Goal: Task Accomplishment & Management: Manage account settings

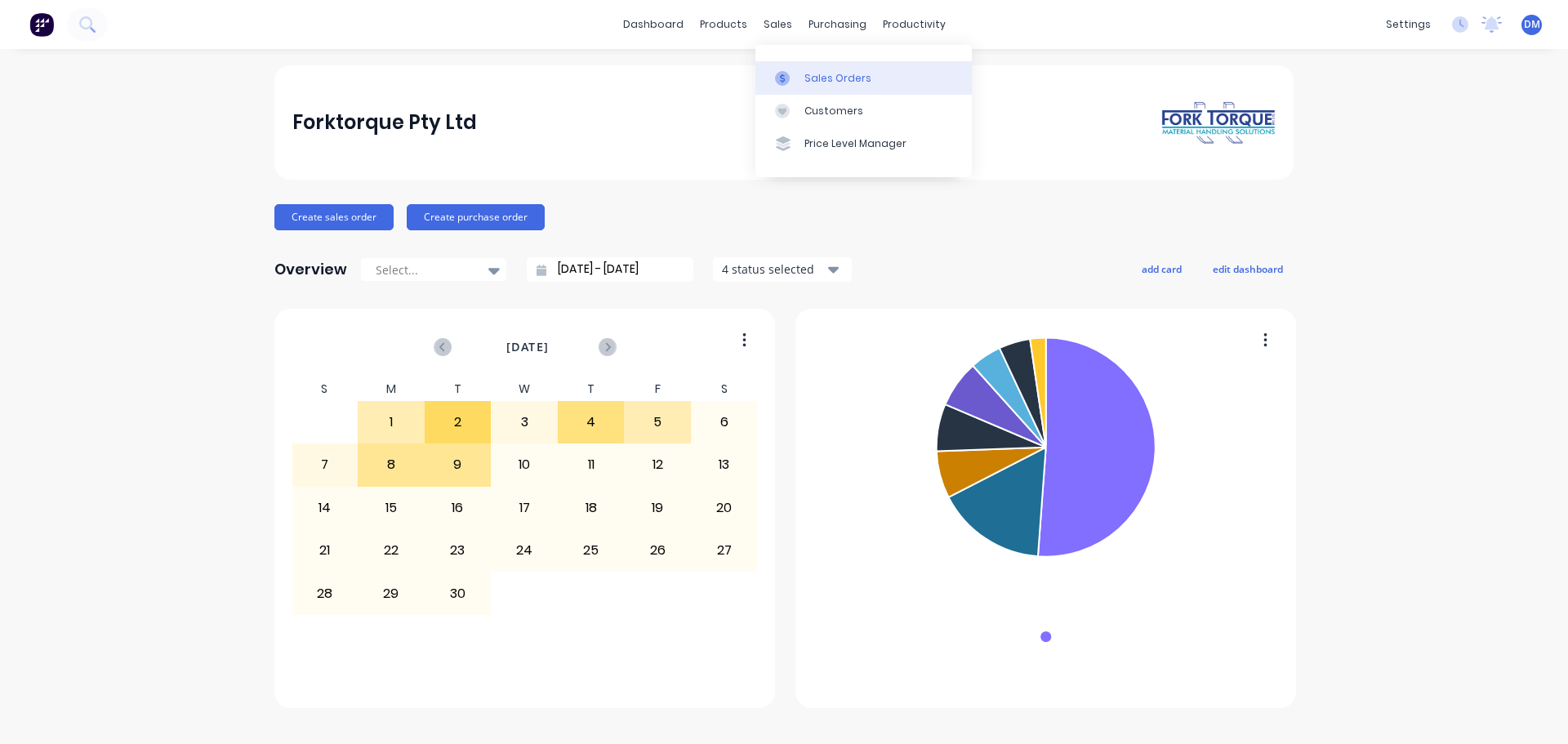
click at [805, 81] on div "Sales Orders" at bounding box center [838, 78] width 67 height 14
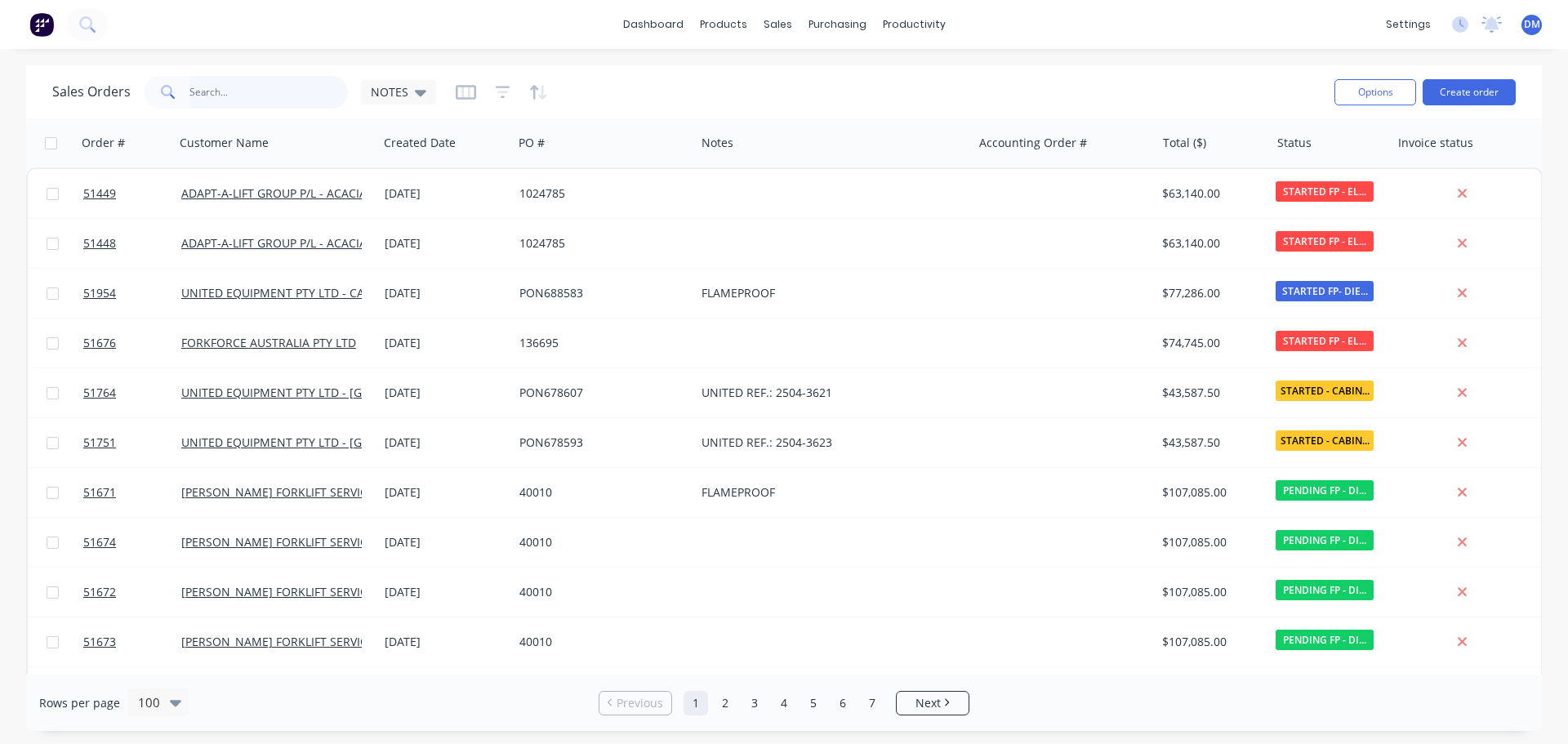
click at [278, 85] on input "text" at bounding box center [269, 92] width 159 height 33
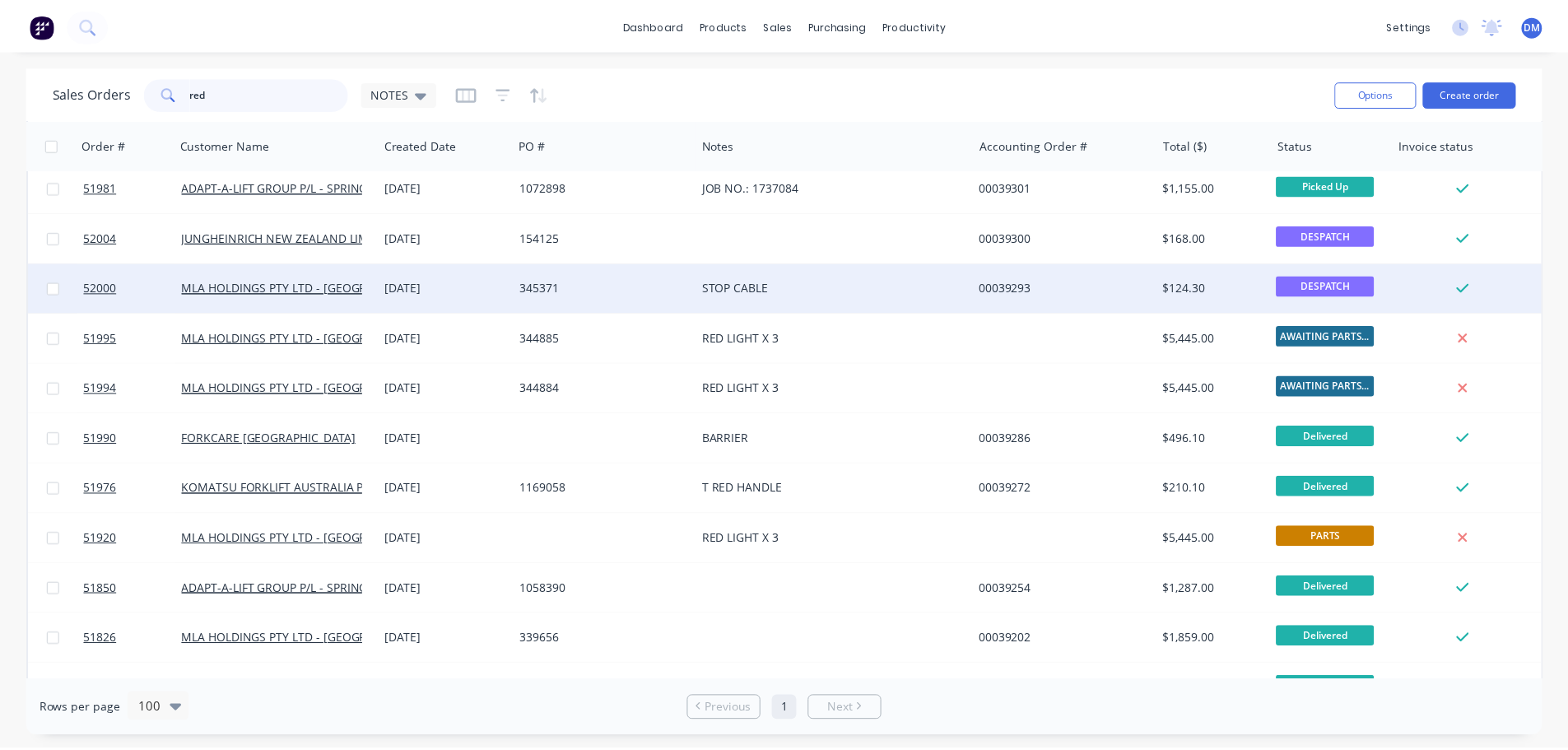
scroll to position [247, 0]
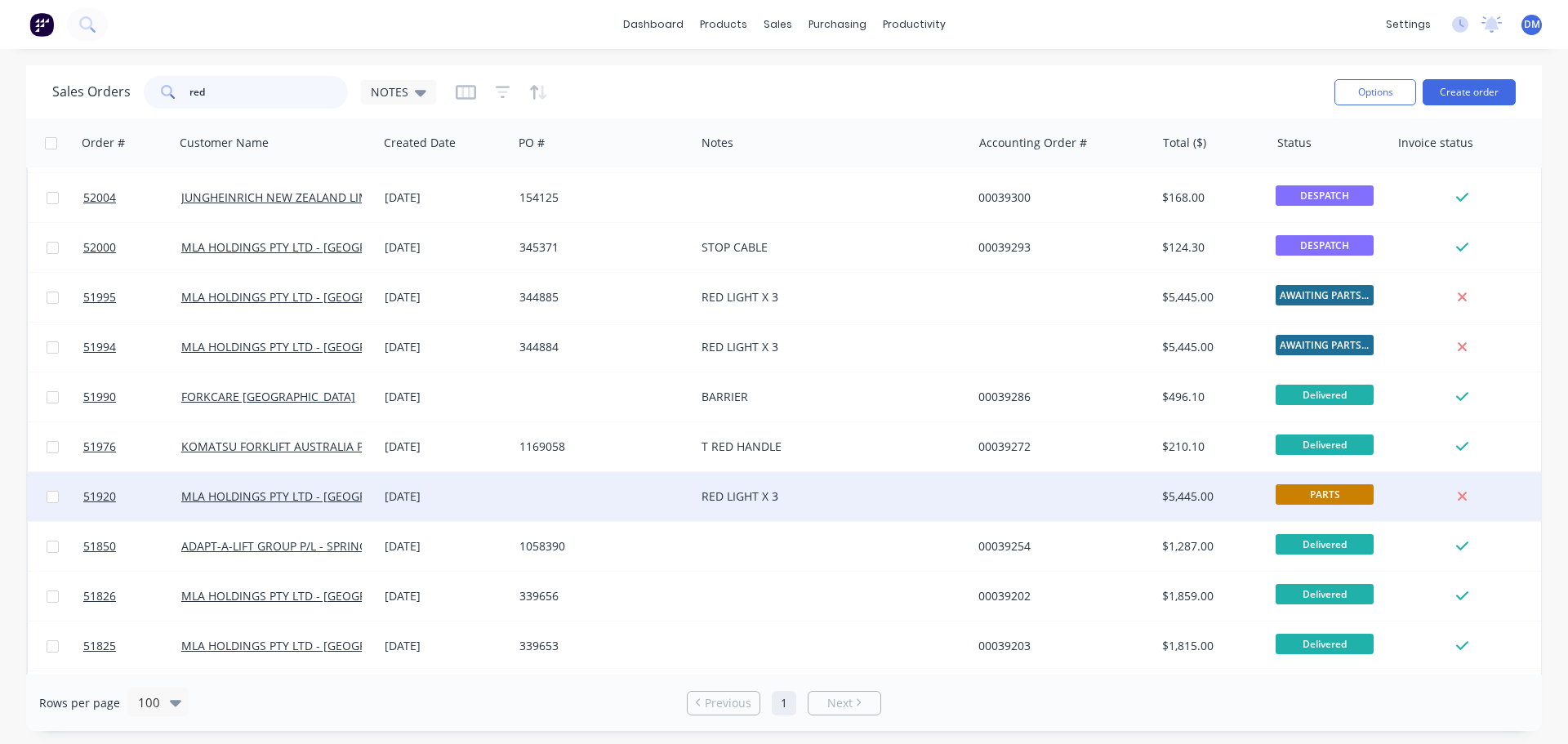
type input "red"
click at [629, 498] on div at bounding box center [604, 496] width 182 height 49
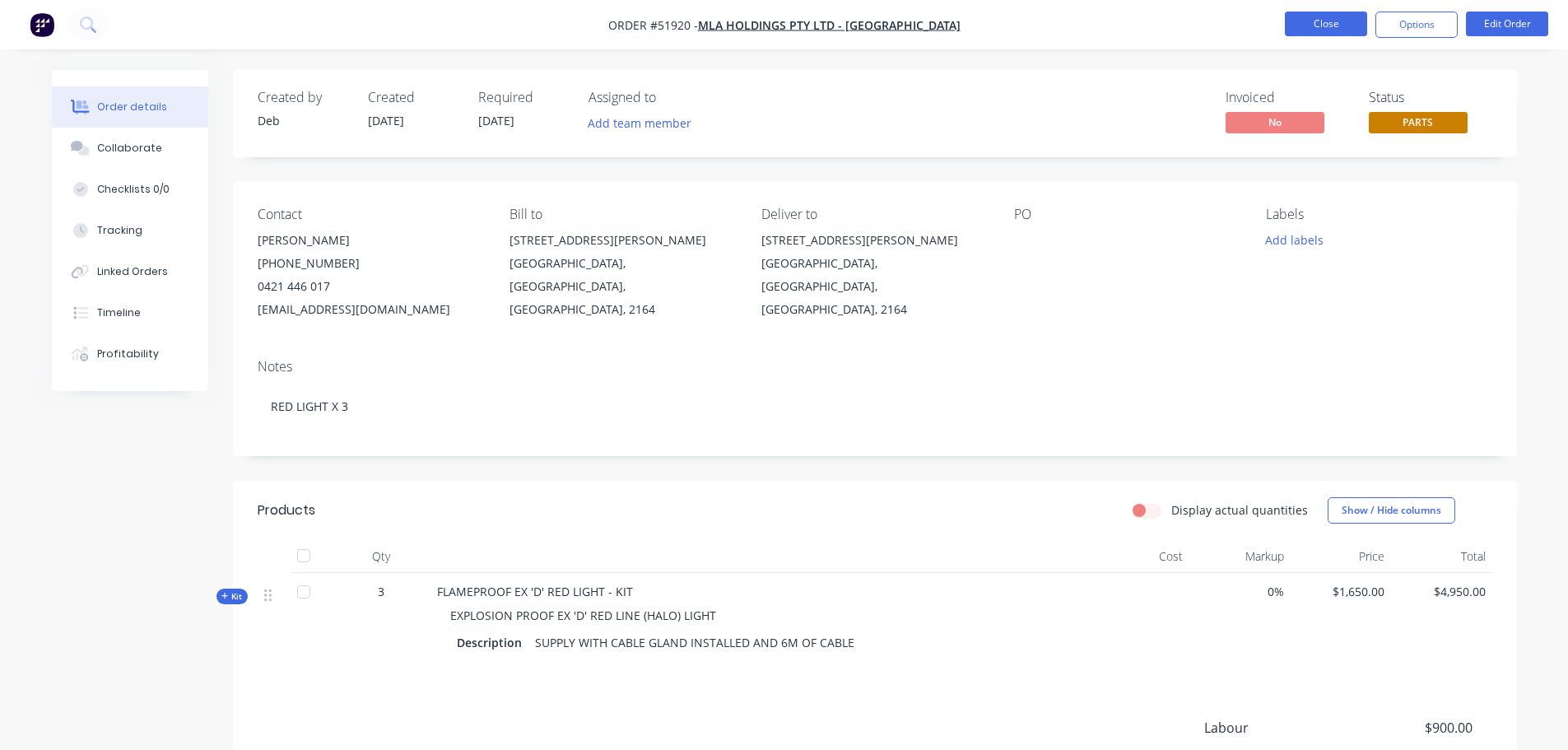
click at [1318, 26] on button "Close" at bounding box center [1325, 24] width 82 height 25
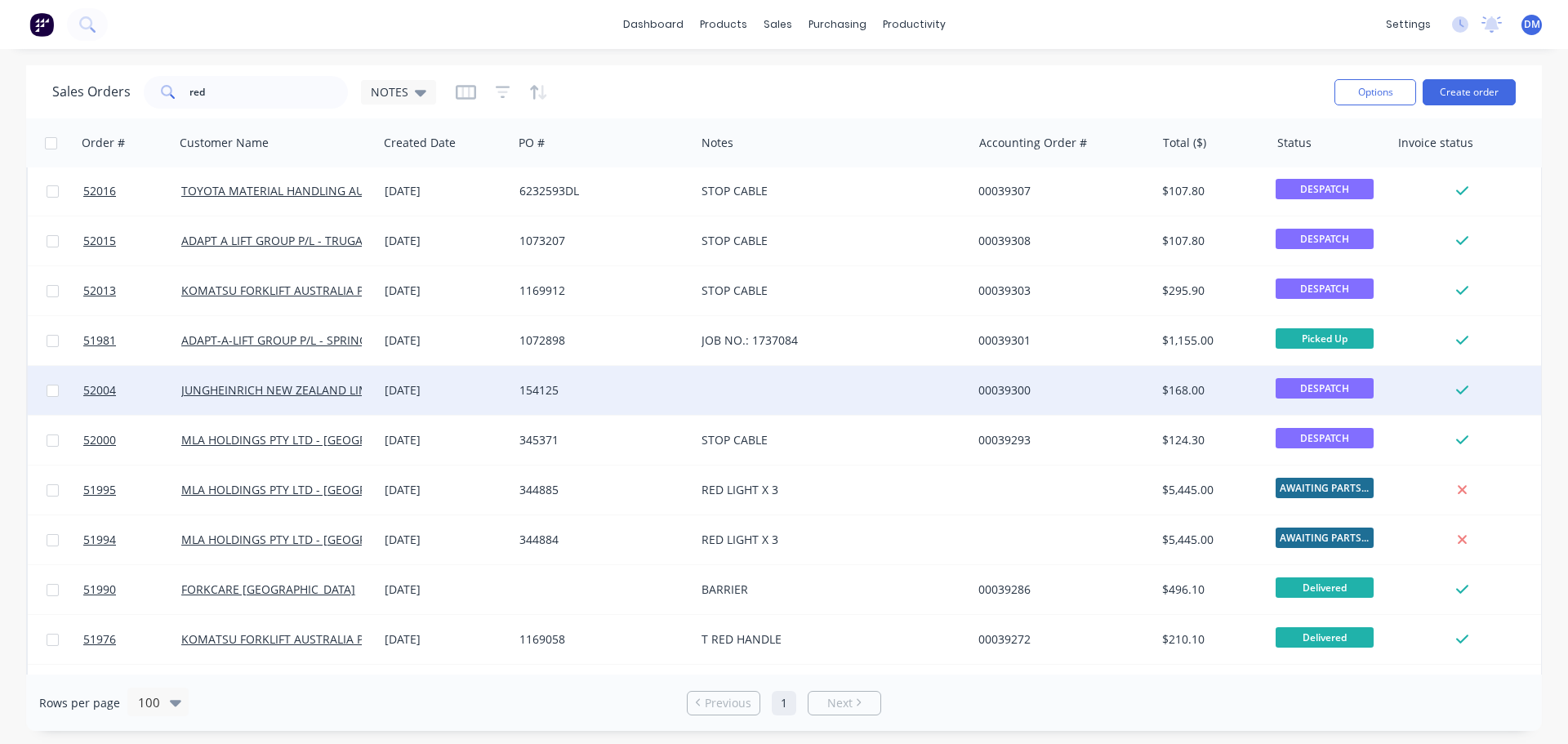
scroll to position [82, 0]
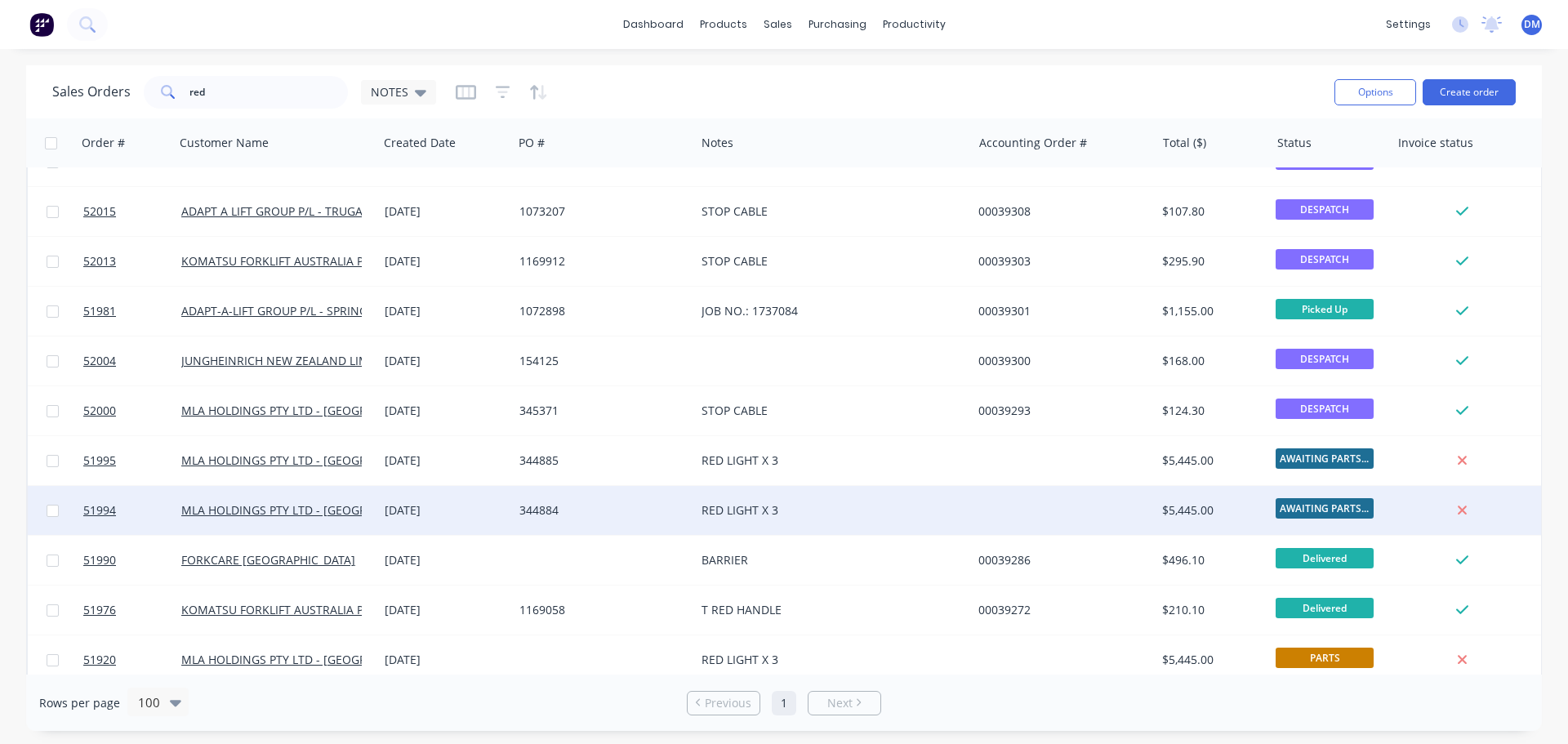
click at [561, 506] on div "344884" at bounding box center [600, 510] width 161 height 16
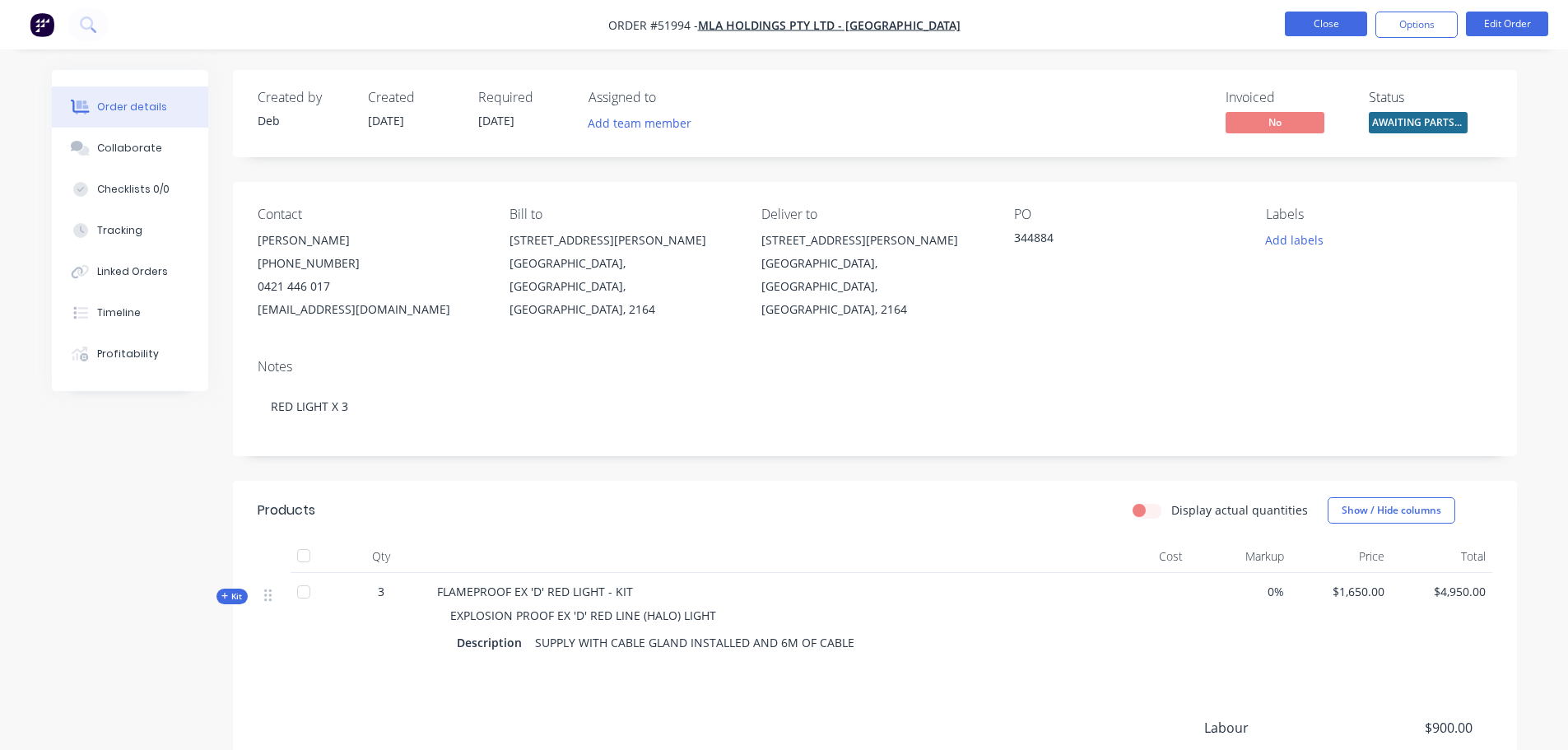
click at [1319, 21] on button "Close" at bounding box center [1325, 24] width 82 height 25
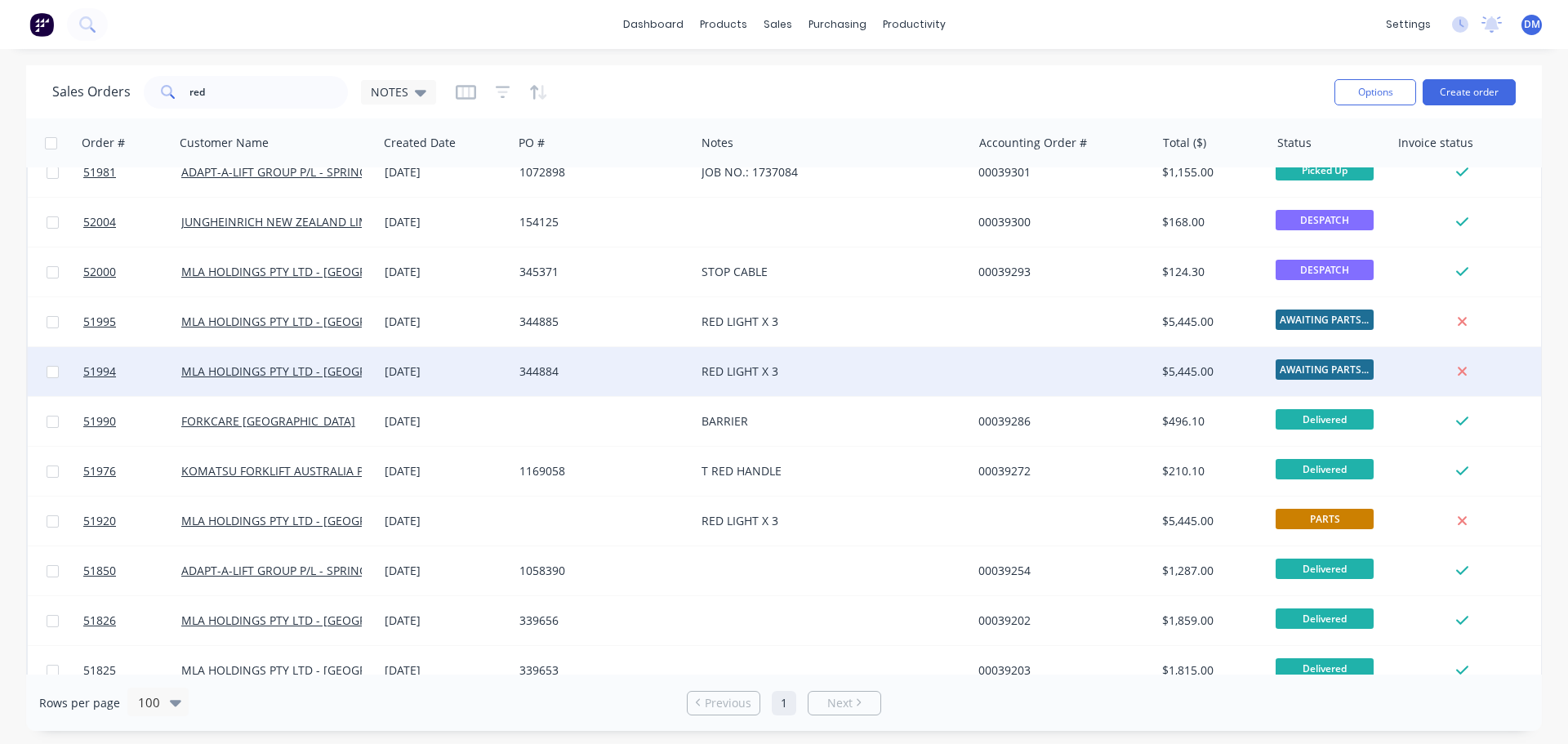
scroll to position [245, 0]
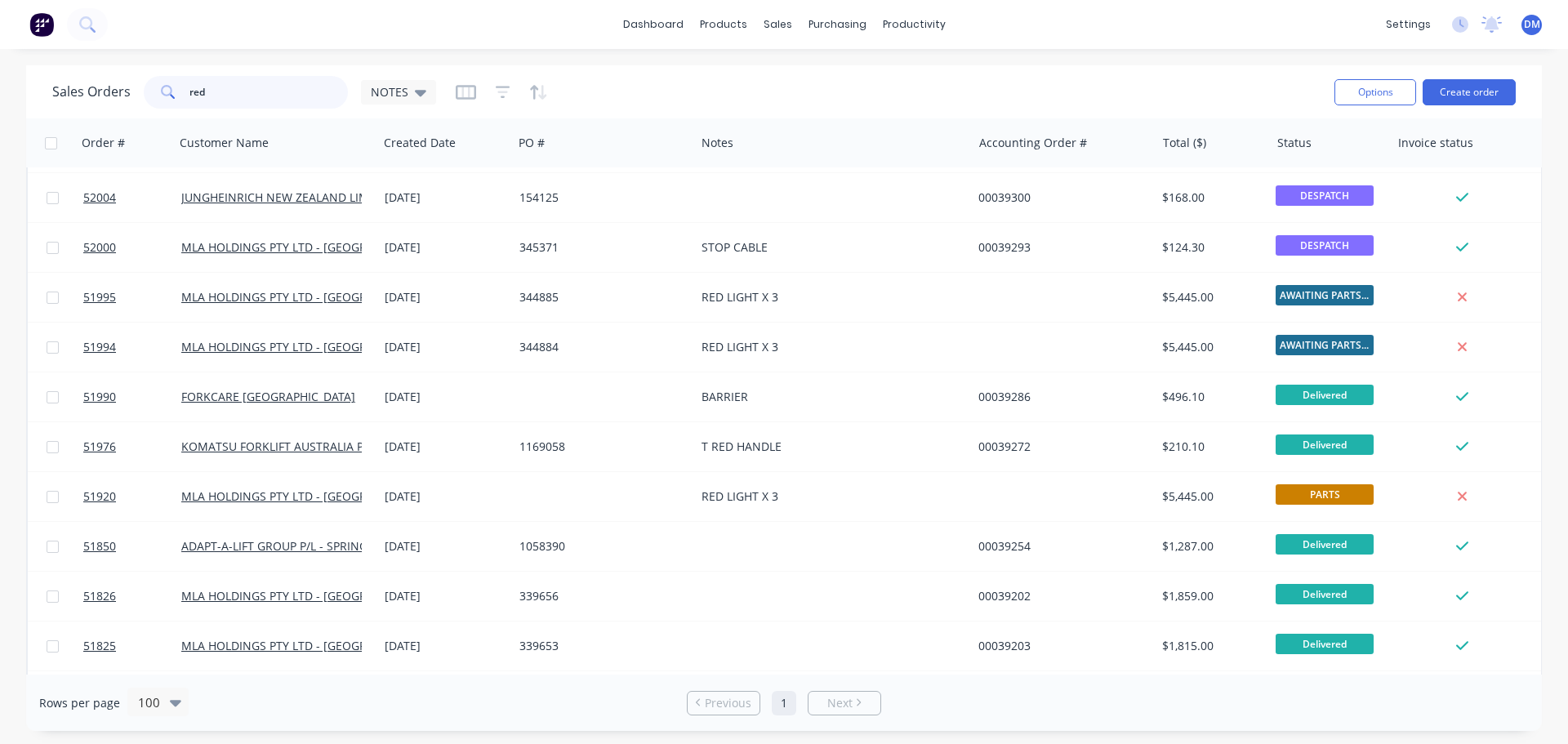
drag, startPoint x: 208, startPoint y: 91, endPoint x: 14, endPoint y: 92, distance: 194.0
click at [23, 95] on div "Sales Orders red NOTES Options Create order Order # Customer Name Created Date …" at bounding box center [784, 399] width 1568 height 666
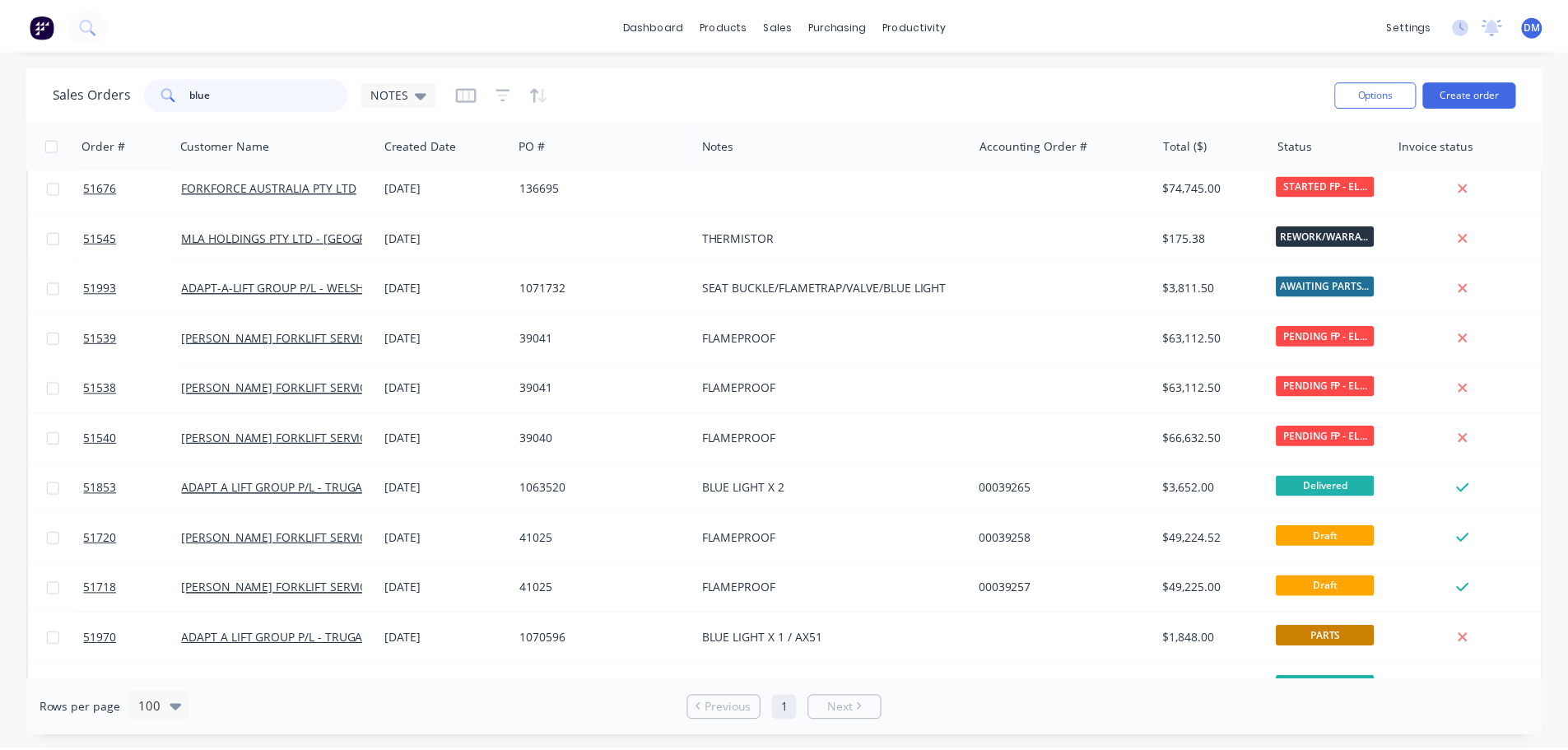
scroll to position [0, 0]
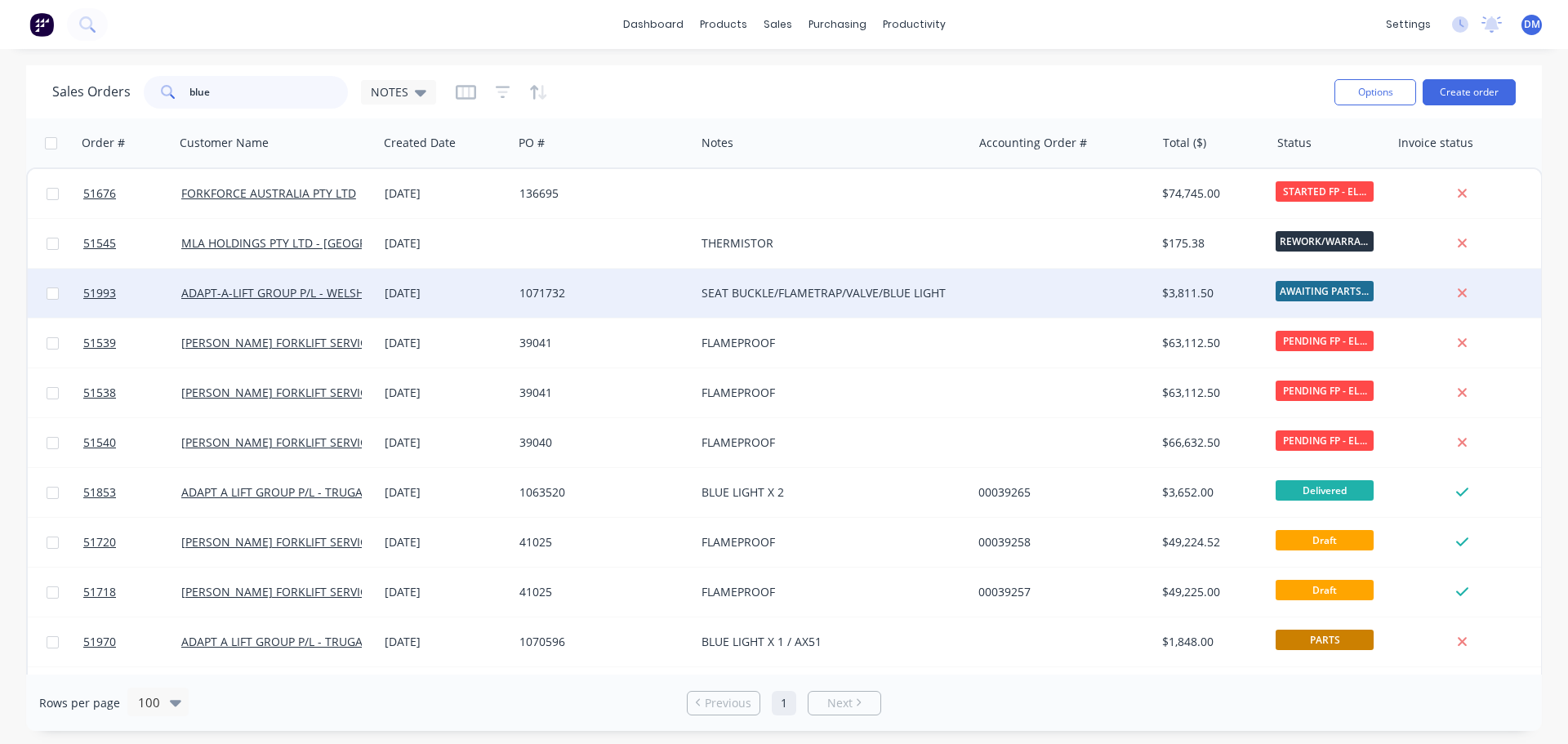
type input "blue"
click at [806, 300] on div "SEAT BUCKLE/FLAMETRAP/VALVE/BLUE LIGHT" at bounding box center [827, 292] width 251 height 16
click at [662, 288] on div "1071732" at bounding box center [600, 292] width 161 height 16
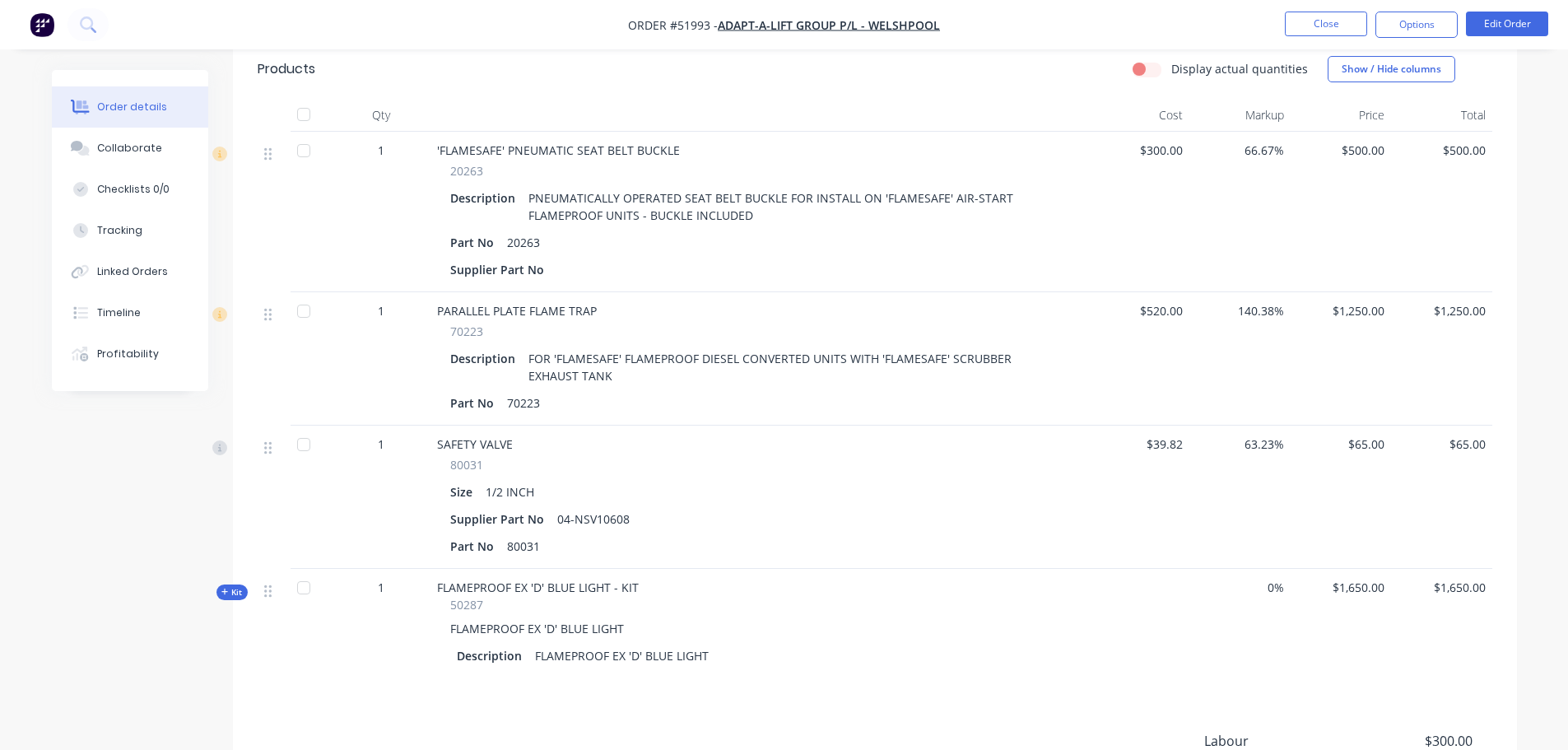
scroll to position [412, 0]
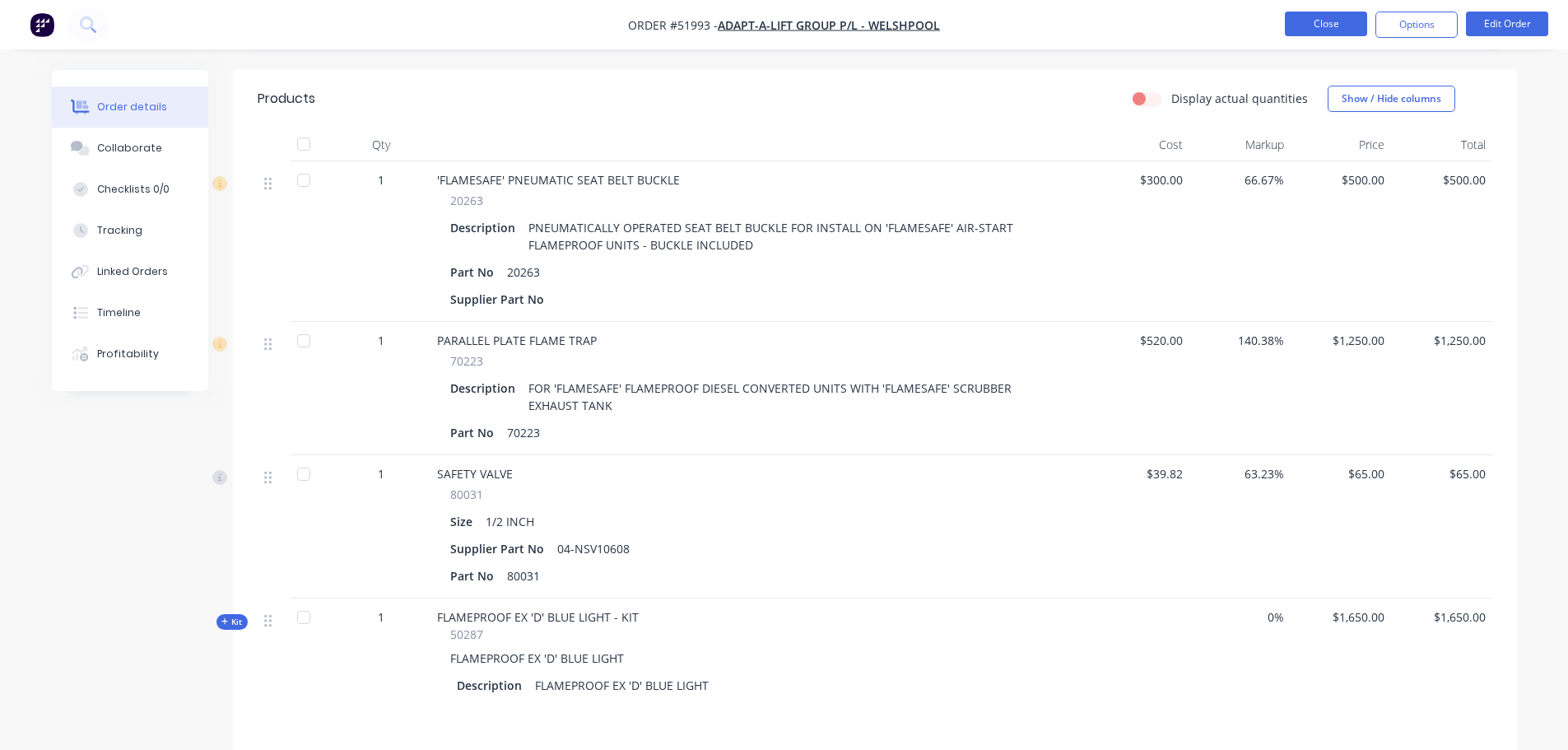
click at [1318, 36] on button "Close" at bounding box center [1325, 24] width 82 height 25
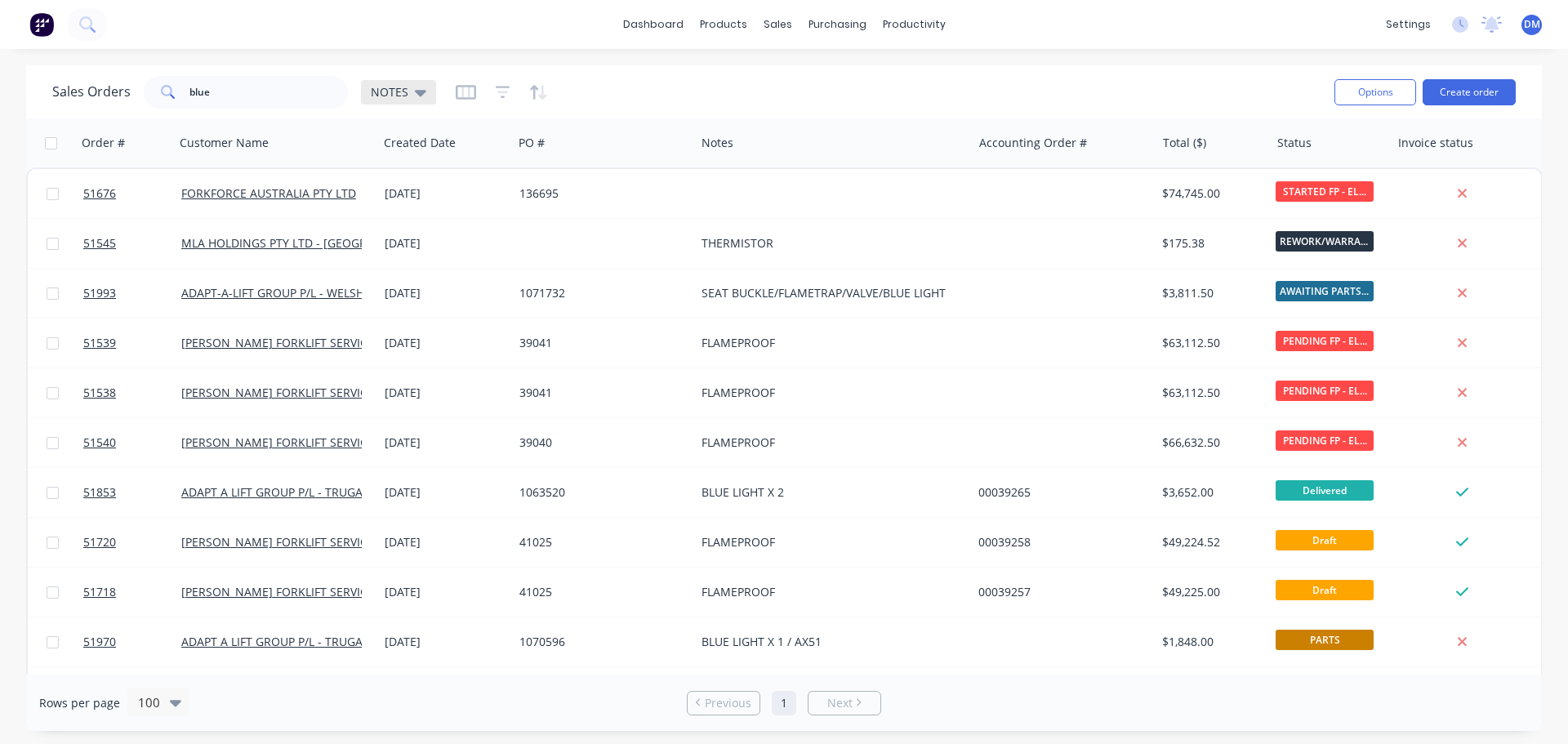
click at [417, 91] on icon at bounding box center [421, 94] width 12 height 7
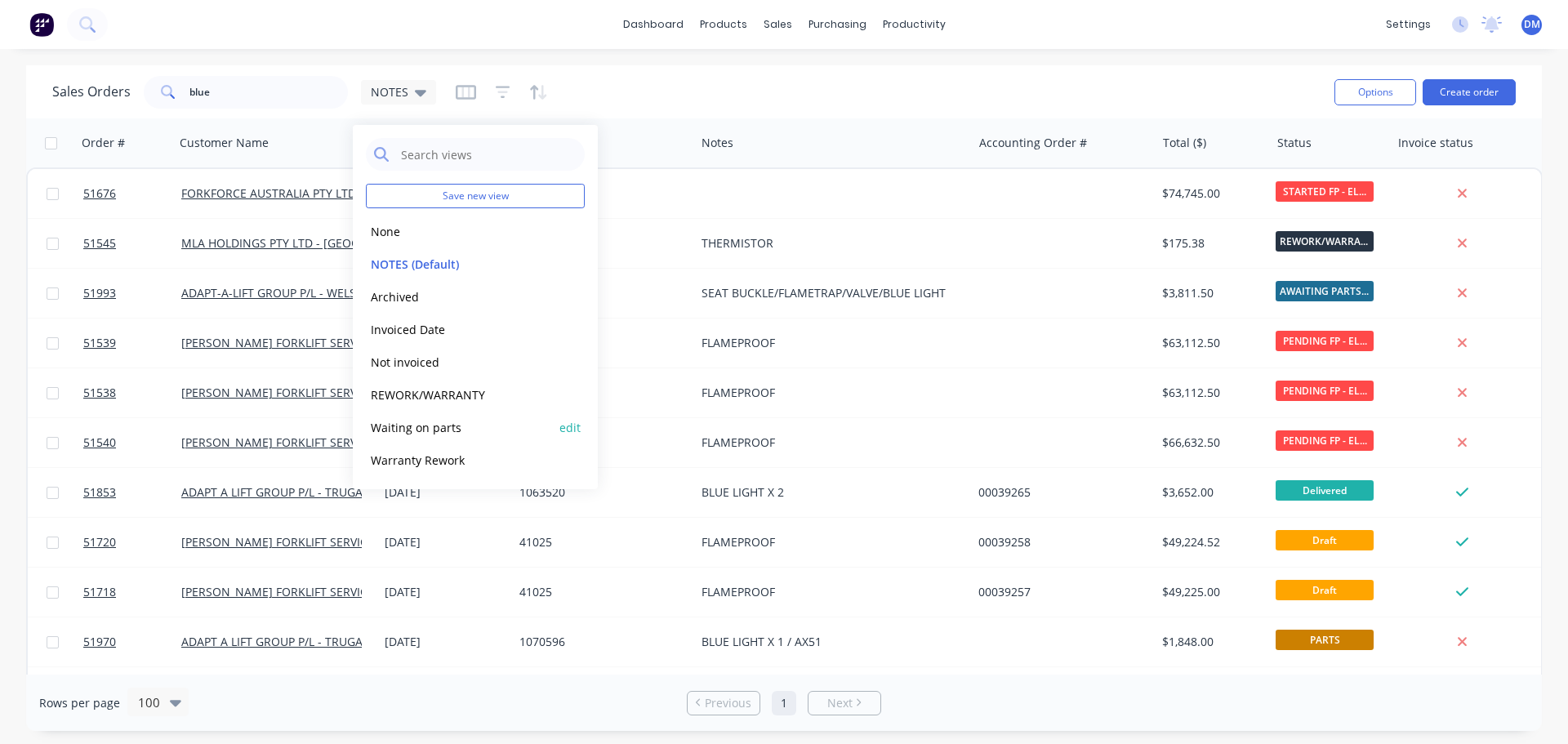
click at [388, 422] on button "Waiting on parts" at bounding box center [458, 427] width 186 height 19
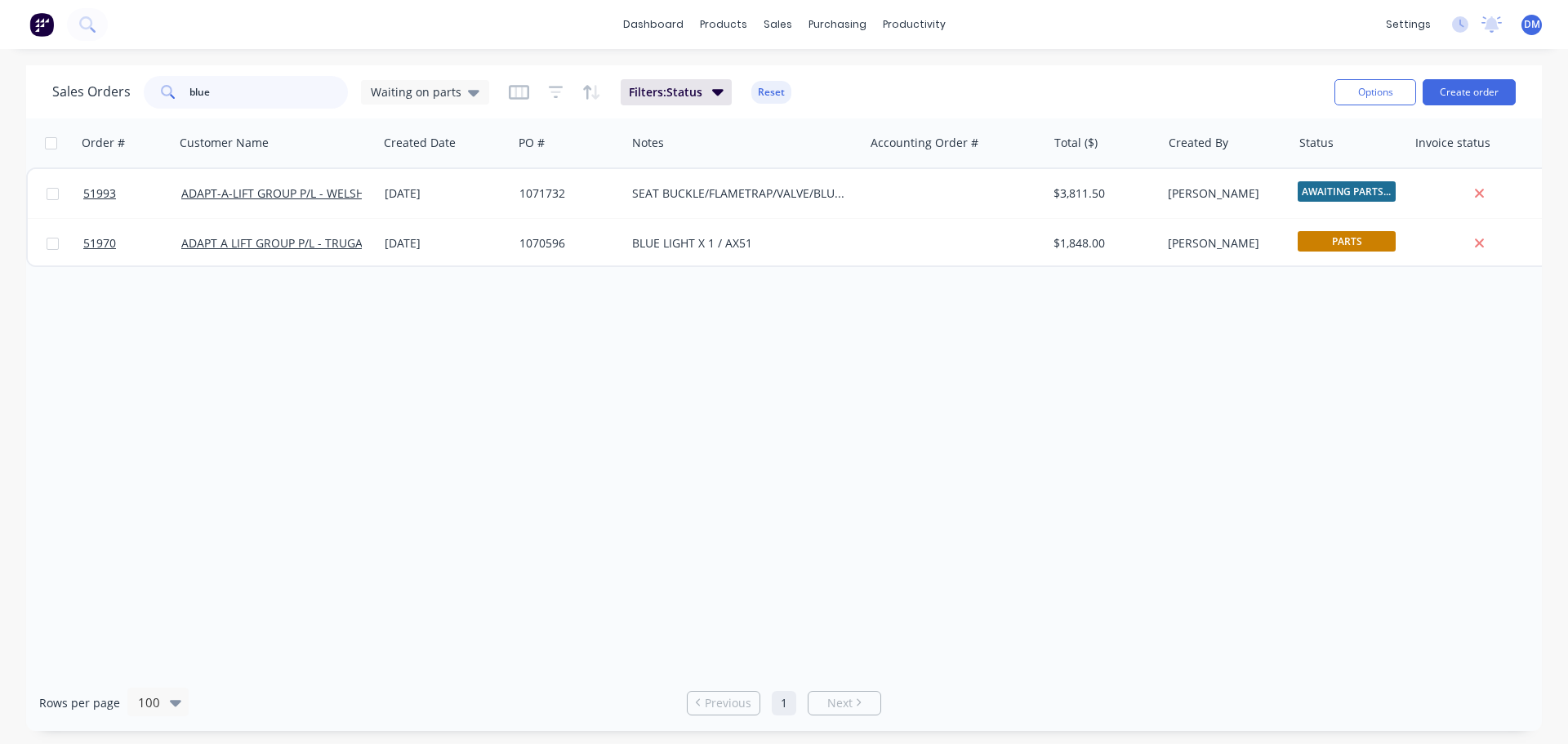
drag, startPoint x: 208, startPoint y: 94, endPoint x: 61, endPoint y: 88, distance: 147.1
click at [67, 92] on div "Sales Orders blue Waiting on parts" at bounding box center [270, 92] width 437 height 33
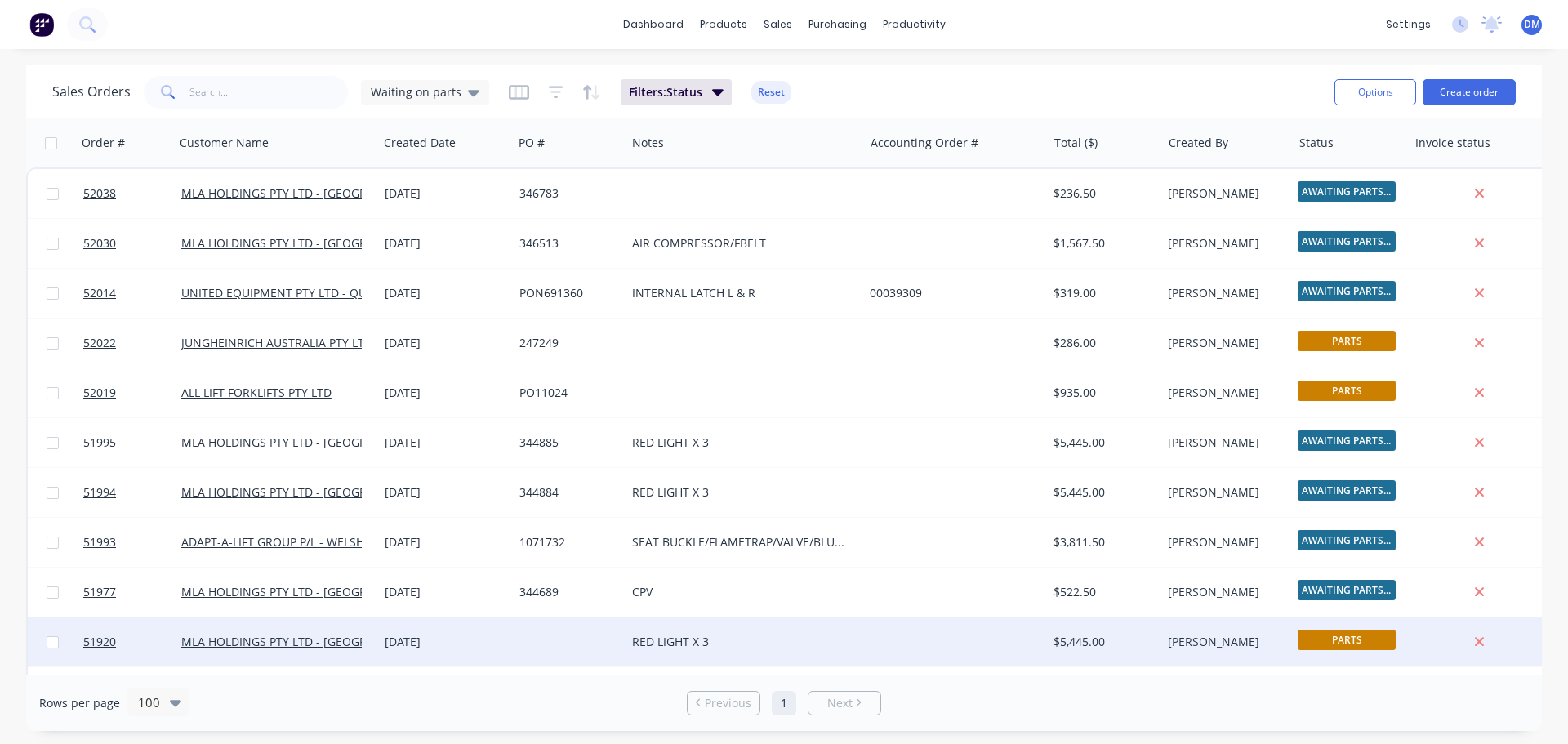
click at [675, 642] on div "RED LIGHT X 3" at bounding box center [738, 641] width 213 height 16
click at [577, 634] on div at bounding box center [570, 642] width 114 height 49
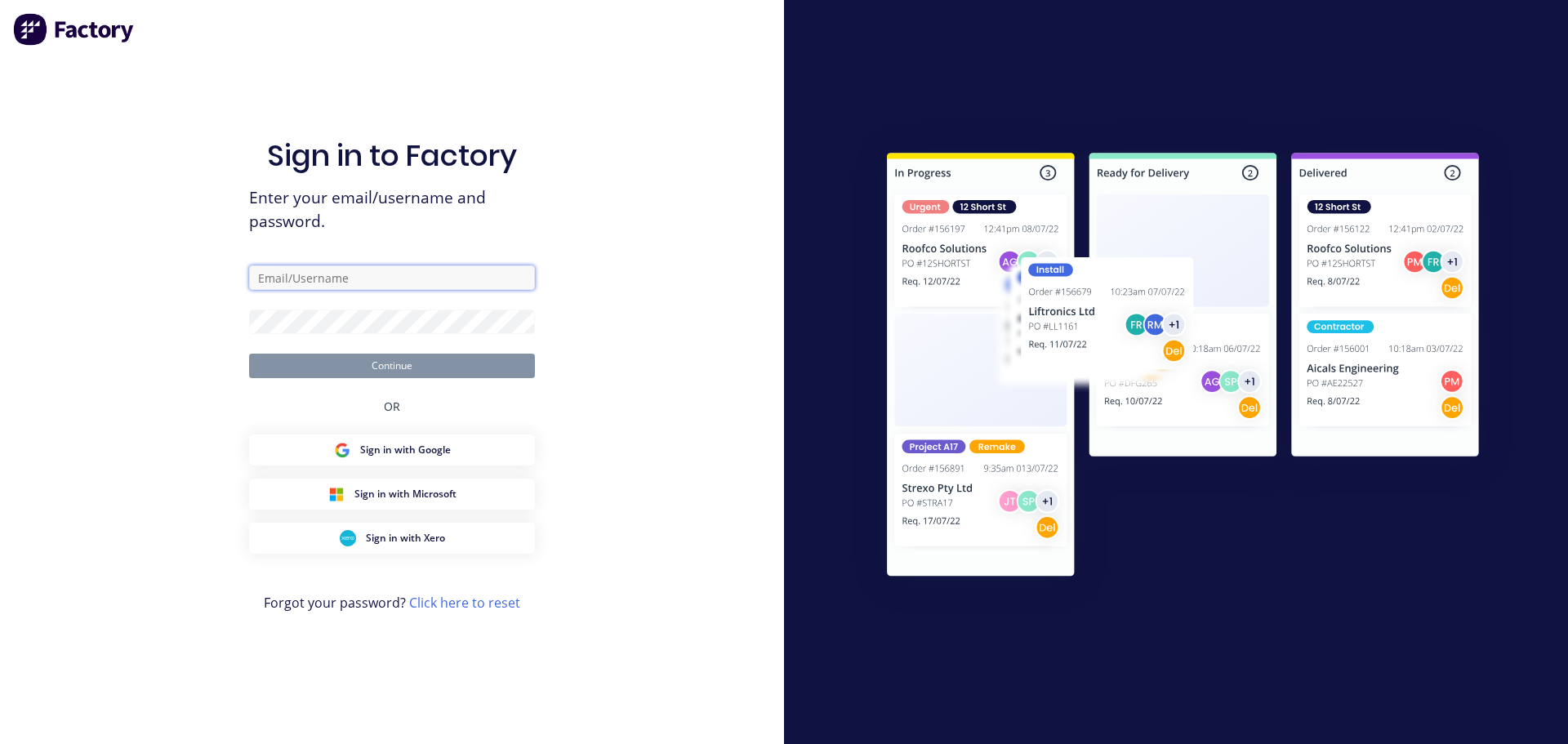
type input "[EMAIL_ADDRESS][DOMAIN_NAME]"
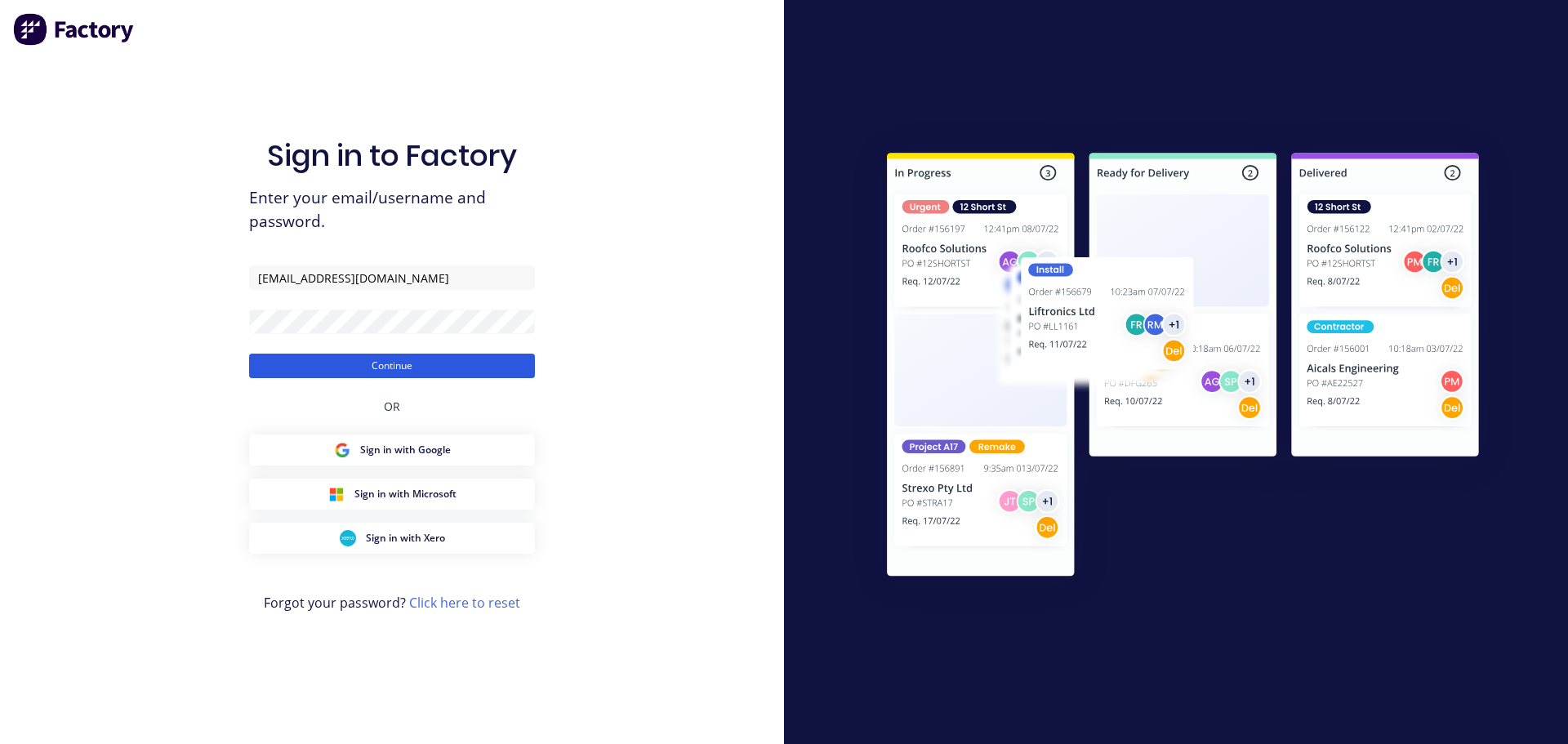
click at [415, 361] on button "Continue" at bounding box center [392, 366] width 286 height 24
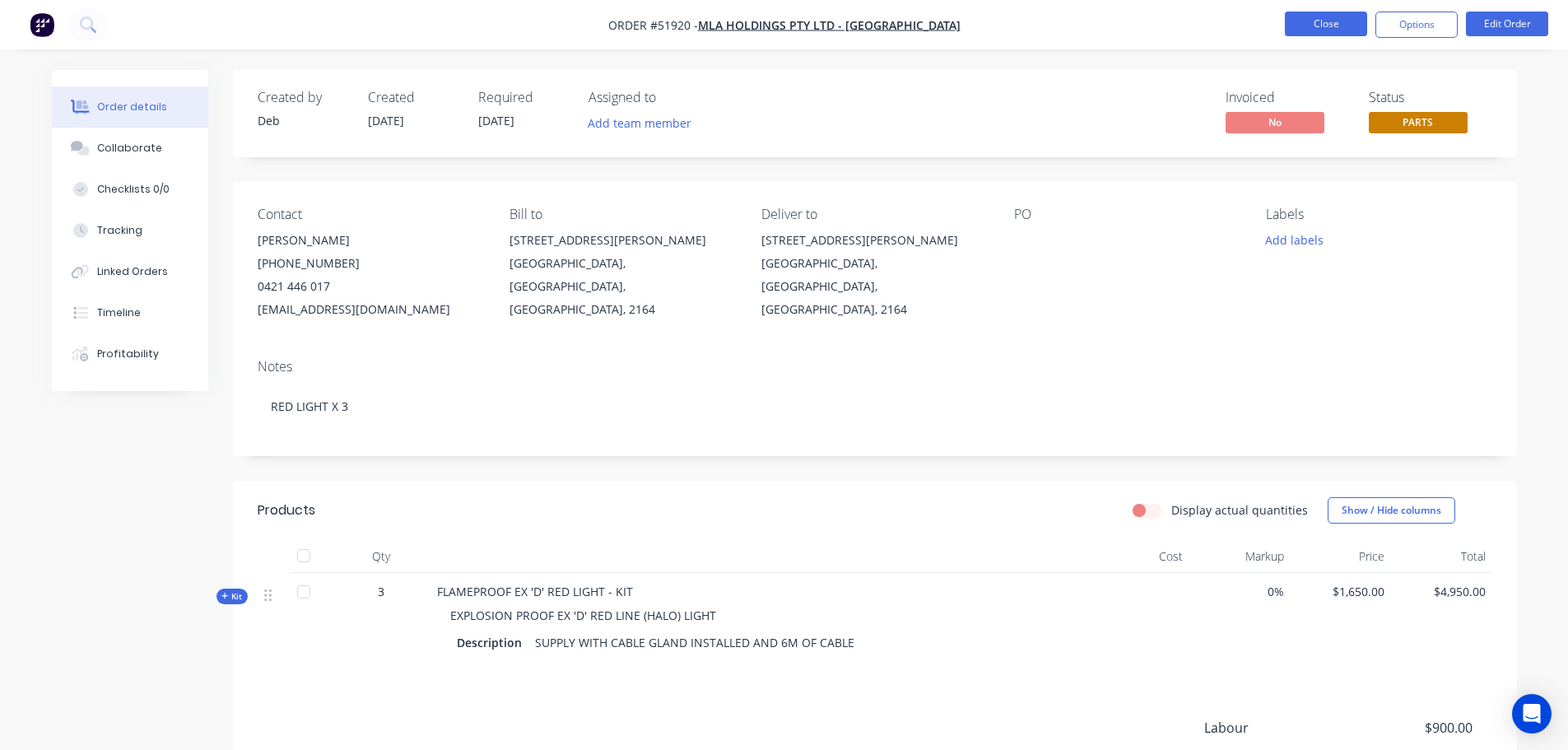
click at [1323, 17] on button "Close" at bounding box center [1325, 24] width 82 height 25
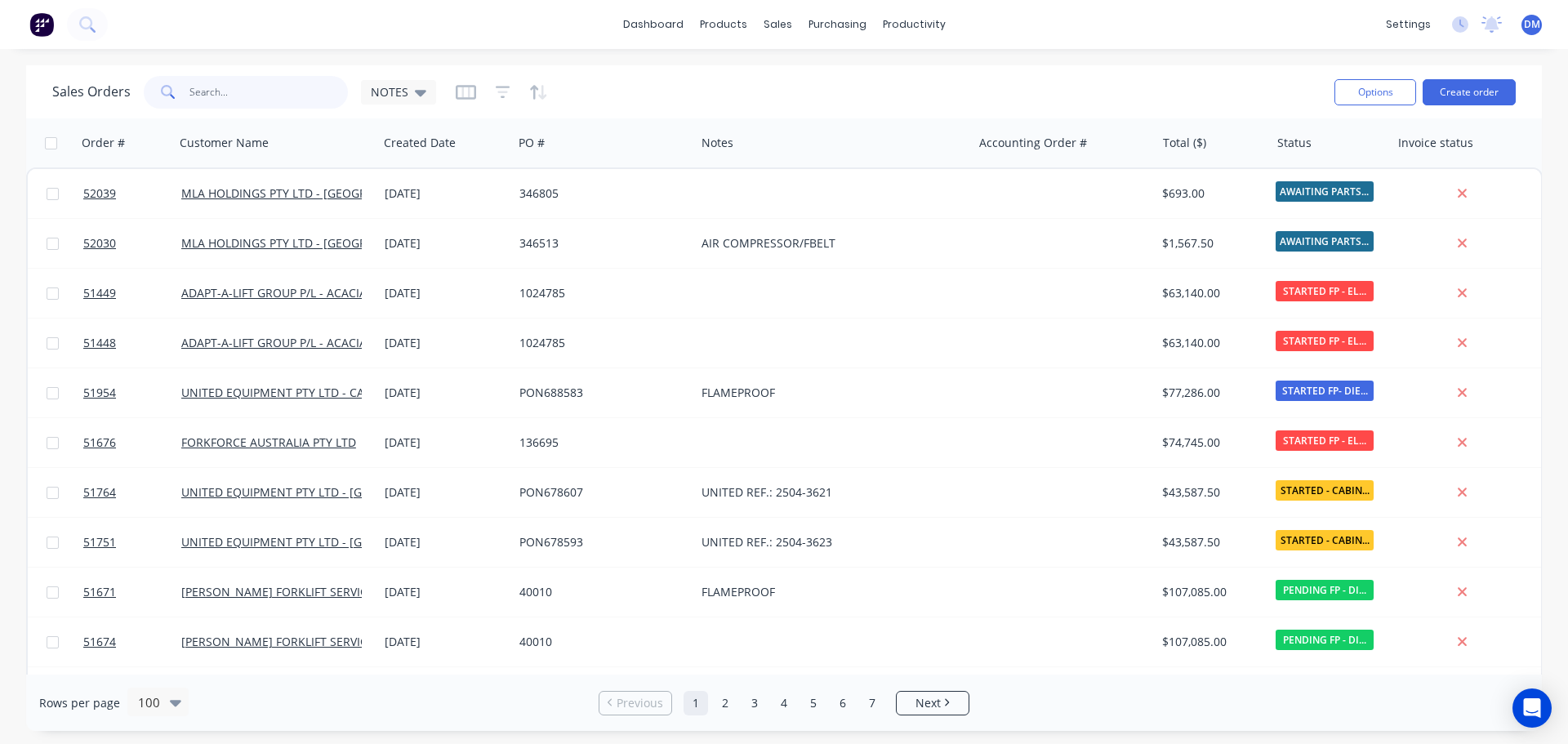
drag, startPoint x: 271, startPoint y: 88, endPoint x: 261, endPoint y: 85, distance: 10.4
click at [264, 87] on input "text" at bounding box center [269, 92] width 159 height 33
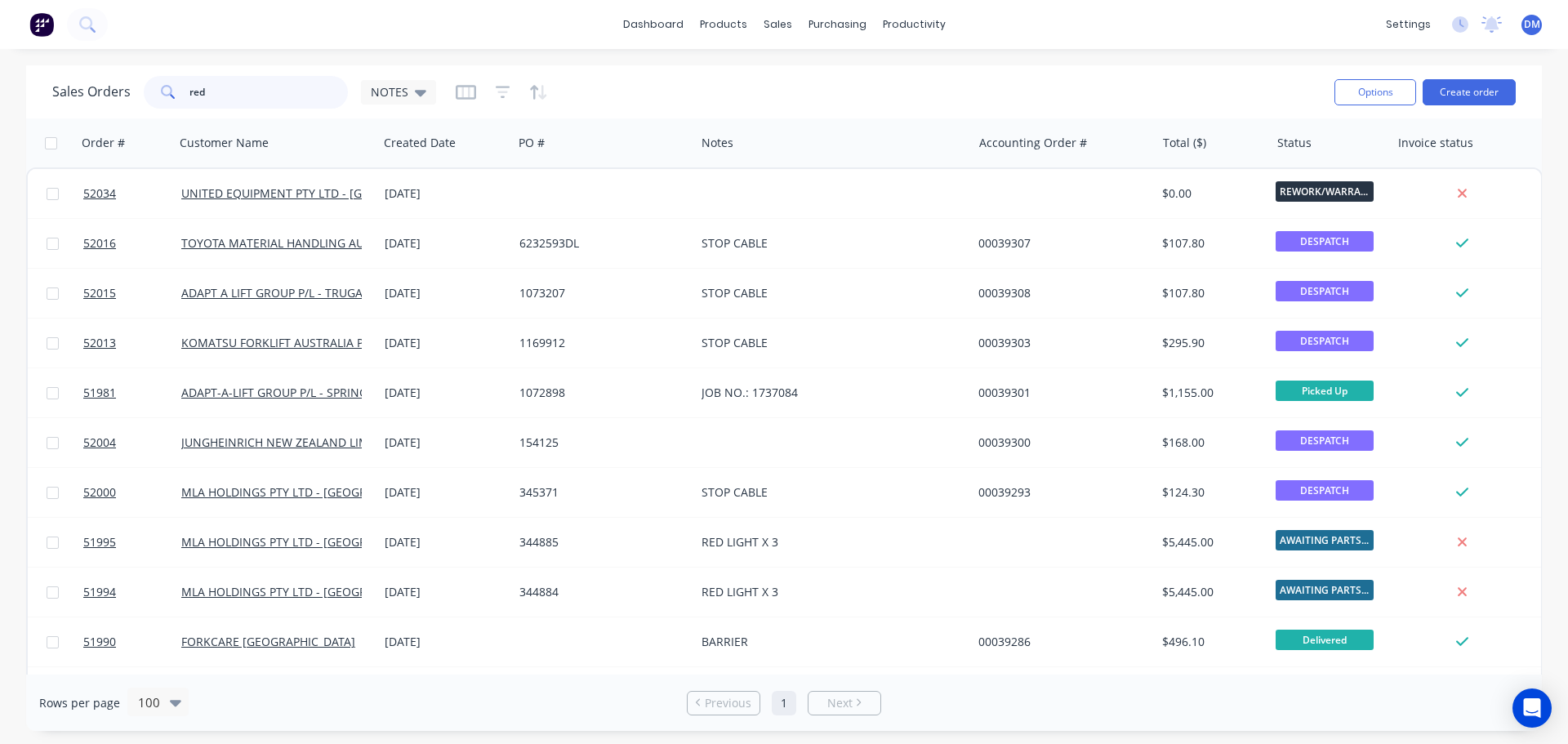
type input "red"
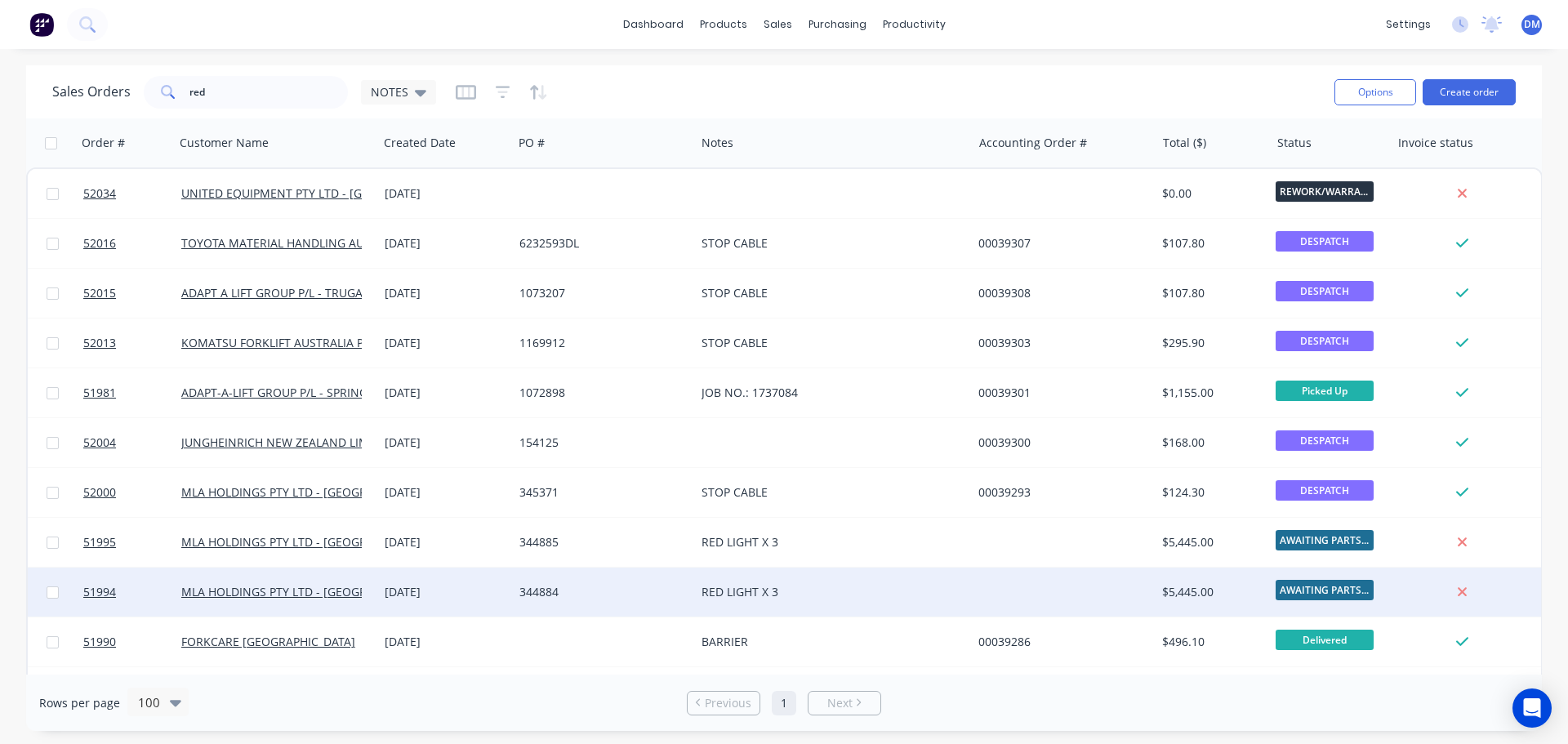
click at [1301, 591] on span "AWAITING PARTS ..." at bounding box center [1325, 590] width 98 height 20
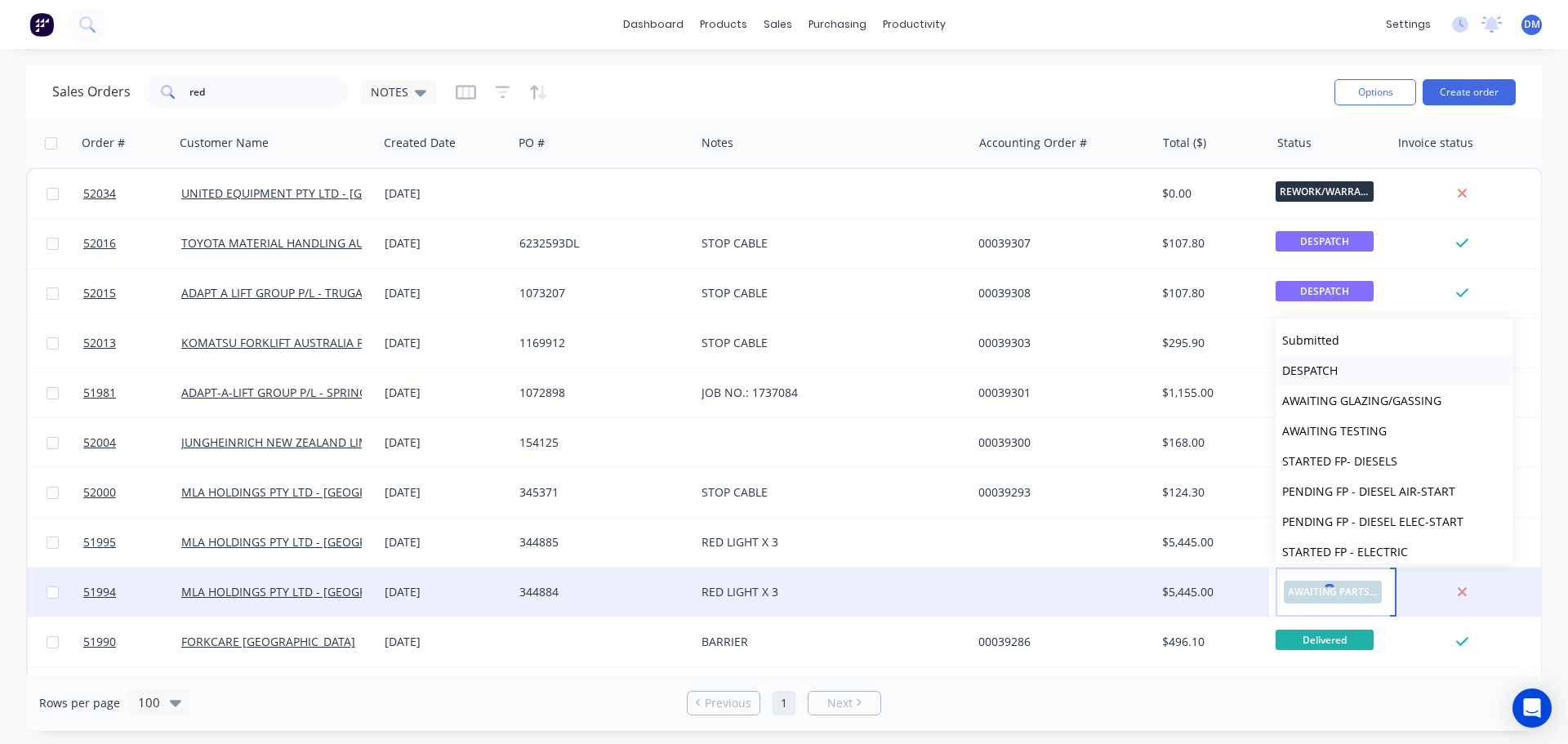
click at [1310, 371] on span "DESPATCH" at bounding box center [1310, 370] width 56 height 15
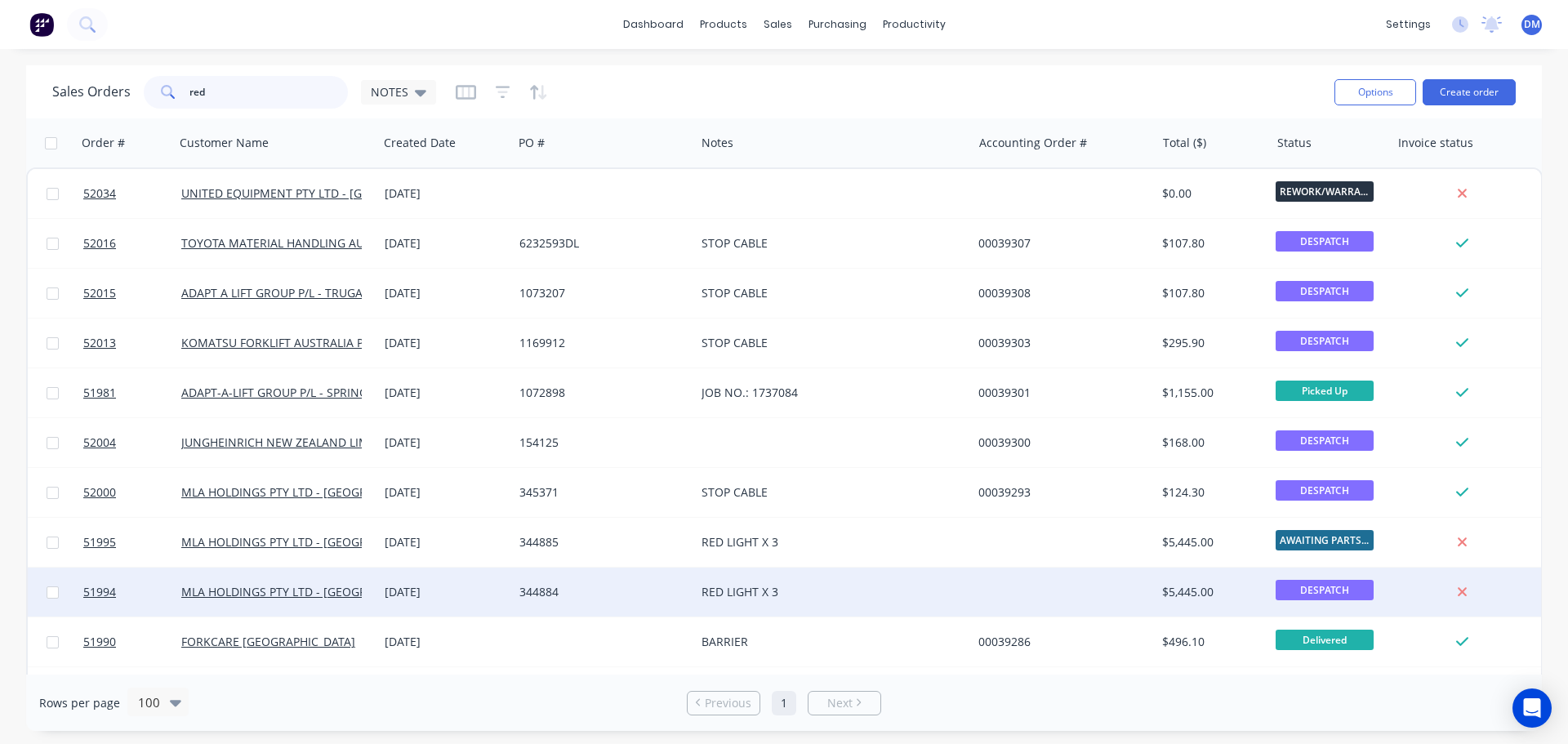
drag, startPoint x: 237, startPoint y: 83, endPoint x: 77, endPoint y: 108, distance: 161.9
click at [115, 88] on div "Sales Orders red NOTES" at bounding box center [244, 92] width 384 height 33
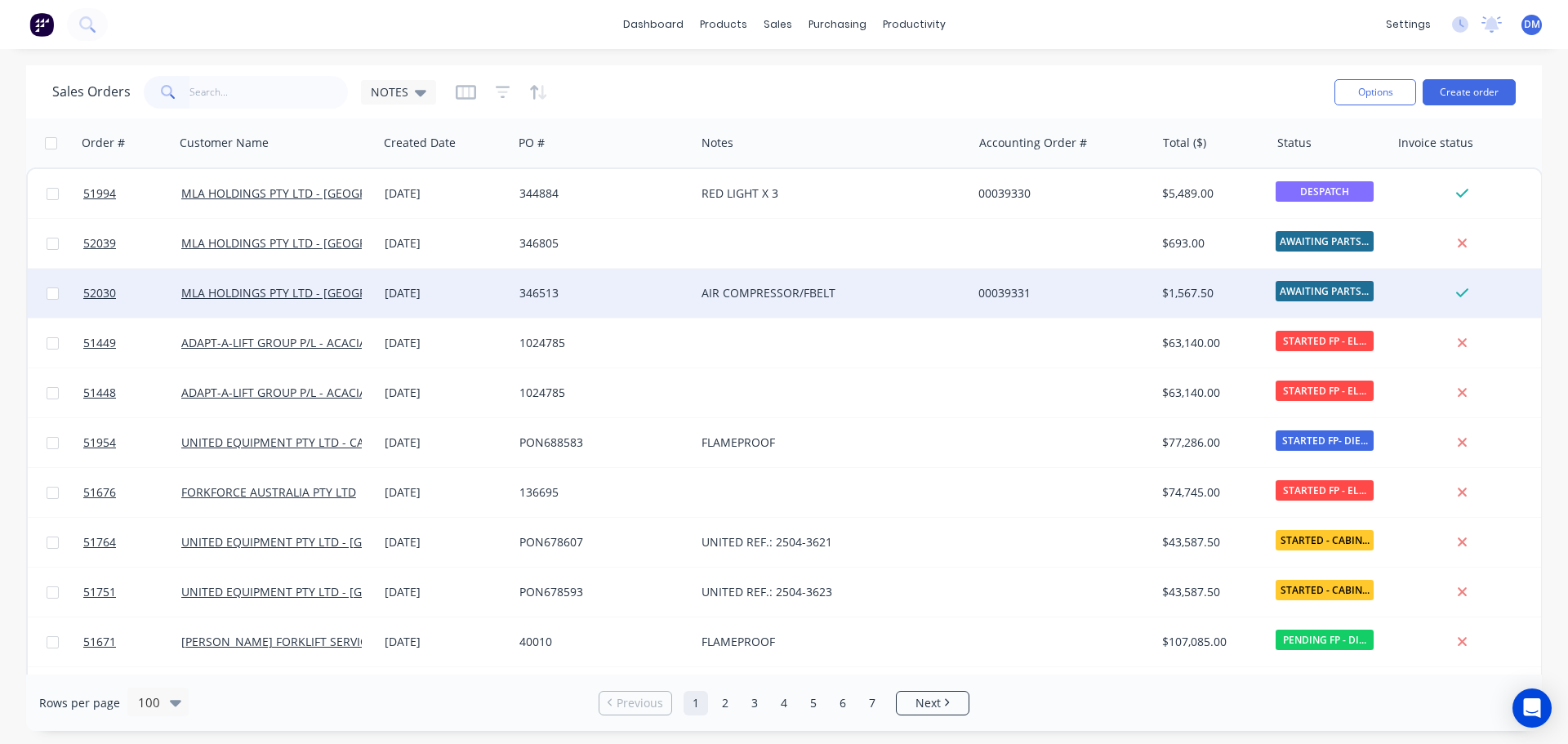
click at [1347, 287] on span "AWAITING PARTS ..." at bounding box center [1325, 292] width 98 height 20
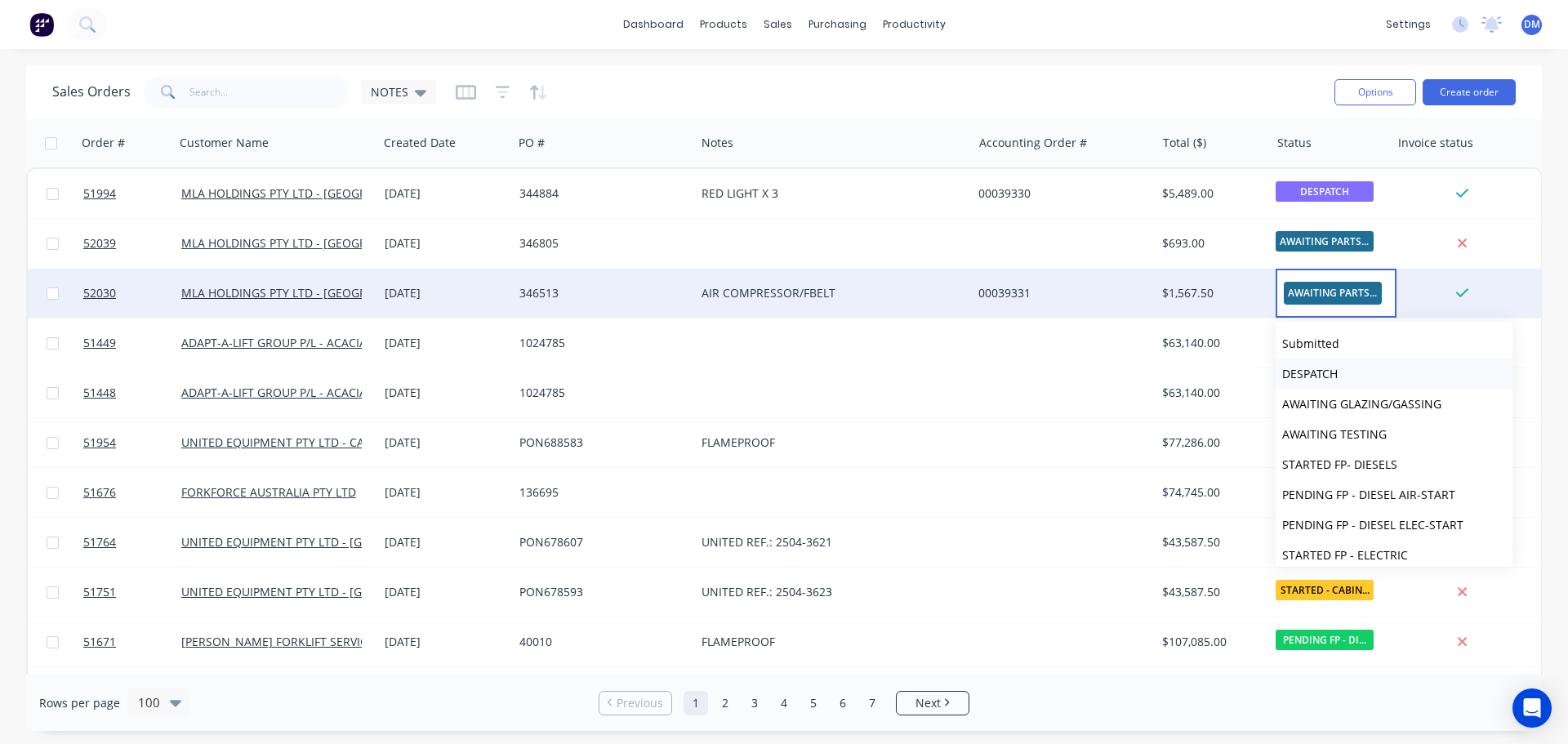
click at [1325, 373] on span "DESPATCH" at bounding box center [1310, 373] width 56 height 15
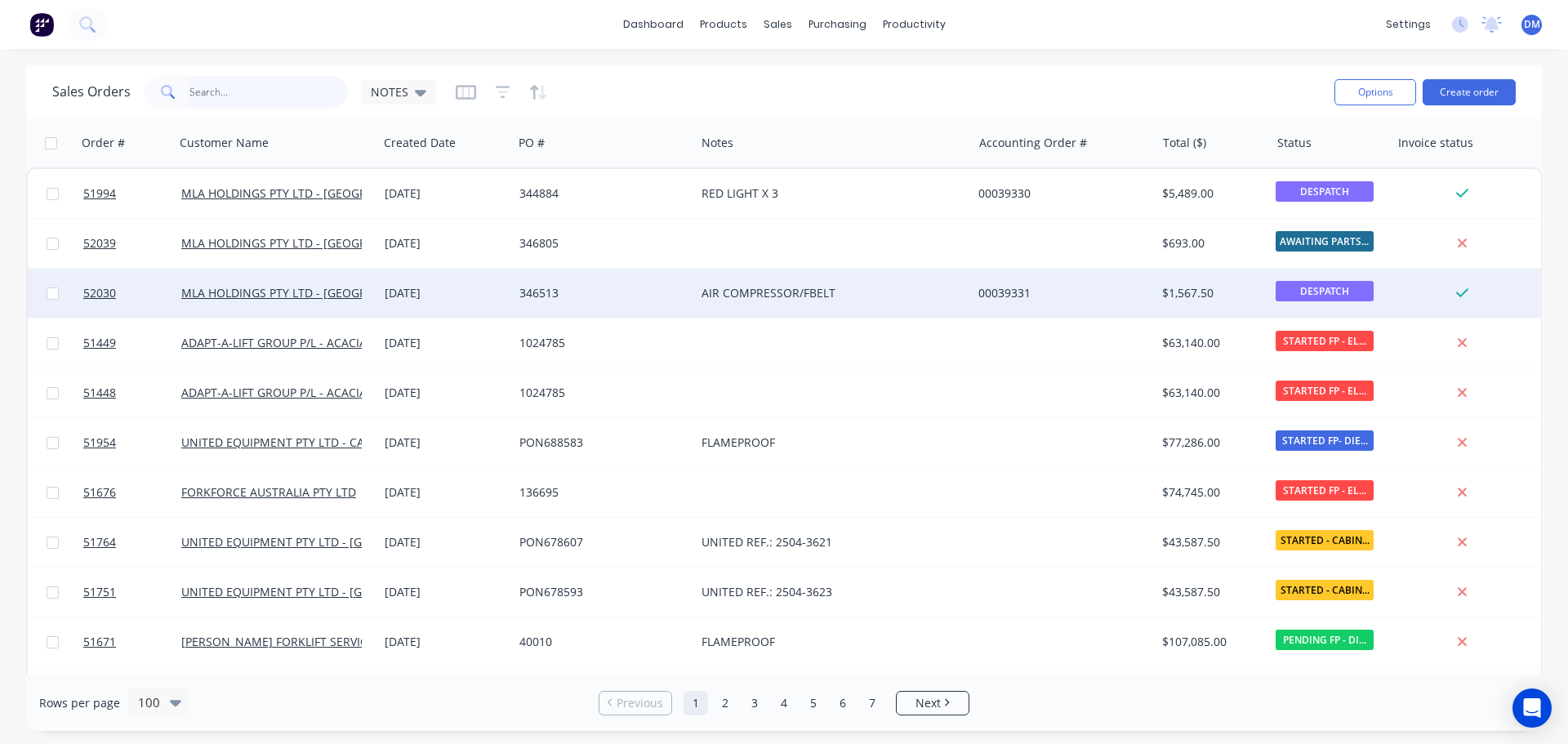
click at [248, 90] on input "text" at bounding box center [269, 92] width 159 height 33
type input "[GEOGRAPHIC_DATA]"
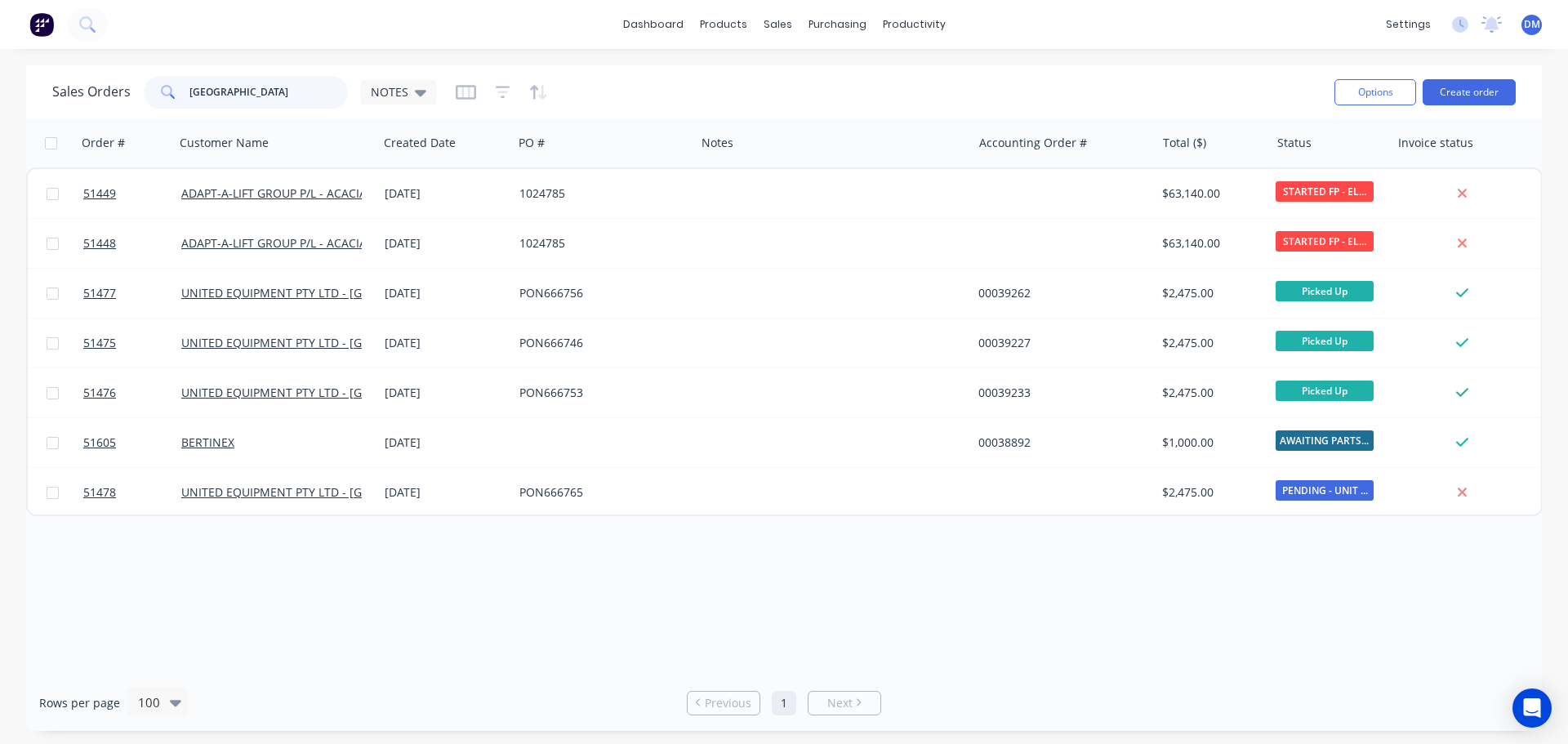
drag, startPoint x: 217, startPoint y: 90, endPoint x: -94, endPoint y: 136, distance: 314.4
click at [0, 136] on html "dashboard products sales purchasing productivity dashboard products Product Cat…" at bounding box center [784, 372] width 1568 height 744
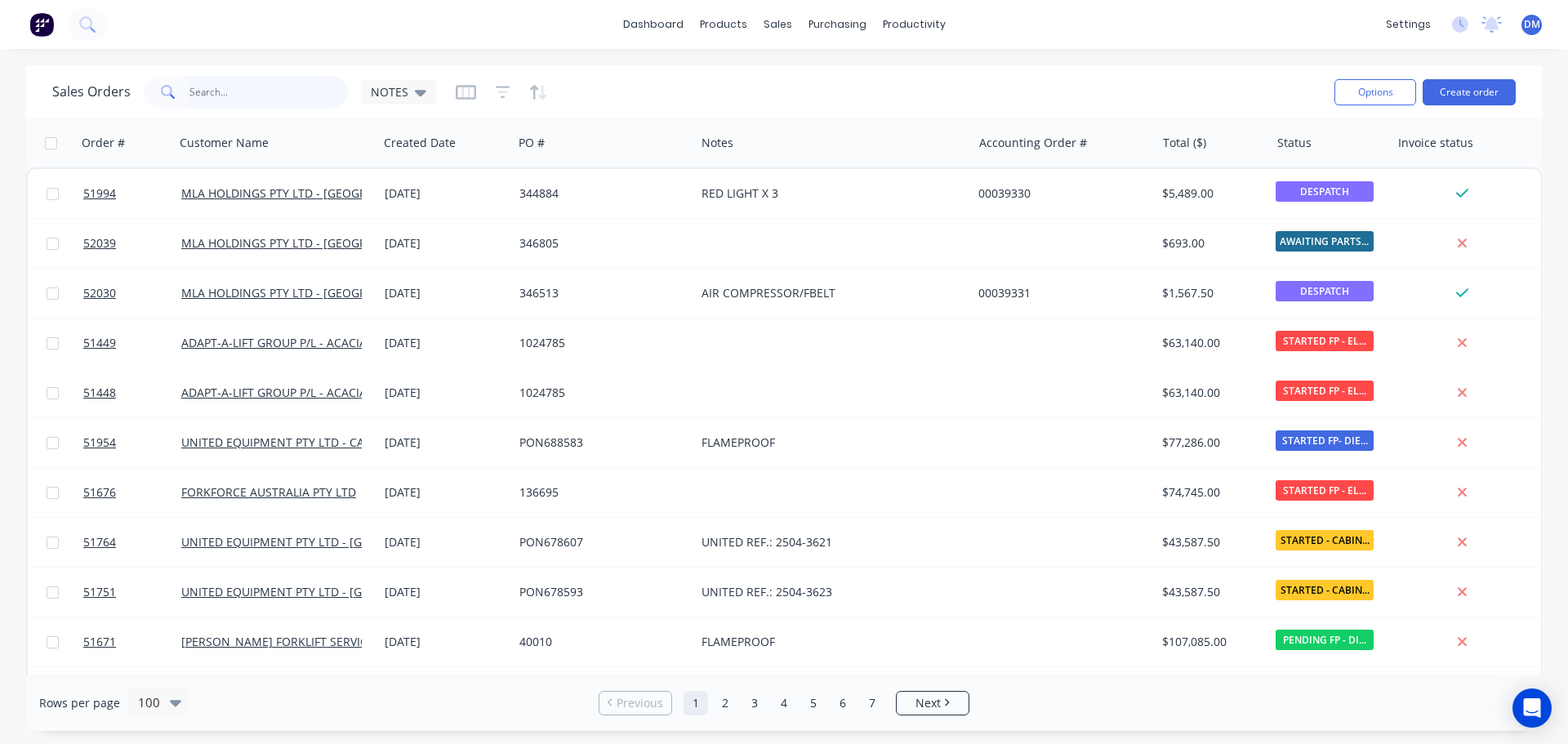
click at [242, 91] on input "text" at bounding box center [269, 92] width 159 height 33
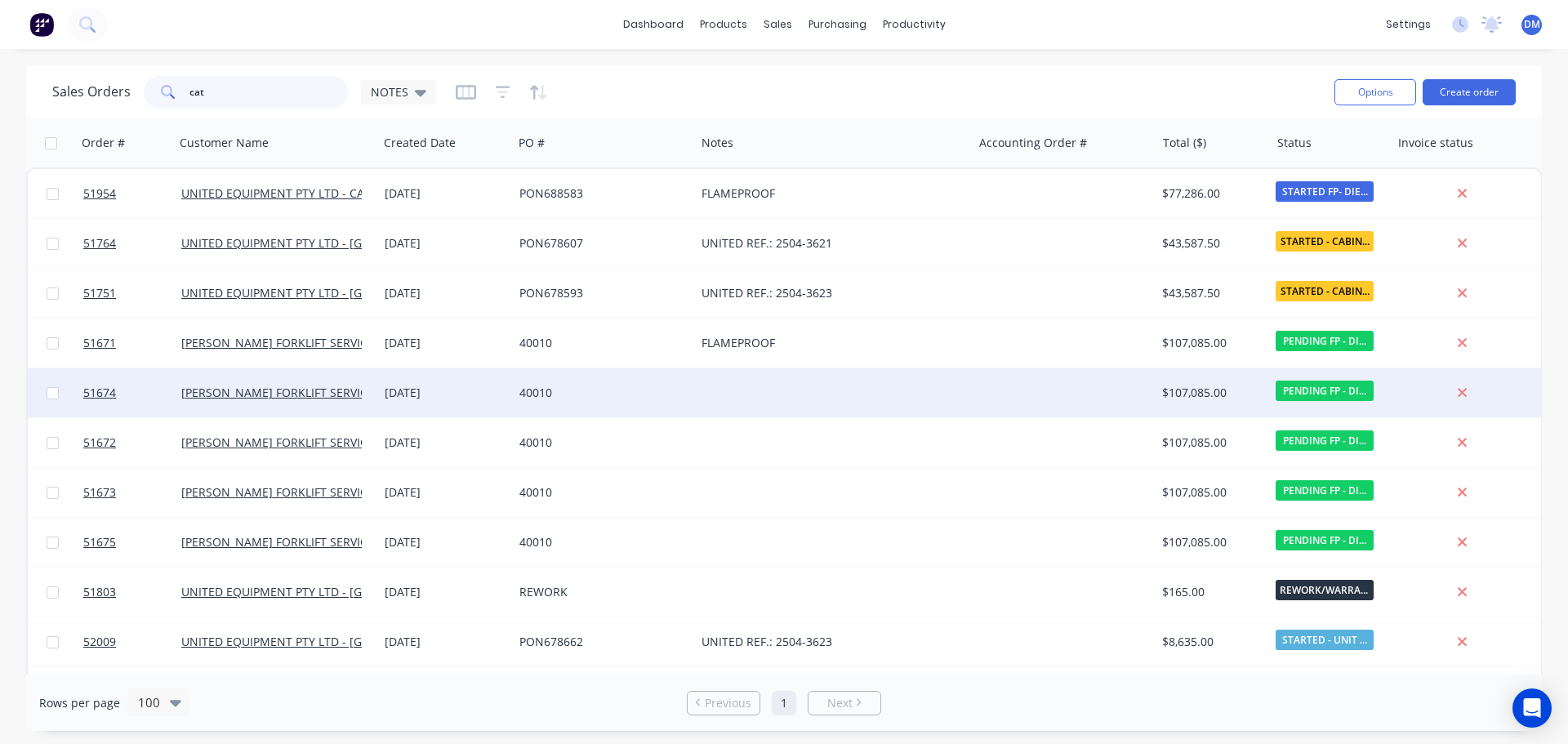
type input "cat"
click at [609, 388] on div "40010" at bounding box center [600, 393] width 161 height 16
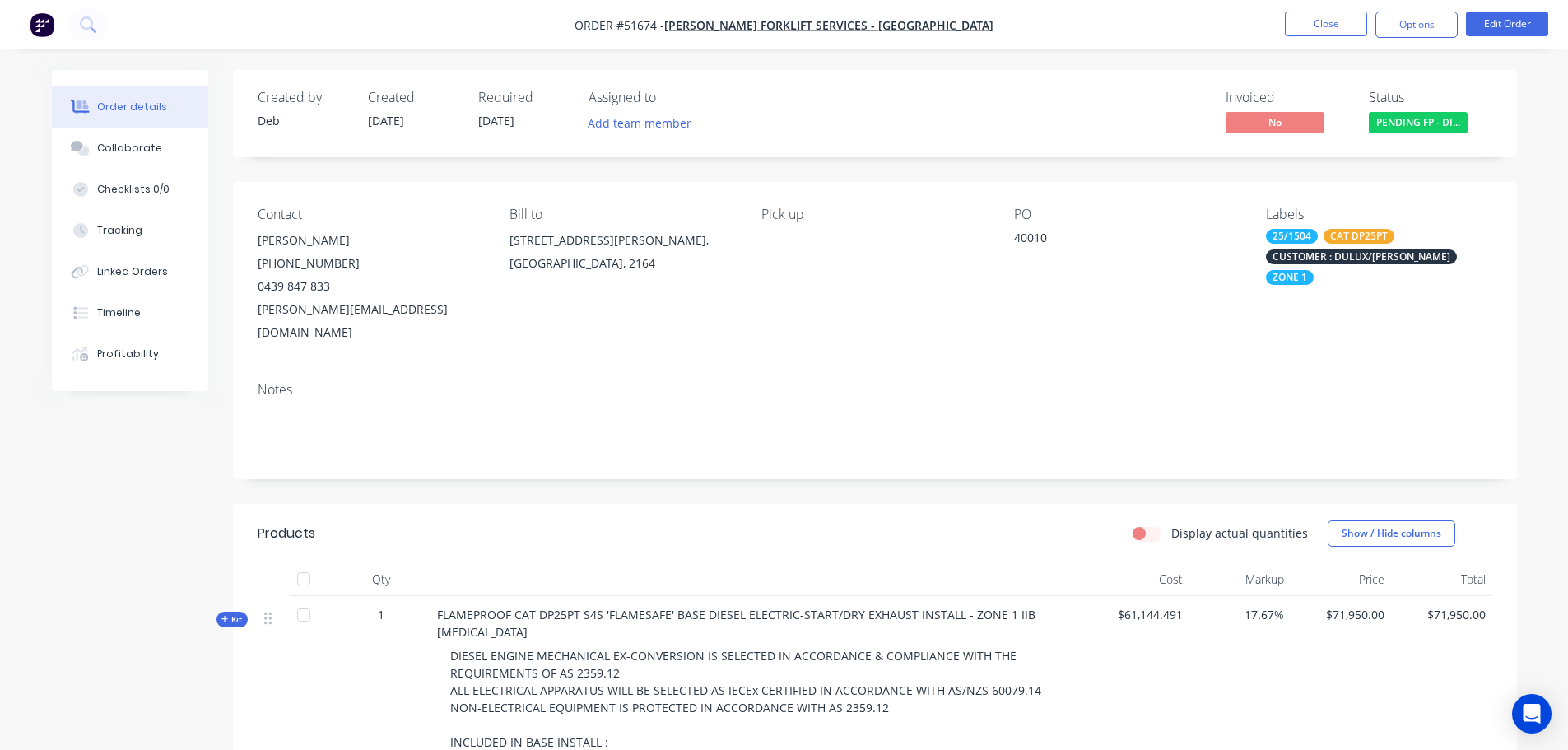
click at [1333, 257] on div "CUSTOMER : DULUX/[PERSON_NAME]" at bounding box center [1361, 257] width 191 height 14
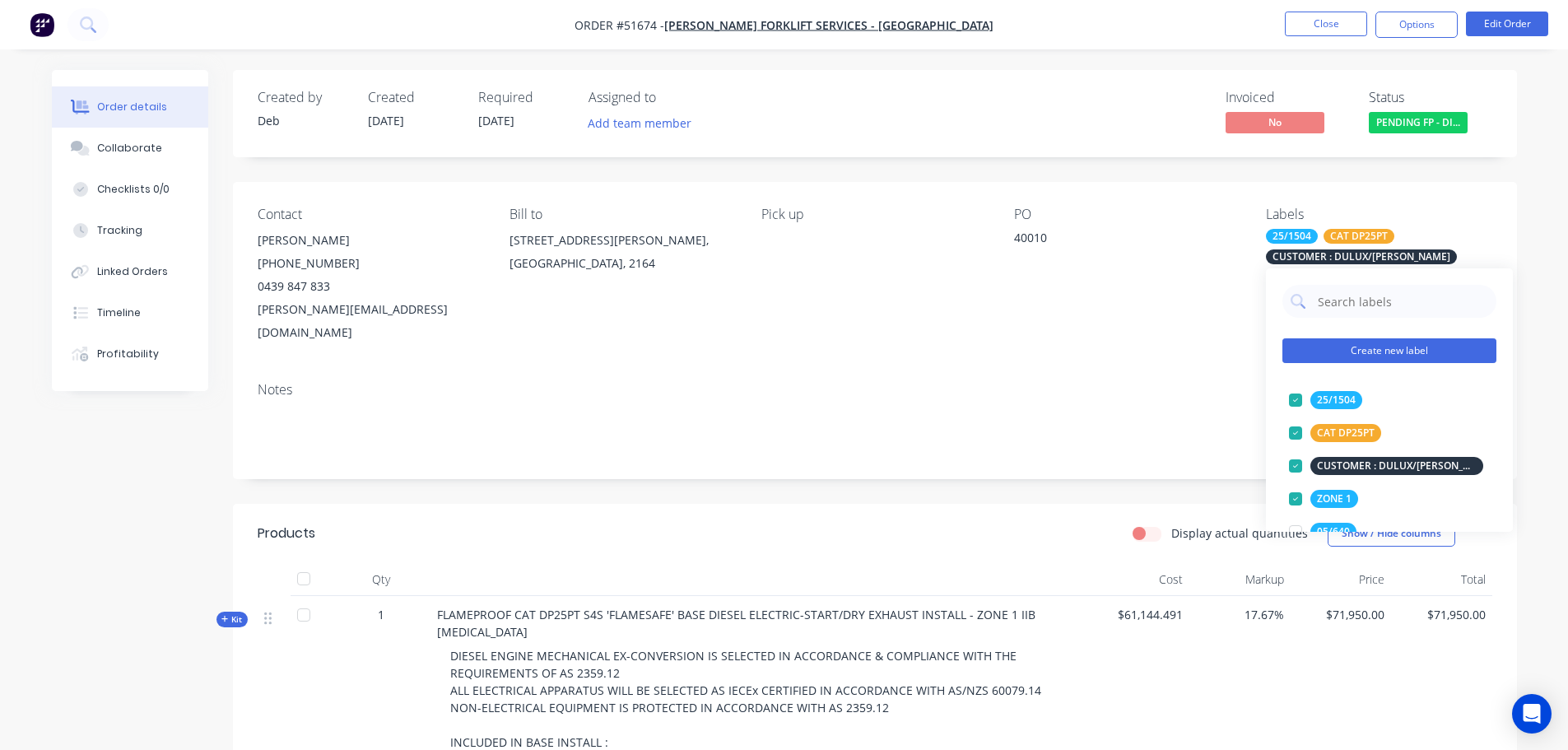
click at [1362, 350] on button "Create new label" at bounding box center [1389, 350] width 214 height 25
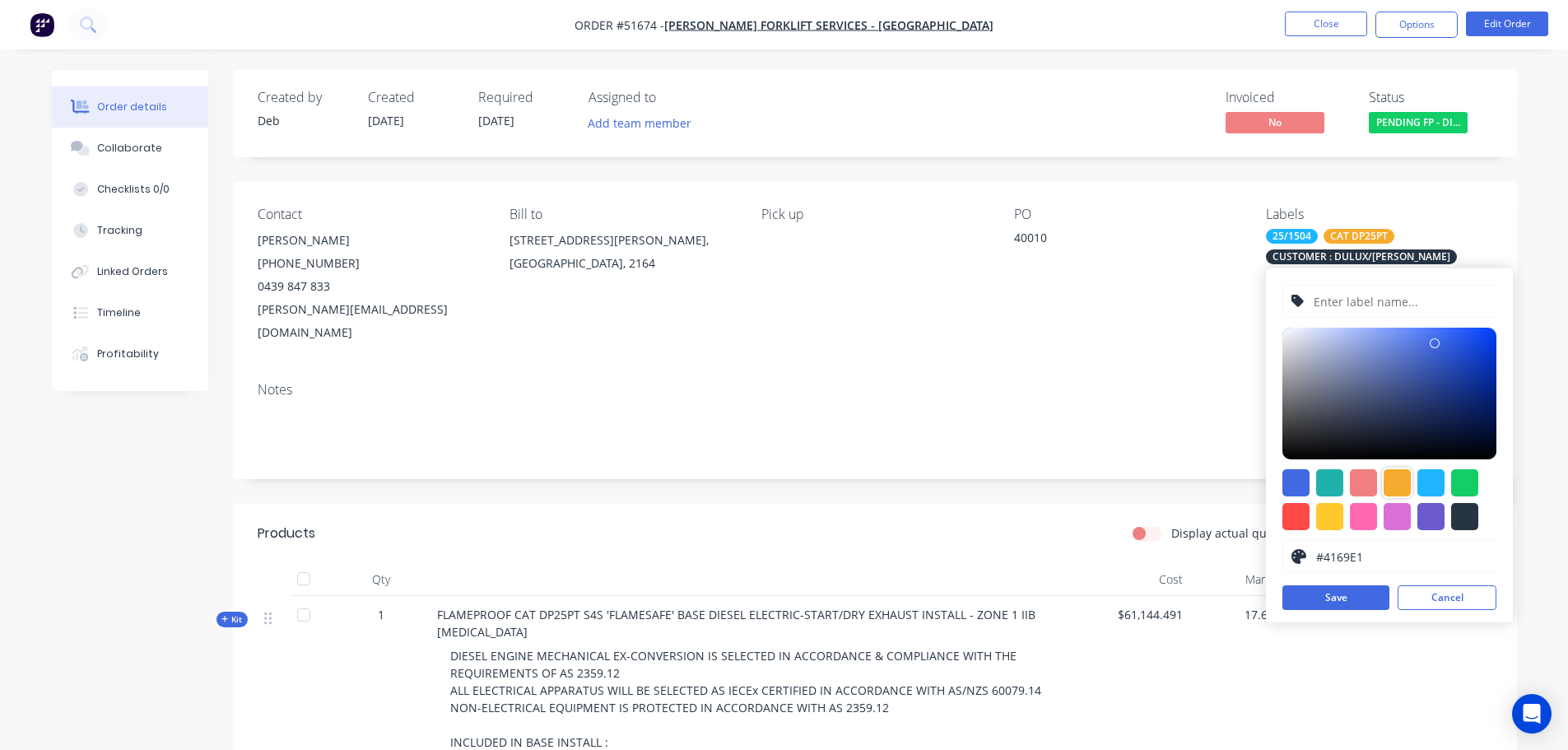
drag, startPoint x: 1396, startPoint y: 482, endPoint x: 1397, endPoint y: 474, distance: 8.1
click at [1397, 482] on div at bounding box center [1397, 483] width 27 height 27
type input "#F6AB2F"
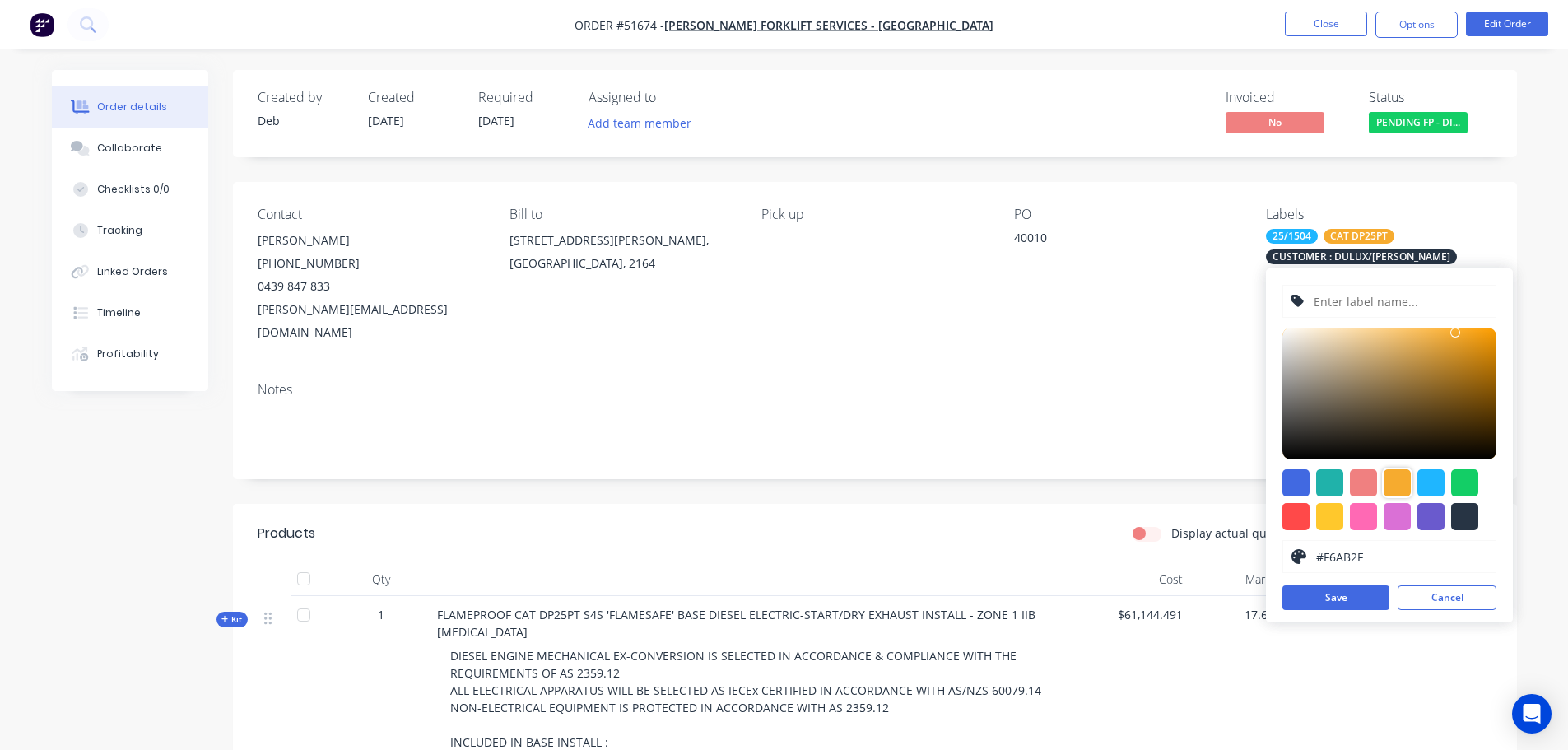
click at [1365, 306] on input "text" at bounding box center [1399, 301] width 176 height 31
type input "UNIT NO : TFS116"
drag, startPoint x: 1444, startPoint y: 607, endPoint x: 337, endPoint y: 118, distance: 1210.2
click at [1444, 607] on button "Cancel" at bounding box center [1447, 597] width 98 height 25
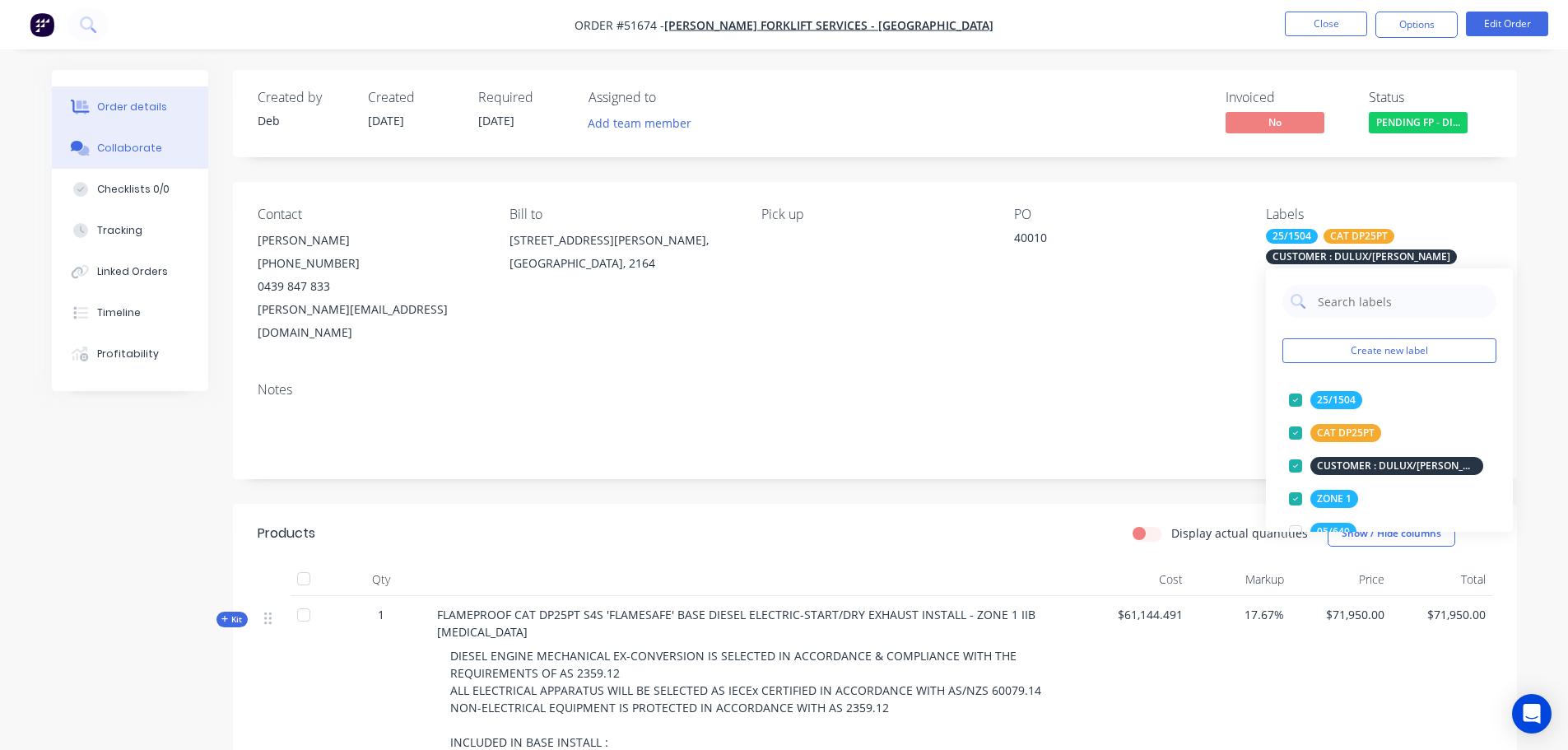
click at [121, 148] on div "Collaborate" at bounding box center [129, 148] width 65 height 14
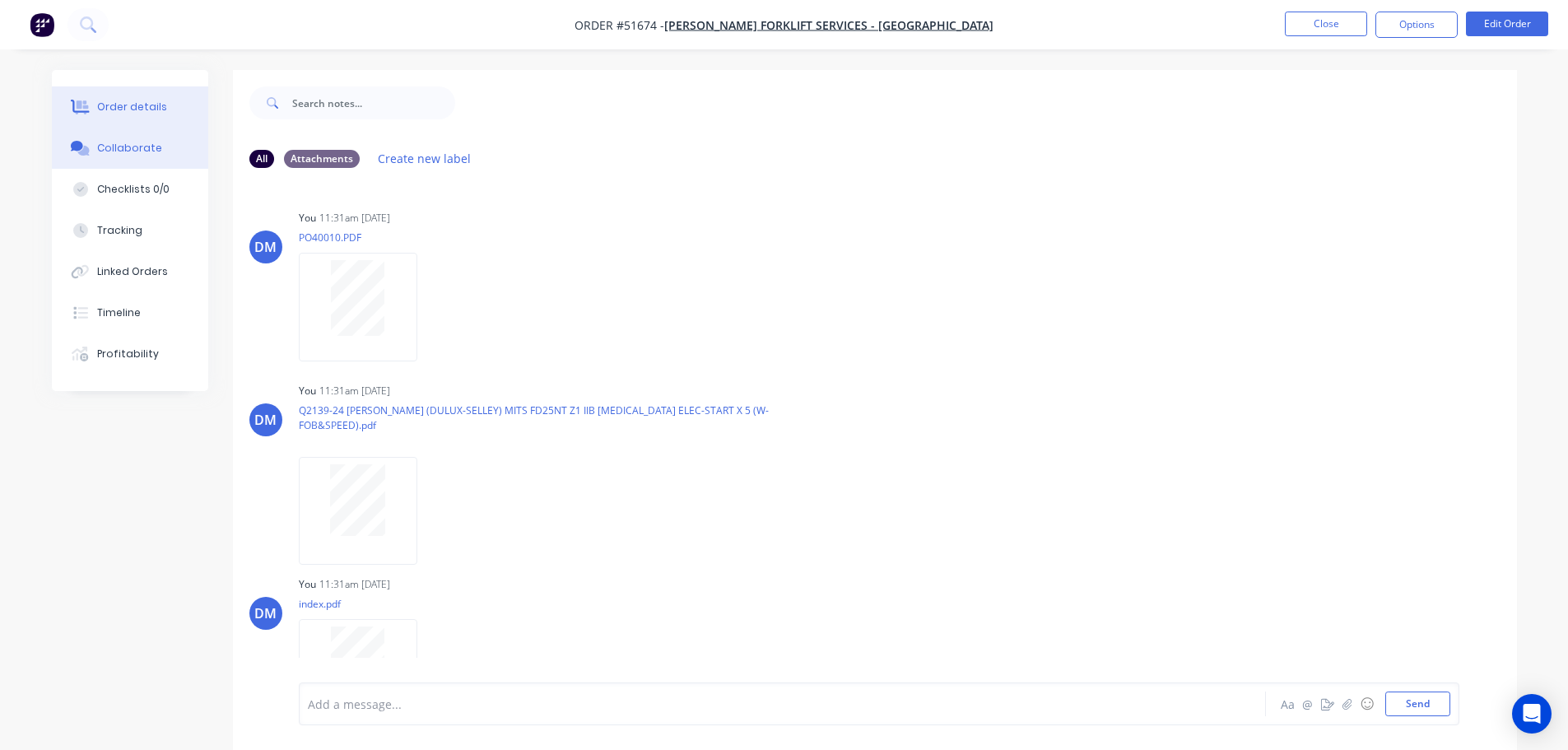
click at [172, 98] on button "Order details" at bounding box center [130, 107] width 156 height 41
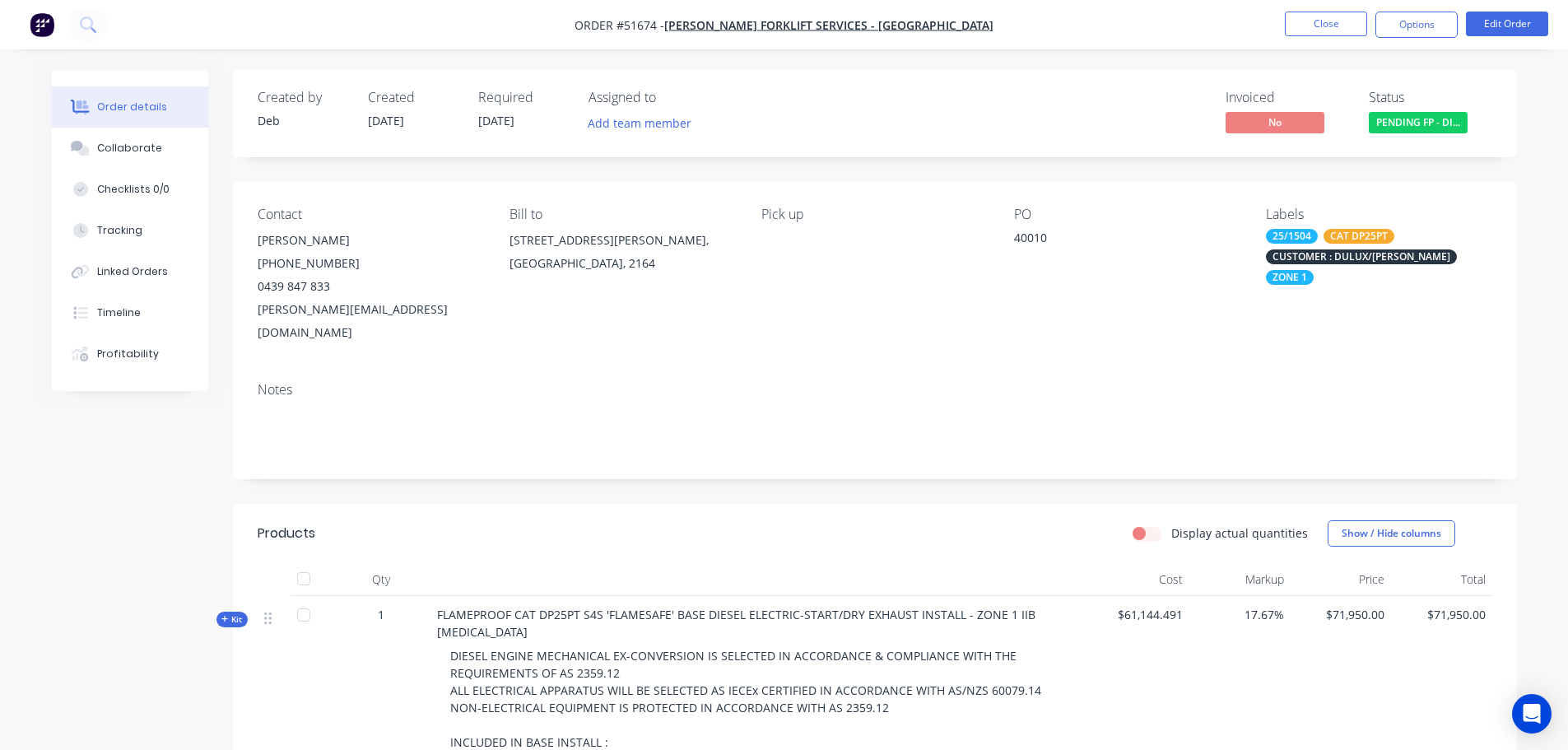
click at [1357, 251] on div "CUSTOMER : DULUX/[PERSON_NAME]" at bounding box center [1361, 257] width 191 height 14
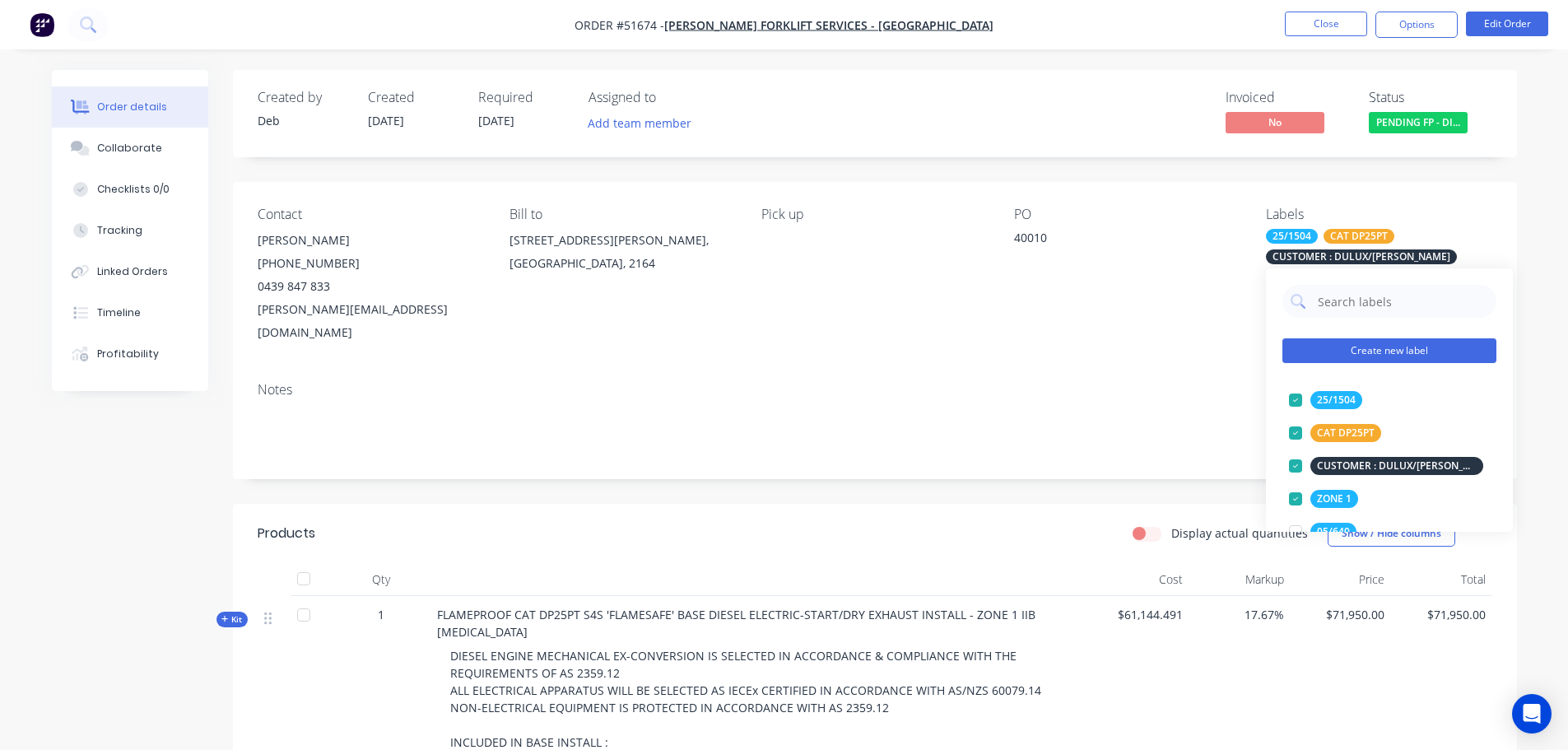
click at [1390, 346] on button "Create new label" at bounding box center [1389, 350] width 214 height 25
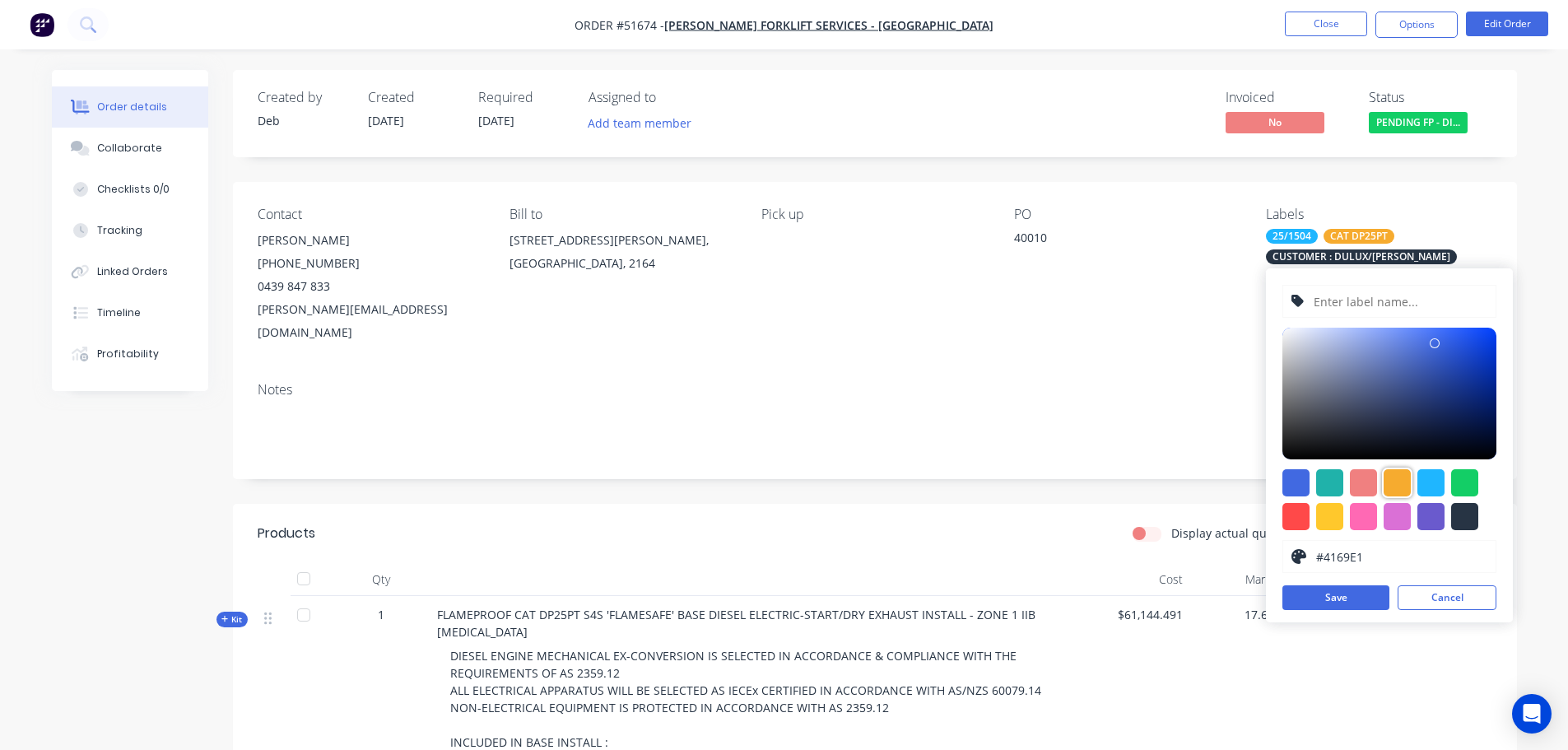
click at [1393, 483] on div at bounding box center [1397, 483] width 27 height 27
type input "#F6AB2F"
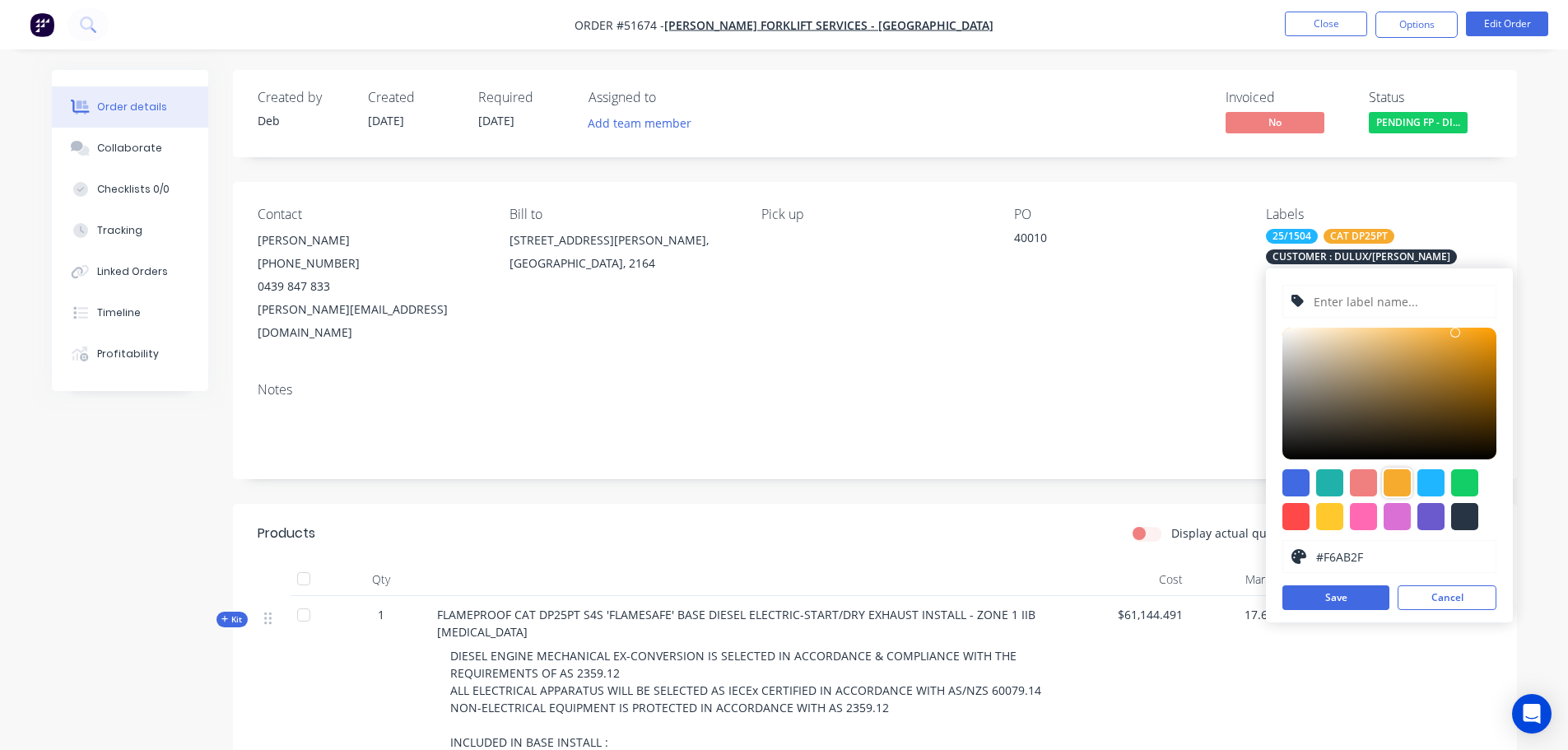
drag, startPoint x: 1335, startPoint y: 296, endPoint x: 1335, endPoint y: 309, distance: 13.0
click at [1336, 305] on input "text" at bounding box center [1399, 301] width 176 height 31
type input "UNIT NO : TFS116"
click at [1346, 597] on button "Save" at bounding box center [1335, 597] width 107 height 25
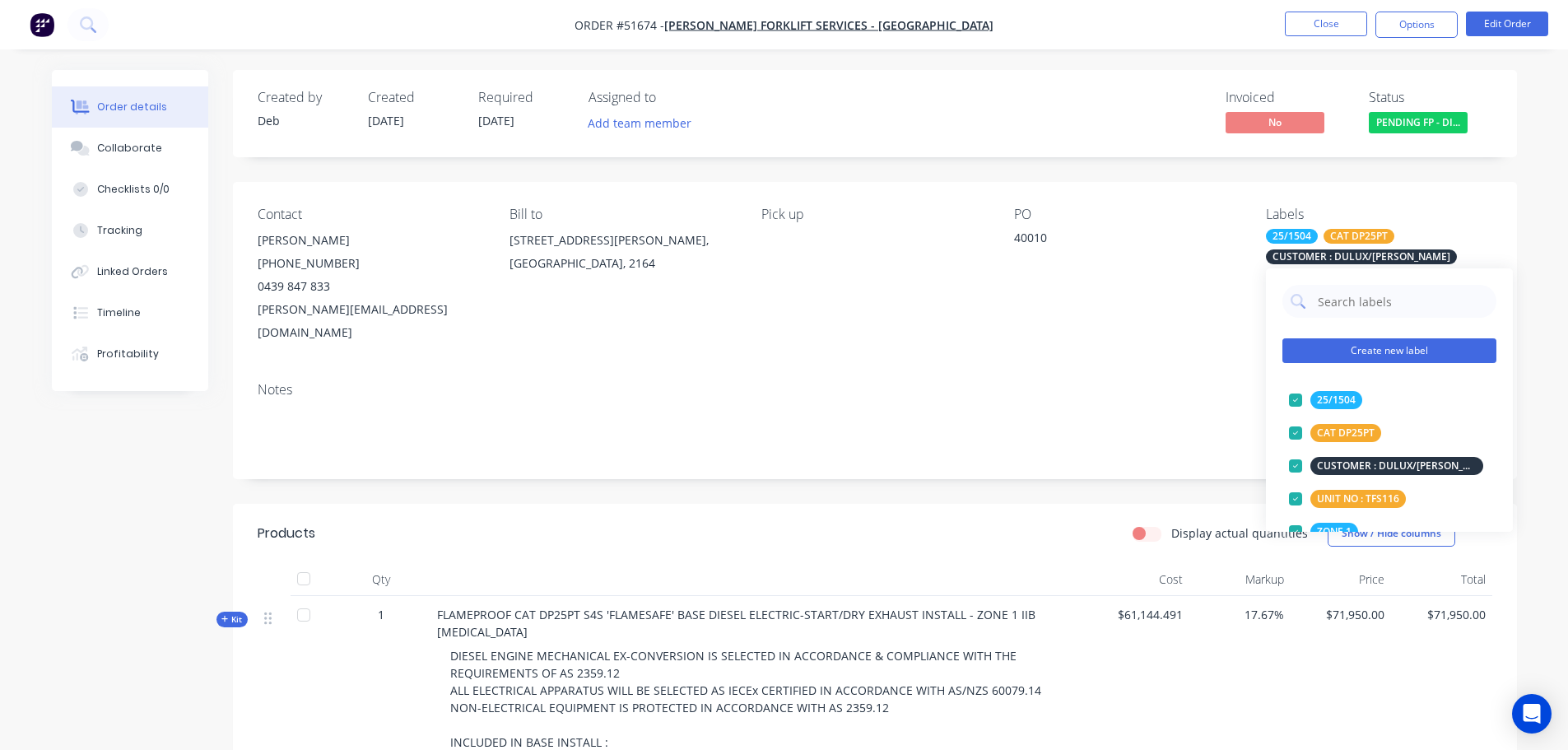
click at [1377, 356] on button "Create new label" at bounding box center [1389, 350] width 214 height 25
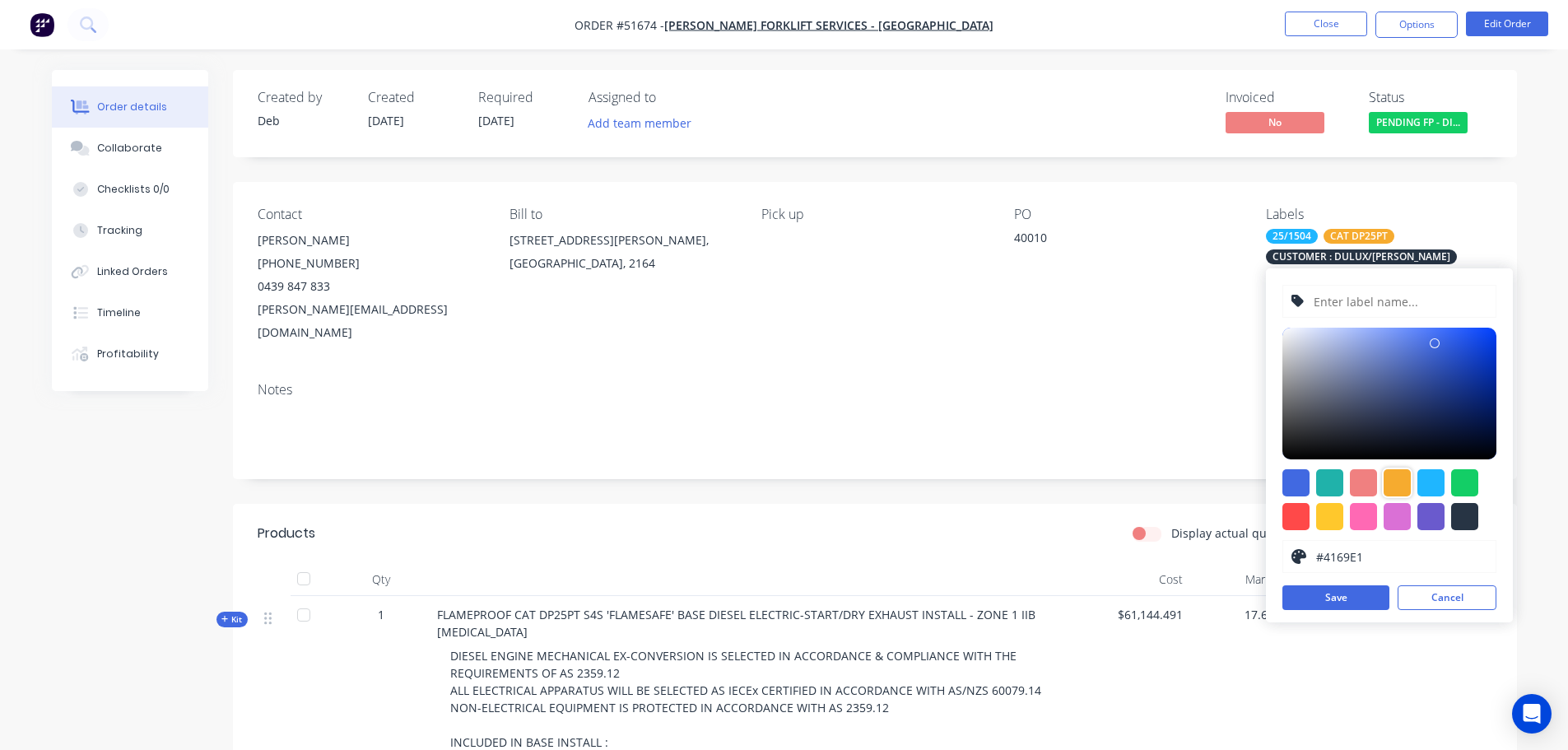
click at [1397, 477] on div at bounding box center [1397, 483] width 27 height 27
type input "#F6AB2F"
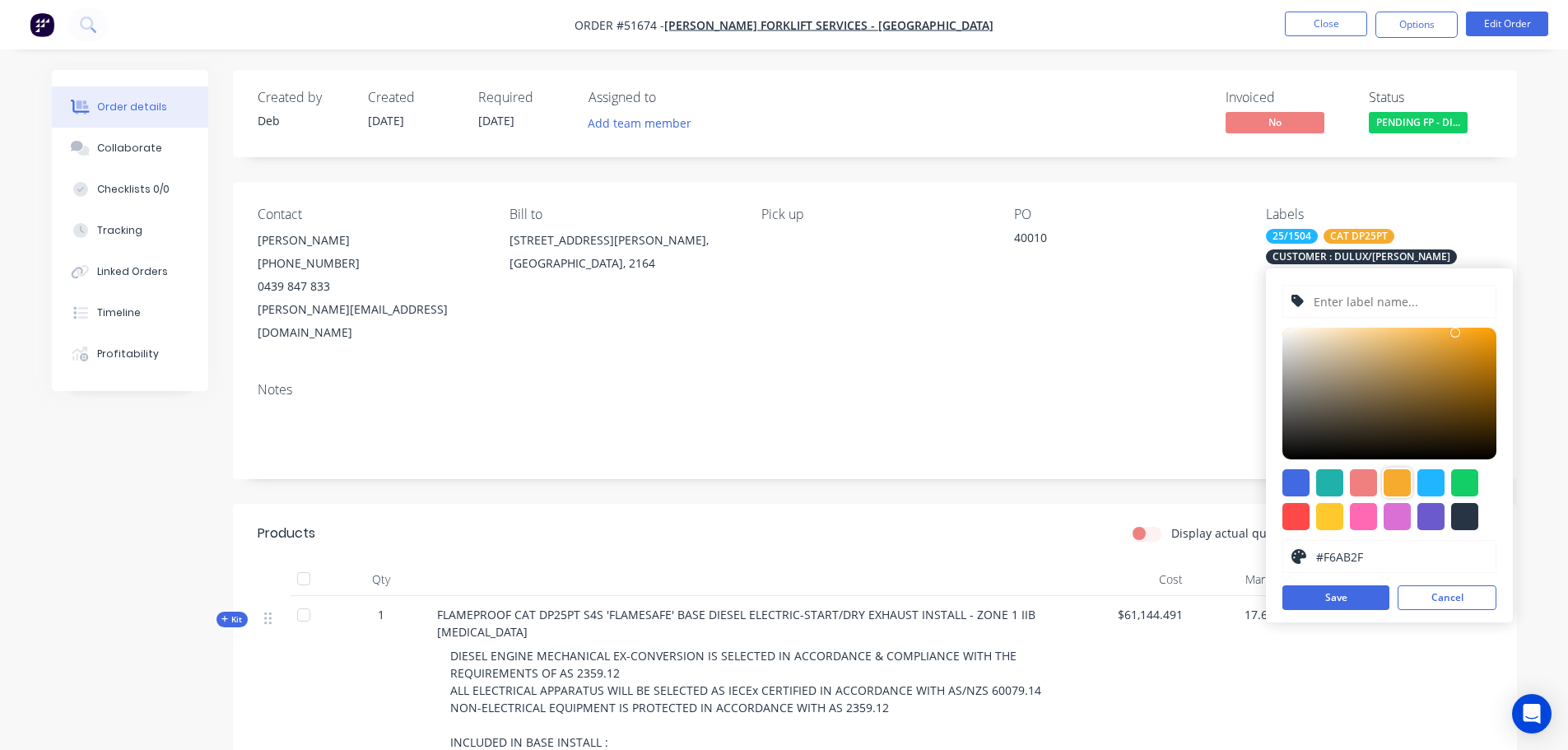
click at [1370, 304] on input "text" at bounding box center [1399, 301] width 176 height 31
type input "S/N : CT18G85622"
click at [1357, 600] on button "Save" at bounding box center [1335, 597] width 107 height 25
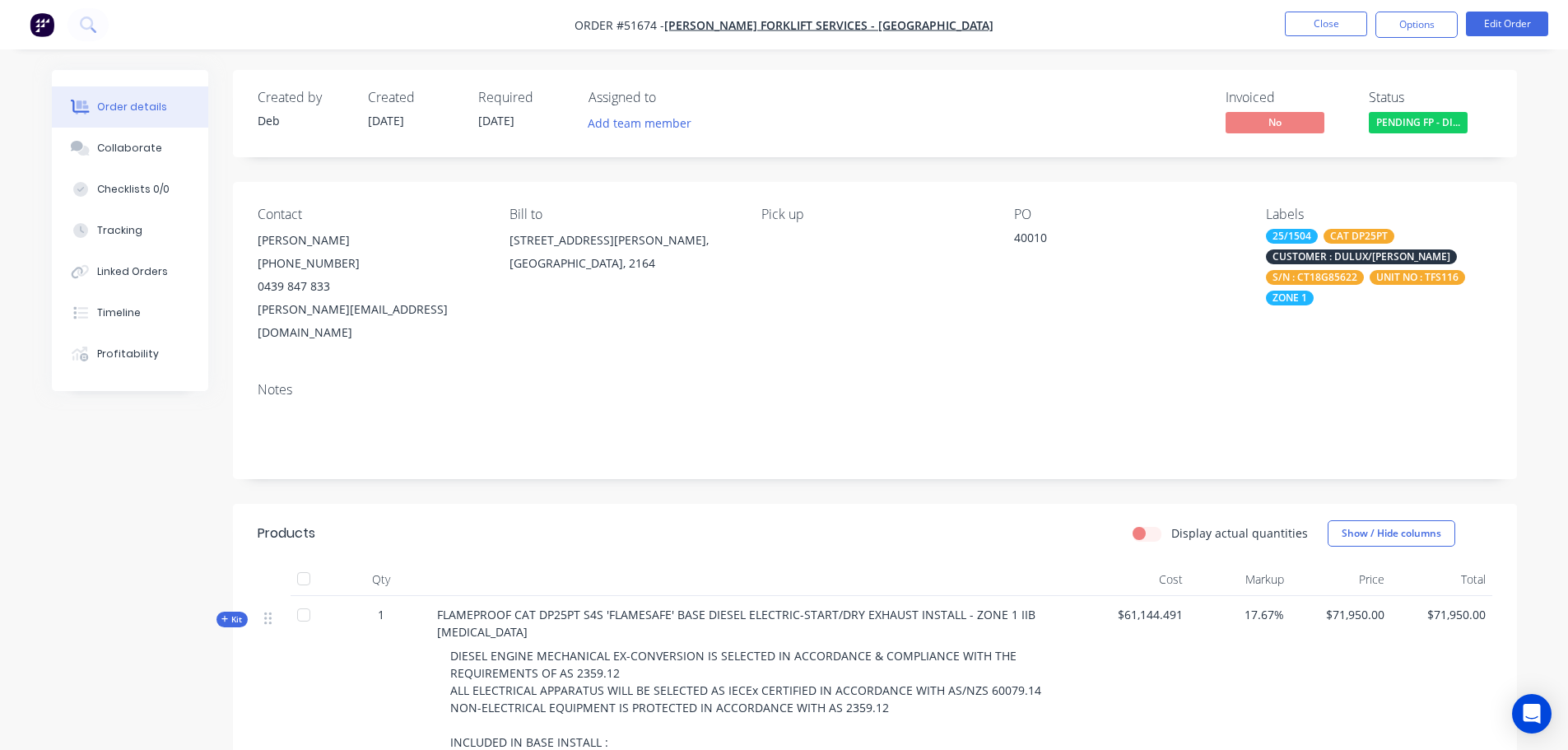
click at [1234, 382] on div "Notes" at bounding box center [874, 390] width 1234 height 15
click at [155, 153] on div "Collaborate" at bounding box center [129, 148] width 65 height 14
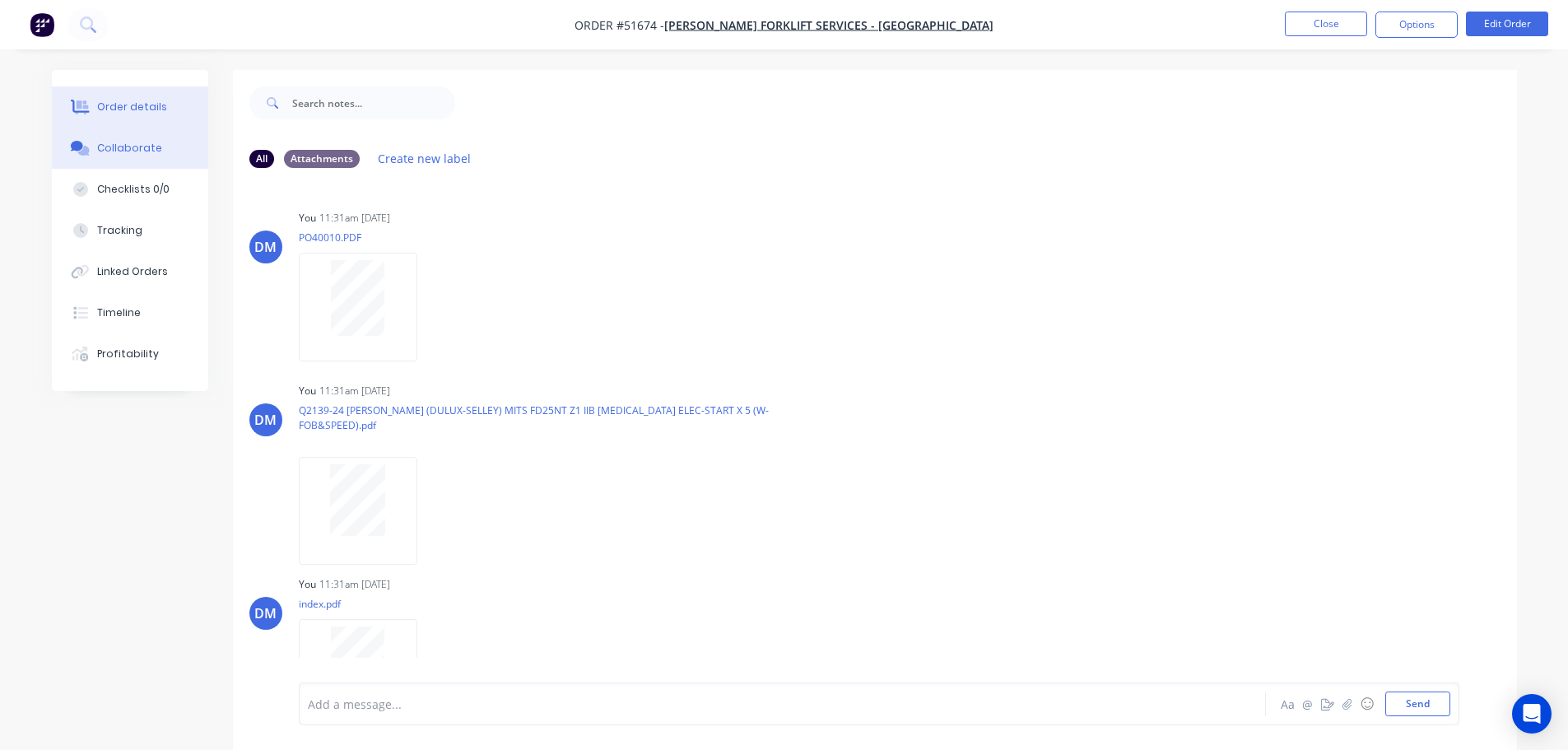
click at [142, 109] on div "Order details" at bounding box center [132, 106] width 70 height 14
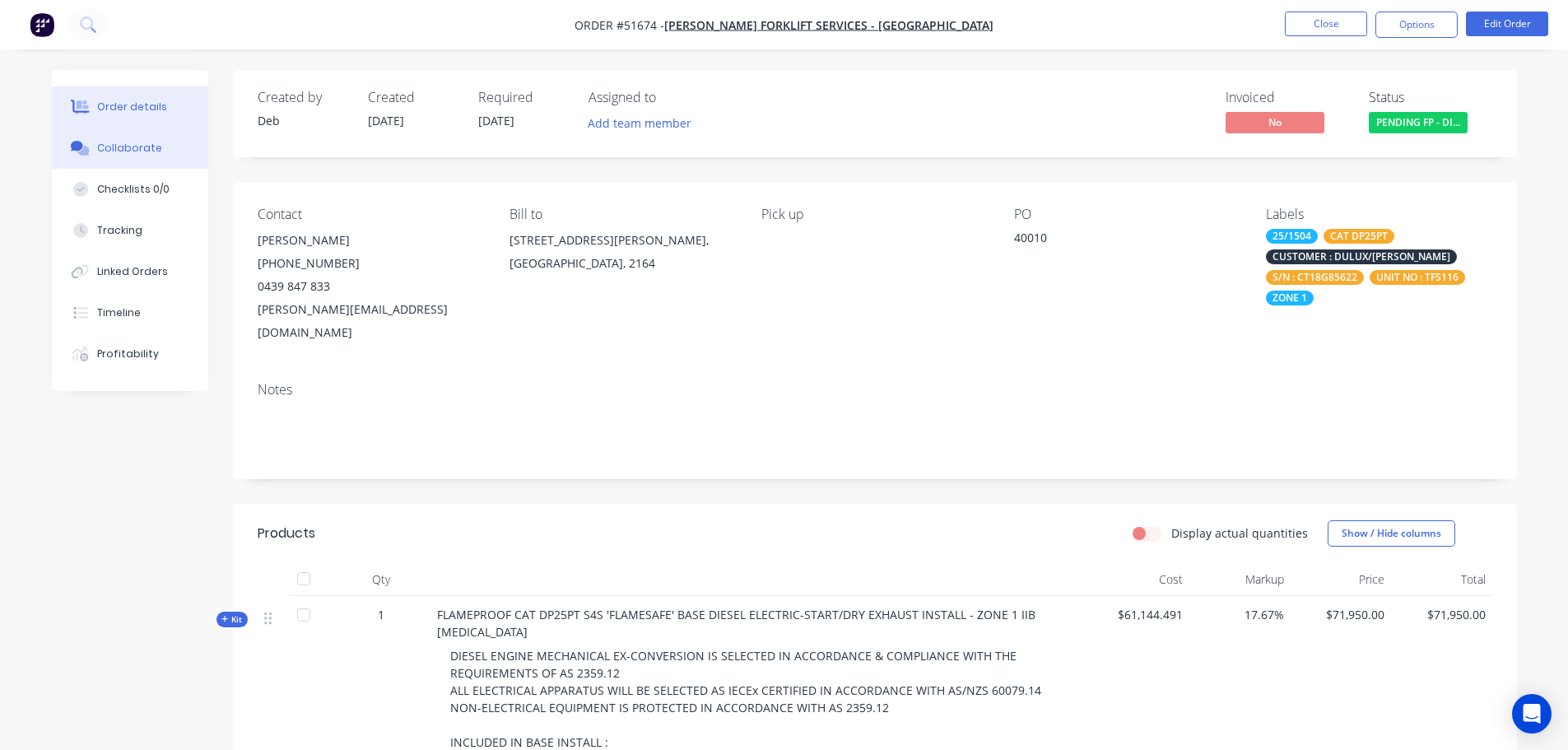
click at [130, 161] on button "Collaborate" at bounding box center [130, 148] width 156 height 41
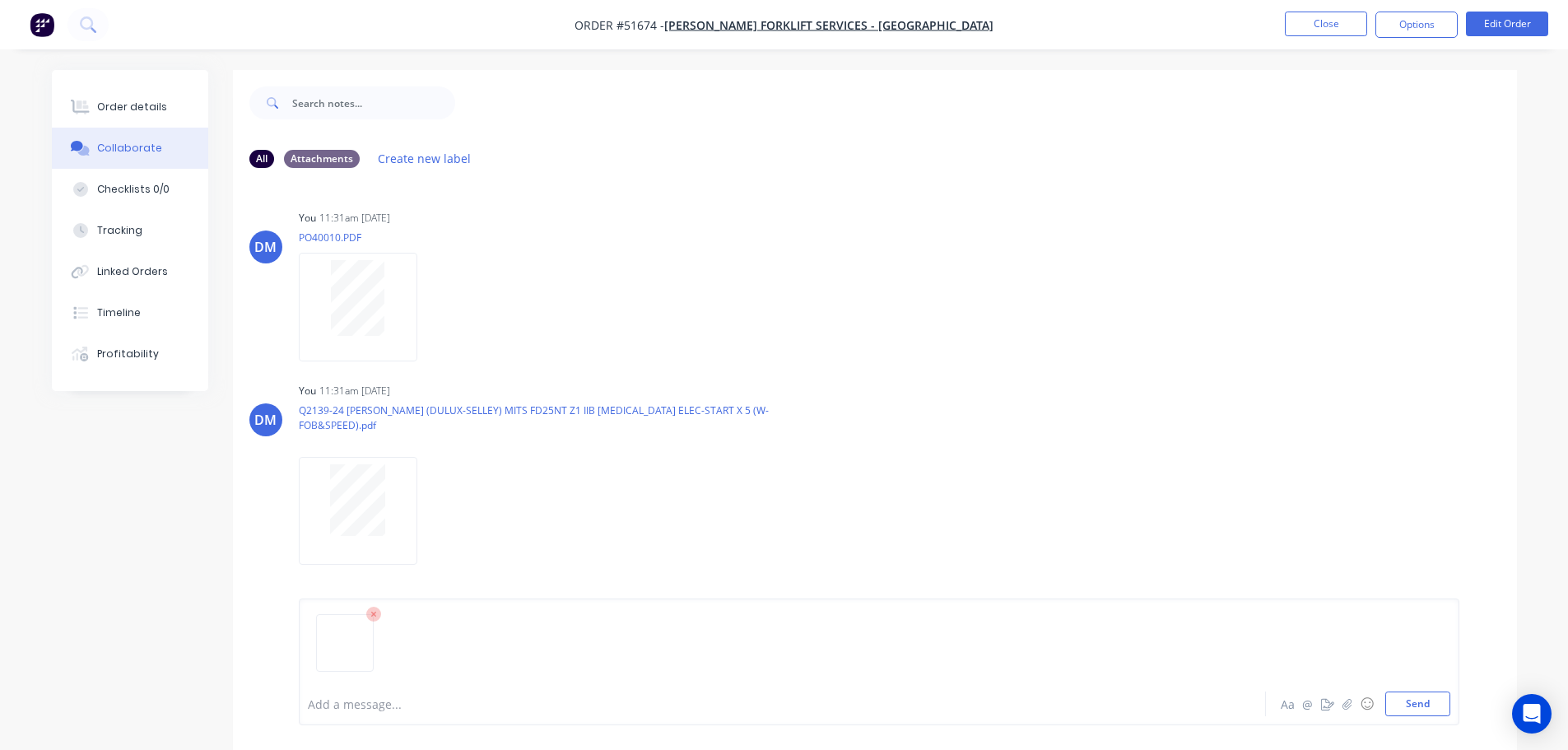
drag, startPoint x: 1415, startPoint y: 707, endPoint x: 1340, endPoint y: 685, distance: 78.2
click at [1415, 708] on button "Send" at bounding box center [1418, 703] width 65 height 25
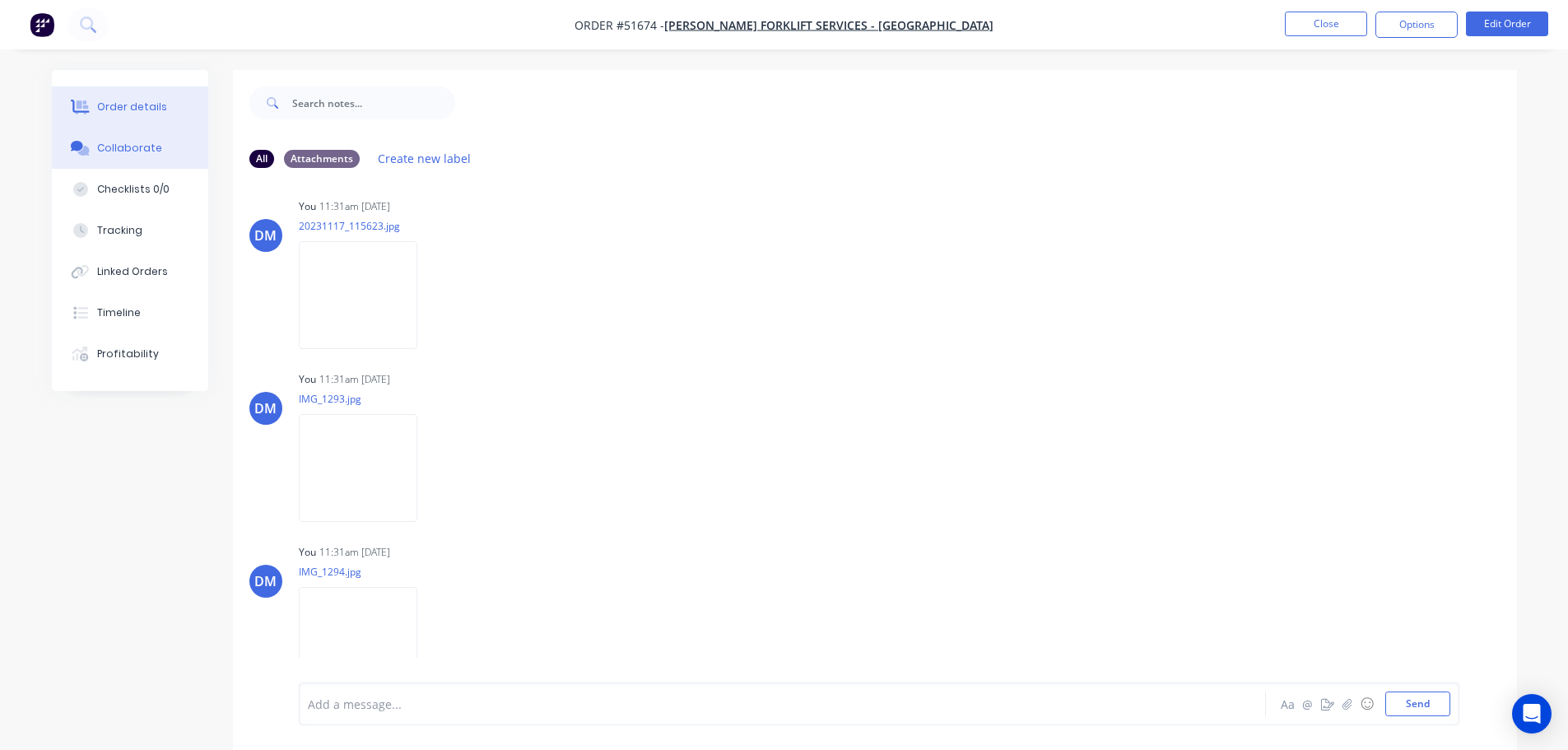
click at [156, 109] on div "Order details" at bounding box center [132, 106] width 70 height 14
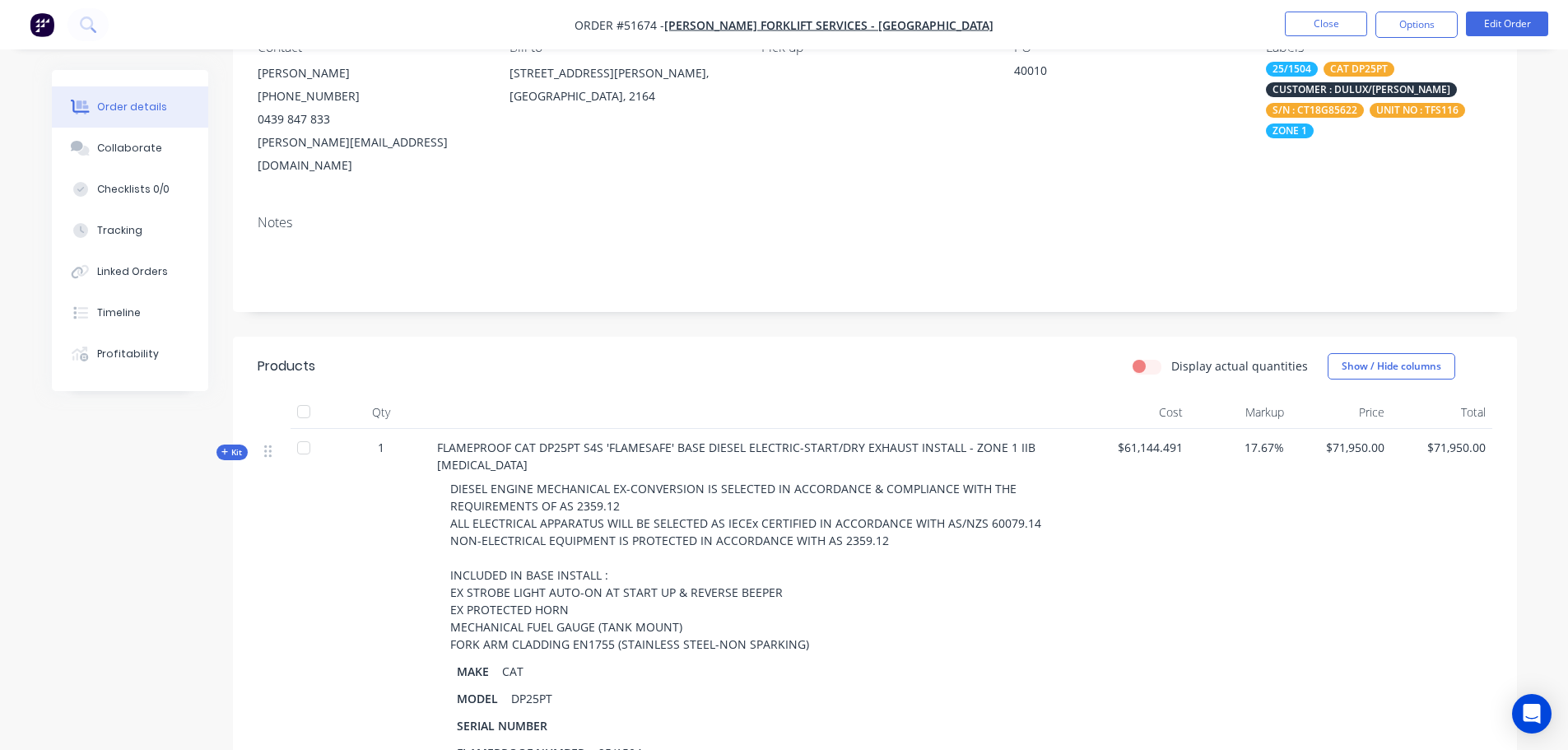
scroll to position [165, 0]
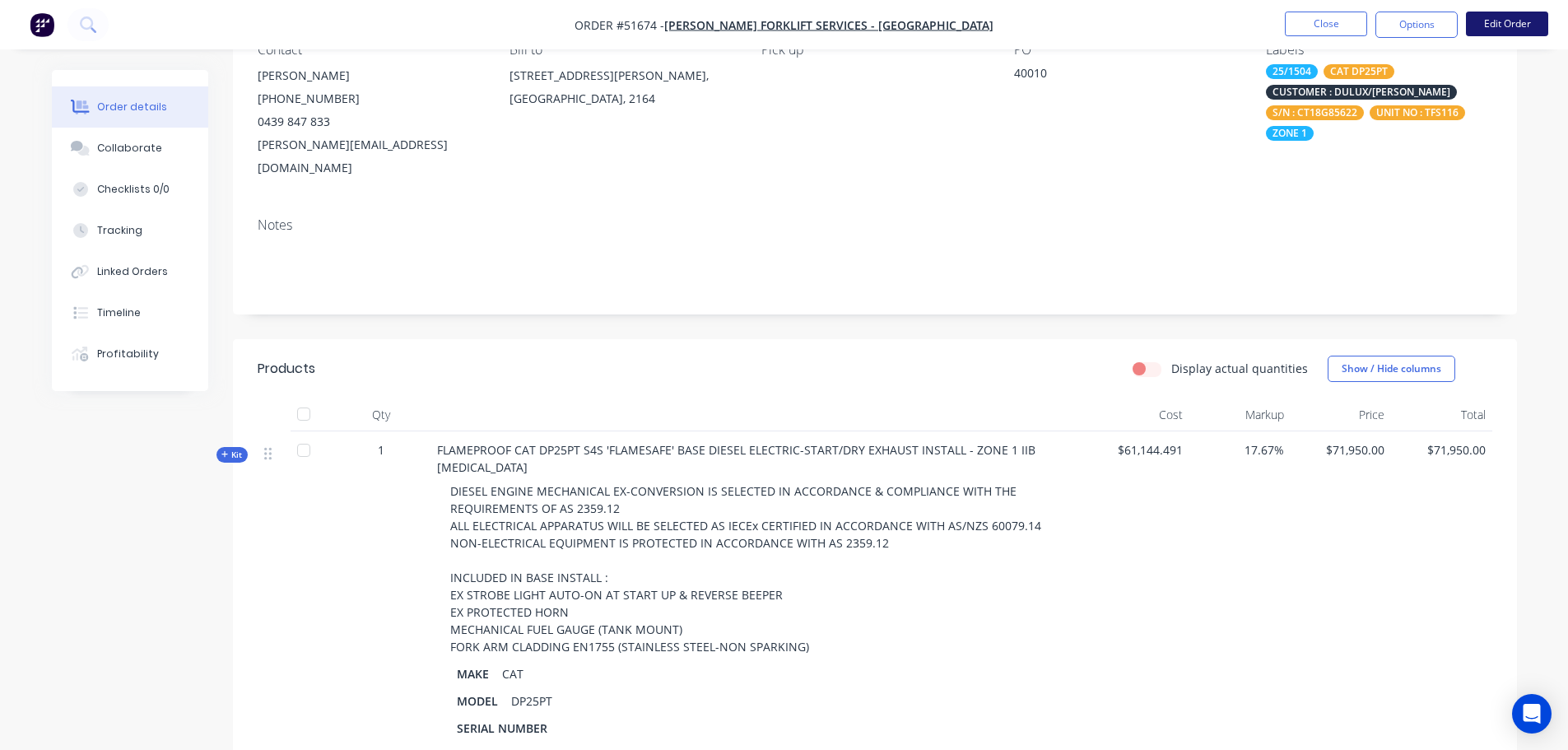
click at [1492, 29] on button "Edit Order" at bounding box center [1507, 24] width 82 height 25
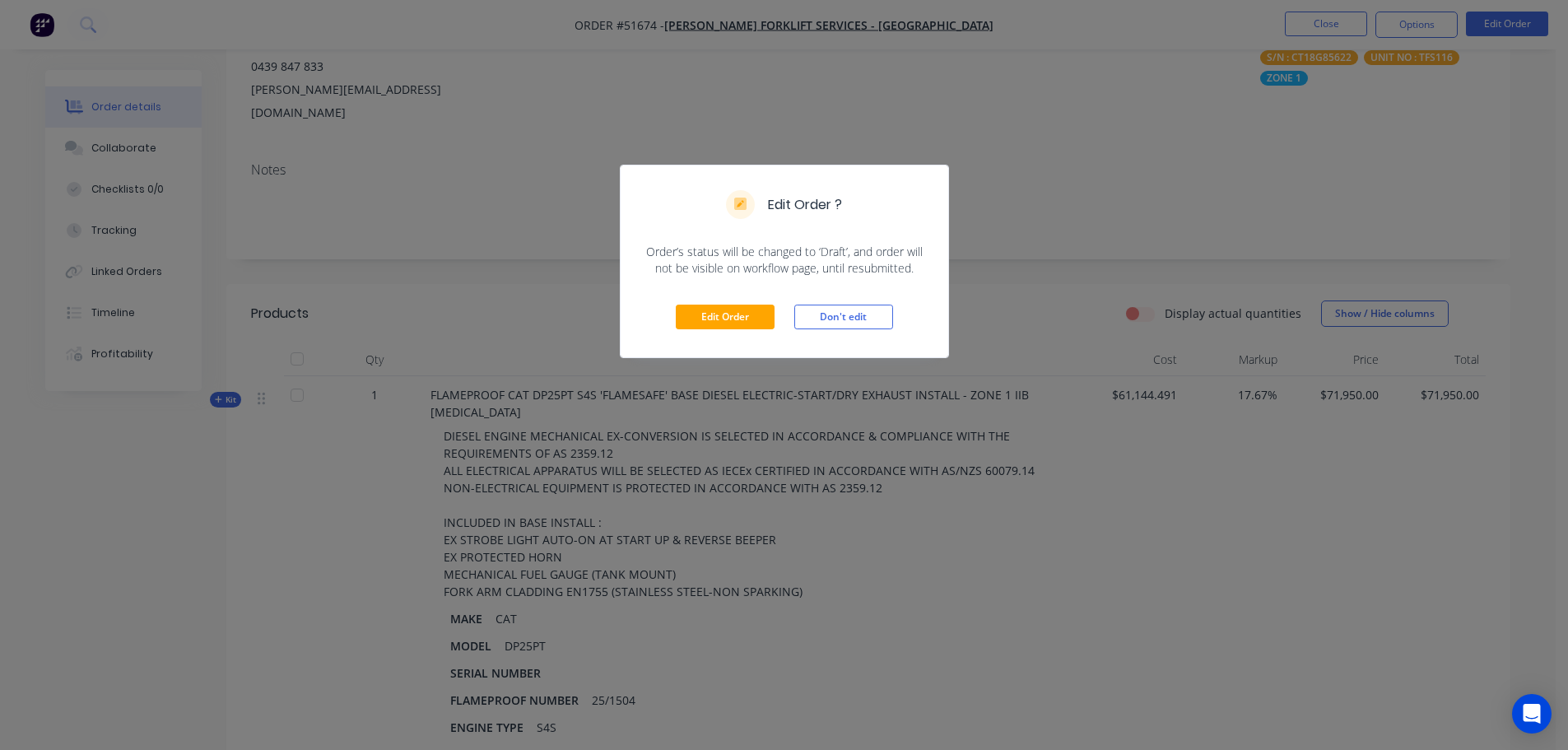
scroll to position [330, 0]
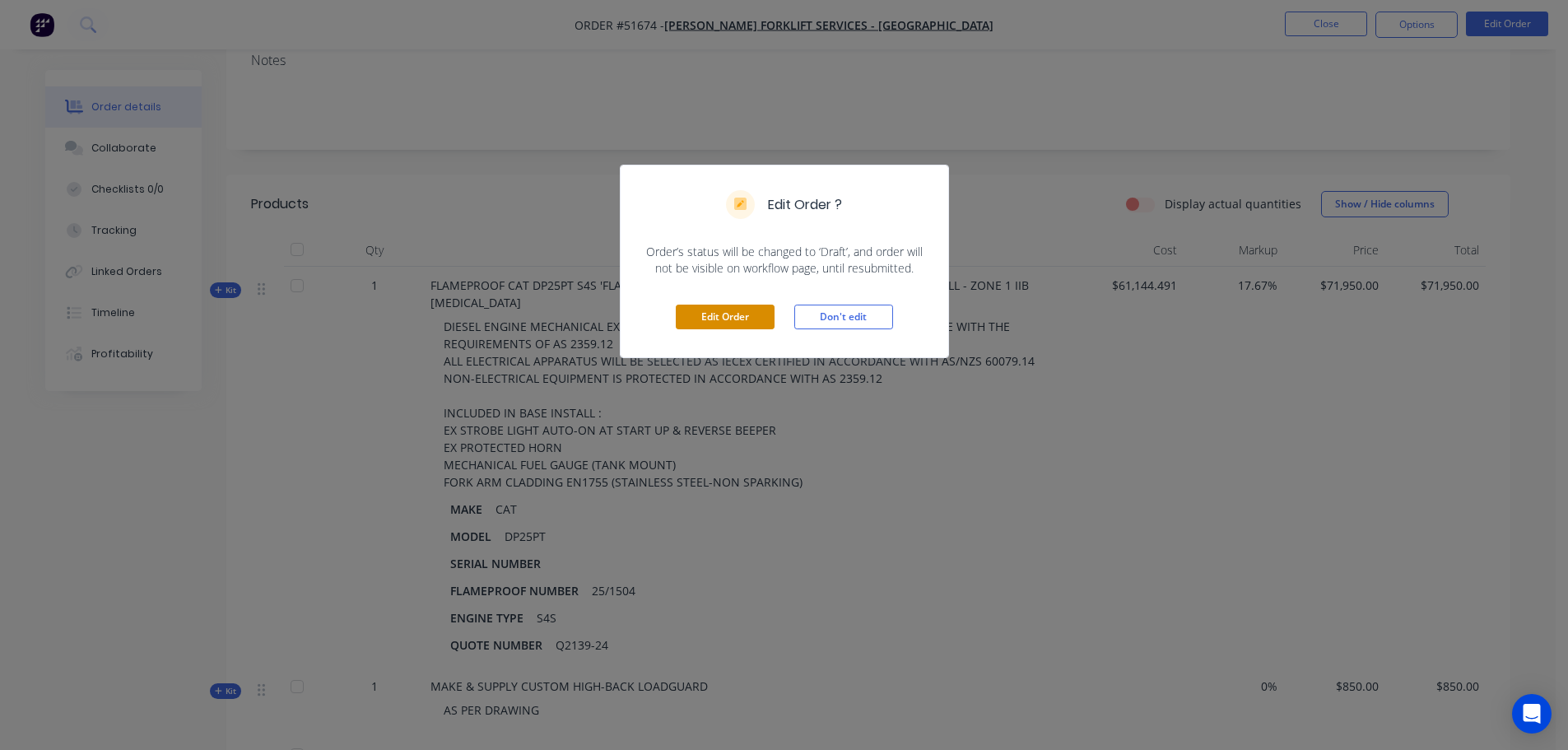
click at [713, 316] on button "Edit Order" at bounding box center [725, 317] width 98 height 25
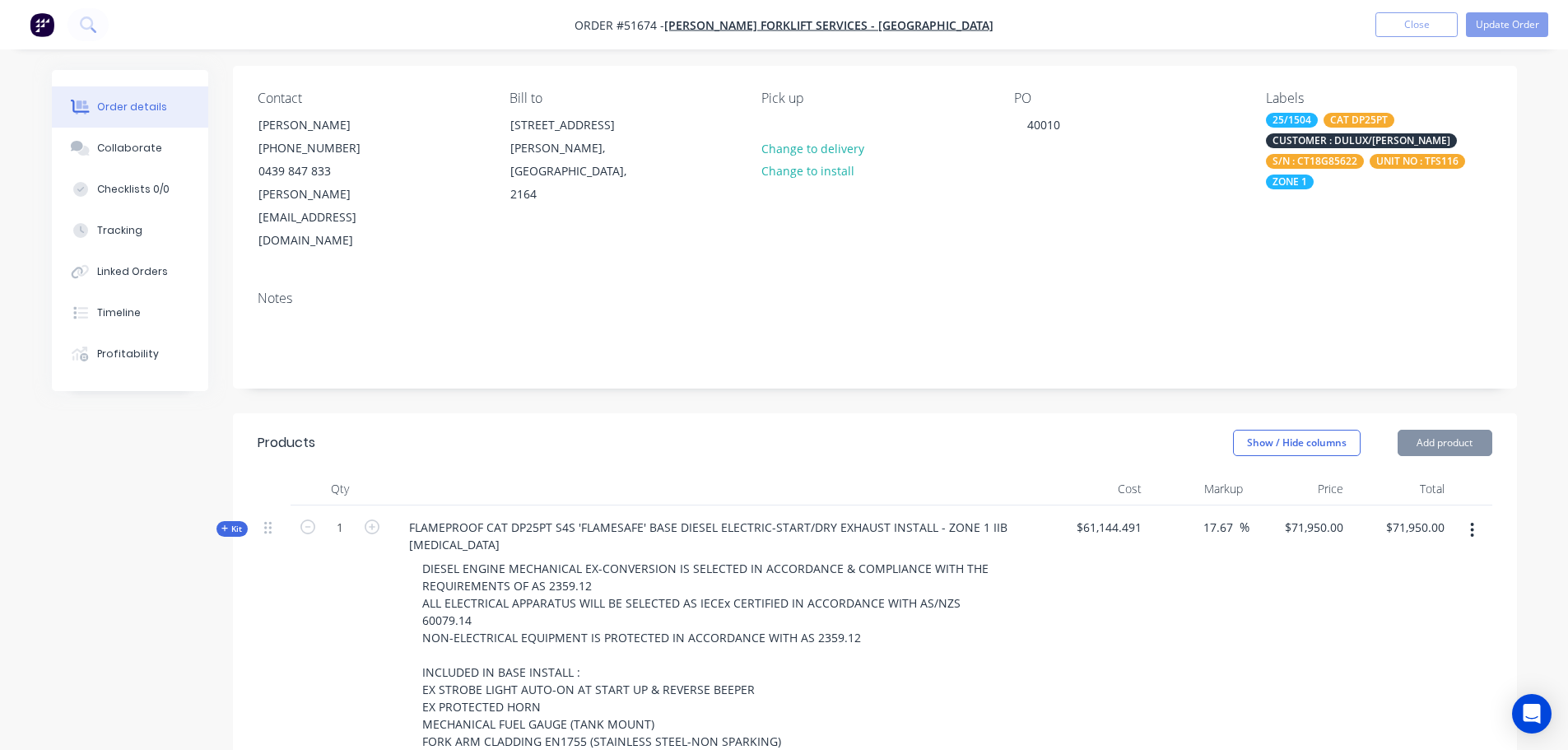
scroll to position [165, 0]
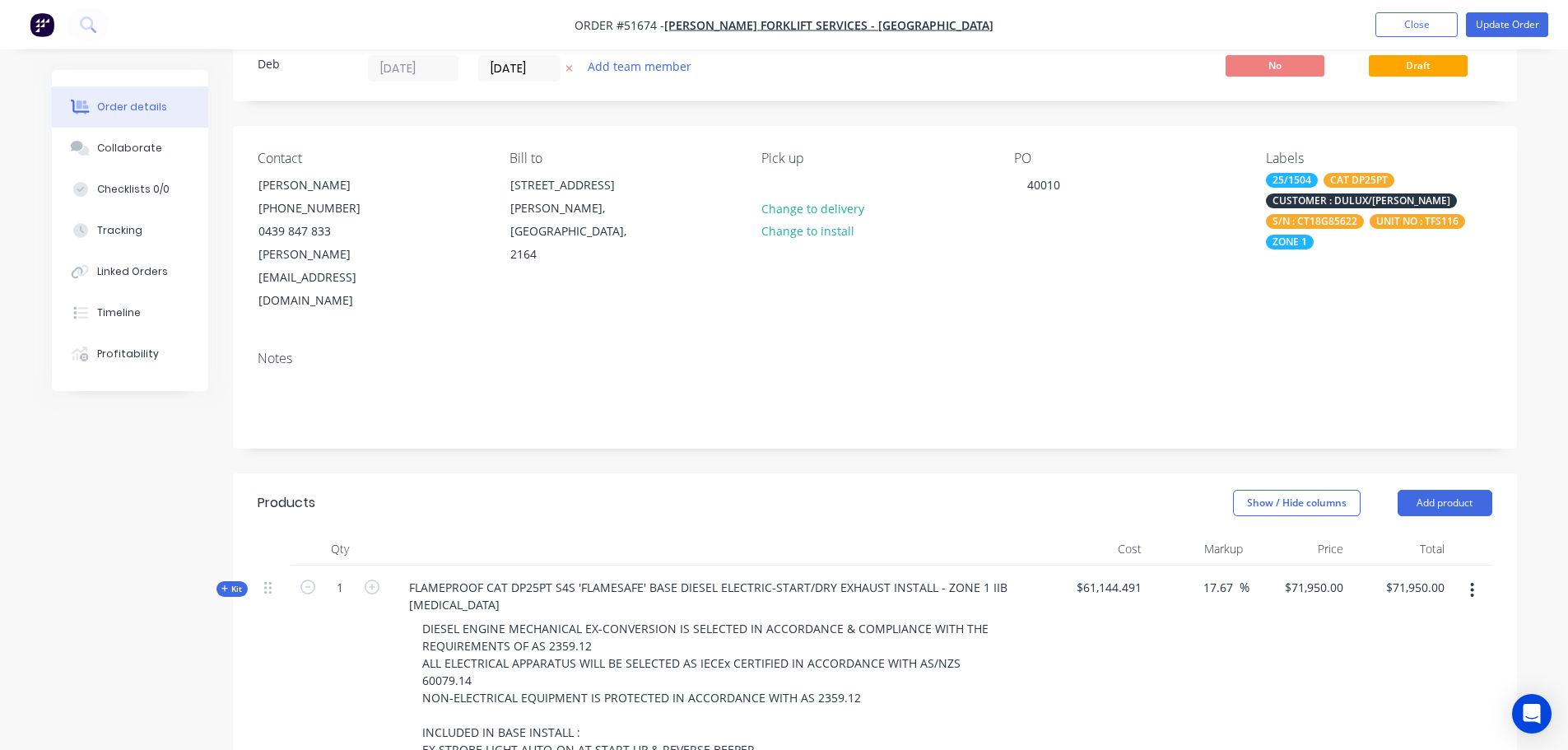
scroll to position [0, 0]
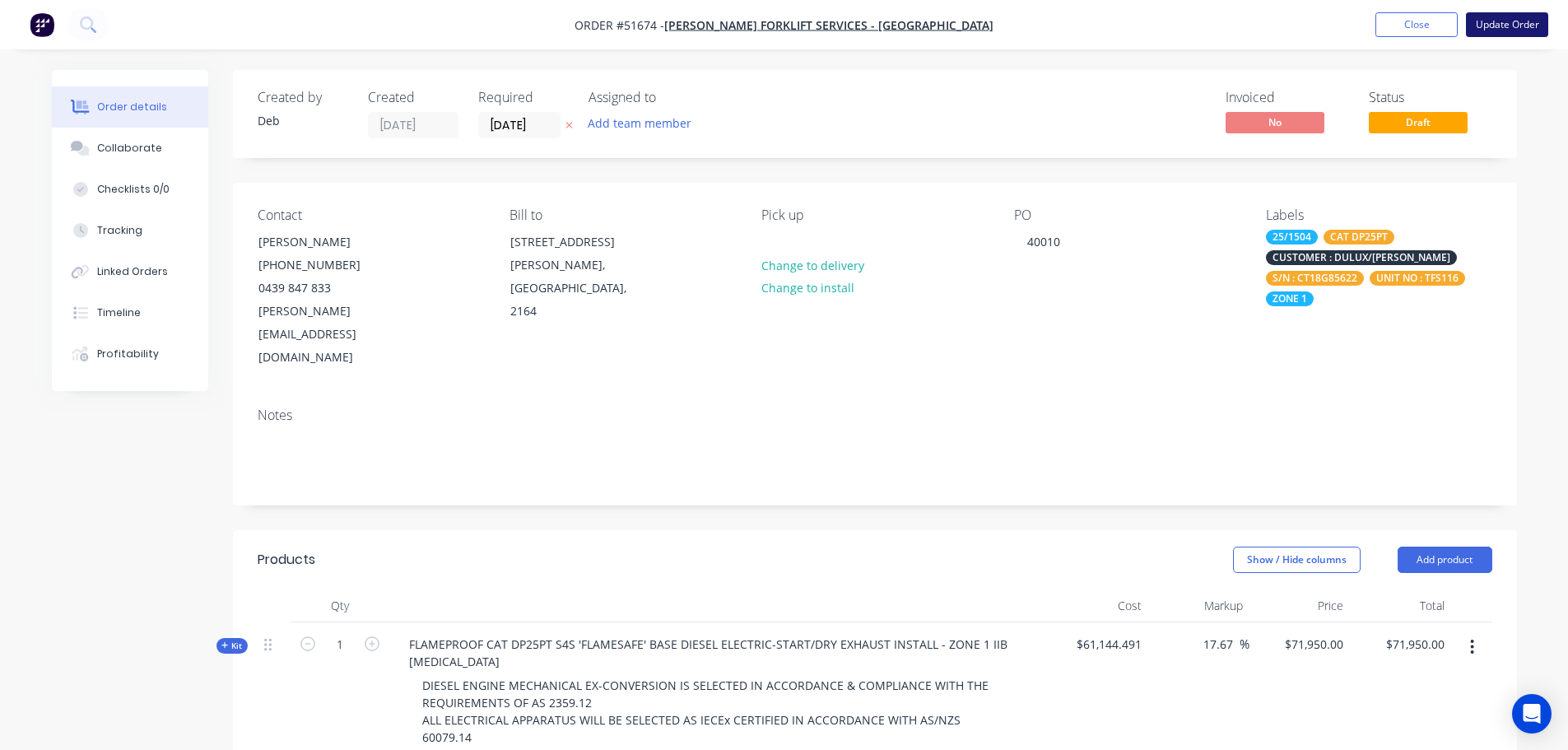
click at [1492, 19] on button "Update Order" at bounding box center [1507, 25] width 82 height 25
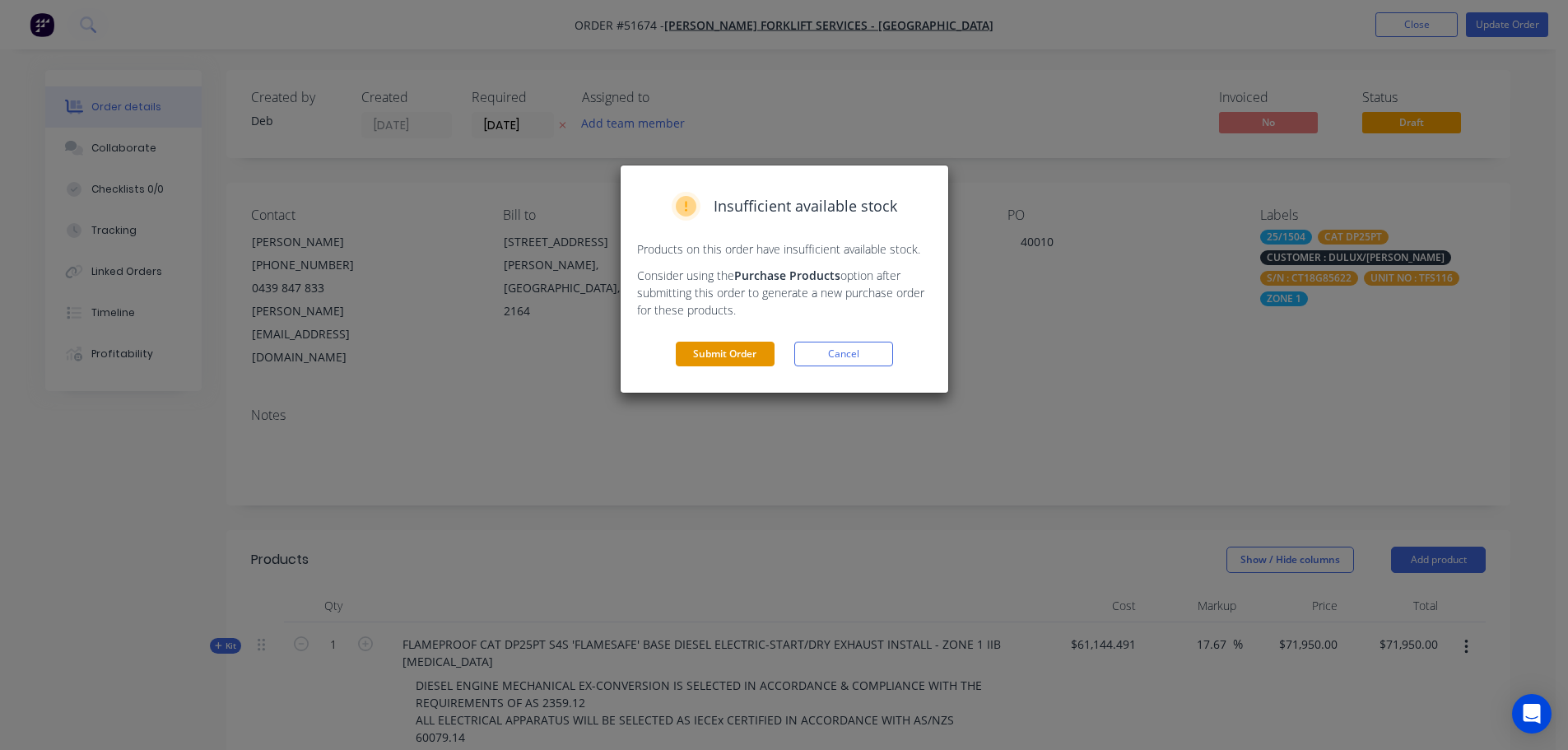
click at [738, 352] on button "Submit Order" at bounding box center [725, 353] width 98 height 25
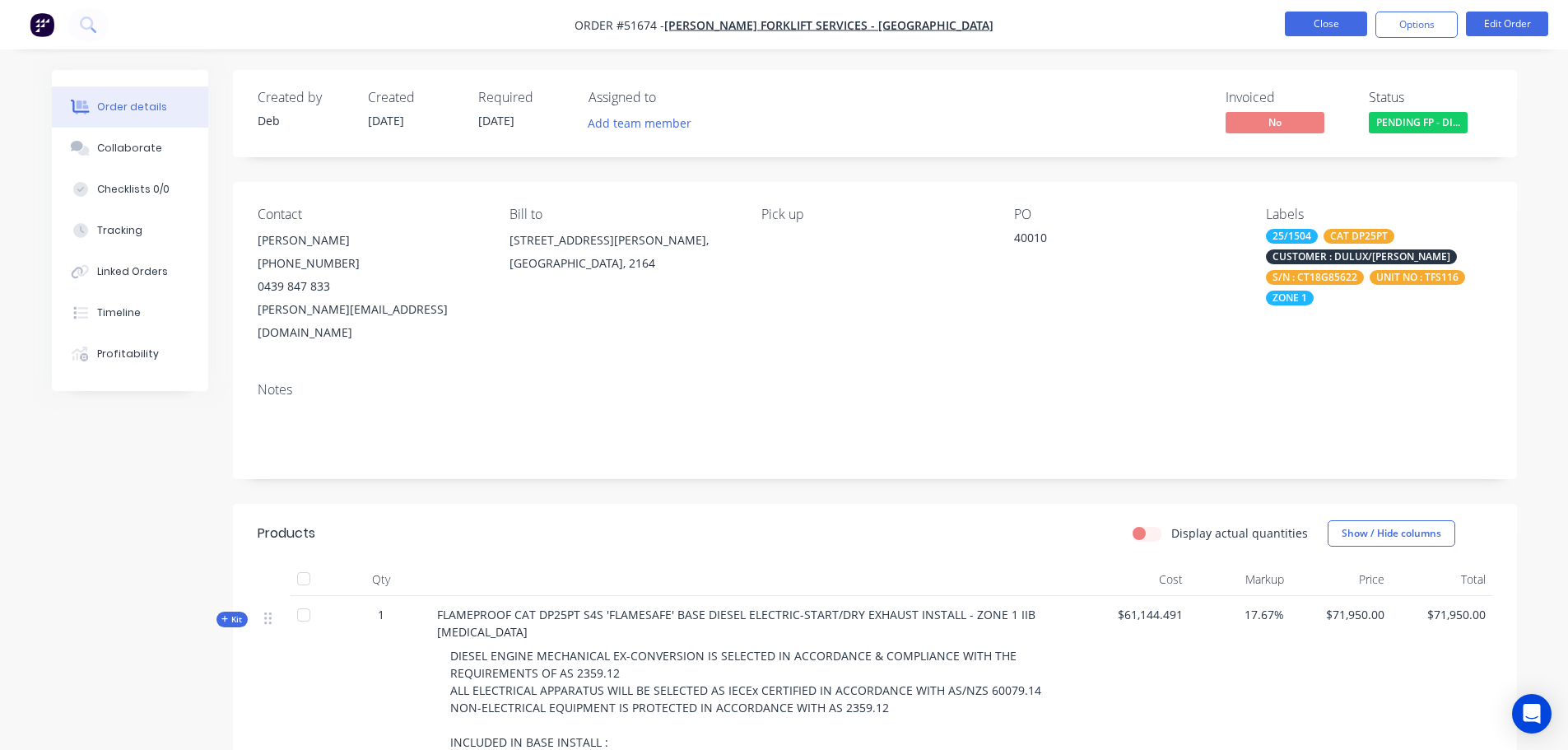
click at [1320, 20] on button "Close" at bounding box center [1325, 24] width 82 height 25
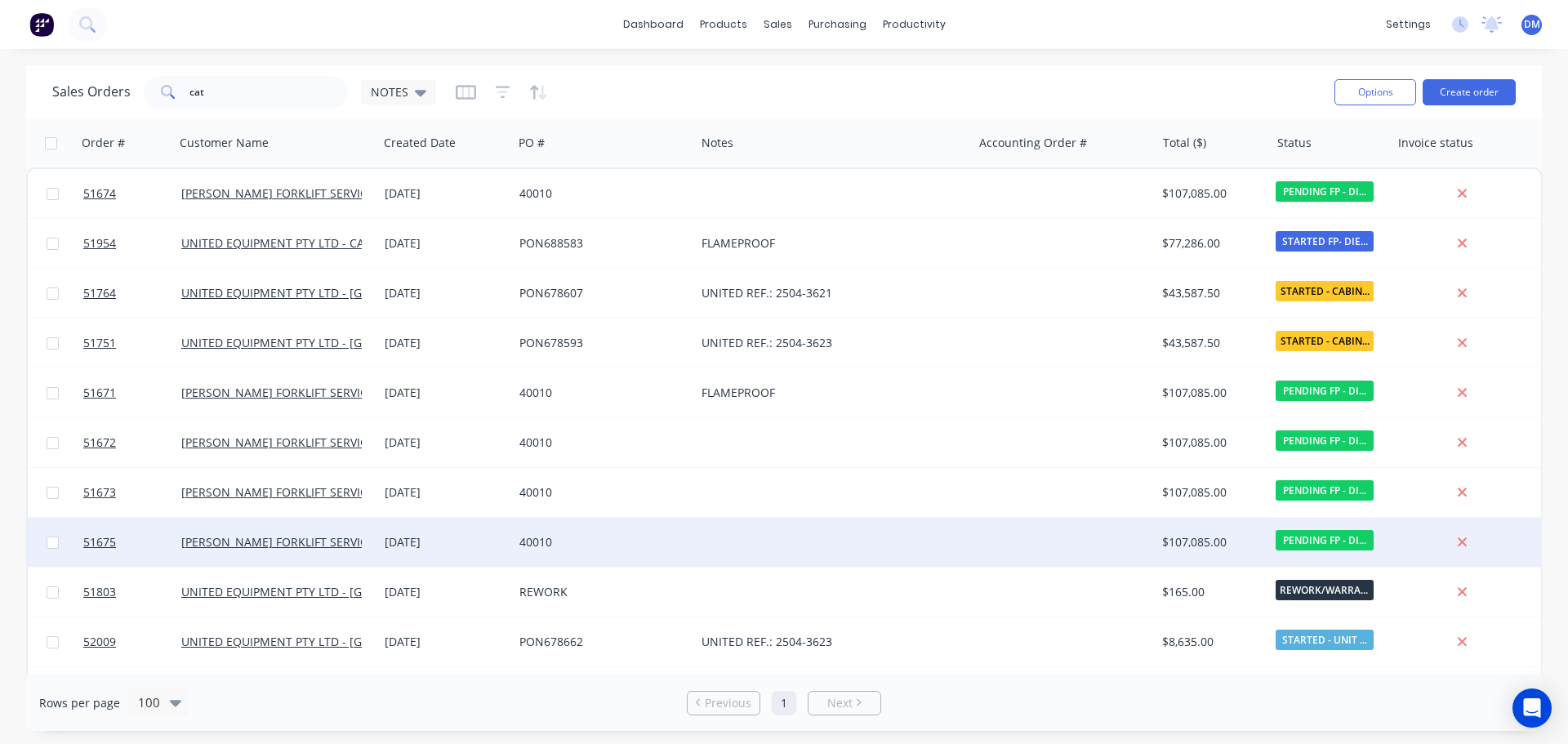
click at [597, 543] on div "40010" at bounding box center [600, 542] width 161 height 16
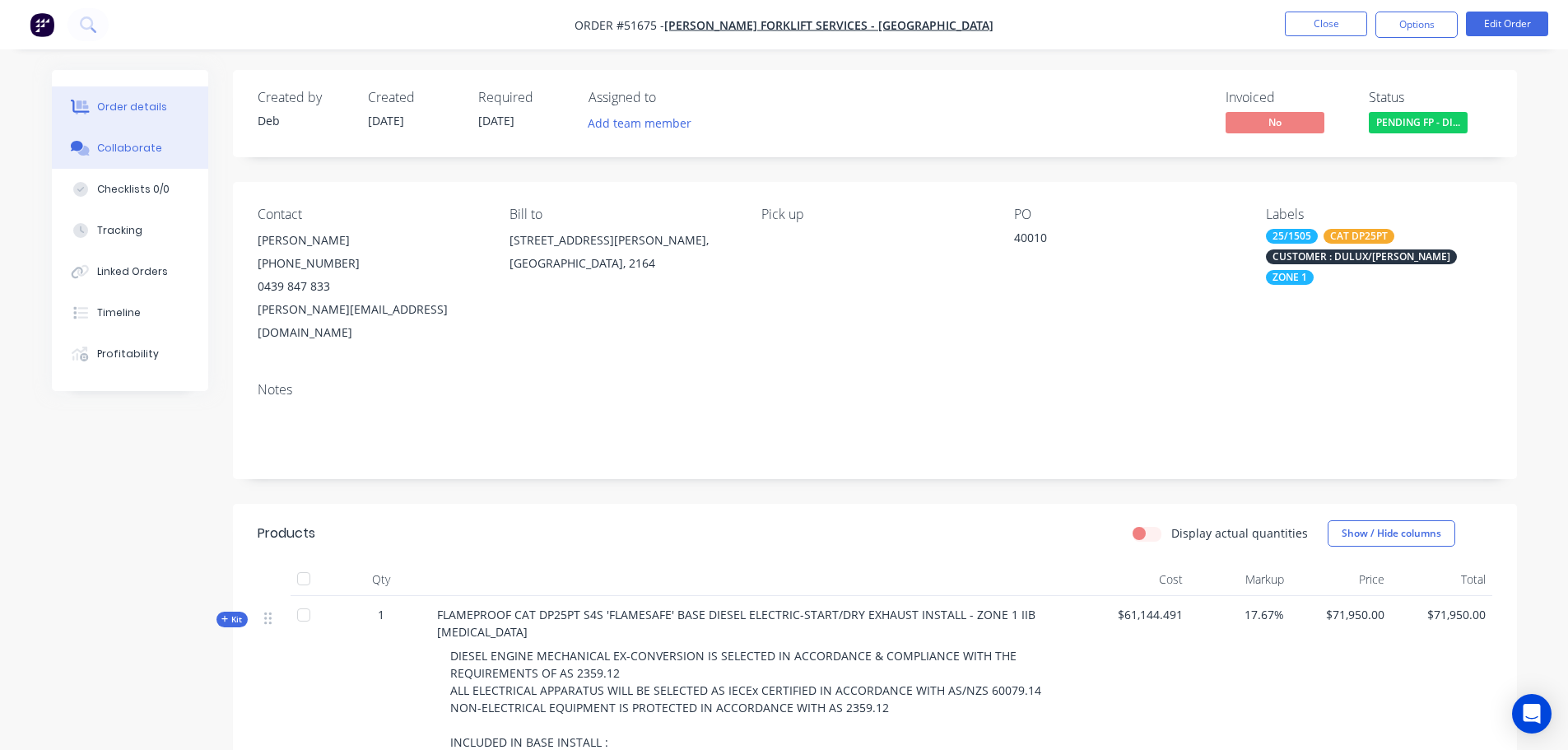
click at [128, 154] on div "Collaborate" at bounding box center [129, 148] width 65 height 14
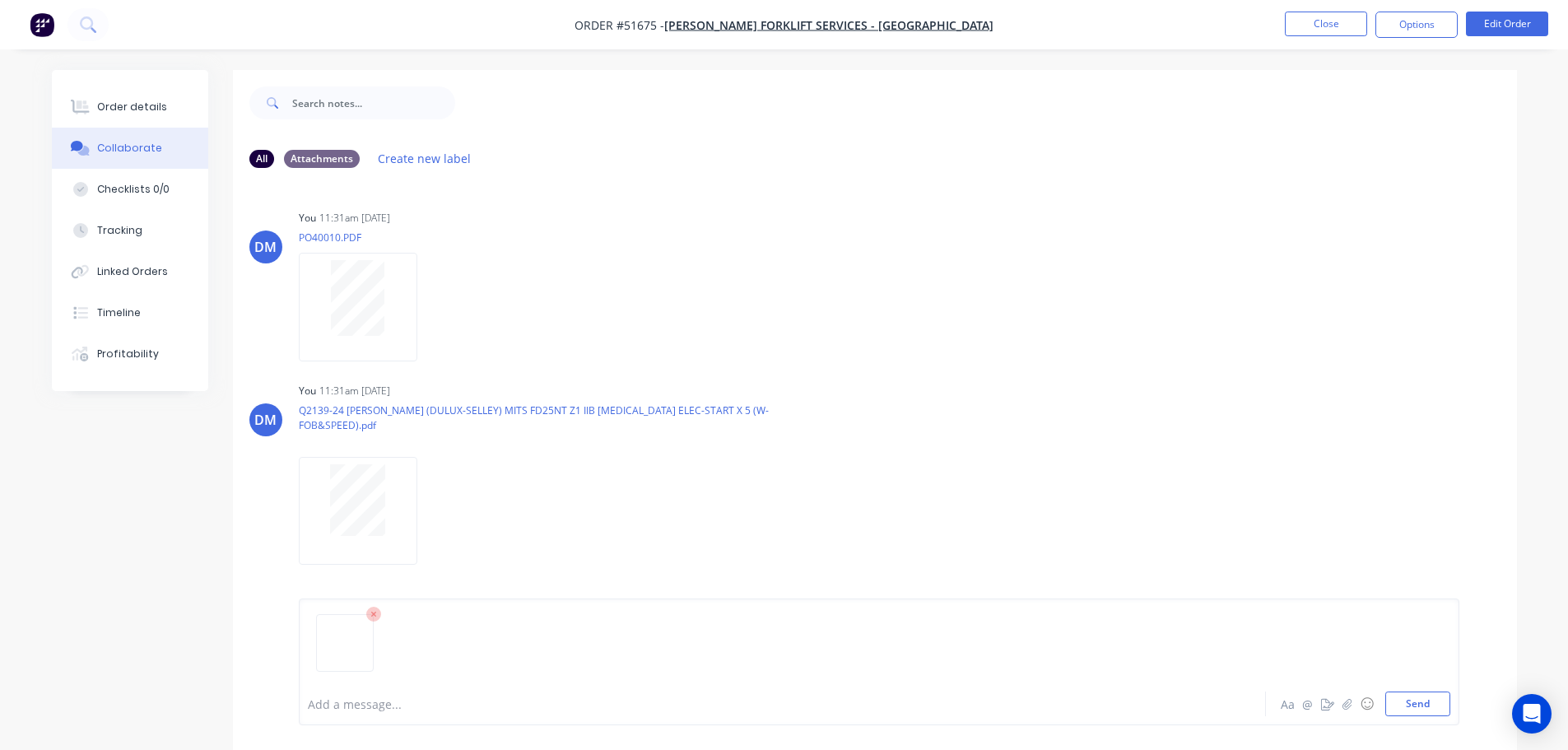
drag, startPoint x: 1402, startPoint y: 708, endPoint x: 1280, endPoint y: 635, distance: 142.2
click at [1402, 709] on button "Send" at bounding box center [1418, 703] width 65 height 25
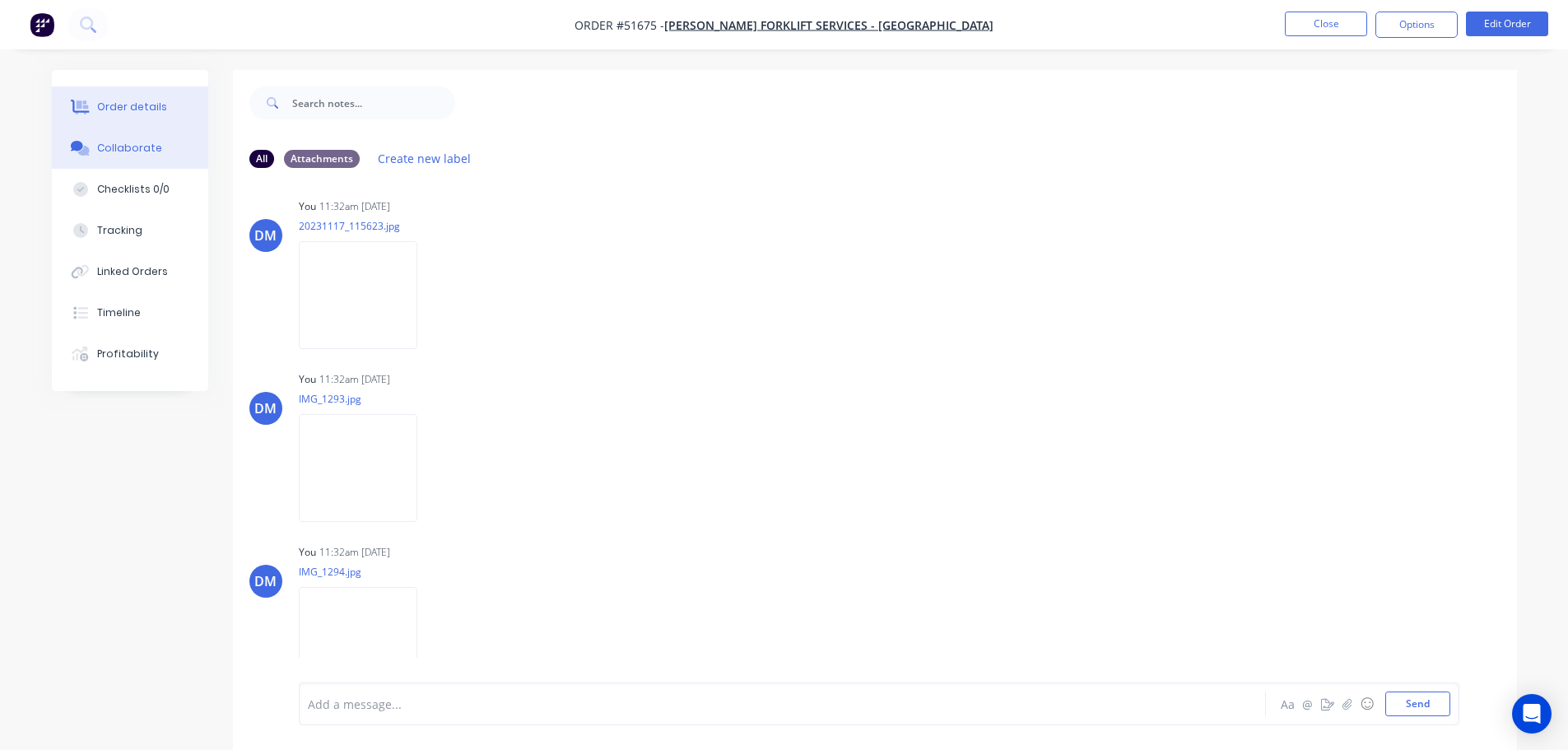
click at [136, 103] on div "Order details" at bounding box center [132, 106] width 70 height 14
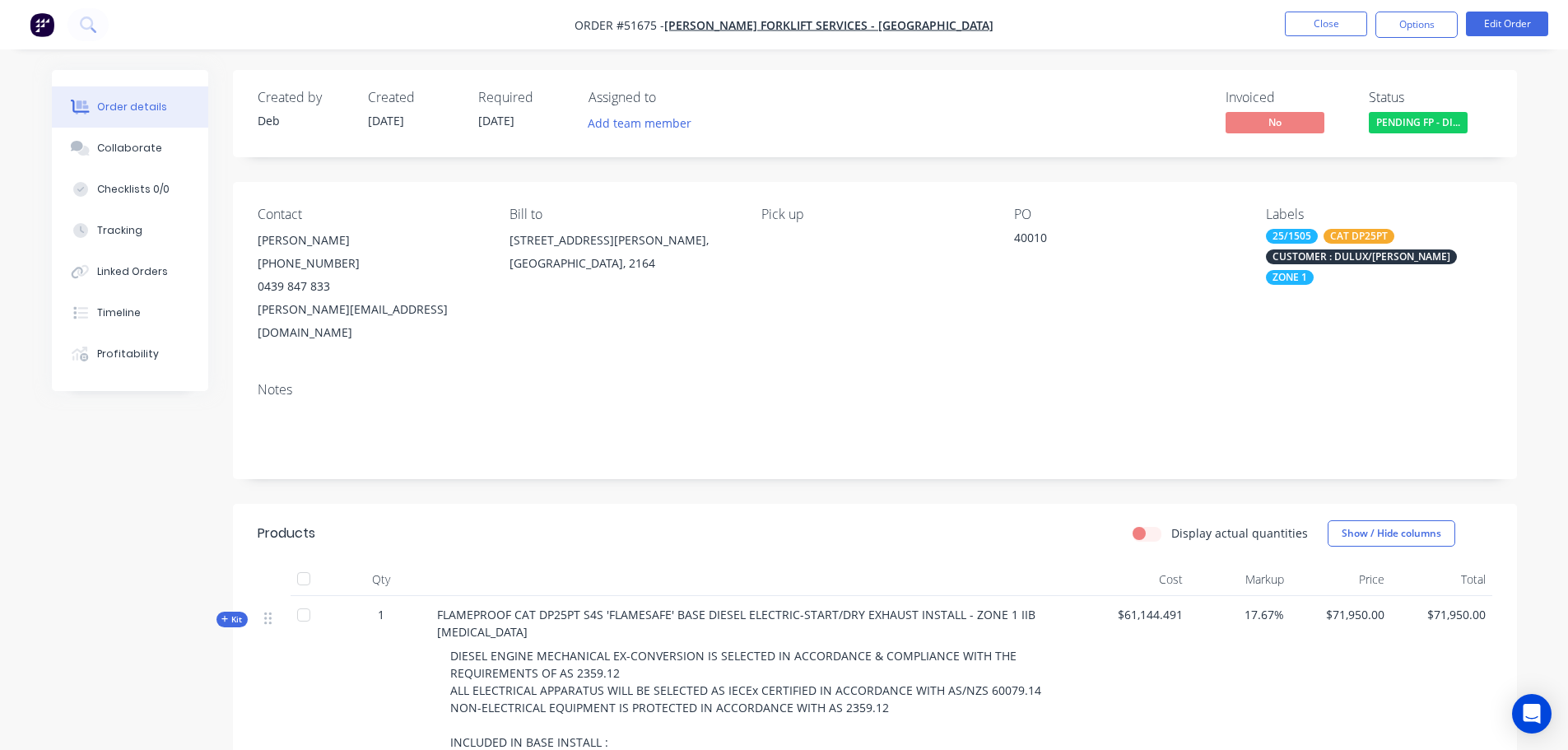
click at [1353, 233] on div "CAT DP25PT" at bounding box center [1358, 236] width 70 height 14
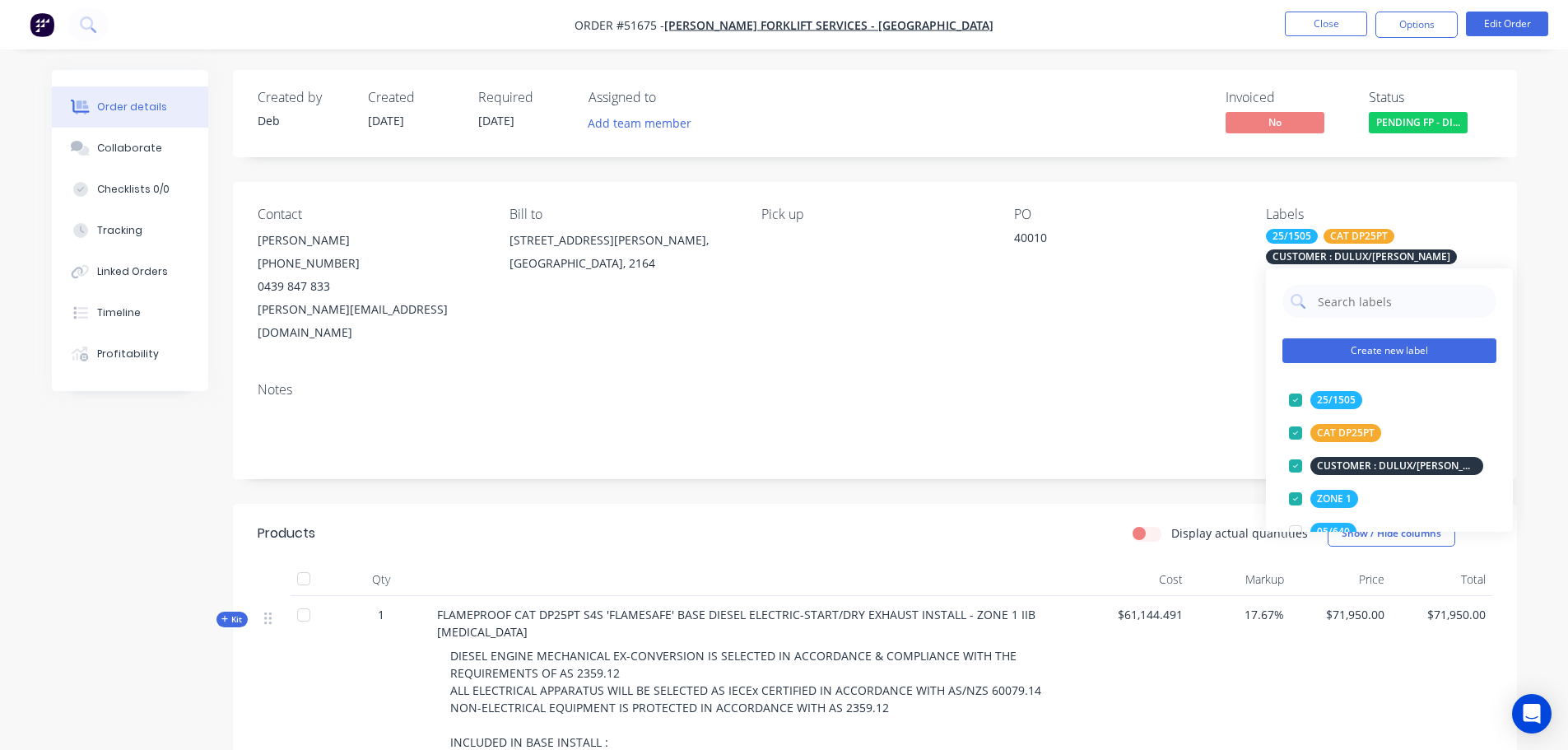
click at [1386, 353] on button "Create new label" at bounding box center [1389, 350] width 214 height 25
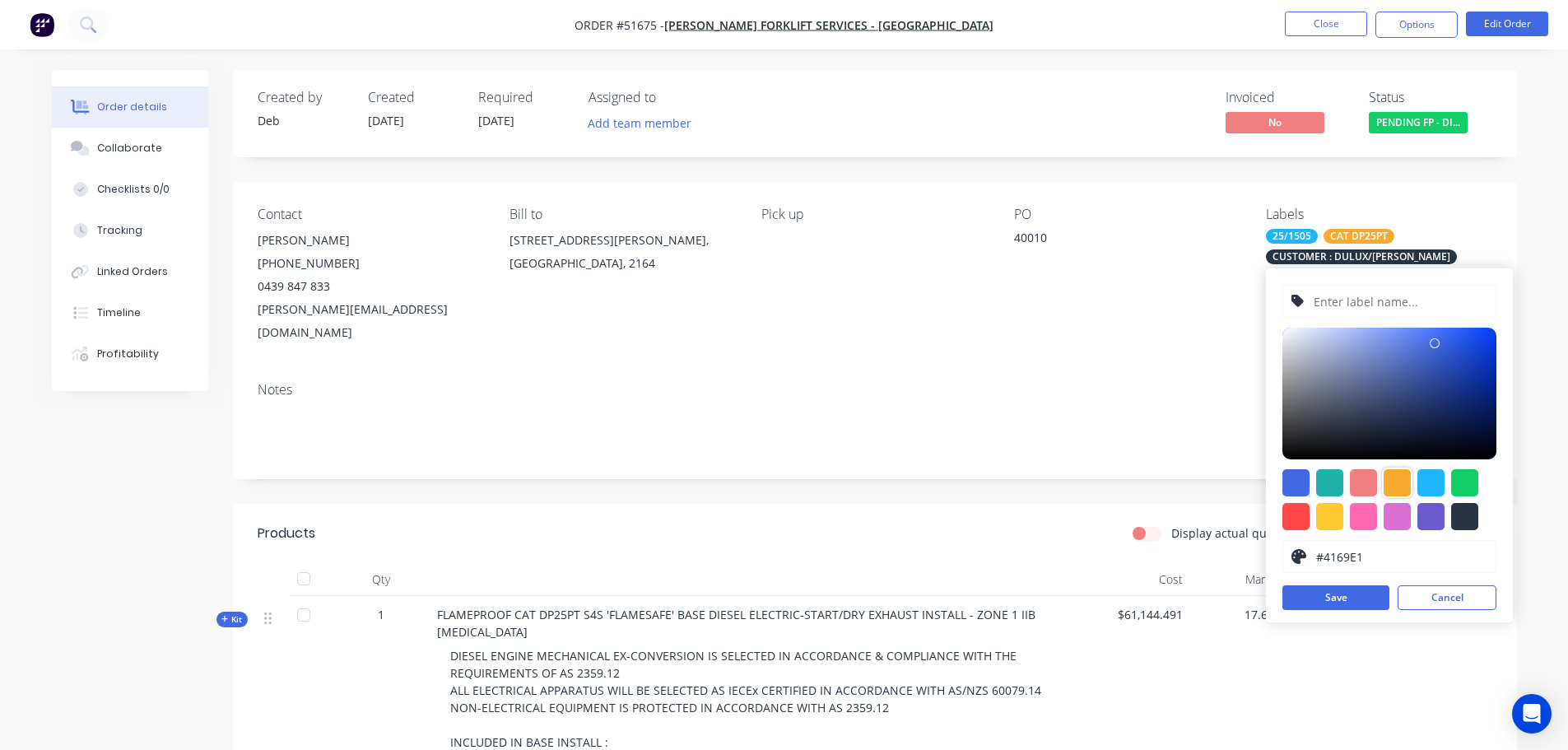
click at [1390, 494] on div at bounding box center [1397, 483] width 27 height 27
type input "#F6AB2F"
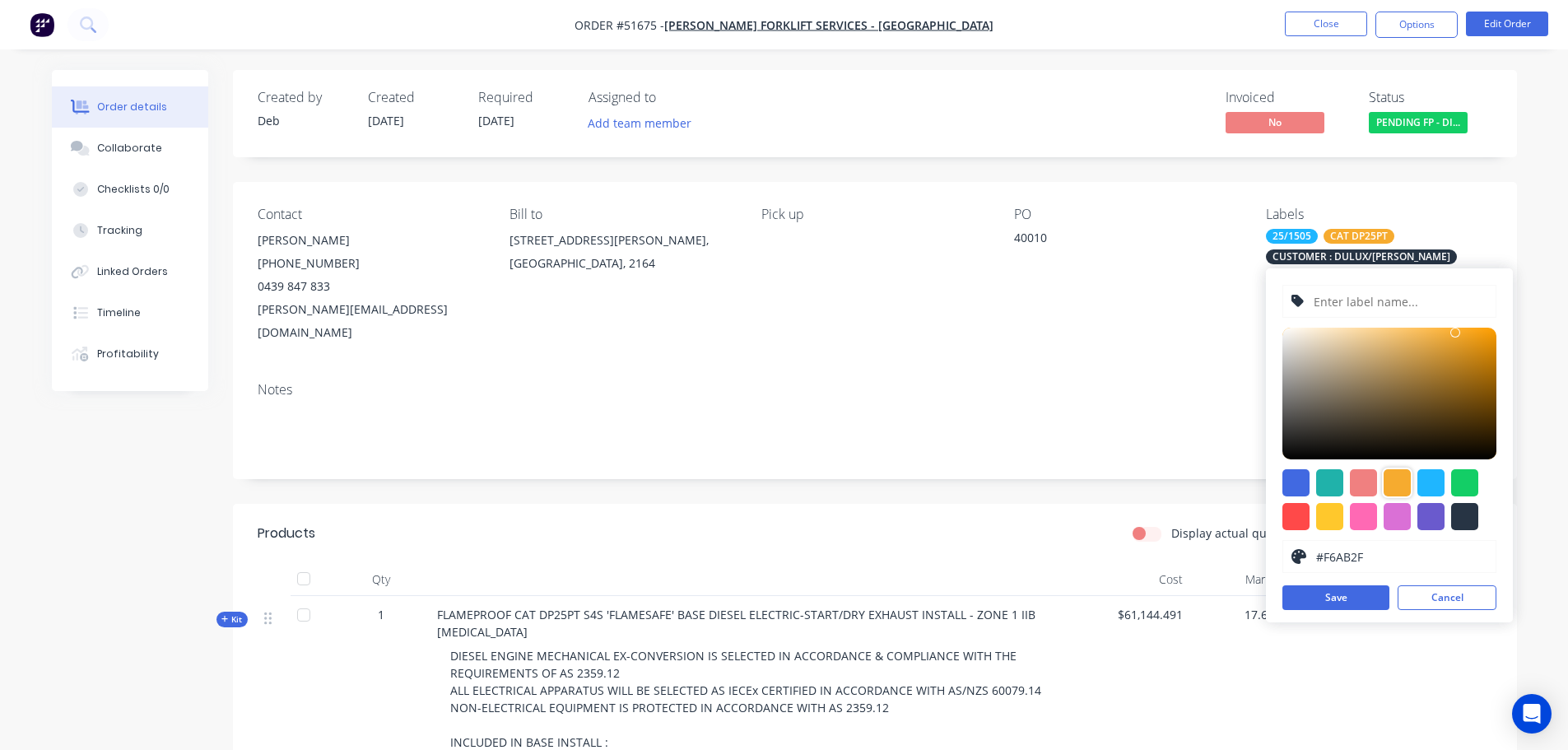
click at [1336, 297] on input "text" at bounding box center [1399, 301] width 176 height 31
type input "UNI NO : TFS117"
click at [1346, 602] on button "Save" at bounding box center [1335, 597] width 107 height 25
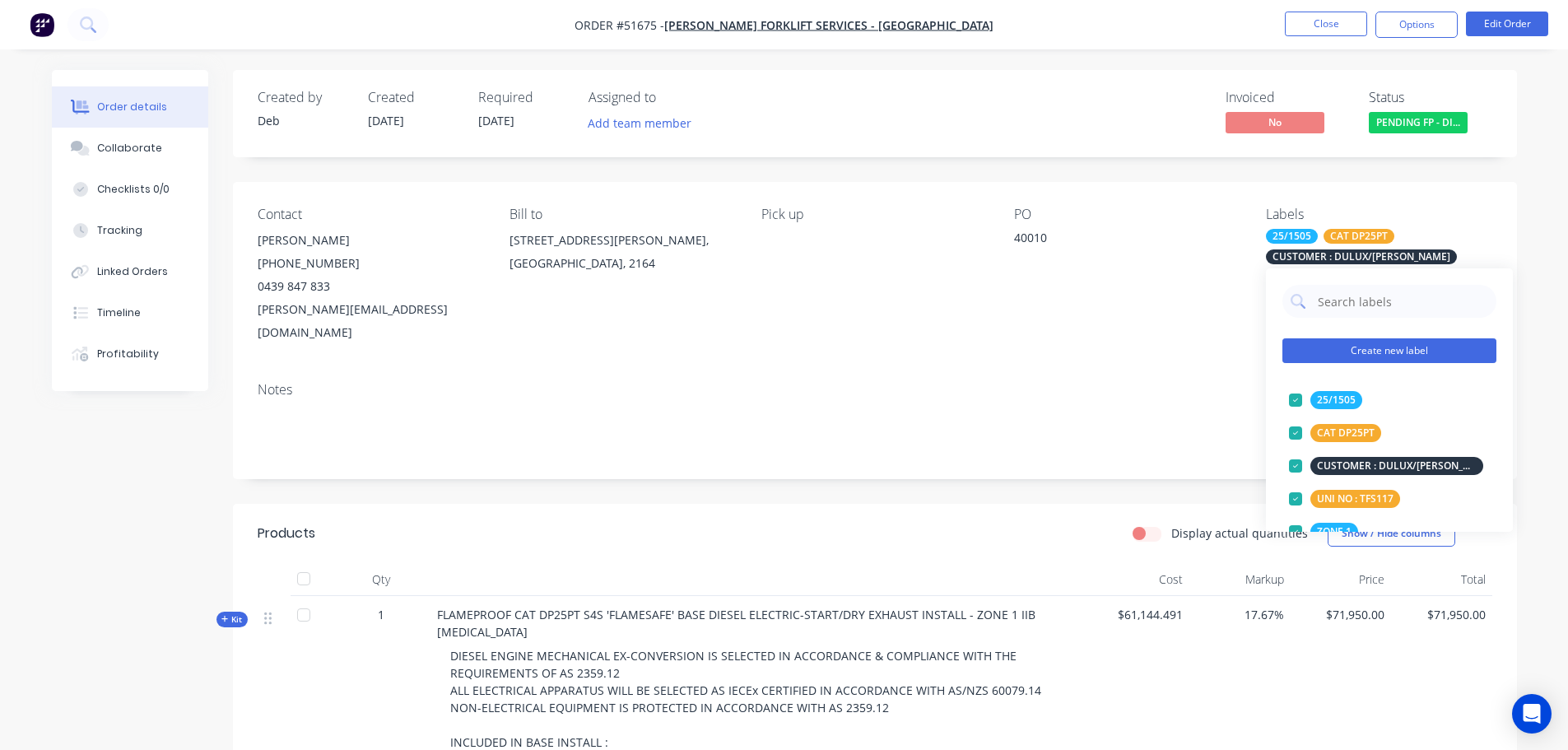
click at [1343, 340] on button "Create new label" at bounding box center [1389, 350] width 214 height 25
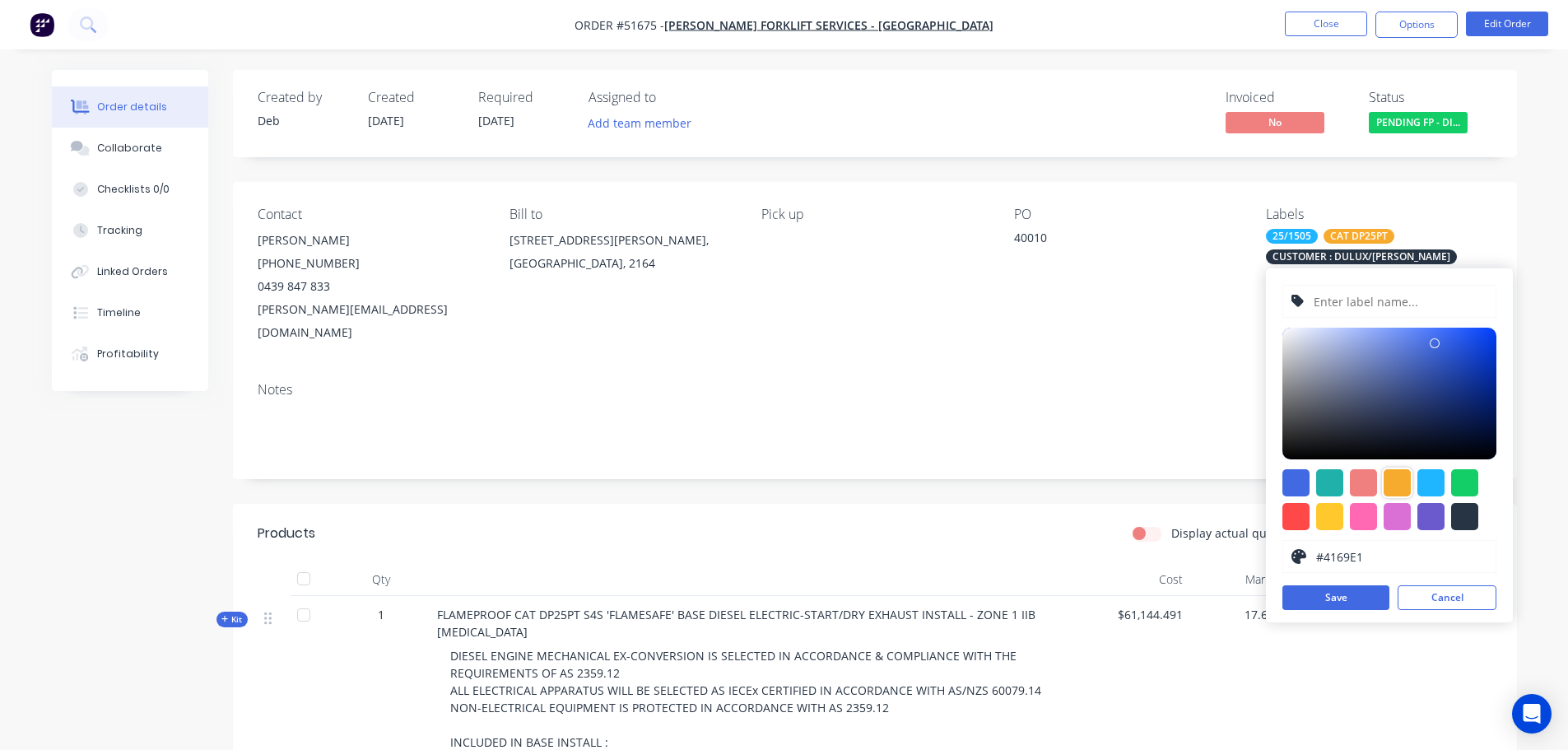
click at [1396, 481] on div at bounding box center [1397, 483] width 27 height 27
type input "#F6AB2F"
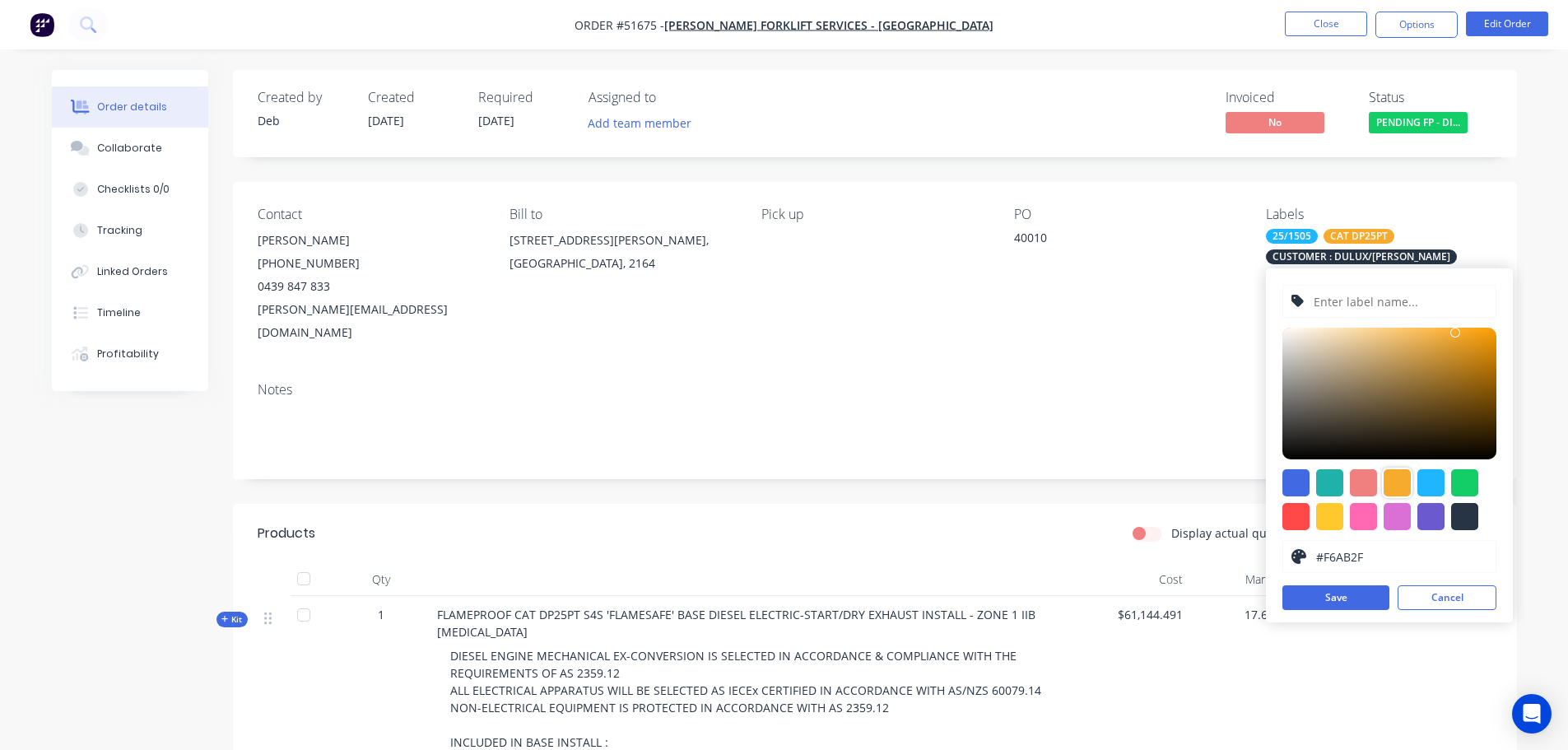
click at [1335, 303] on input "text" at bounding box center [1399, 301] width 176 height 31
type input "S/N CT18G85623"
click at [1358, 602] on button "Save" at bounding box center [1335, 597] width 107 height 25
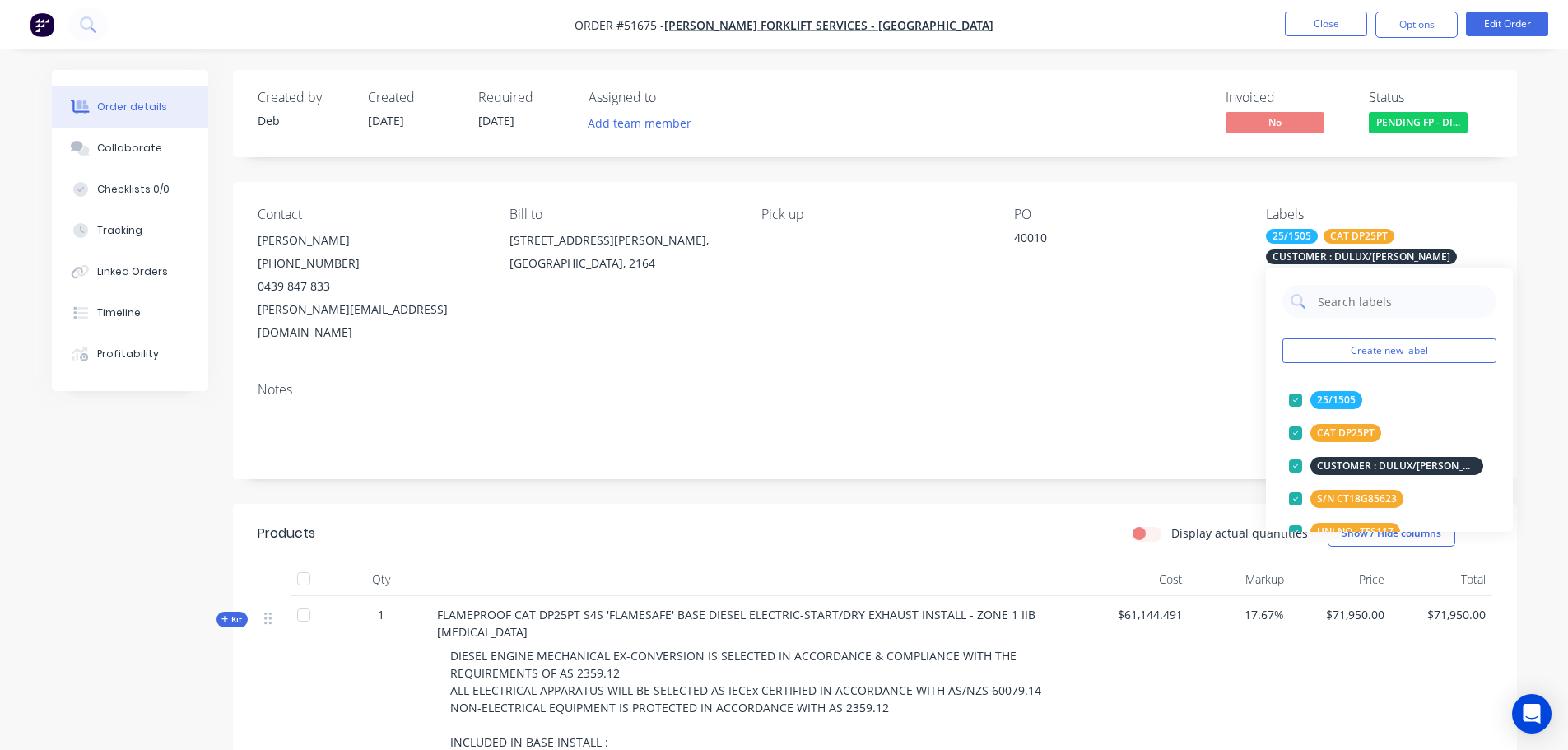
click at [1149, 338] on div "Contact [PERSON_NAME] [PHONE_NUMBER] [EMAIL_ADDRESS][DOMAIN_NAME] Bill to [STRE…" at bounding box center [874, 275] width 1284 height 187
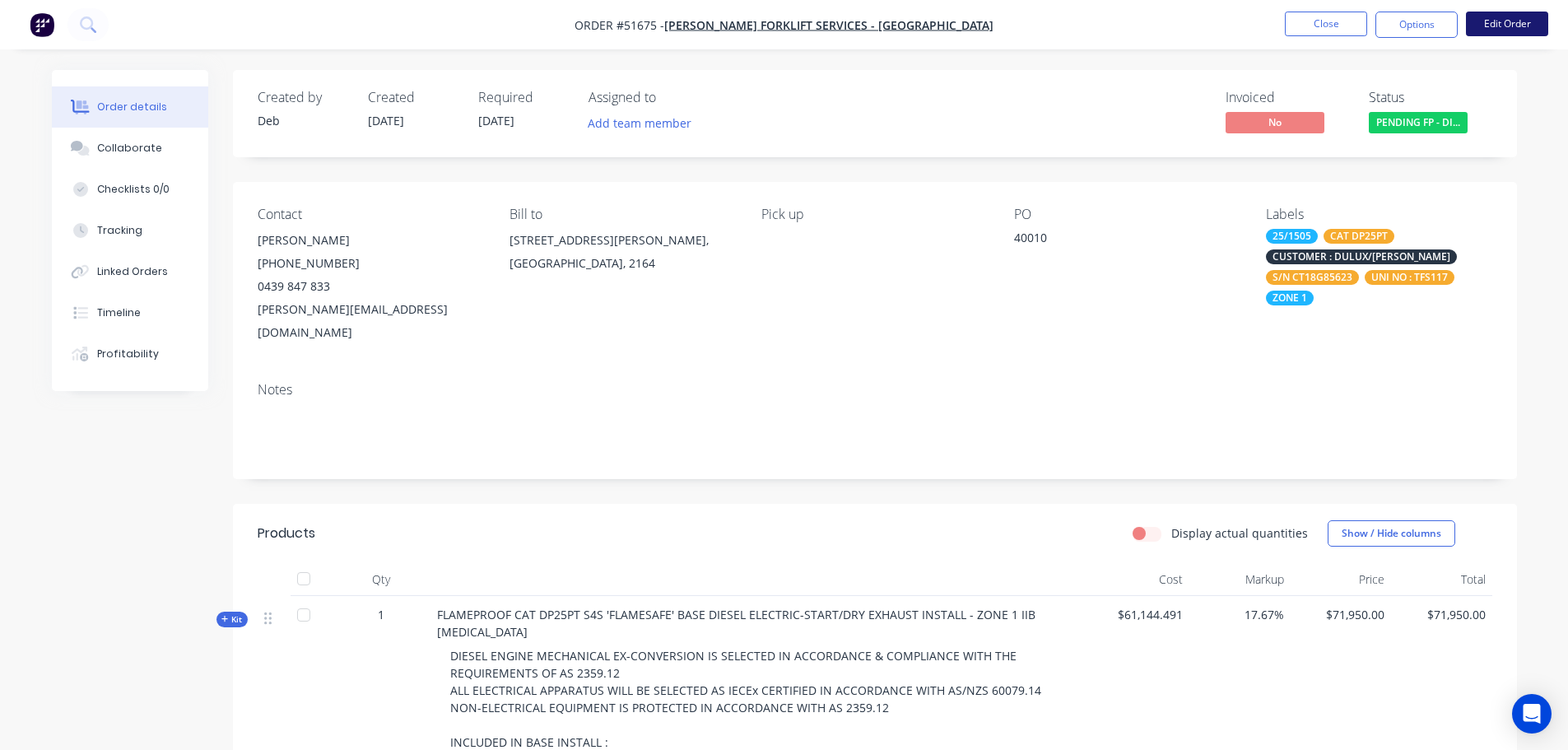
click at [1485, 25] on button "Edit Order" at bounding box center [1507, 24] width 82 height 25
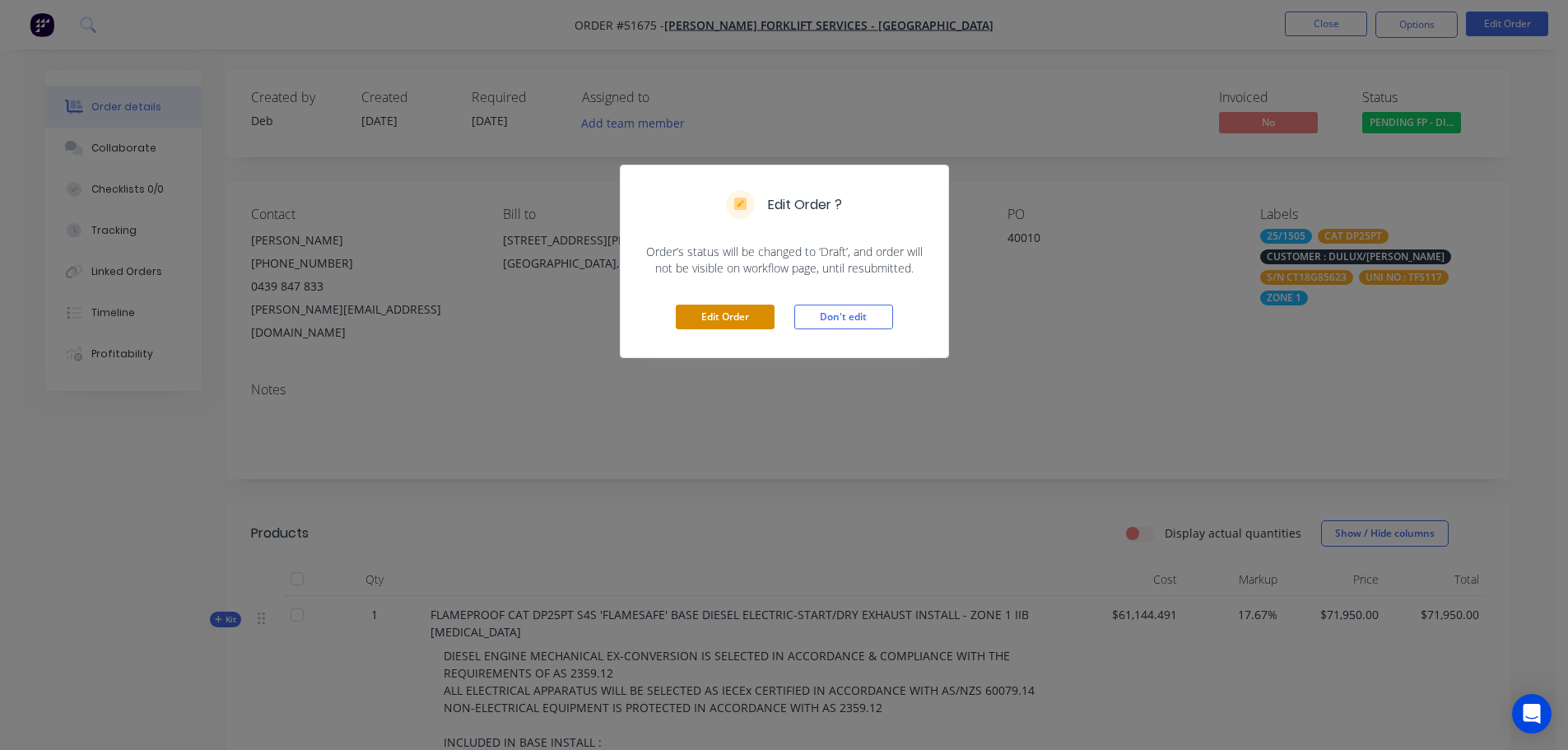
click at [719, 324] on button "Edit Order" at bounding box center [725, 317] width 98 height 25
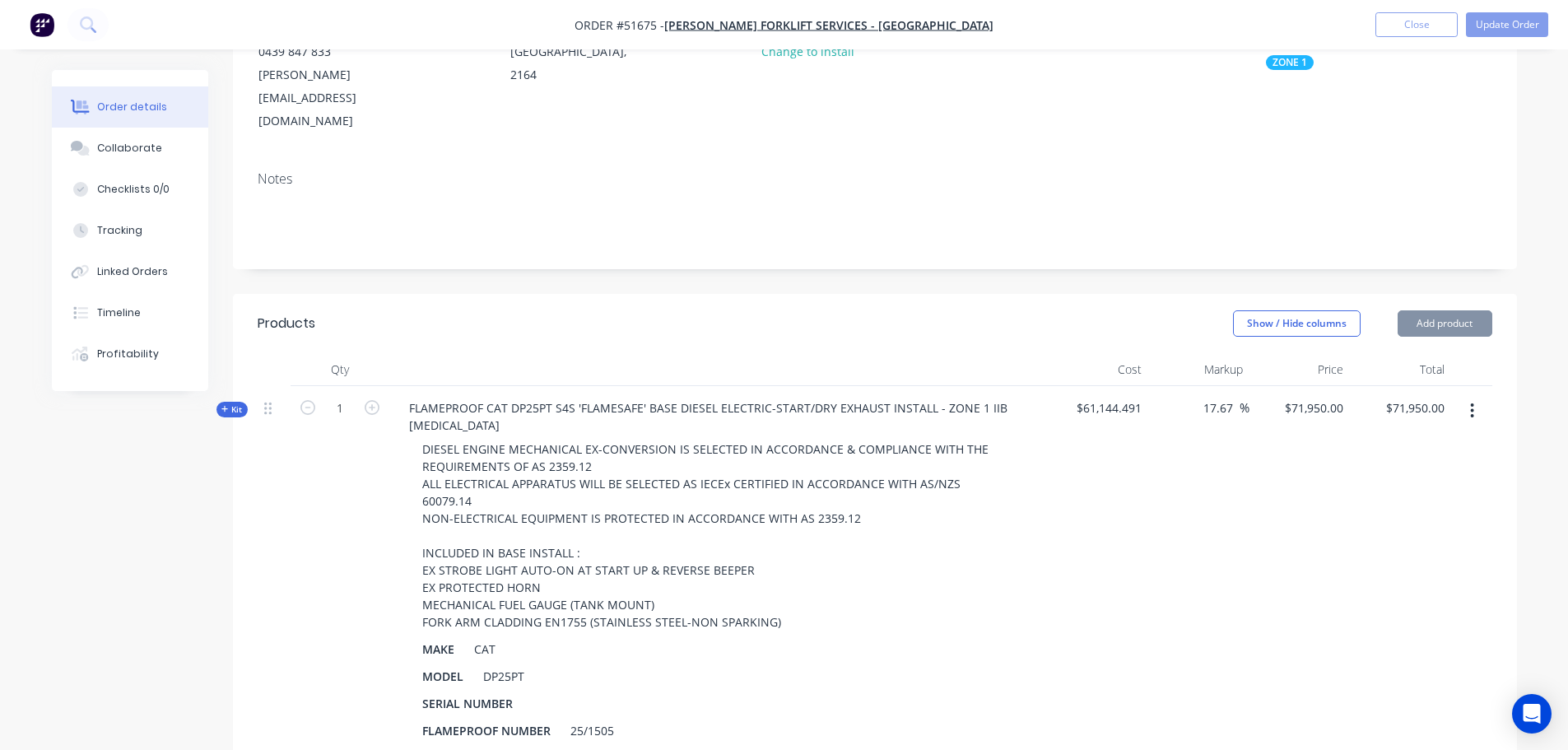
scroll to position [247, 0]
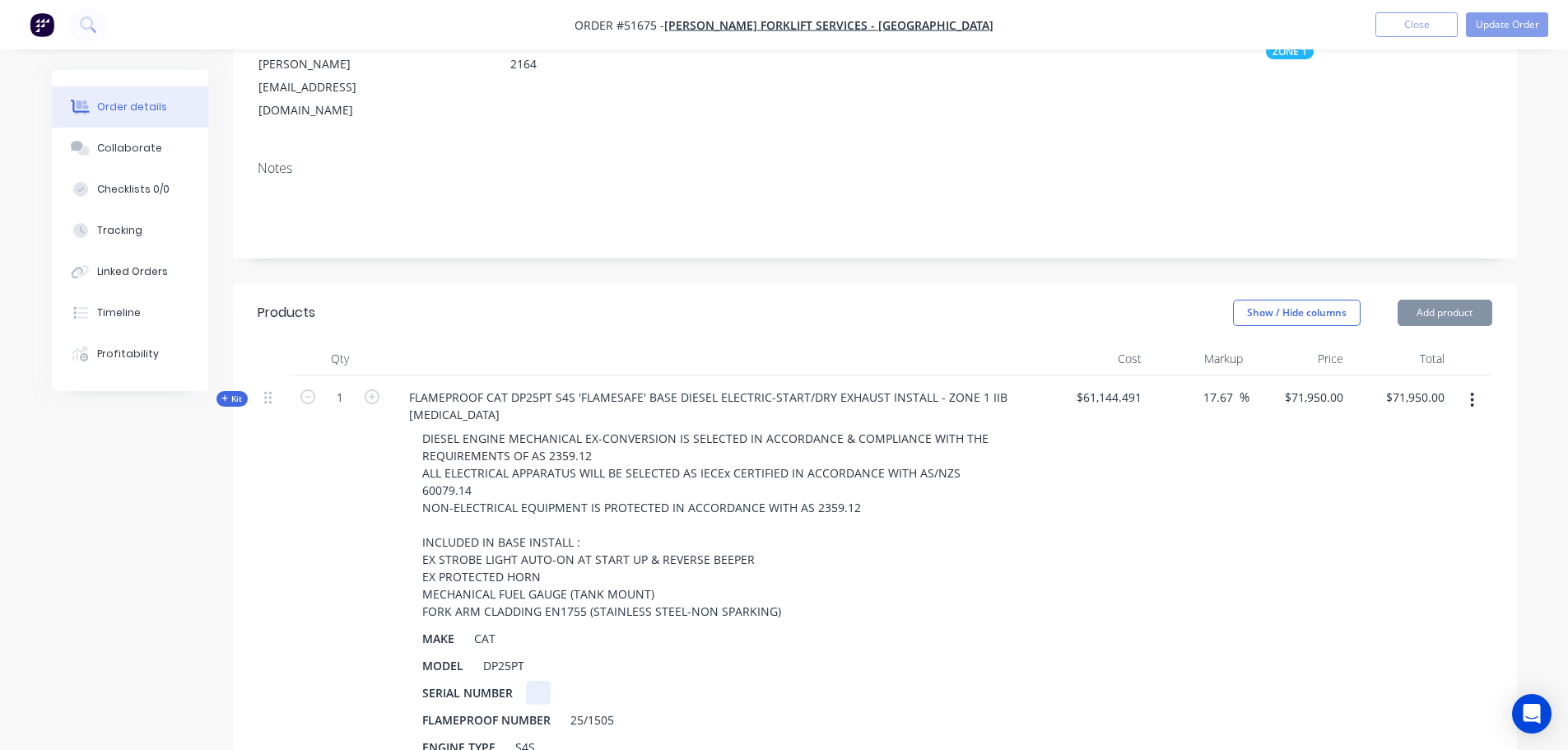
click at [548, 681] on div at bounding box center [538, 693] width 25 height 24
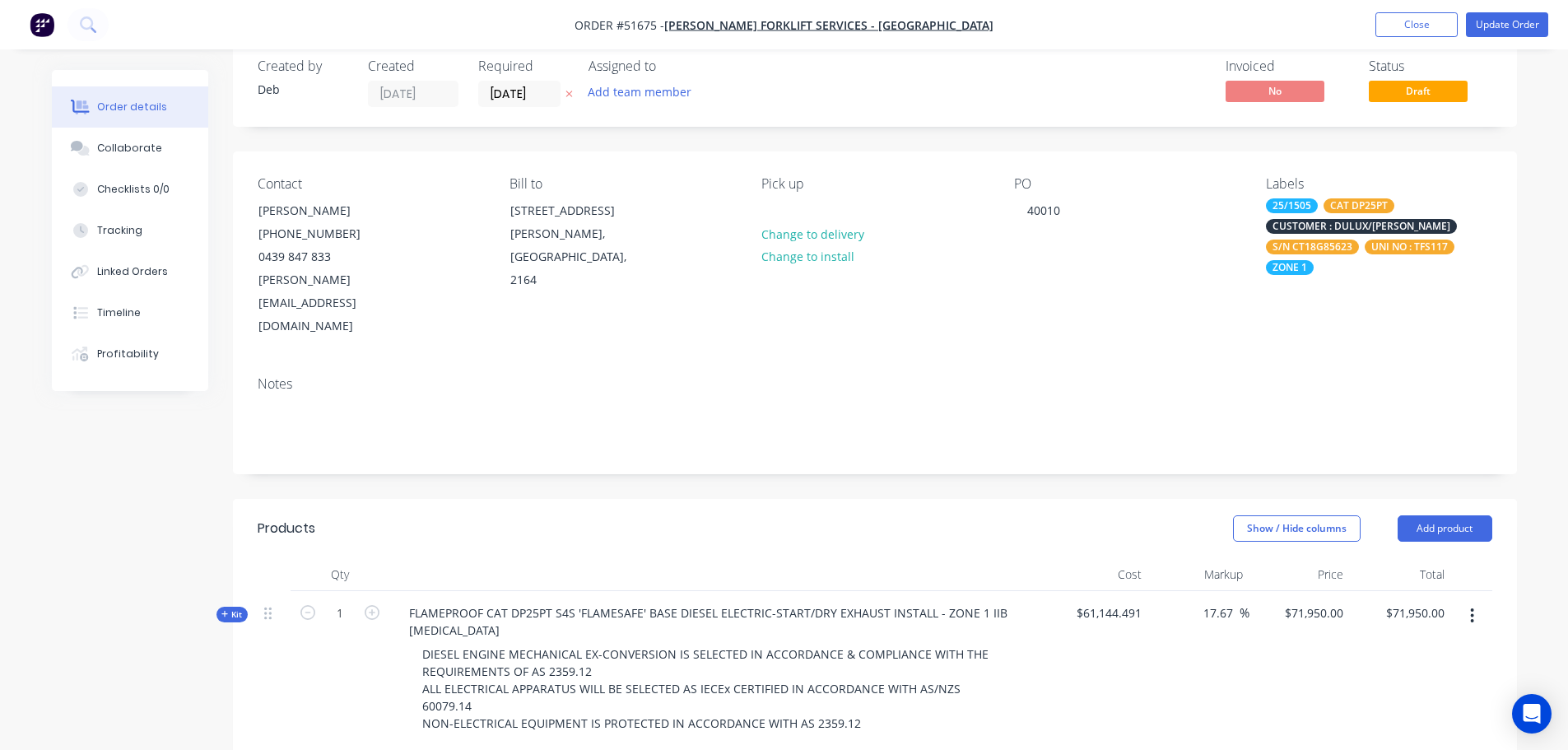
scroll to position [0, 0]
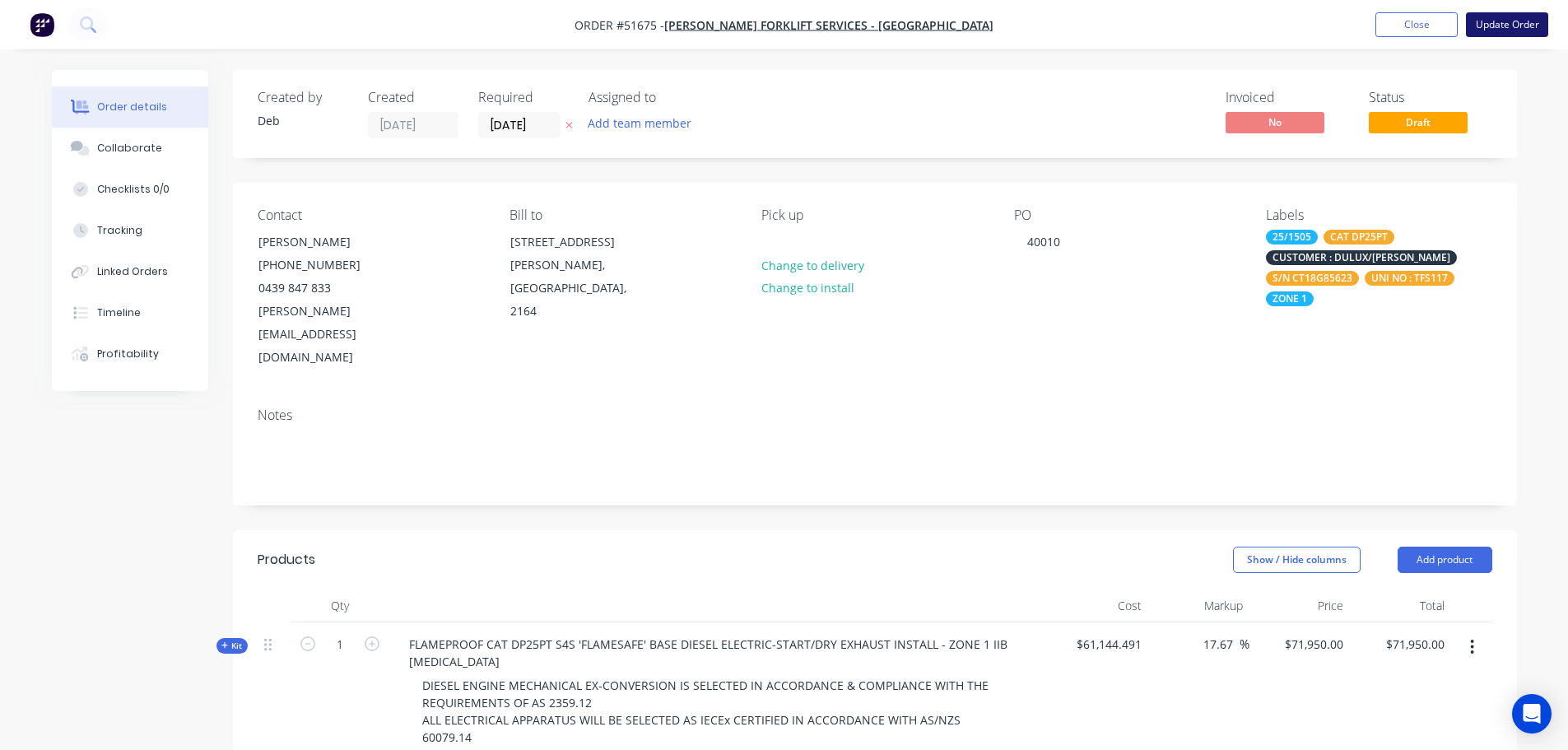
click at [1502, 25] on button "Update Order" at bounding box center [1507, 25] width 82 height 25
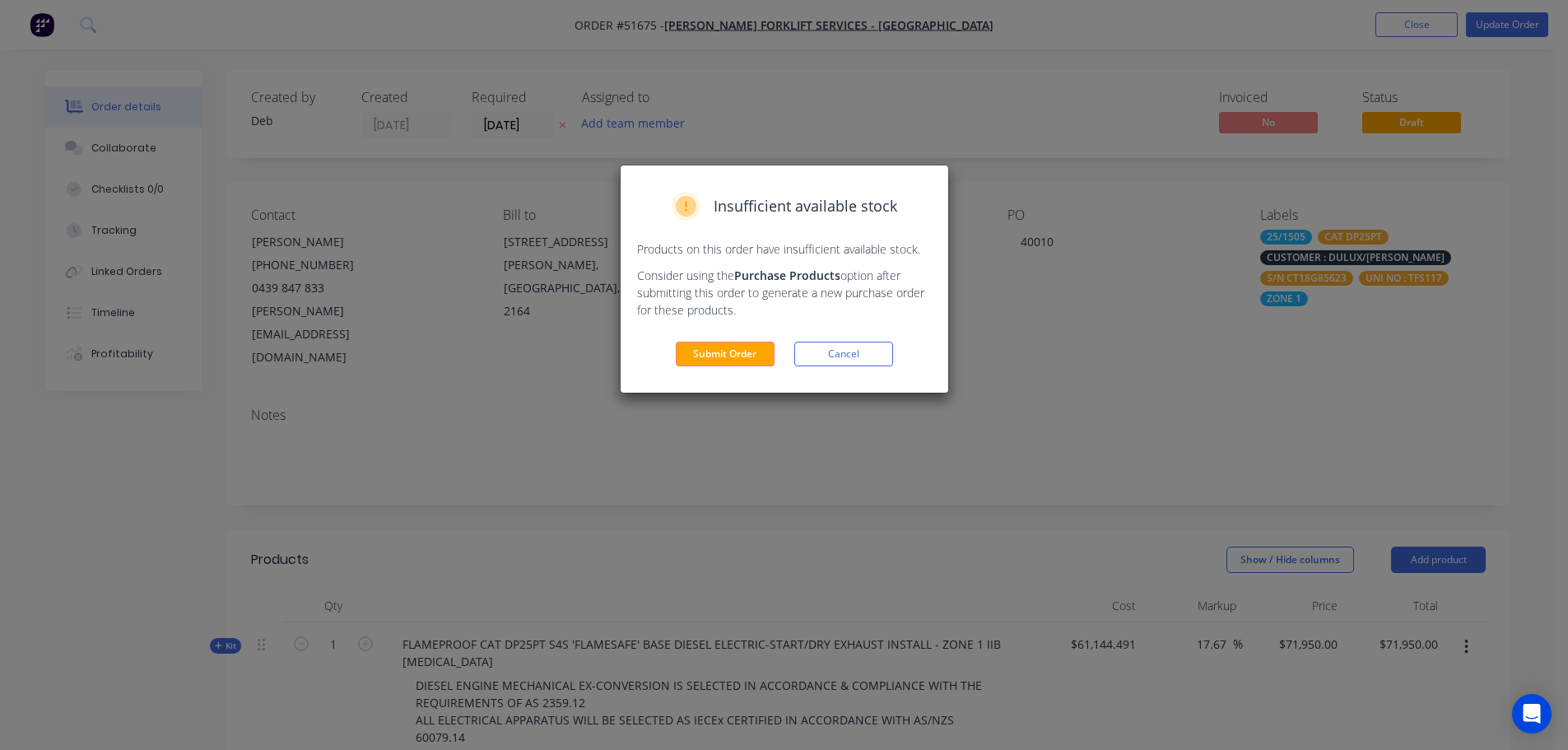
click at [723, 347] on button "Submit Order" at bounding box center [725, 353] width 98 height 25
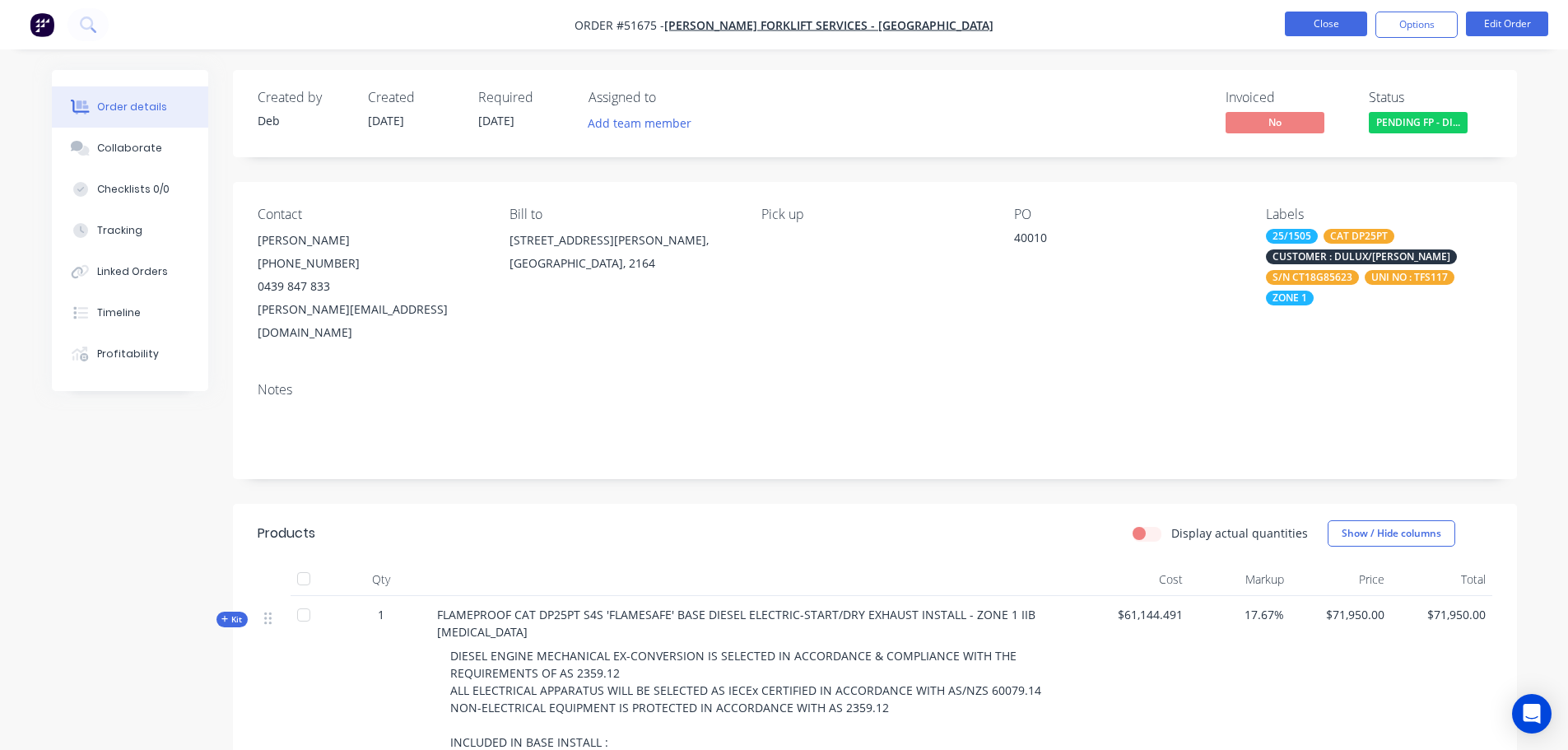
click at [1318, 22] on button "Close" at bounding box center [1325, 24] width 82 height 25
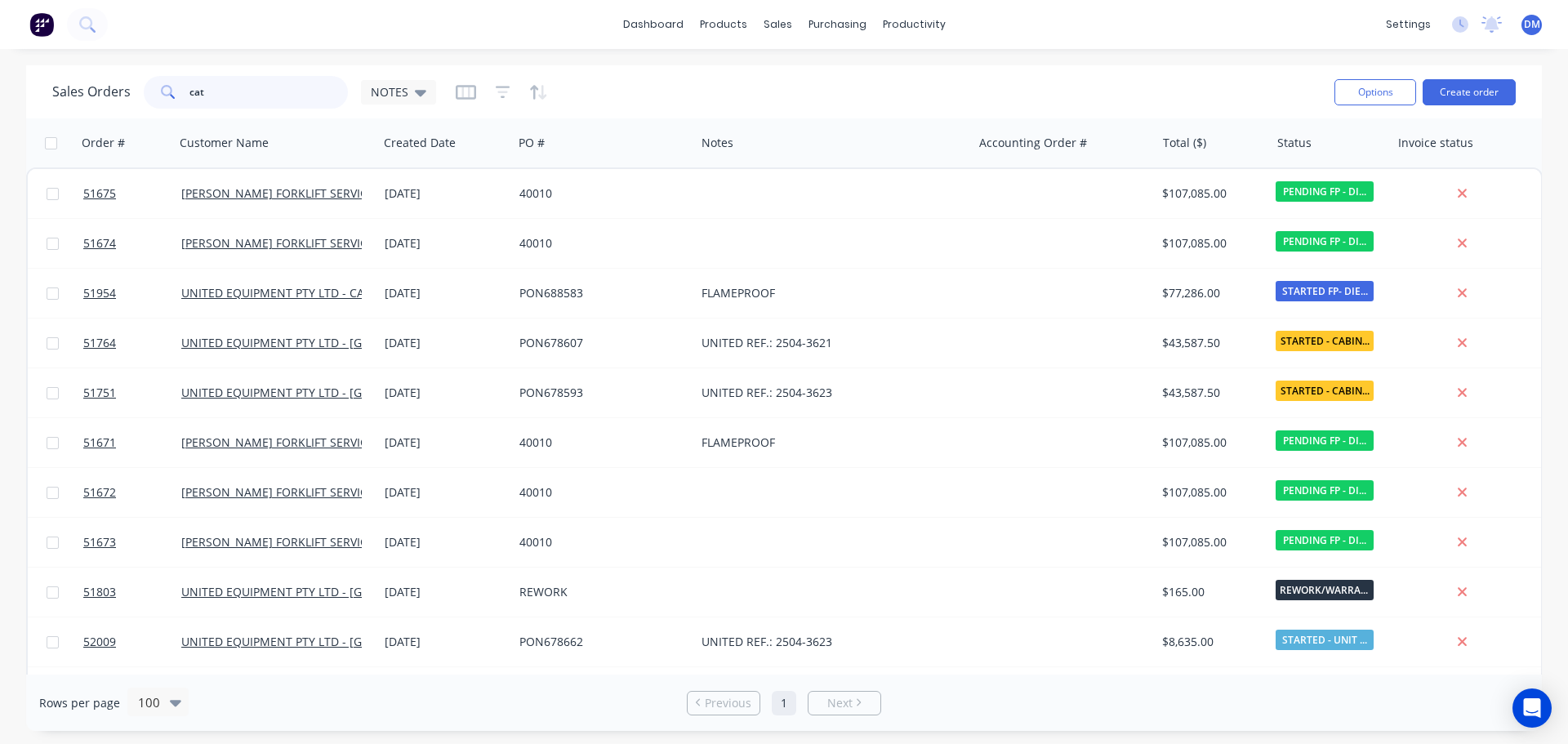
drag, startPoint x: 224, startPoint y: 88, endPoint x: 126, endPoint y: 83, distance: 98.1
click at [128, 84] on div "Sales Orders cat NOTES" at bounding box center [244, 92] width 384 height 33
type input "51117"
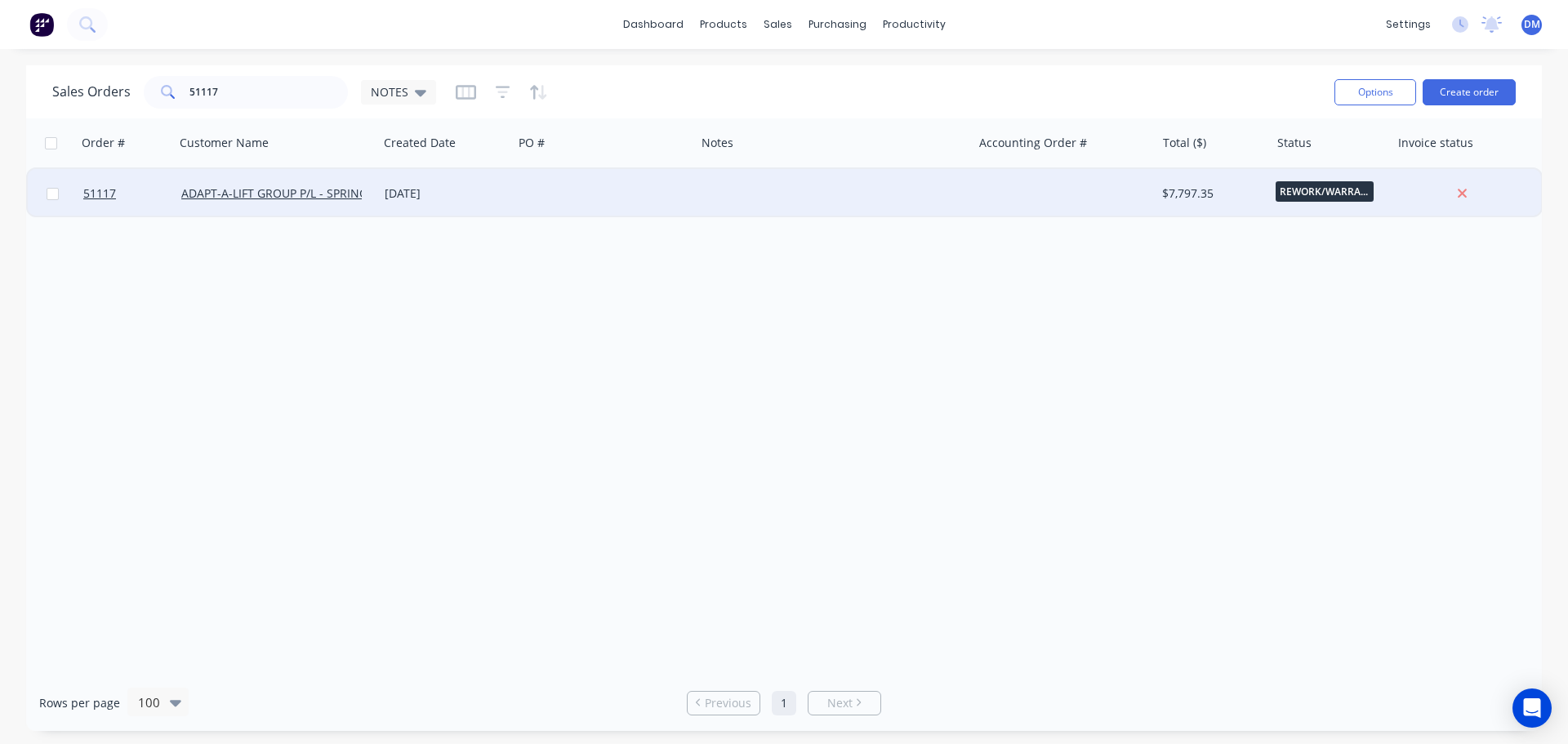
click at [567, 190] on div at bounding box center [604, 194] width 182 height 49
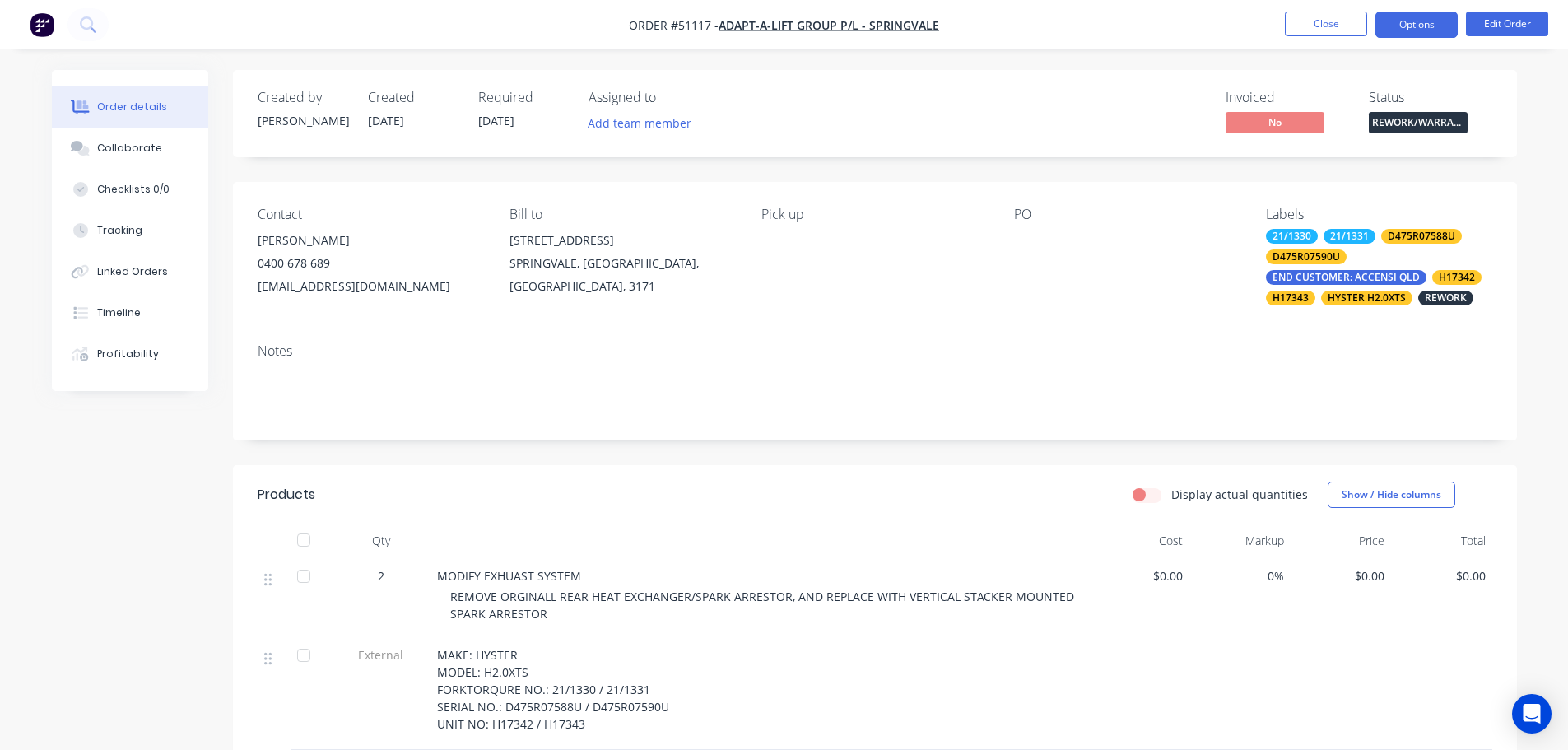
click at [1415, 24] on button "Options" at bounding box center [1416, 25] width 82 height 26
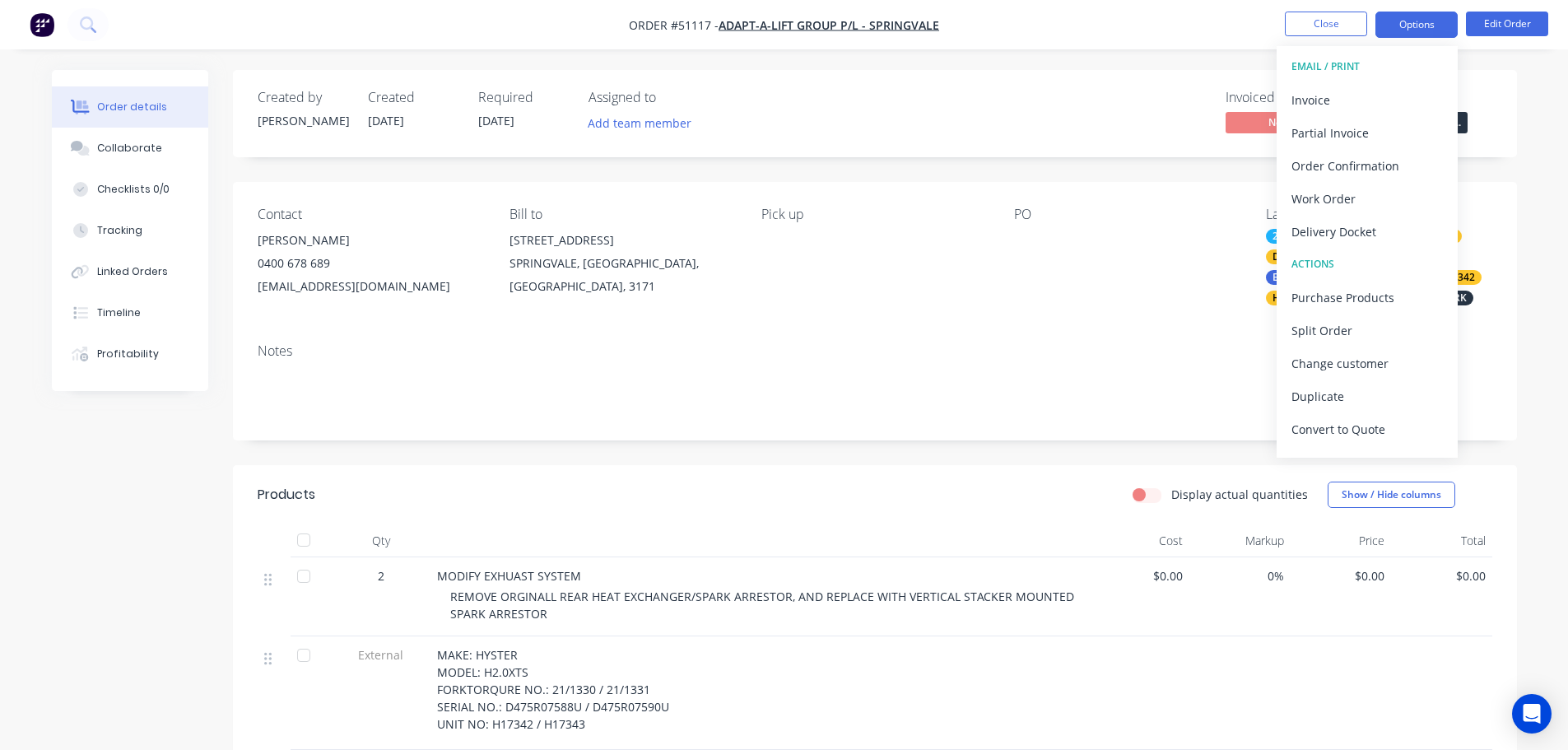
click at [1415, 25] on button "Options" at bounding box center [1416, 25] width 82 height 26
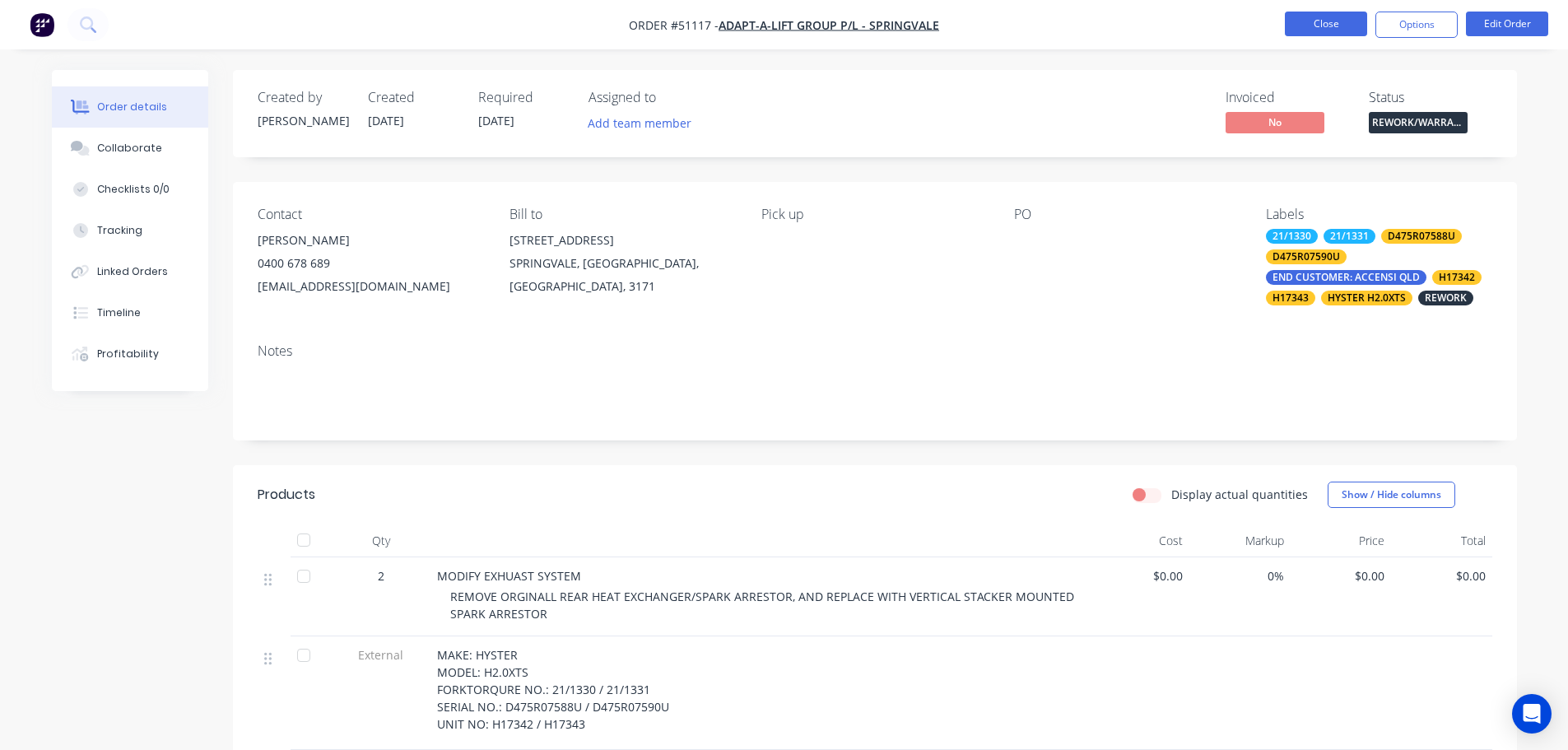
click at [1343, 25] on button "Close" at bounding box center [1325, 24] width 82 height 25
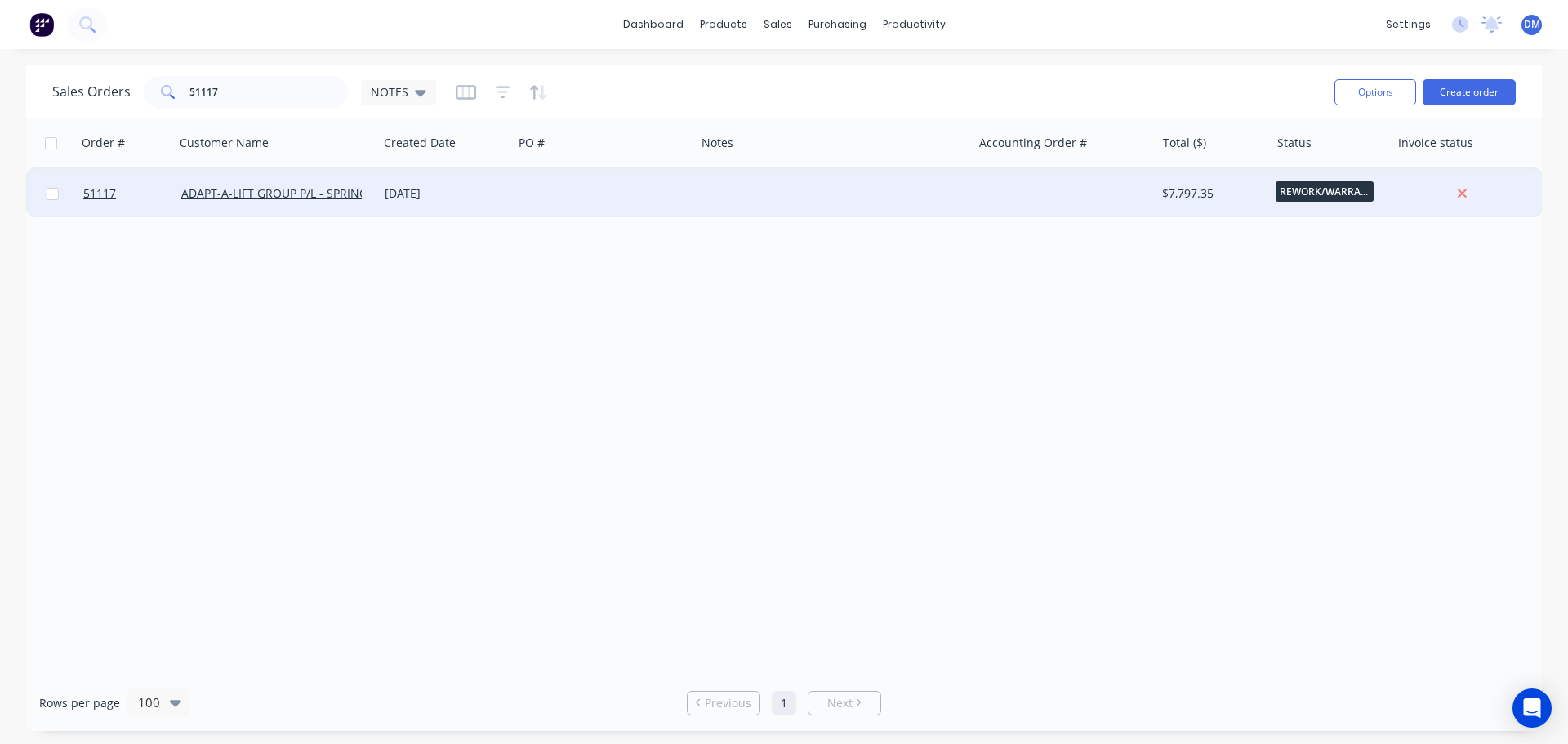
click at [799, 192] on div at bounding box center [833, 194] width 277 height 49
click at [618, 192] on div at bounding box center [604, 194] width 182 height 49
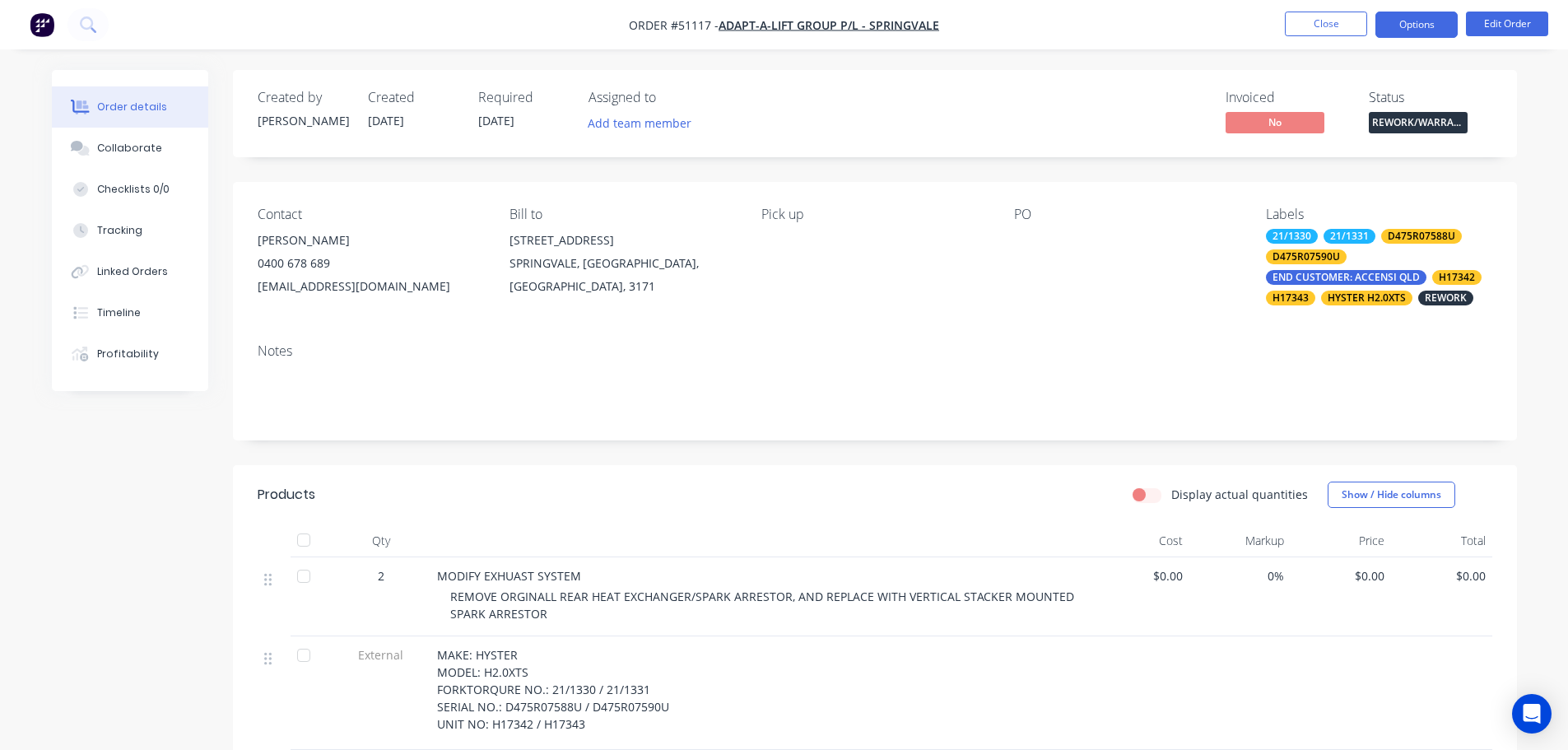
click at [1425, 22] on button "Options" at bounding box center [1416, 25] width 82 height 26
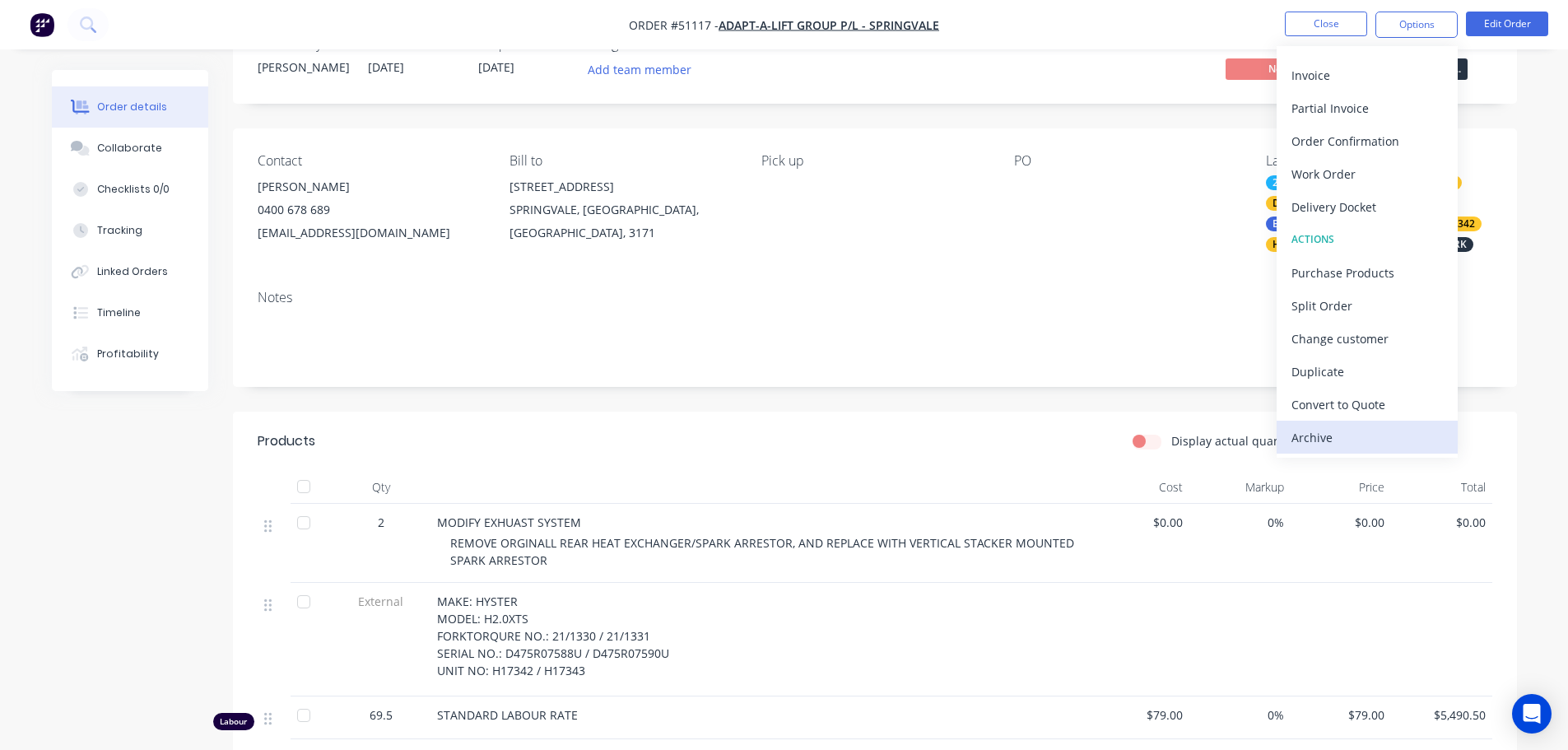
scroll to position [82, 0]
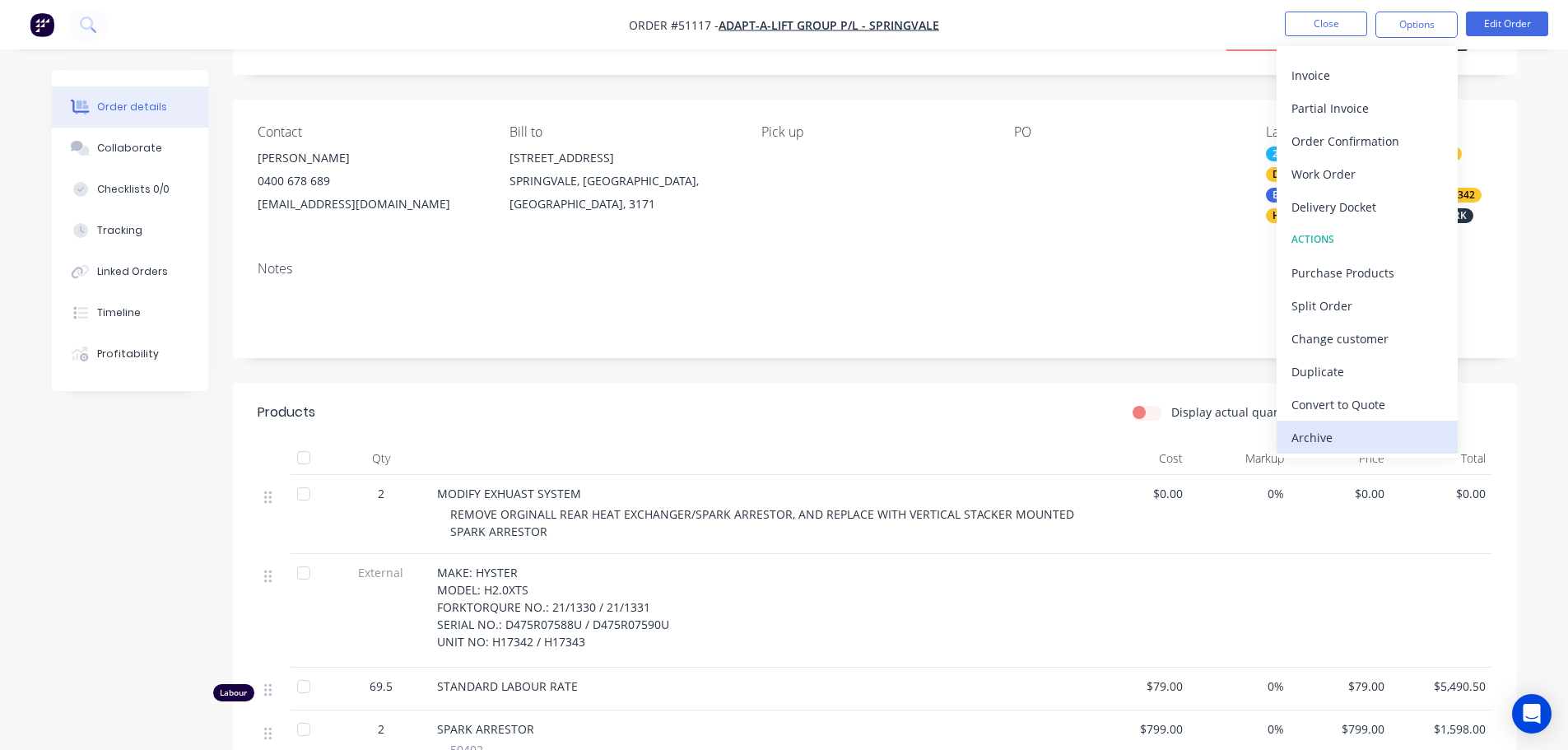
click at [1320, 437] on div "Archive" at bounding box center [1367, 437] width 151 height 24
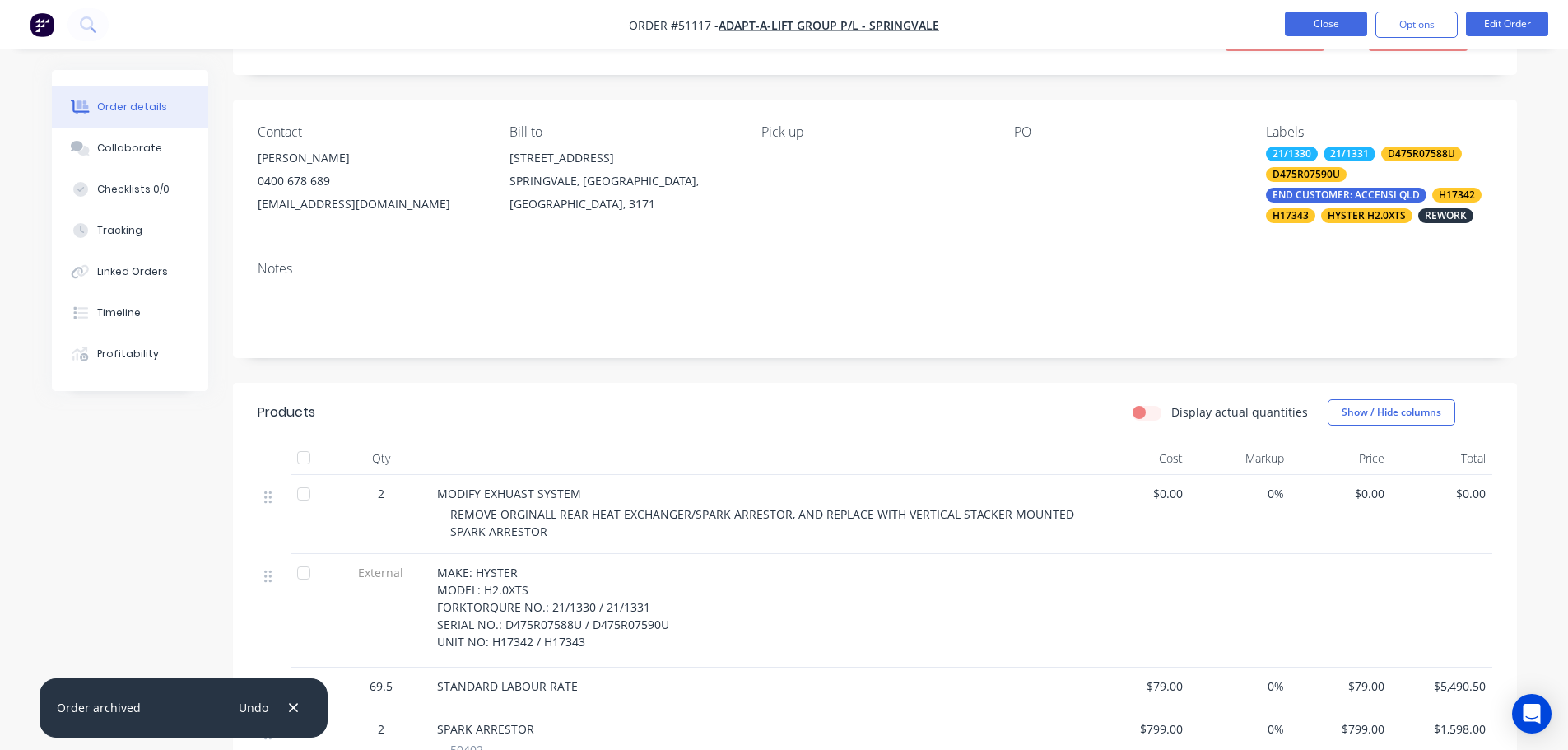
click at [1324, 27] on button "Close" at bounding box center [1325, 24] width 82 height 25
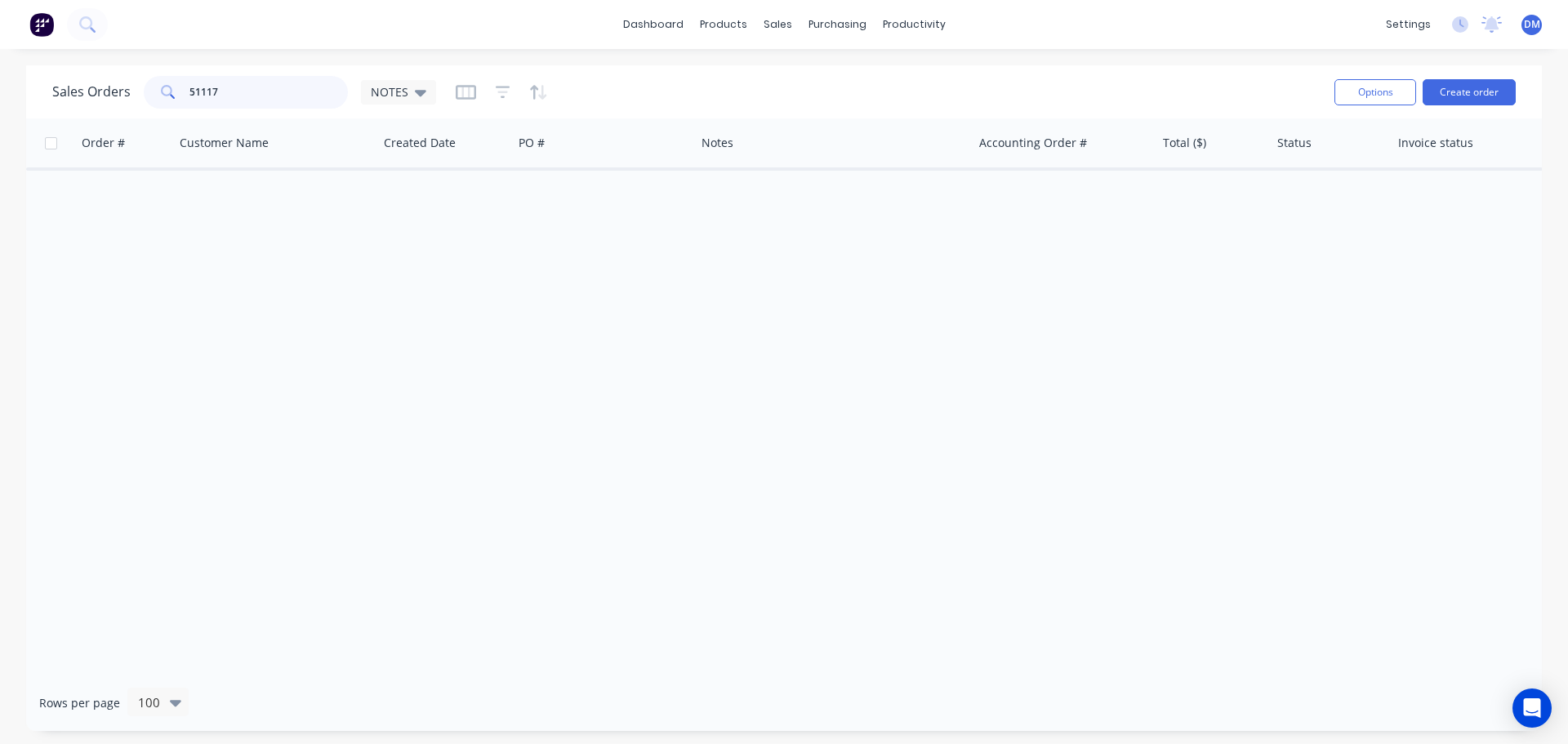
drag, startPoint x: 241, startPoint y: 88, endPoint x: 78, endPoint y: 78, distance: 163.3
click at [78, 78] on div "Sales Orders 51117 NOTES" at bounding box center [244, 92] width 384 height 33
click at [227, 90] on input "51117" at bounding box center [269, 92] width 159 height 33
type input "51137"
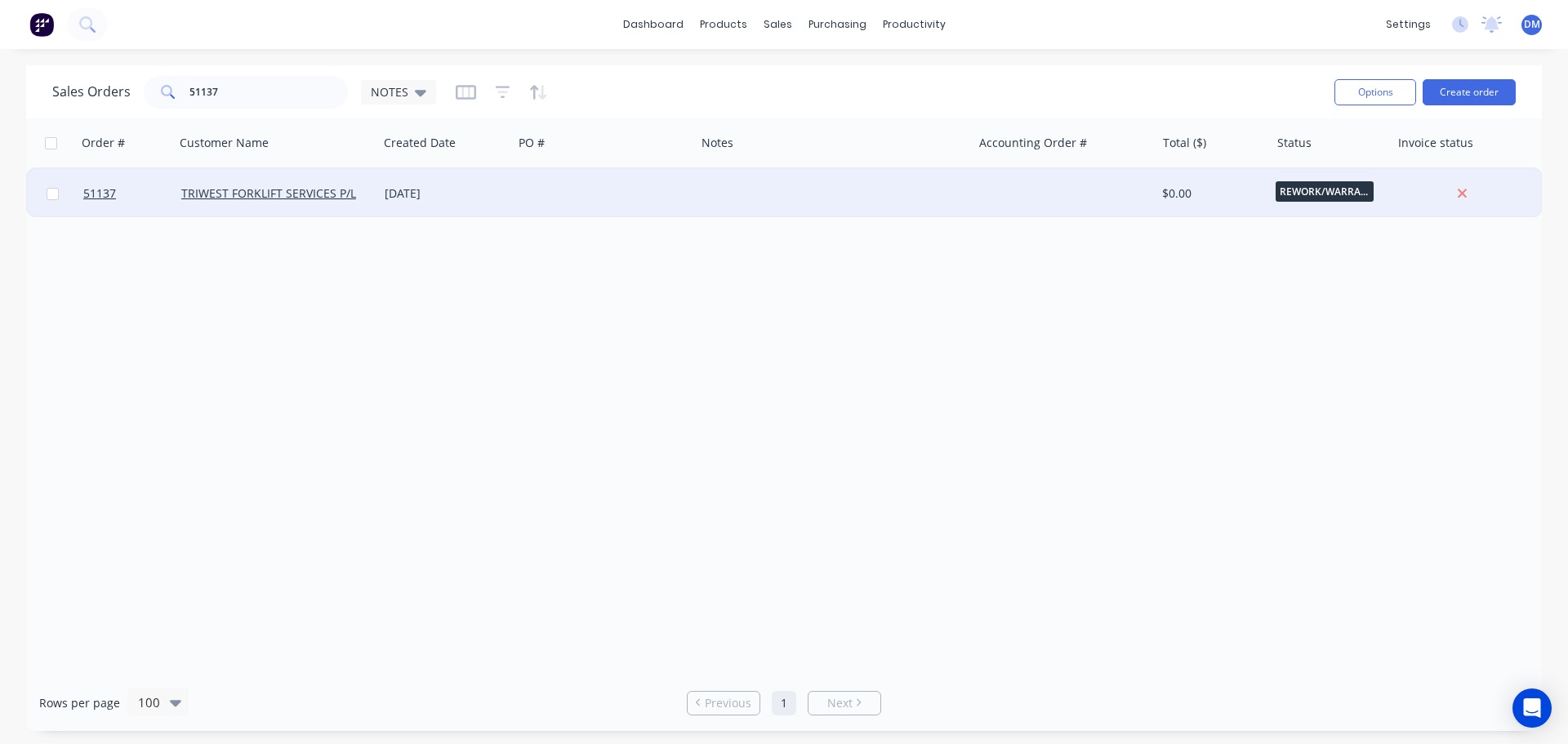
click at [564, 206] on div at bounding box center [604, 194] width 182 height 49
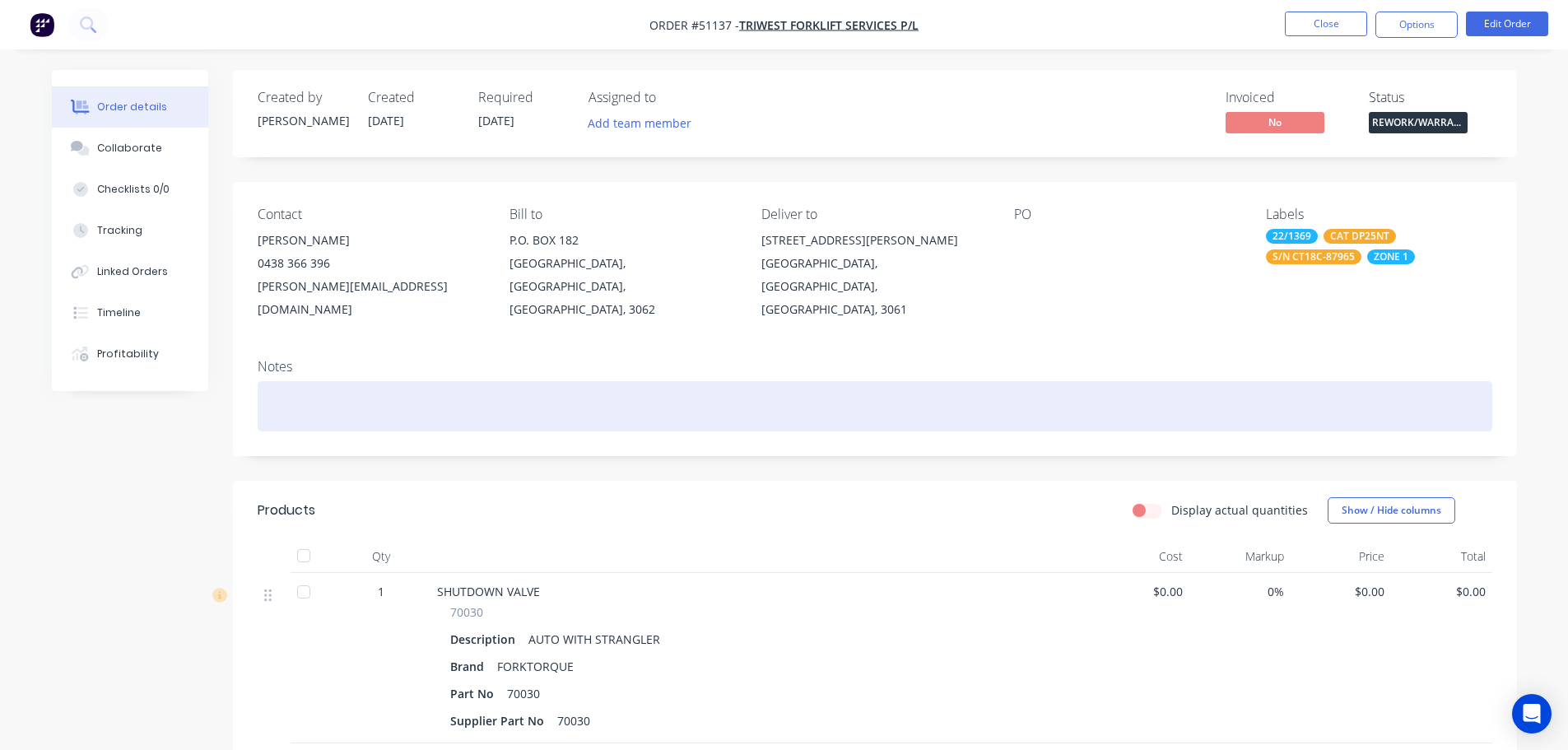
click at [301, 381] on div at bounding box center [874, 406] width 1234 height 50
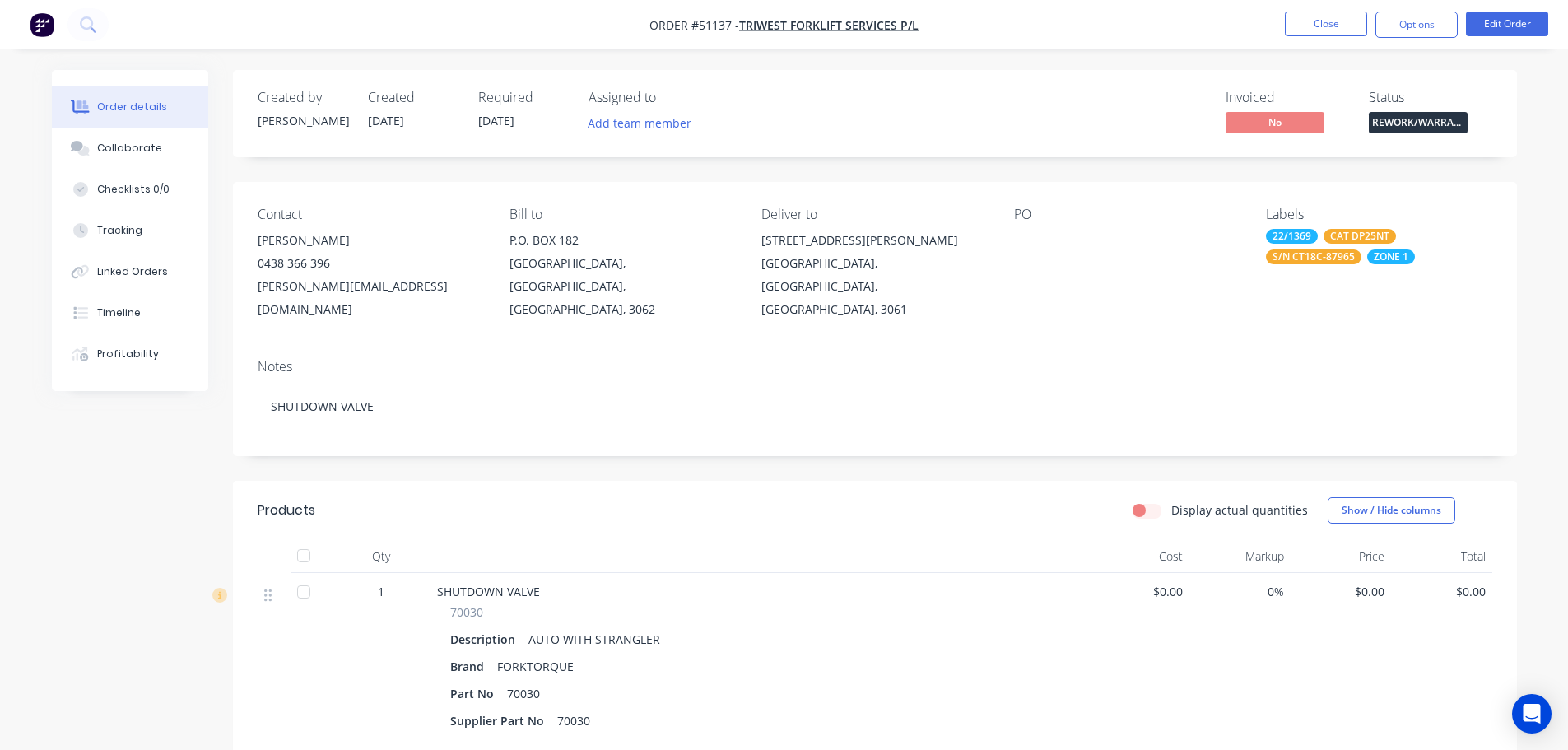
click at [1085, 115] on div "Invoiced No Status REWORK/WARRANTY" at bounding box center [1122, 114] width 739 height 48
click at [1495, 24] on button "Edit Order" at bounding box center [1507, 24] width 82 height 25
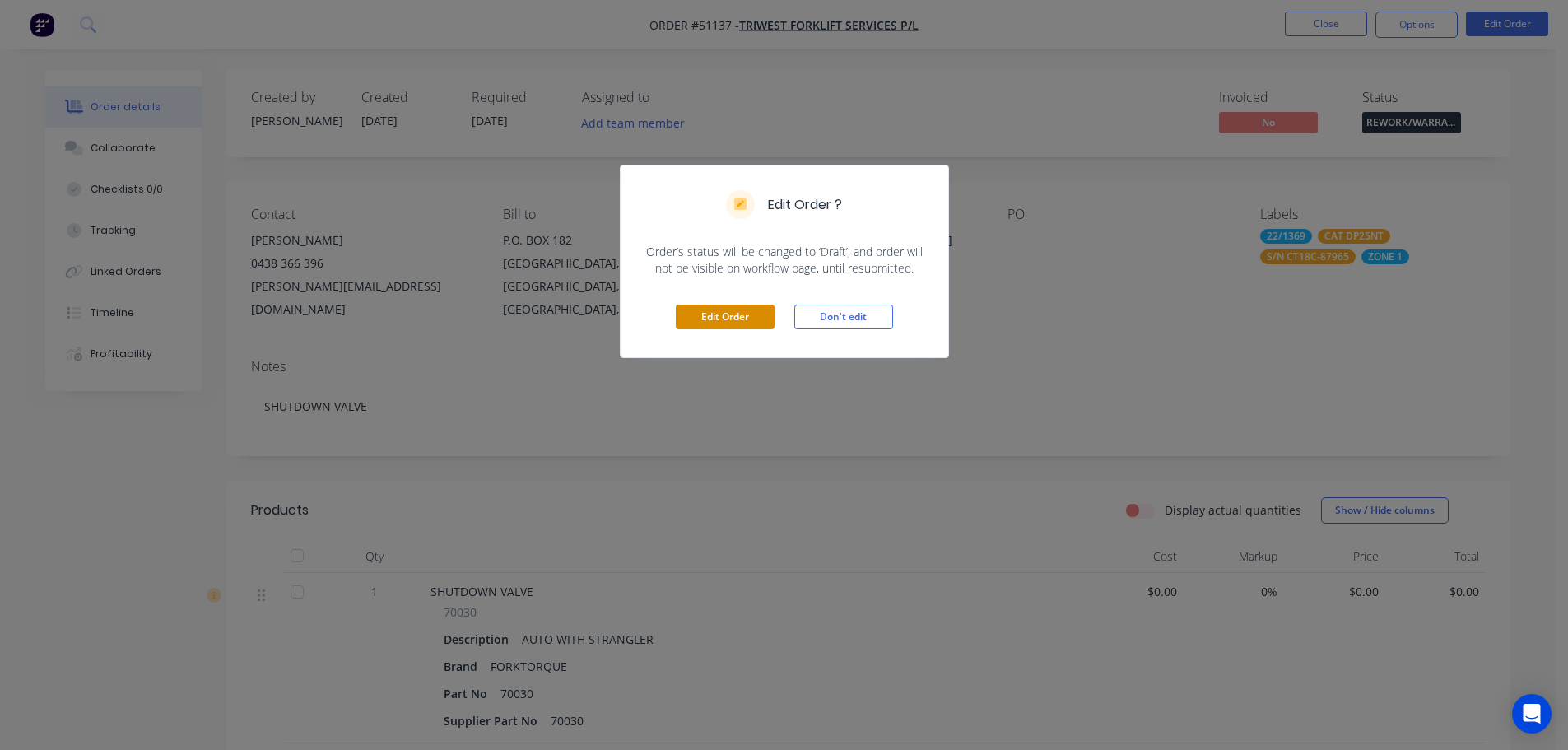
click at [713, 311] on button "Edit Order" at bounding box center [725, 317] width 98 height 25
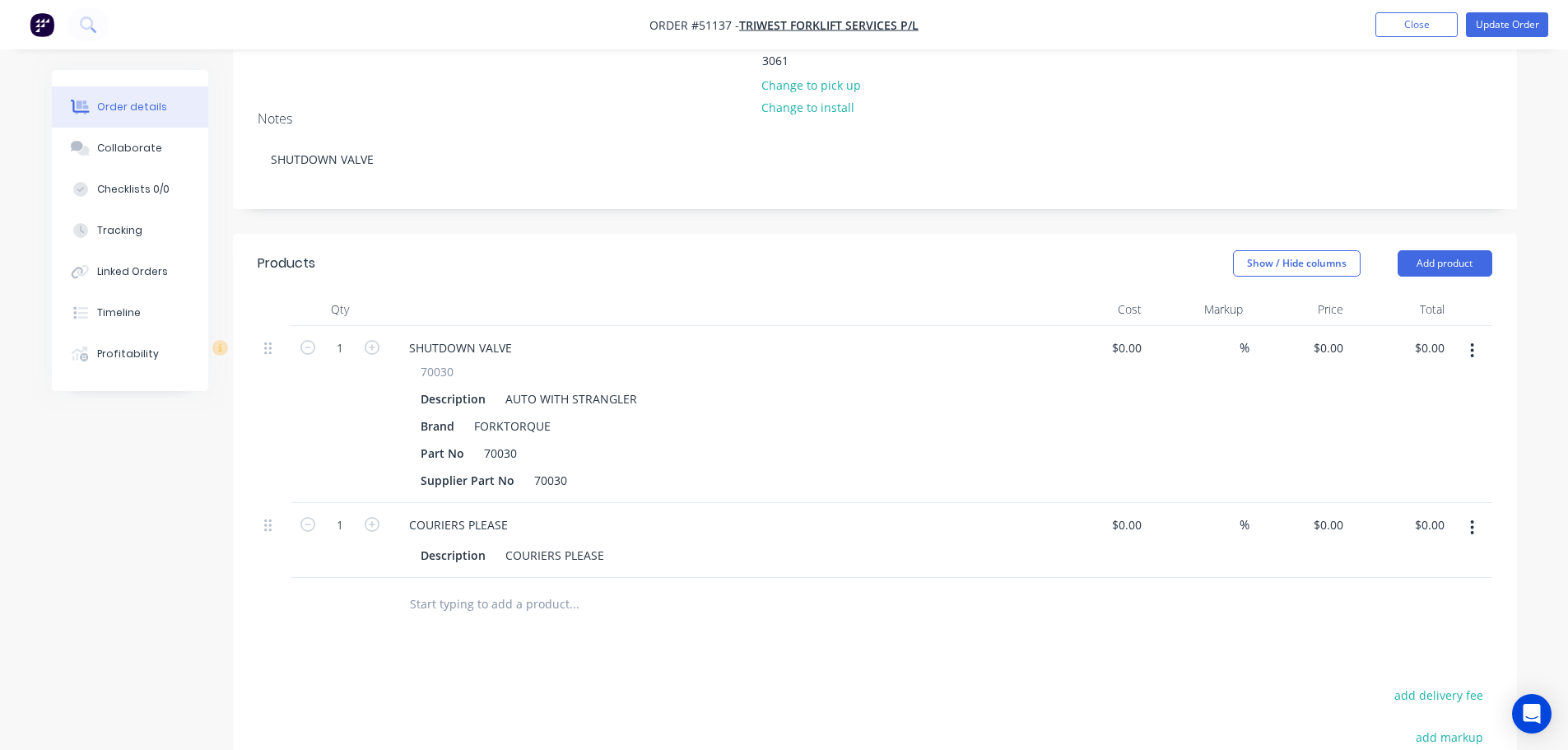
scroll to position [330, 0]
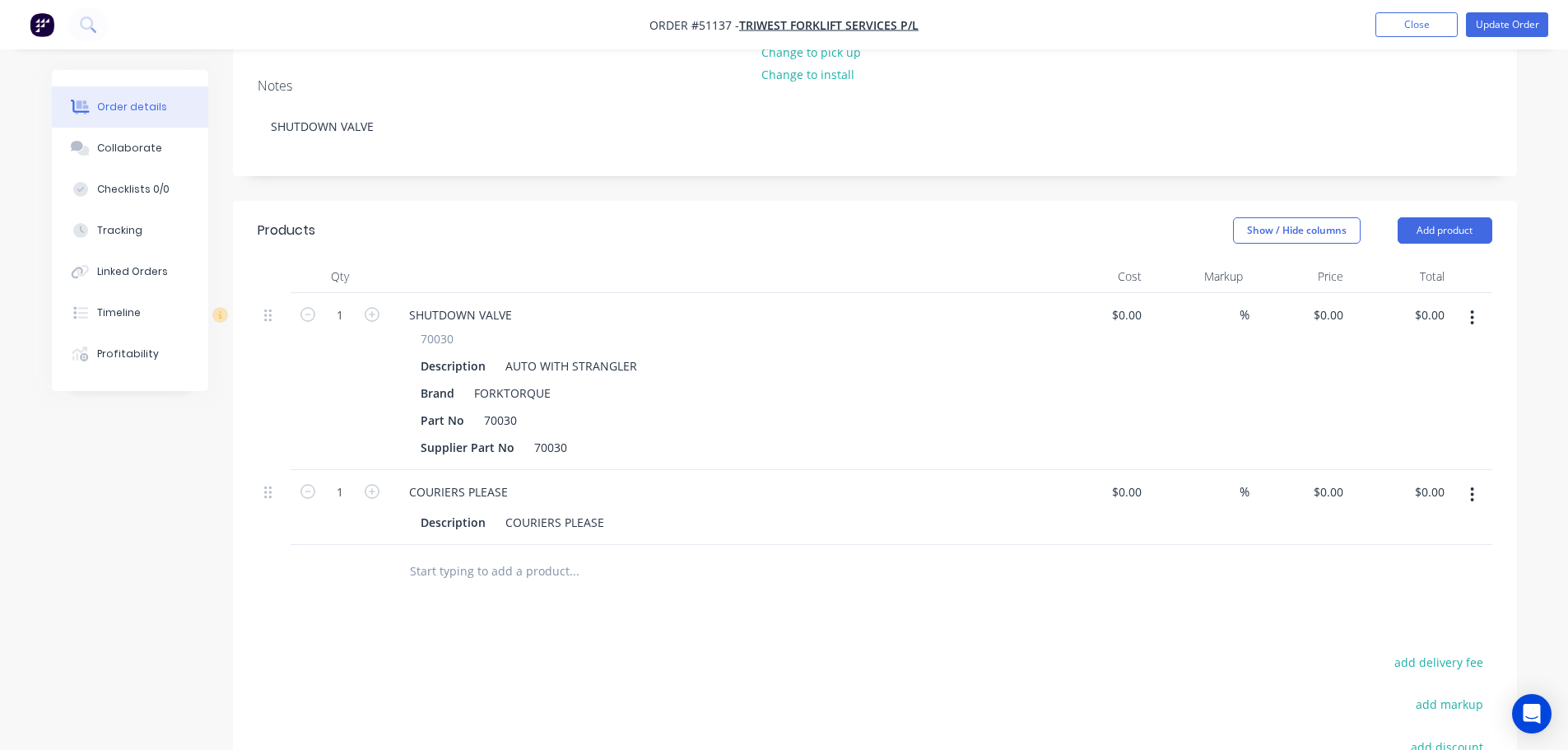
click at [1148, 293] on div "%" at bounding box center [1198, 381] width 101 height 177
type input "$700.00"
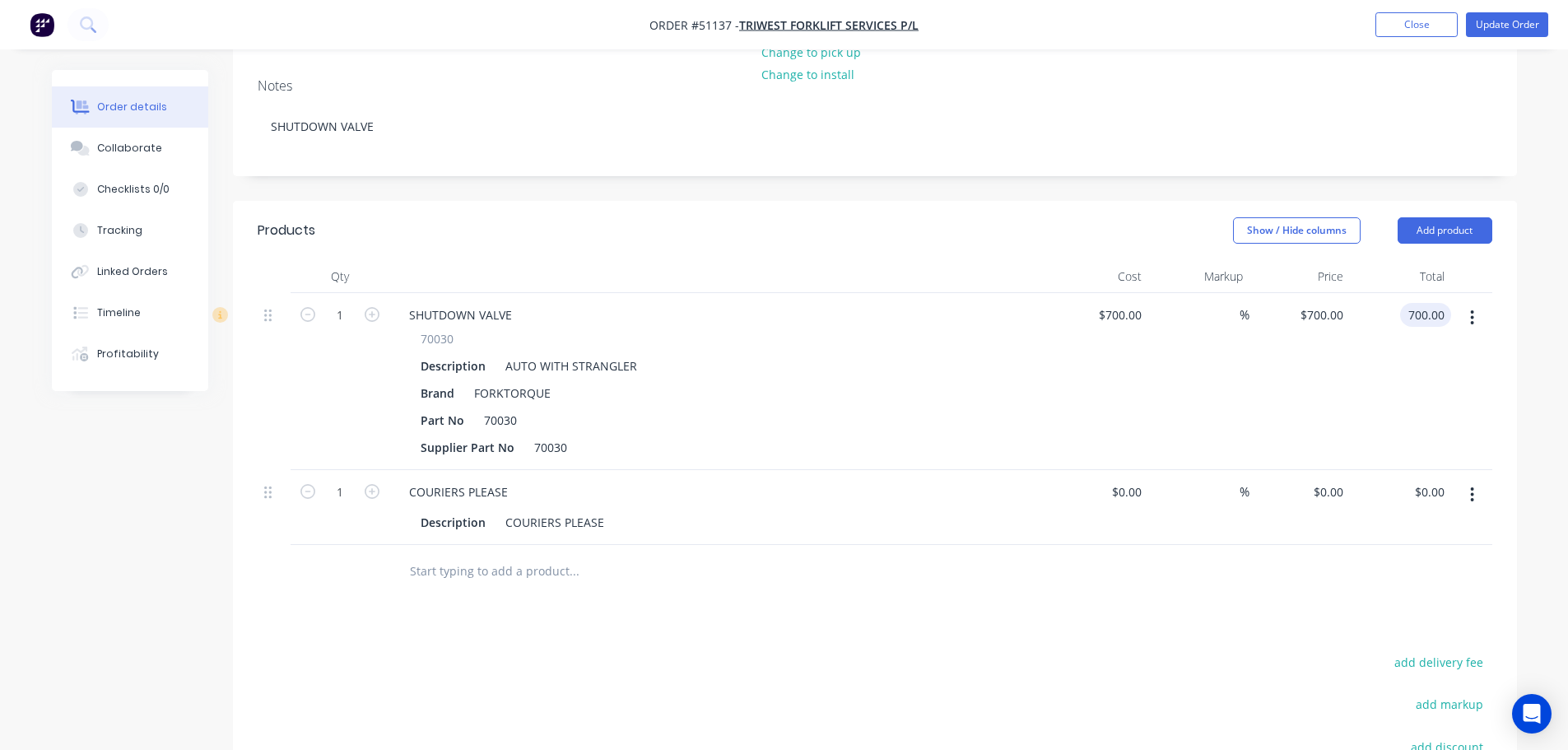
type input "$700.00"
drag, startPoint x: 1155, startPoint y: 419, endPoint x: 1144, endPoint y: 420, distance: 11.0
click at [1154, 471] on div "%" at bounding box center [1198, 508] width 101 height 75
type input "$16.08"
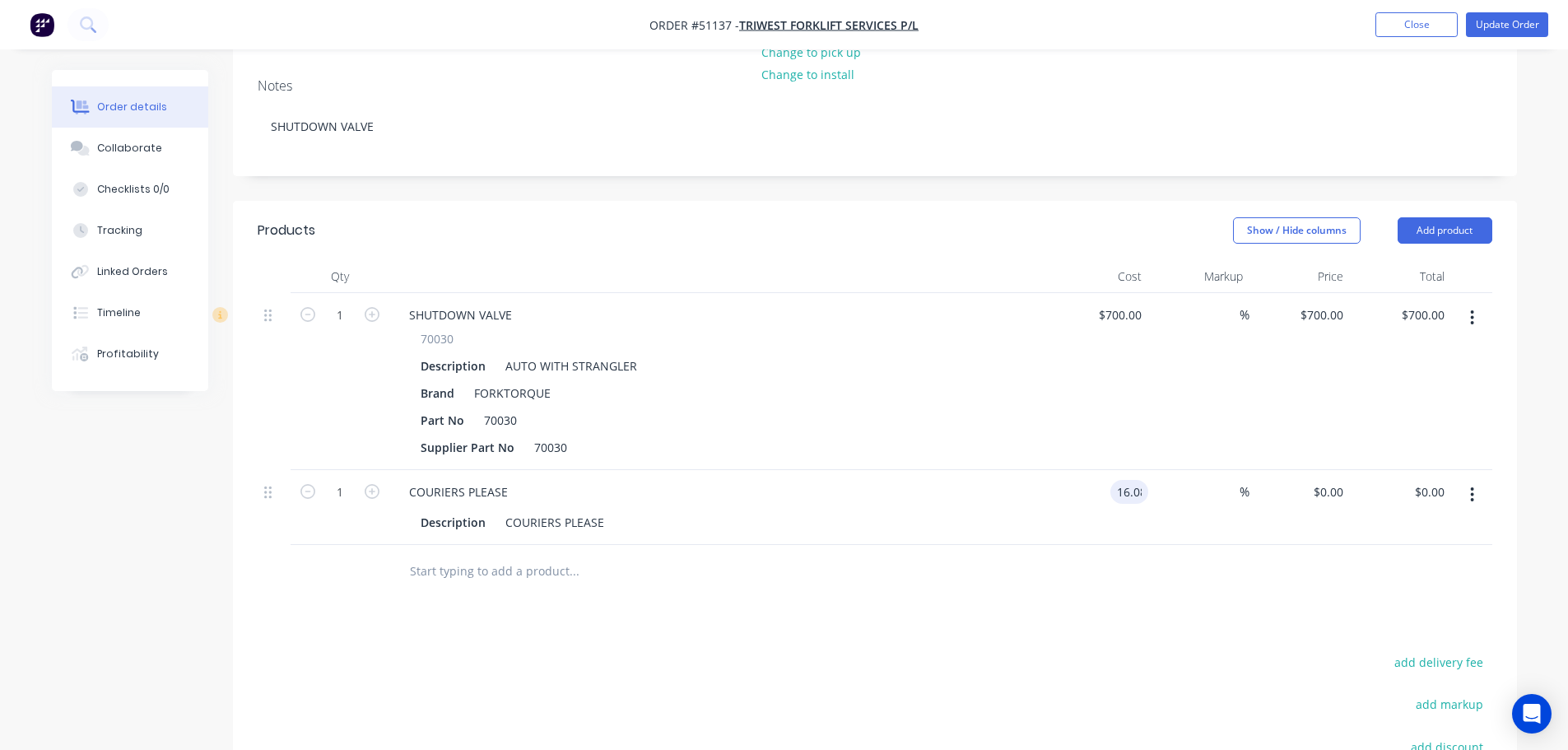
type input "$16.08"
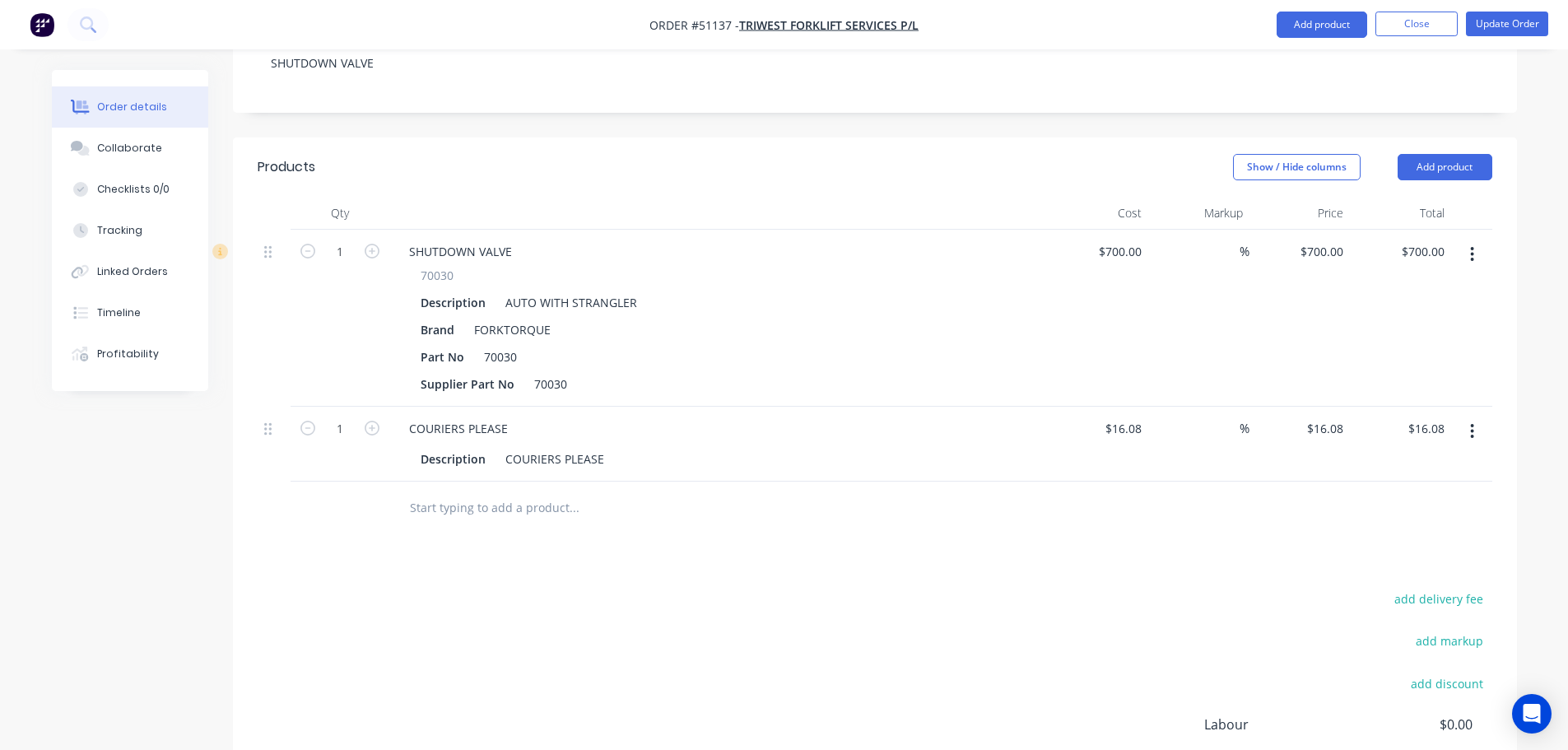
scroll to position [0, 0]
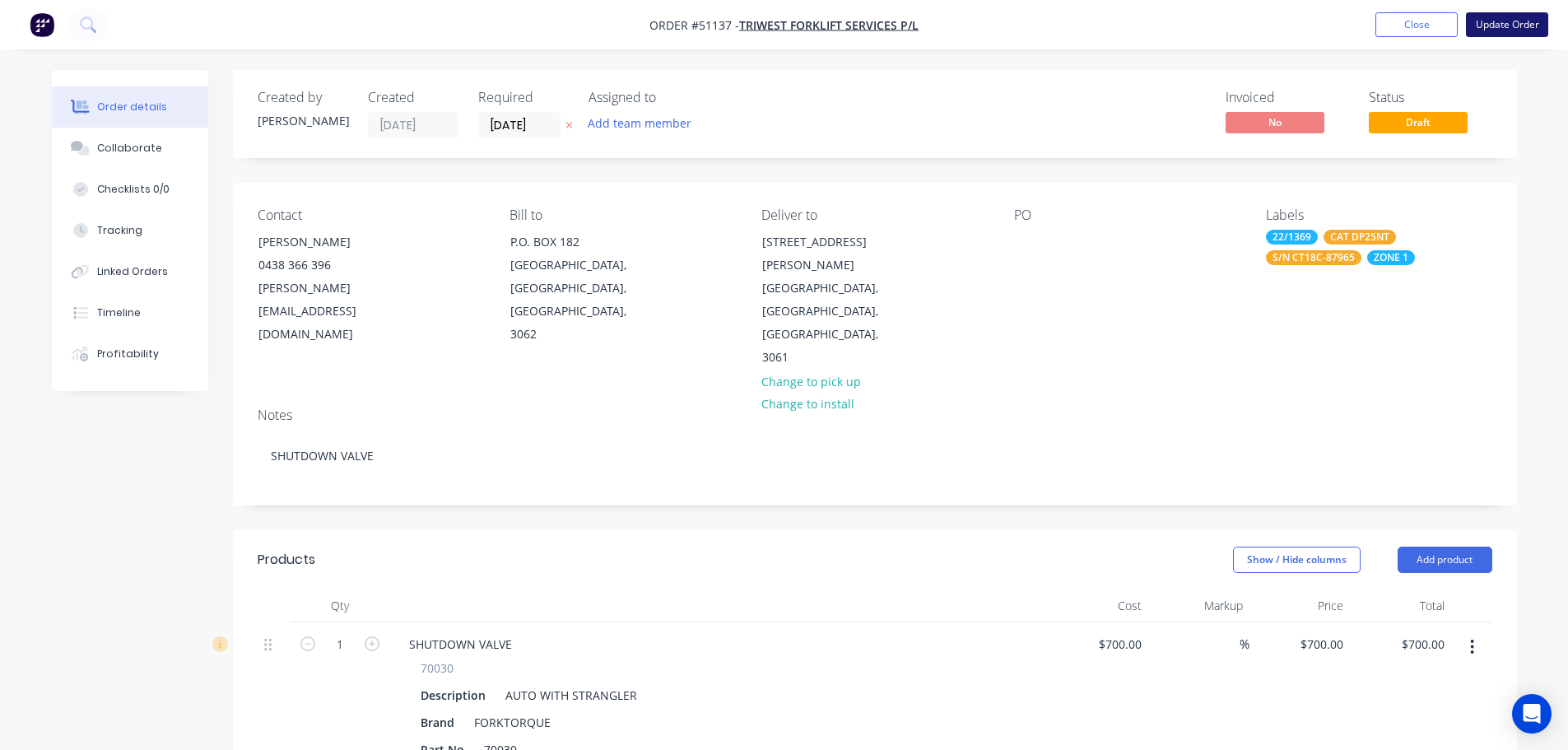
click at [1525, 25] on button "Update Order" at bounding box center [1507, 25] width 82 height 25
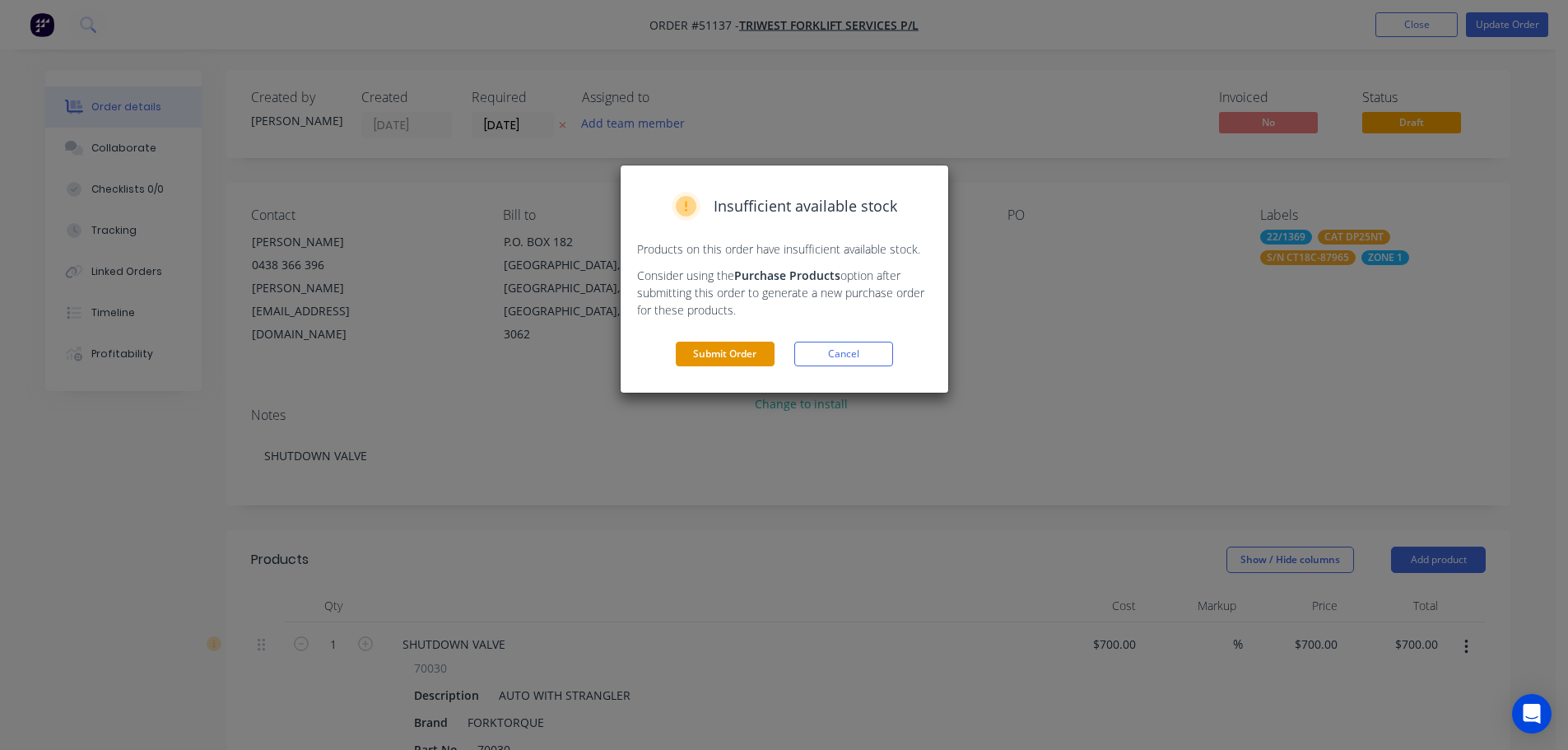
click at [731, 352] on button "Submit Order" at bounding box center [725, 353] width 98 height 25
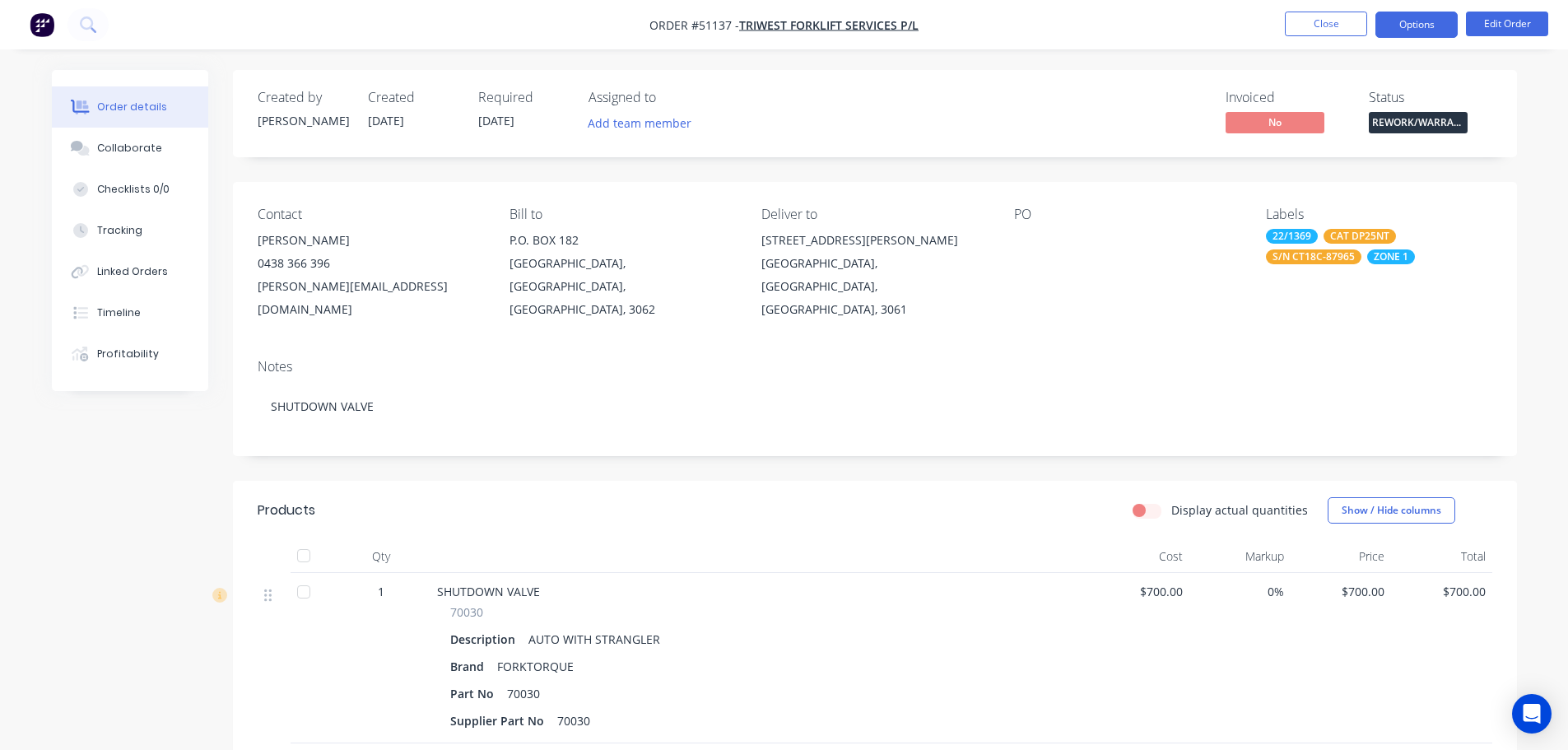
click at [1413, 28] on button "Options" at bounding box center [1416, 25] width 82 height 26
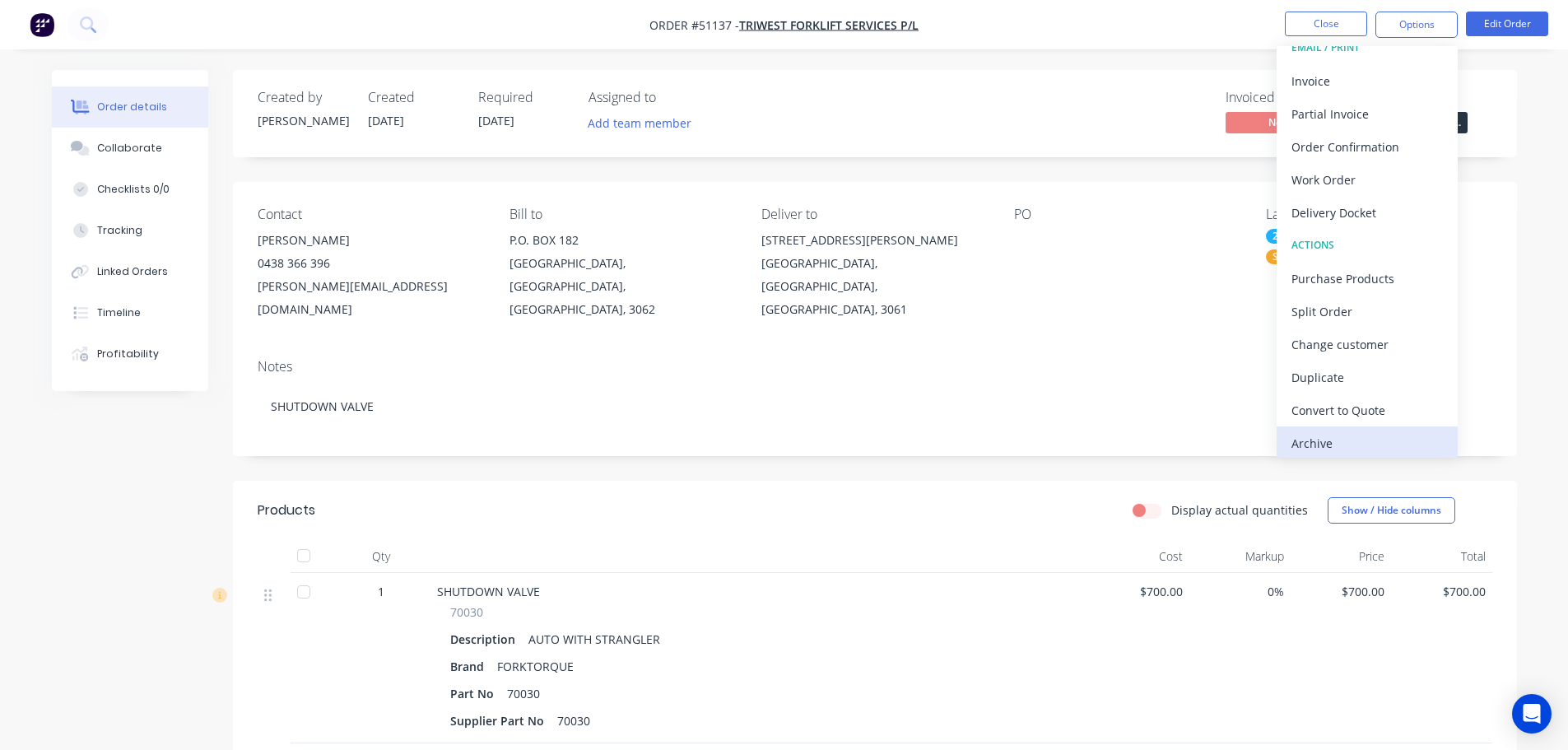
scroll to position [25, 0]
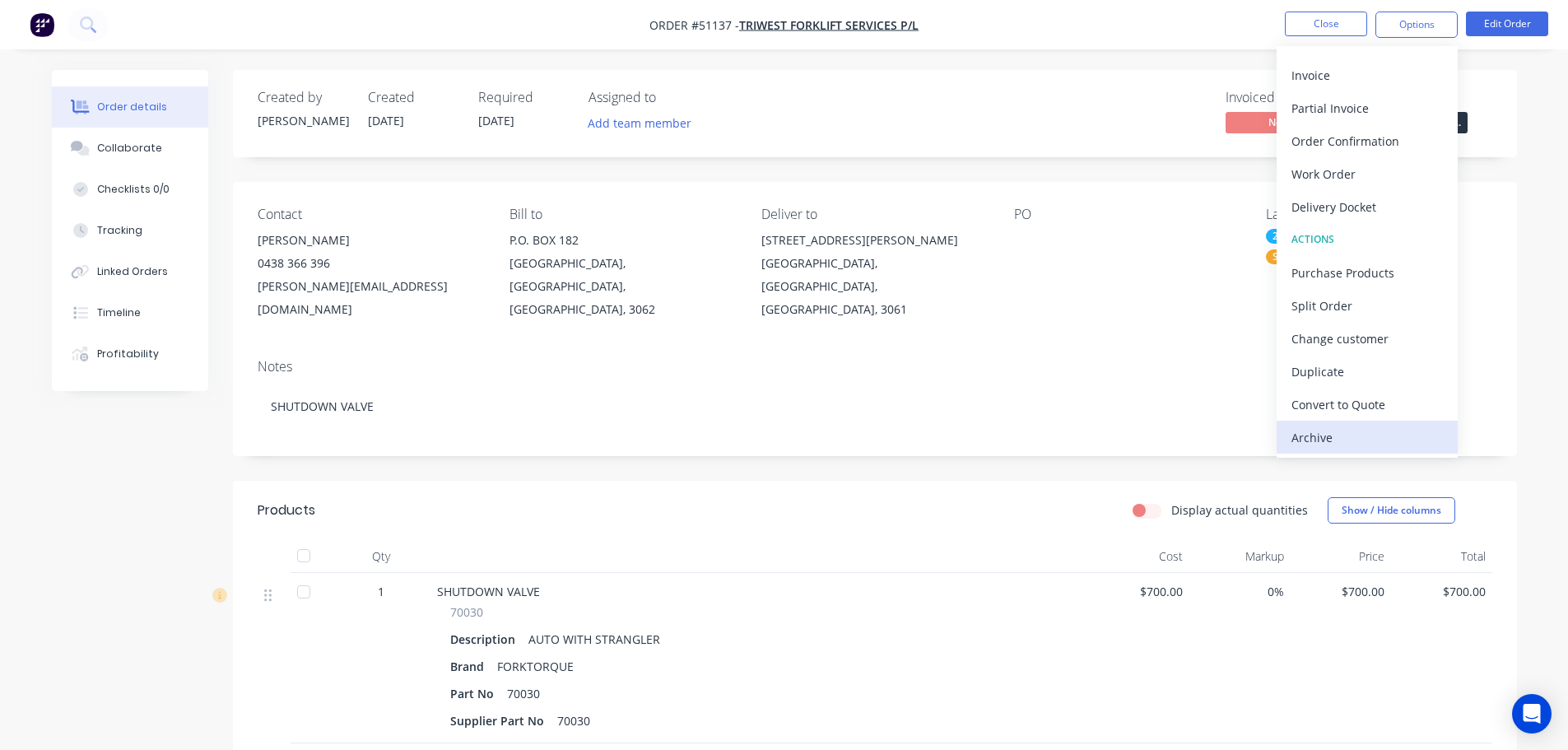
click at [1366, 435] on div "Archive" at bounding box center [1367, 437] width 151 height 24
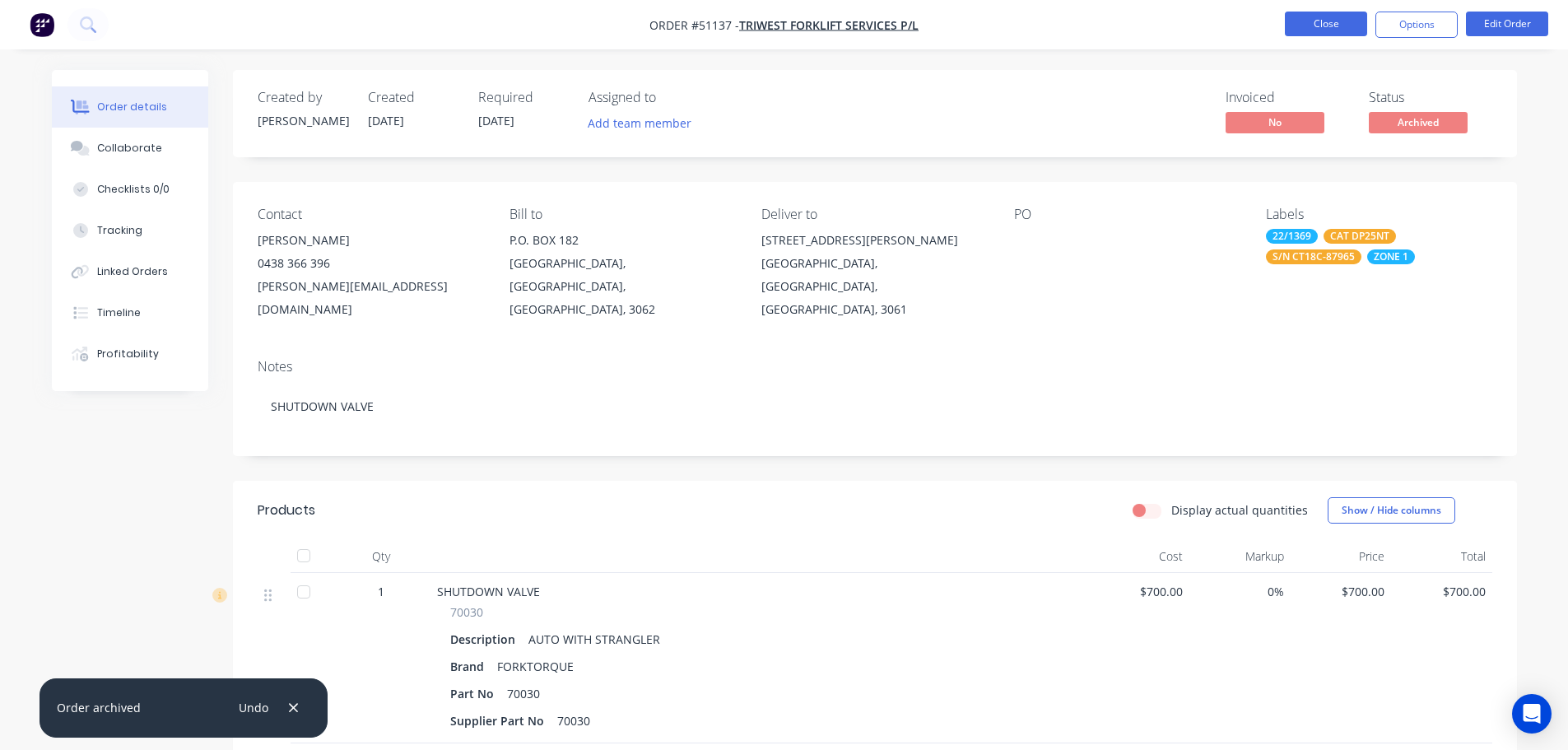
click at [1325, 26] on button "Close" at bounding box center [1325, 24] width 82 height 25
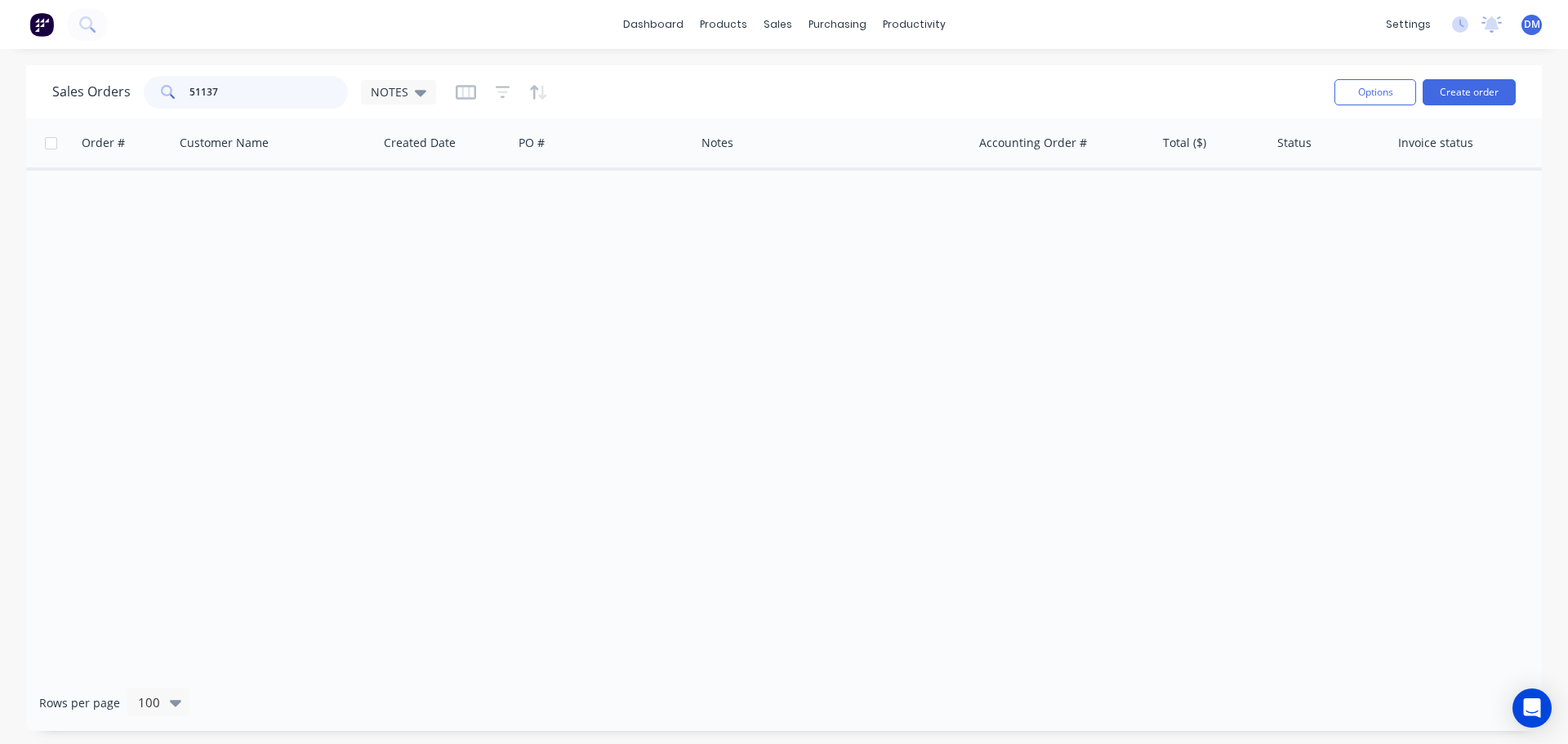
drag, startPoint x: 249, startPoint y: 91, endPoint x: 9, endPoint y: 78, distance: 240.4
click at [23, 80] on div "Sales Orders 51137 NOTES Options Create order Order # Customer Name Created Dat…" at bounding box center [784, 399] width 1568 height 666
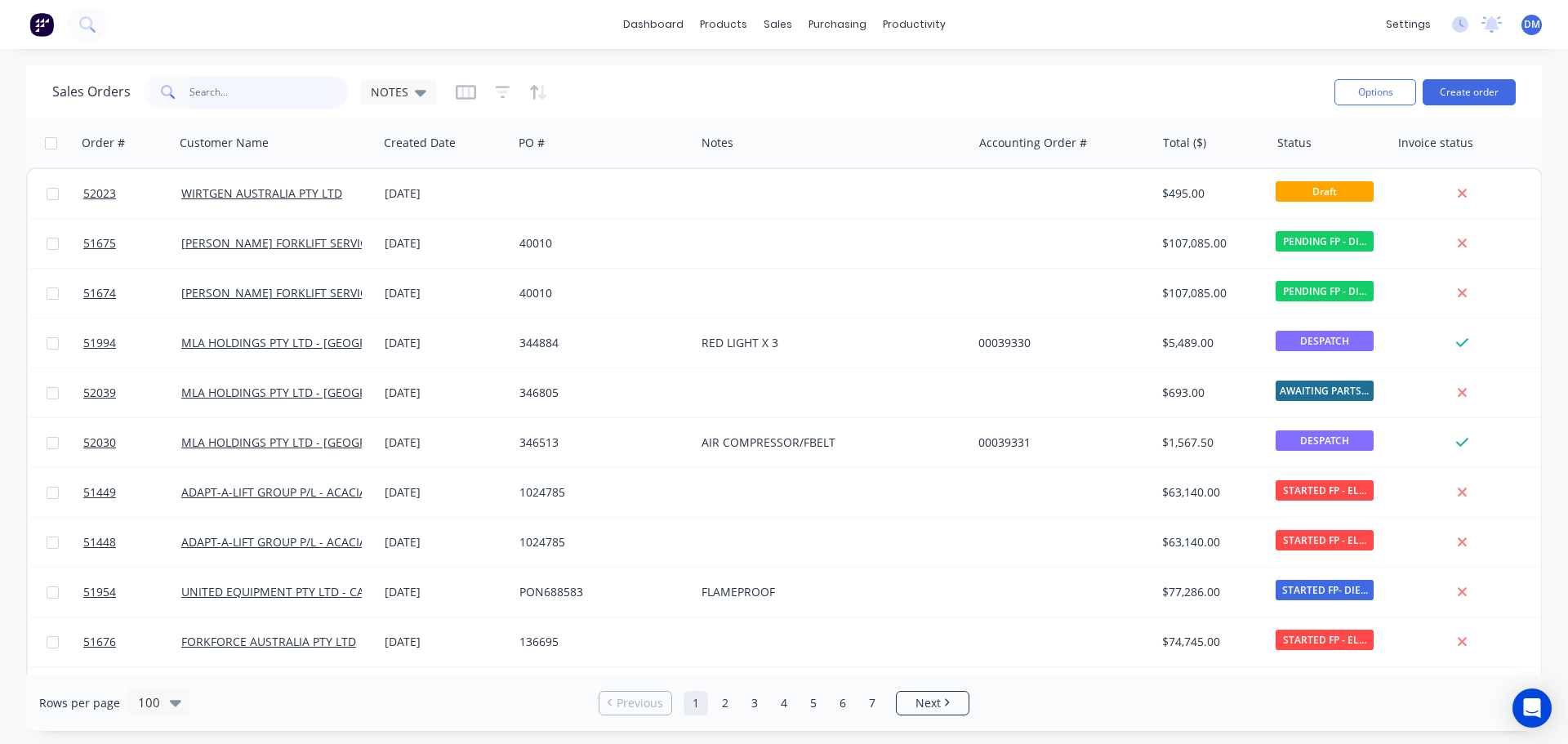
click at [226, 94] on input "text" at bounding box center [269, 92] width 159 height 33
type input "51206"
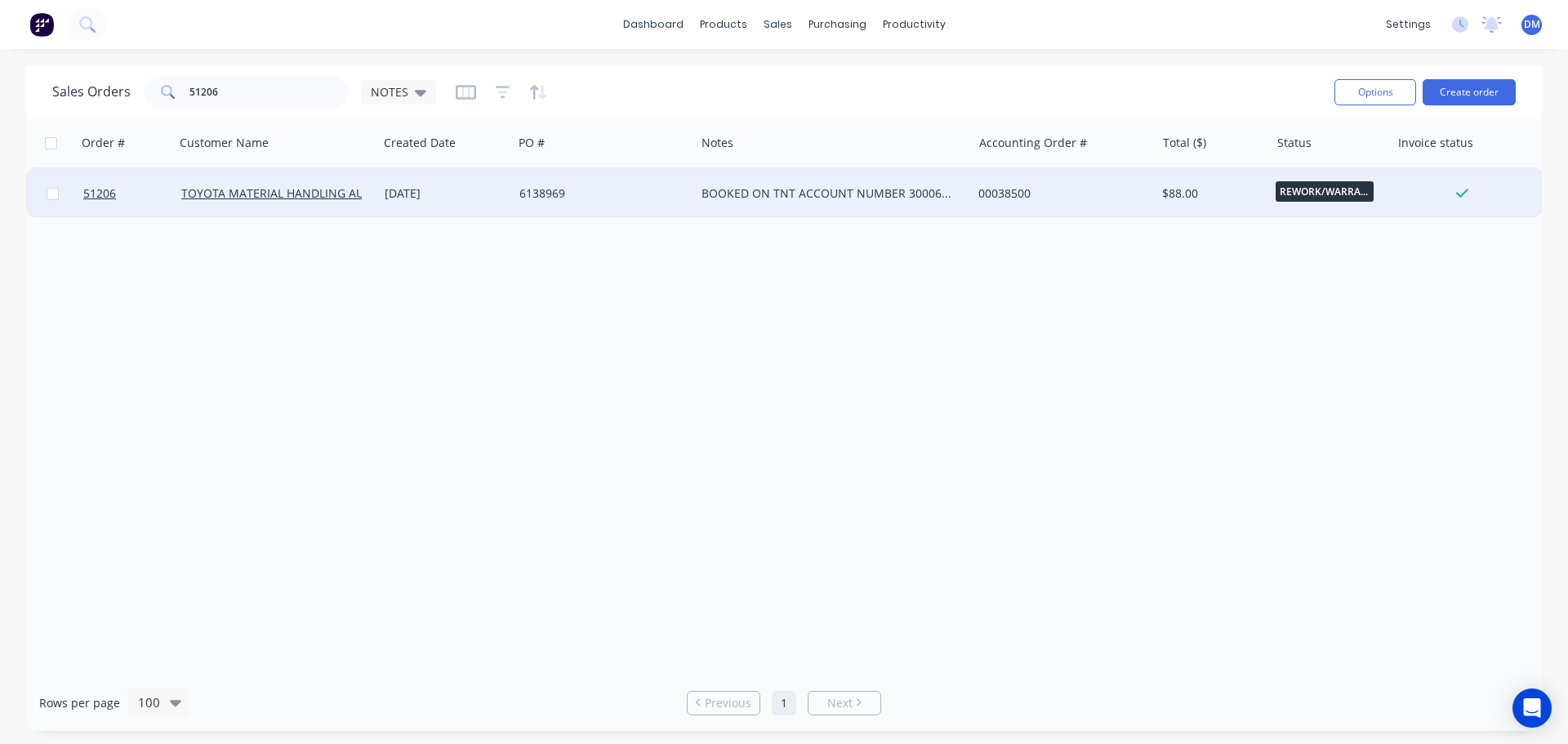
click at [606, 199] on div "6138969" at bounding box center [600, 193] width 161 height 16
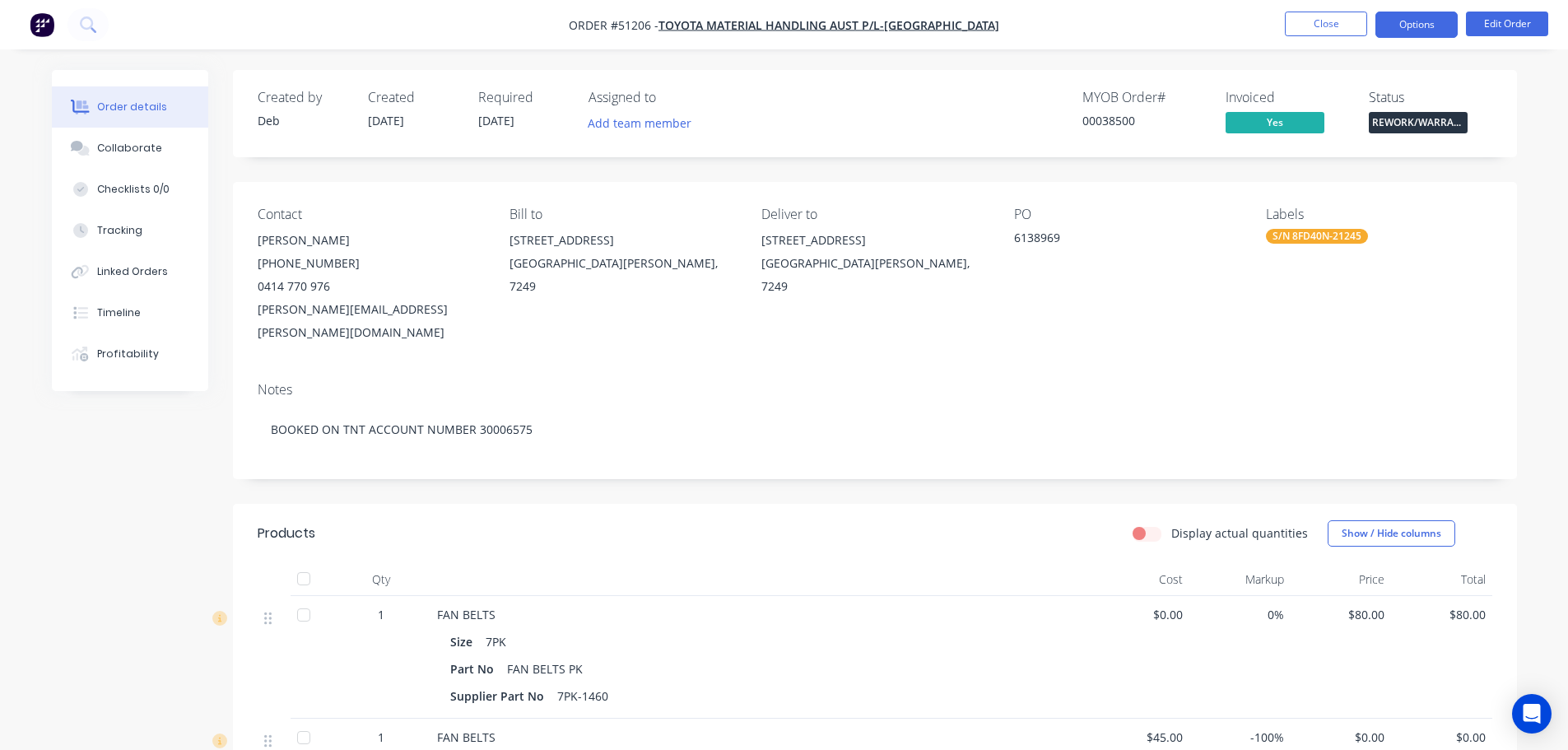
click at [1395, 27] on button "Options" at bounding box center [1416, 25] width 82 height 26
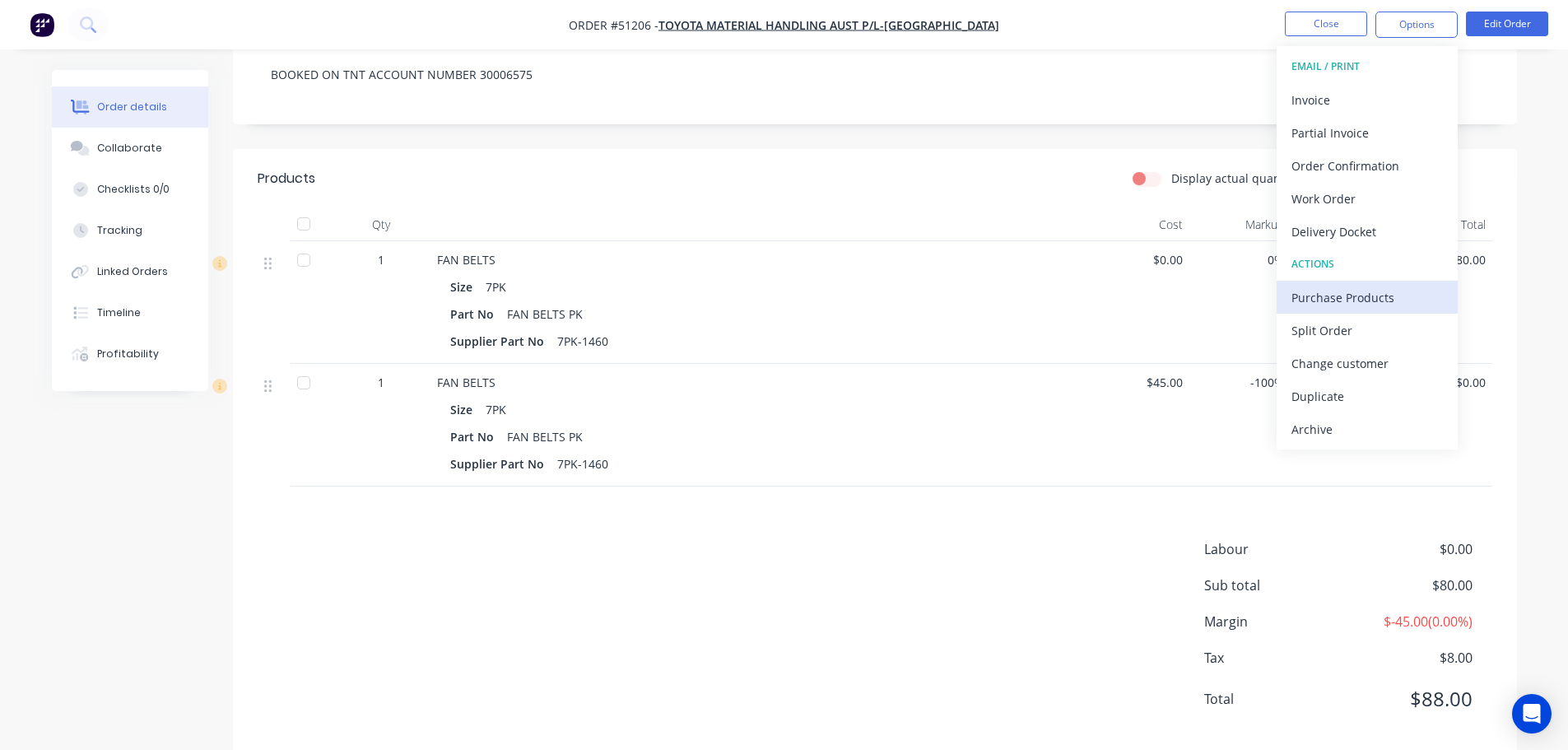
scroll to position [362, 0]
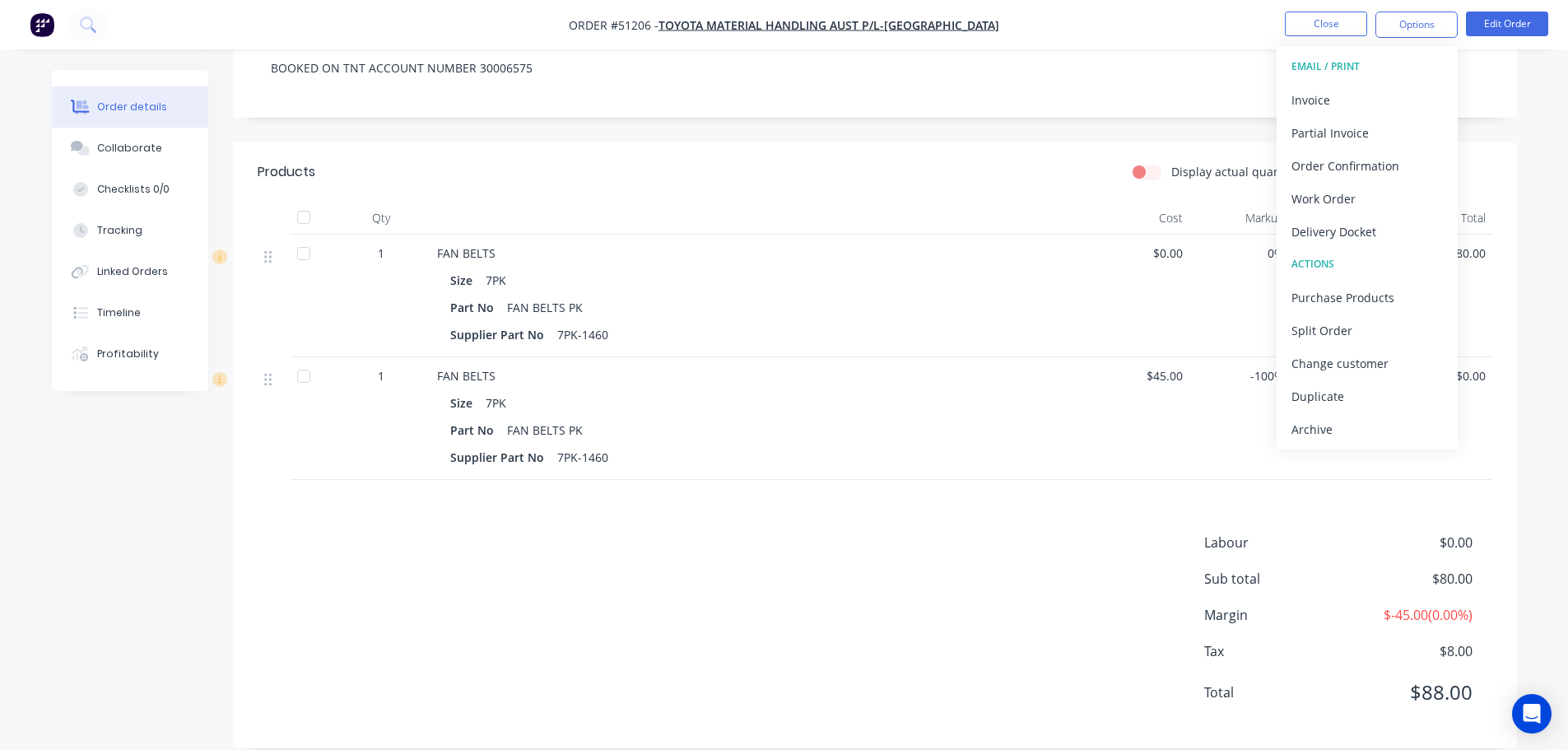
drag, startPoint x: 1332, startPoint y: 427, endPoint x: 1318, endPoint y: 417, distance: 17.2
click at [1330, 427] on div "Archive" at bounding box center [1367, 430] width 151 height 24
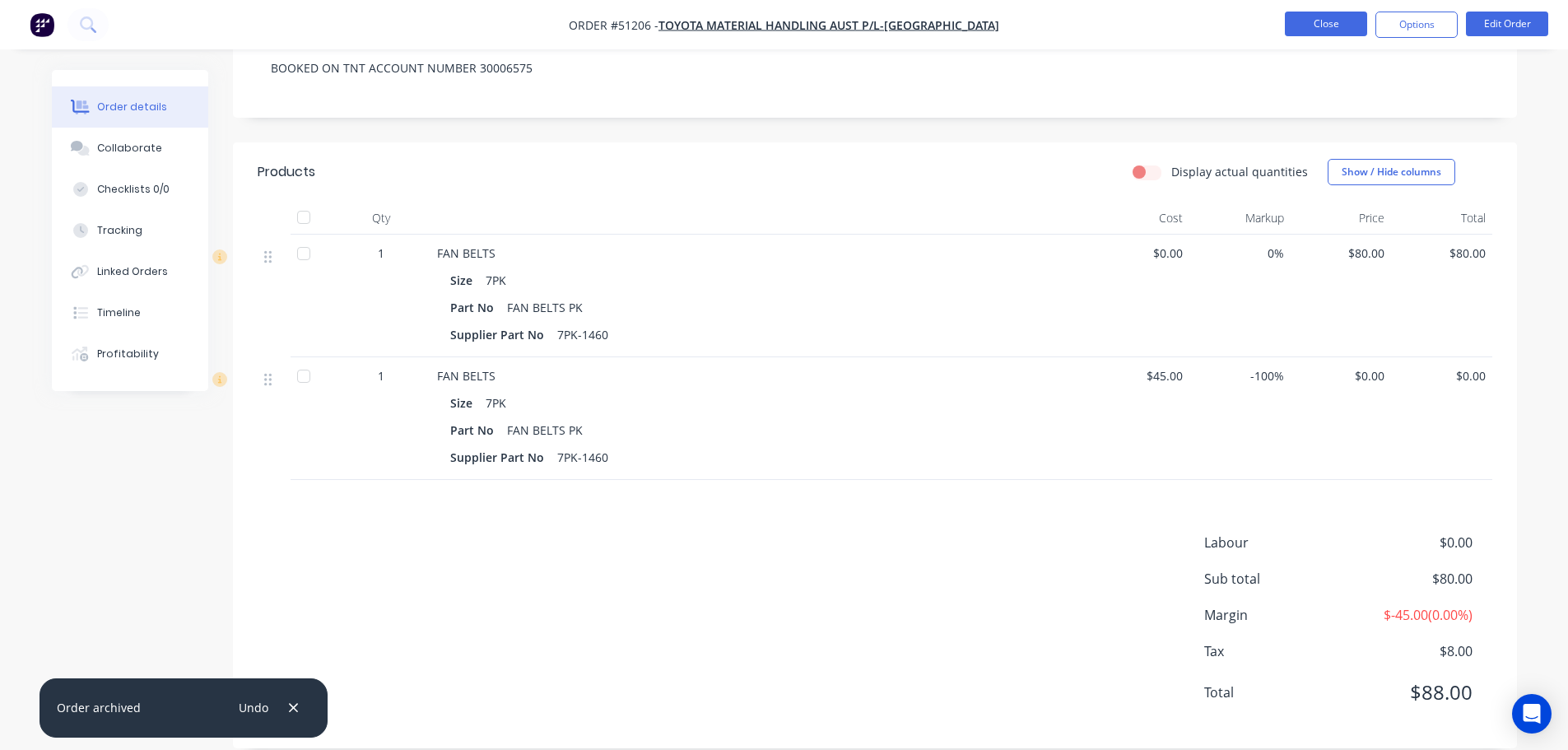
click at [1307, 21] on button "Close" at bounding box center [1325, 24] width 82 height 25
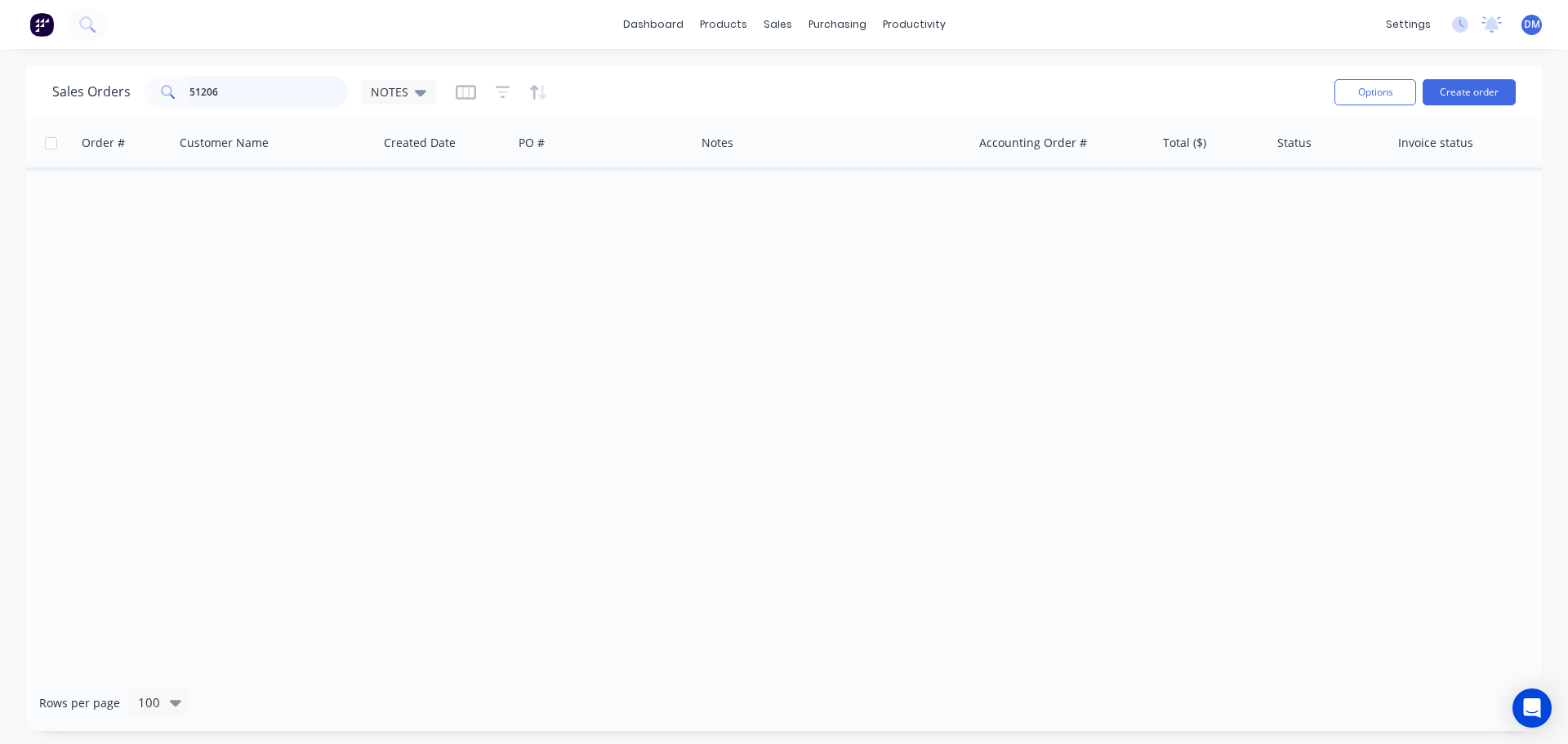
drag, startPoint x: 147, startPoint y: 97, endPoint x: 90, endPoint y: 98, distance: 57.0
click at [115, 94] on div "Sales Orders 51206 NOTES" at bounding box center [244, 92] width 384 height 33
drag, startPoint x: 222, startPoint y: 90, endPoint x: -10, endPoint y: 110, distance: 232.9
click at [0, 110] on html "dashboard products sales purchasing productivity dashboard products Product Cat…" at bounding box center [784, 372] width 1568 height 744
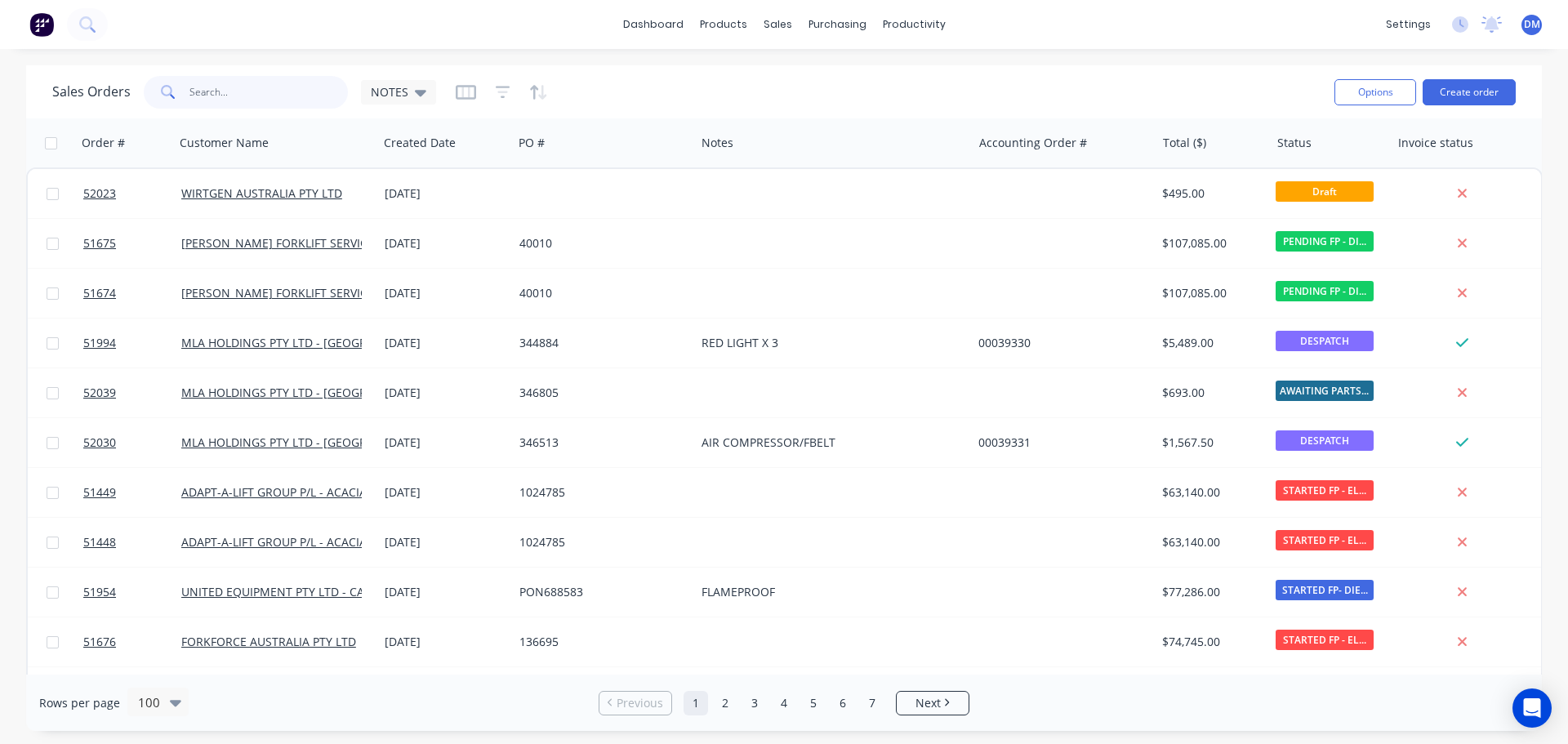
click at [234, 90] on input "text" at bounding box center [269, 92] width 159 height 33
type input "51246"
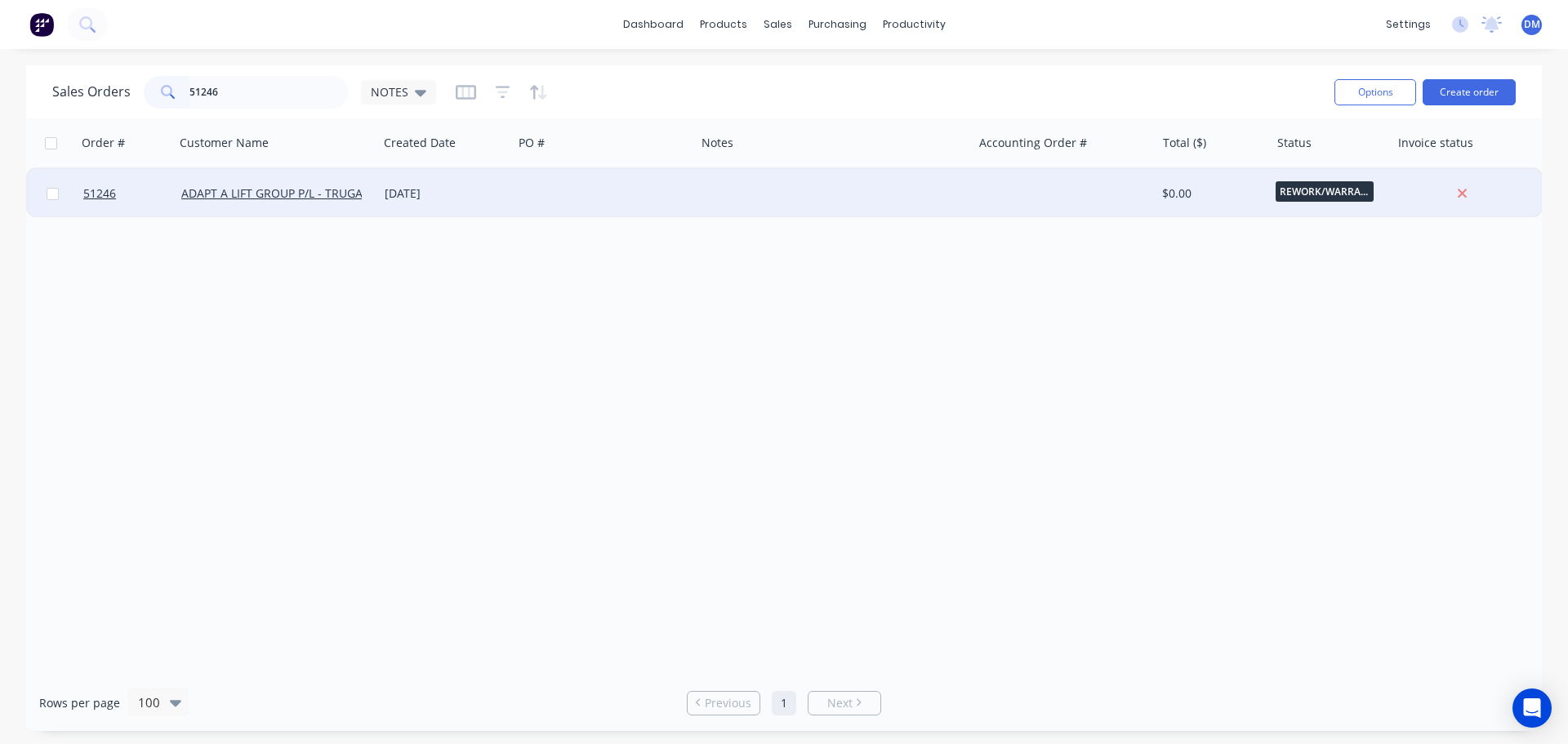
click at [586, 192] on div at bounding box center [604, 194] width 182 height 49
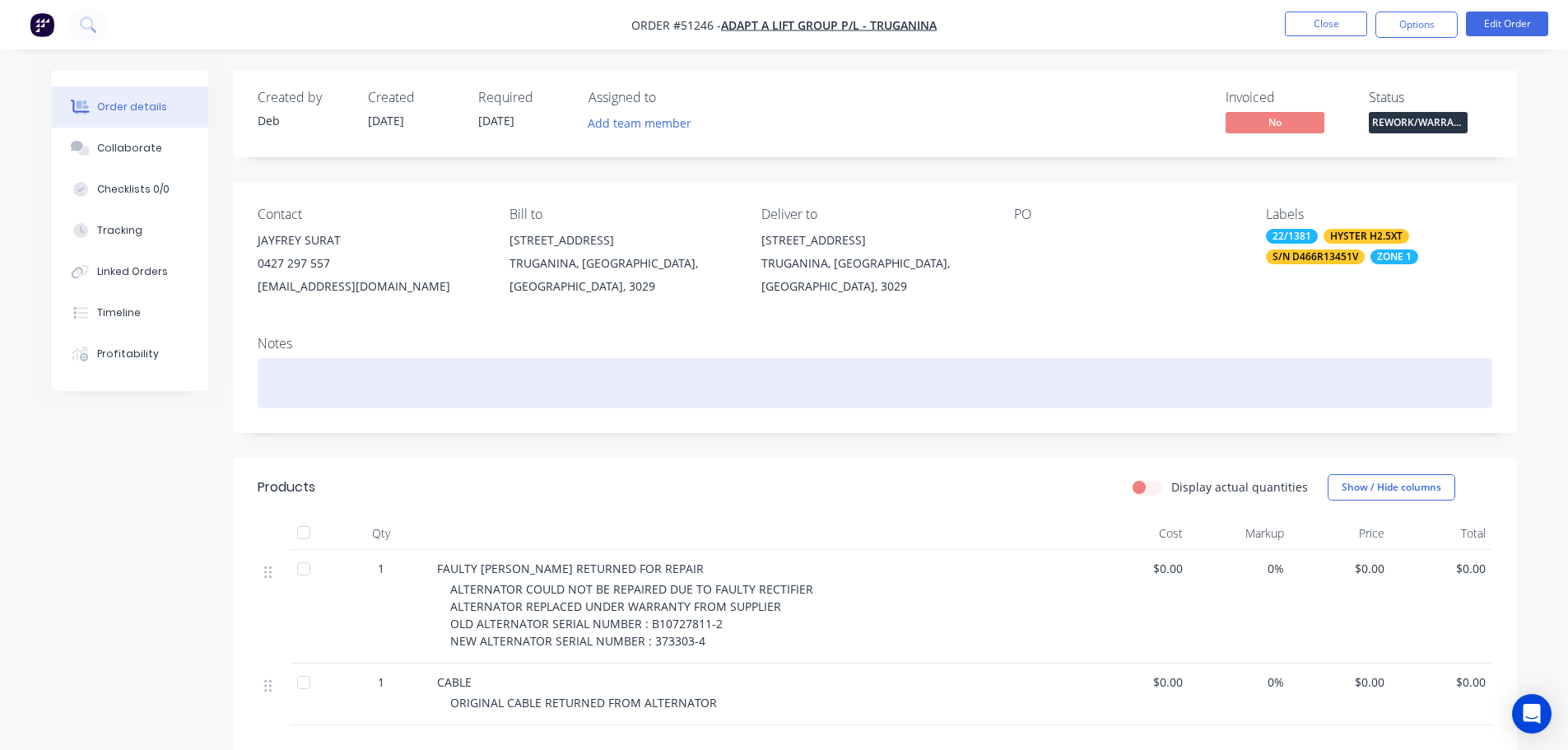
click at [455, 373] on div at bounding box center [874, 383] width 1234 height 50
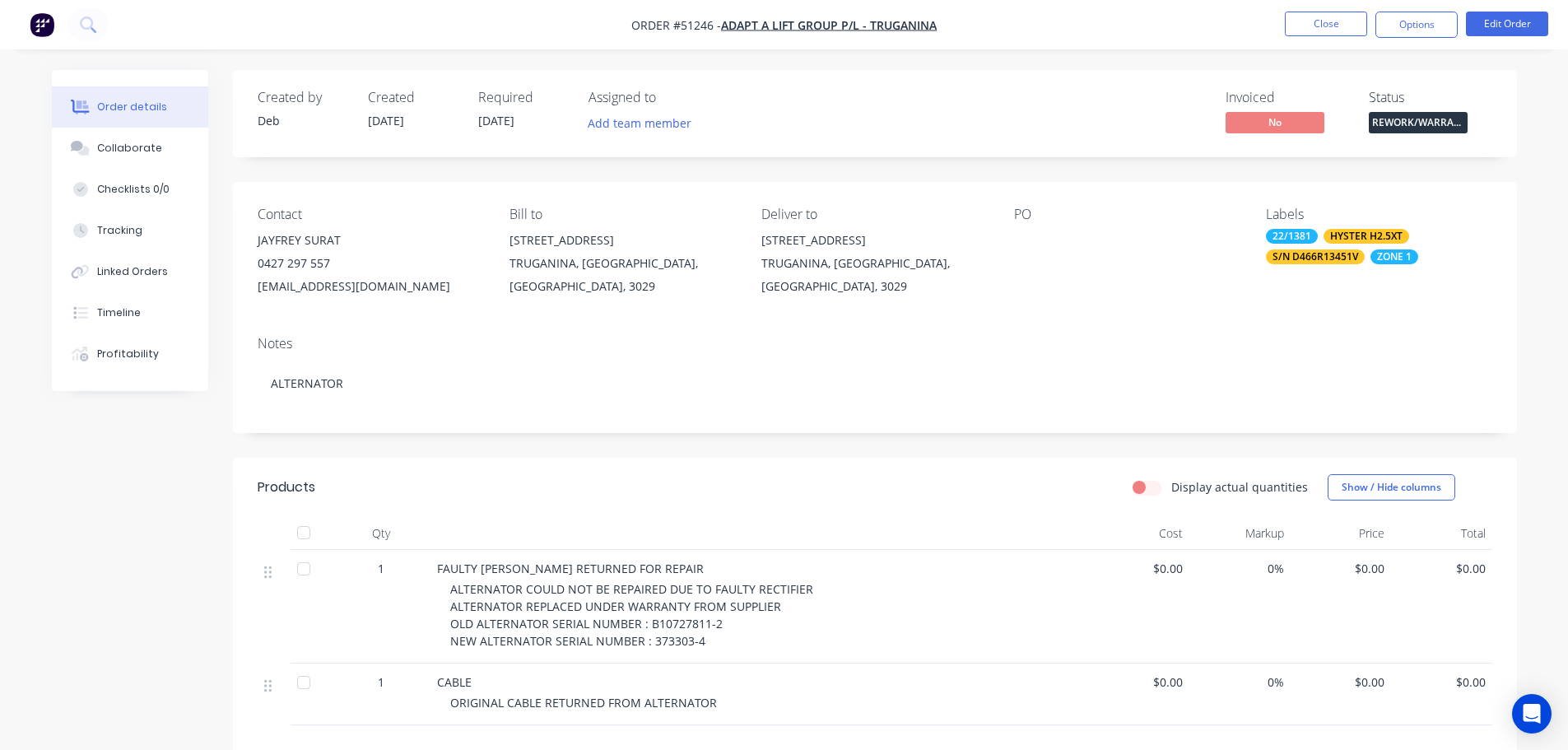
click at [995, 315] on div "Contact JAYFREY SURAT [PHONE_NUMBER] [EMAIL_ADDRESS][DOMAIN_NAME] Bill to [STRE…" at bounding box center [874, 252] width 1284 height 141
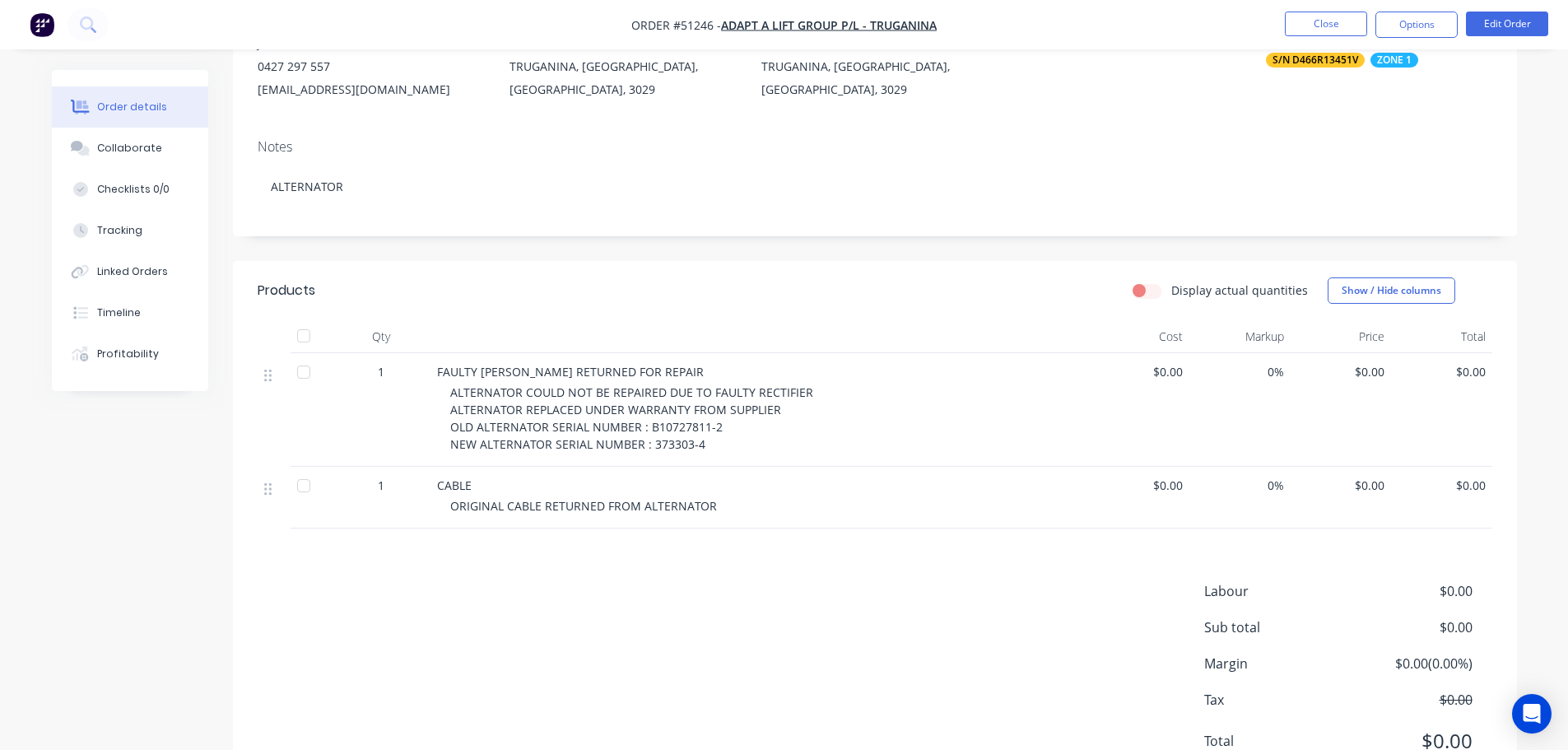
scroll to position [268, 0]
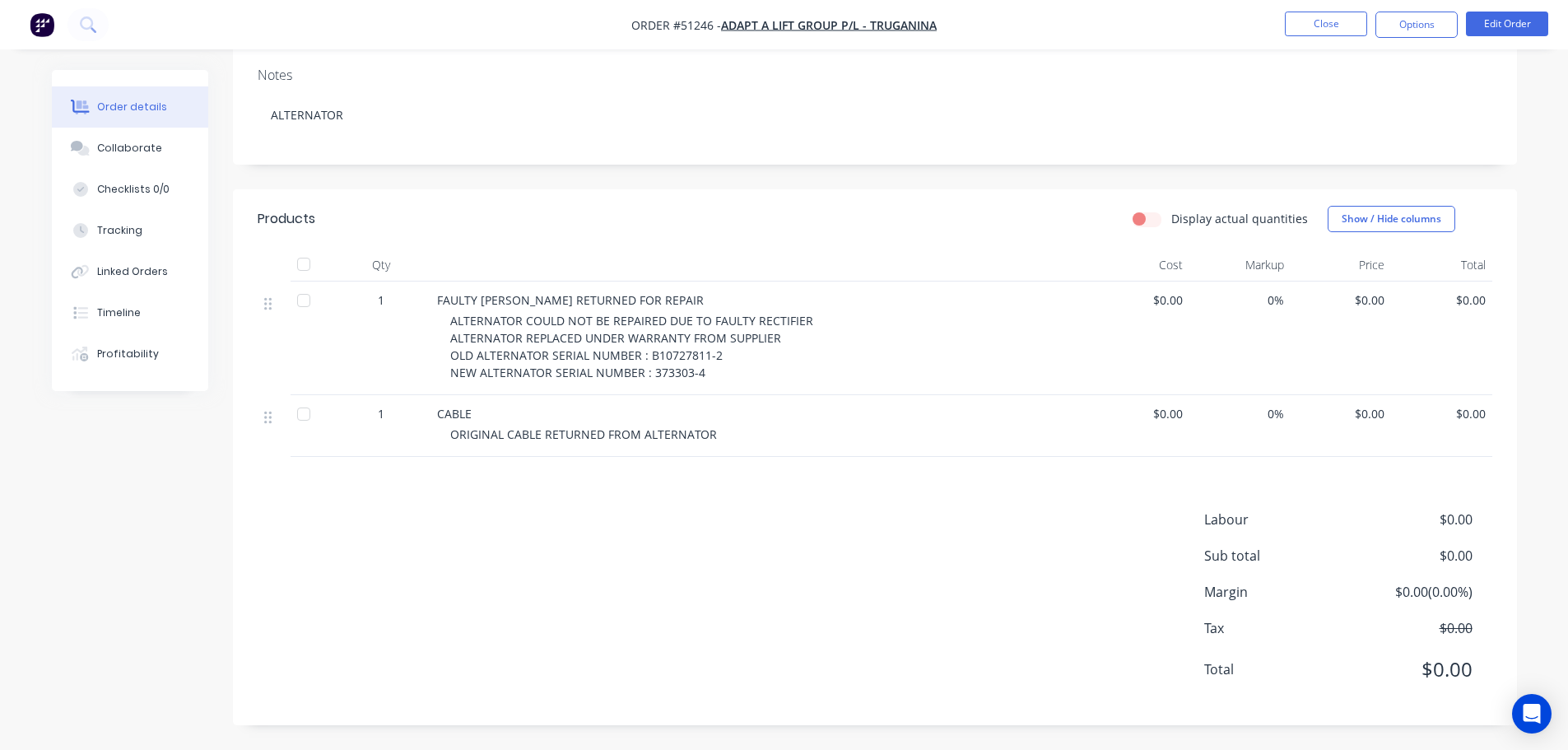
click at [1471, 37] on li "Edit Order" at bounding box center [1507, 25] width 82 height 26
click at [1476, 28] on button "Edit Order" at bounding box center [1507, 24] width 82 height 25
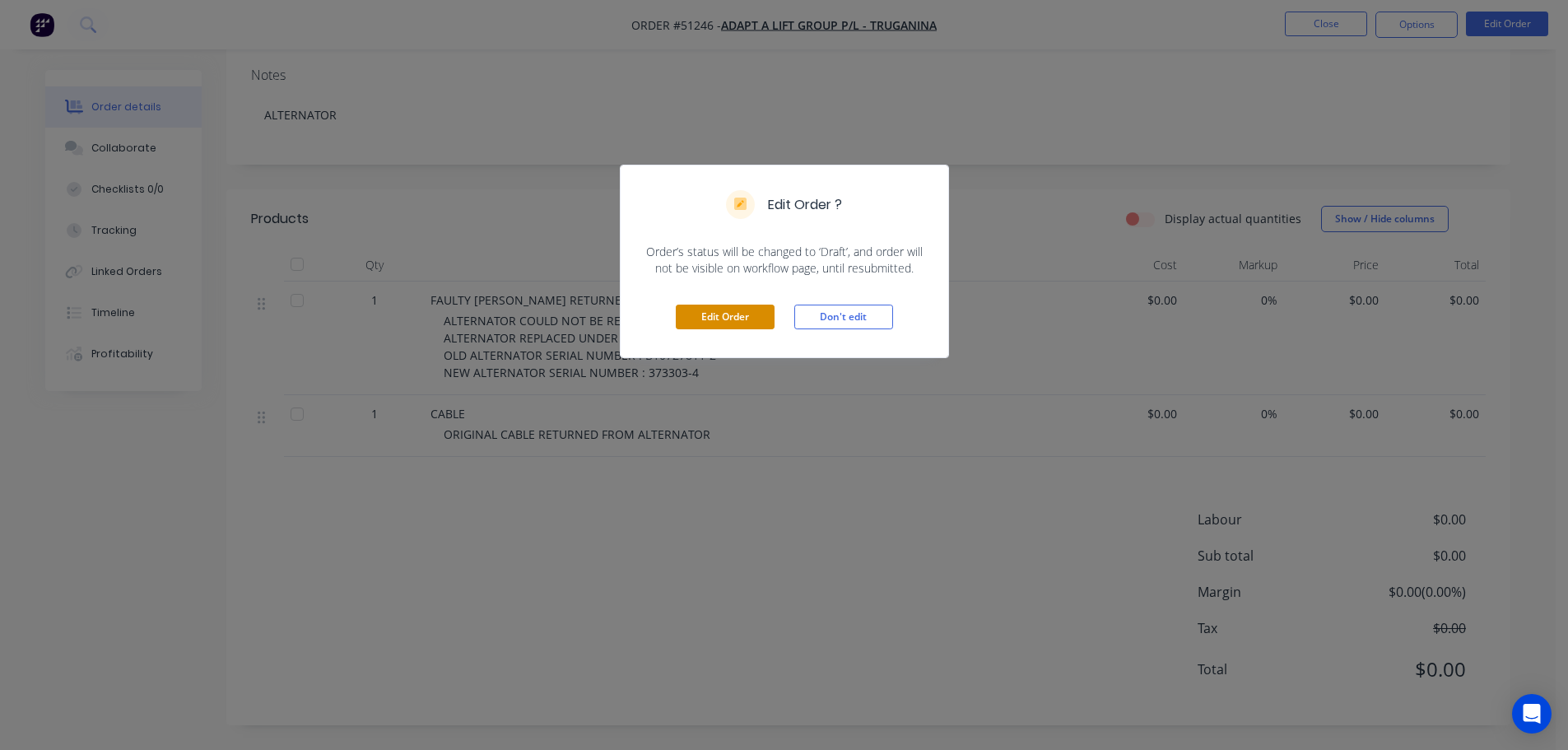
click at [749, 315] on button "Edit Order" at bounding box center [725, 317] width 98 height 25
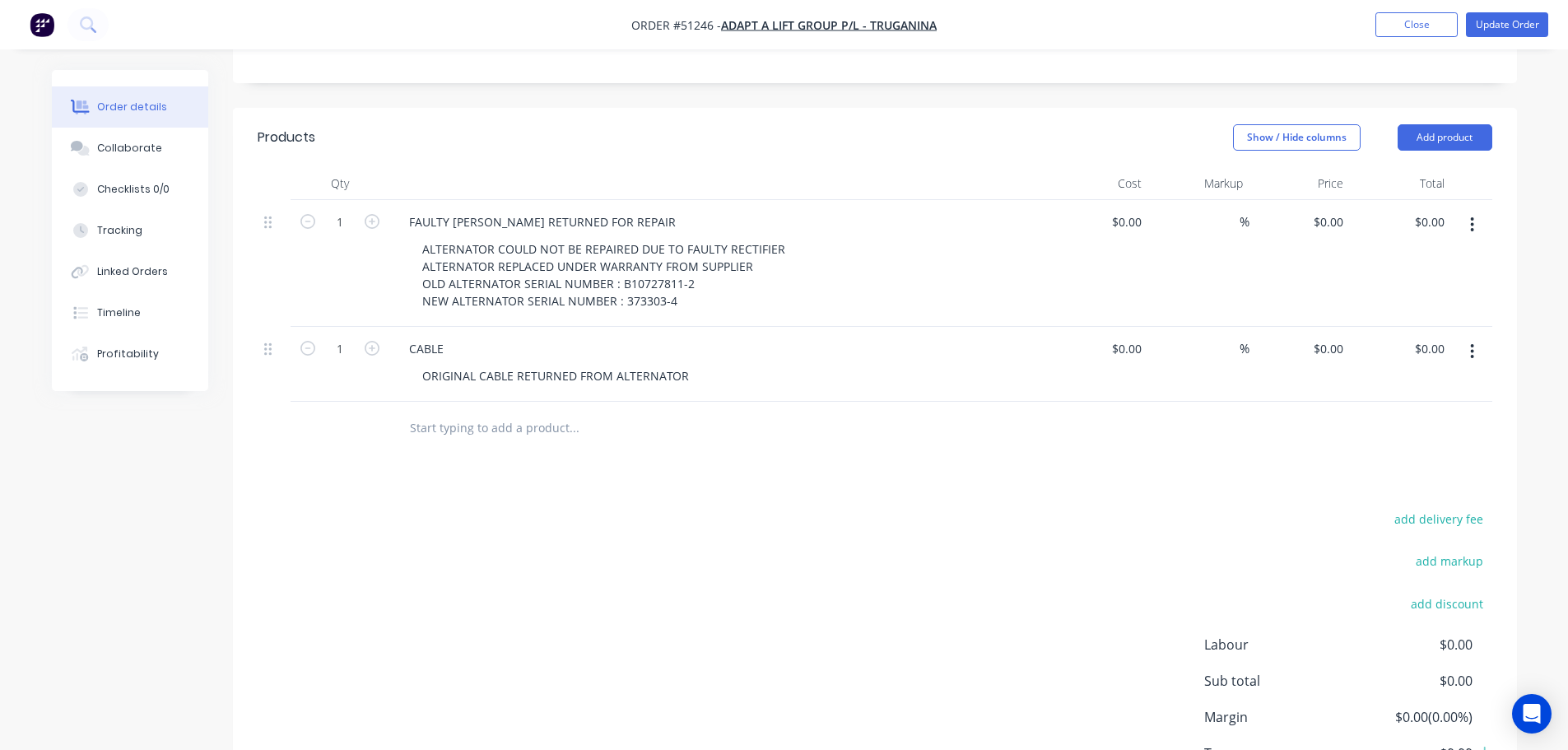
scroll to position [412, 0]
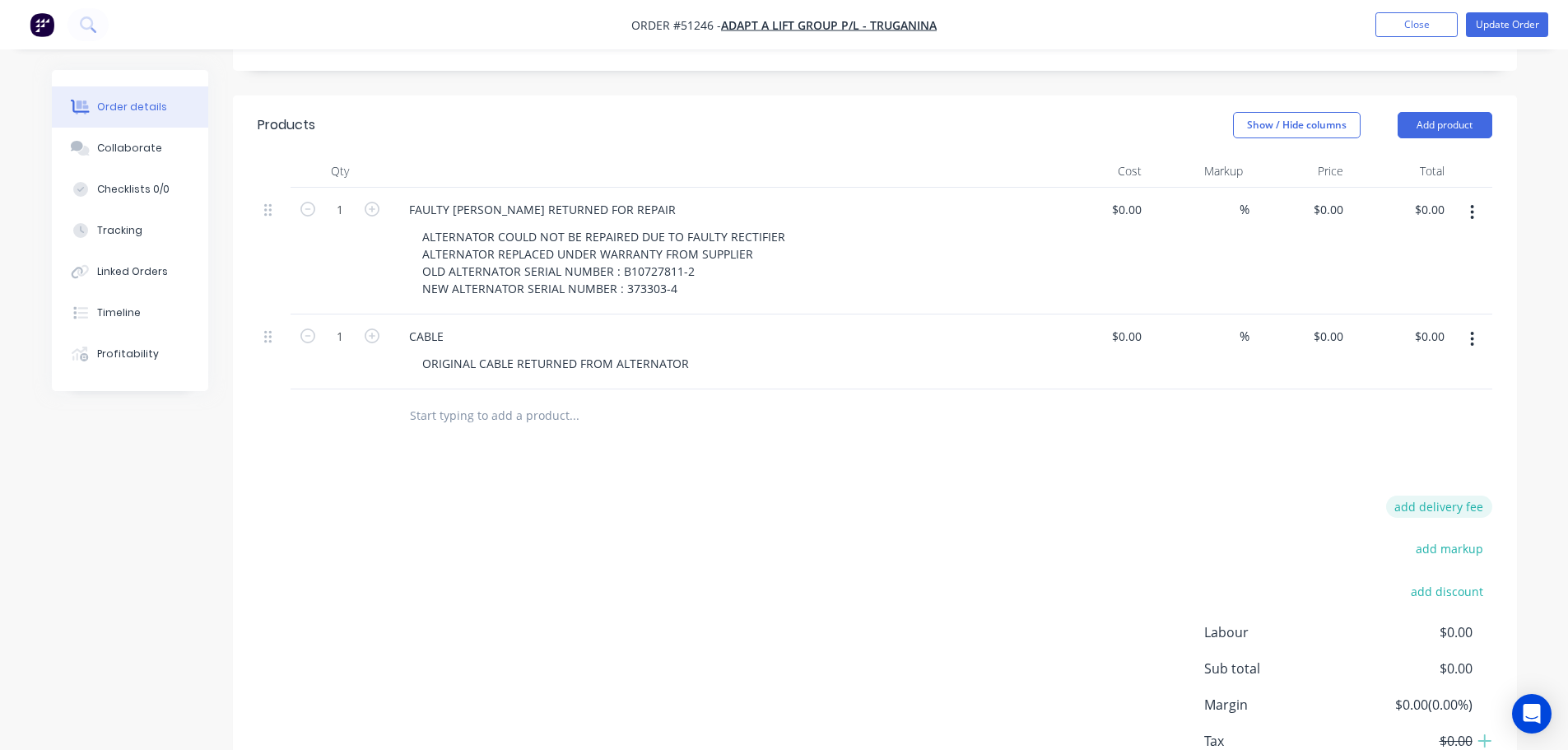
click at [1432, 496] on button "add delivery fee" at bounding box center [1439, 507] width 106 height 22
type input "2"
type input "32.16"
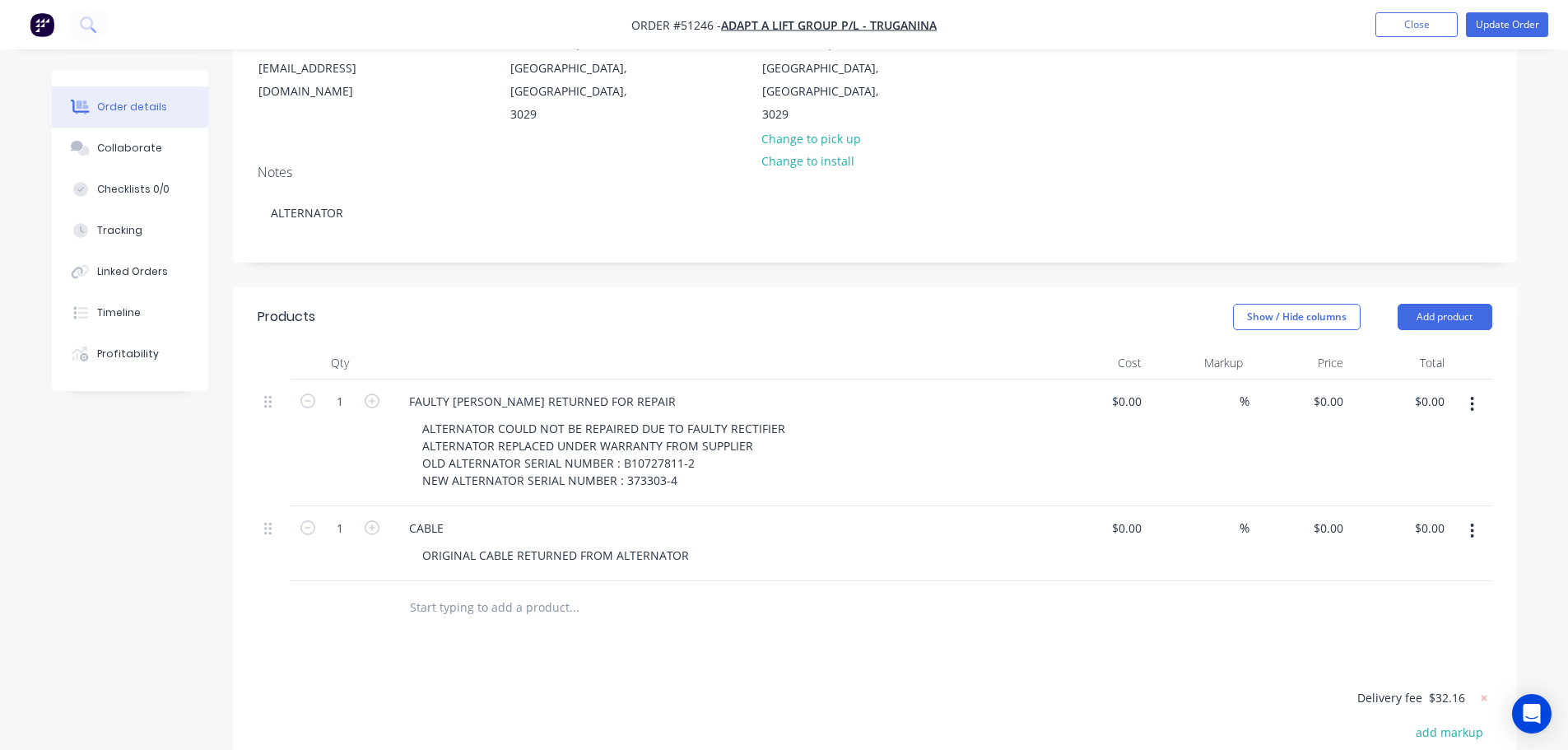
scroll to position [0, 0]
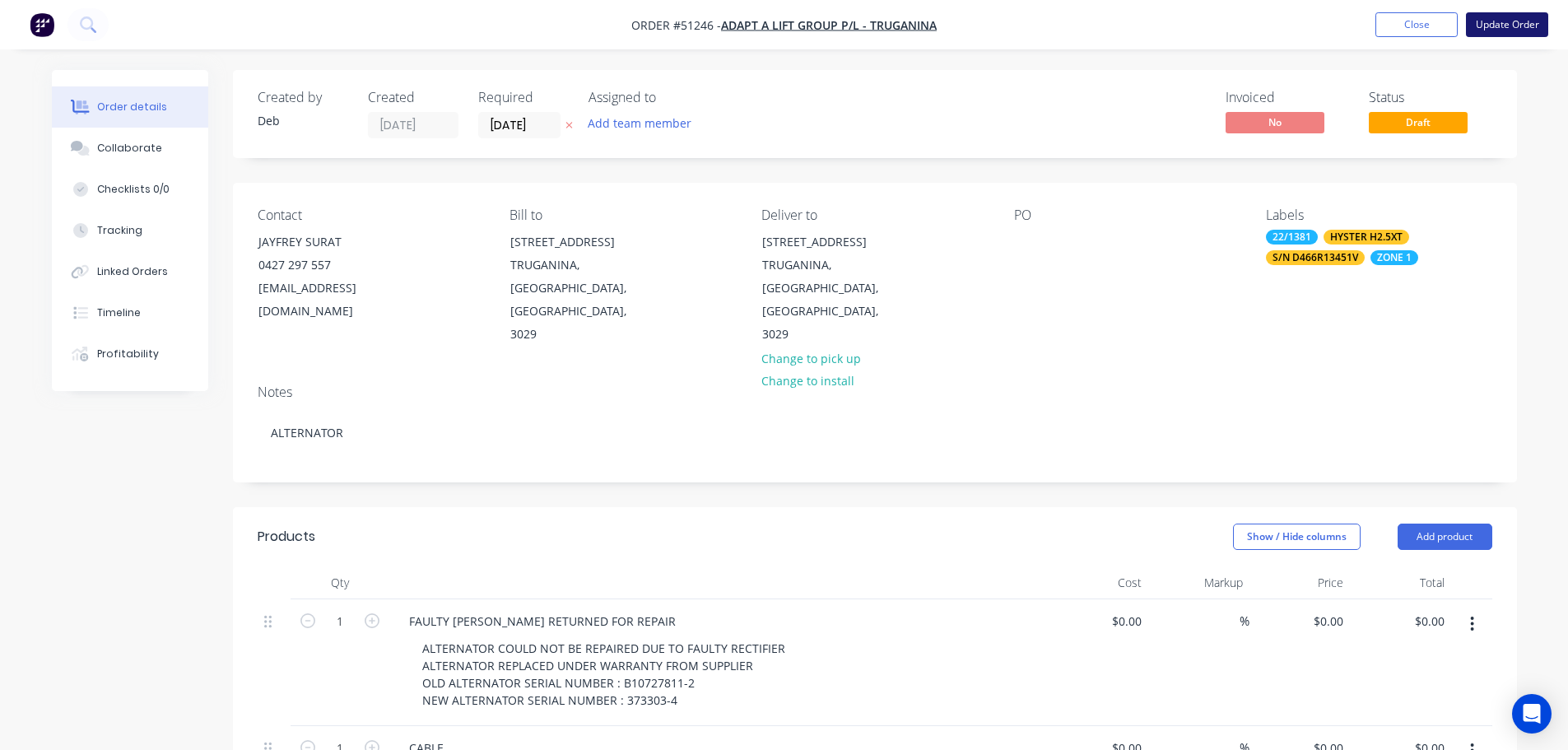
click at [1499, 25] on button "Update Order" at bounding box center [1507, 25] width 82 height 25
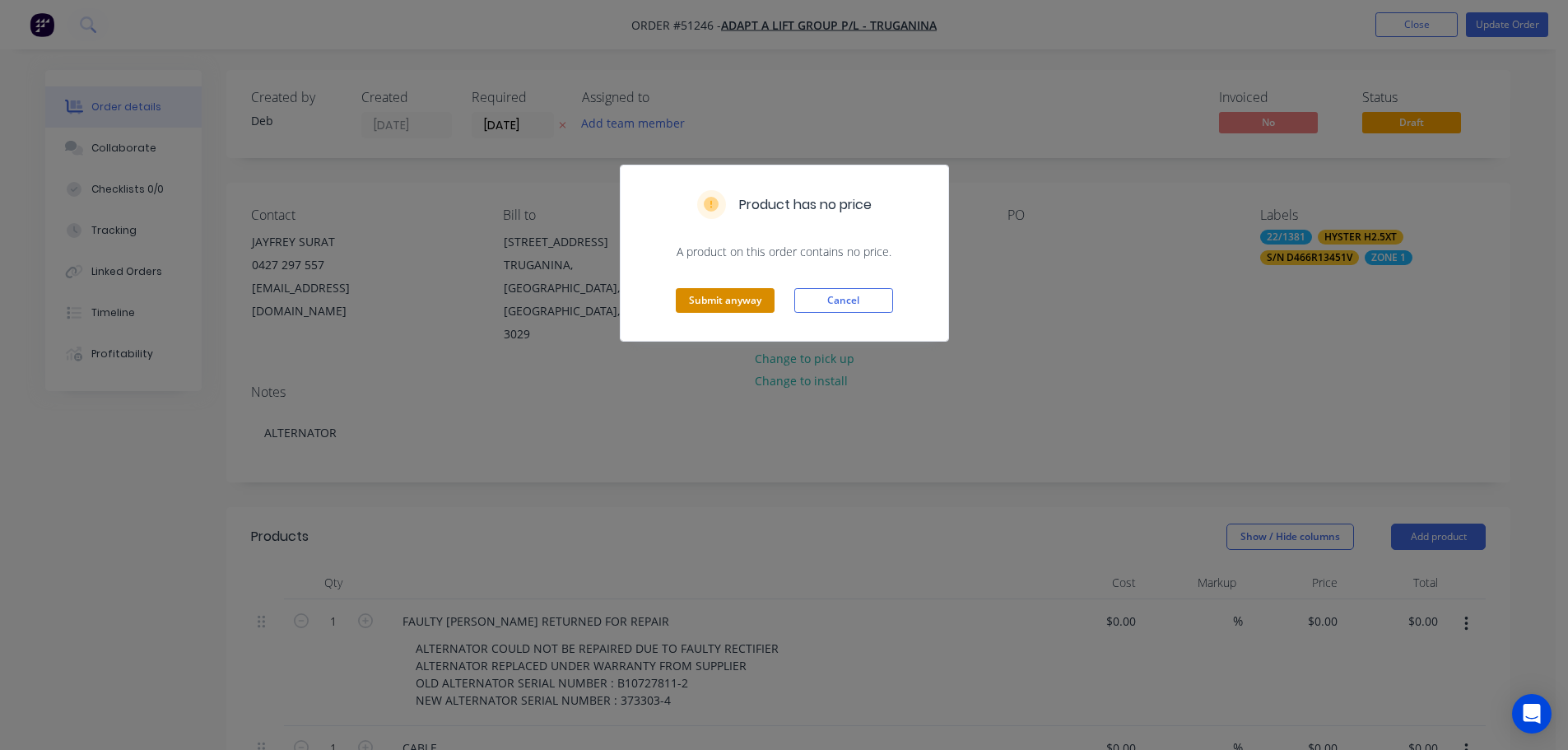
click at [721, 303] on button "Submit anyway" at bounding box center [725, 300] width 98 height 25
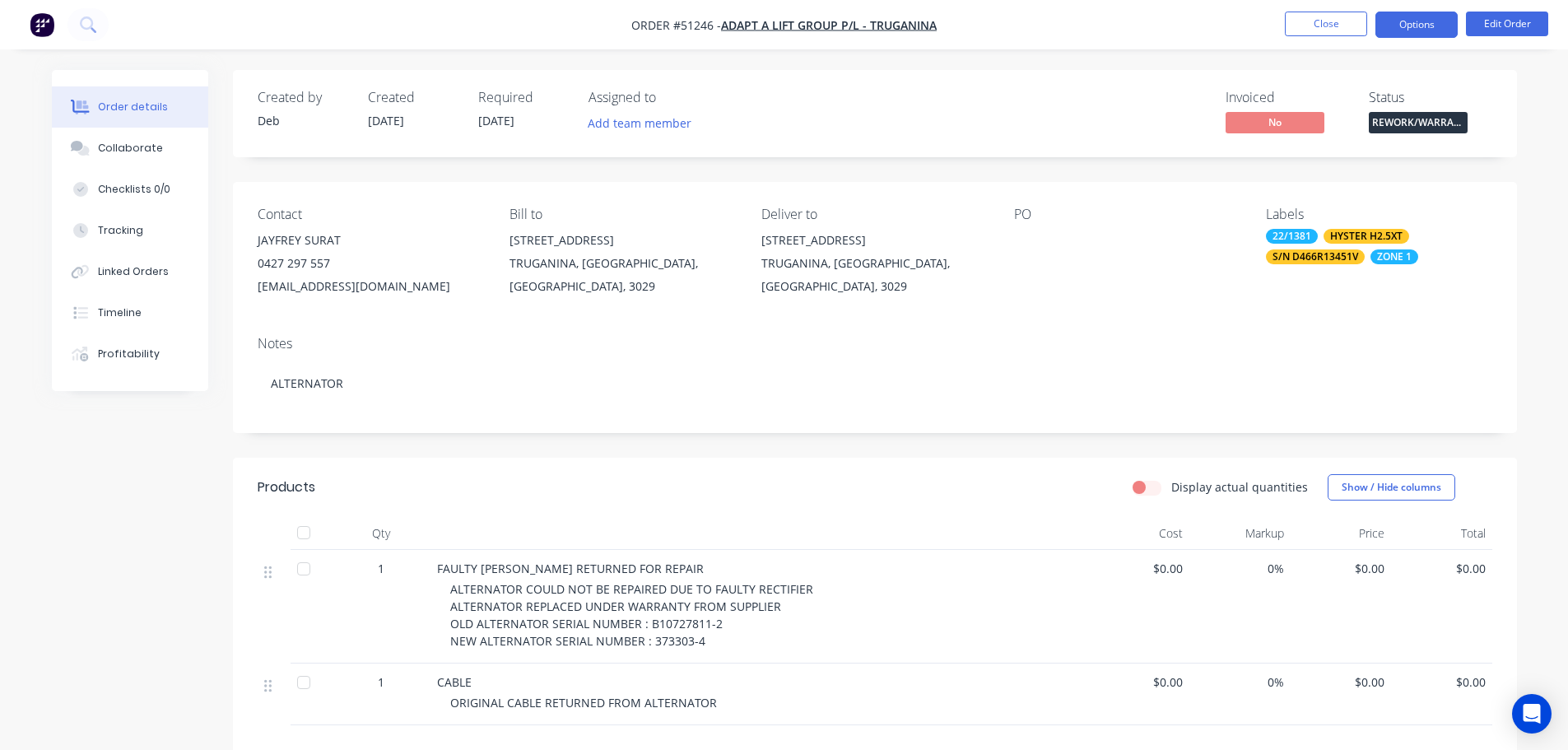
click at [1408, 22] on button "Options" at bounding box center [1416, 25] width 82 height 26
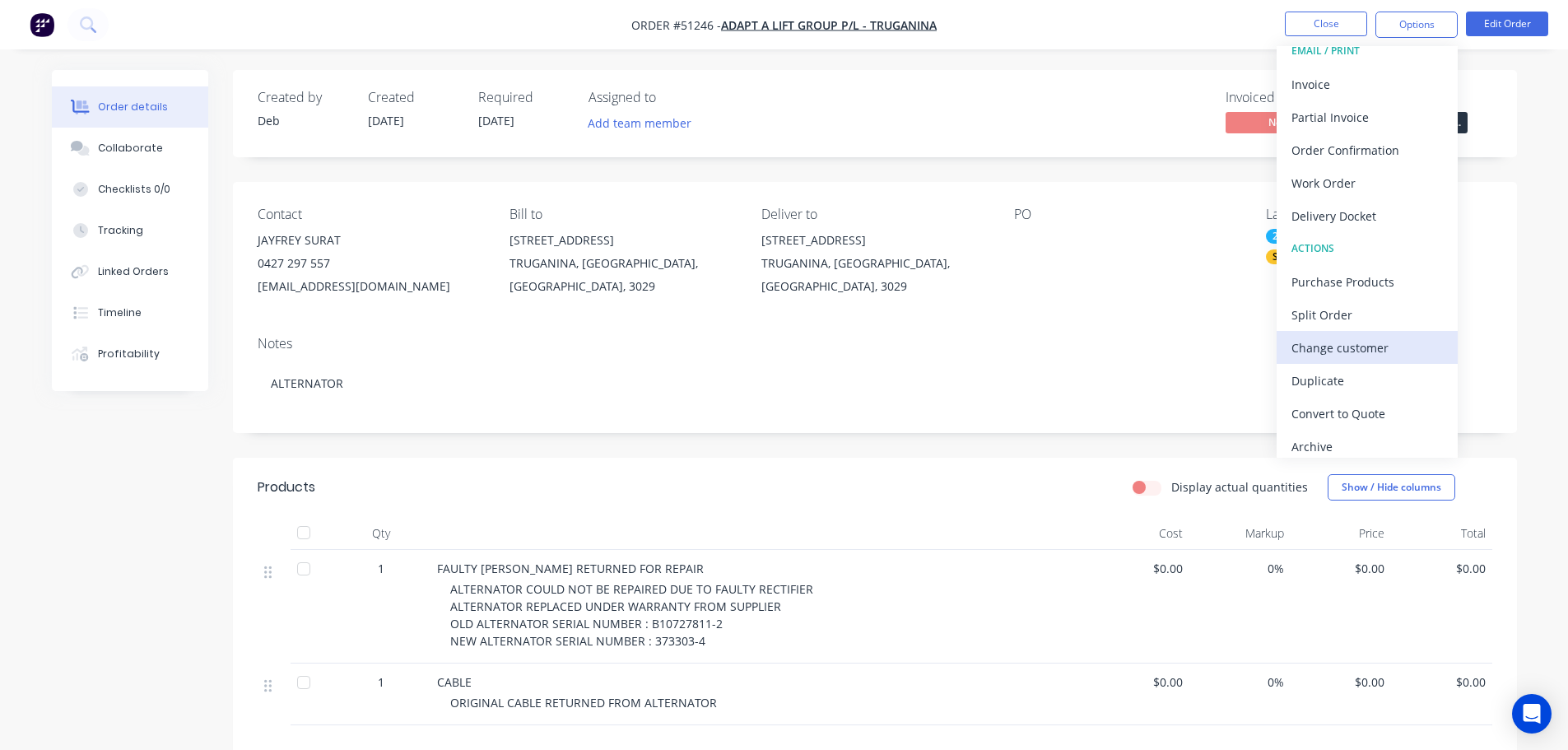
scroll to position [25, 0]
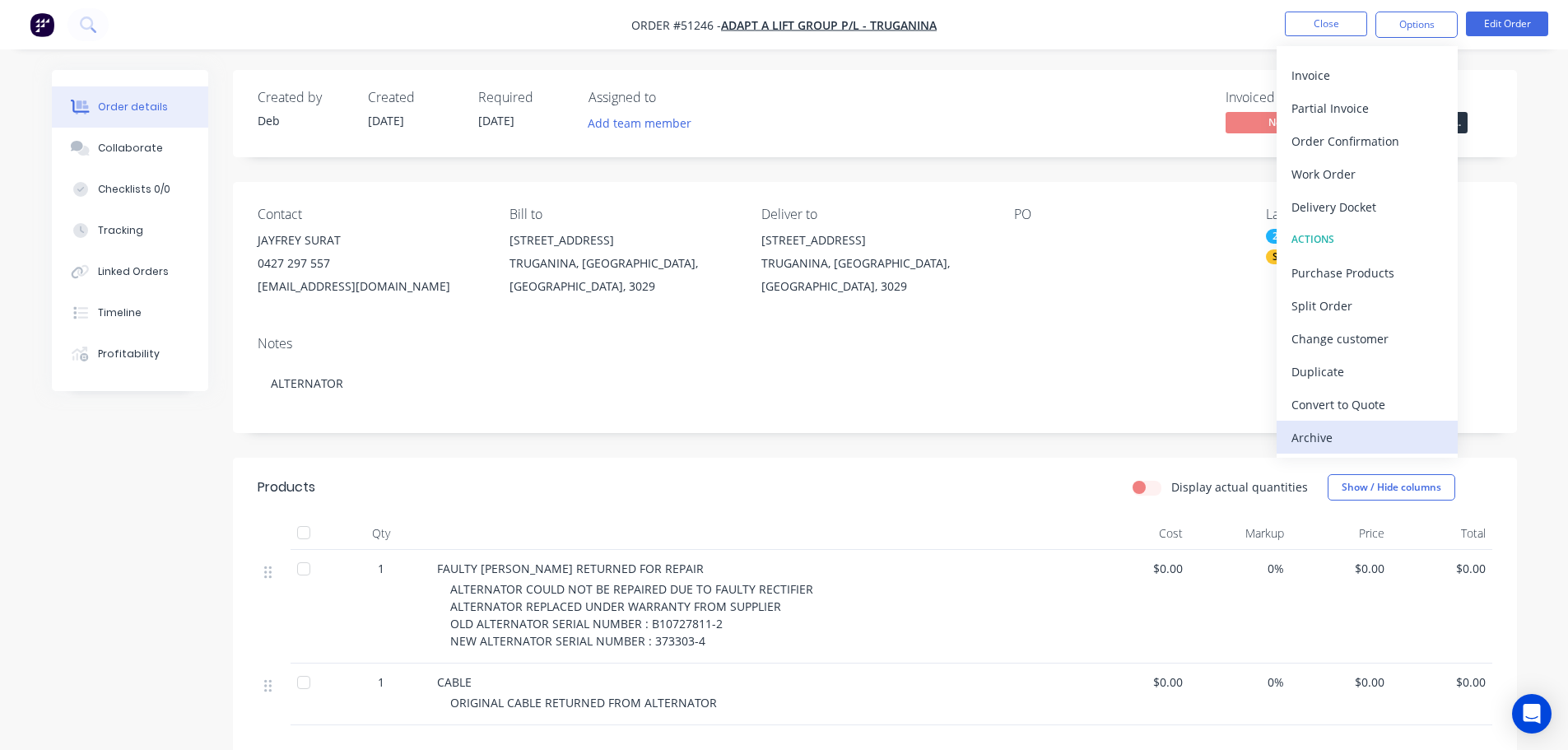
click at [1351, 438] on div "Archive" at bounding box center [1367, 437] width 151 height 24
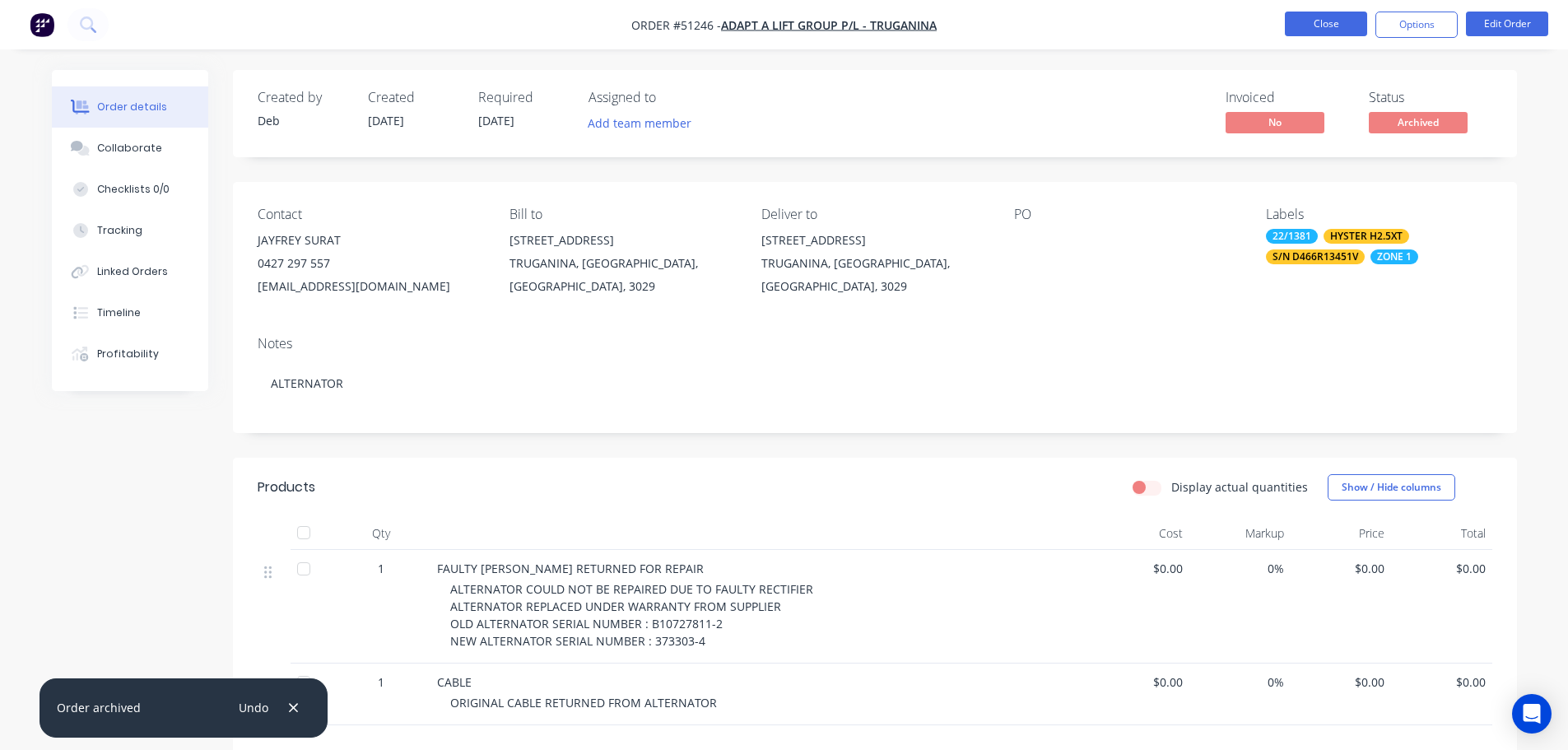
click at [1301, 19] on button "Close" at bounding box center [1325, 24] width 82 height 25
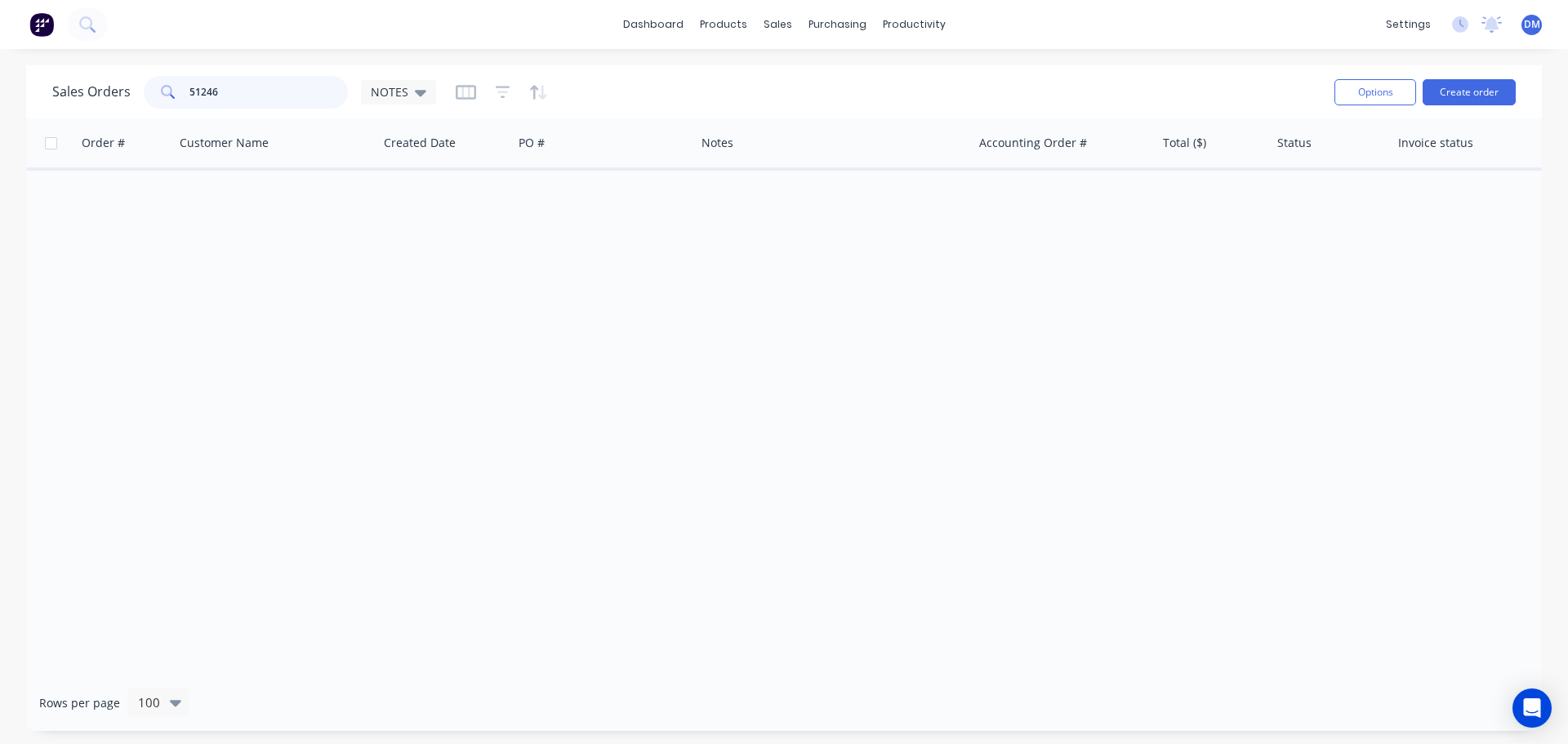
drag, startPoint x: 241, startPoint y: 89, endPoint x: -47, endPoint y: 110, distance: 288.8
click at [0, 110] on html "dashboard products sales purchasing productivity dashboard products Product Cat…" at bounding box center [784, 372] width 1568 height 744
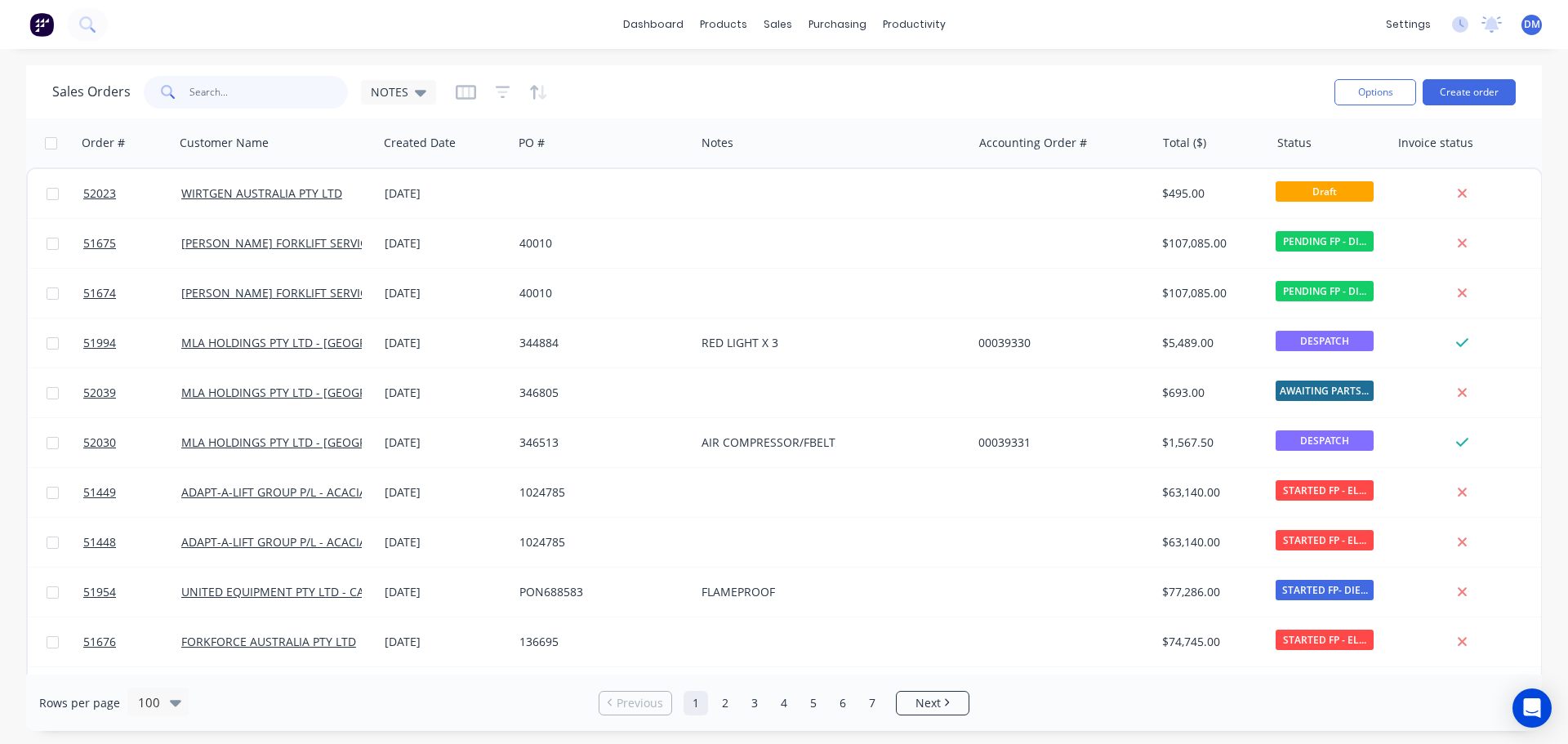
click at [226, 100] on input "text" at bounding box center [269, 92] width 159 height 33
type input "51258"
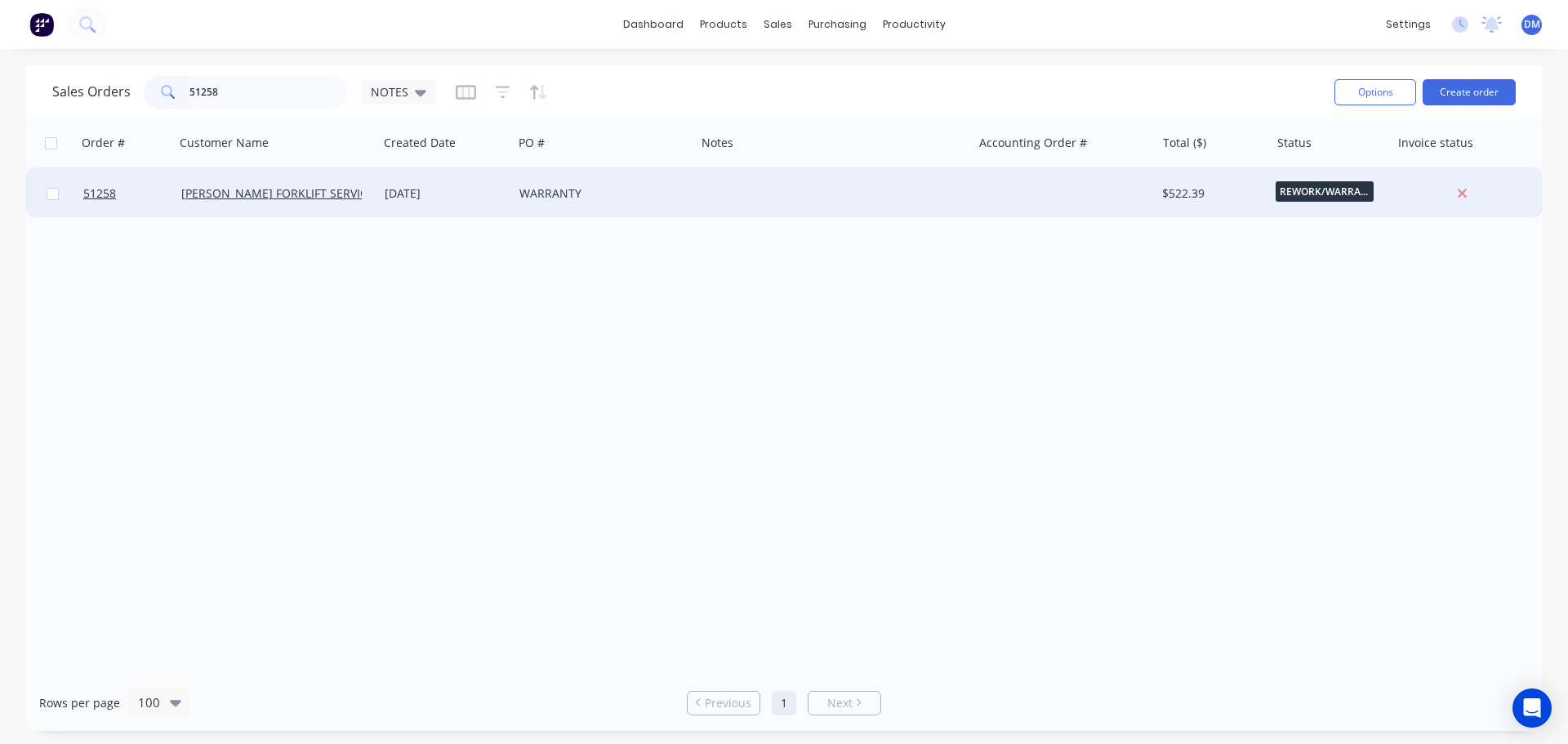
click at [667, 196] on div "WARRANTY" at bounding box center [600, 193] width 161 height 16
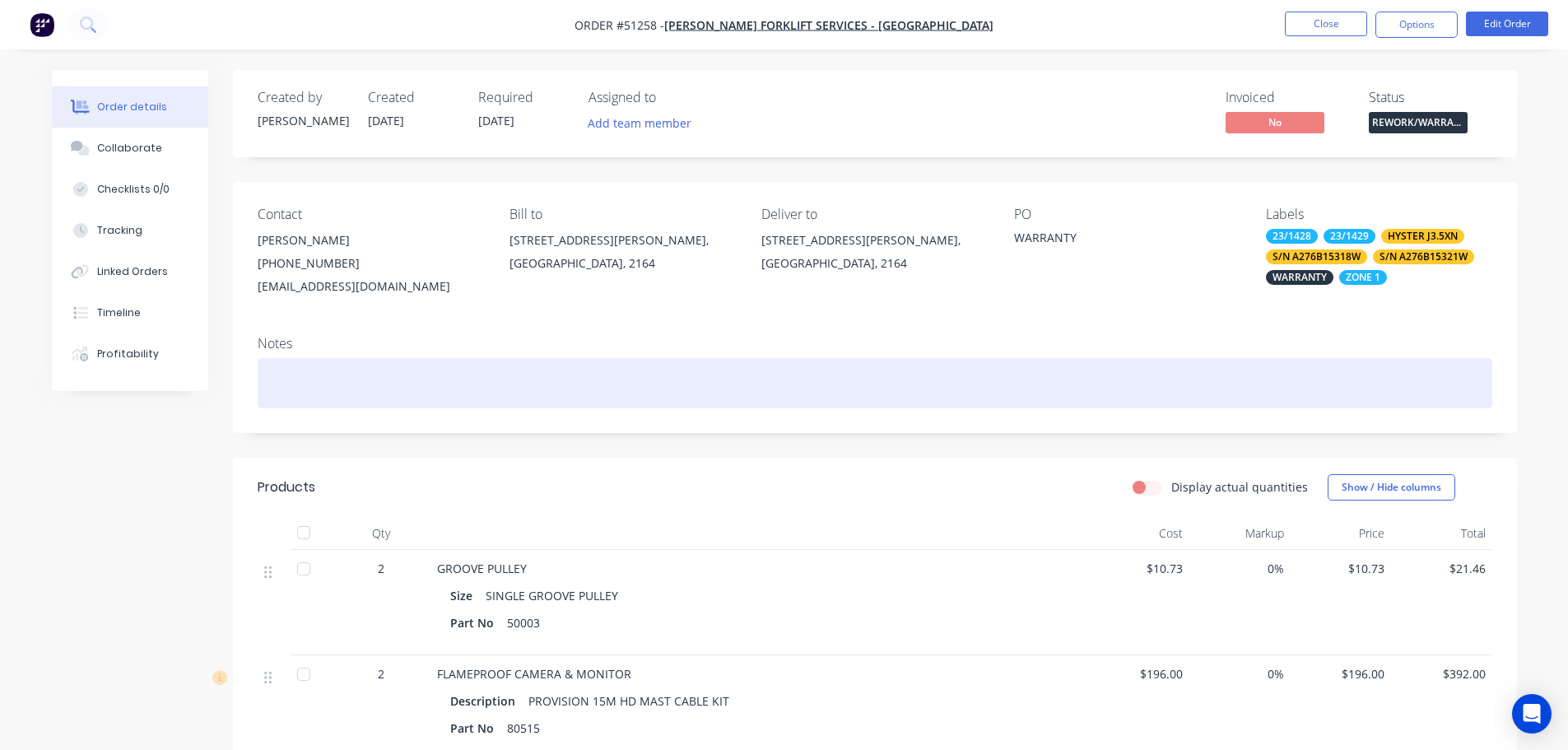
click at [293, 367] on div at bounding box center [874, 383] width 1234 height 50
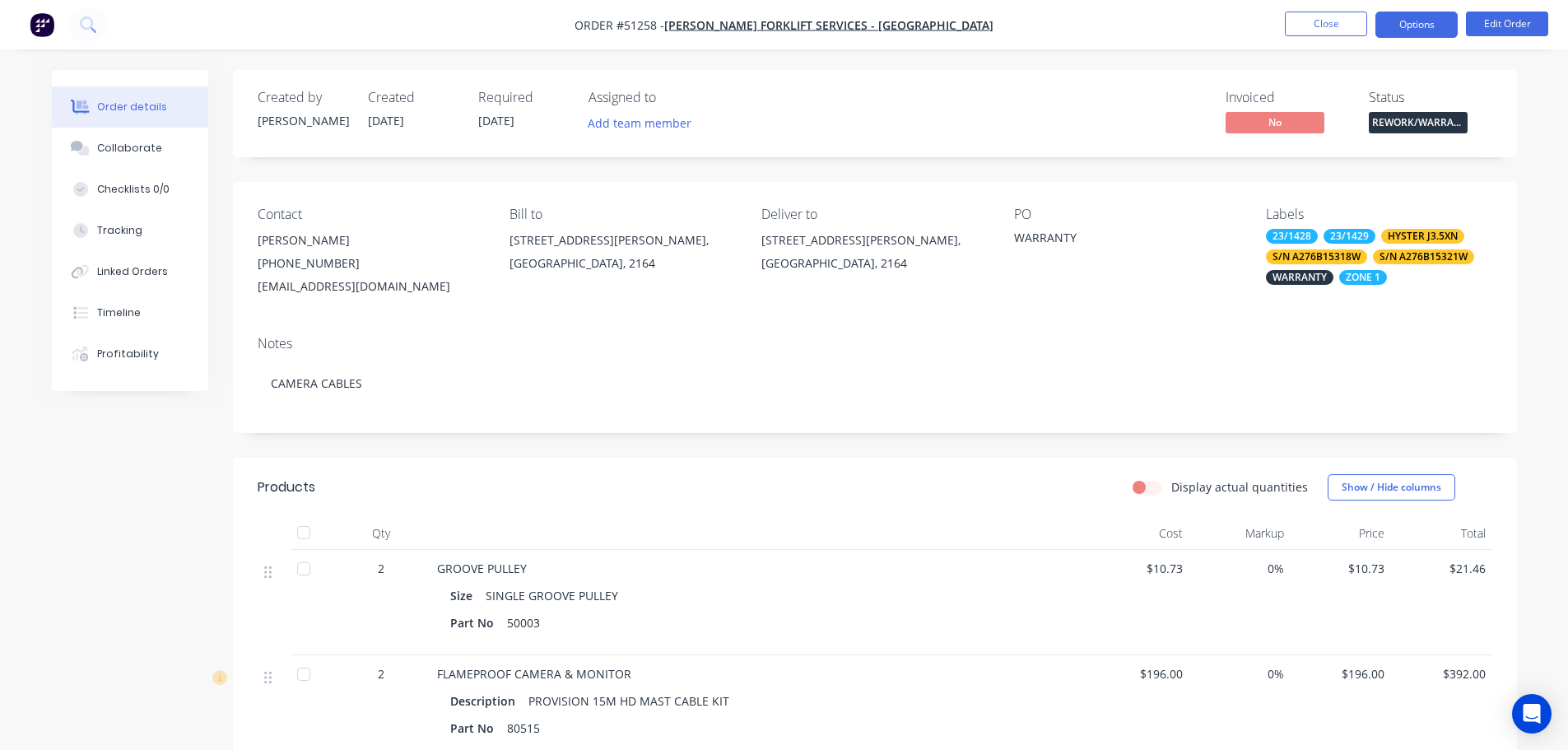
click at [1398, 25] on button "Options" at bounding box center [1416, 25] width 82 height 26
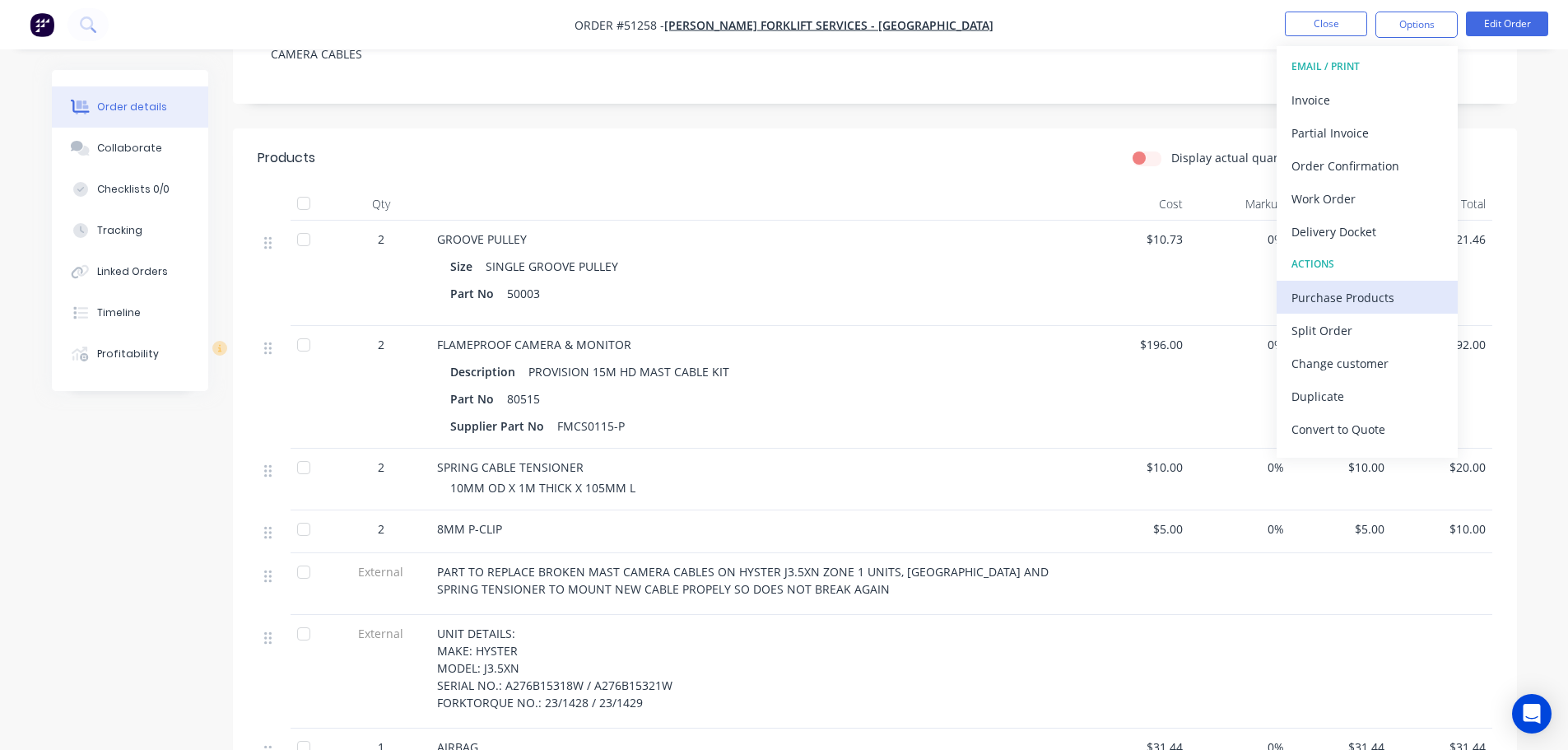
scroll to position [25, 0]
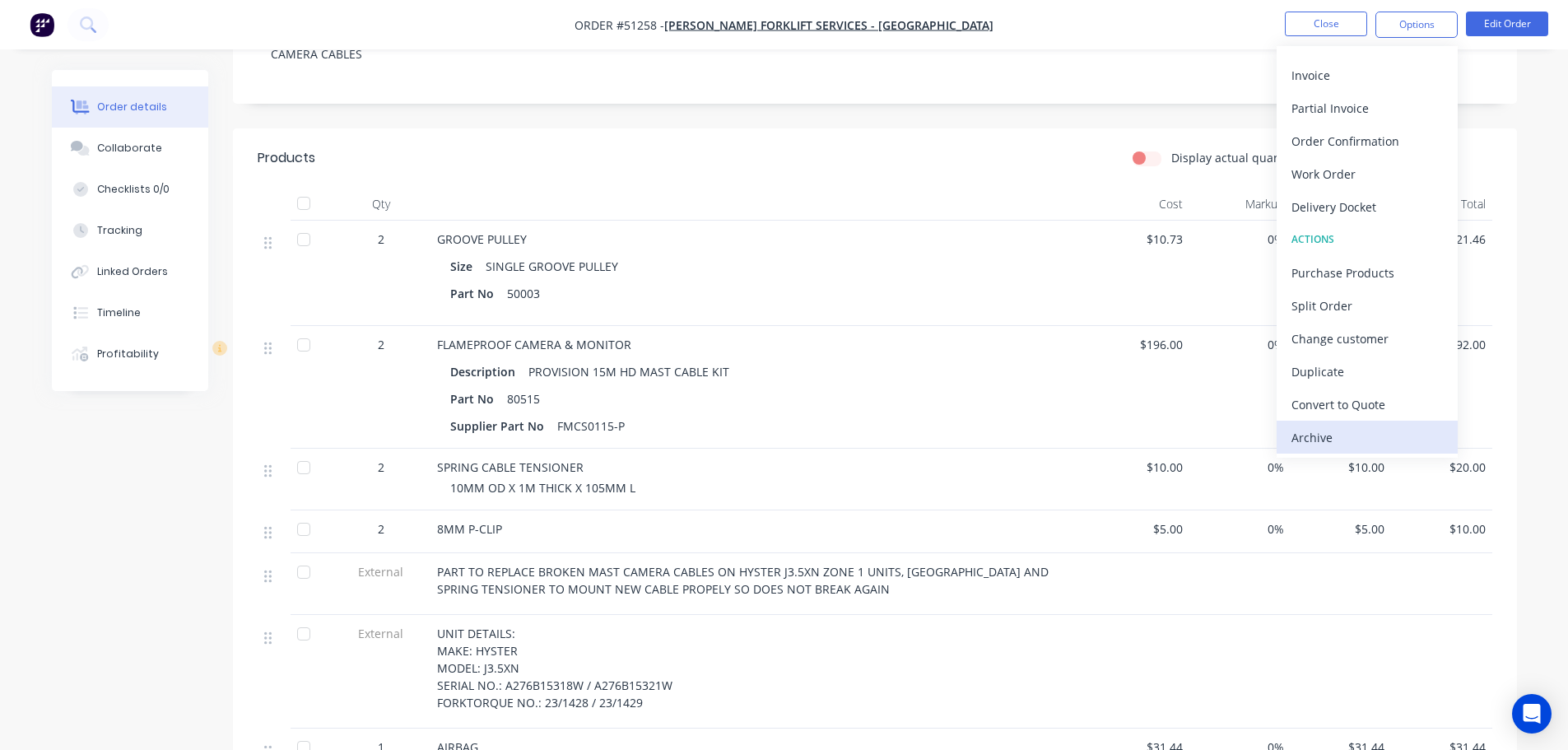
click at [1335, 445] on div "Archive" at bounding box center [1367, 437] width 151 height 24
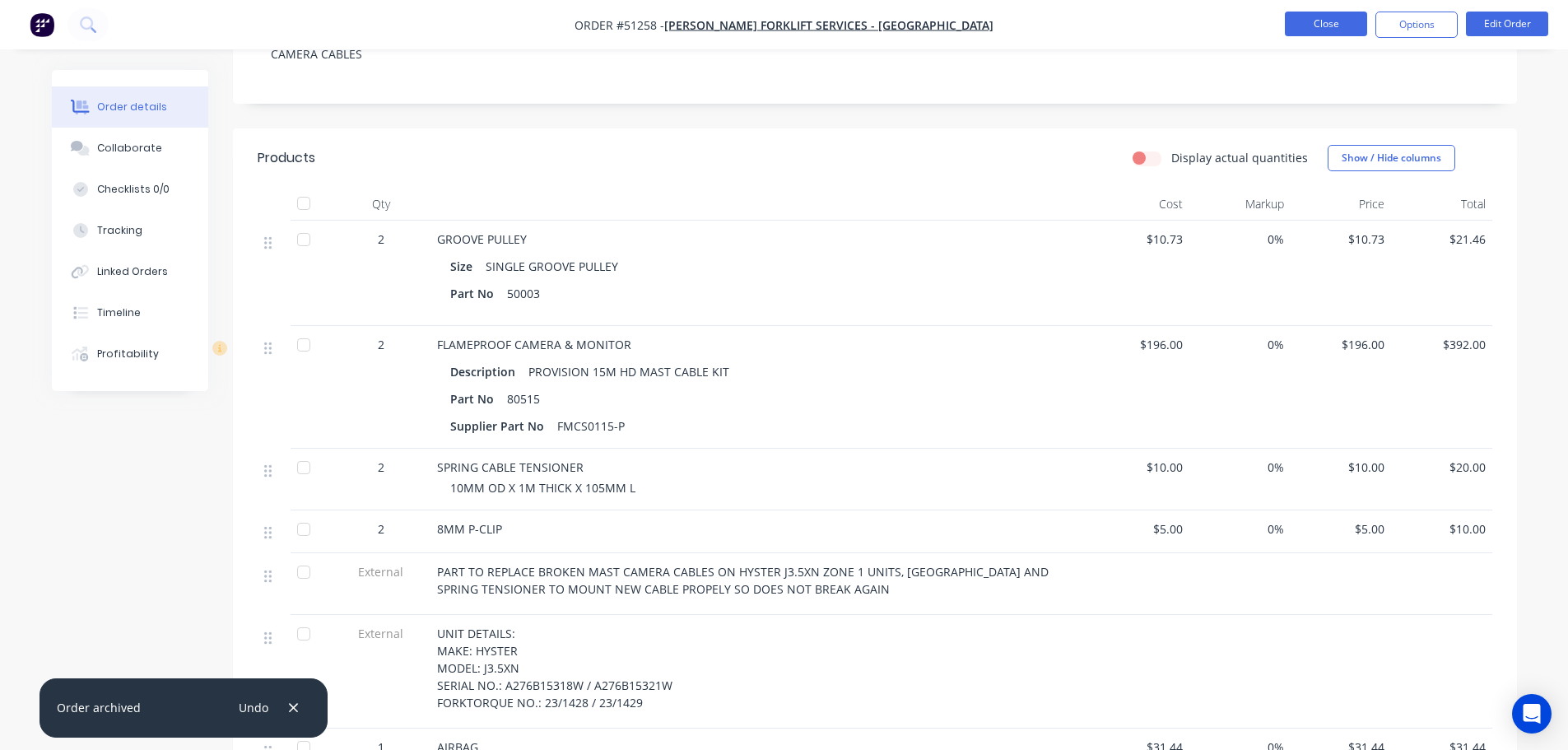
click at [1309, 30] on button "Close" at bounding box center [1325, 24] width 82 height 25
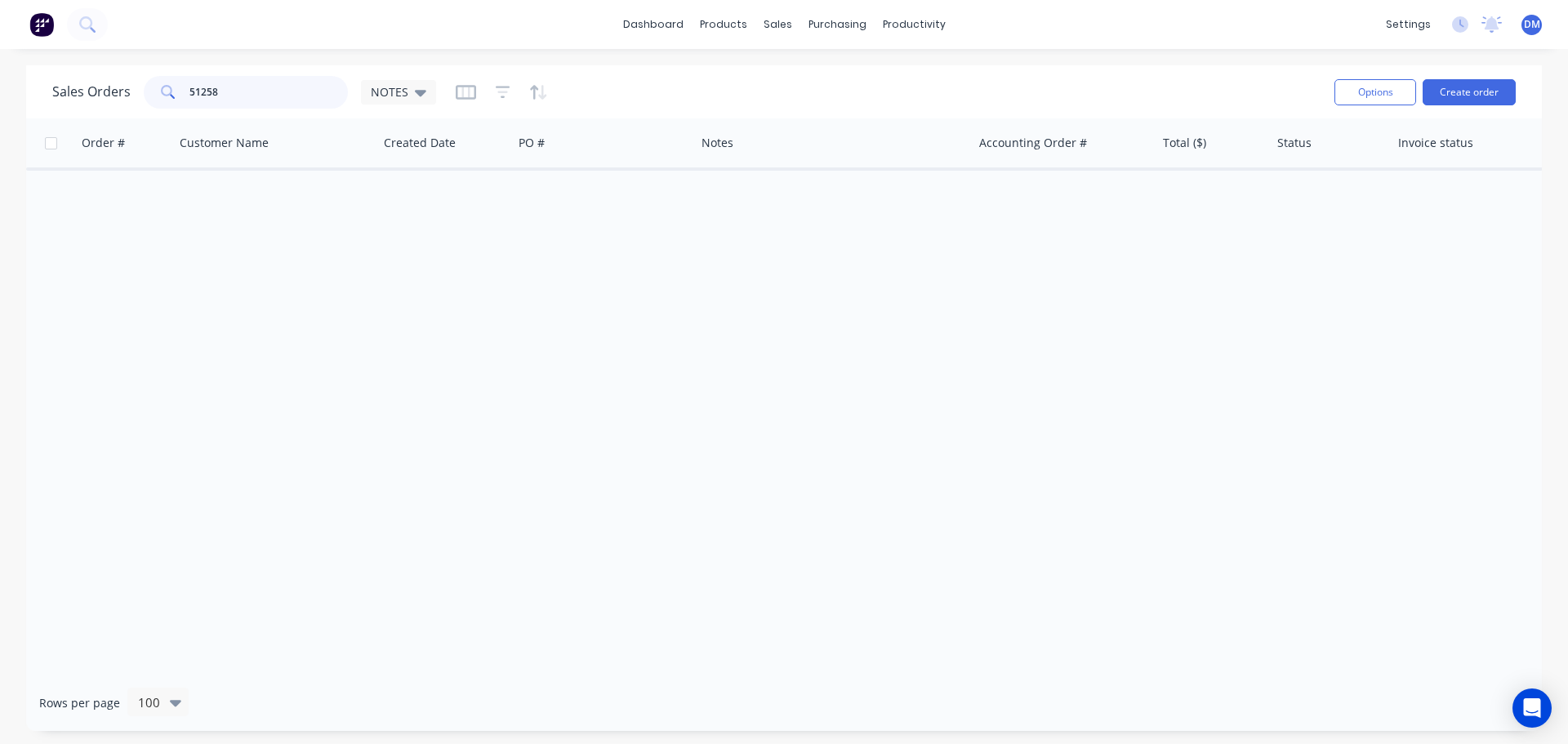
drag, startPoint x: 272, startPoint y: 91, endPoint x: 22, endPoint y: 122, distance: 251.9
click at [74, 113] on div "Sales Orders 51258 NOTES Options Create order" at bounding box center [784, 92] width 1516 height 53
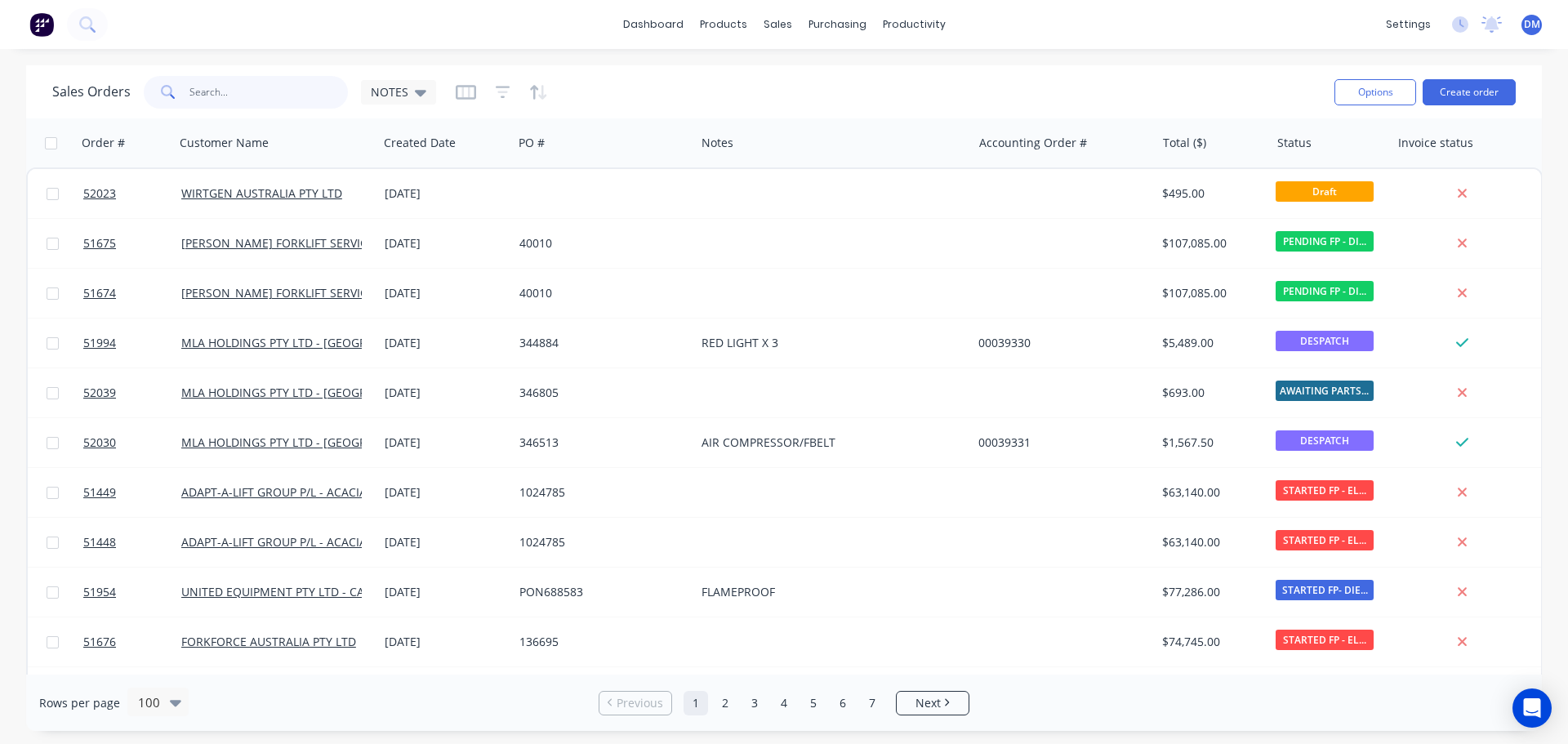
click at [242, 79] on input "text" at bounding box center [269, 92] width 159 height 33
type input "51259"
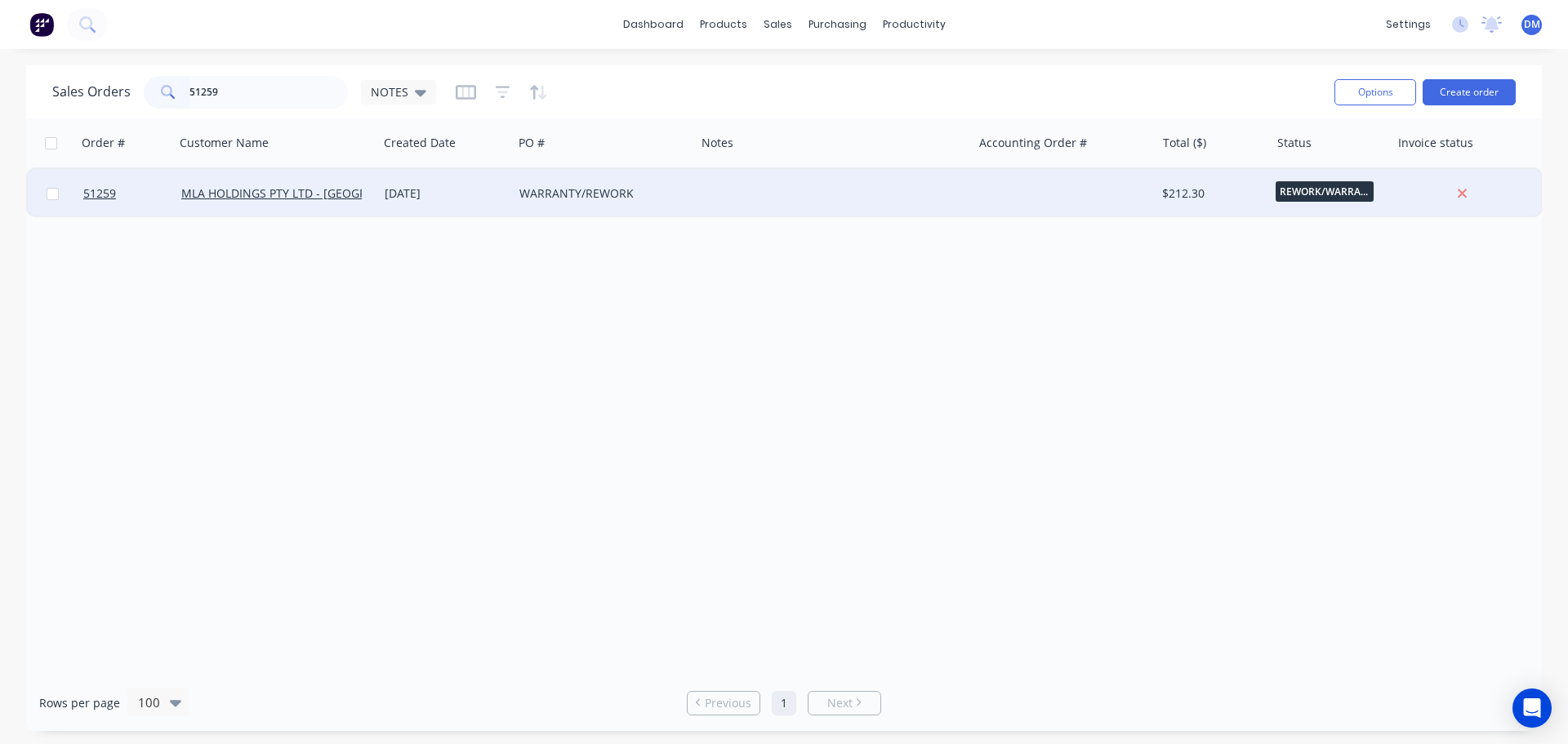
click at [595, 190] on div "WARRANTY/REWORK" at bounding box center [600, 193] width 161 height 16
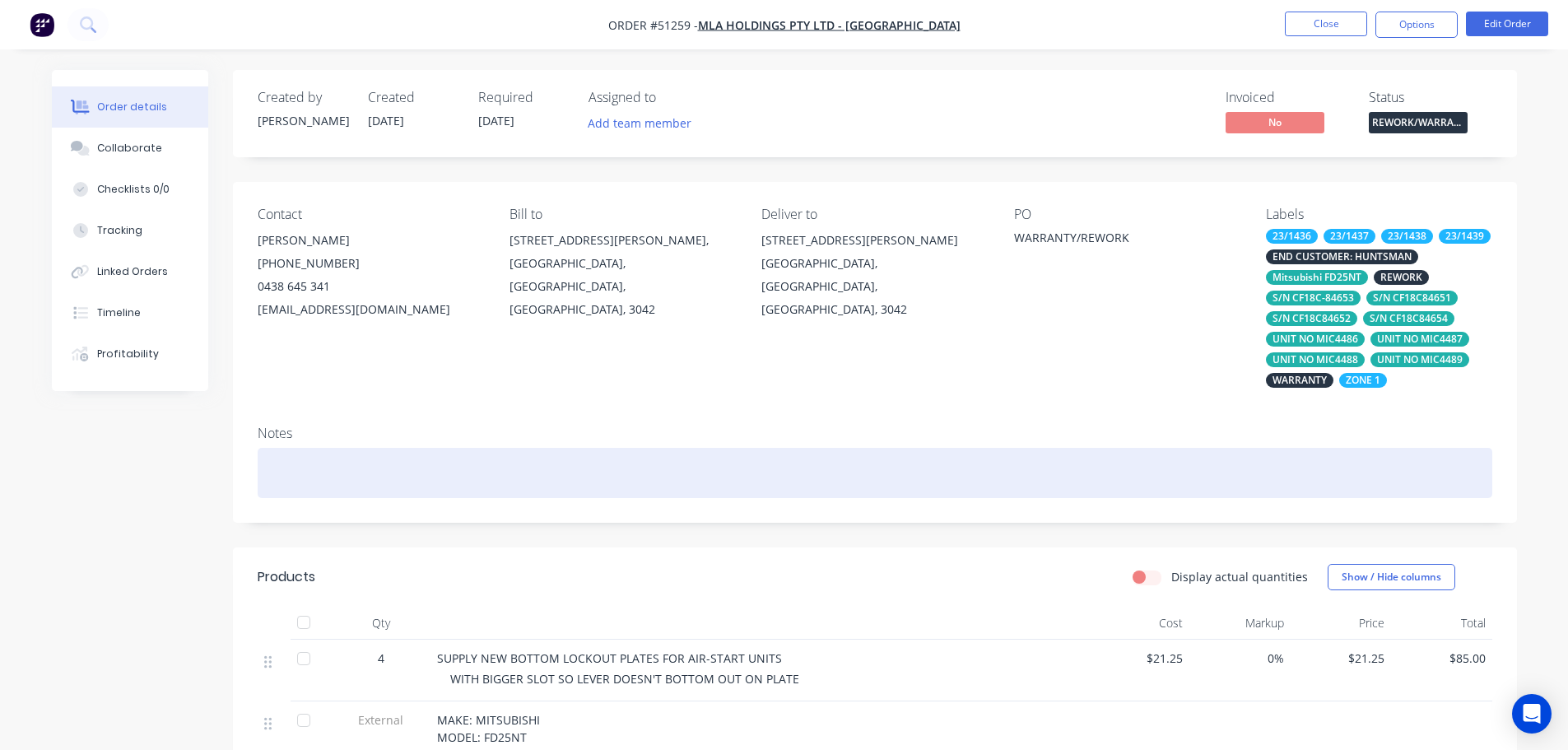
click at [333, 463] on div at bounding box center [874, 472] width 1234 height 50
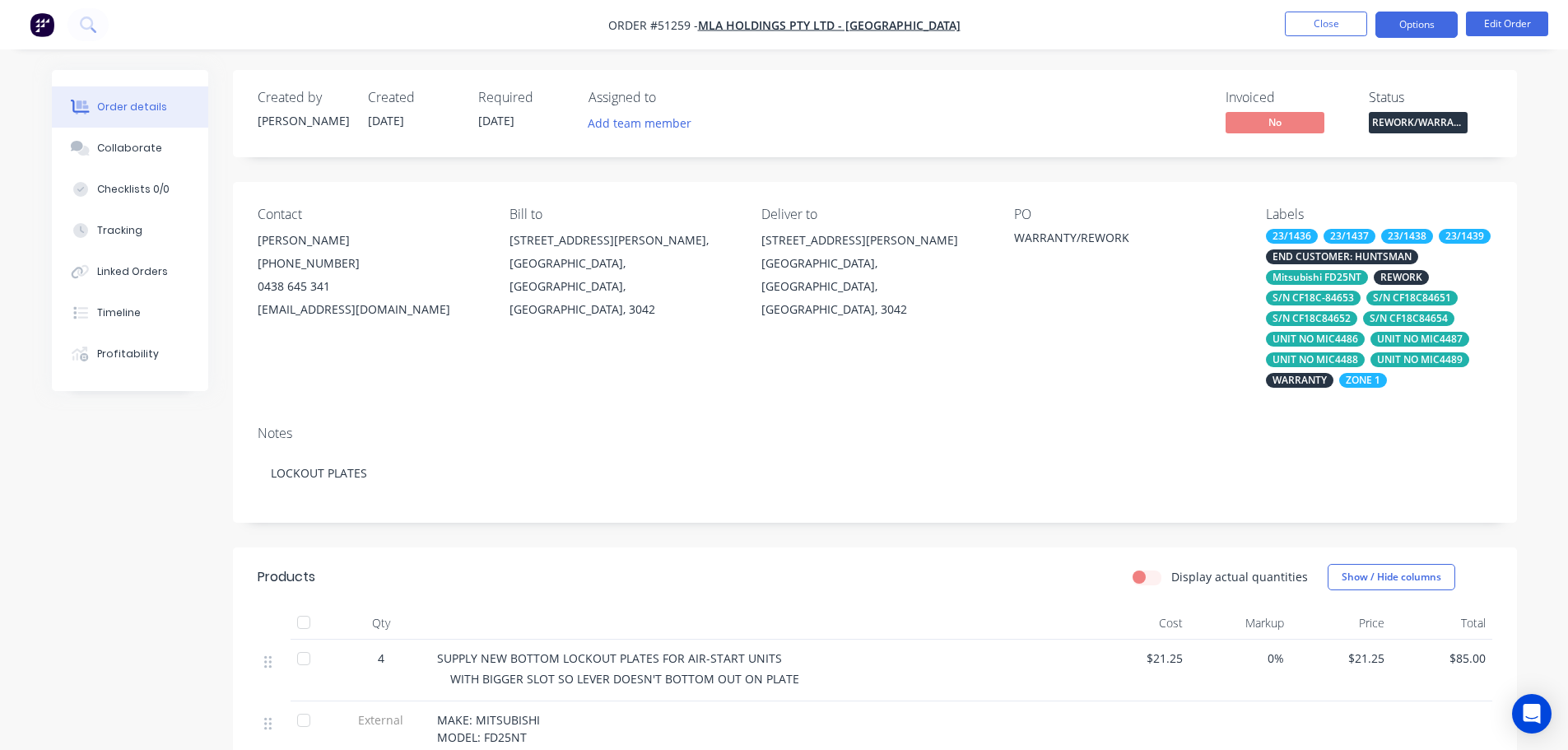
click at [1398, 34] on button "Options" at bounding box center [1416, 25] width 82 height 26
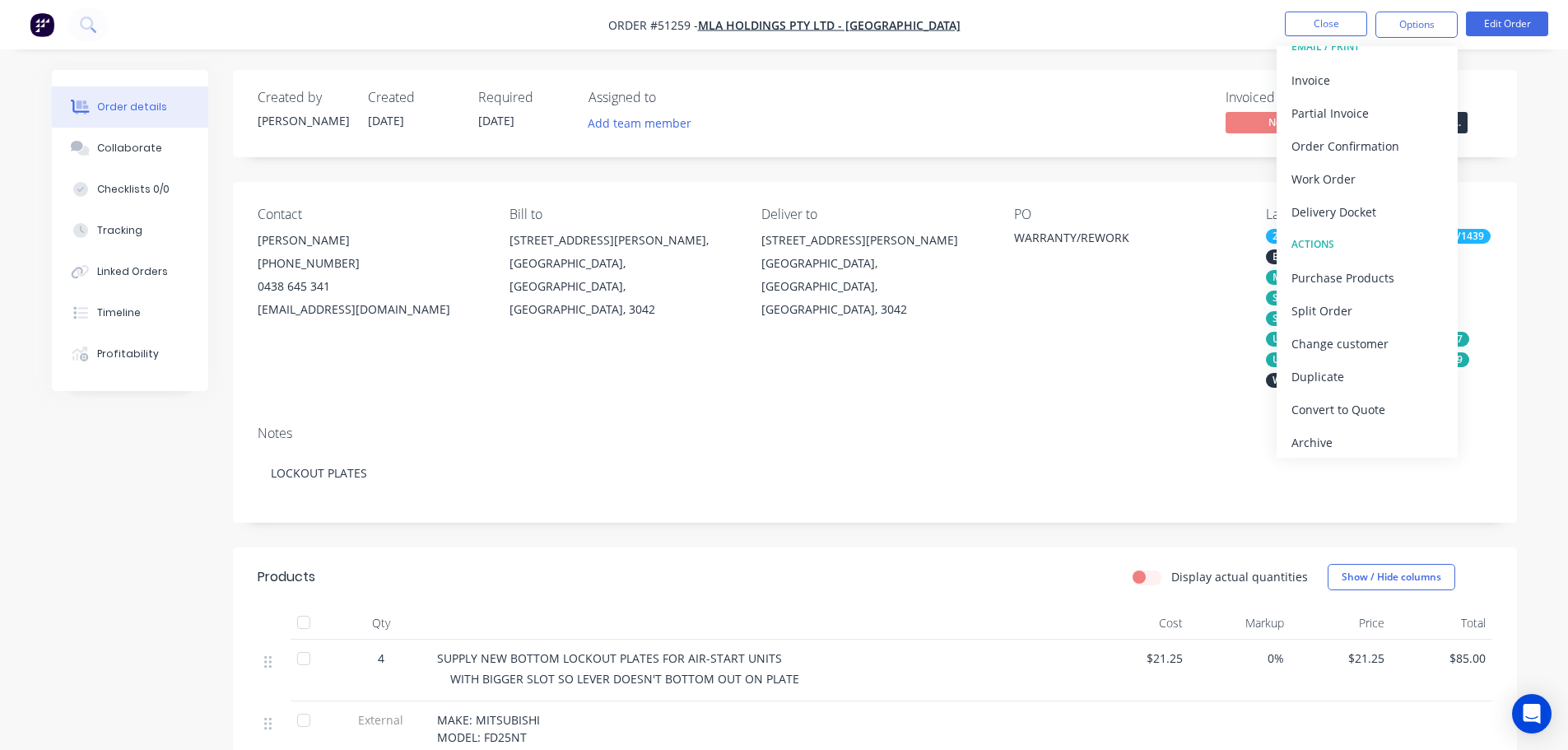
scroll to position [25, 0]
click at [1317, 443] on div "Archive" at bounding box center [1367, 437] width 151 height 24
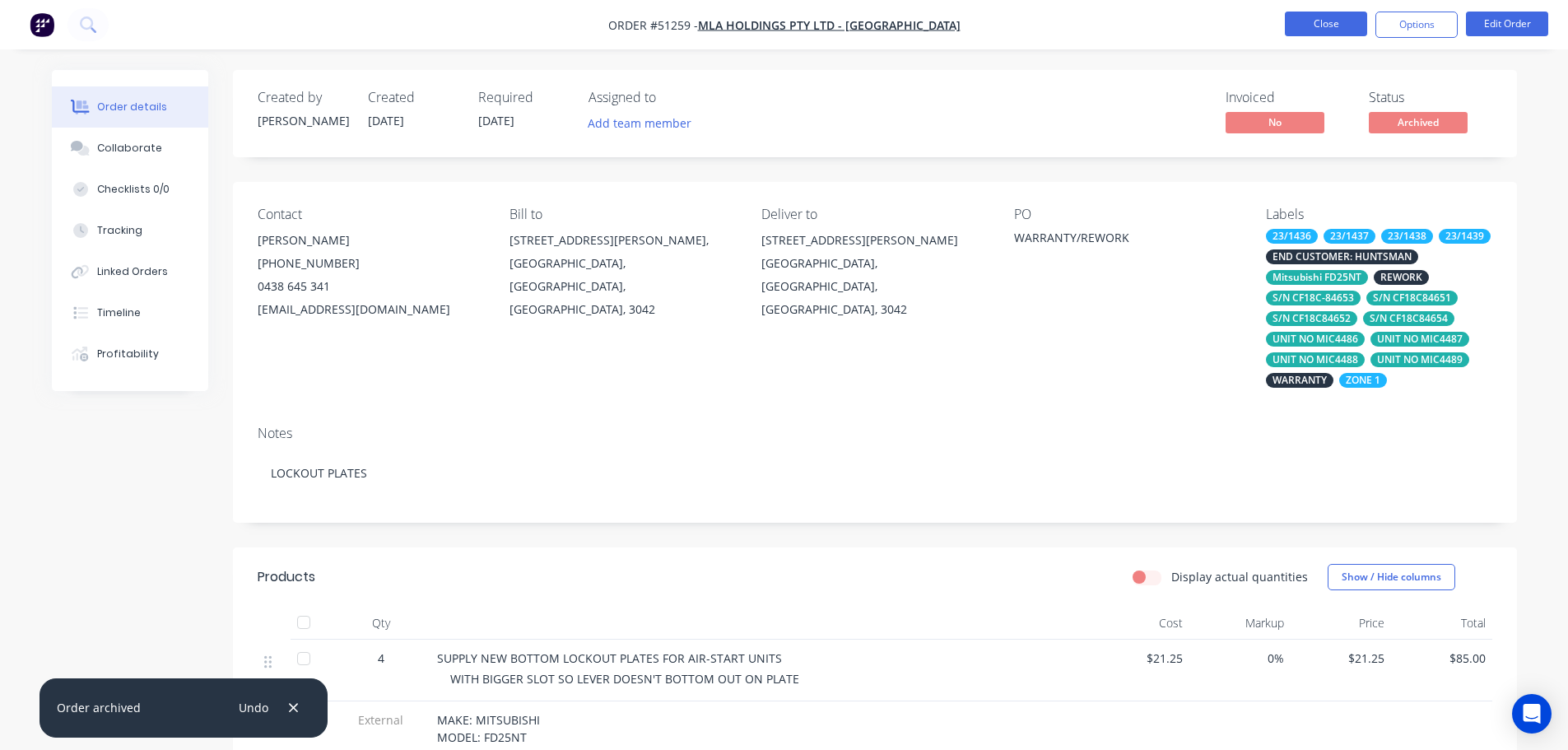
click at [1339, 23] on button "Close" at bounding box center [1325, 24] width 82 height 25
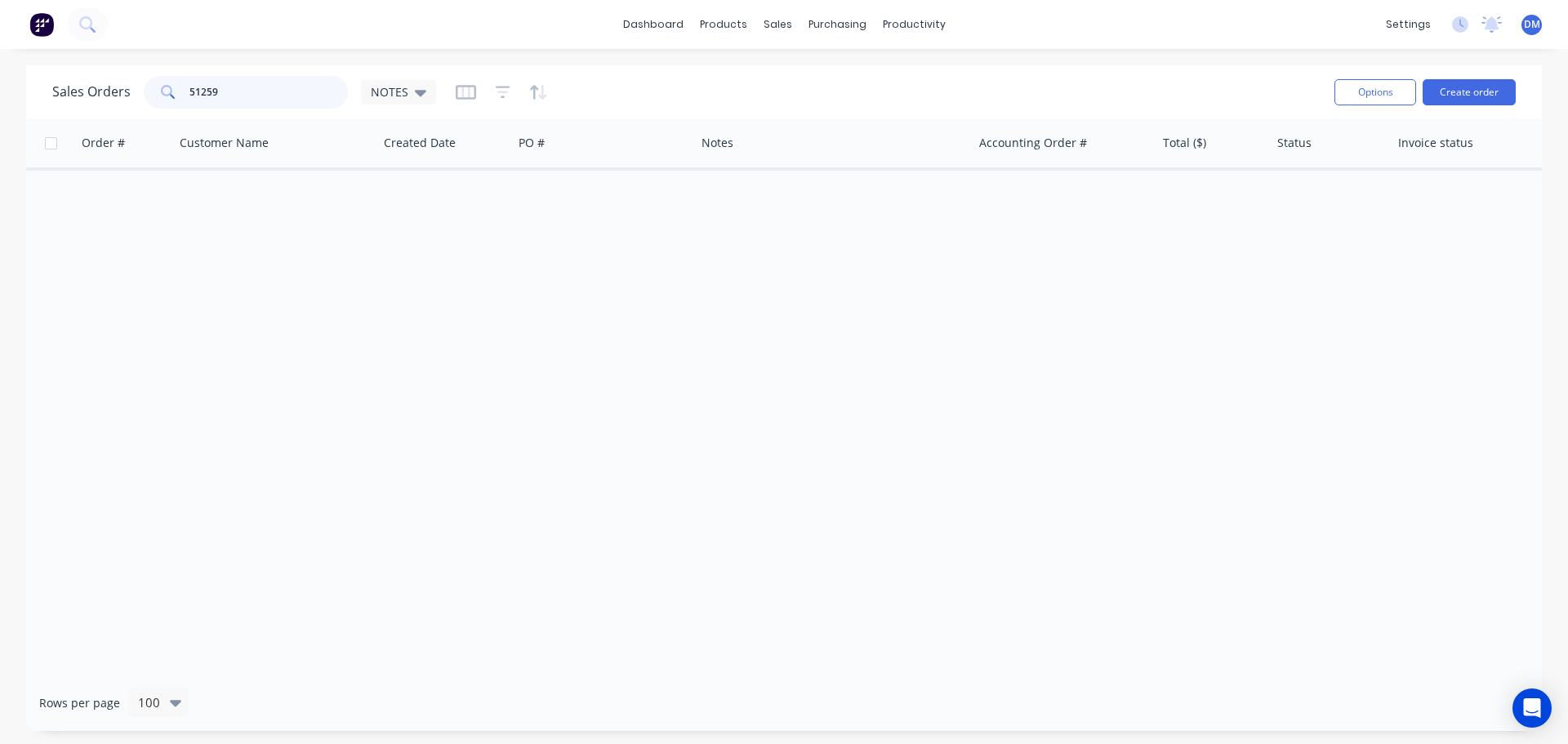
drag, startPoint x: 227, startPoint y: 94, endPoint x: 29, endPoint y: 94, distance: 198.0
click at [29, 94] on div "Sales Orders 51259 NOTES Options Create order" at bounding box center [784, 92] width 1516 height 53
type input "51300"
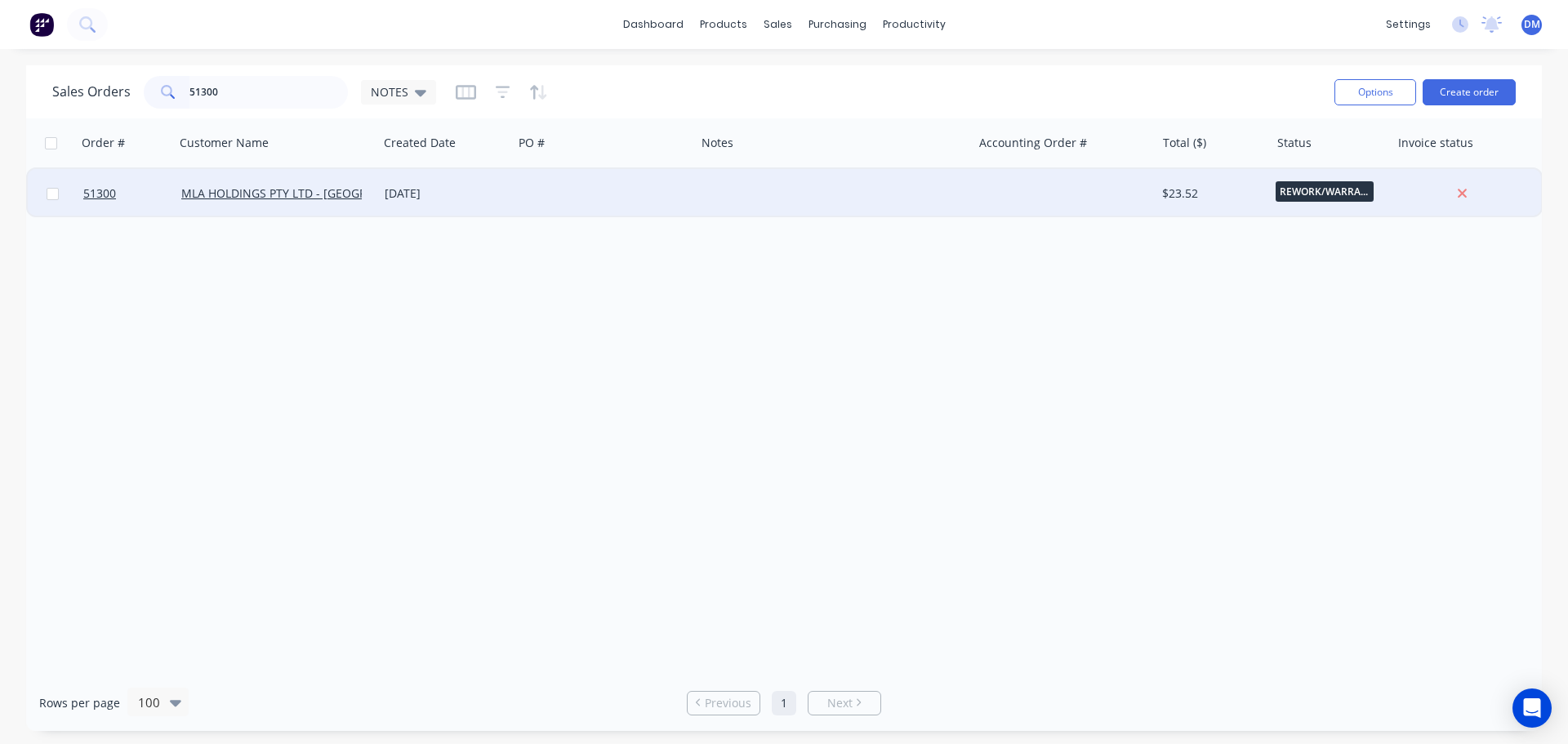
click at [597, 190] on div at bounding box center [604, 194] width 182 height 49
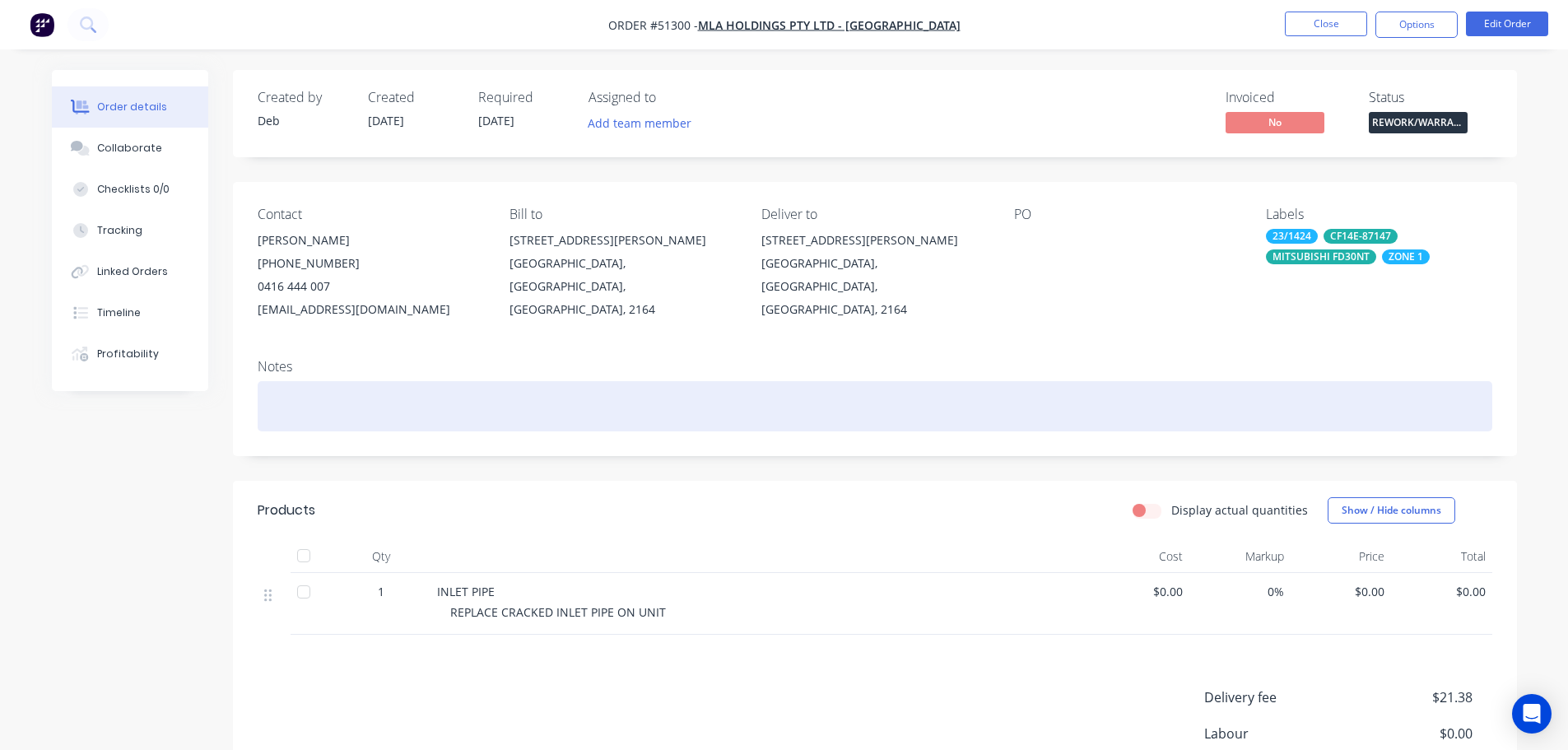
click at [361, 410] on div at bounding box center [874, 406] width 1234 height 50
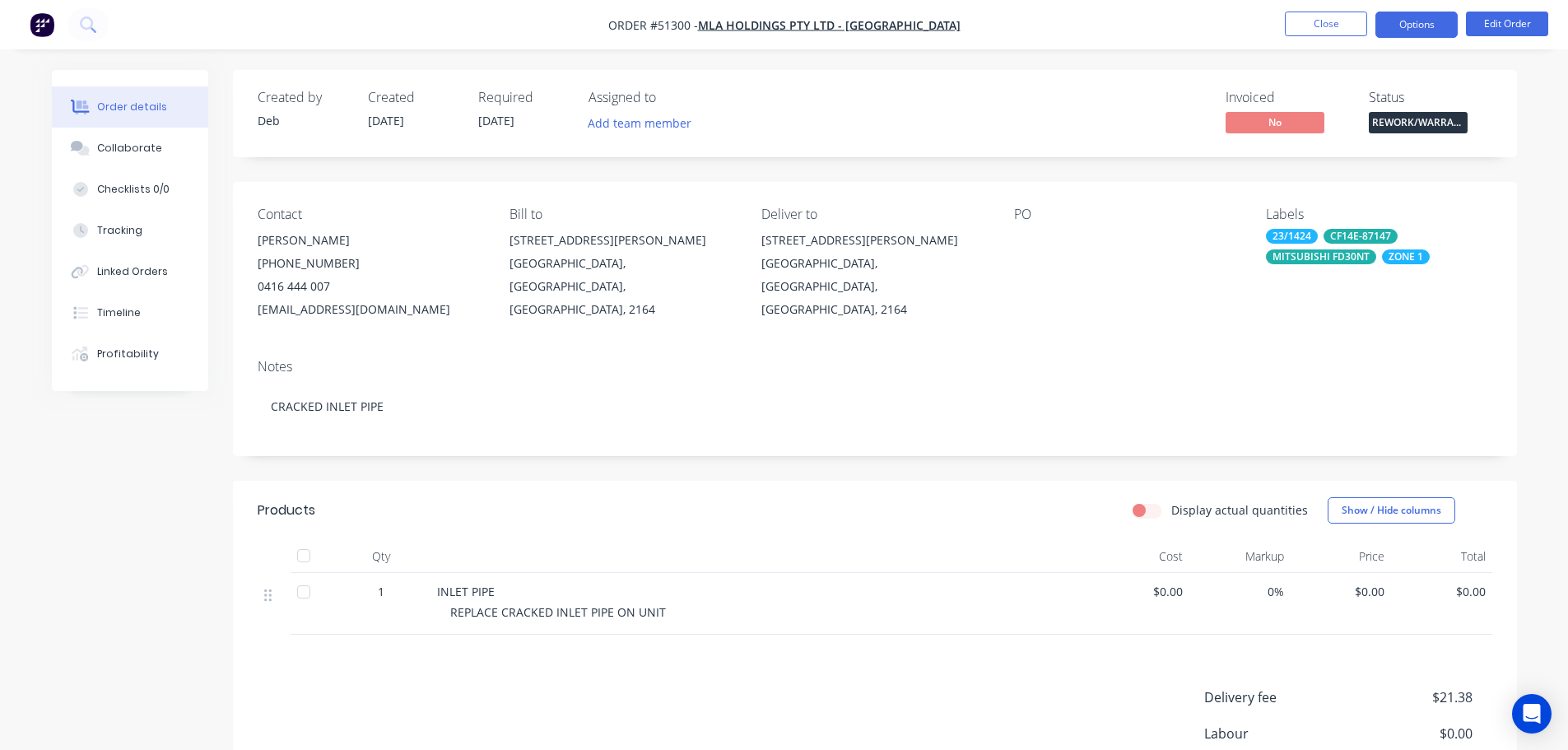
click at [1406, 20] on button "Options" at bounding box center [1416, 25] width 82 height 26
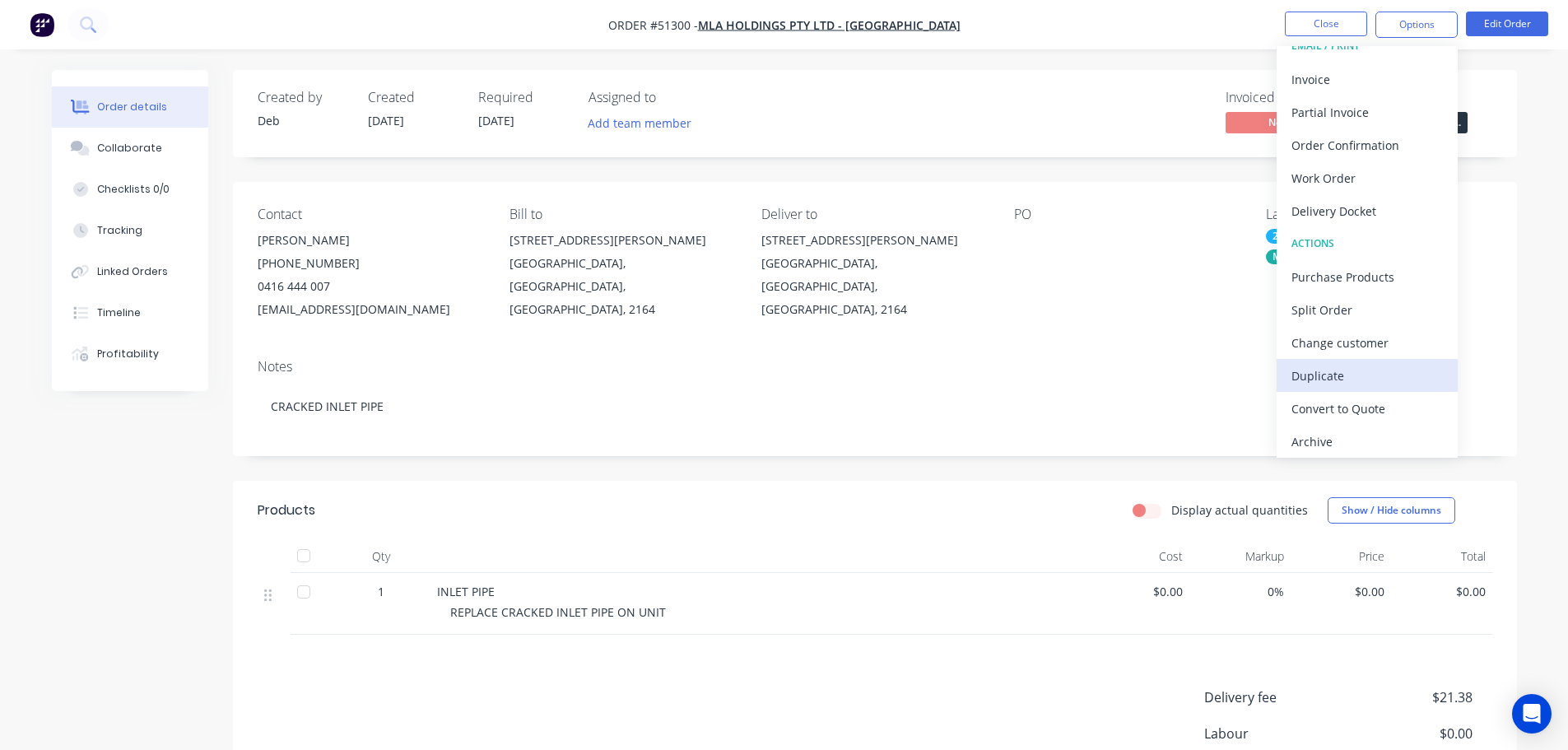
scroll to position [25, 0]
click at [1332, 435] on div "Archive" at bounding box center [1367, 437] width 151 height 24
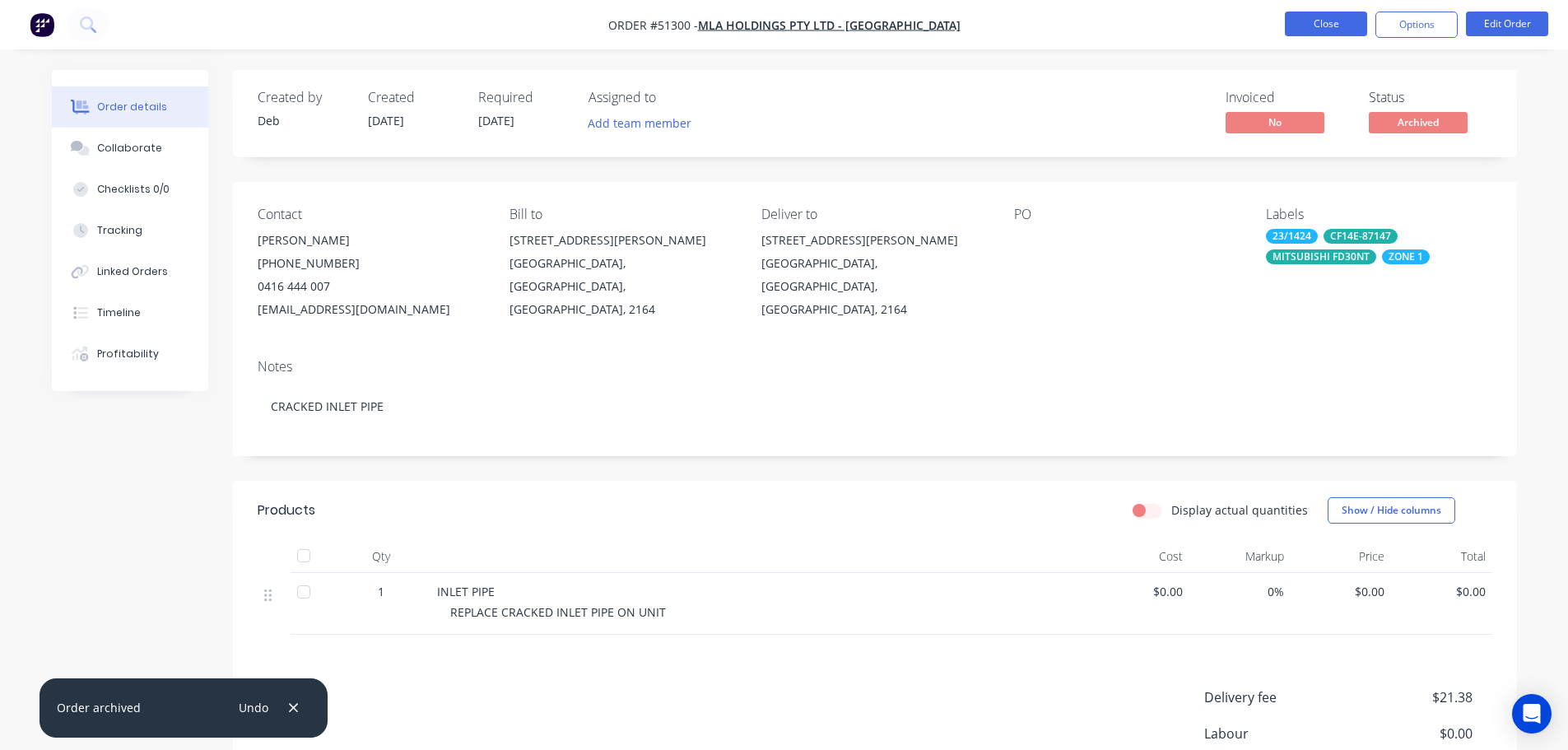
click at [1340, 18] on button "Close" at bounding box center [1325, 24] width 82 height 25
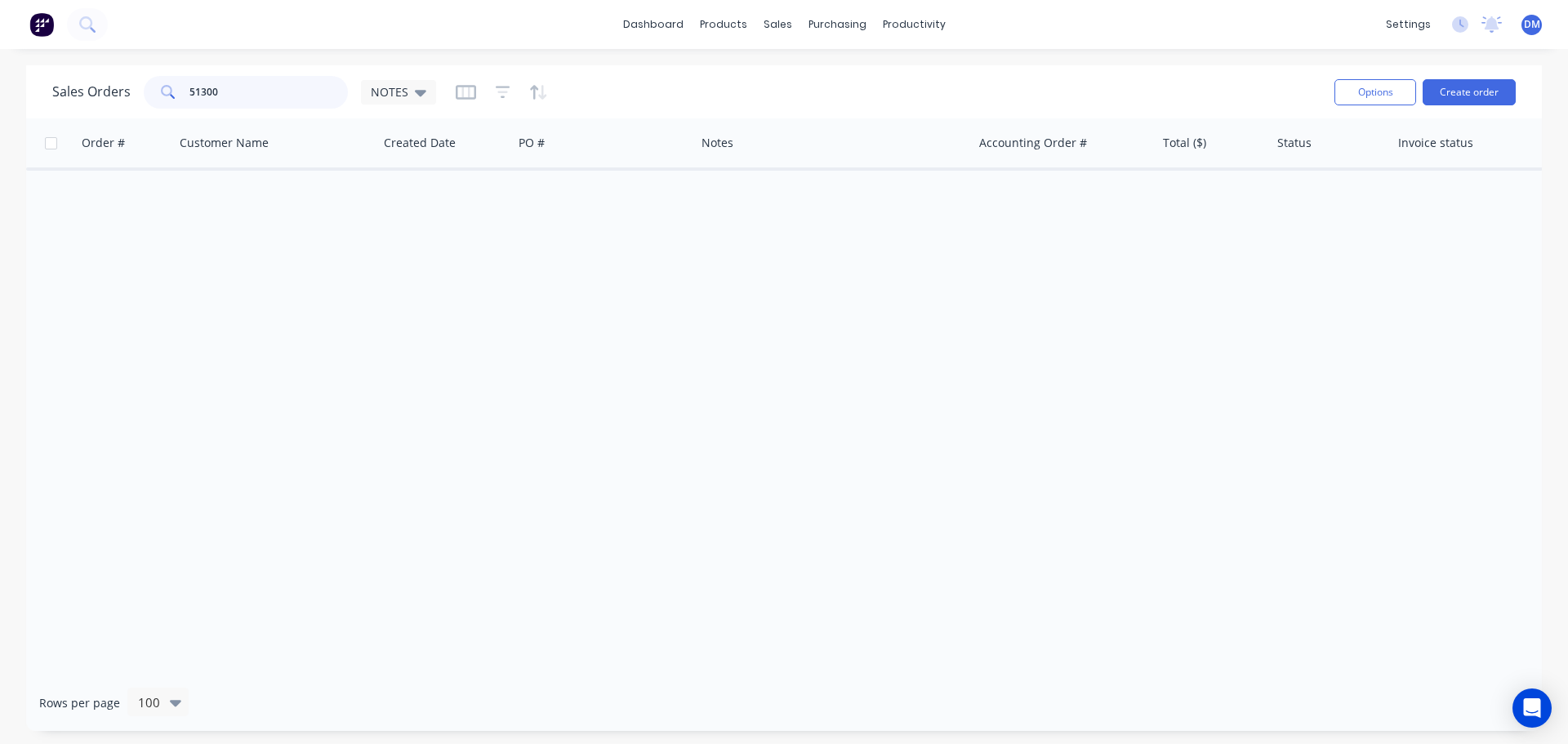
drag, startPoint x: 239, startPoint y: 92, endPoint x: 14, endPoint y: 134, distance: 228.9
click at [22, 136] on div "Sales Orders 51300 NOTES Options Create order Order # Customer Name Created Dat…" at bounding box center [784, 399] width 1568 height 666
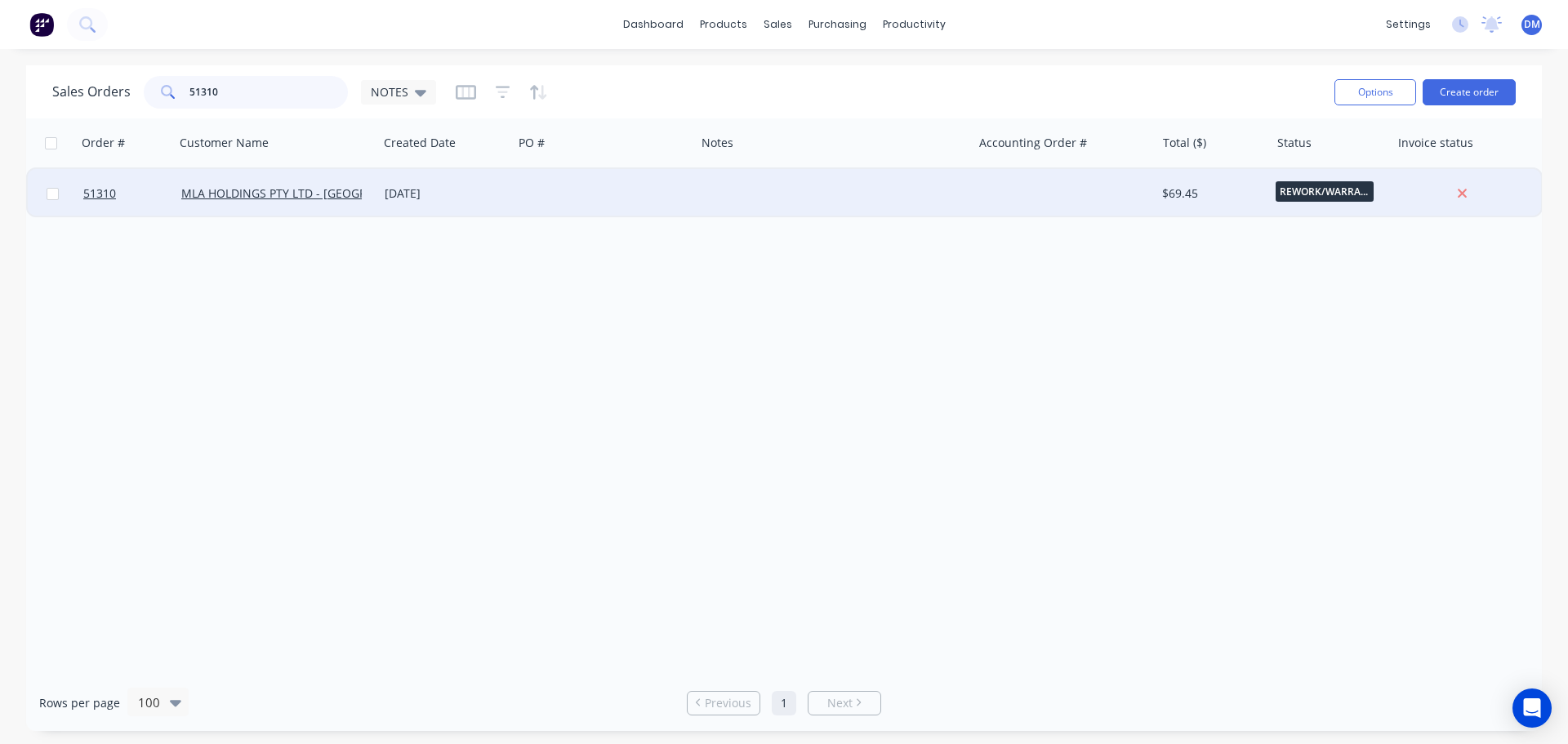
type input "51310"
click at [570, 195] on div at bounding box center [604, 194] width 182 height 49
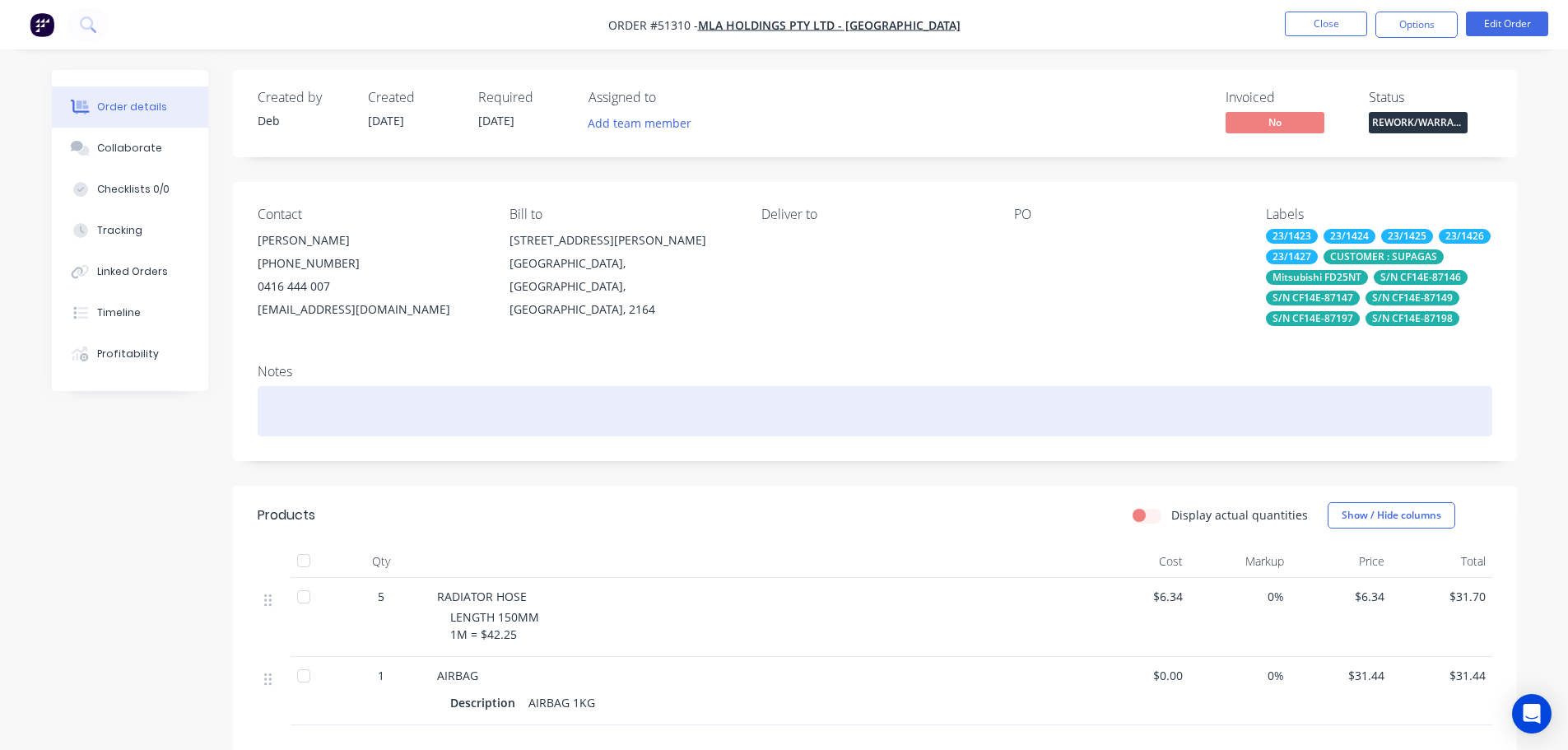
click at [414, 408] on div at bounding box center [874, 411] width 1234 height 50
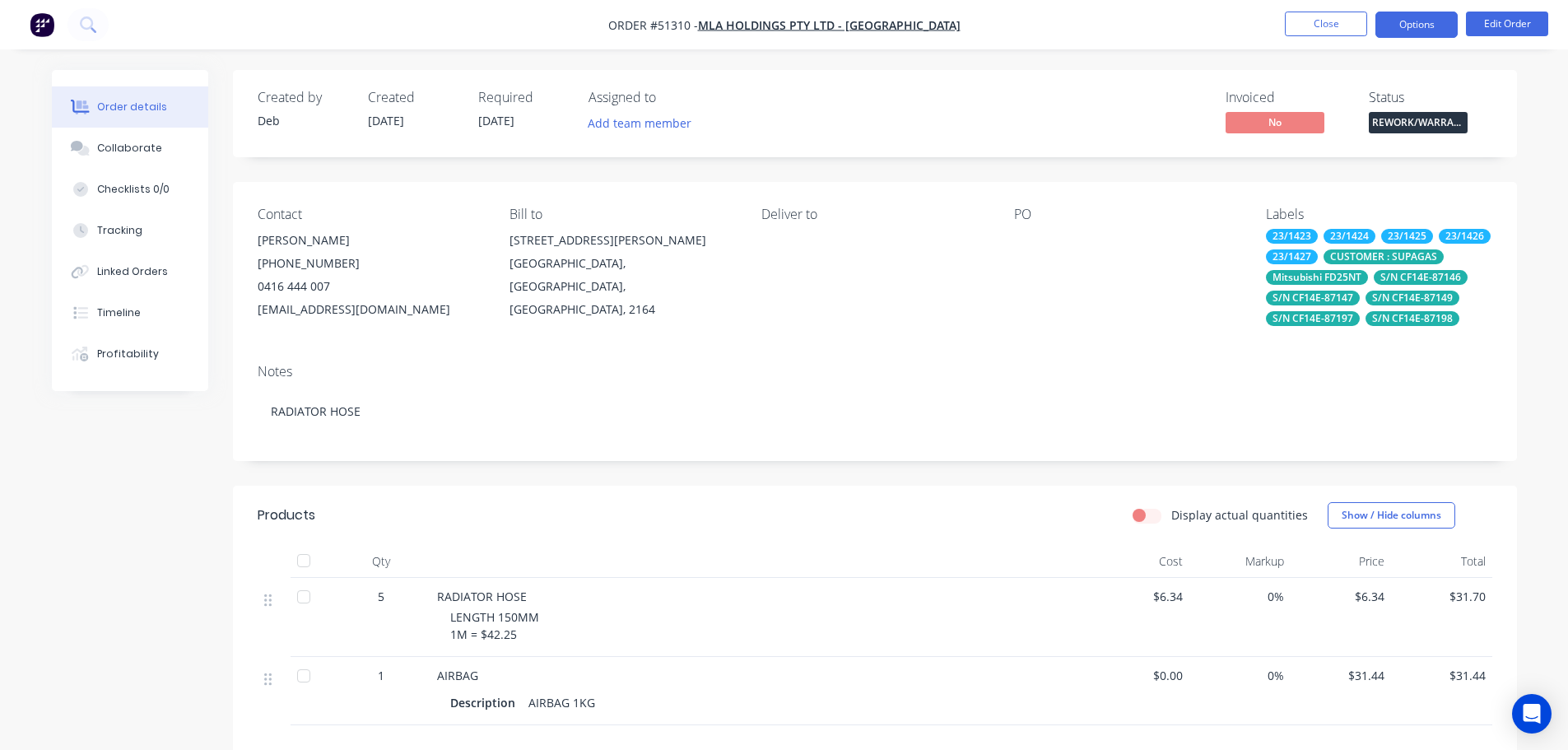
click at [1399, 22] on button "Options" at bounding box center [1416, 25] width 82 height 26
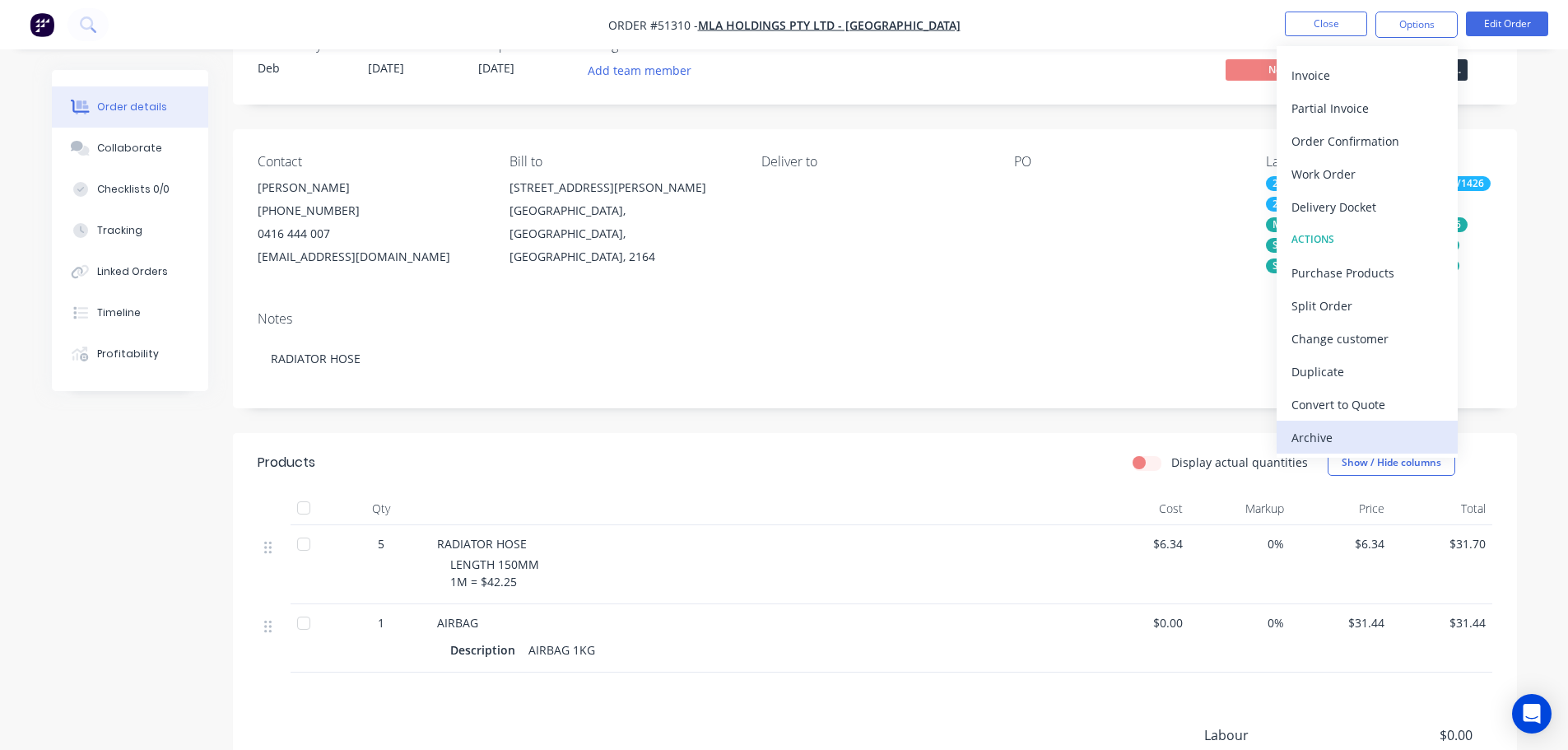
scroll to position [82, 0]
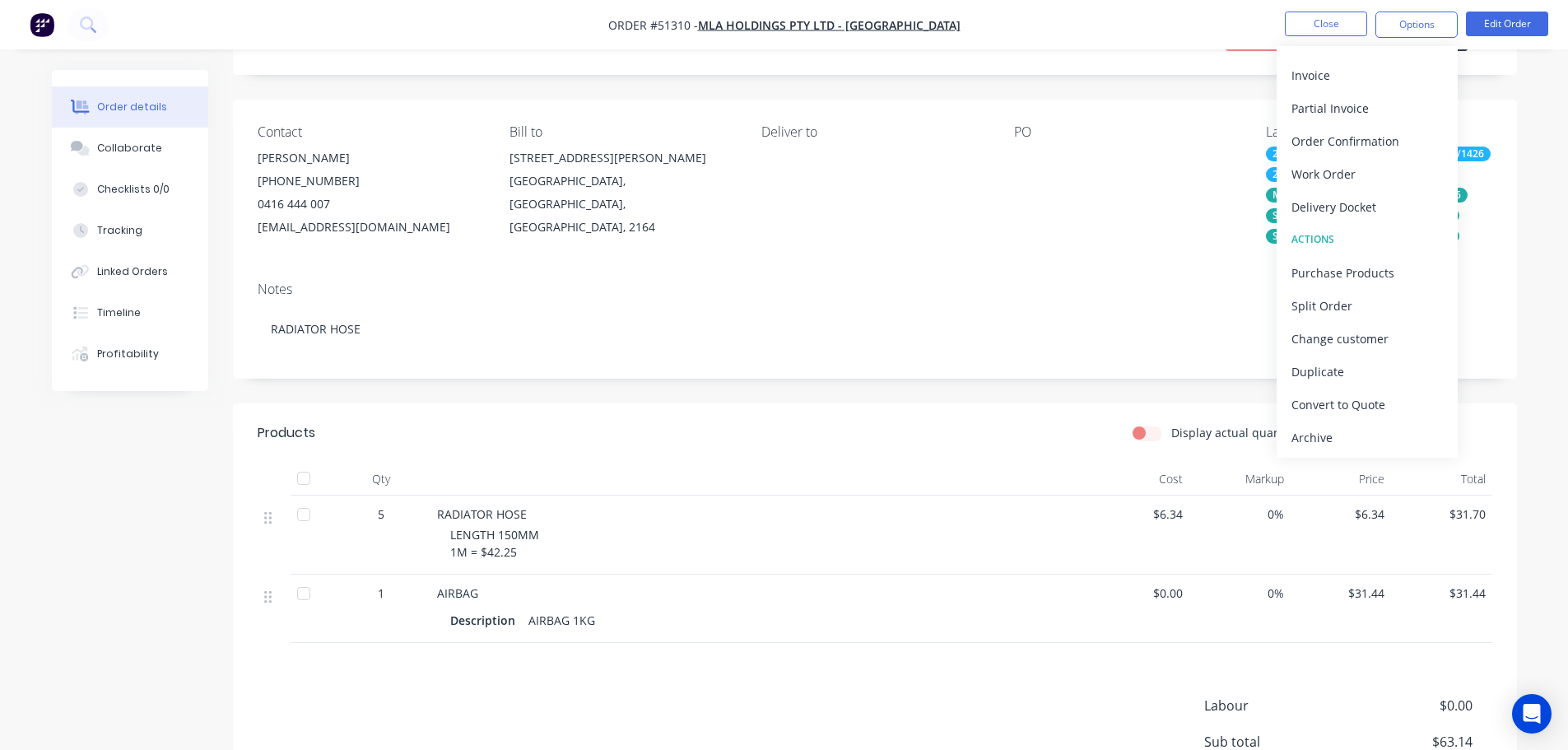
drag, startPoint x: 1342, startPoint y: 437, endPoint x: 1334, endPoint y: 433, distance: 8.9
click at [1343, 437] on div "Archive" at bounding box center [1367, 437] width 151 height 24
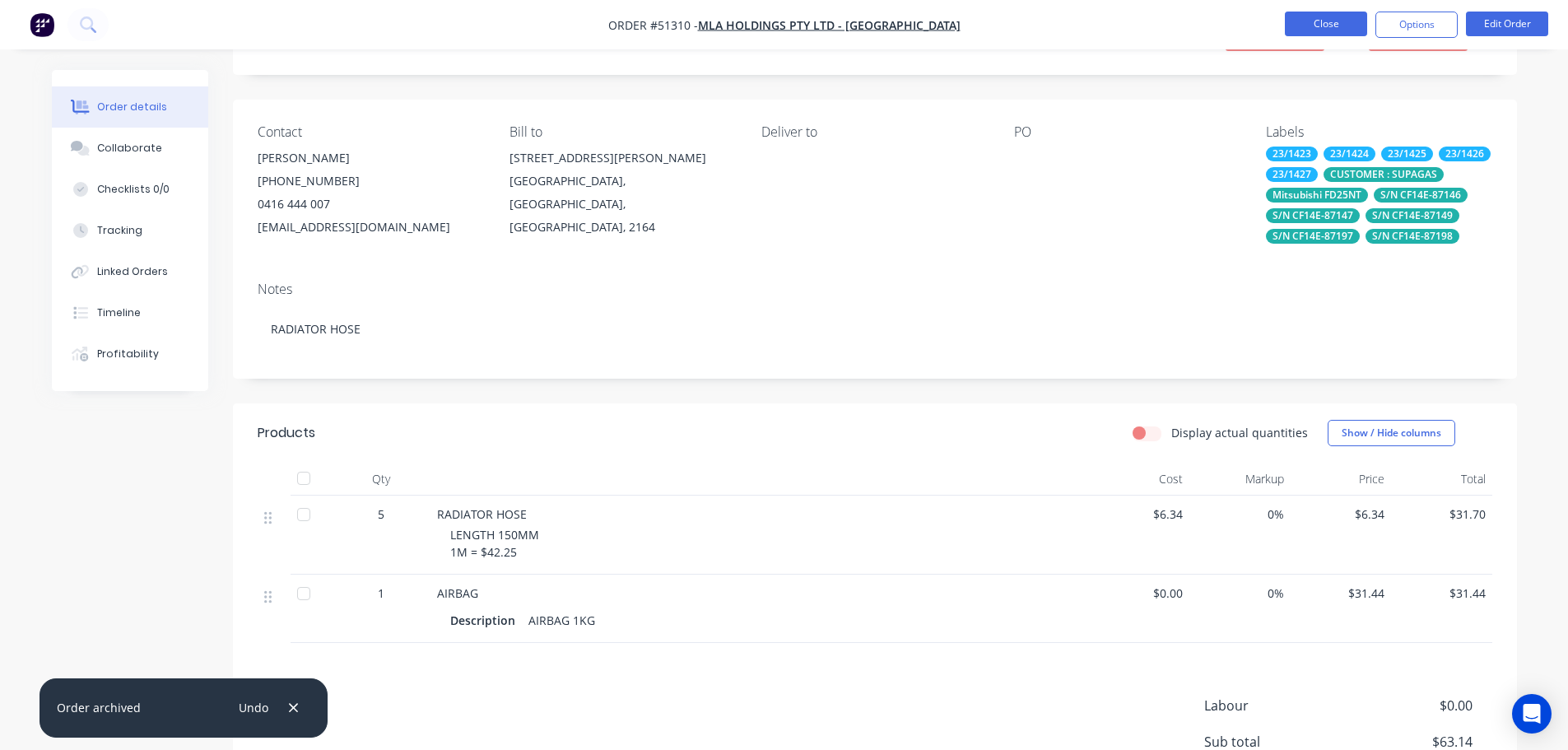
click at [1315, 20] on button "Close" at bounding box center [1325, 24] width 82 height 25
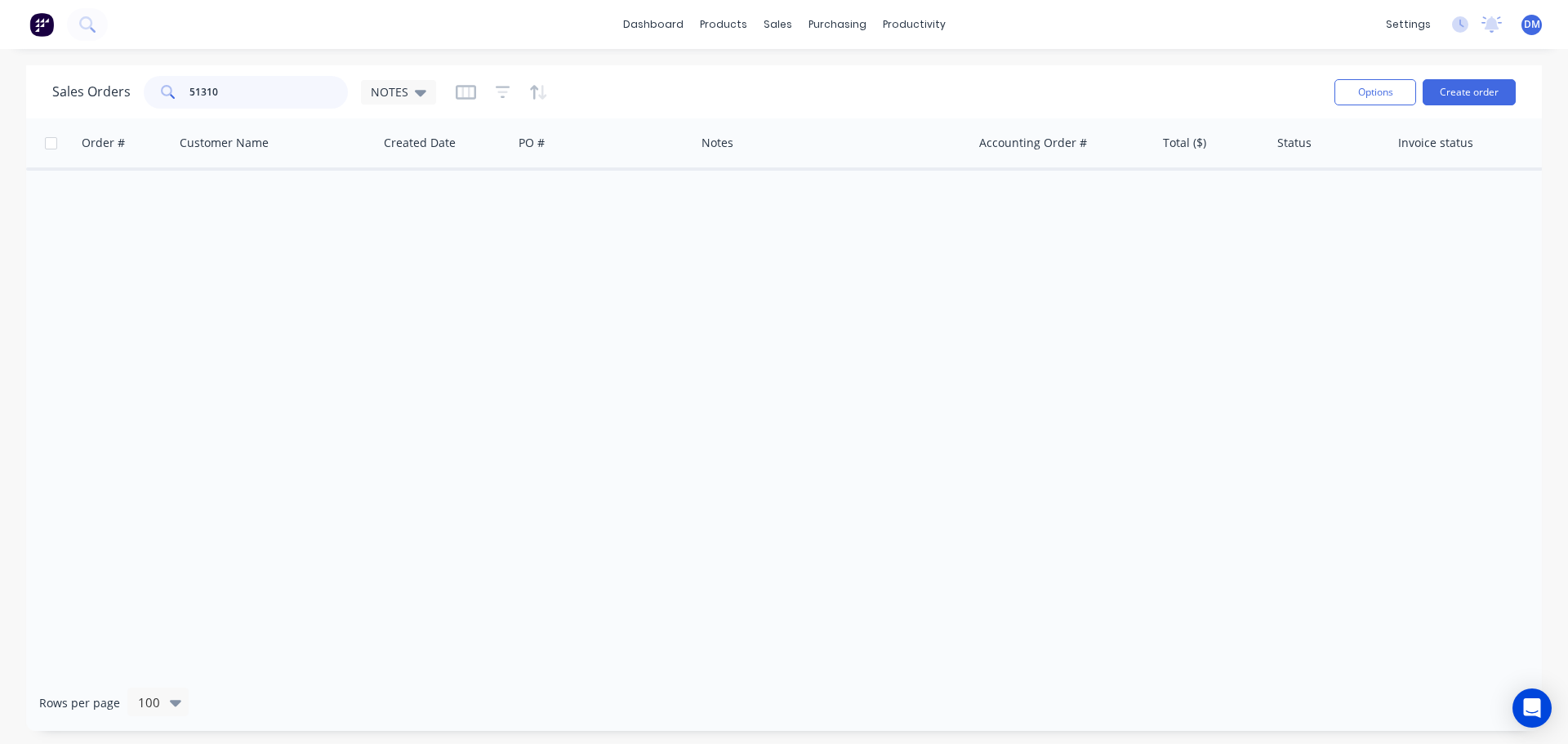
drag, startPoint x: 260, startPoint y: 88, endPoint x: 55, endPoint y: 88, distance: 205.0
click at [56, 88] on div "Sales Orders 51310 NOTES" at bounding box center [244, 92] width 384 height 33
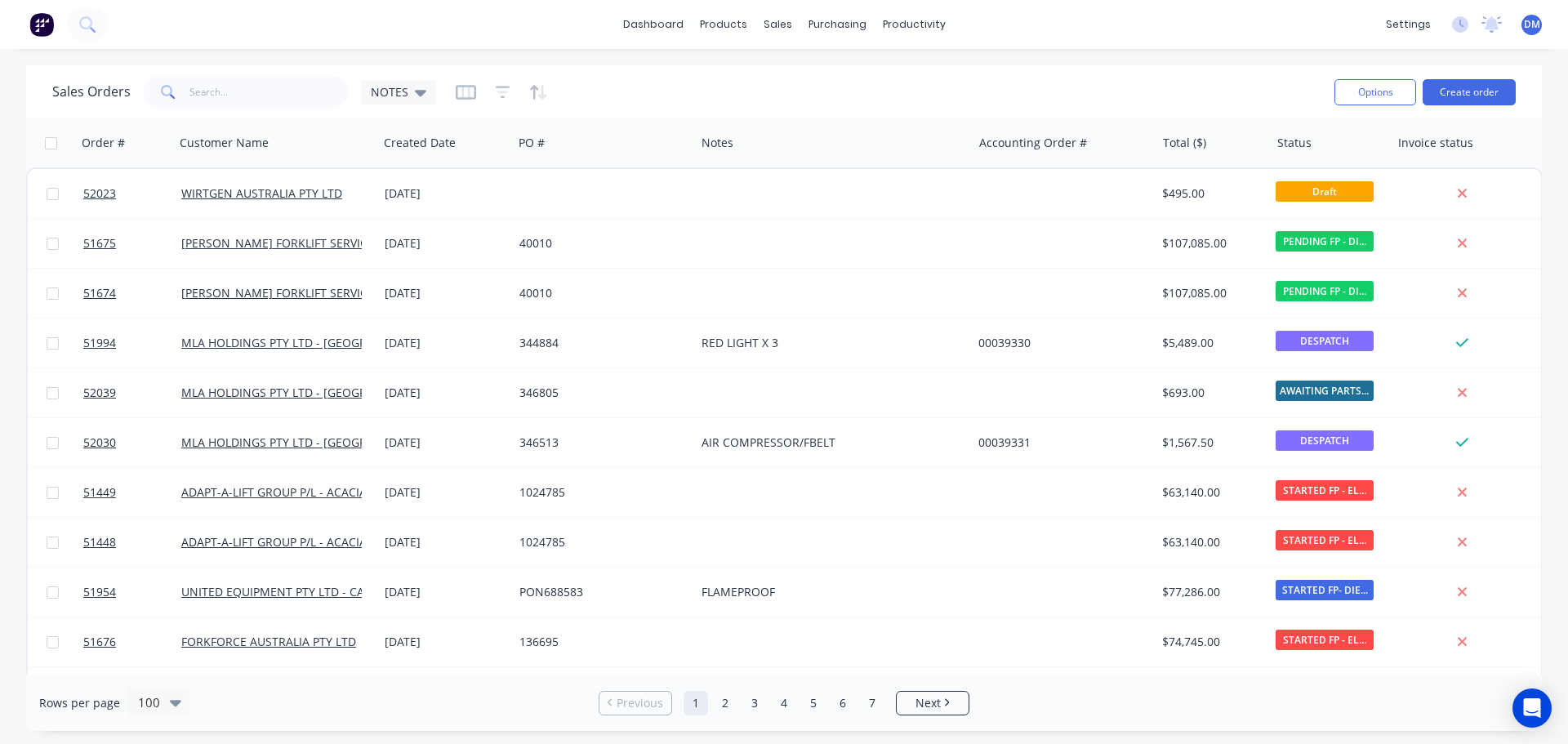
click at [185, 90] on span at bounding box center [167, 92] width 45 height 33
click at [198, 91] on input "text" at bounding box center [269, 92] width 159 height 33
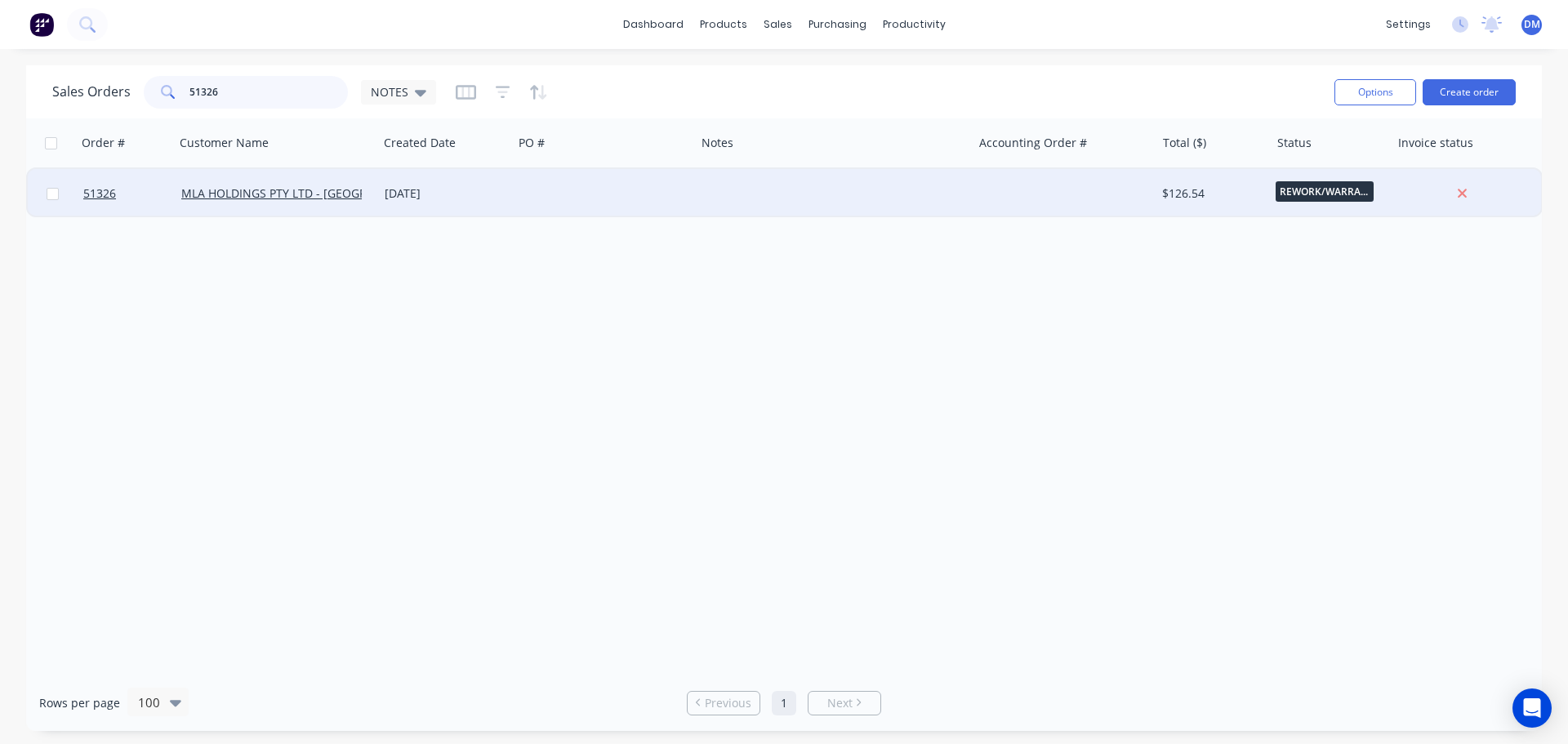
type input "51326"
click at [562, 193] on div at bounding box center [604, 194] width 182 height 49
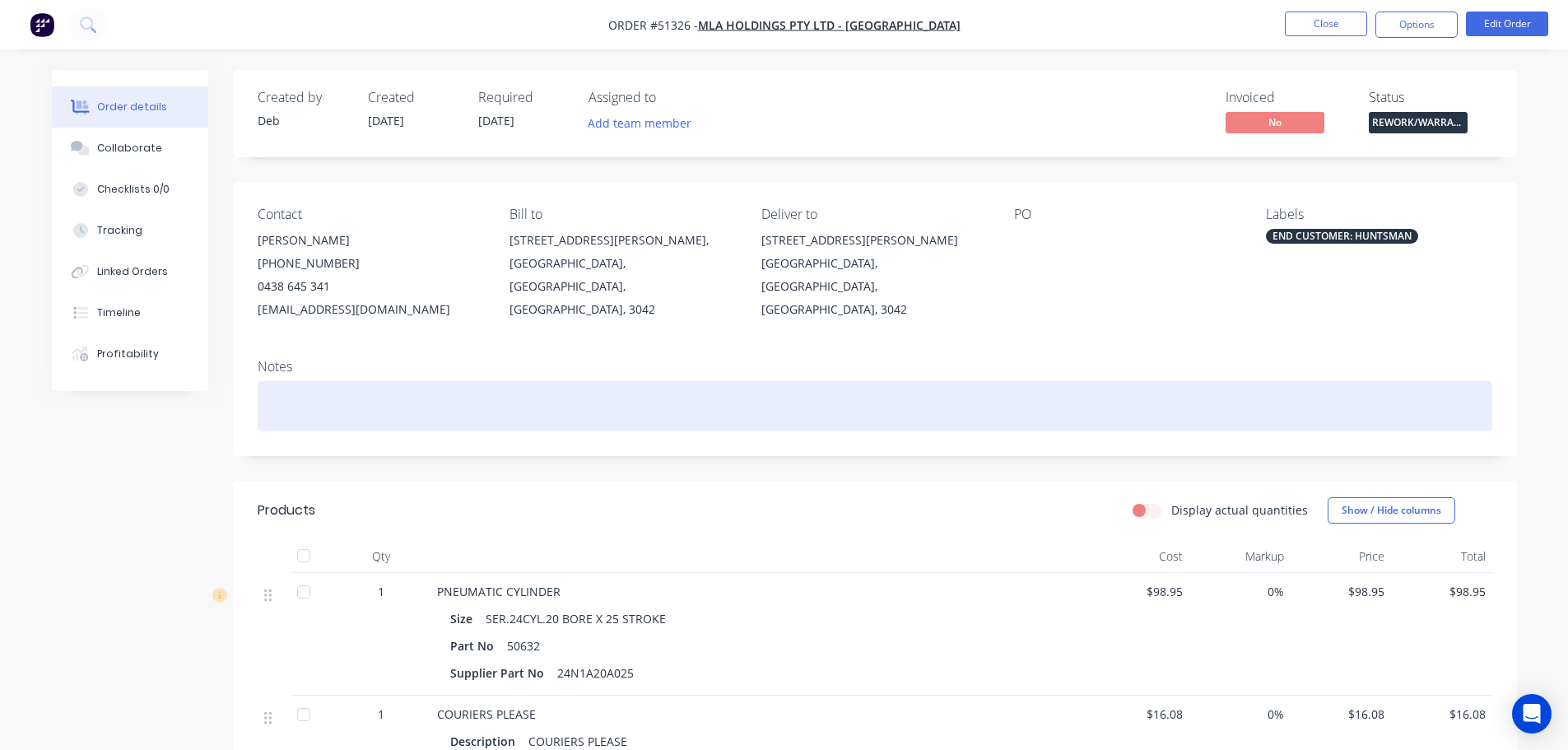
click at [328, 392] on div at bounding box center [874, 406] width 1234 height 50
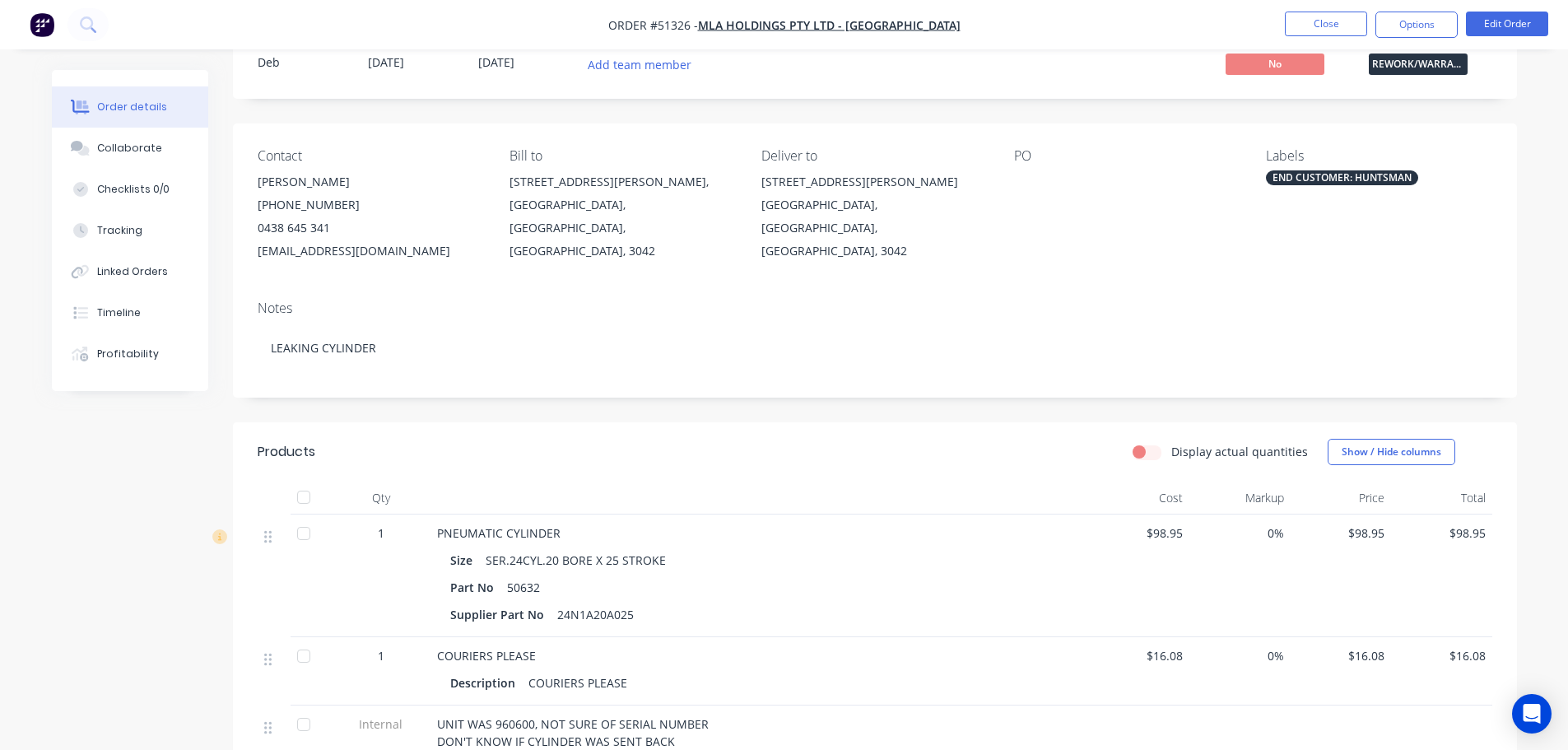
scroll to position [82, 0]
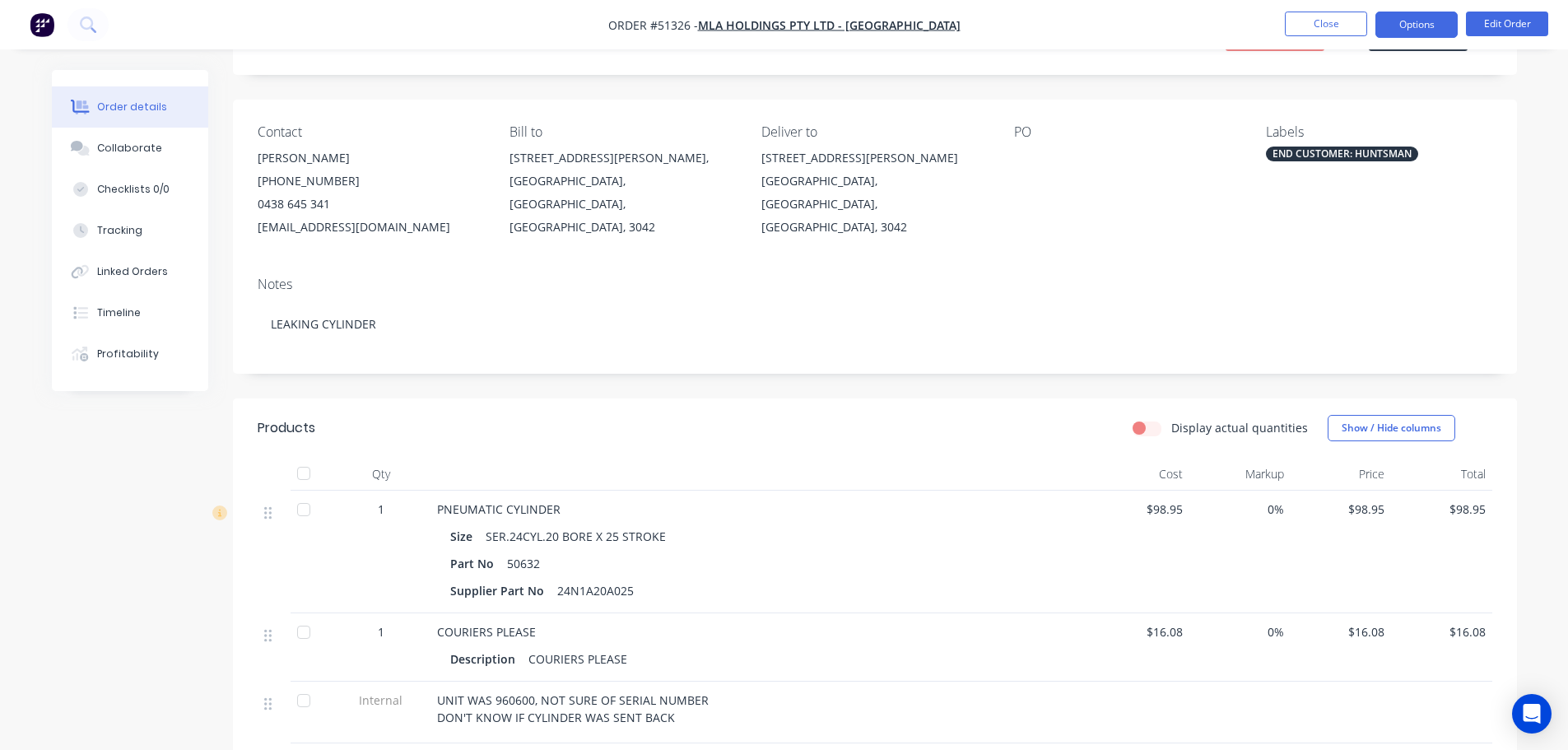
click at [1401, 20] on button "Options" at bounding box center [1416, 25] width 82 height 26
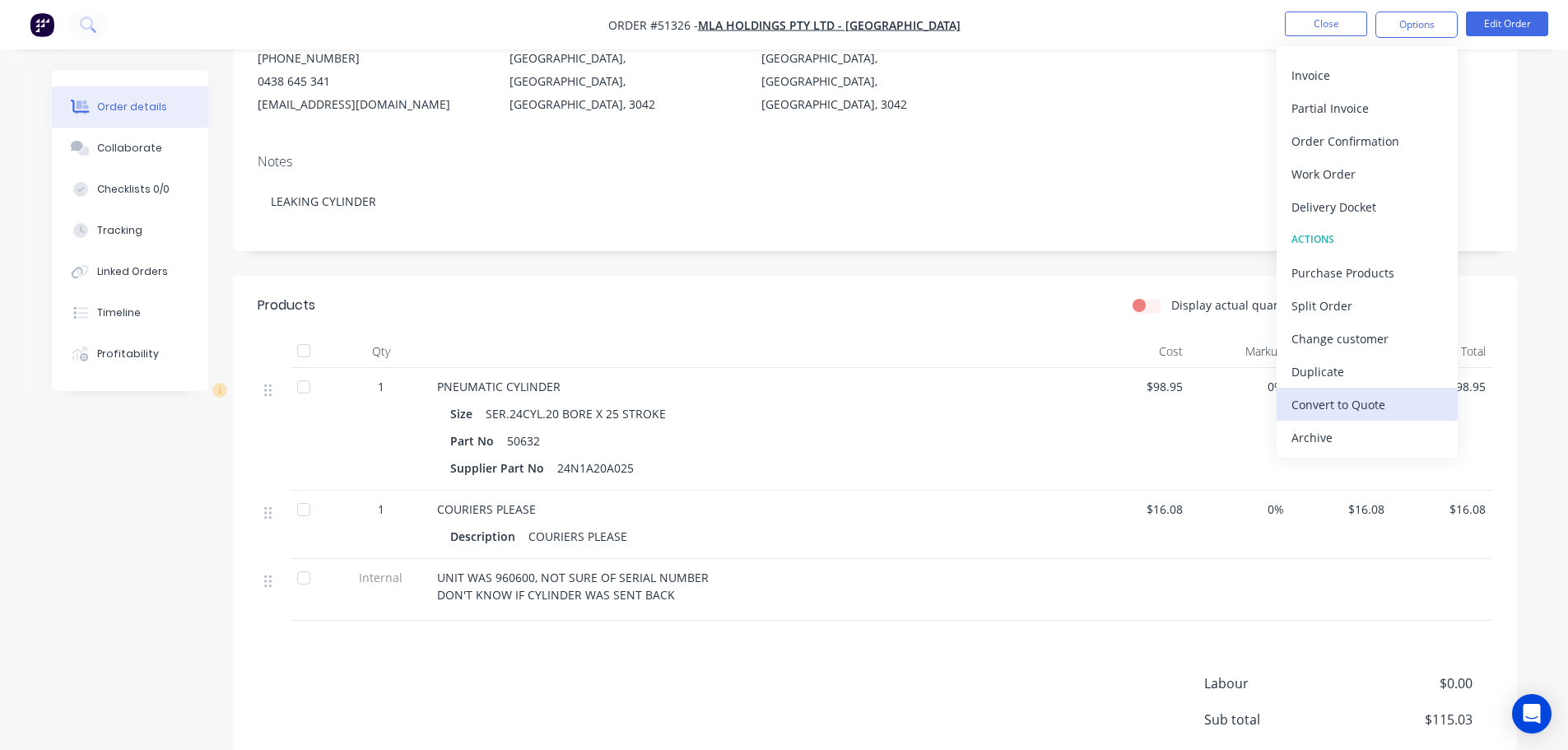
scroll to position [369, 0]
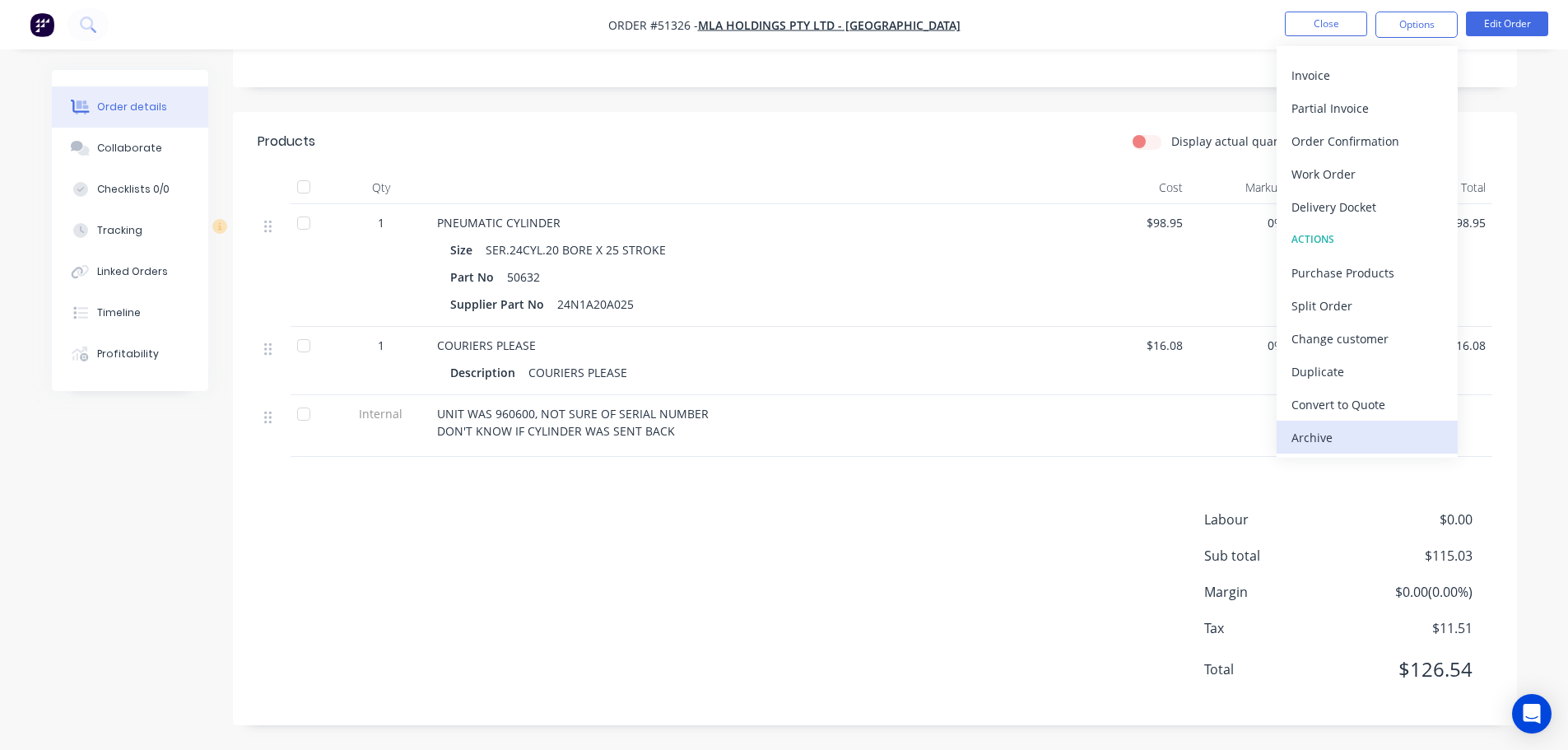
click at [1330, 438] on div "Archive" at bounding box center [1367, 437] width 151 height 24
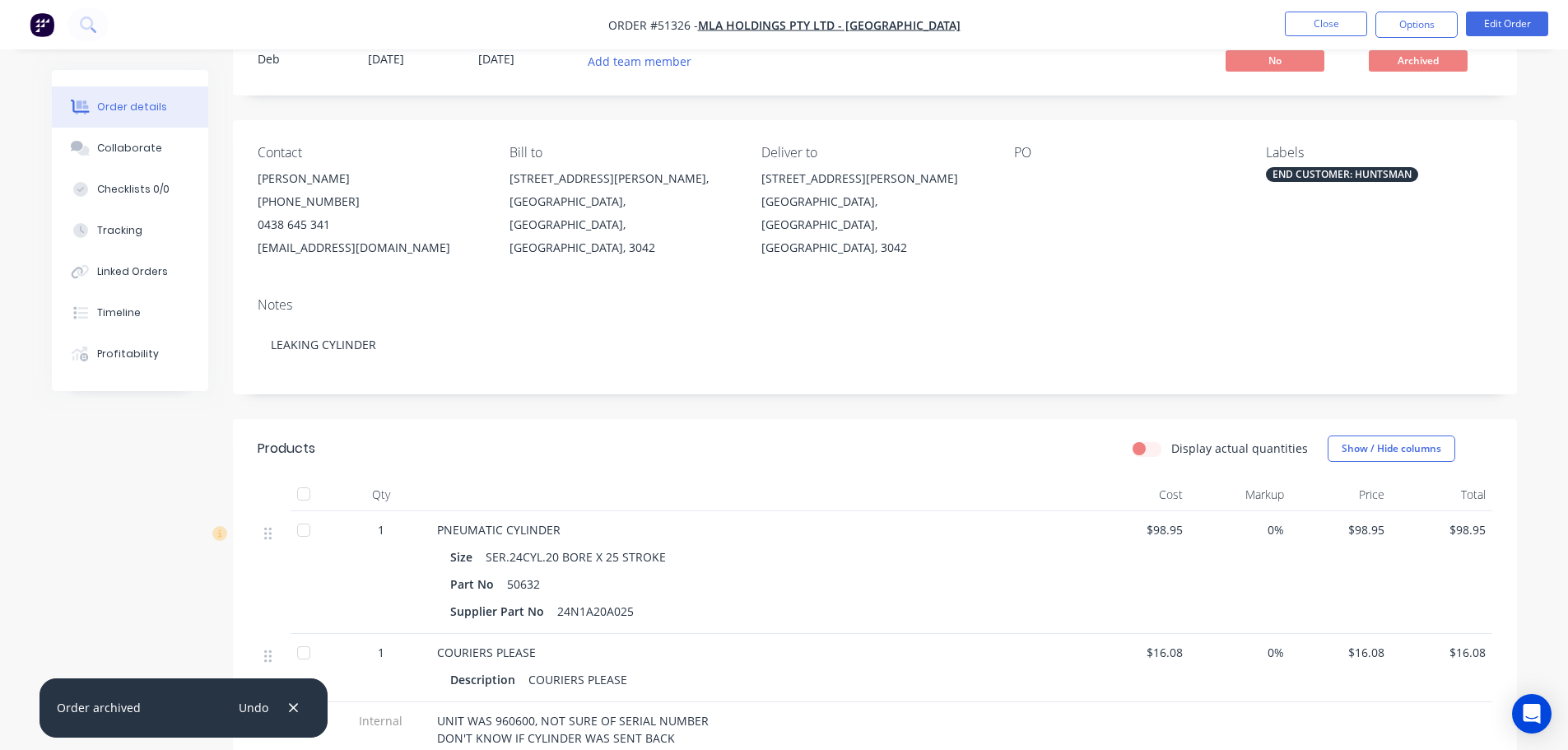
scroll to position [0, 0]
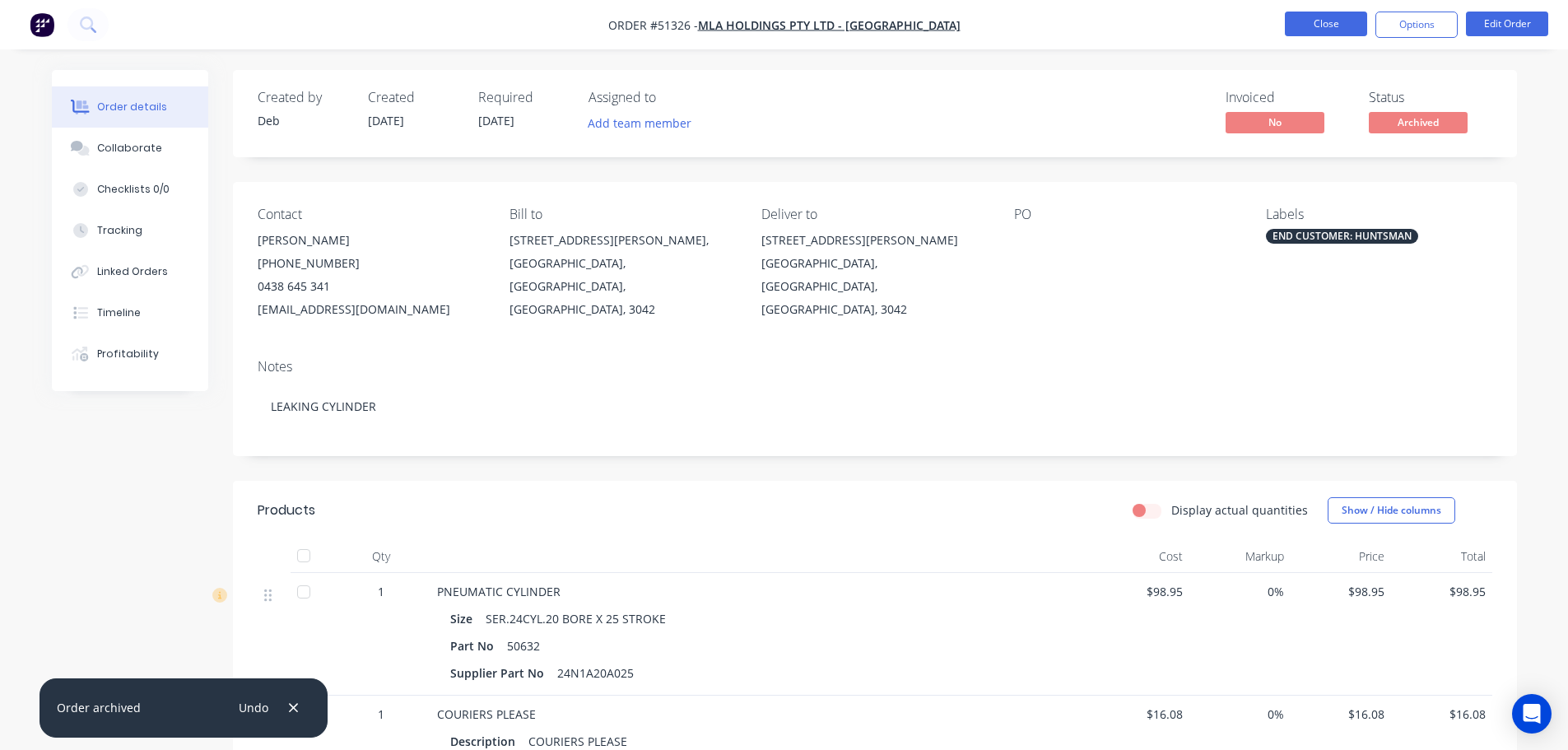
click at [1311, 25] on button "Close" at bounding box center [1325, 24] width 82 height 25
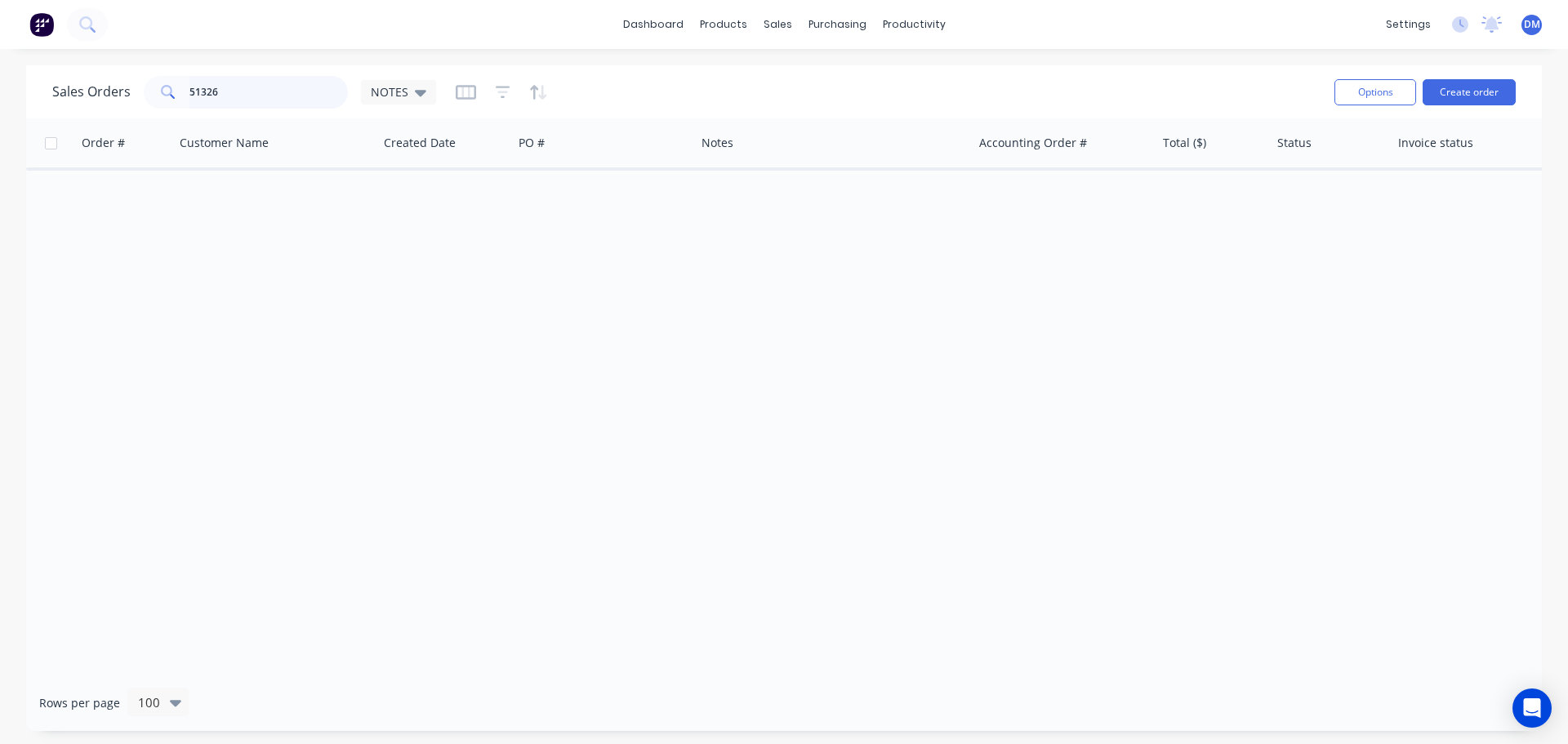
drag, startPoint x: 252, startPoint y: 89, endPoint x: 27, endPoint y: 93, distance: 225.0
click at [27, 93] on div "Sales Orders 51326 NOTES Options Create order" at bounding box center [784, 92] width 1516 height 53
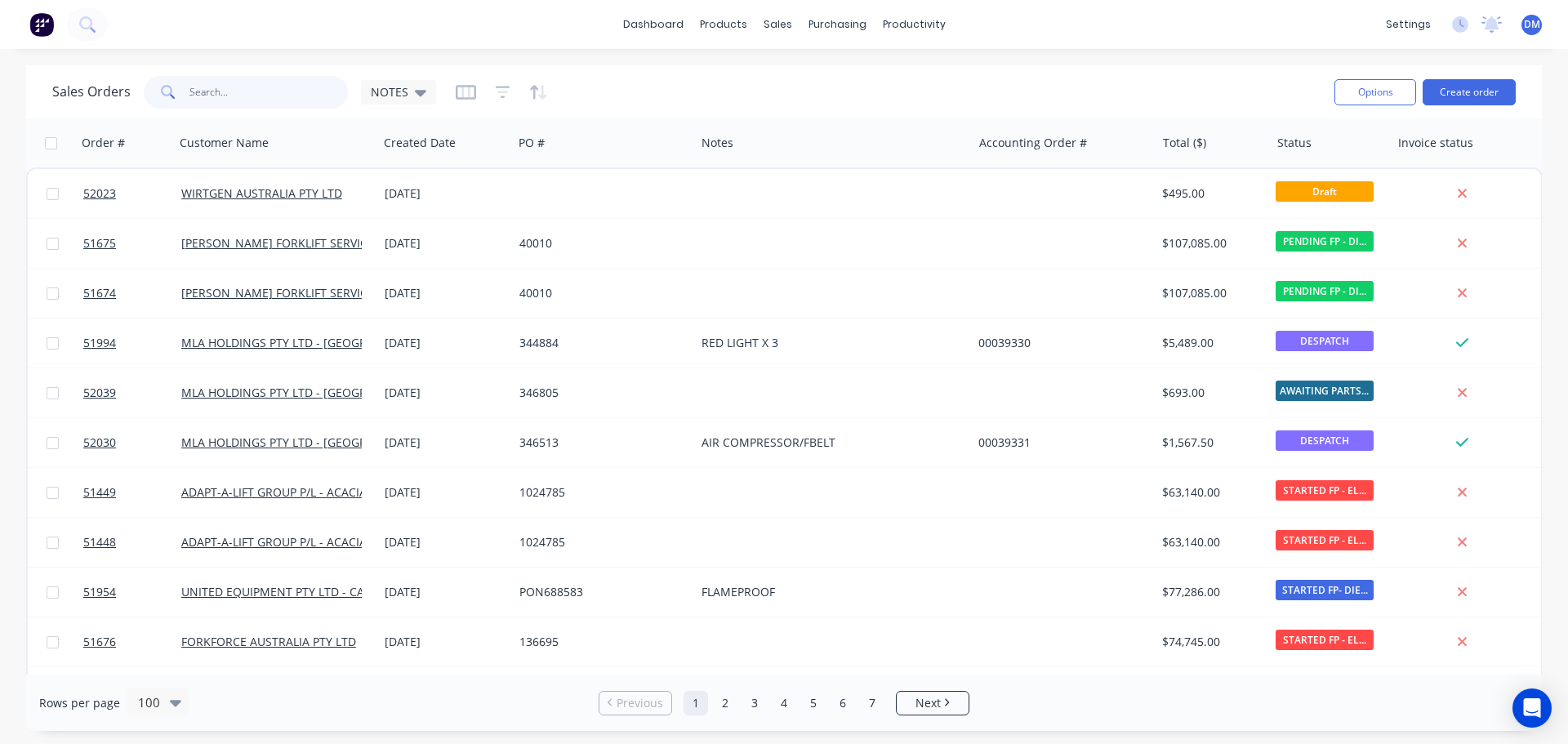
click at [229, 91] on input "text" at bounding box center [269, 92] width 159 height 33
type input "51335"
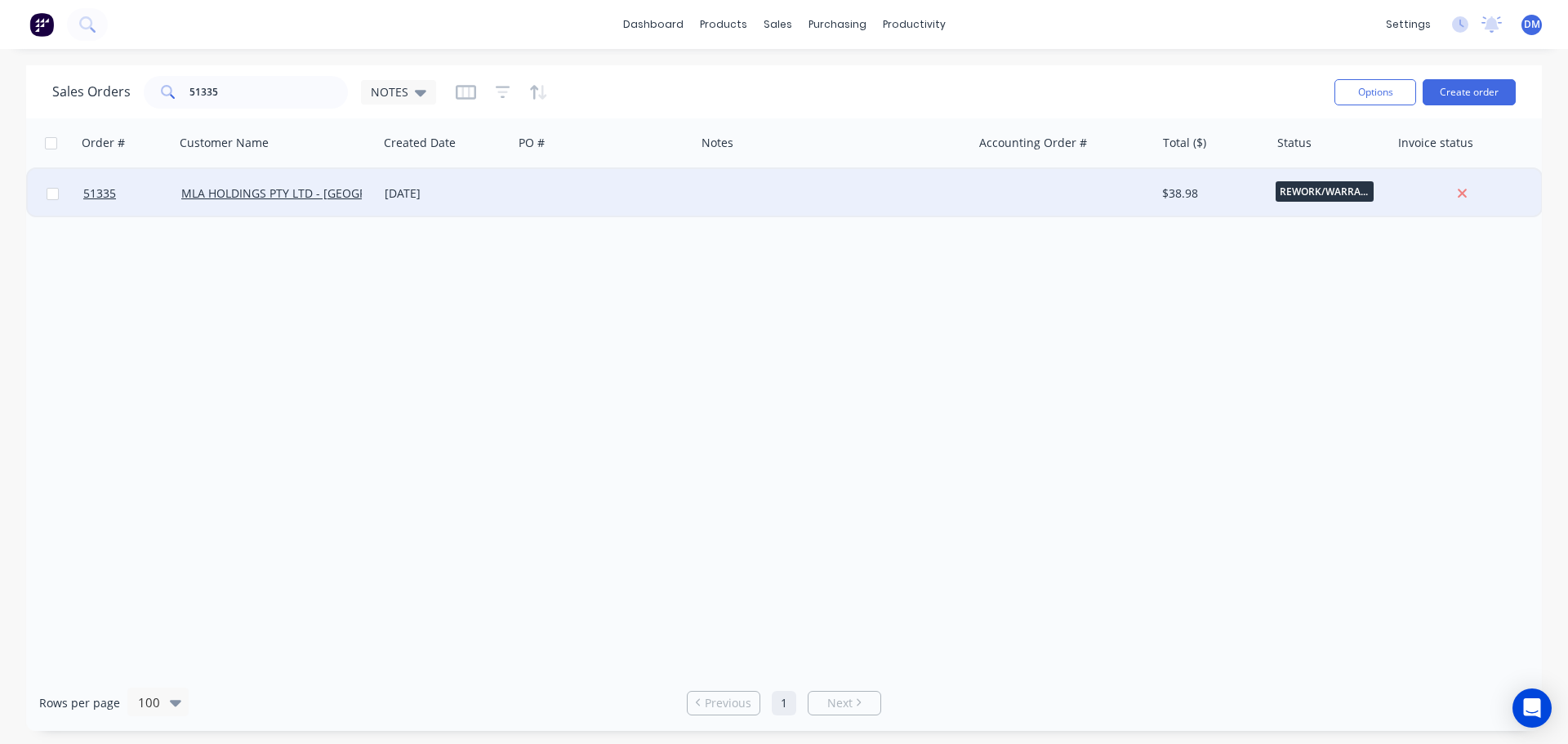
click at [544, 195] on div at bounding box center [604, 194] width 182 height 49
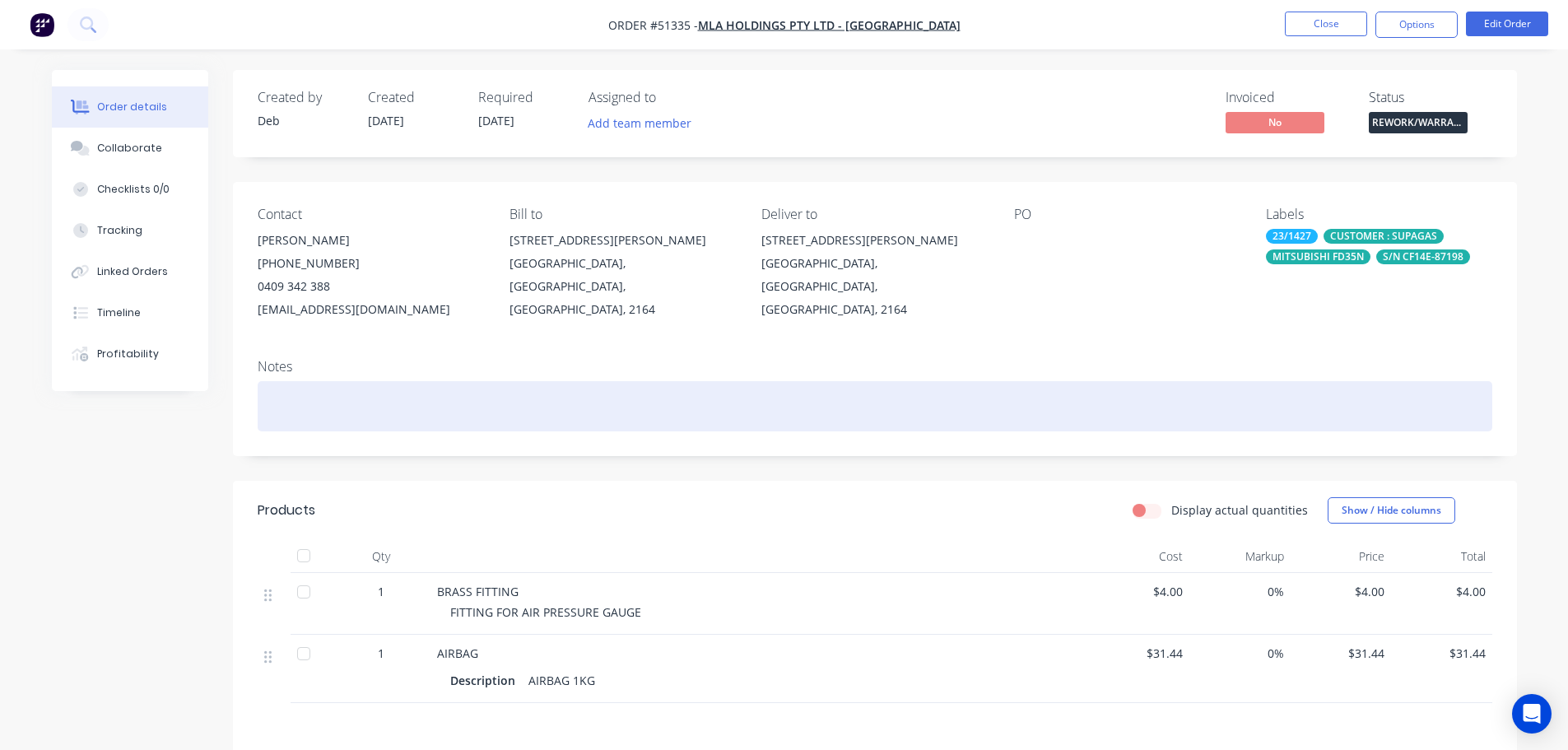
click at [327, 418] on div at bounding box center [874, 406] width 1234 height 50
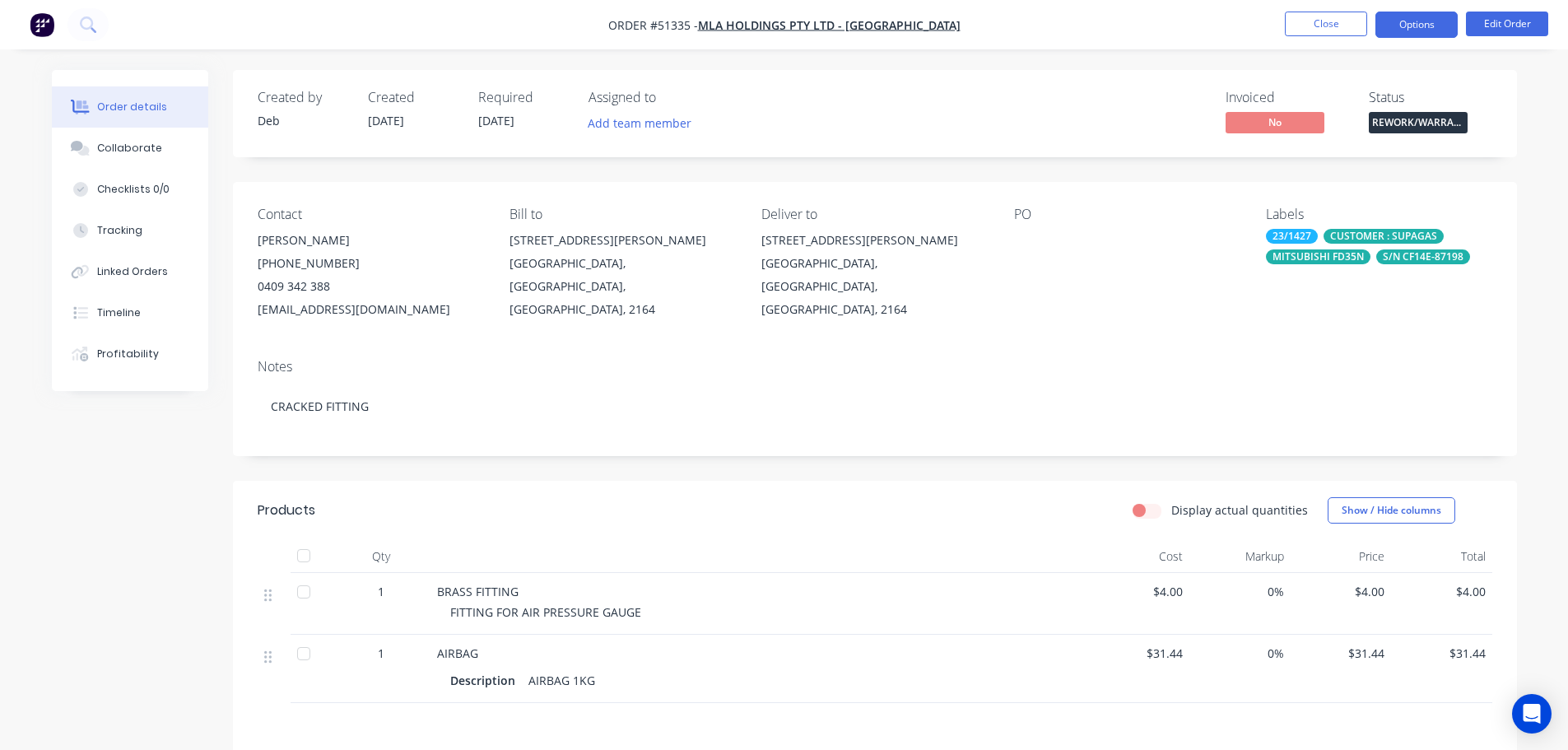
drag, startPoint x: 1399, startPoint y: 30, endPoint x: 1392, endPoint y: 37, distance: 9.9
click at [1397, 30] on button "Options" at bounding box center [1416, 25] width 82 height 26
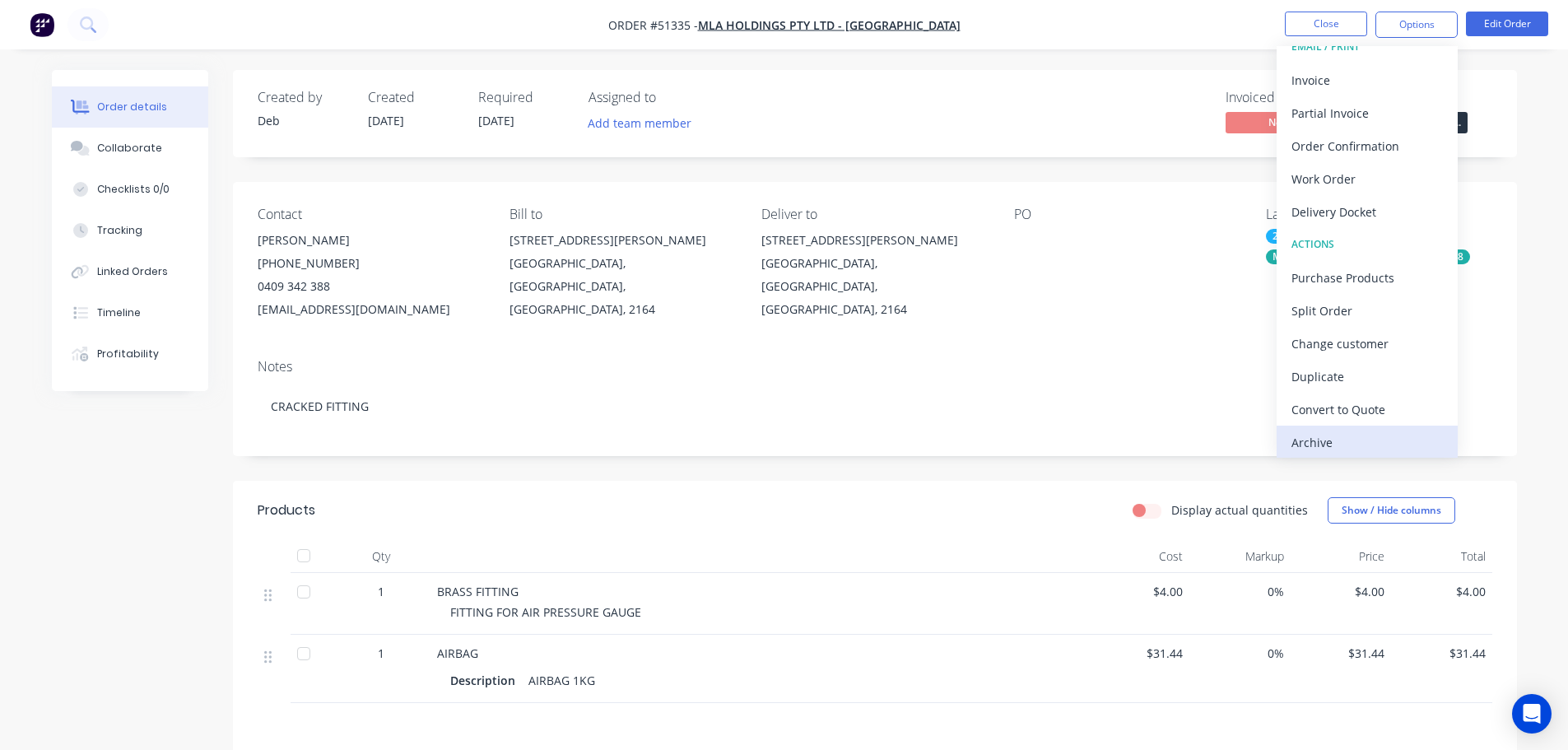
scroll to position [25, 0]
click at [1317, 441] on div "Archive" at bounding box center [1367, 437] width 151 height 24
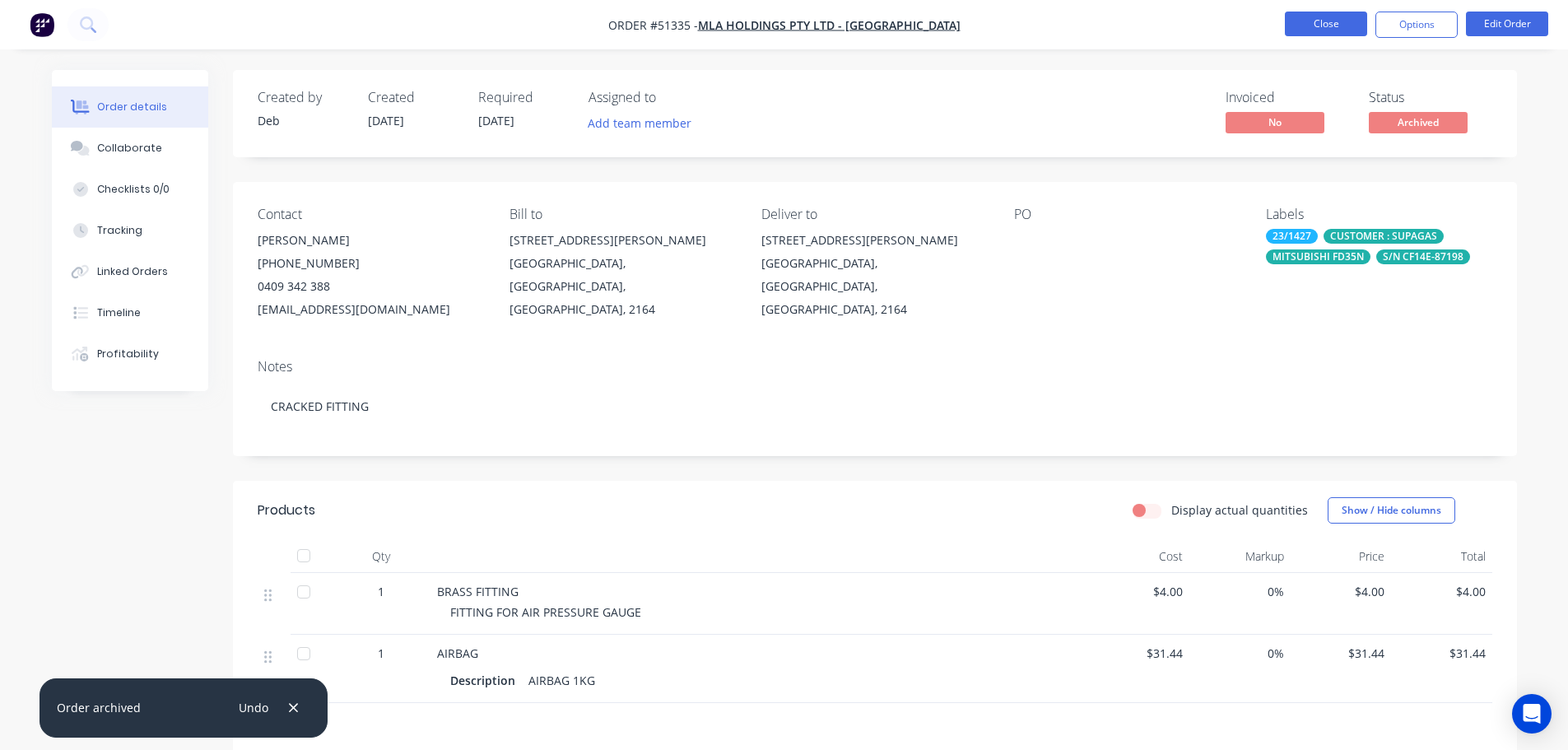
click at [1328, 27] on button "Close" at bounding box center [1325, 24] width 82 height 25
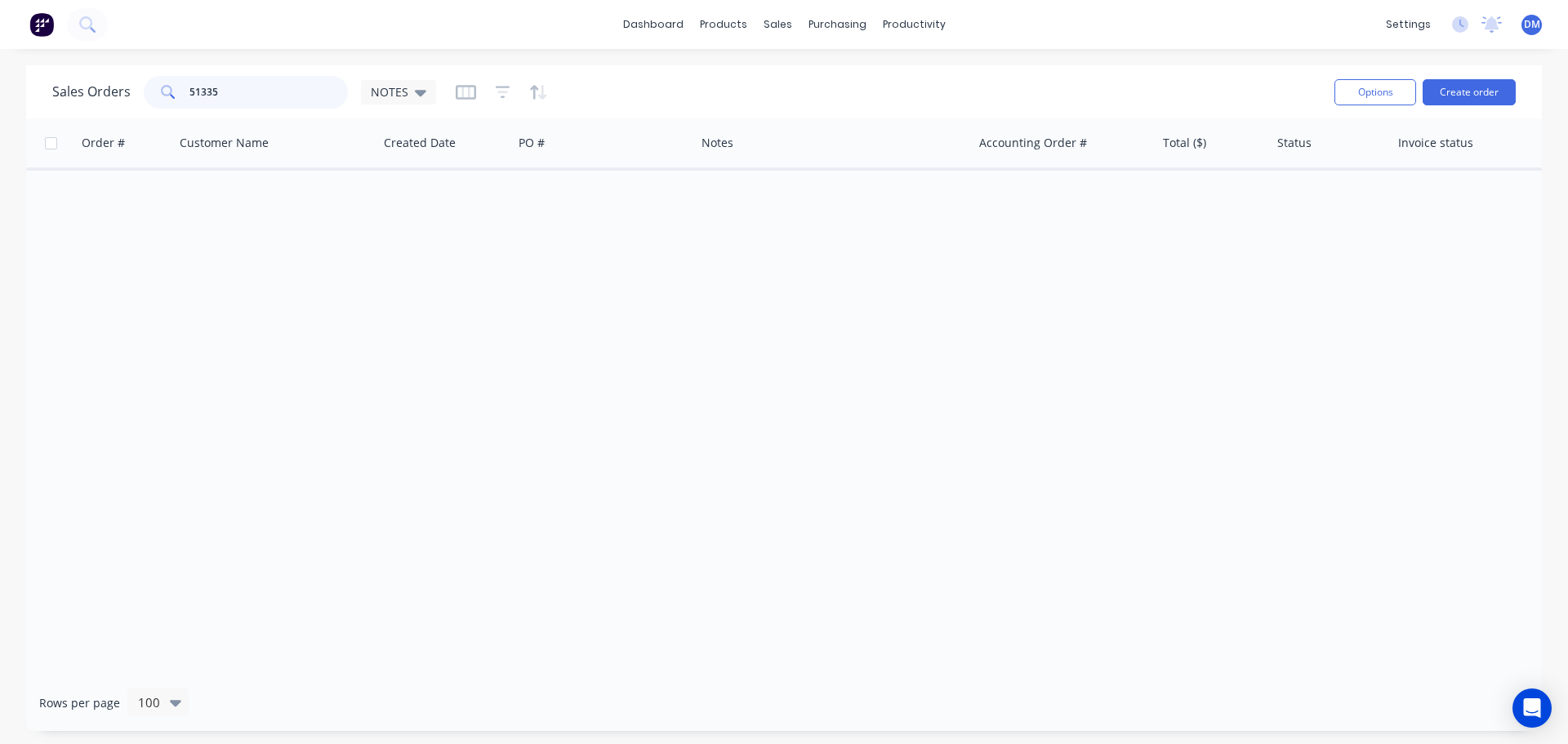
drag, startPoint x: 221, startPoint y: 94, endPoint x: 153, endPoint y: 95, distance: 68.0
click at [153, 95] on div "51335" at bounding box center [246, 92] width 204 height 33
type input "51355"
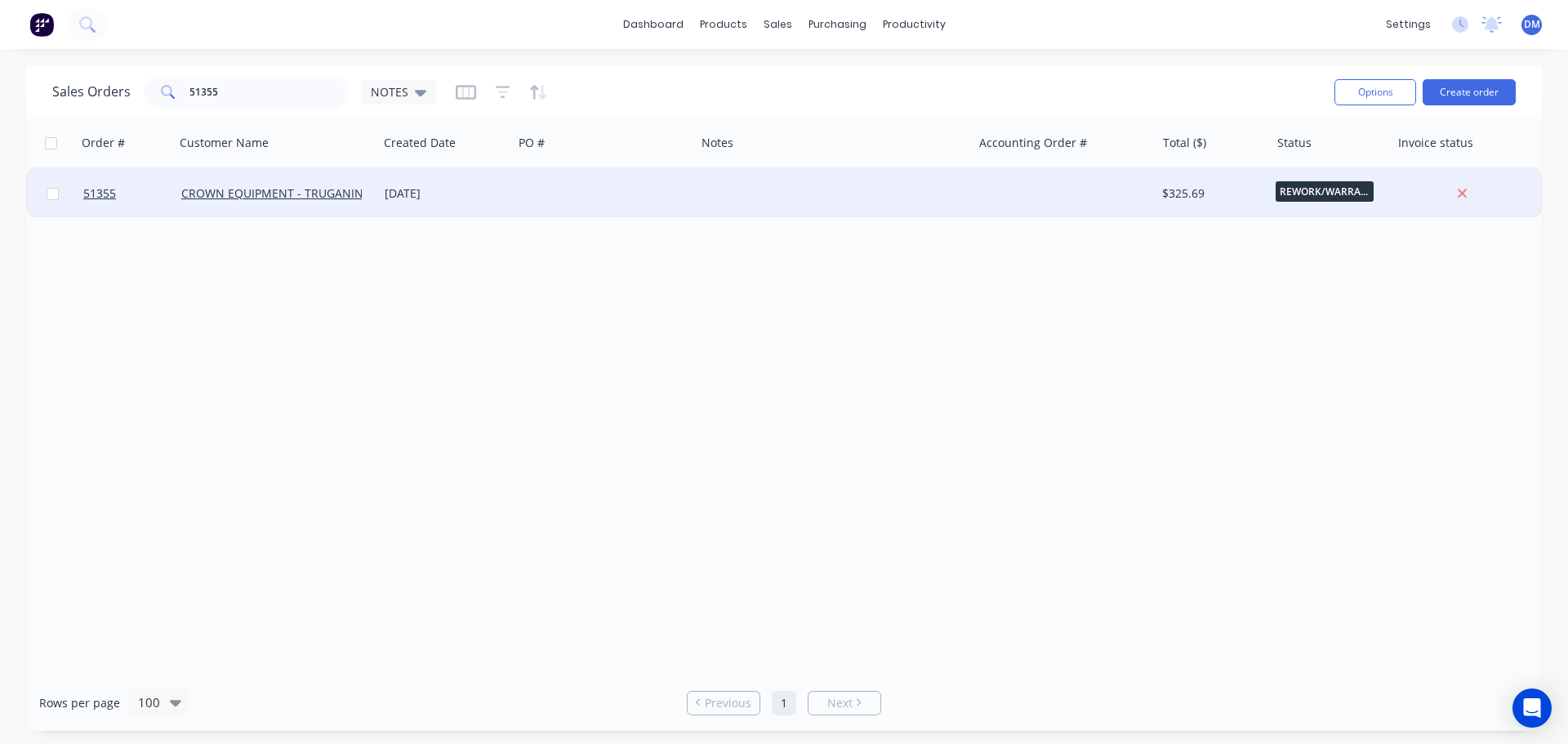
click at [516, 195] on div at bounding box center [604, 194] width 182 height 49
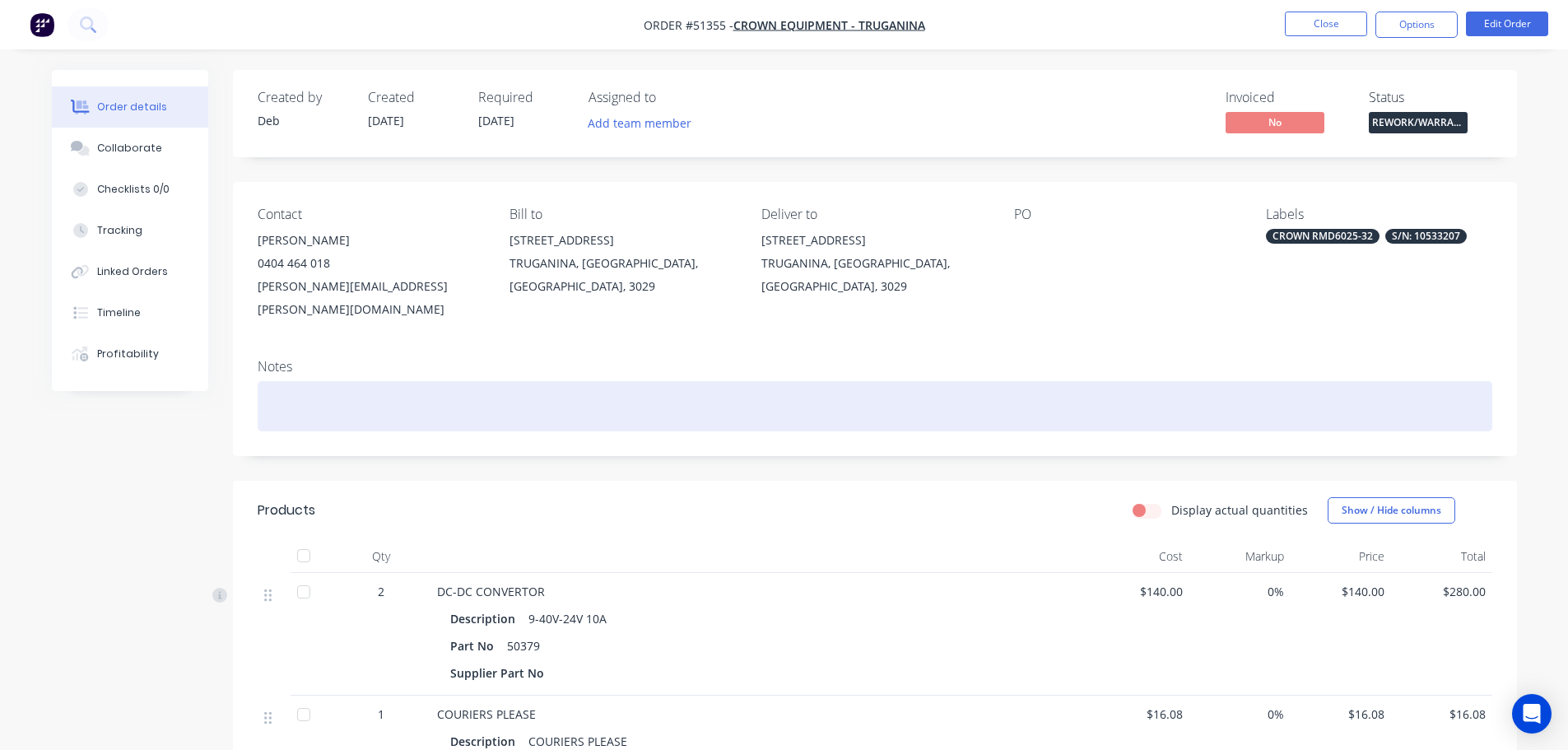
click at [494, 381] on div at bounding box center [874, 406] width 1234 height 50
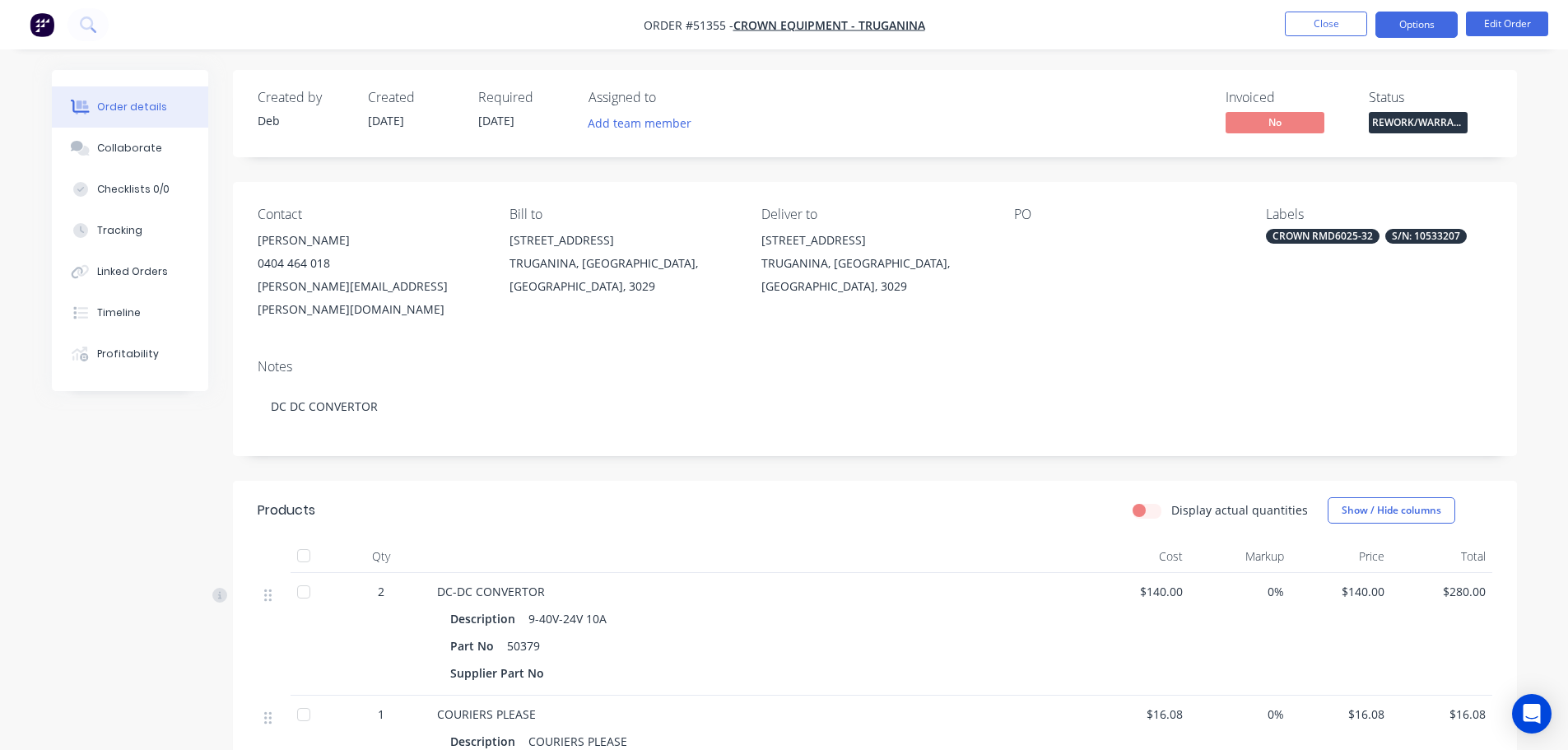
click at [1385, 28] on button "Options" at bounding box center [1416, 25] width 82 height 26
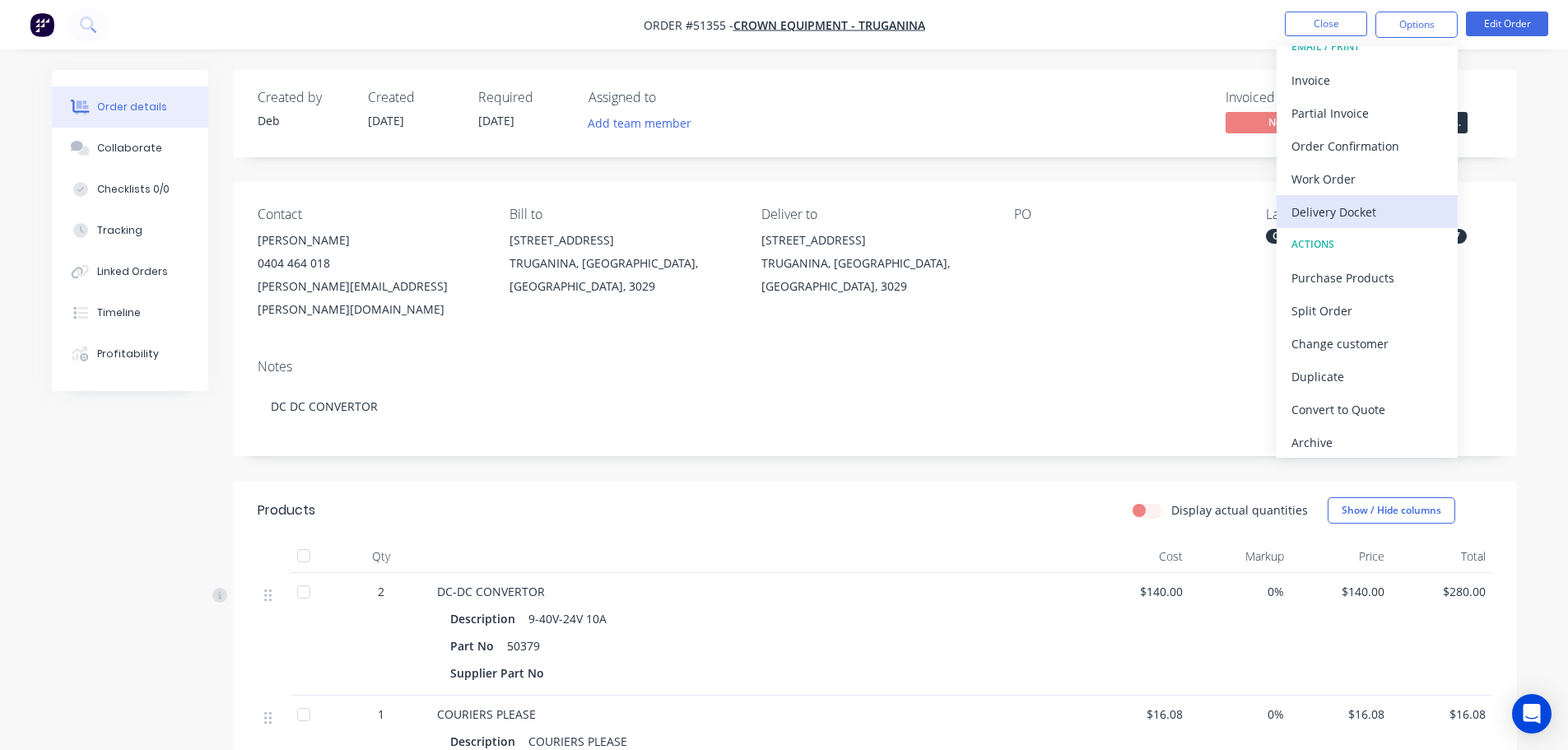
scroll to position [25, 0]
click at [1301, 437] on div "Archive" at bounding box center [1367, 437] width 151 height 24
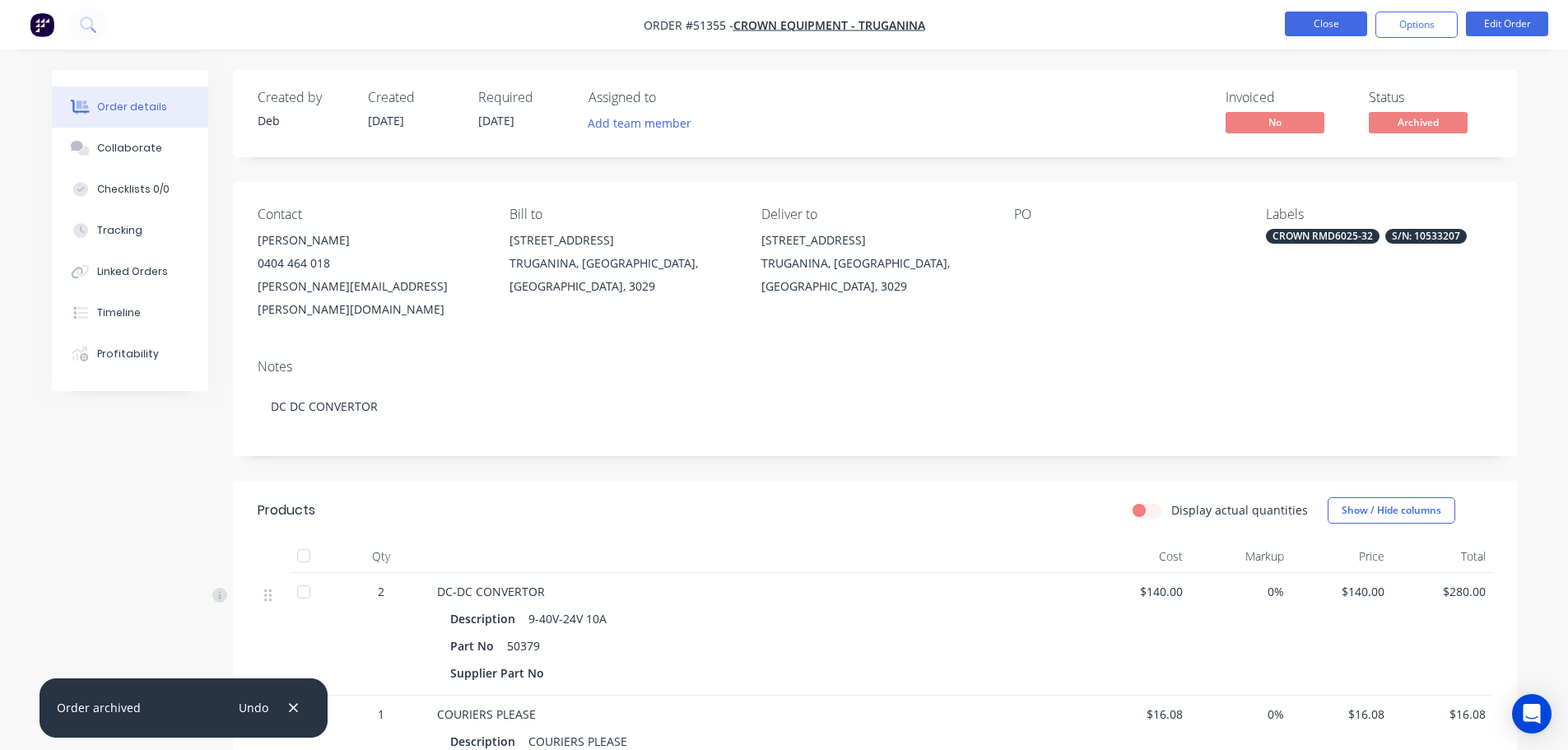
click at [1308, 25] on button "Close" at bounding box center [1325, 24] width 82 height 25
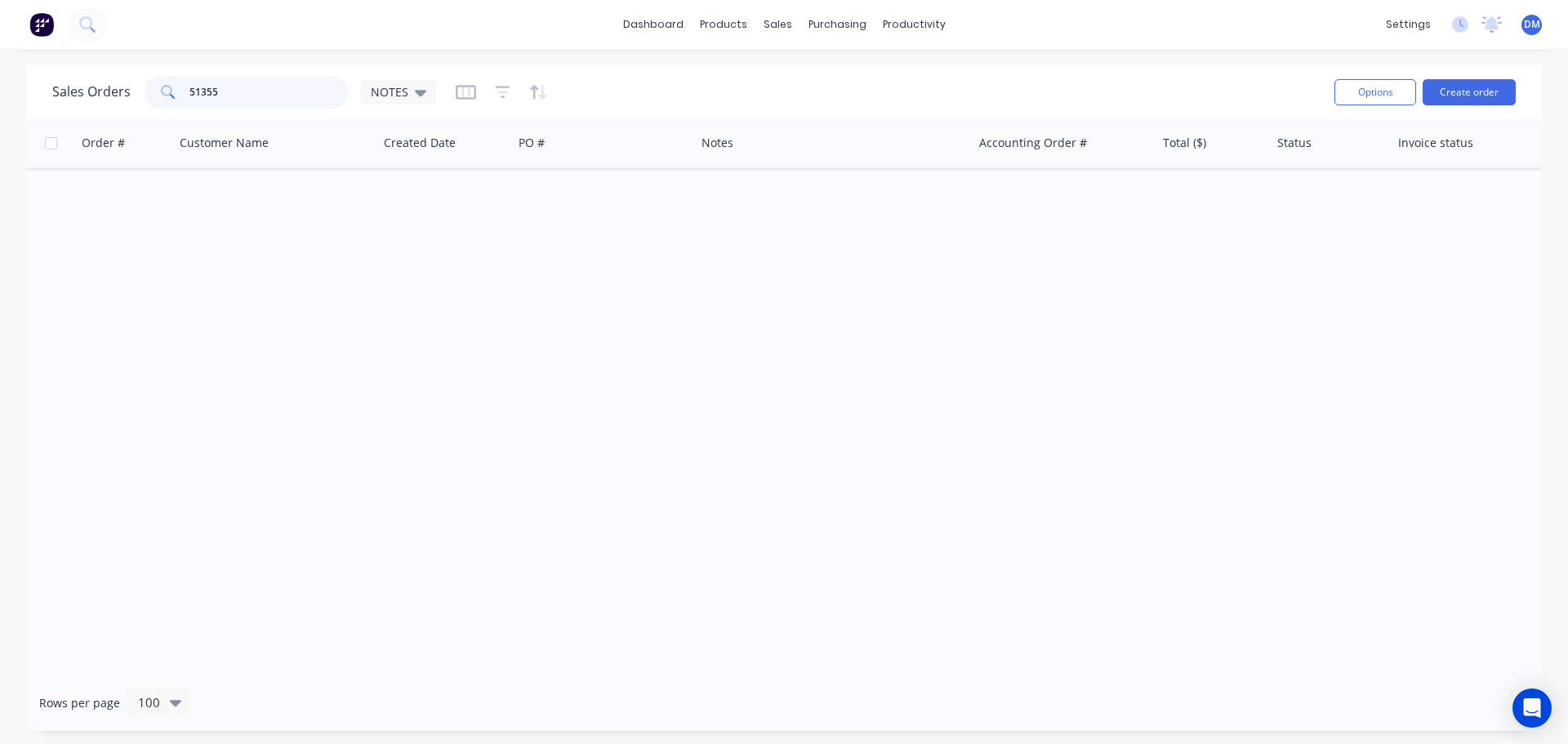
drag, startPoint x: 228, startPoint y: 88, endPoint x: 35, endPoint y: 94, distance: 193.1
click at [35, 94] on div "Sales Orders 51355 NOTES Options Create order" at bounding box center [784, 92] width 1516 height 53
type input "51406"
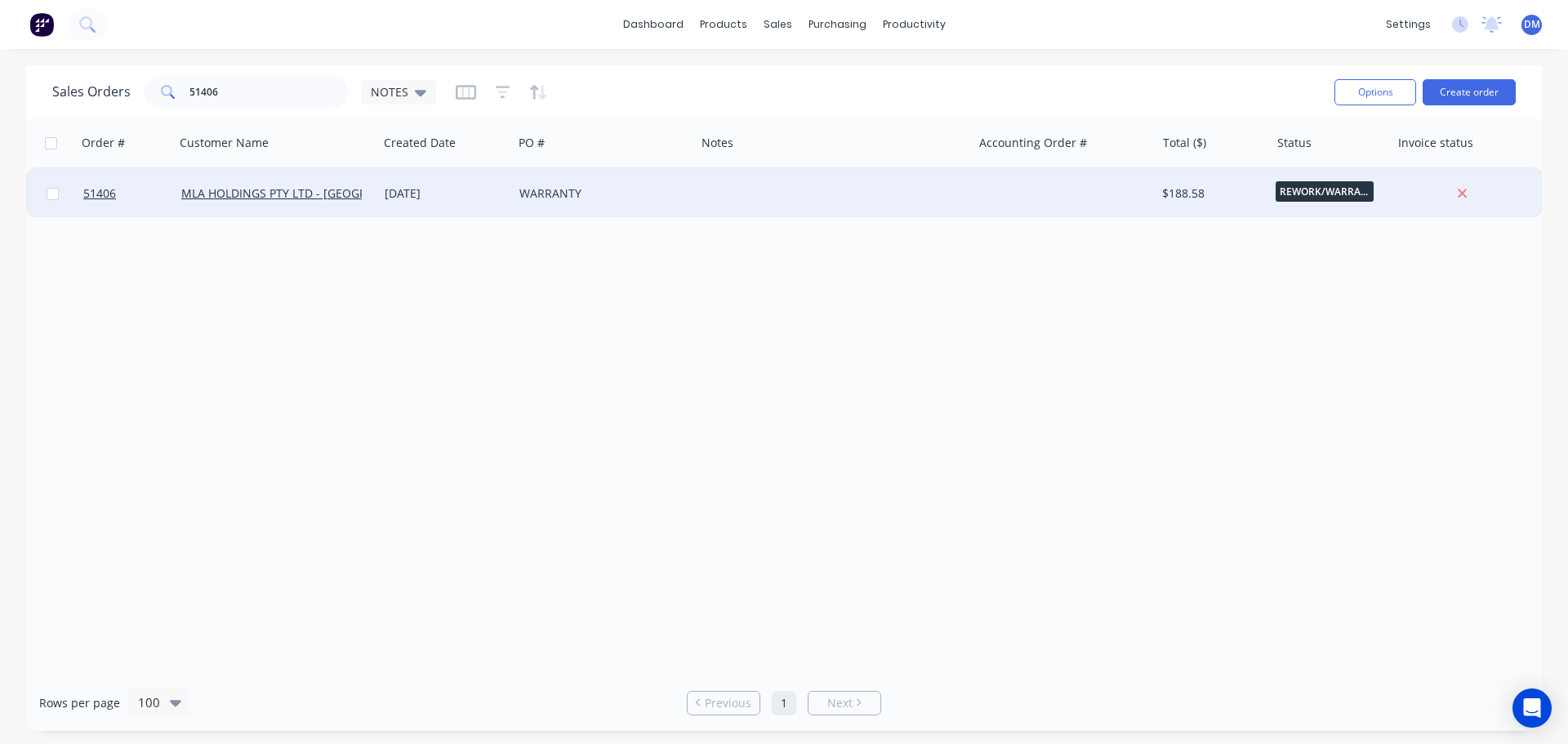
click at [542, 195] on div "WARRANTY" at bounding box center [600, 193] width 161 height 16
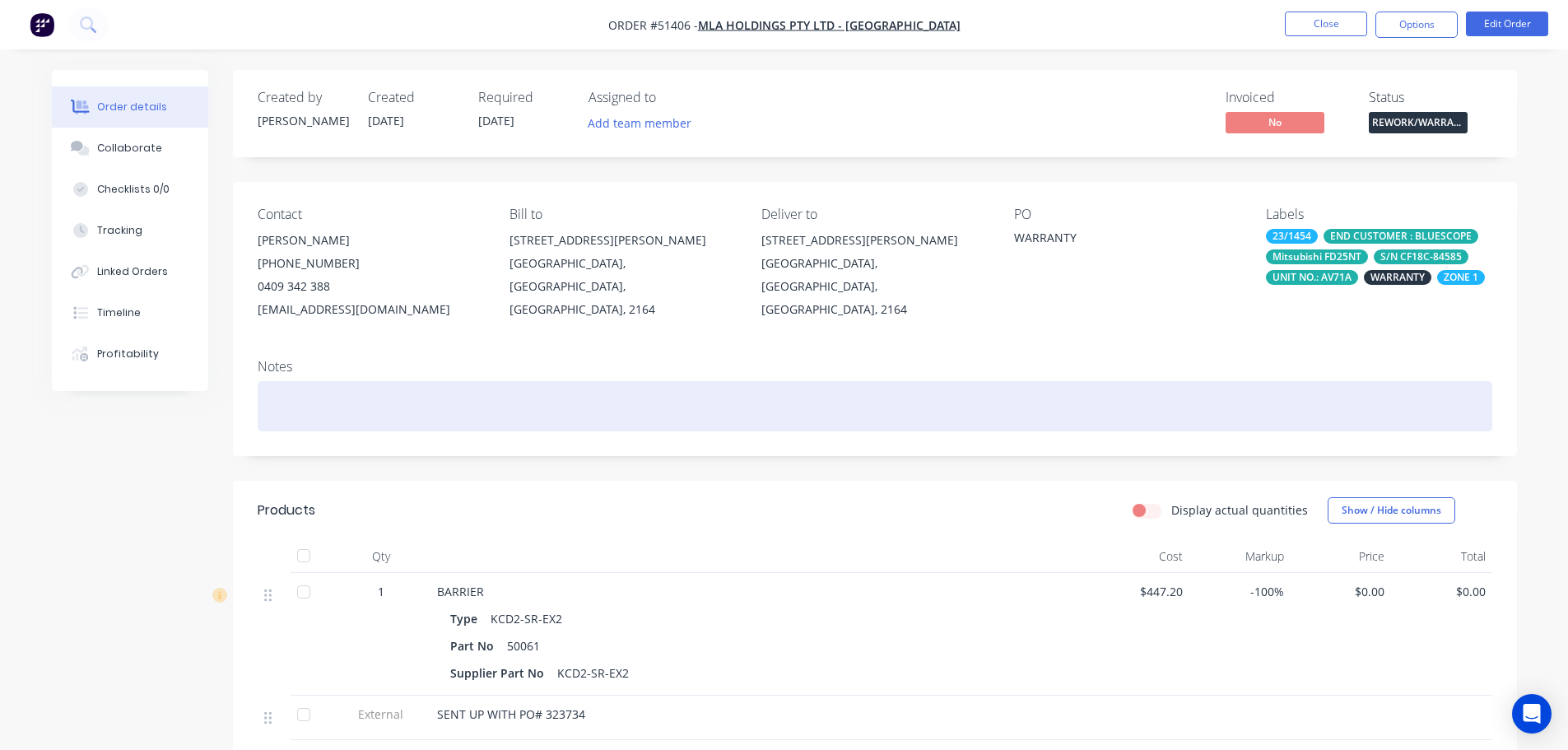
click at [324, 398] on div at bounding box center [874, 406] width 1234 height 50
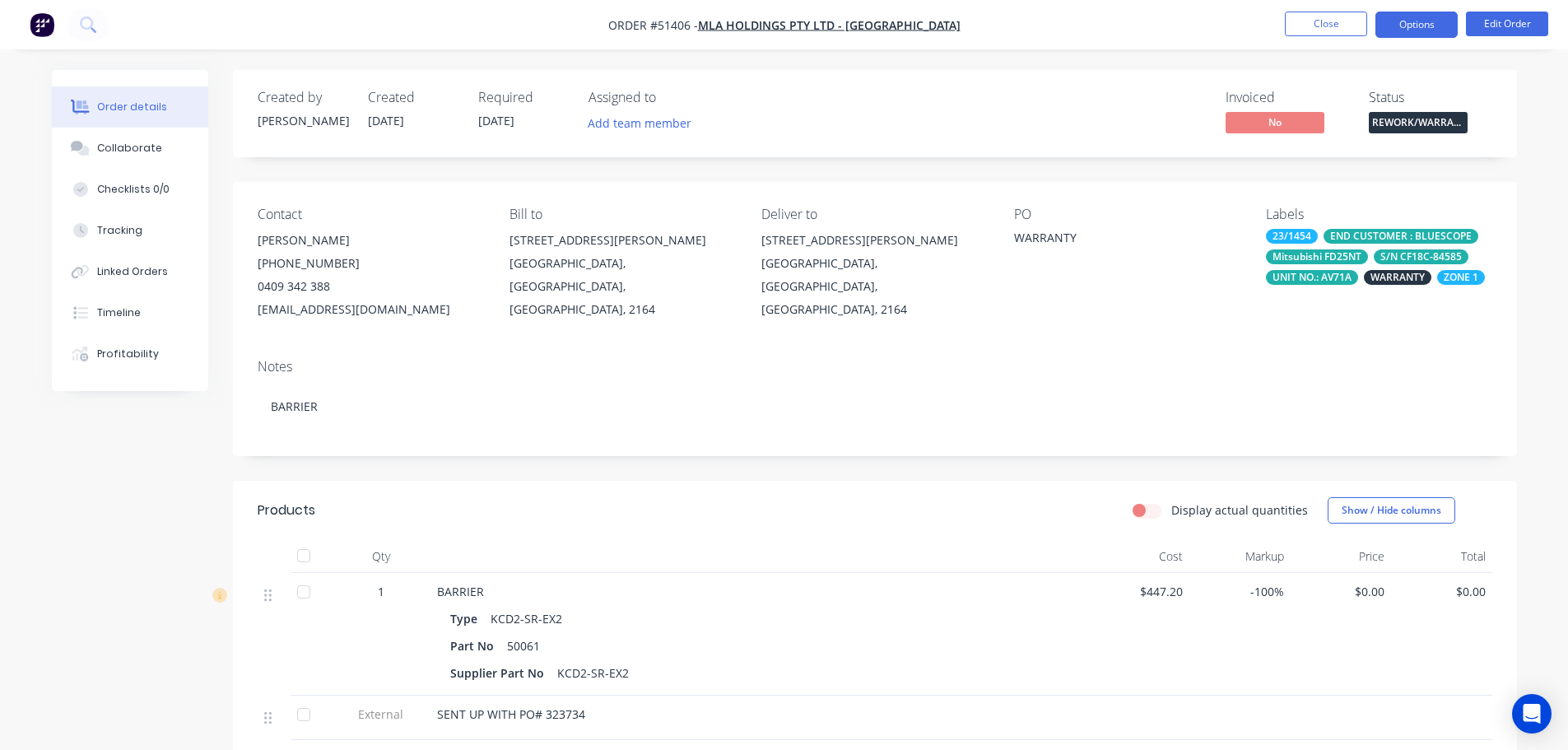
click at [1413, 27] on button "Options" at bounding box center [1416, 25] width 82 height 26
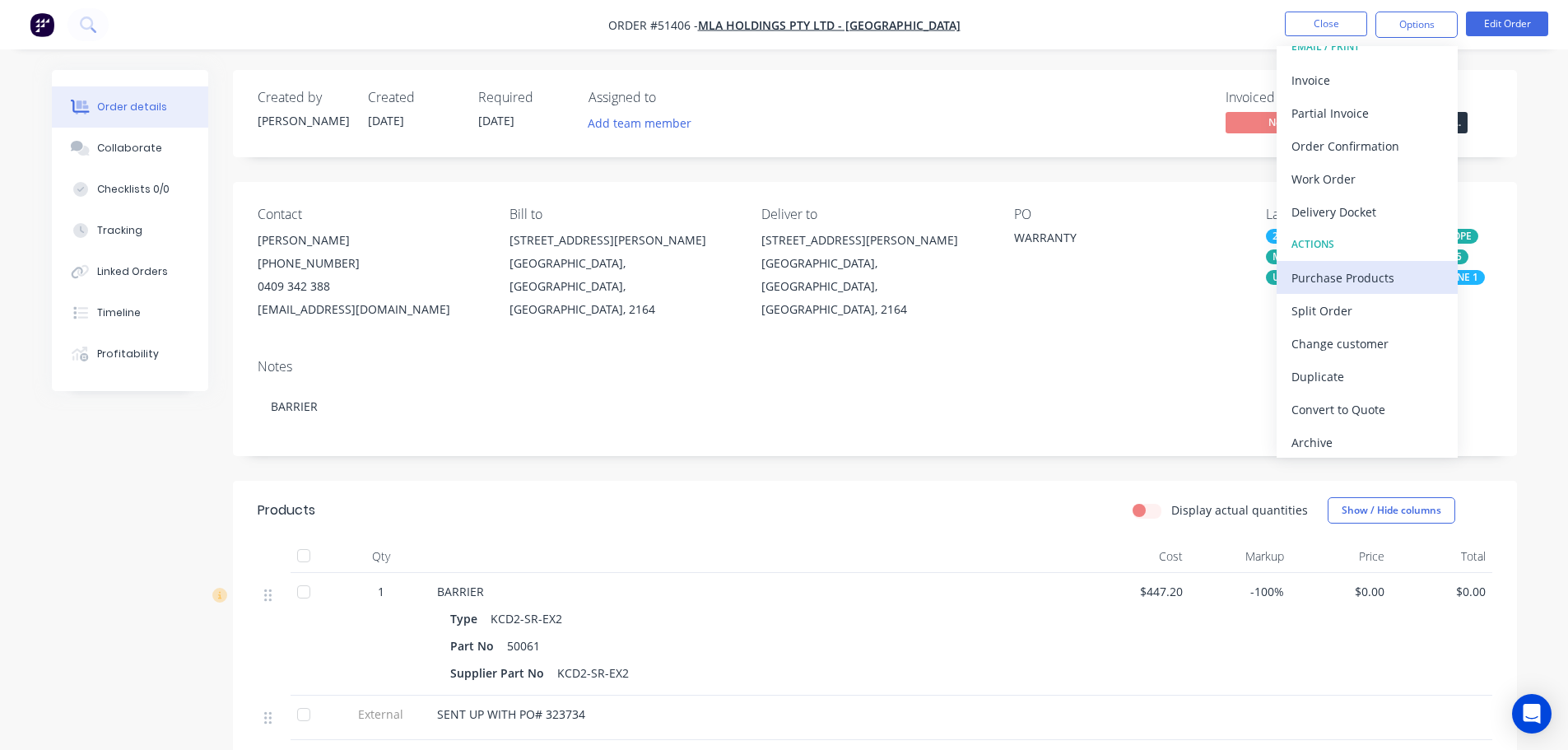
scroll to position [25, 0]
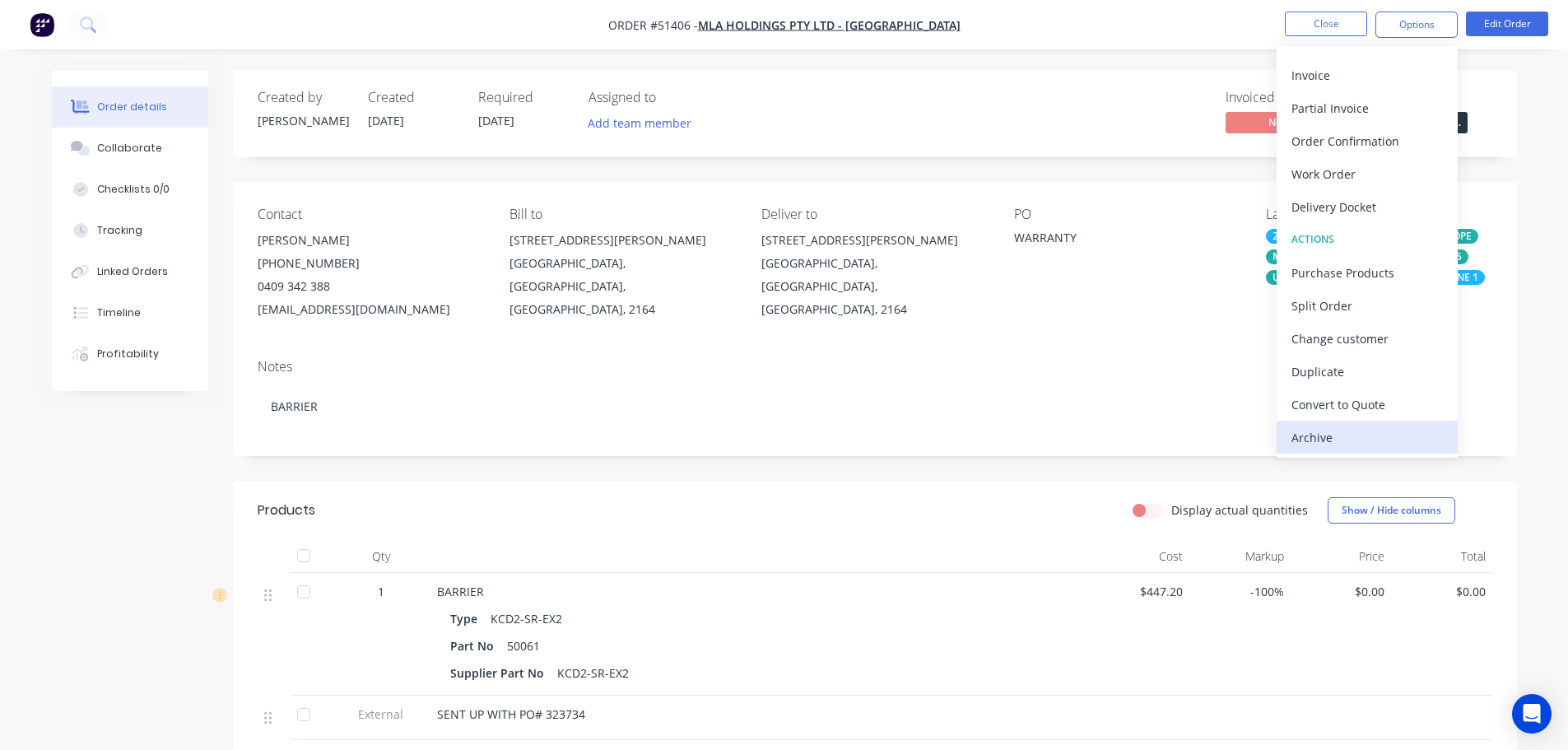
click at [1313, 446] on div "Archive" at bounding box center [1367, 437] width 151 height 24
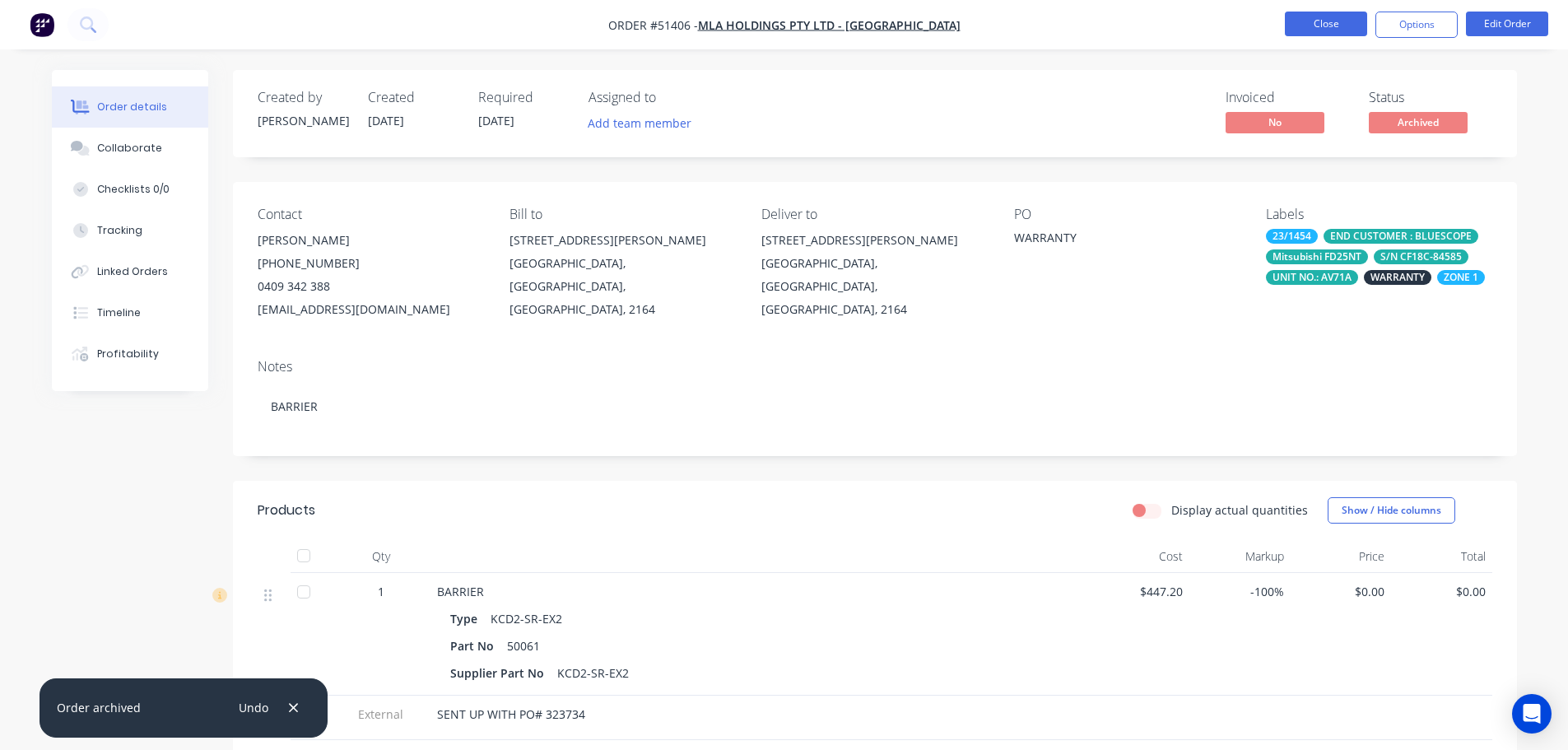
click at [1338, 20] on button "Close" at bounding box center [1325, 24] width 82 height 25
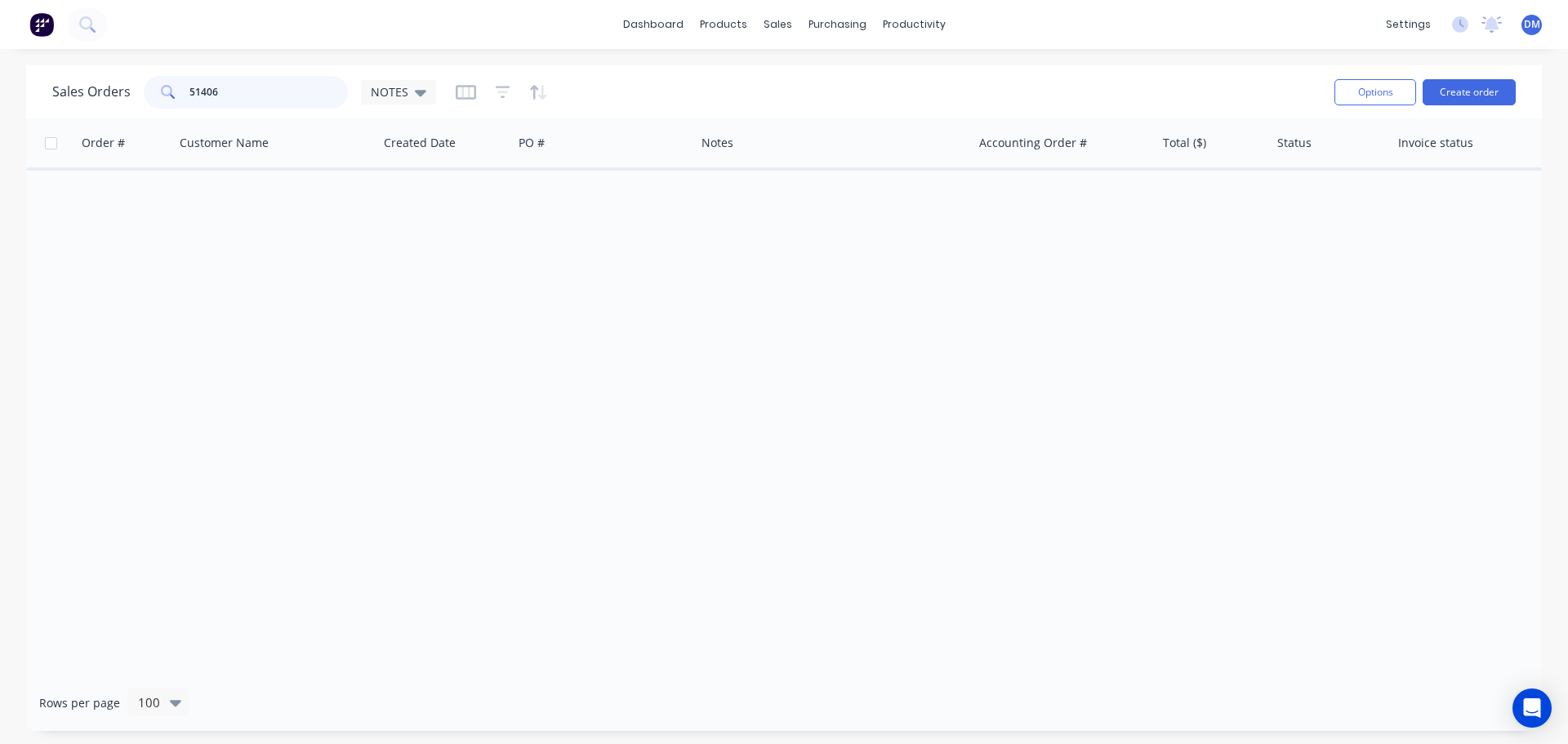
drag, startPoint x: 205, startPoint y: 94, endPoint x: -153, endPoint y: 129, distance: 359.7
click at [0, 129] on html "dashboard products sales purchasing productivity dashboard products Product Cat…" at bounding box center [784, 372] width 1568 height 744
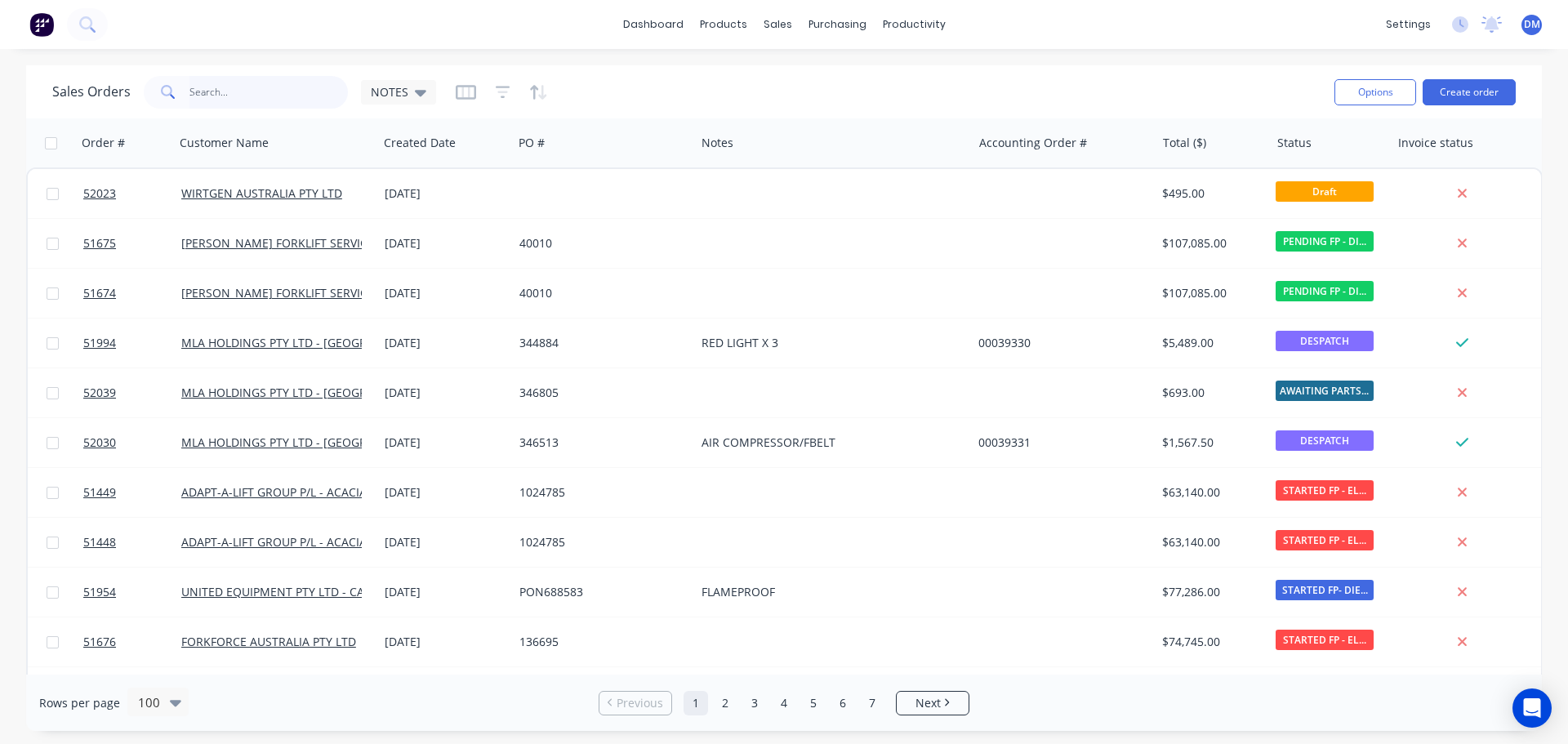
click at [222, 93] on input "text" at bounding box center [269, 92] width 159 height 33
type input "51441"
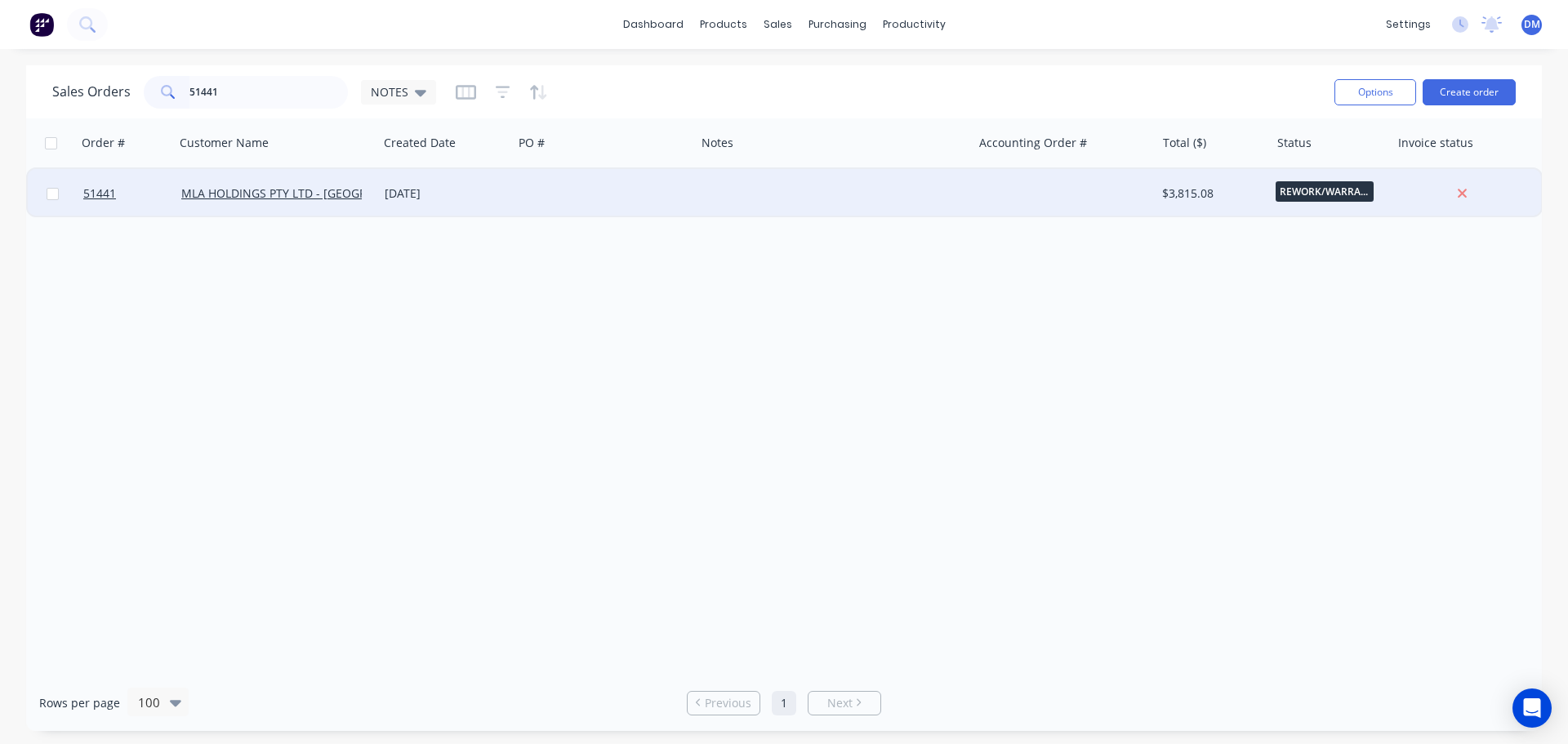
click at [549, 201] on div at bounding box center [604, 194] width 182 height 49
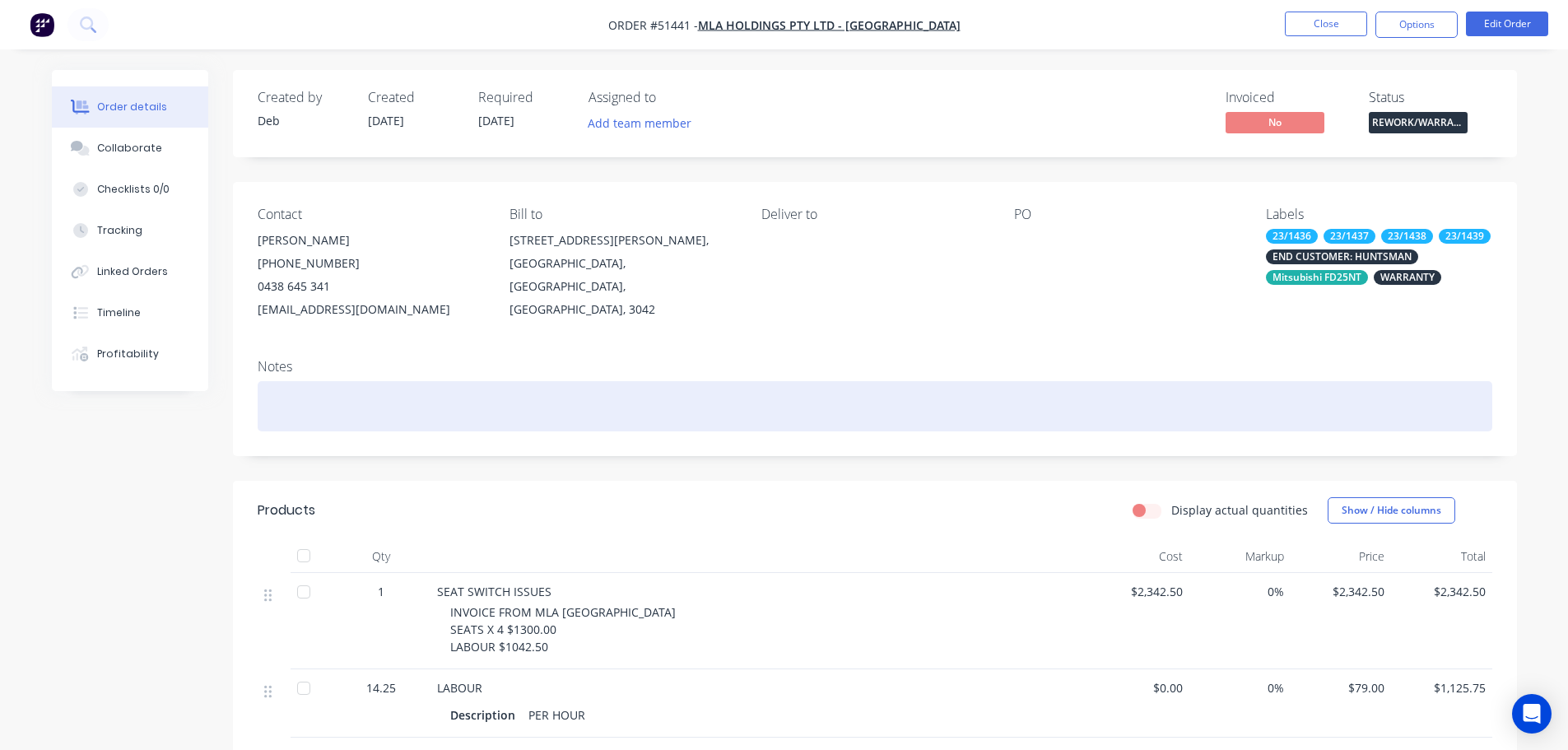
drag, startPoint x: 350, startPoint y: 401, endPoint x: 351, endPoint y: 391, distance: 10.0
click at [350, 400] on div at bounding box center [874, 406] width 1234 height 50
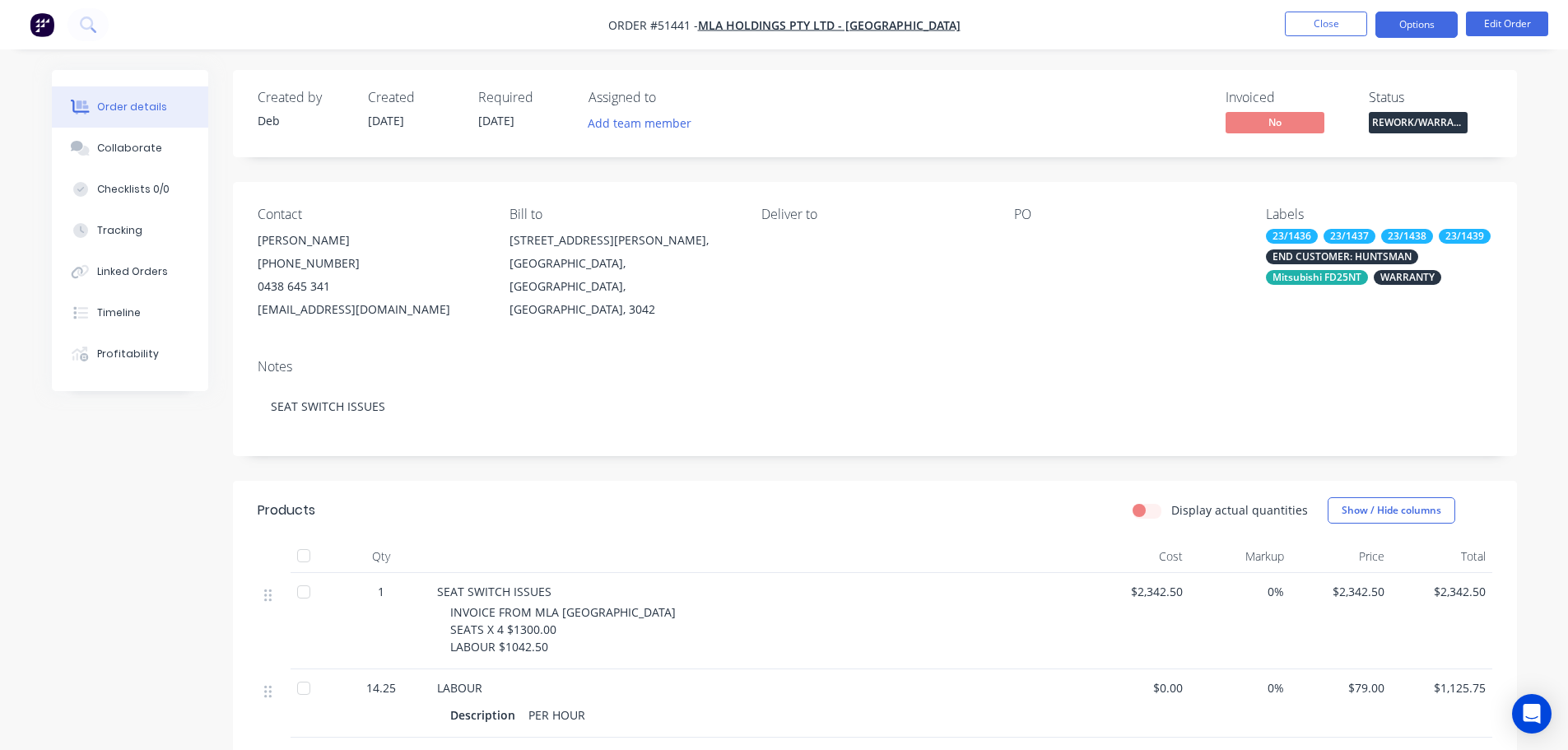
click at [1430, 21] on button "Options" at bounding box center [1416, 25] width 82 height 26
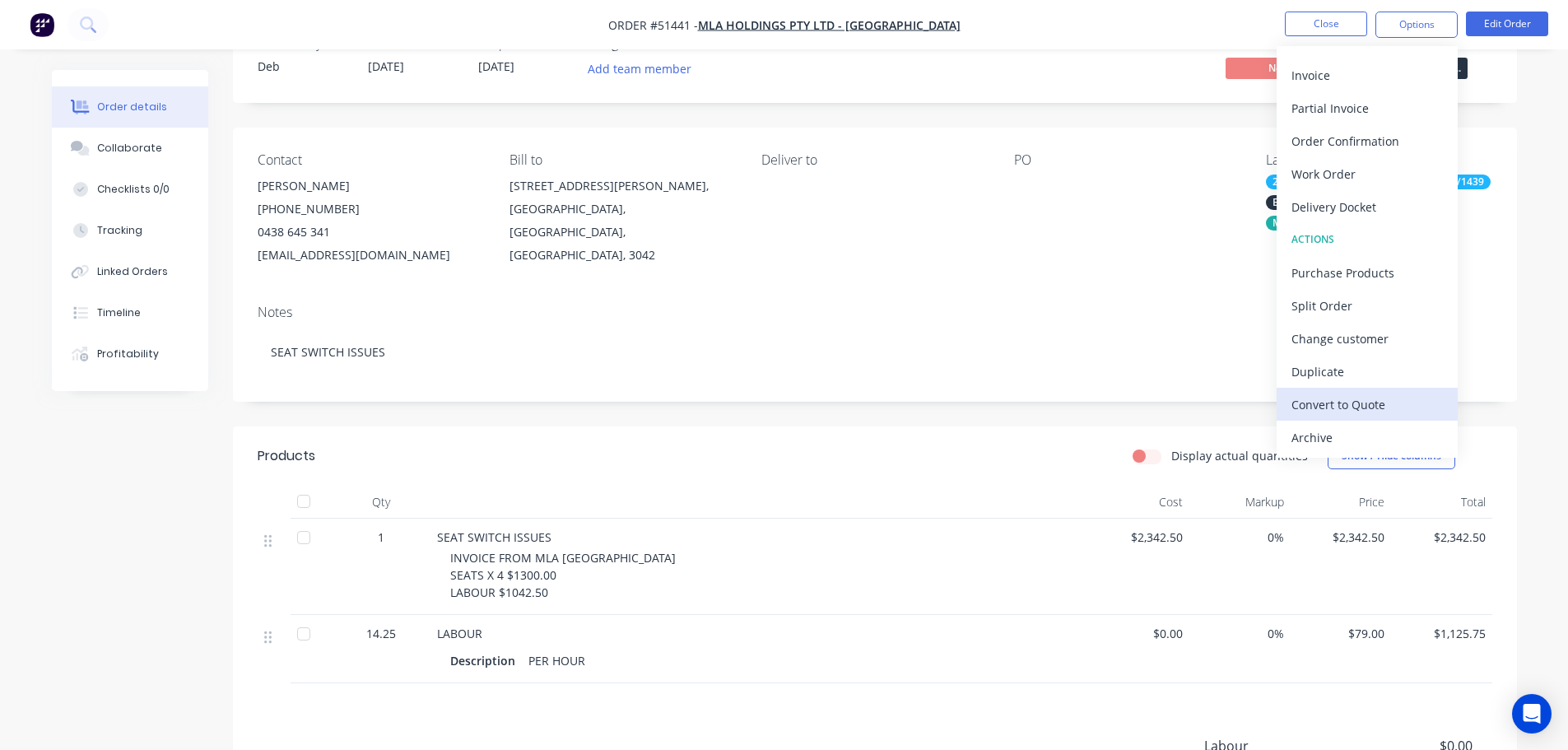
scroll to position [82, 0]
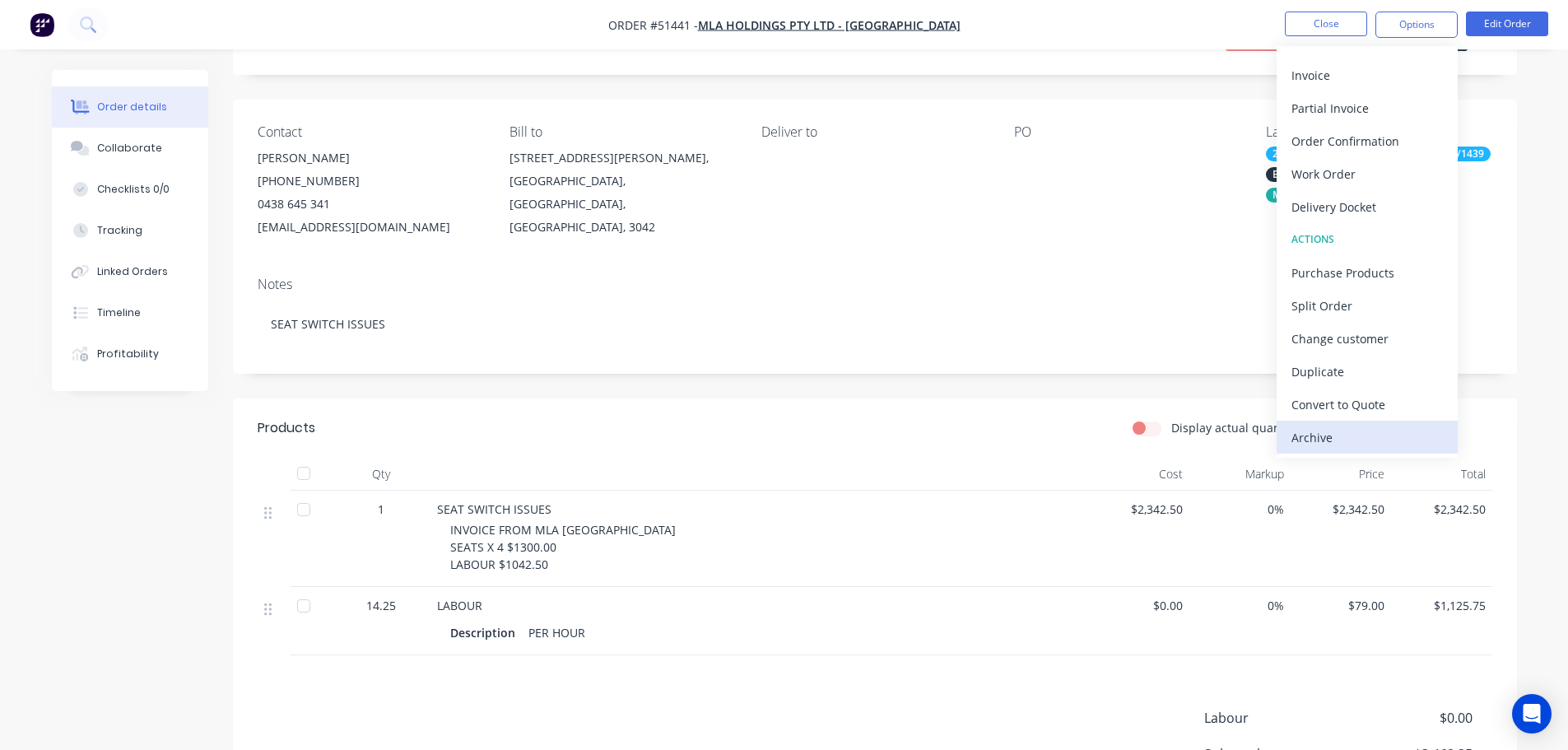
click at [1362, 433] on div "Archive" at bounding box center [1367, 437] width 151 height 24
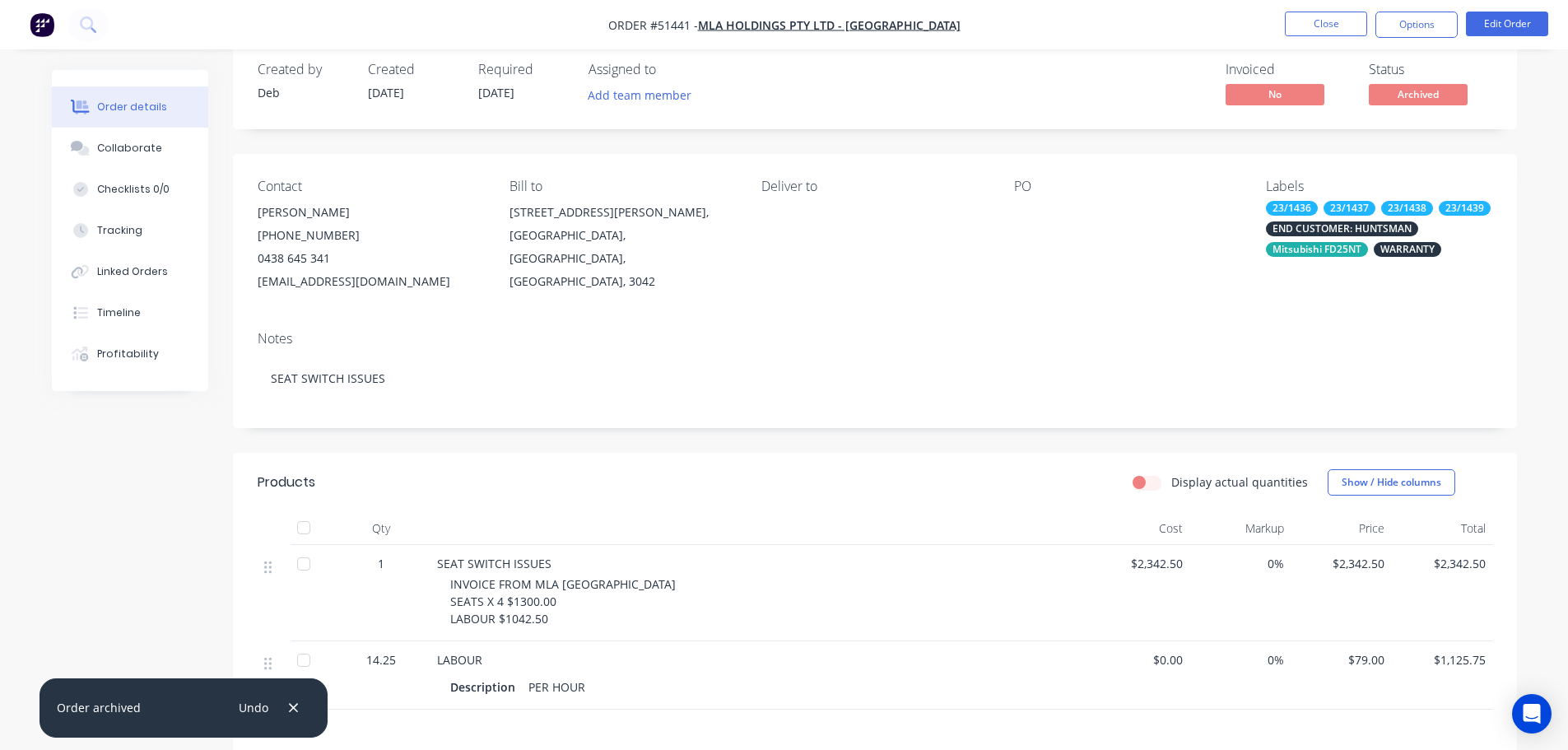
scroll to position [0, 0]
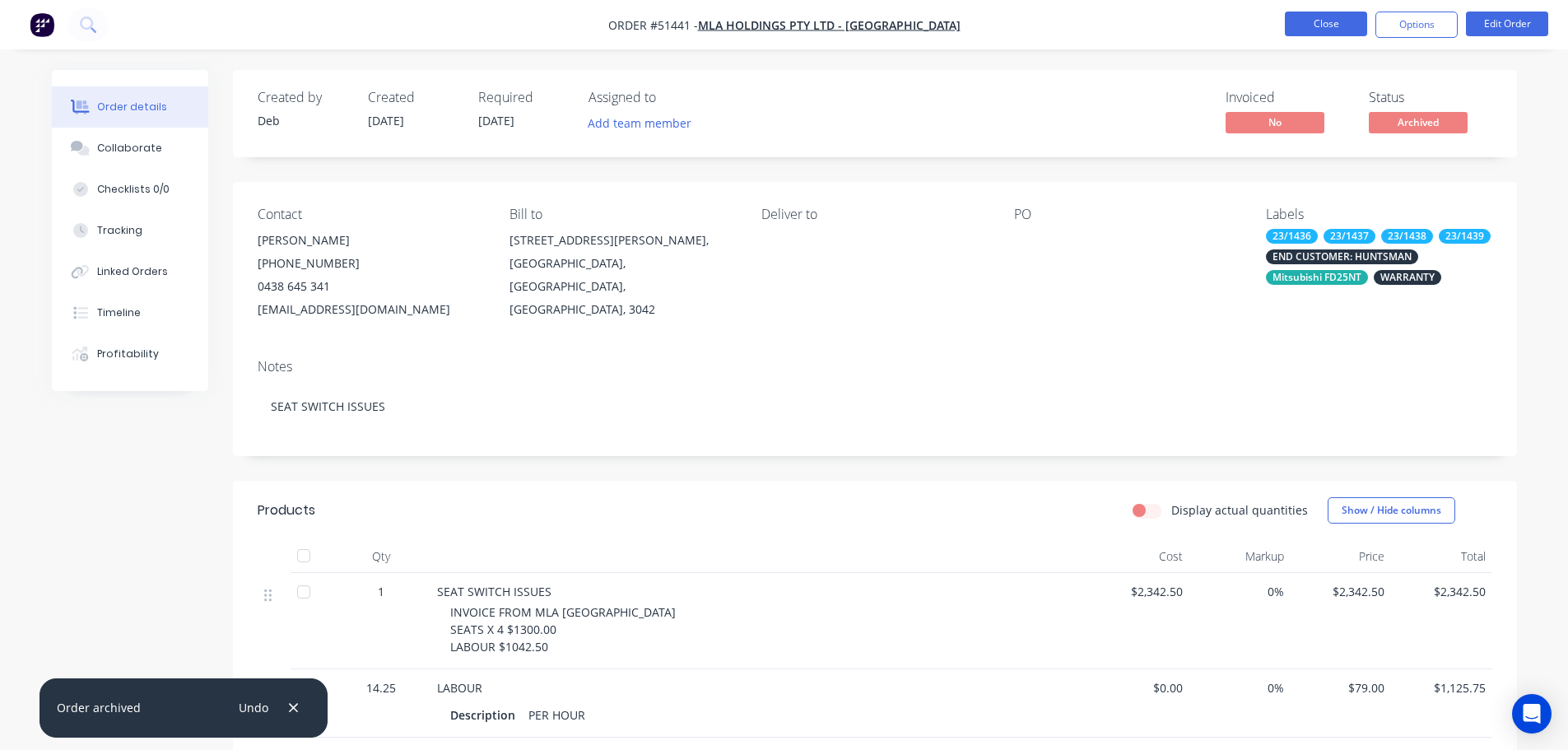
click at [1312, 25] on button "Close" at bounding box center [1325, 24] width 82 height 25
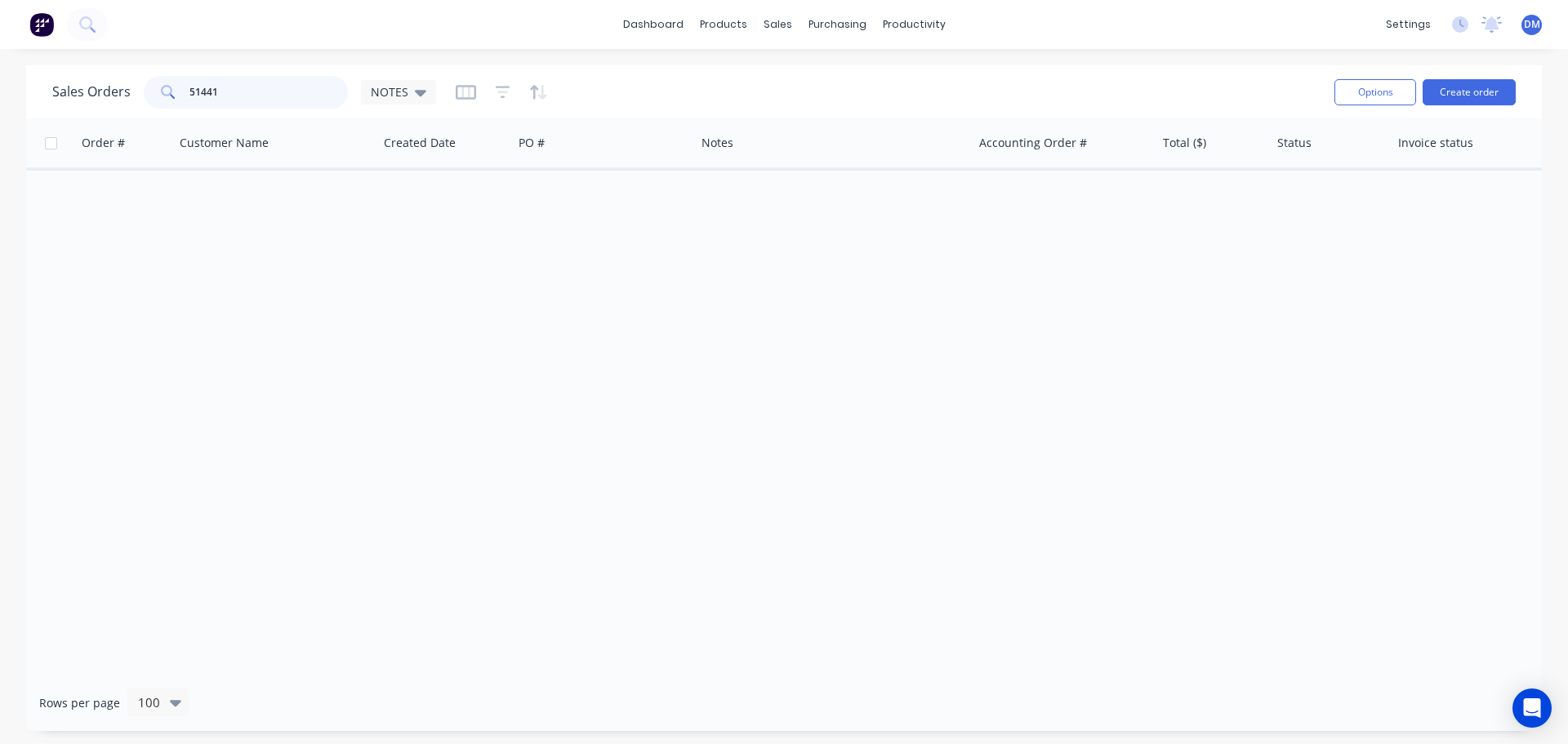
drag, startPoint x: 126, startPoint y: 64, endPoint x: 42, endPoint y: 86, distance: 86.8
click at [89, 64] on div "dashboard products sales purchasing productivity dashboard products Product Cat…" at bounding box center [784, 372] width 1568 height 744
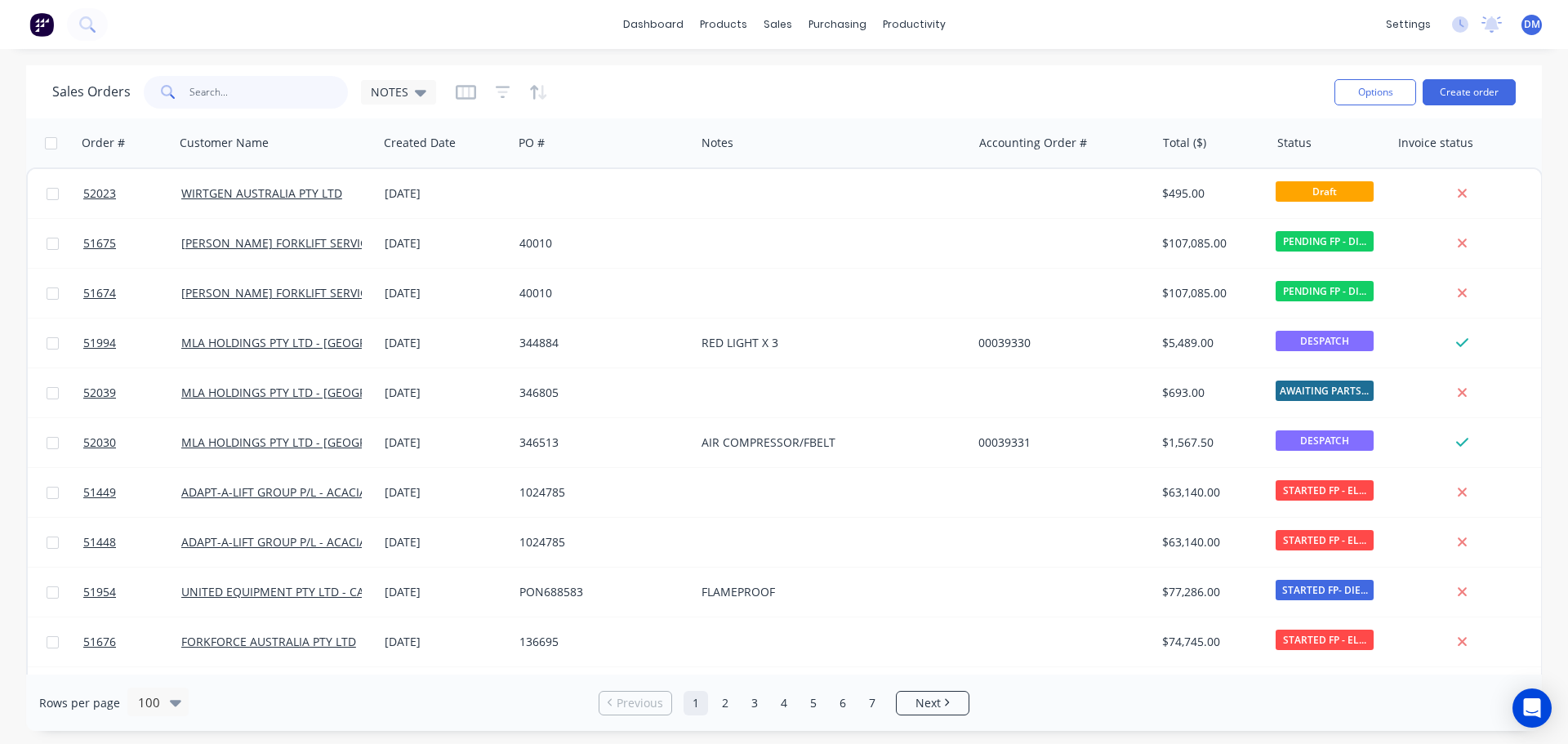
click at [253, 94] on input "text" at bounding box center [269, 92] width 159 height 33
type input "51442"
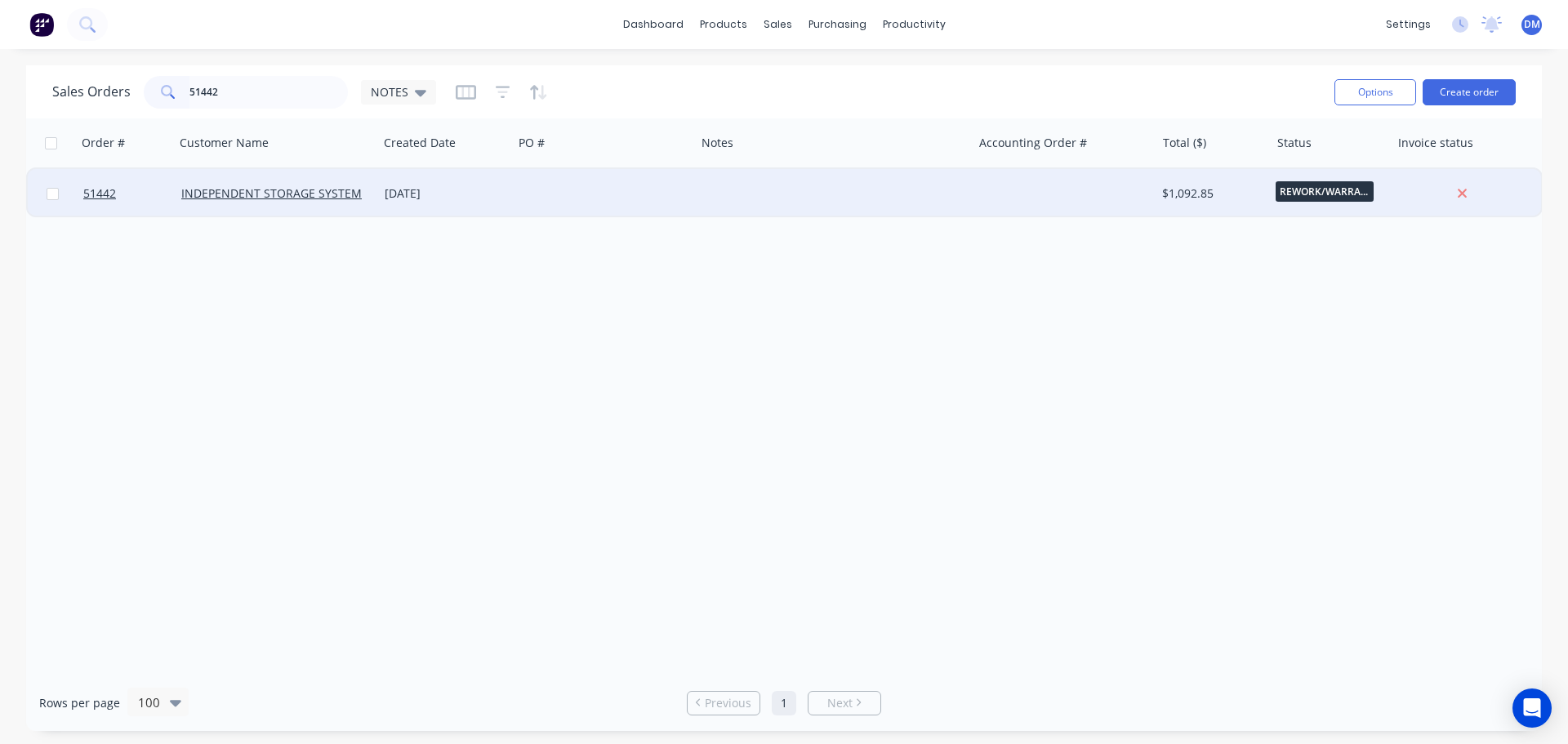
click at [553, 190] on div at bounding box center [604, 194] width 182 height 49
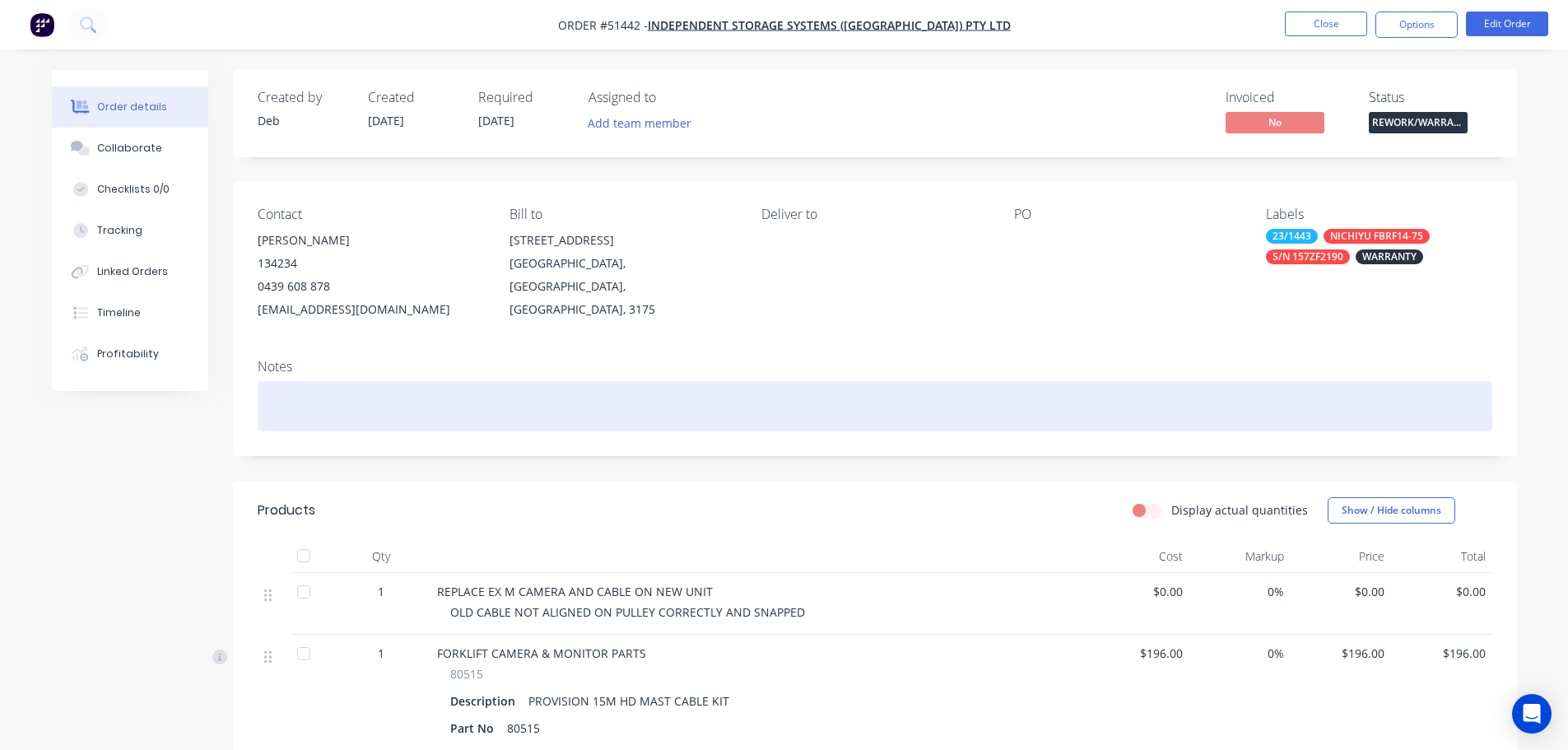
click at [298, 402] on div at bounding box center [874, 406] width 1234 height 50
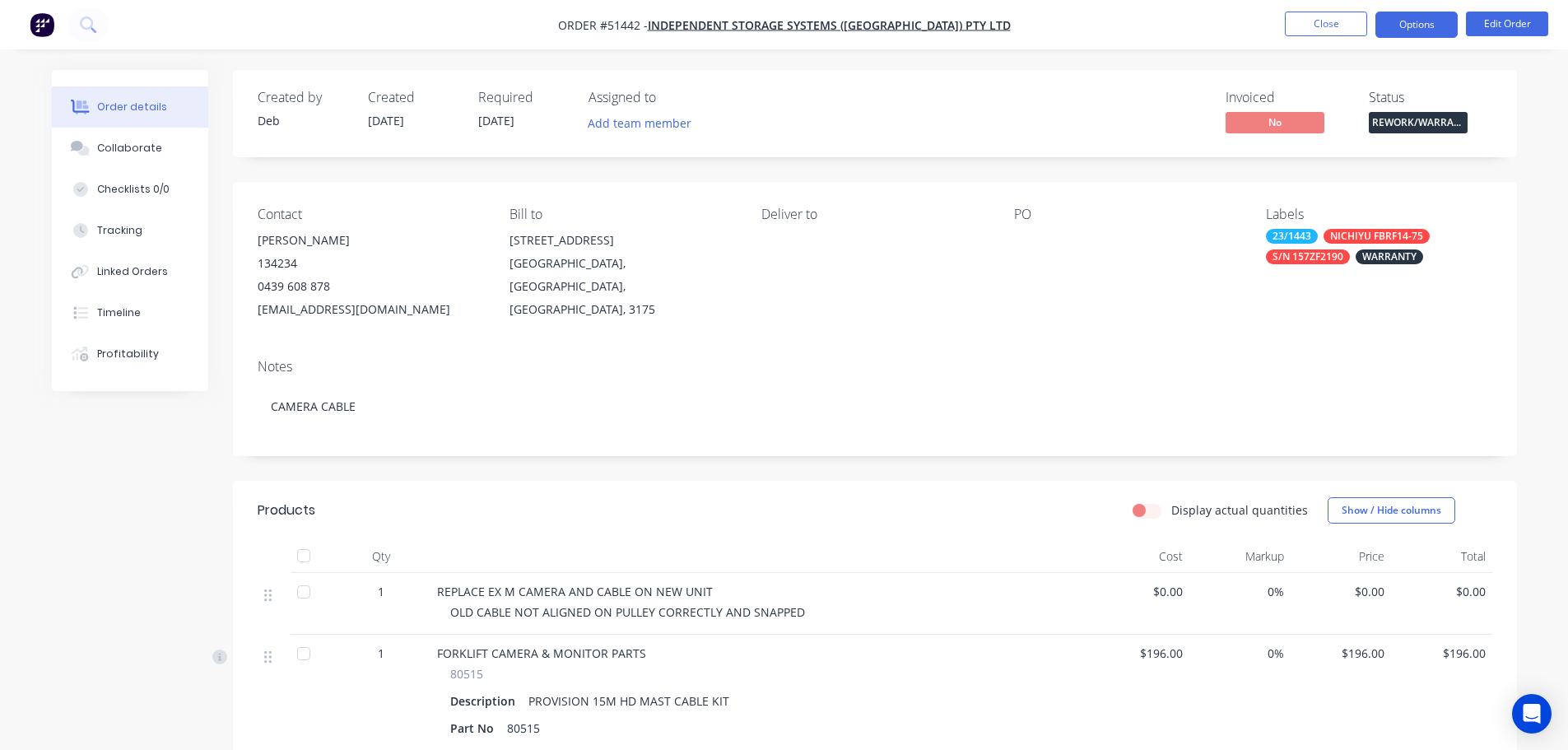
click at [1423, 27] on button "Options" at bounding box center [1416, 25] width 82 height 26
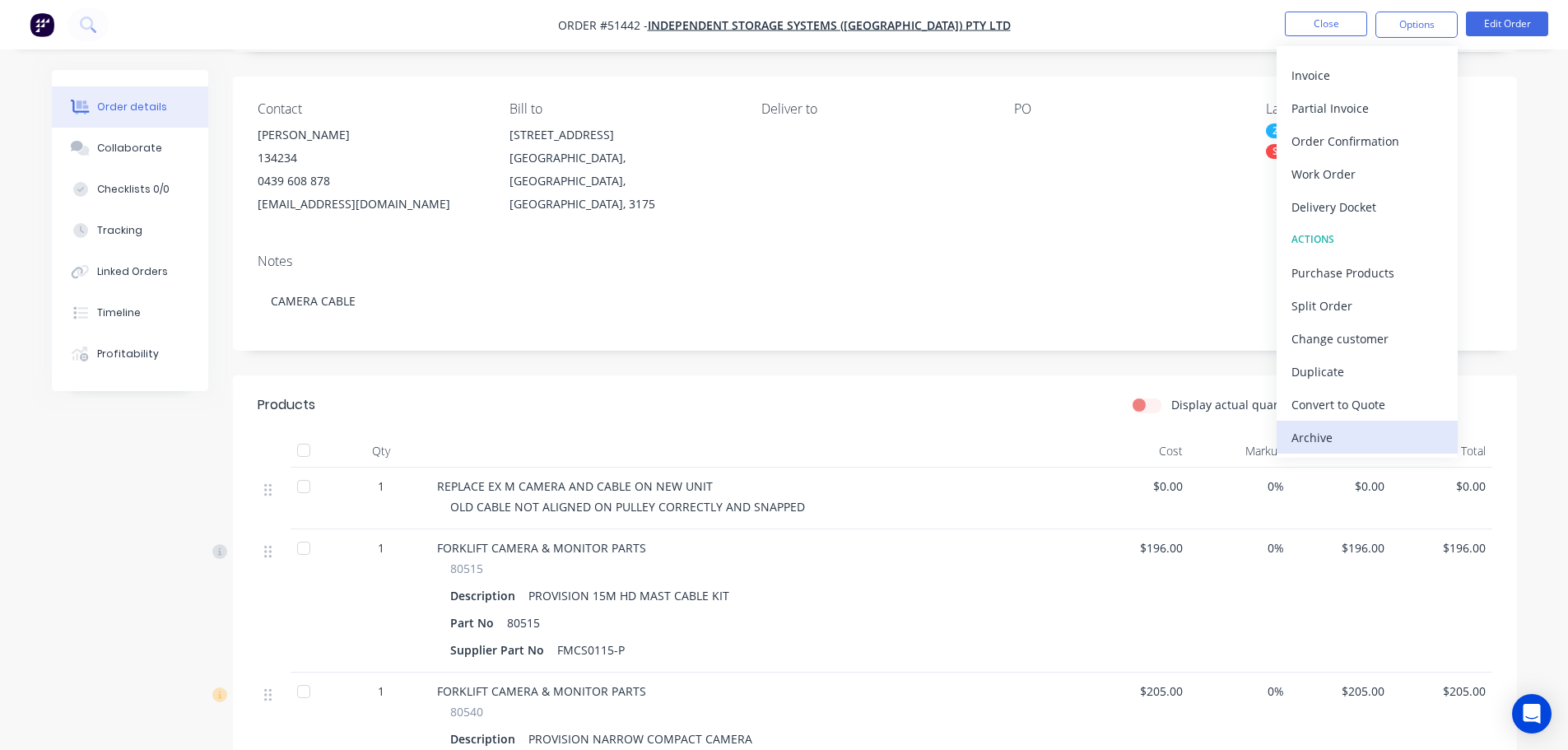
scroll to position [165, 0]
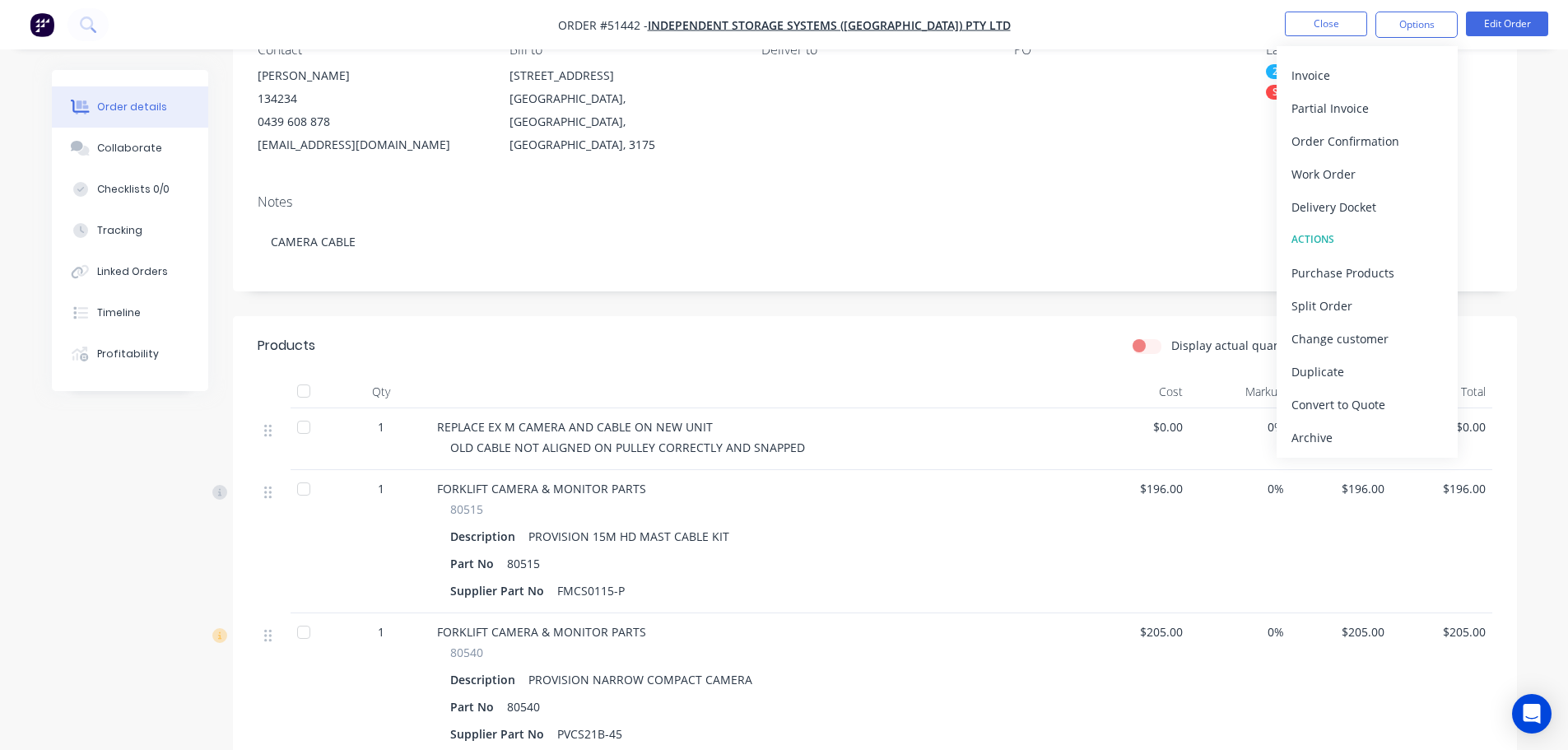
click at [1324, 437] on div "Archive" at bounding box center [1367, 437] width 151 height 24
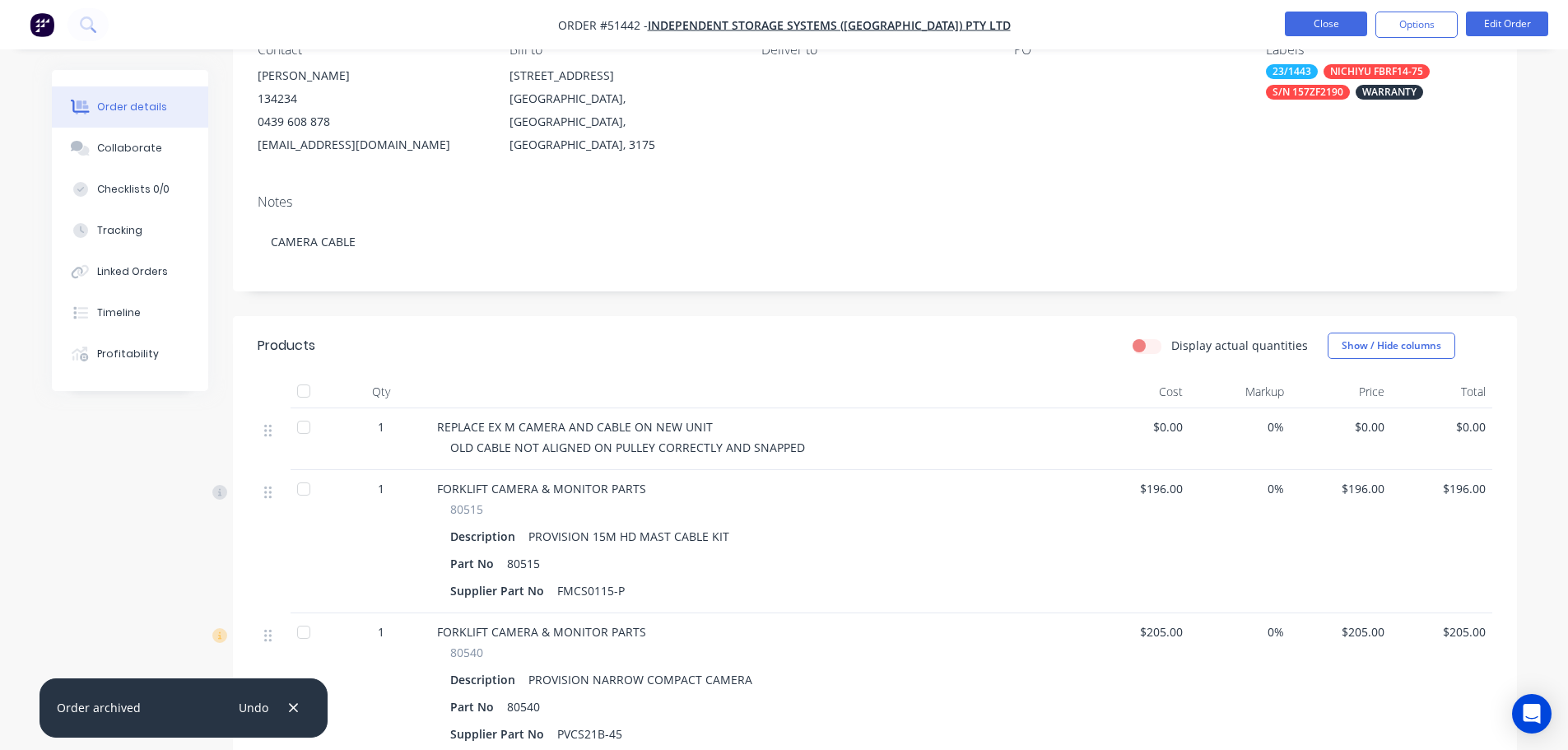
click at [1321, 35] on button "Close" at bounding box center [1325, 24] width 82 height 25
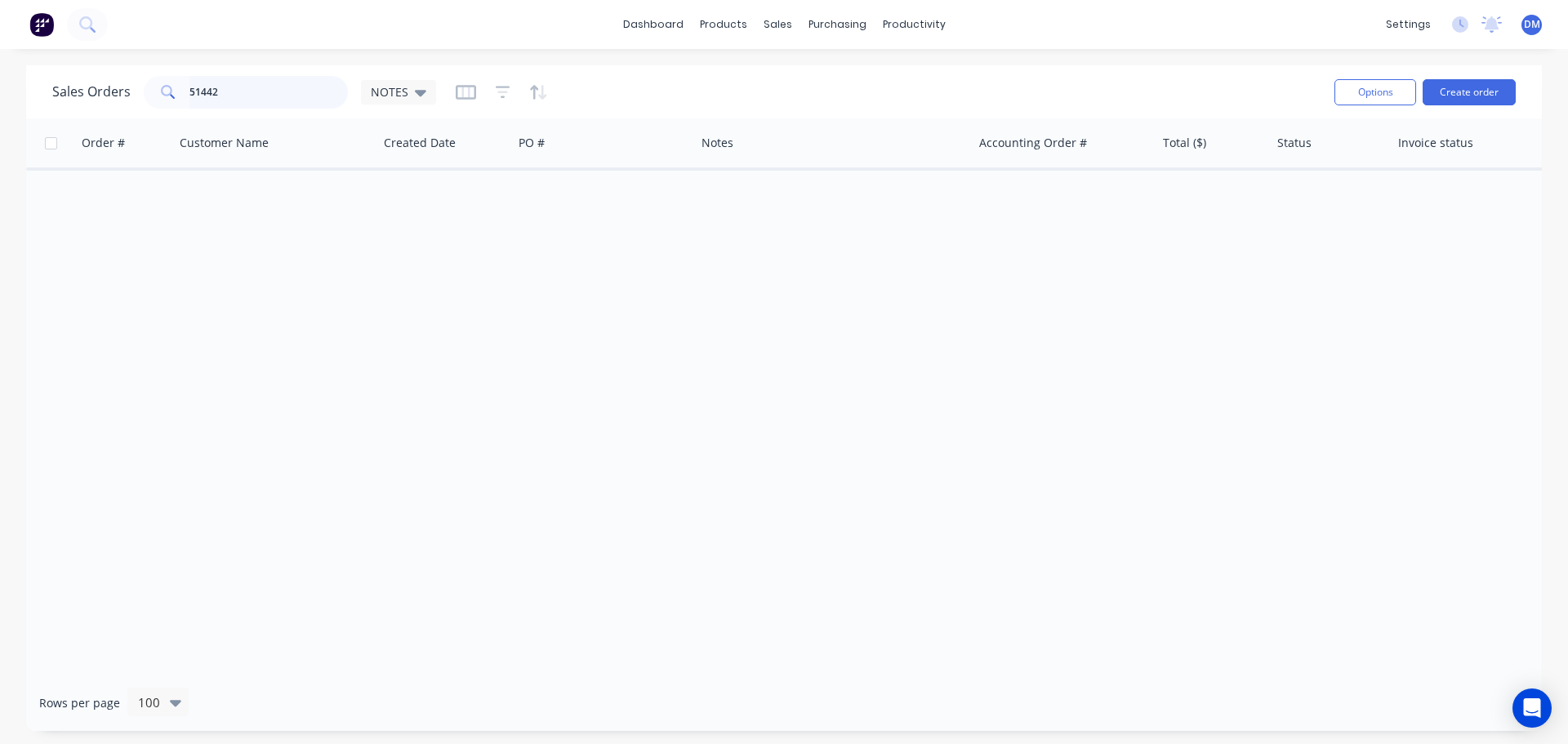
drag, startPoint x: 222, startPoint y: 83, endPoint x: -54, endPoint y: 83, distance: 276.0
click at [0, 83] on html "dashboard products sales purchasing productivity dashboard products Product Cat…" at bounding box center [784, 372] width 1568 height 744
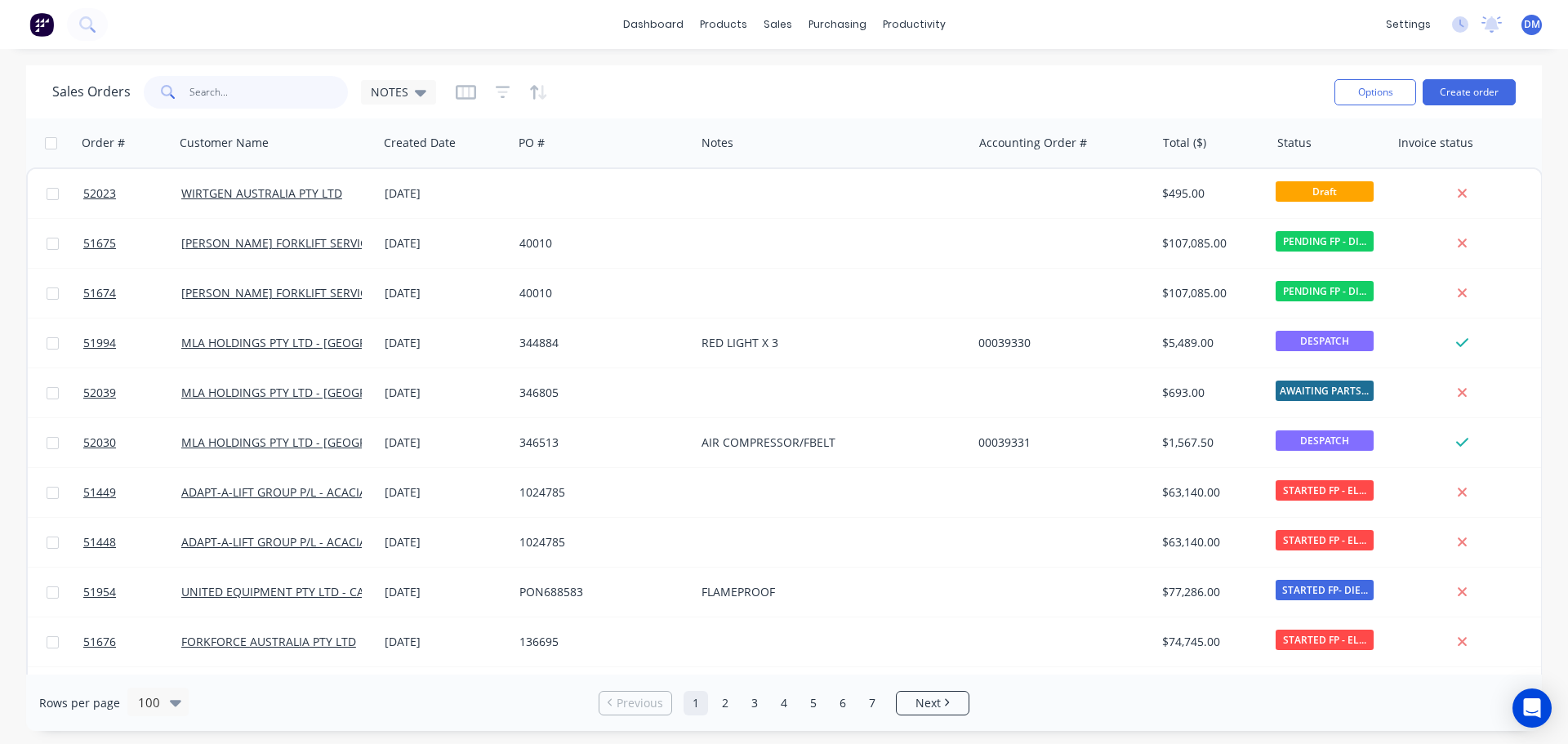
click at [235, 90] on input "text" at bounding box center [269, 92] width 159 height 33
type input "50089"
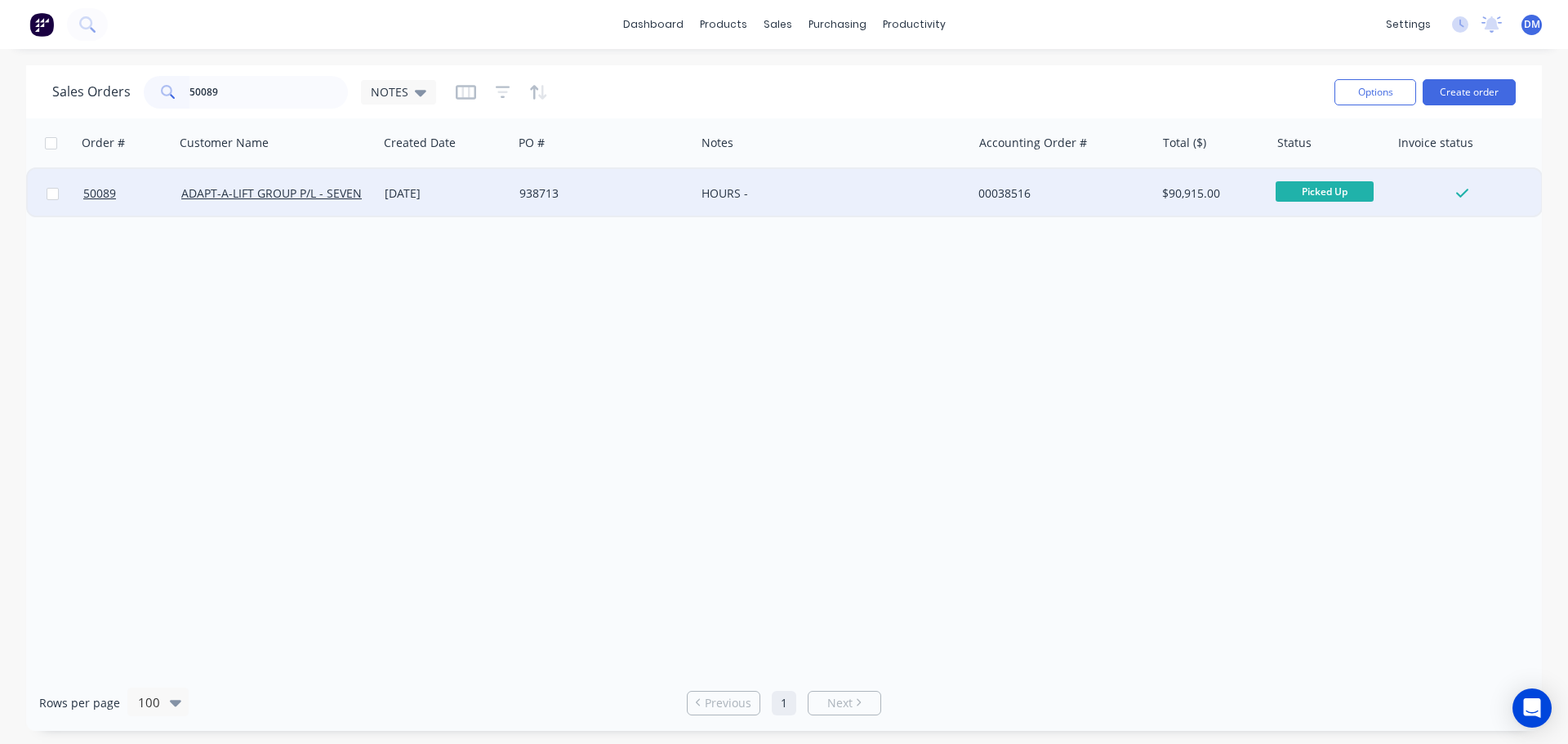
click at [765, 192] on div "HOURS -" at bounding box center [827, 193] width 251 height 16
click at [609, 185] on div "938713" at bounding box center [604, 194] width 182 height 49
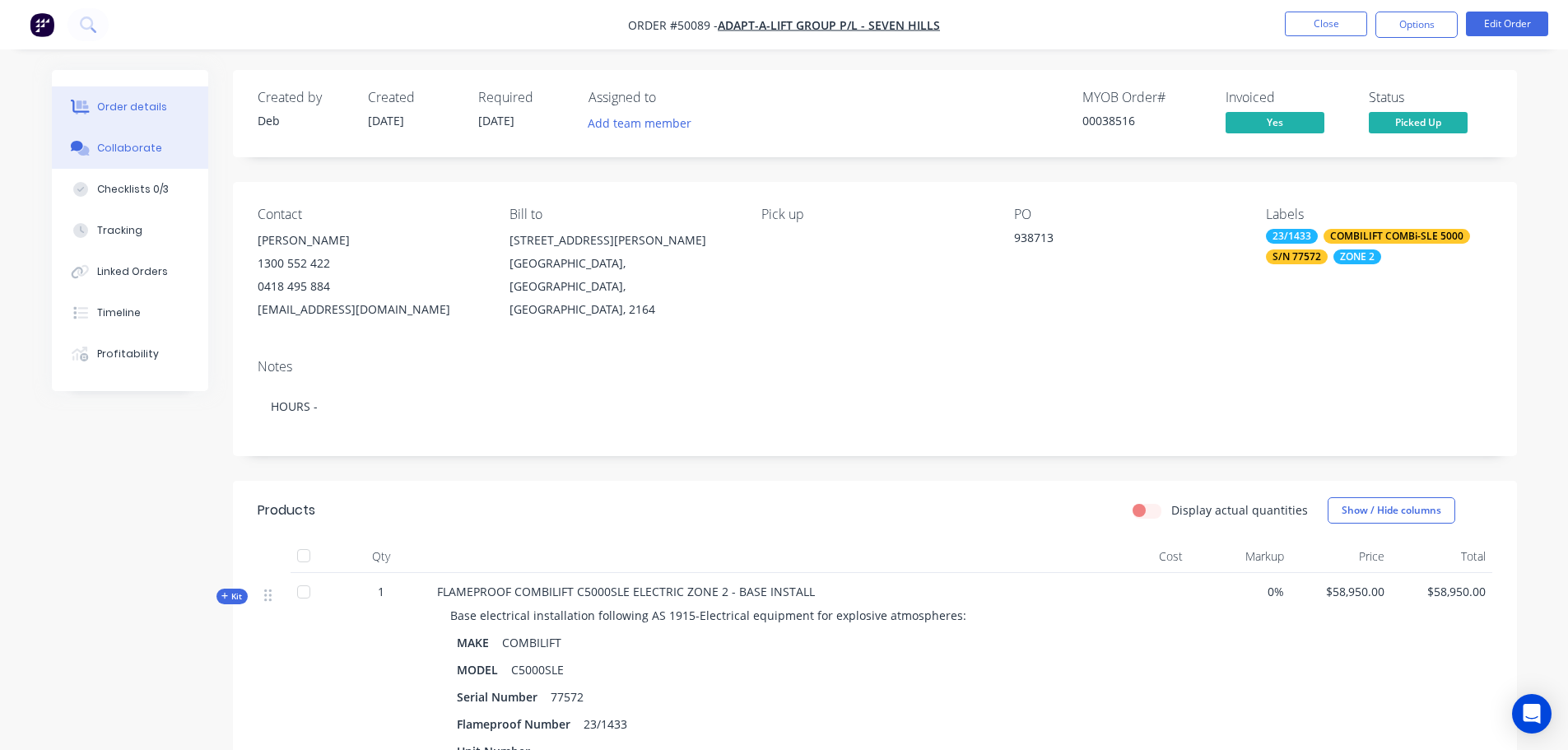
click at [152, 145] on div "Collaborate" at bounding box center [129, 148] width 65 height 14
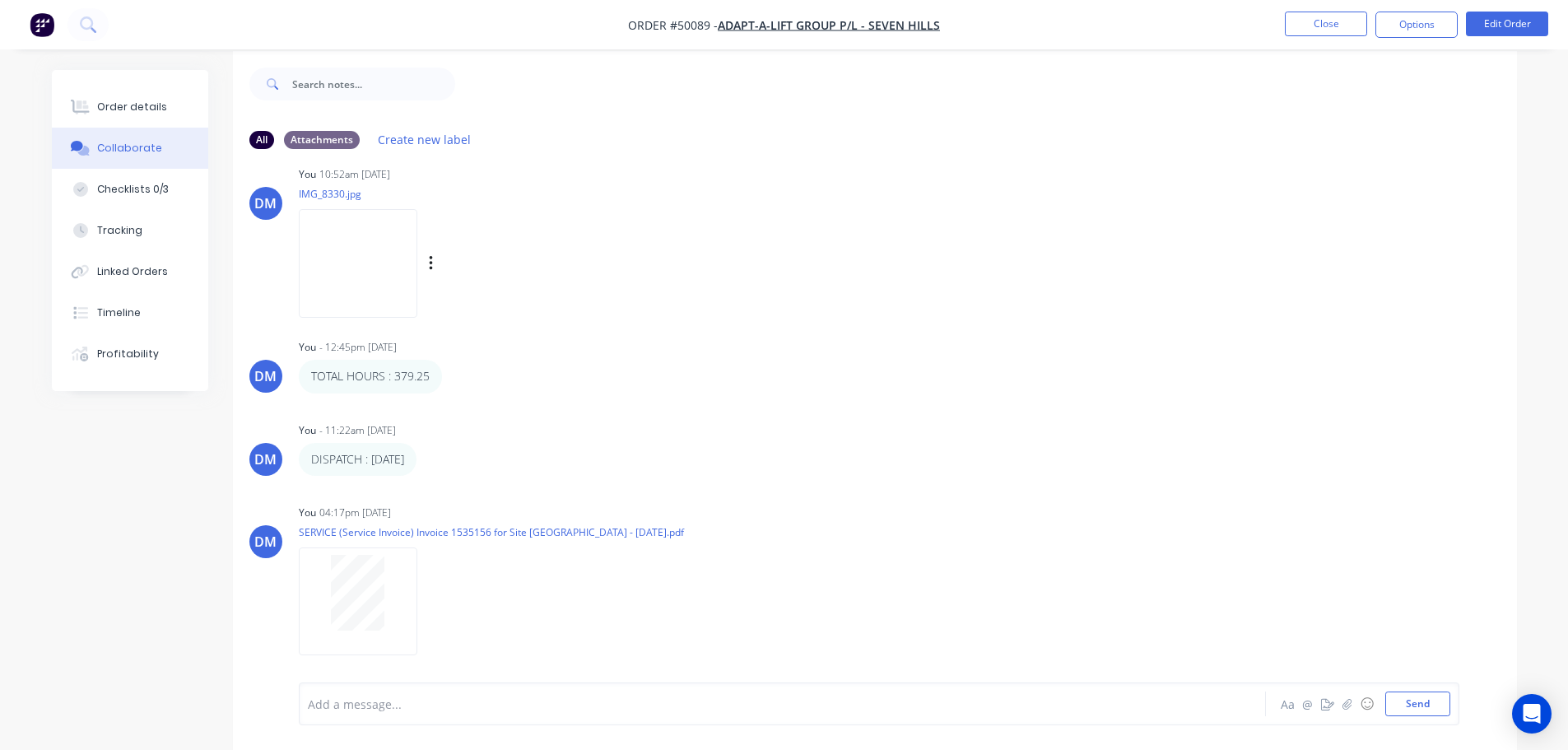
scroll to position [25, 0]
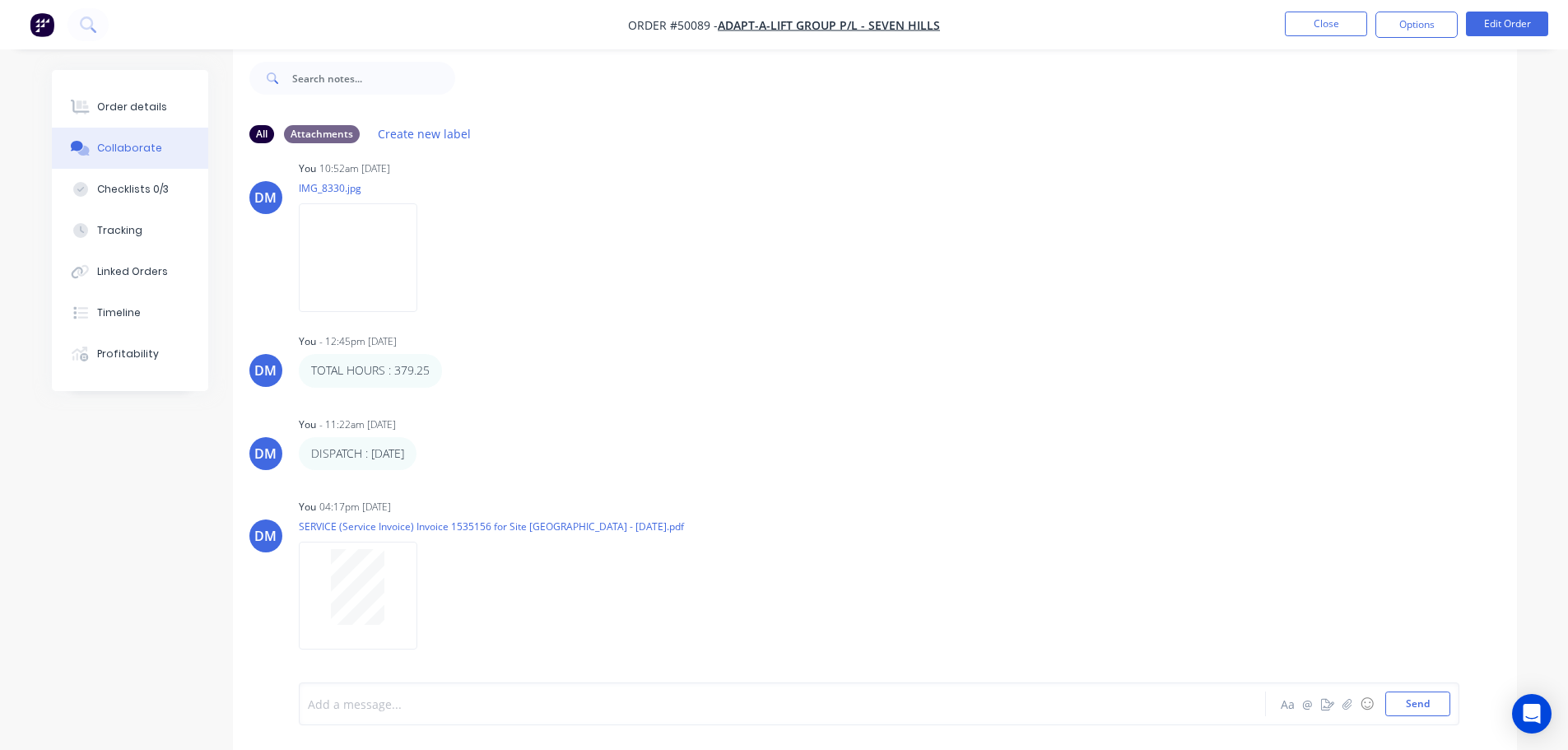
click at [349, 703] on div at bounding box center [737, 704] width 856 height 17
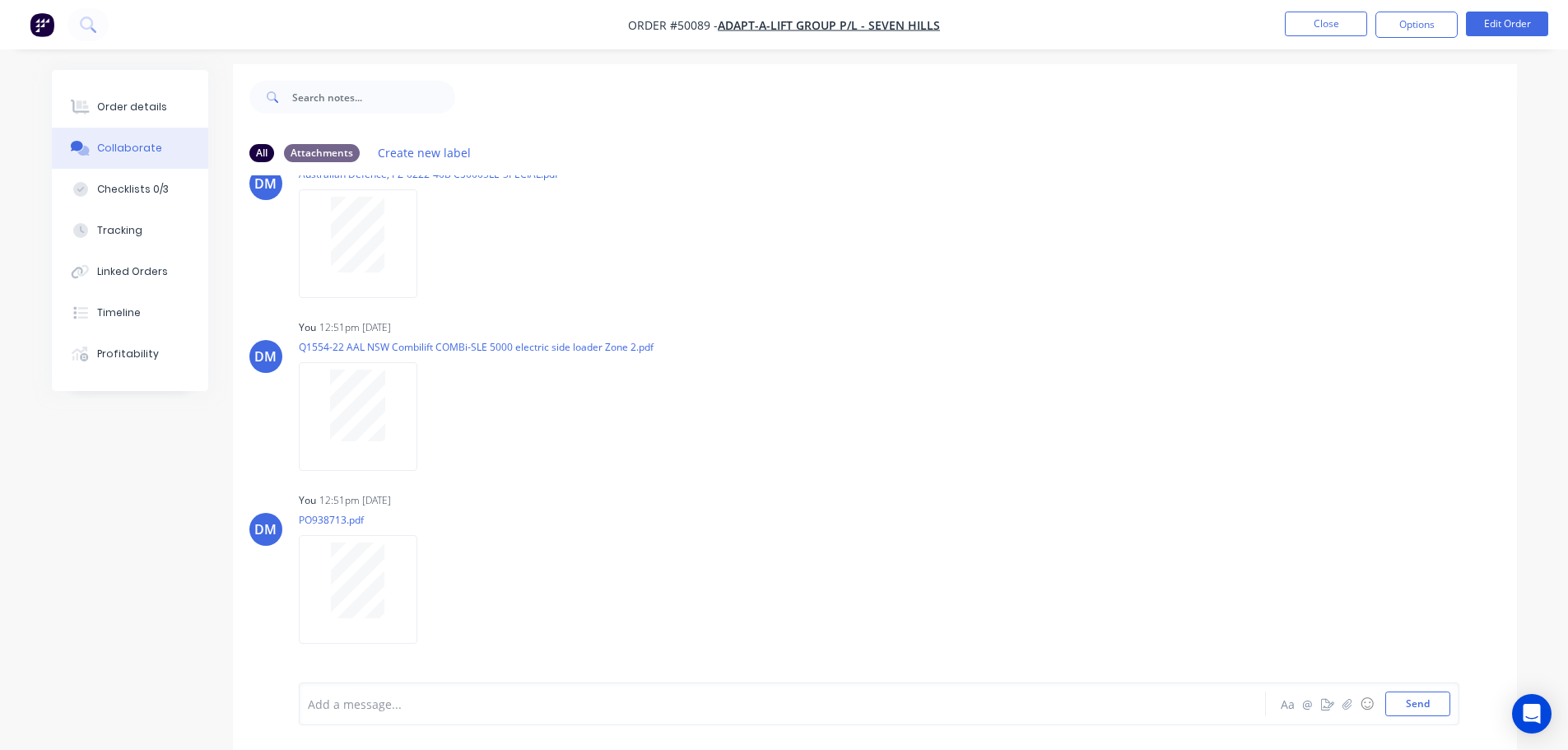
scroll to position [0, 0]
click at [1417, 29] on button "Options" at bounding box center [1416, 25] width 82 height 26
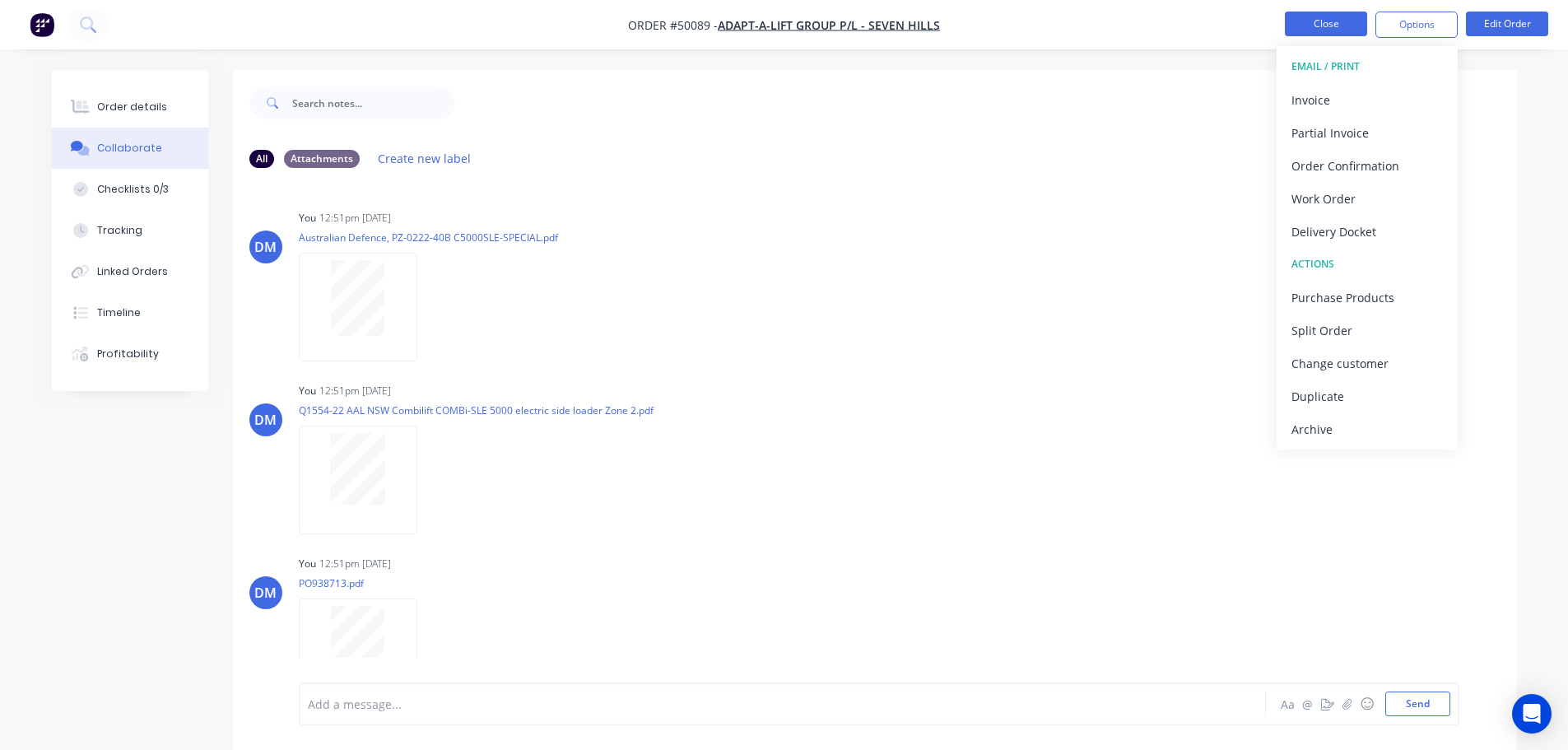
click at [1304, 18] on button "Close" at bounding box center [1325, 24] width 82 height 25
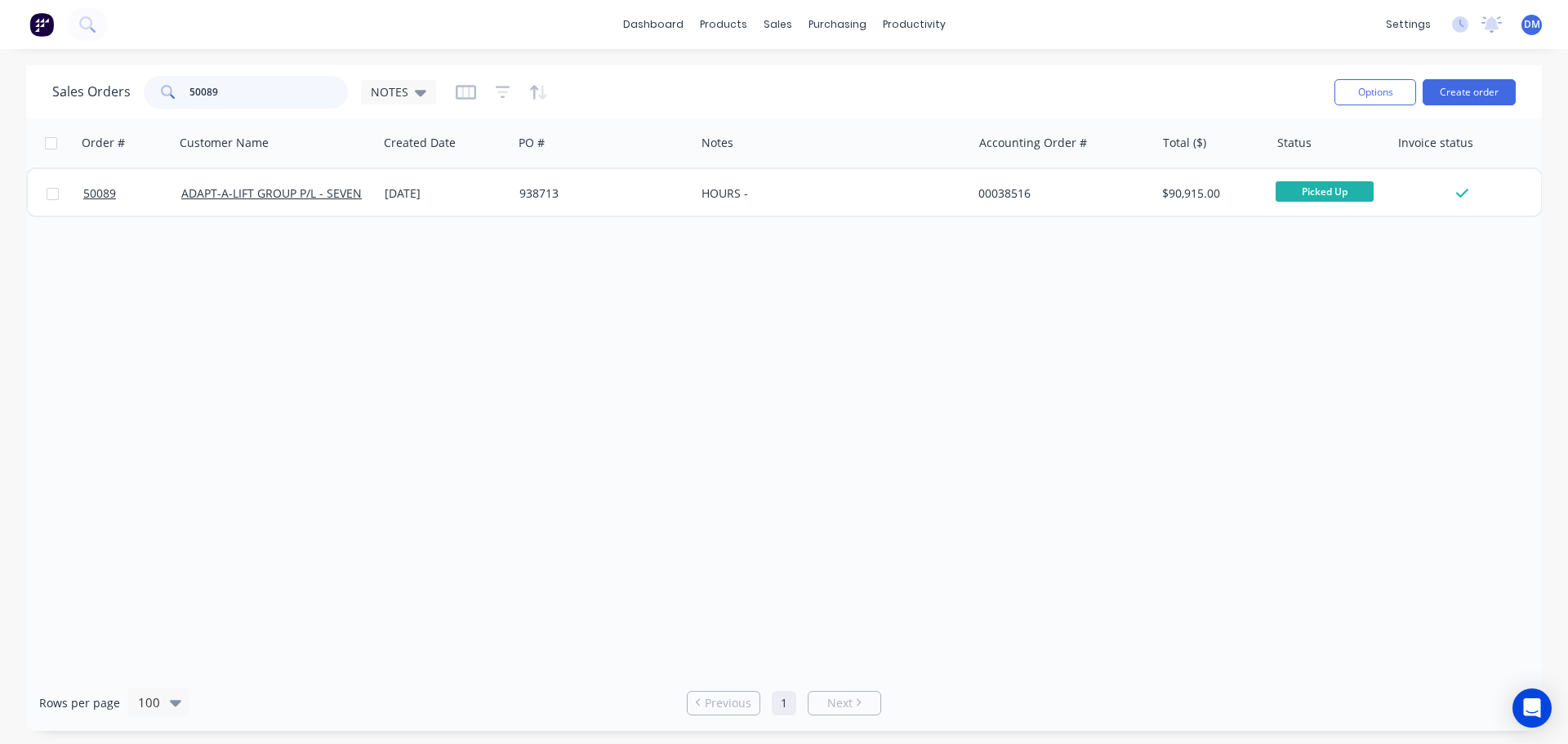
drag, startPoint x: 270, startPoint y: 94, endPoint x: 40, endPoint y: 75, distance: 230.8
click at [47, 75] on div "Sales Orders 50089 NOTES Options Create order" at bounding box center [784, 92] width 1516 height 53
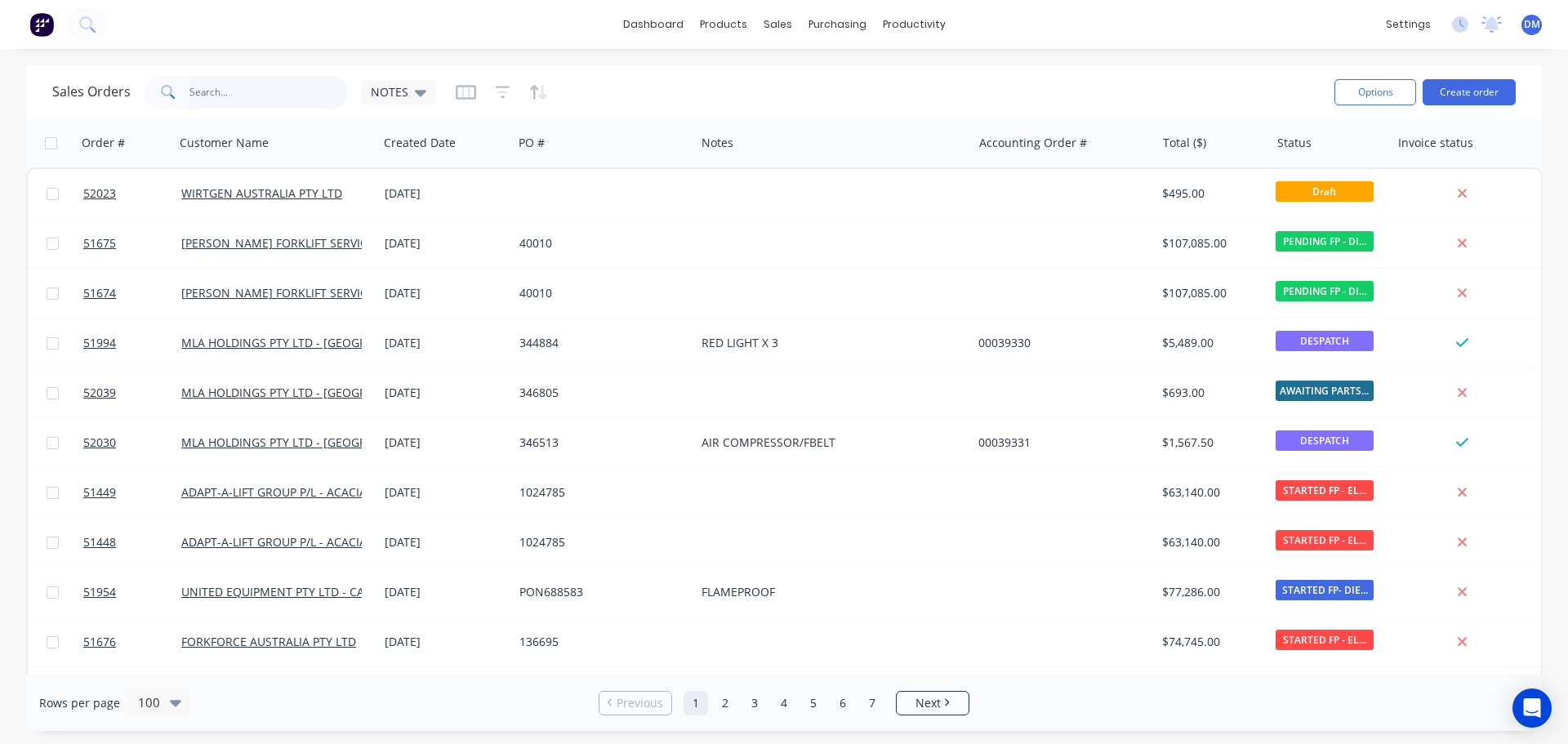
click at [207, 85] on input "text" at bounding box center [269, 92] width 159 height 33
type input "51545"
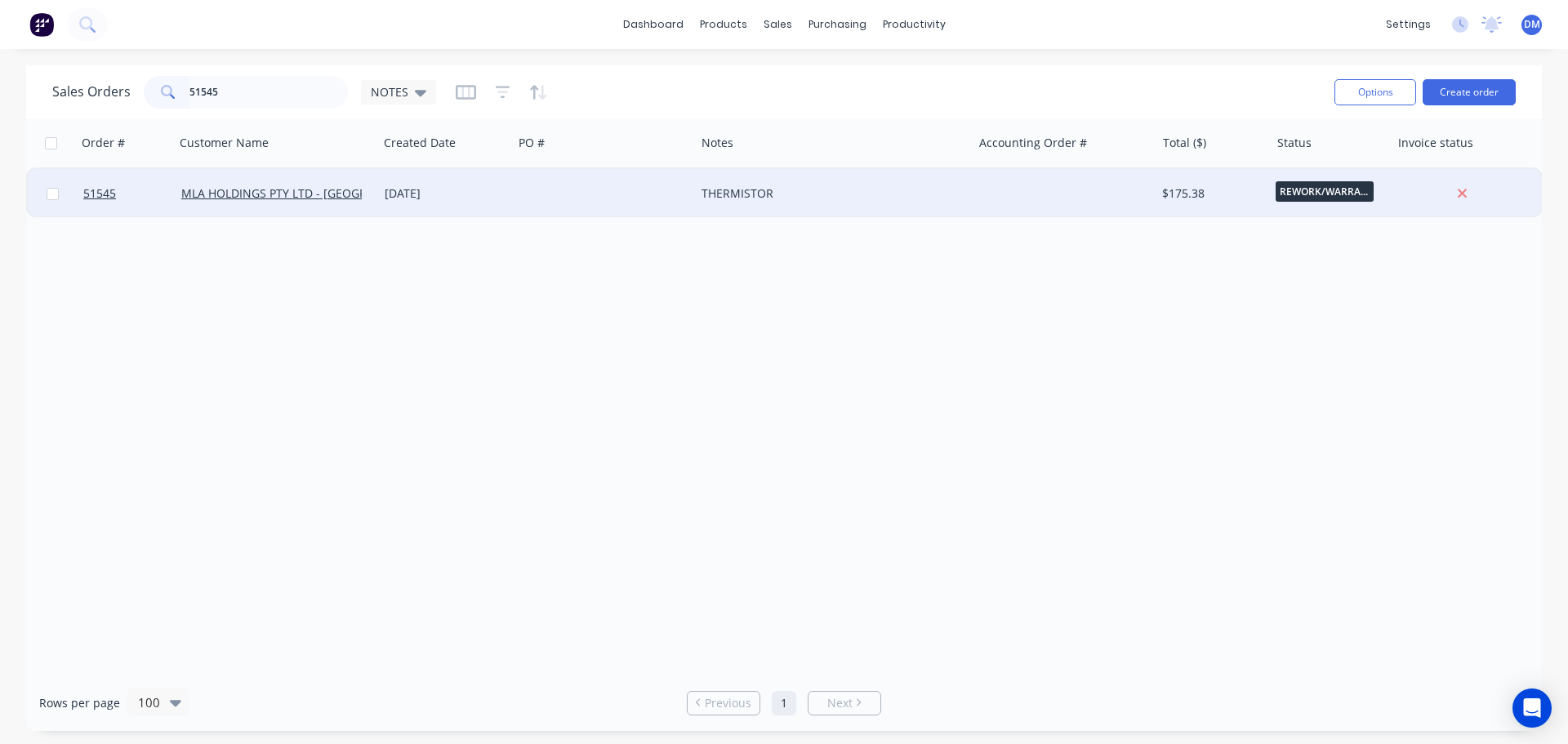
click at [551, 195] on div at bounding box center [604, 194] width 182 height 49
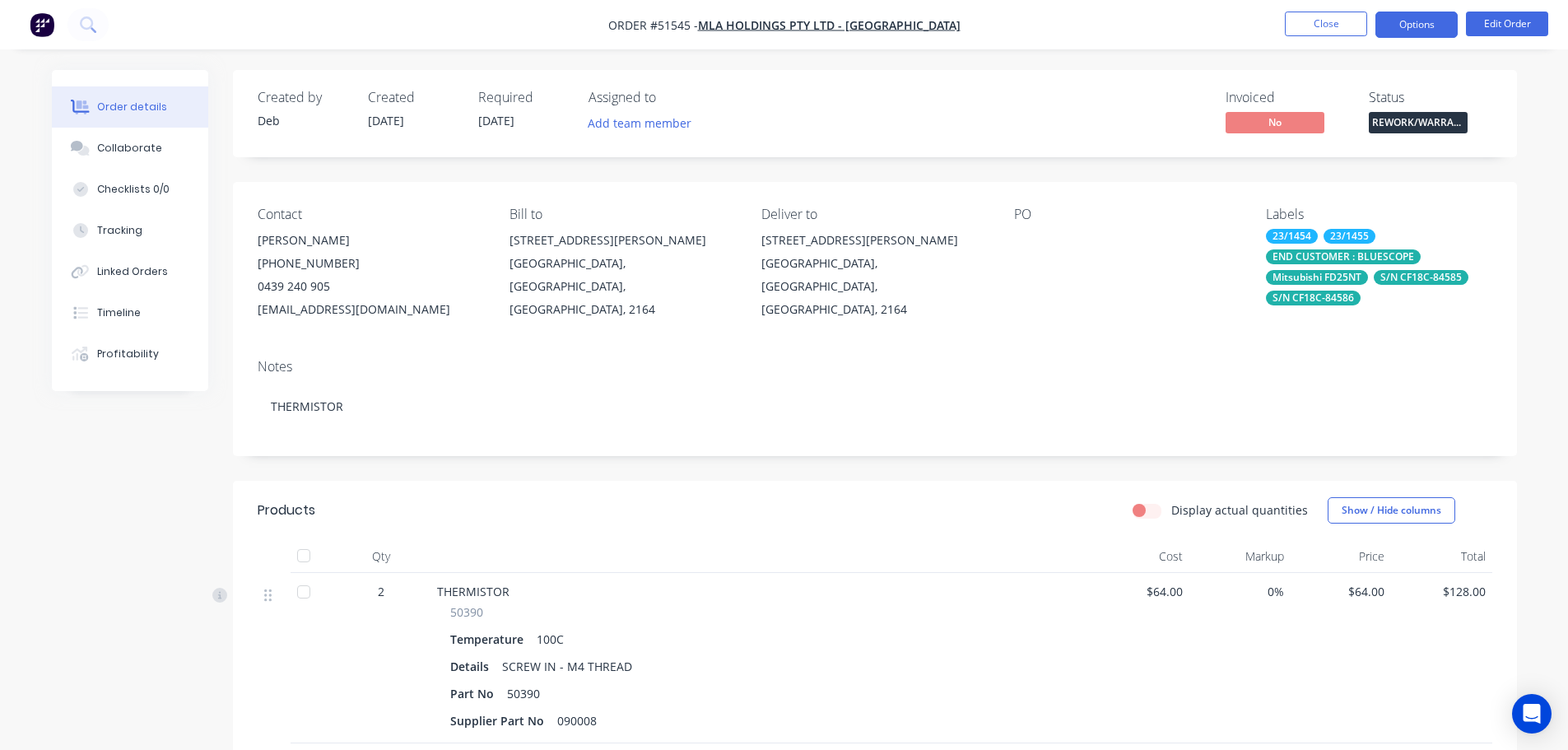
click at [1415, 26] on button "Options" at bounding box center [1416, 25] width 82 height 26
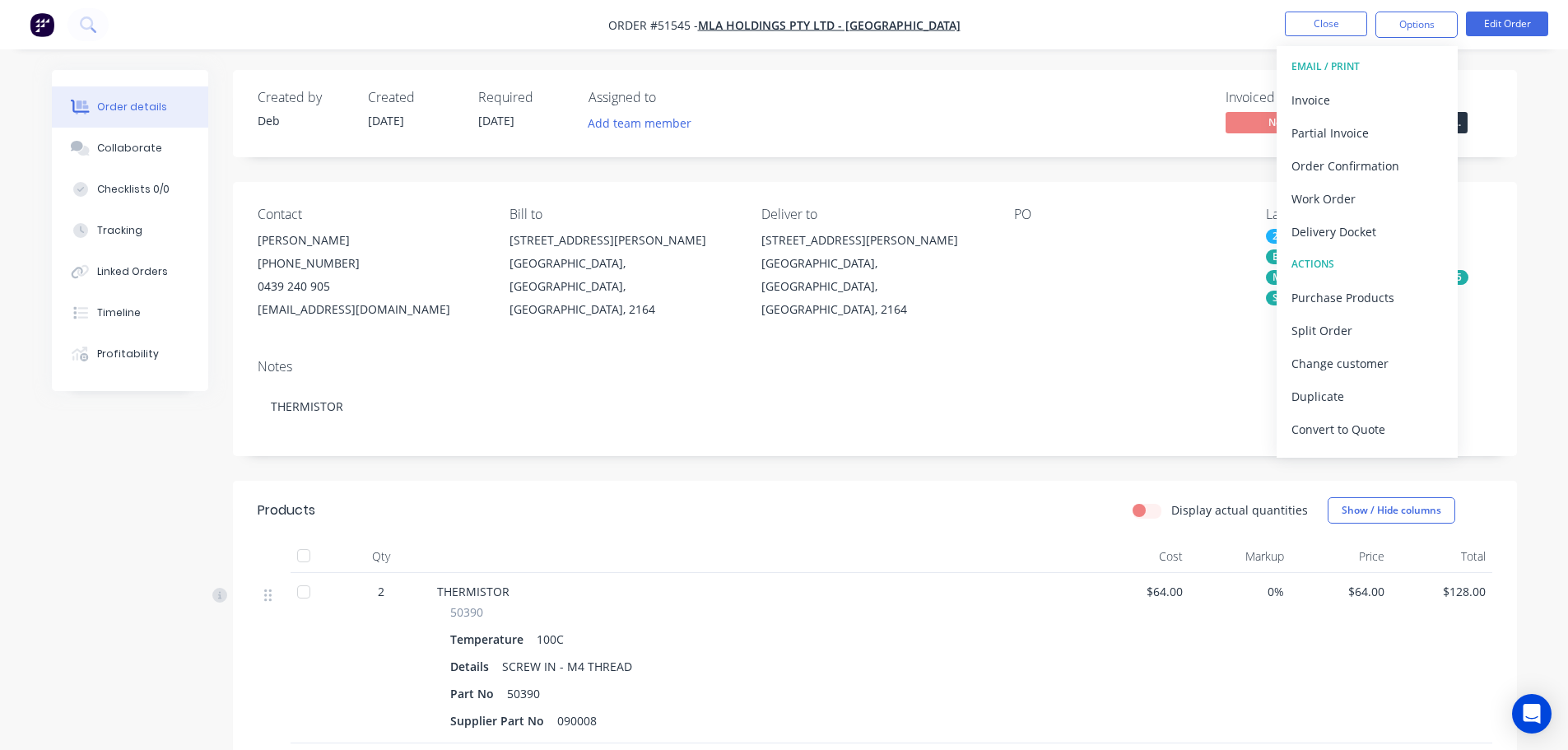
scroll to position [25, 0]
click at [1304, 435] on div "Archive" at bounding box center [1367, 437] width 151 height 24
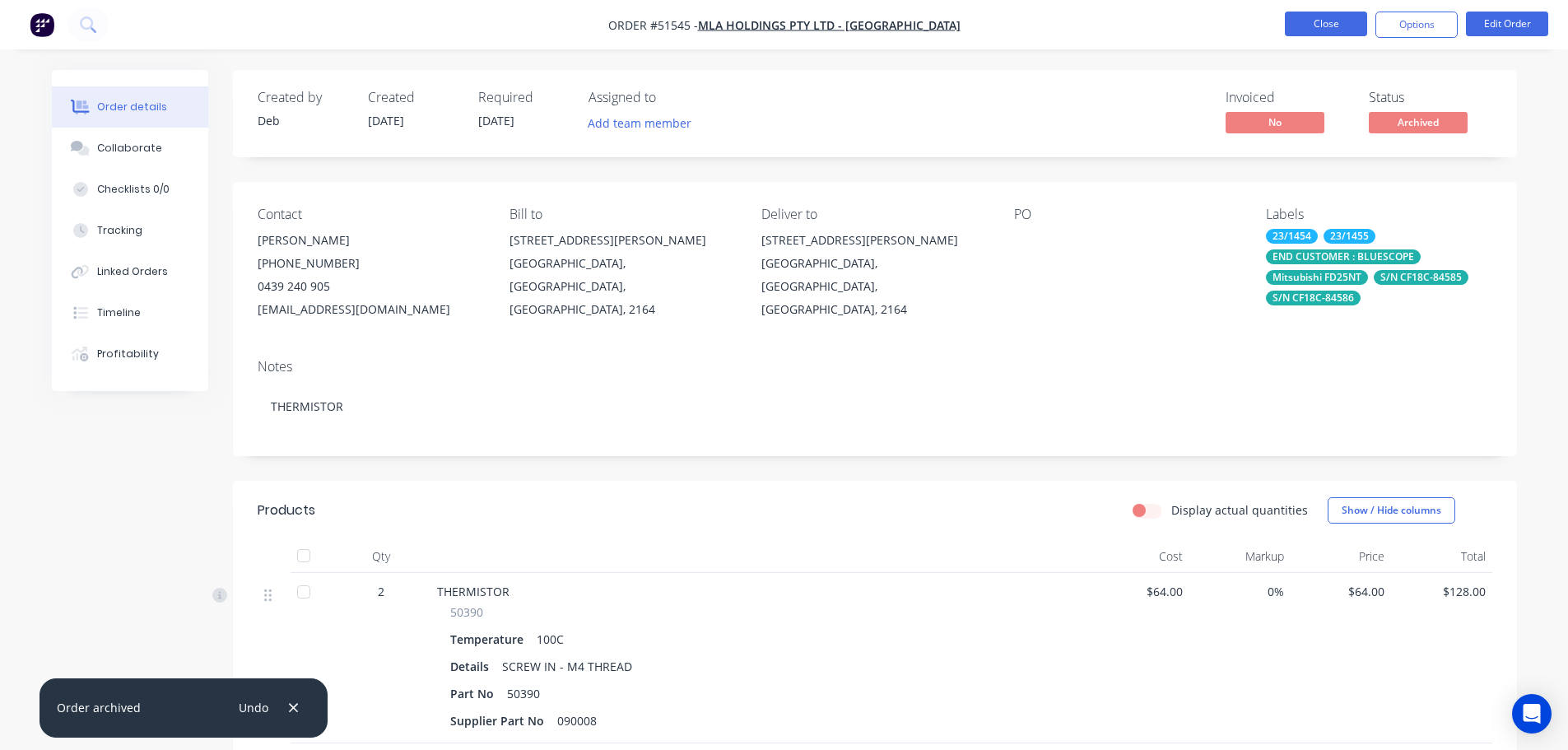
click at [1312, 21] on button "Close" at bounding box center [1325, 24] width 82 height 25
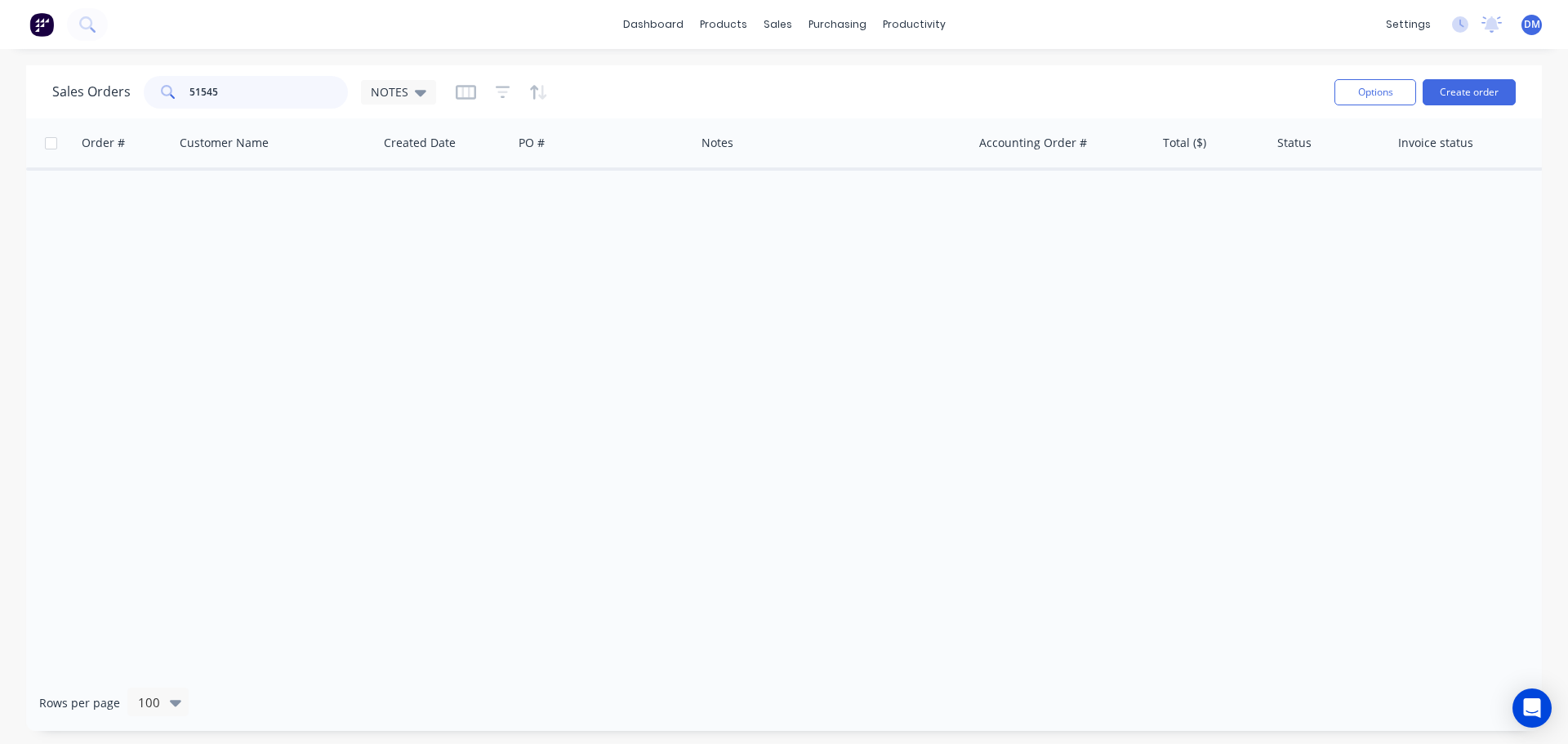
drag, startPoint x: 227, startPoint y: 95, endPoint x: -72, endPoint y: 97, distance: 299.0
click at [0, 97] on html "dashboard products sales purchasing productivity dashboard products Product Cat…" at bounding box center [784, 372] width 1568 height 744
type input "51547"
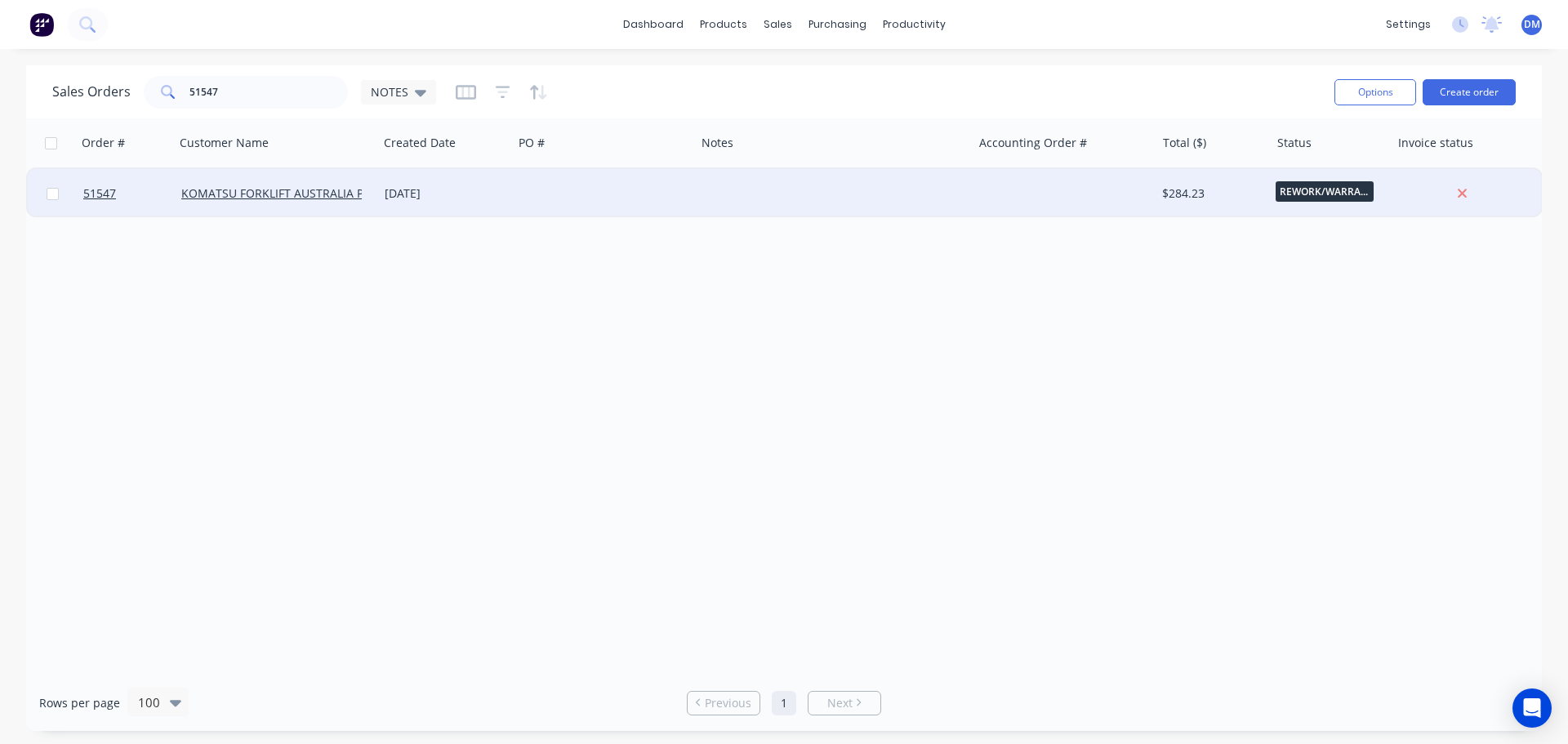
click at [619, 196] on div at bounding box center [604, 194] width 182 height 49
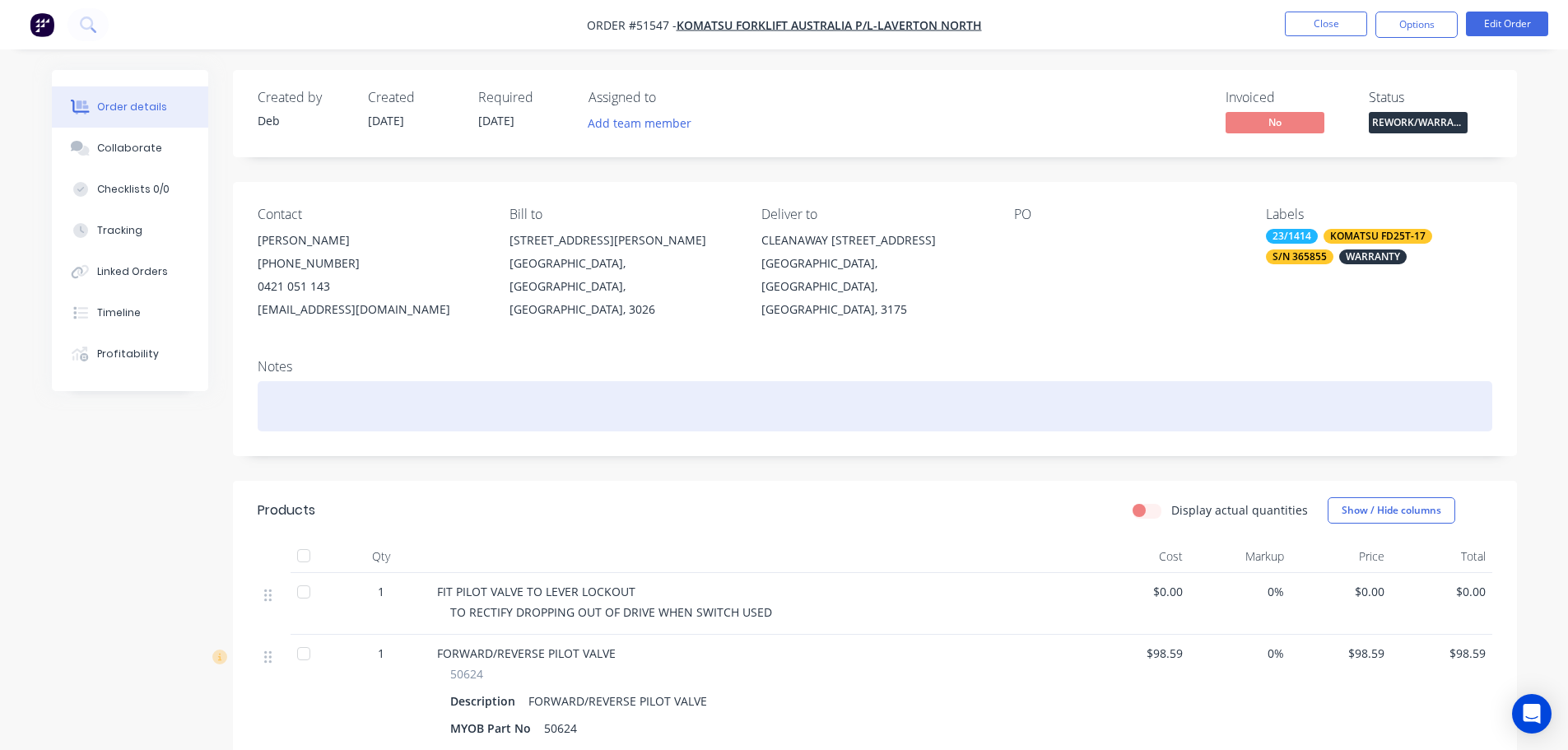
click at [302, 398] on div at bounding box center [874, 406] width 1234 height 50
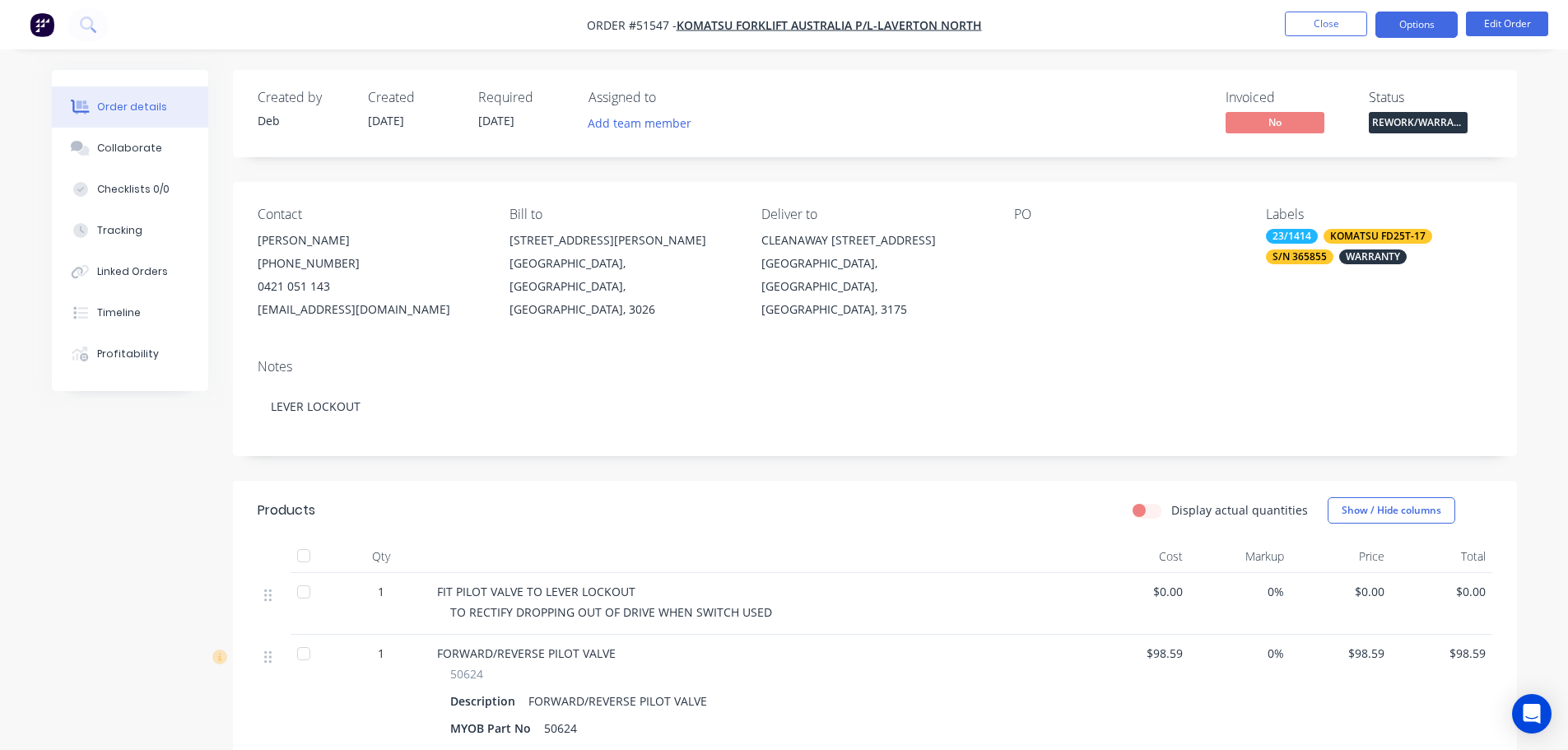
click at [1424, 23] on button "Options" at bounding box center [1416, 25] width 82 height 26
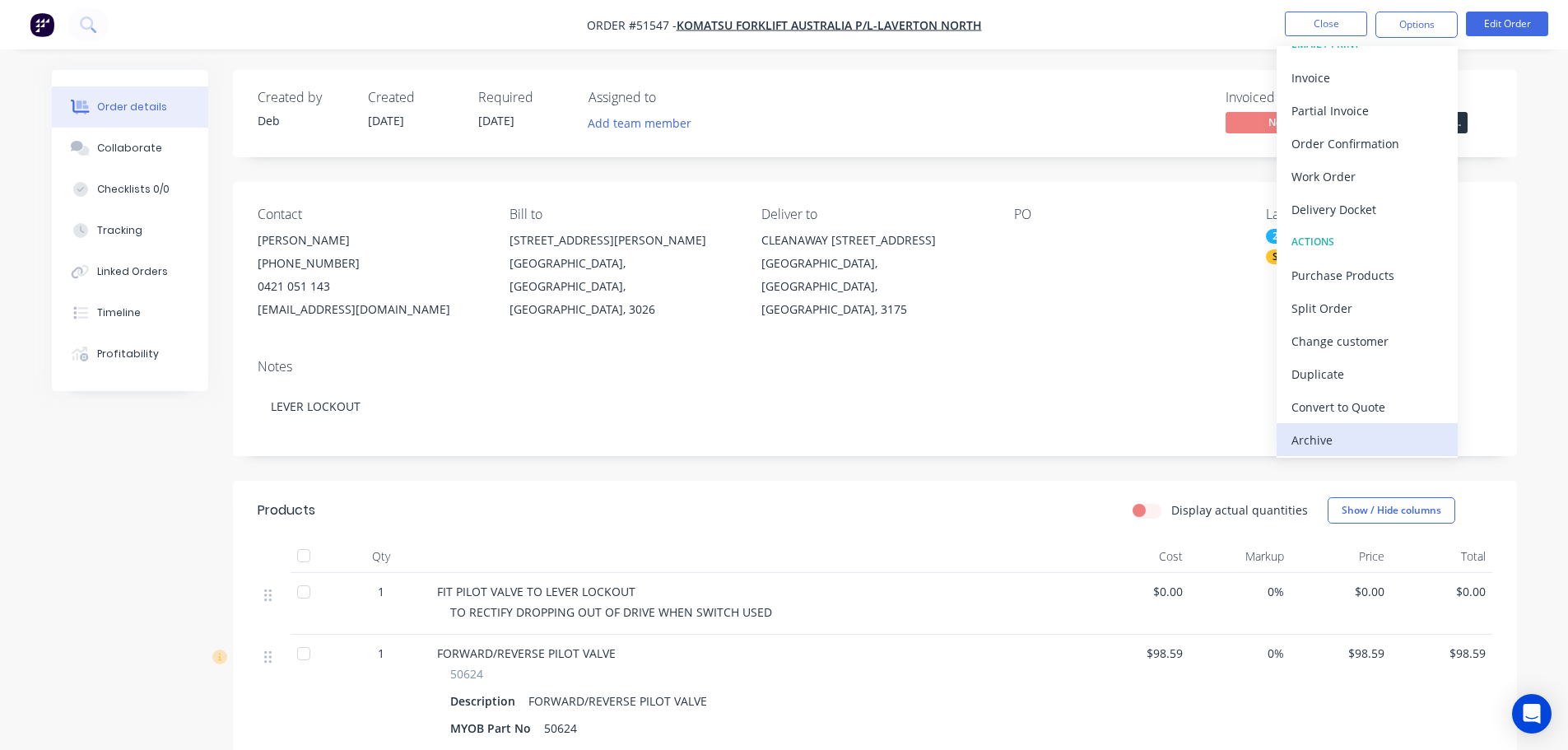
scroll to position [25, 0]
click at [1340, 439] on div "Archive" at bounding box center [1367, 437] width 151 height 24
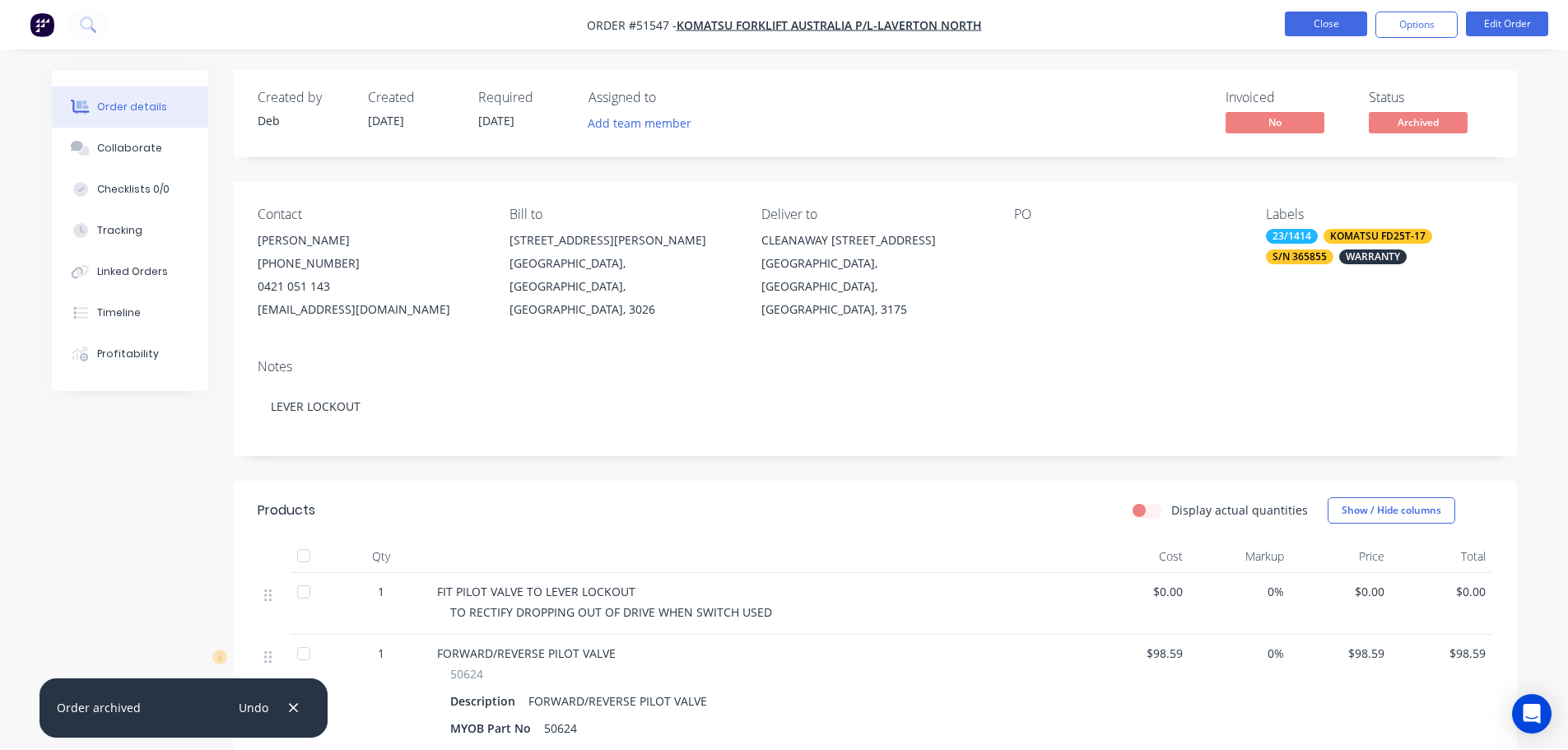
click at [1312, 23] on button "Close" at bounding box center [1325, 24] width 82 height 25
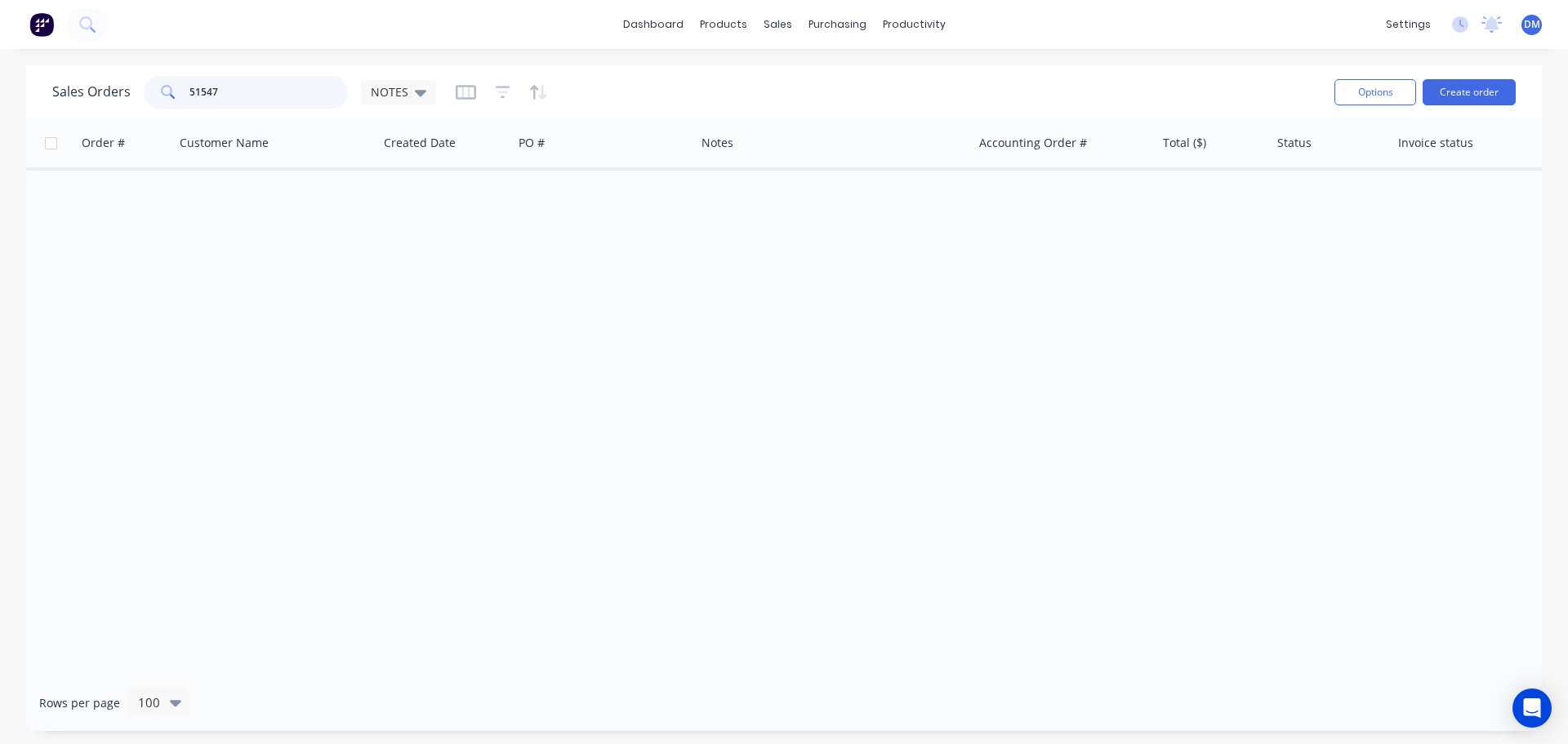
drag, startPoint x: 235, startPoint y: 87, endPoint x: 4, endPoint y: 69, distance: 231.7
click at [4, 69] on div "Sales Orders 51547 NOTES Options Create order Order # Customer Name Created Dat…" at bounding box center [784, 399] width 1568 height 666
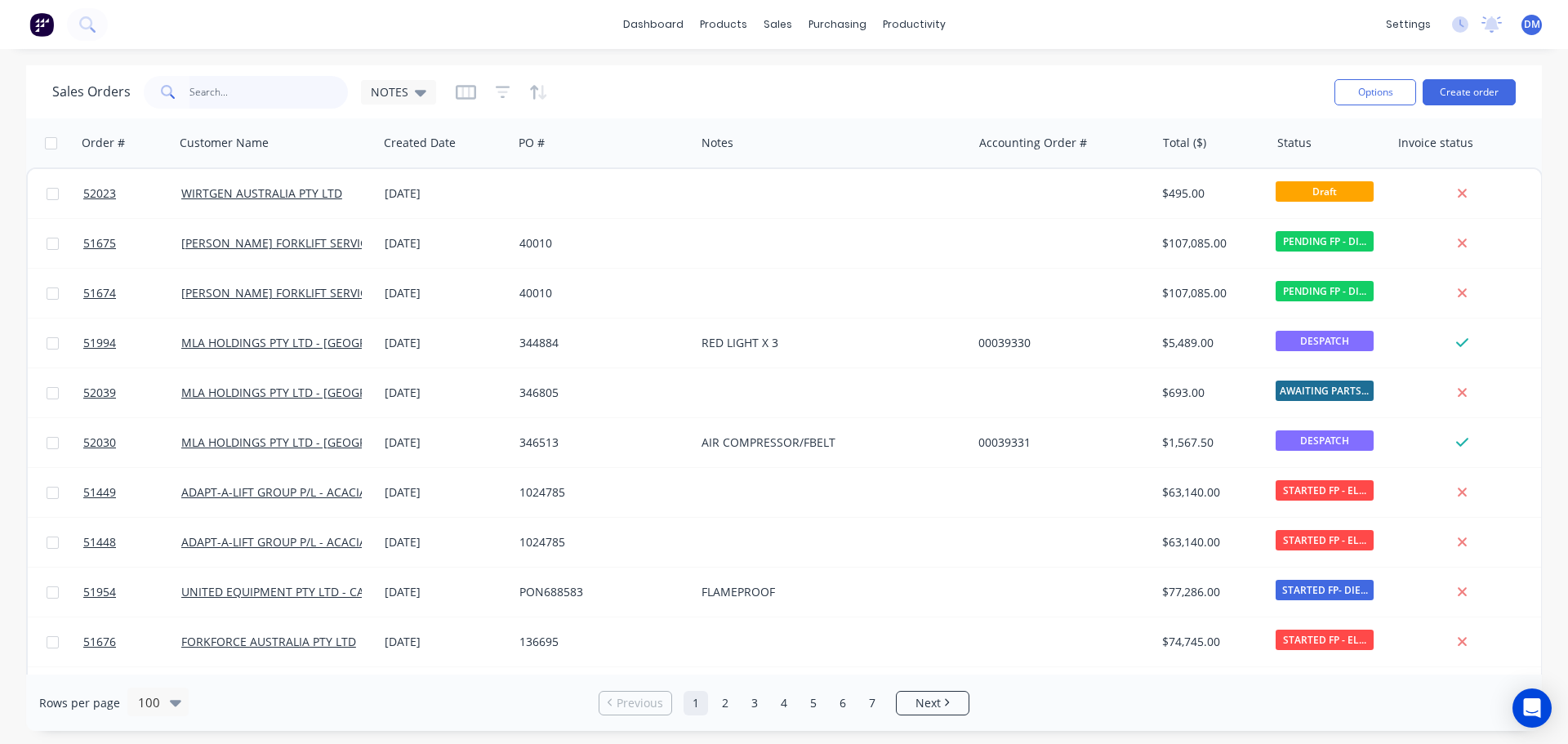
click at [243, 91] on input "text" at bounding box center [269, 92] width 159 height 33
type input "51555"
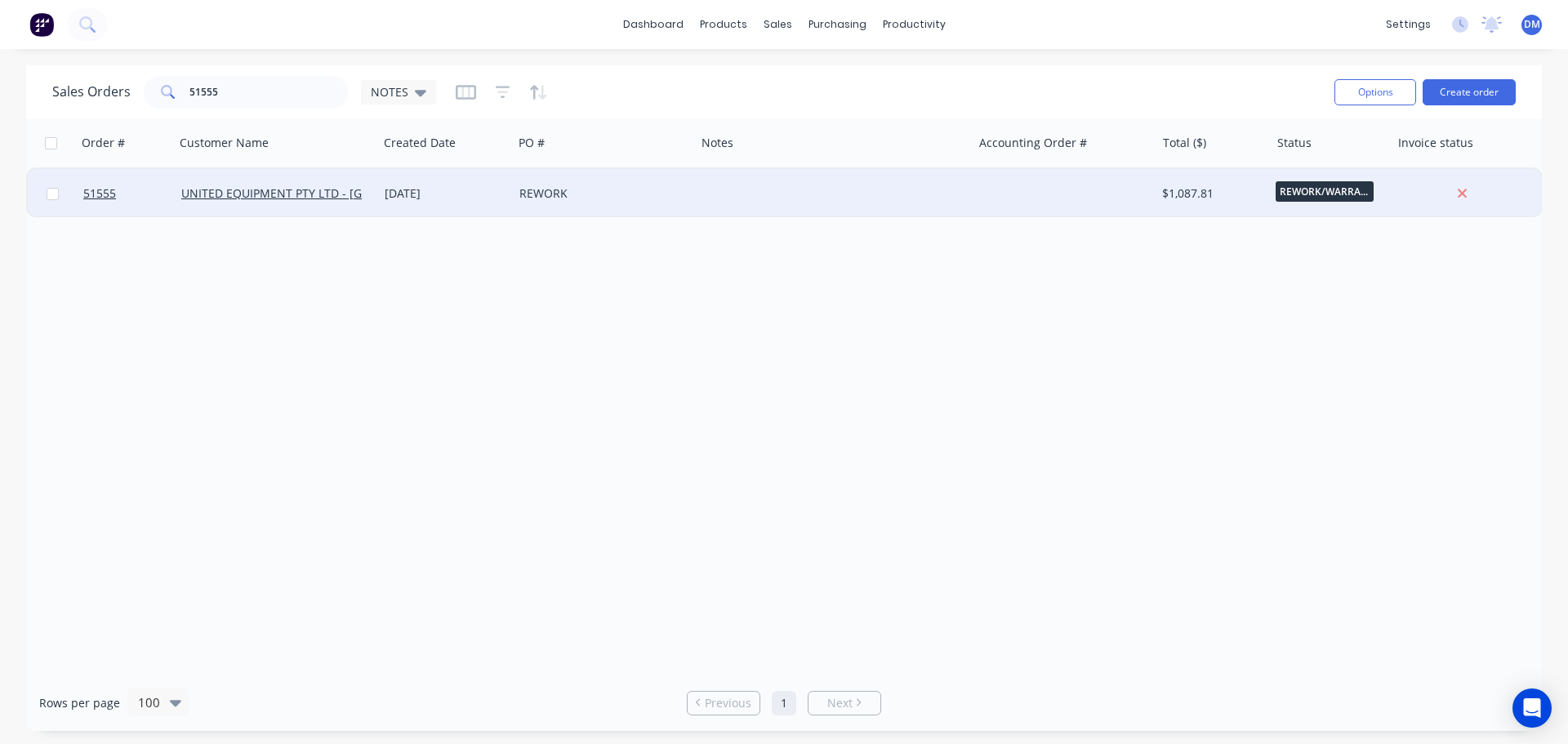
click at [570, 190] on div "REWORK" at bounding box center [600, 193] width 161 height 16
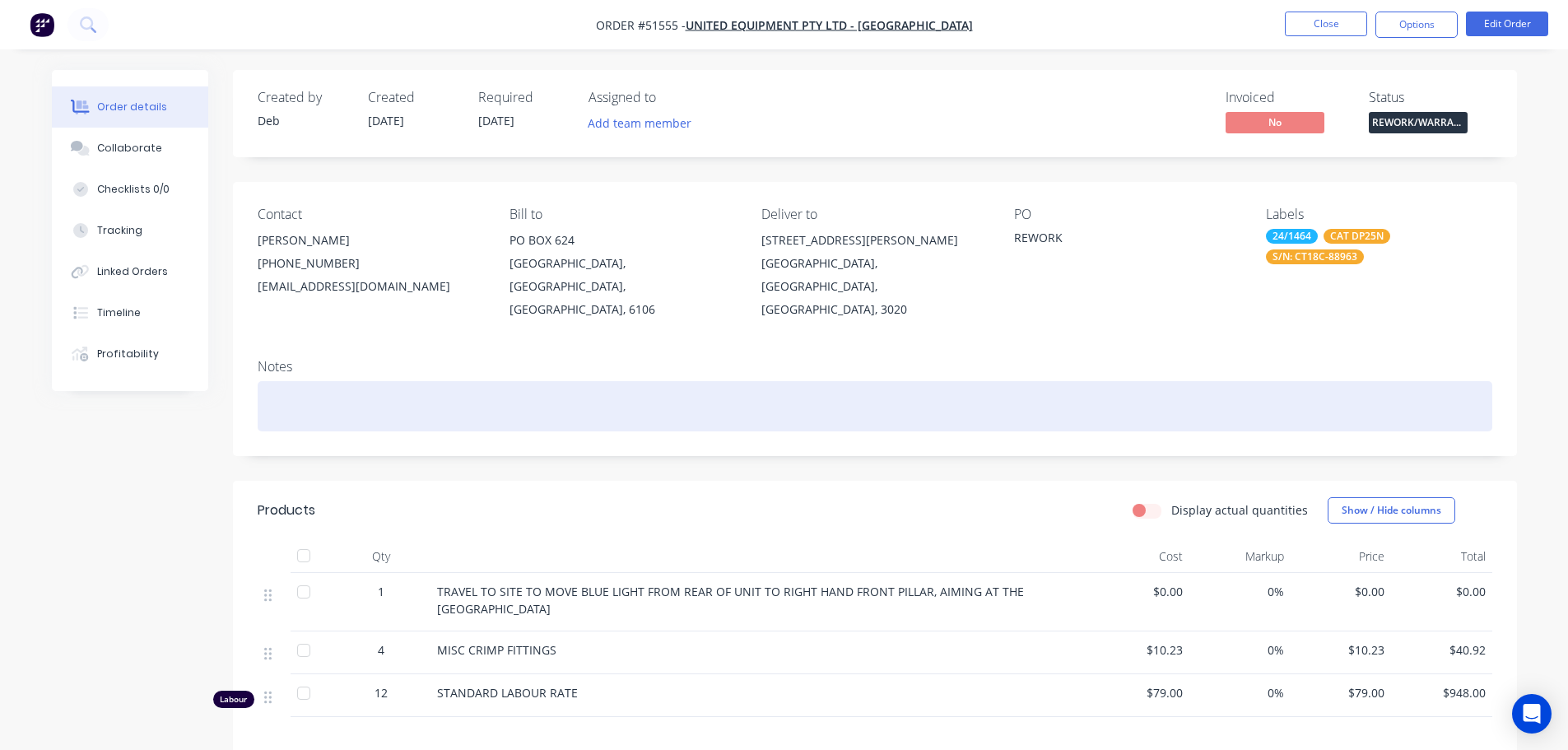
click at [345, 381] on div at bounding box center [874, 406] width 1234 height 50
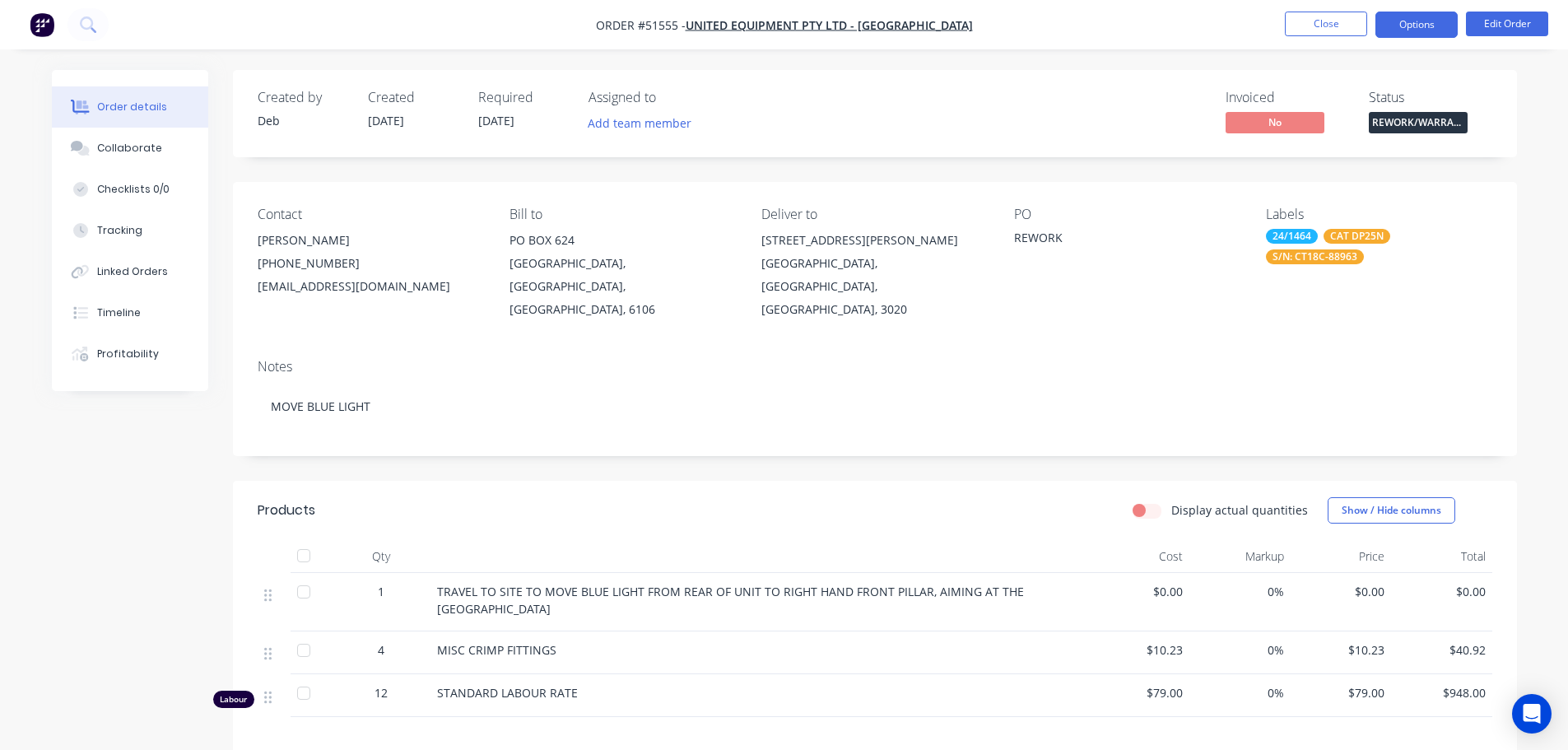
click at [1402, 25] on button "Options" at bounding box center [1416, 25] width 82 height 26
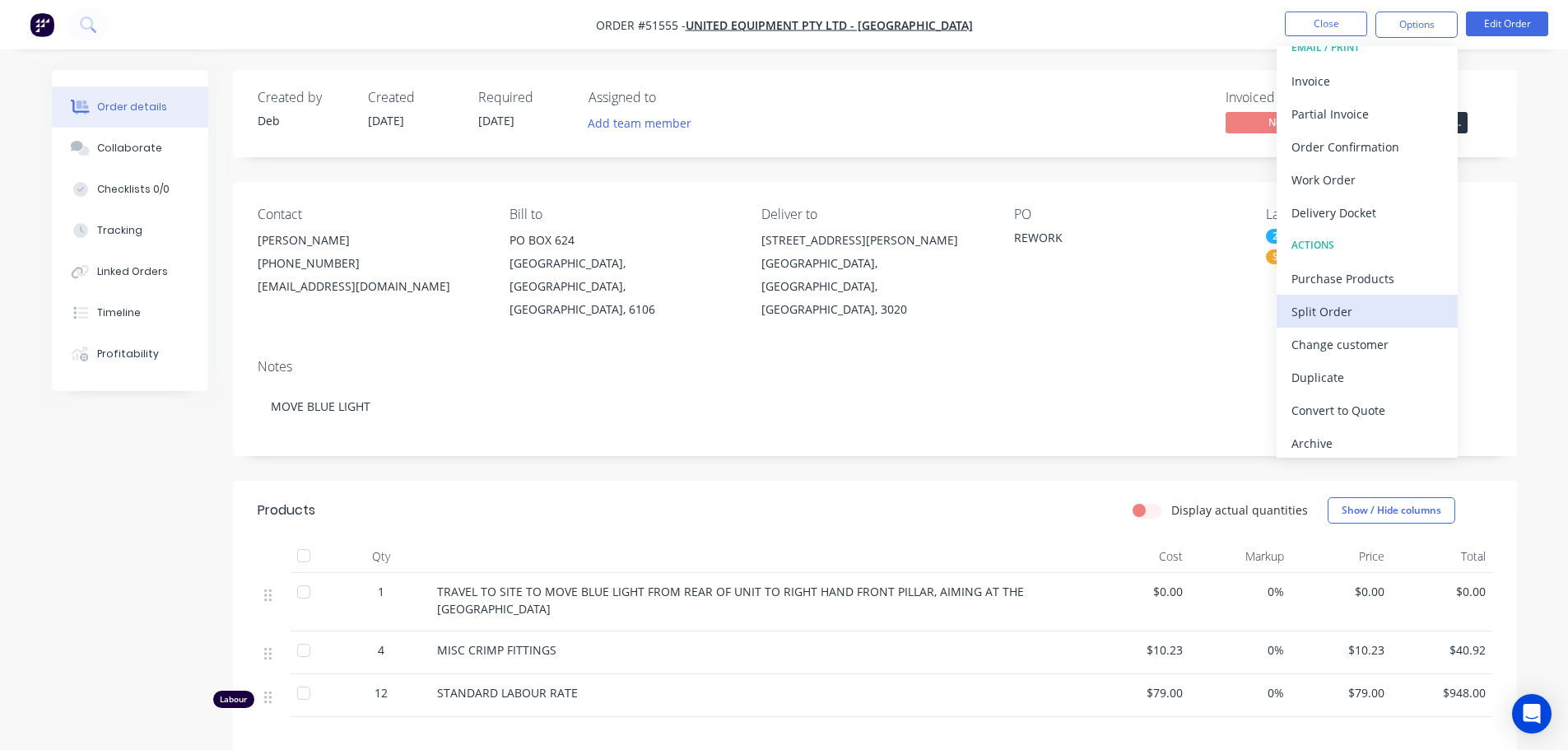
scroll to position [25, 0]
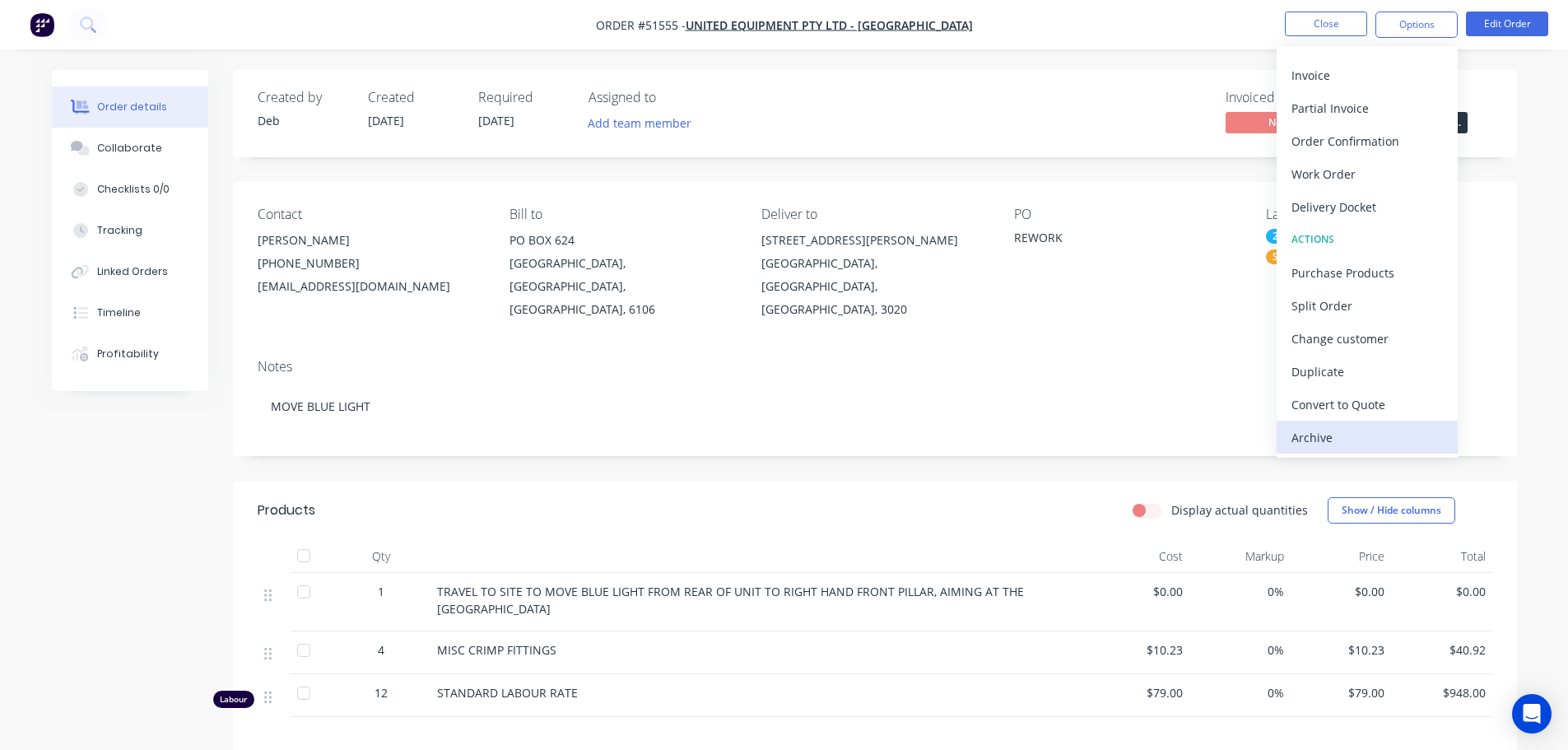
click at [1360, 433] on div "Archive" at bounding box center [1367, 437] width 151 height 24
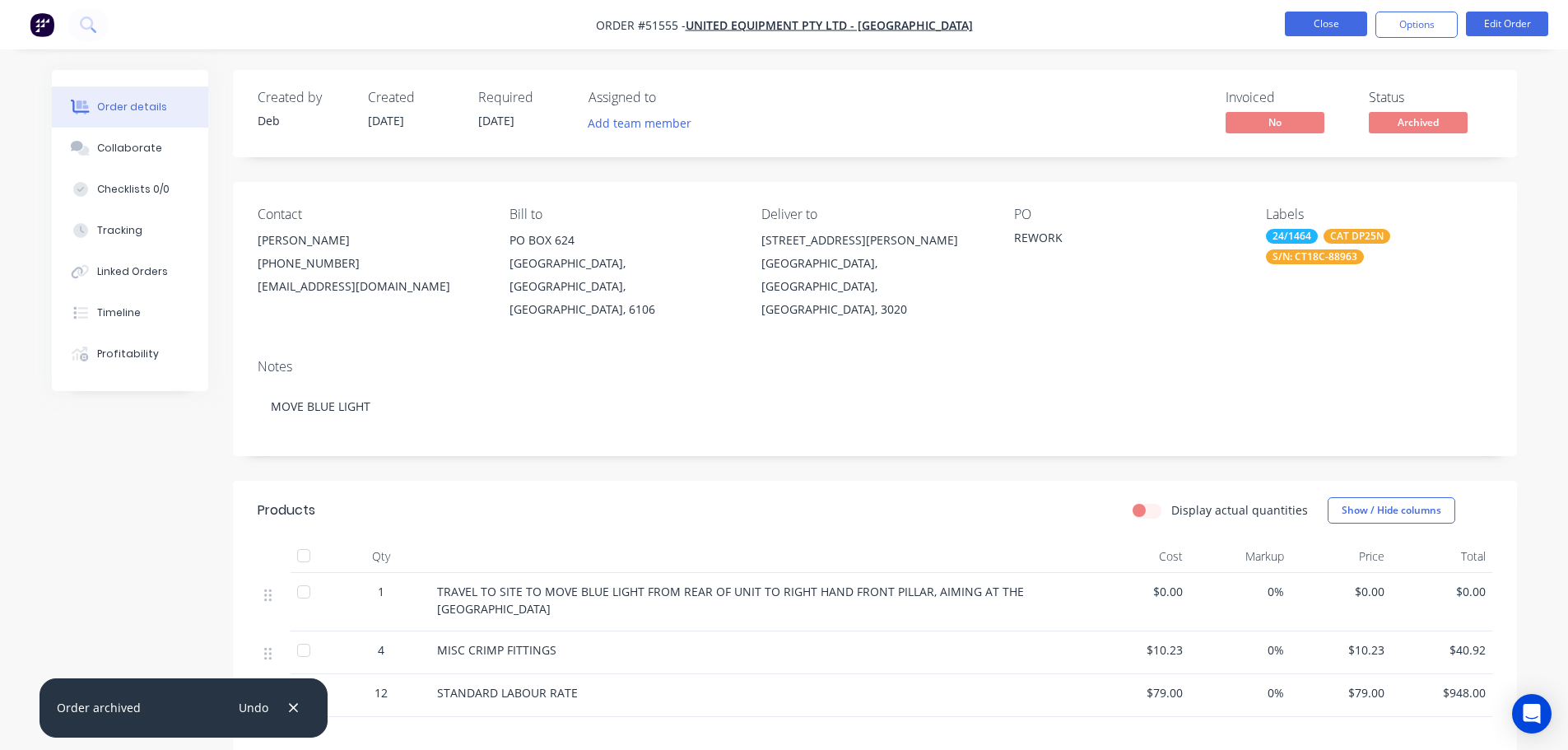
click at [1302, 29] on button "Close" at bounding box center [1325, 24] width 82 height 25
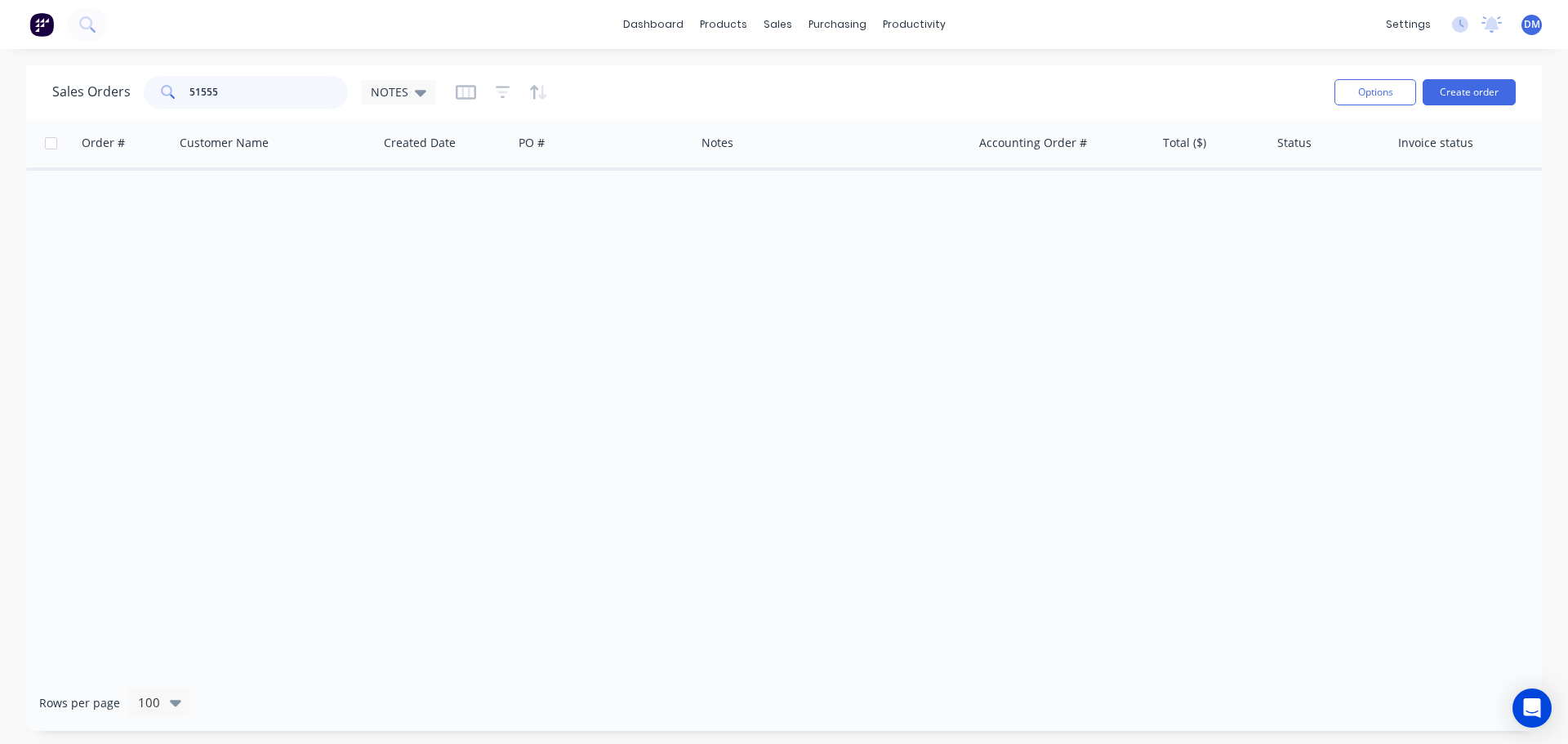
drag, startPoint x: 234, startPoint y: 85, endPoint x: 36, endPoint y: 67, distance: 198.8
click at [36, 67] on div "Sales Orders 51555 NOTES Options Create order" at bounding box center [784, 92] width 1516 height 53
type input "51563"
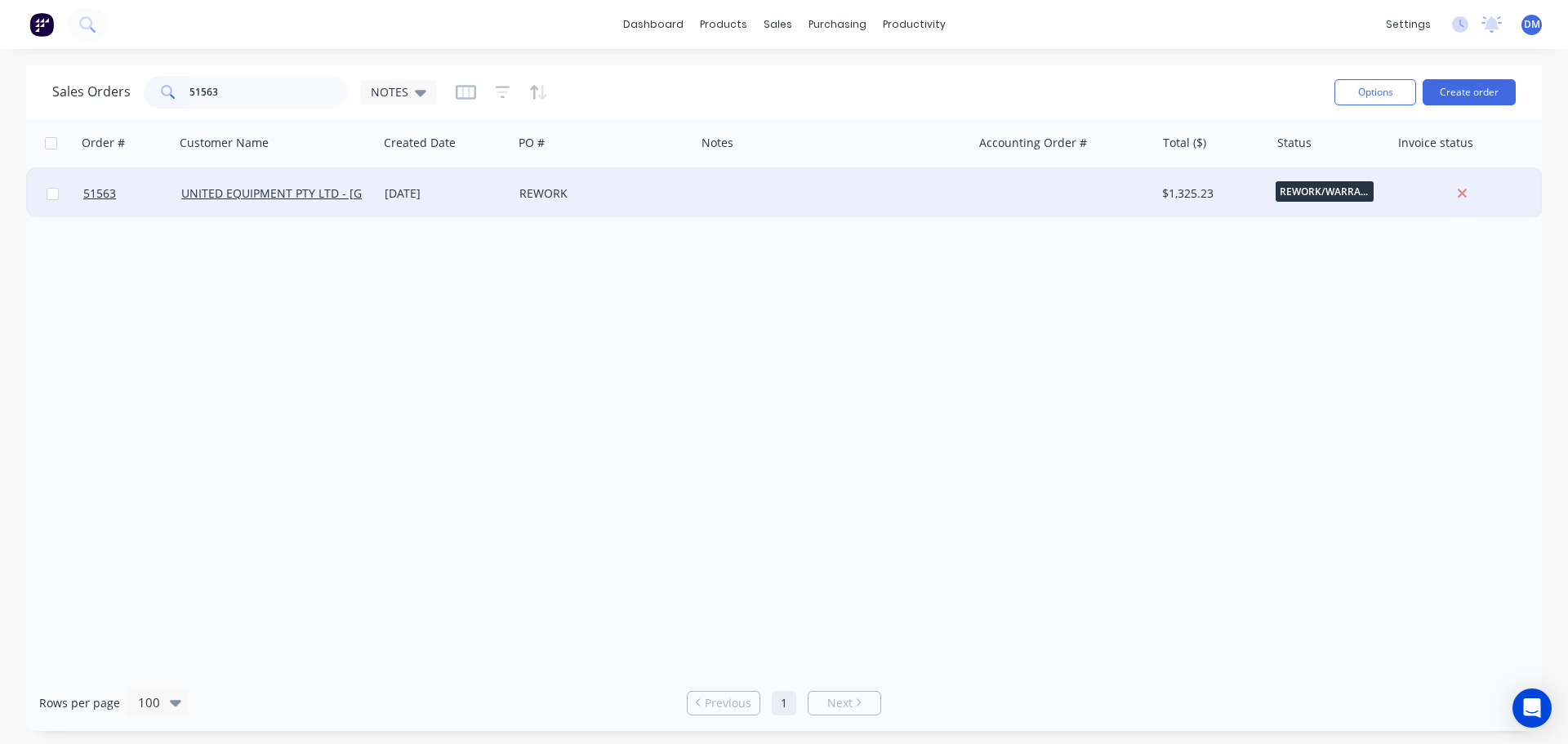
click at [538, 197] on div "REWORK" at bounding box center [600, 193] width 161 height 16
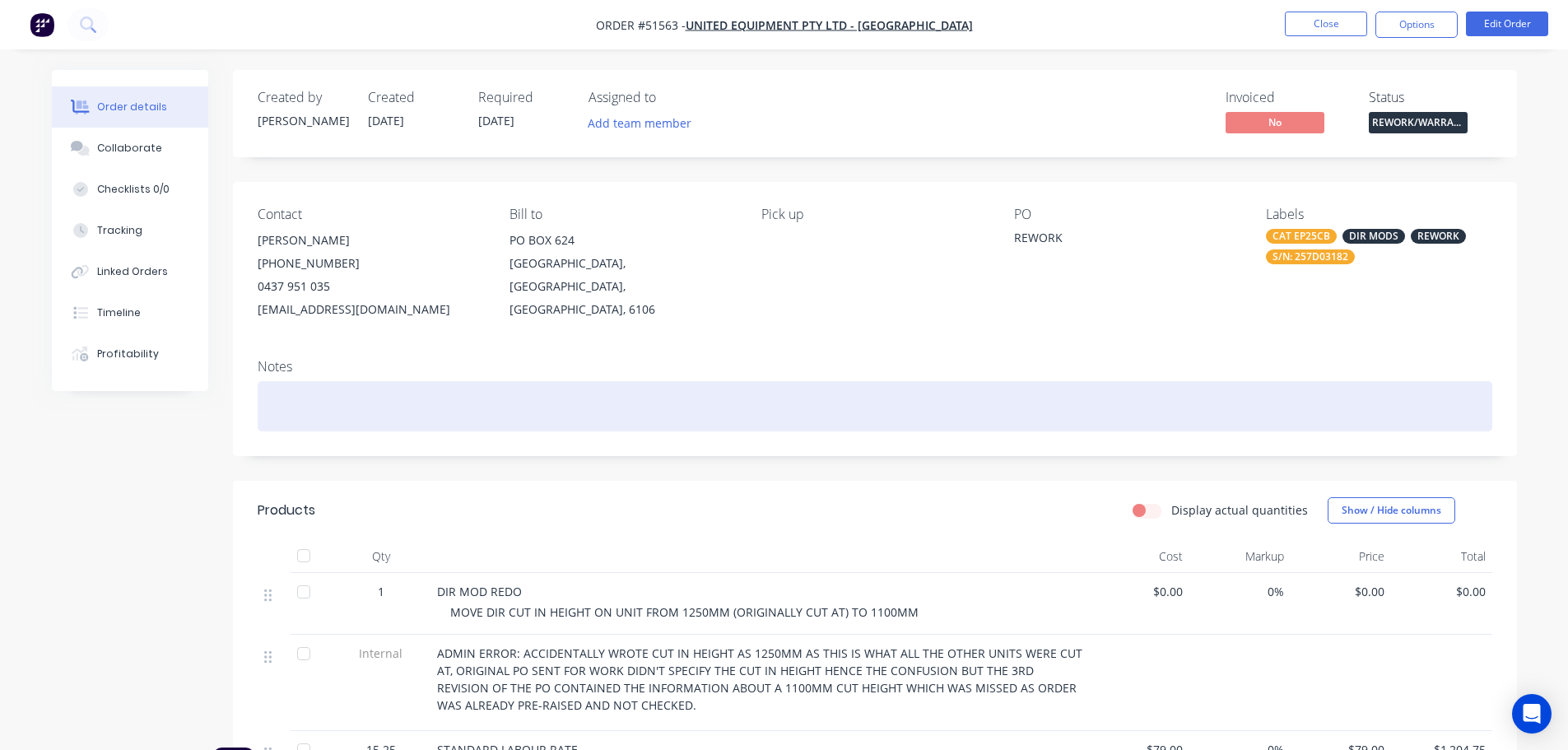
click at [324, 409] on div at bounding box center [874, 406] width 1234 height 50
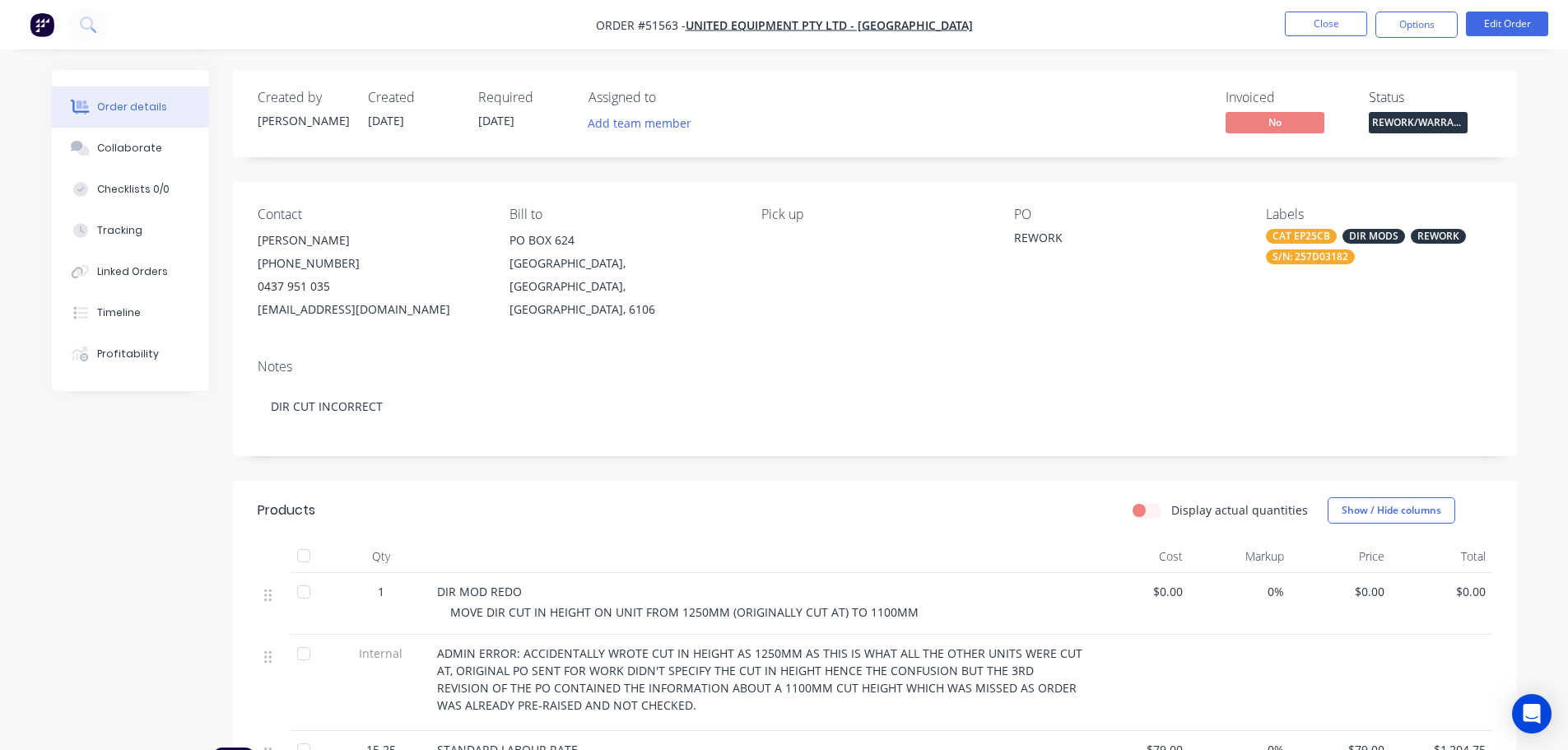
drag, startPoint x: 1425, startPoint y: 23, endPoint x: 1409, endPoint y: 43, distance: 25.6
click at [1423, 24] on button "Options" at bounding box center [1416, 25] width 82 height 26
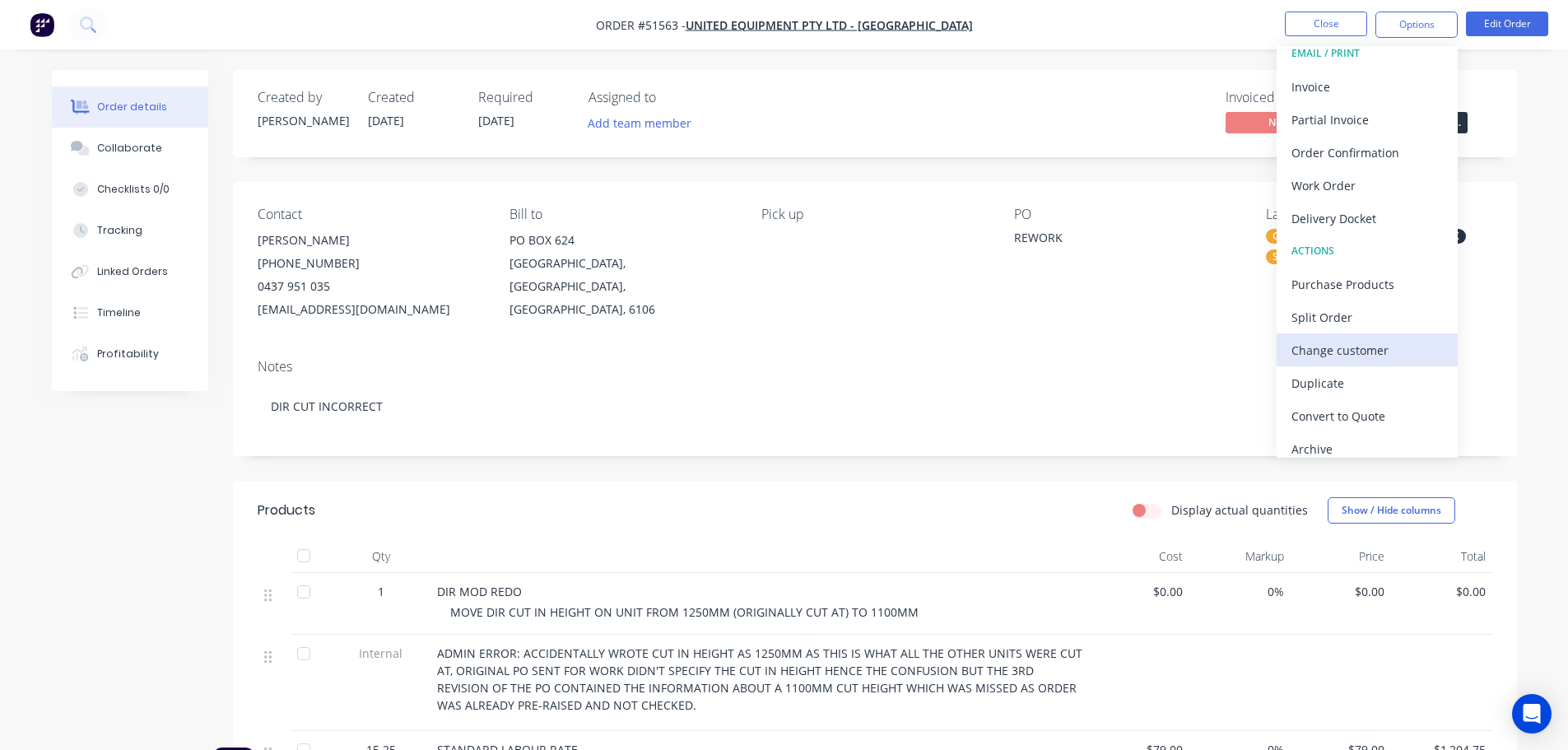
scroll to position [25, 0]
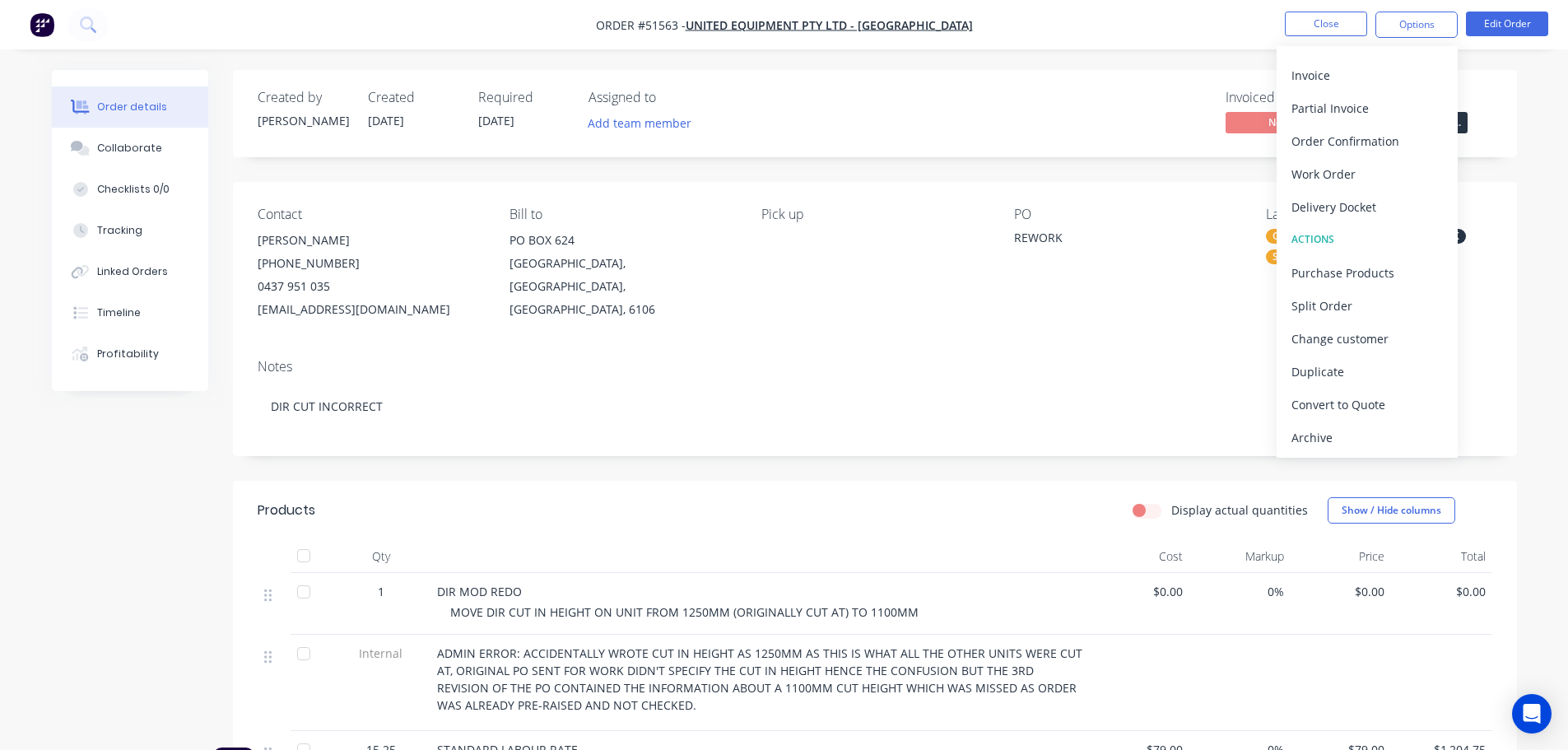
click at [1351, 437] on div "Archive" at bounding box center [1367, 437] width 151 height 24
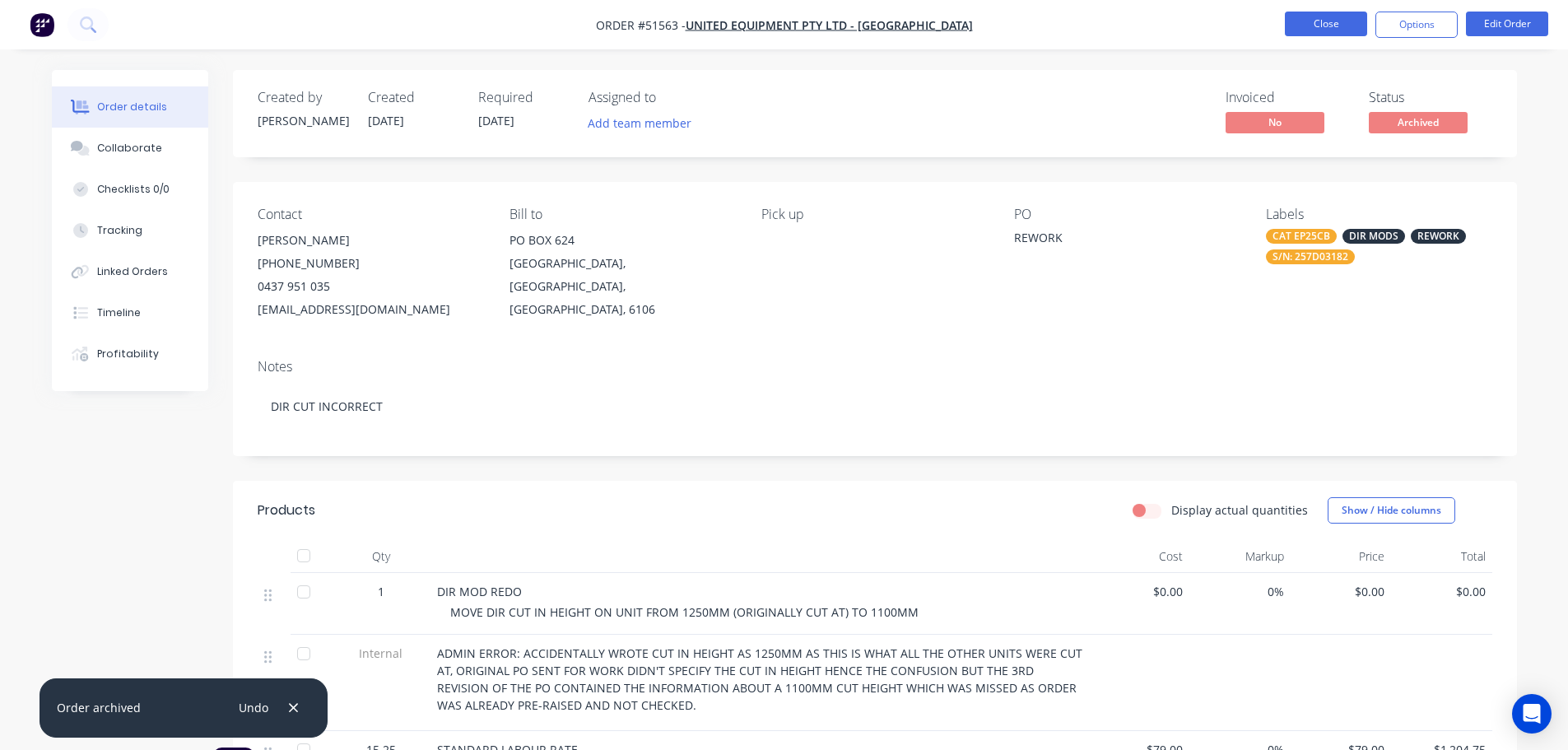
click at [1296, 18] on button "Close" at bounding box center [1325, 24] width 82 height 25
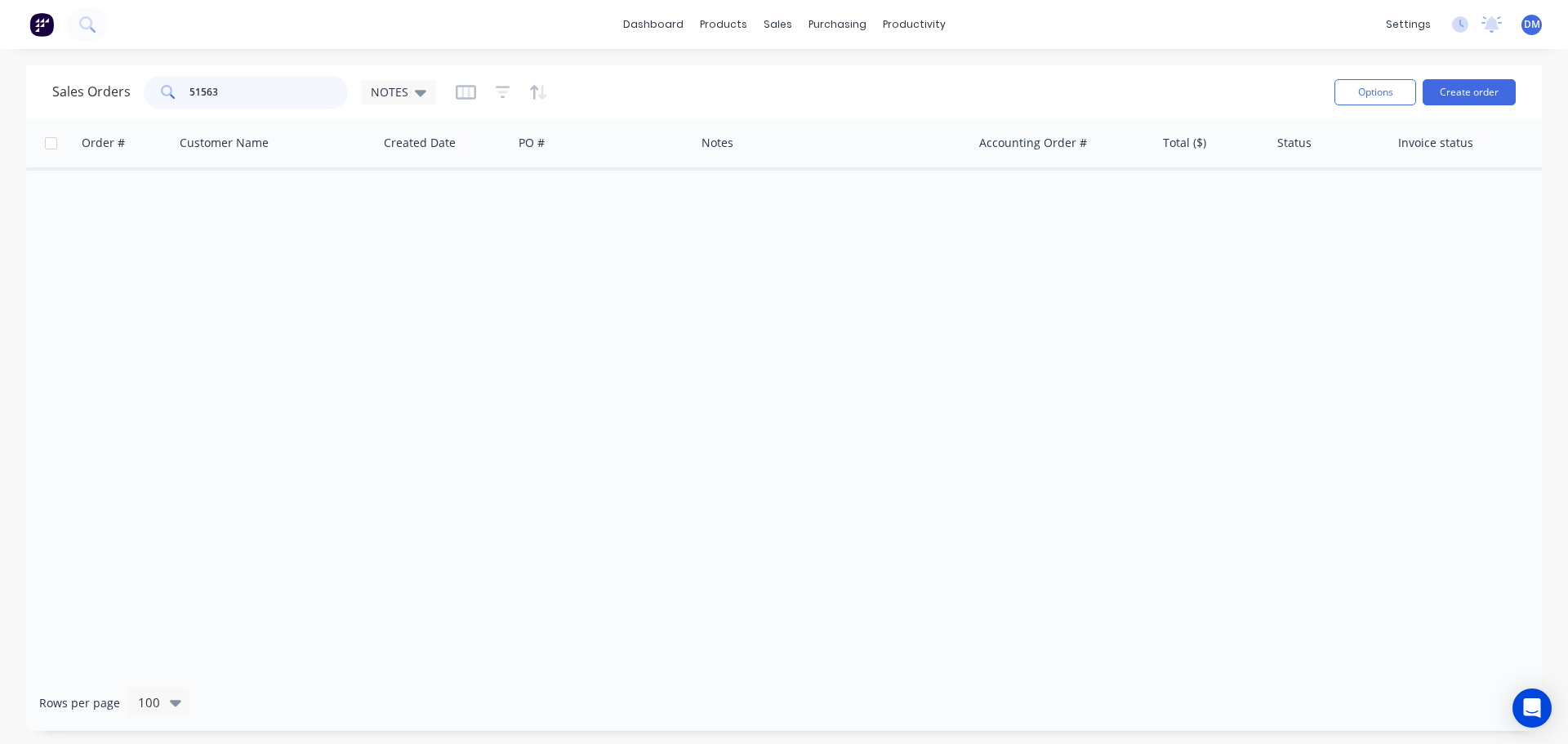
drag, startPoint x: 249, startPoint y: 94, endPoint x: -16, endPoint y: 94, distance: 265.0
click at [0, 94] on html "dashboard products sales purchasing productivity dashboard products Product Cat…" at bounding box center [784, 372] width 1568 height 744
type input "51580"
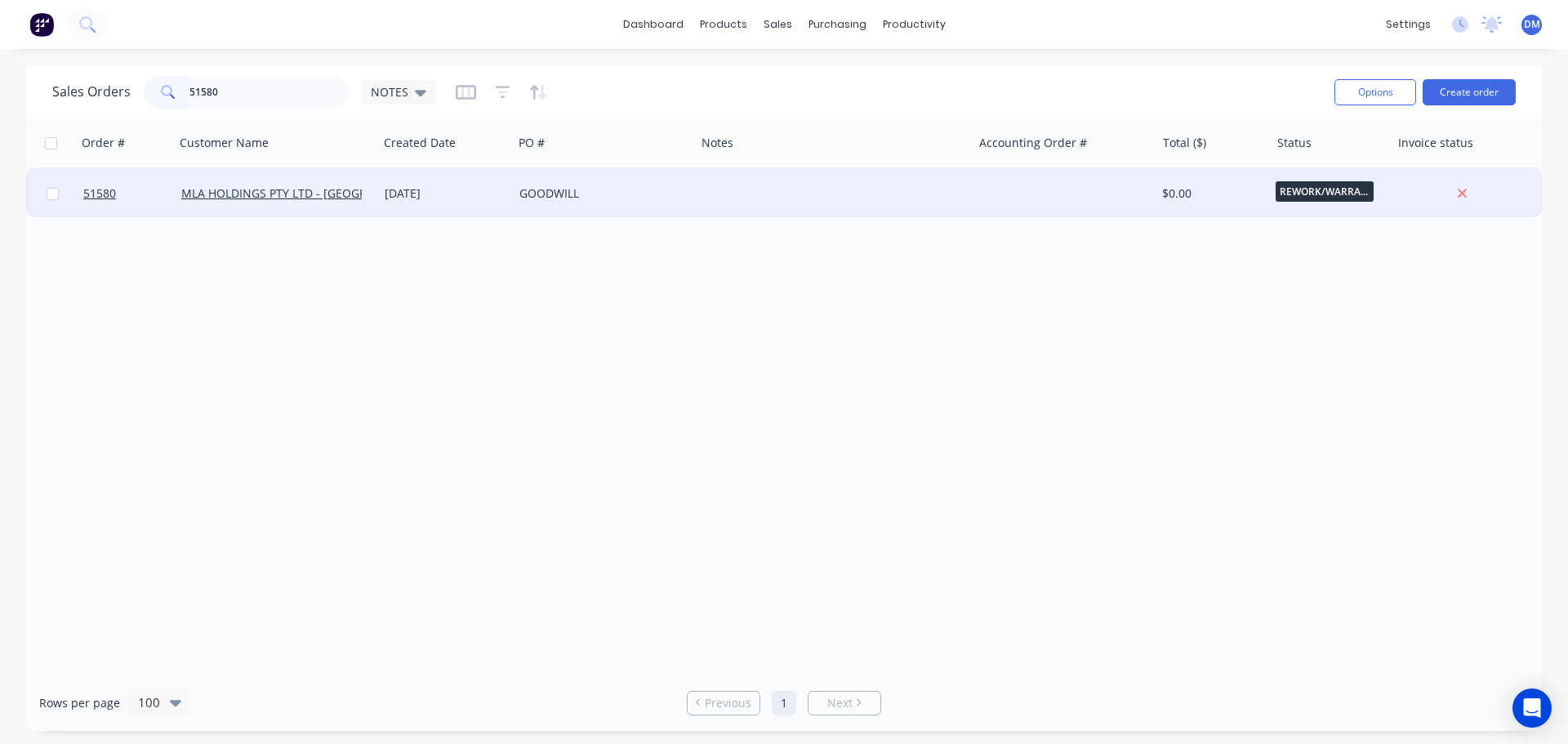
click at [612, 198] on div "GOODWILL" at bounding box center [600, 193] width 161 height 16
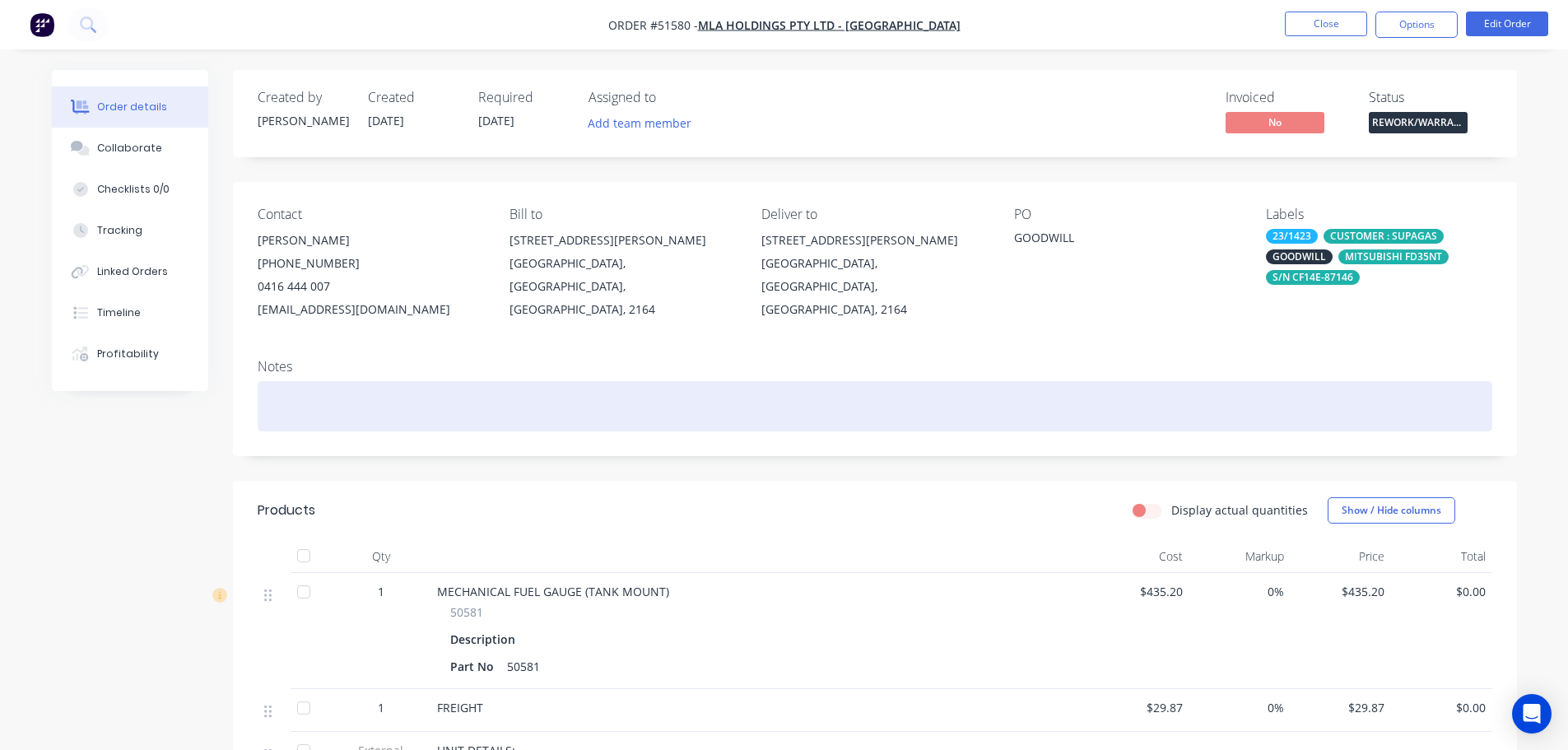
click at [385, 406] on div at bounding box center [874, 406] width 1234 height 50
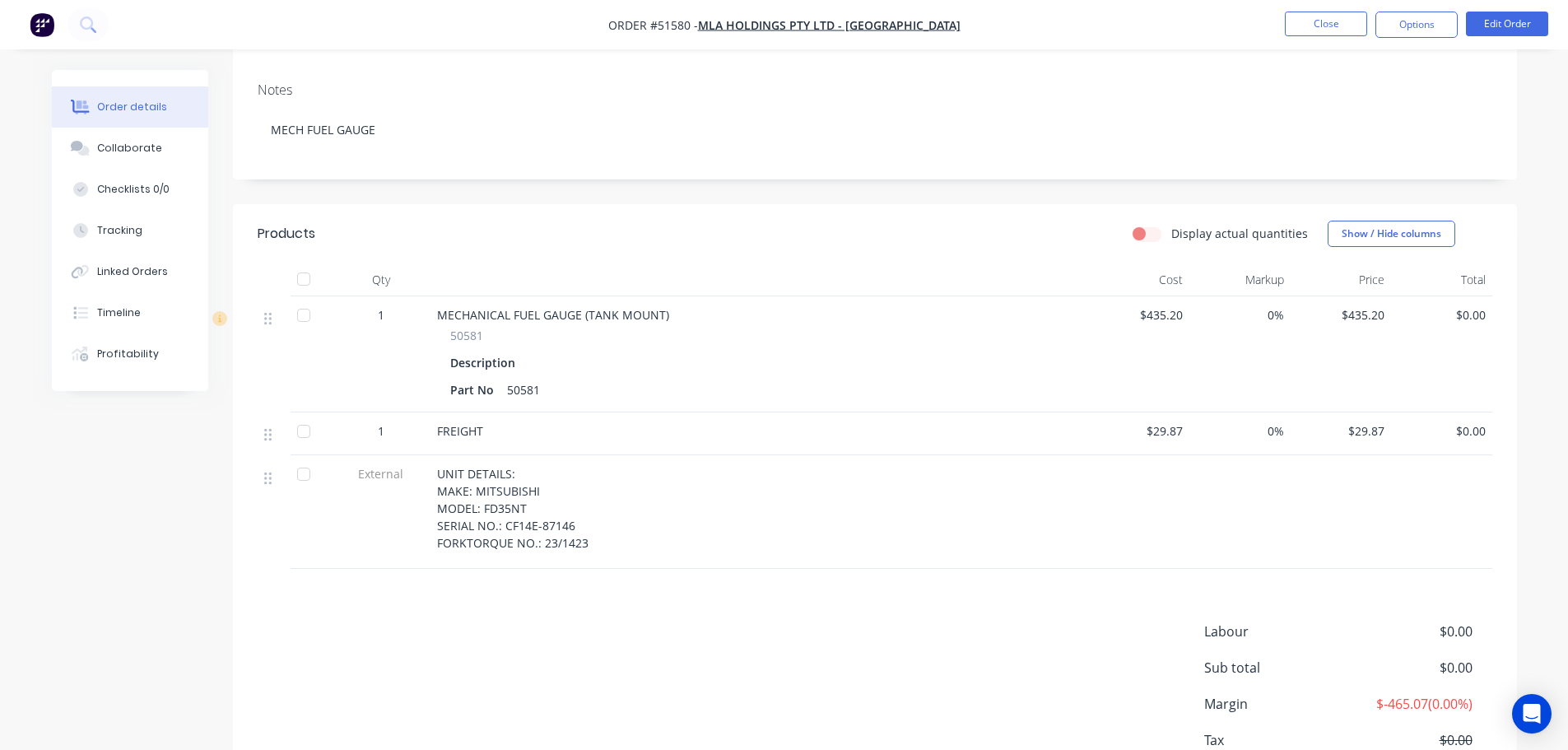
scroll to position [307, 0]
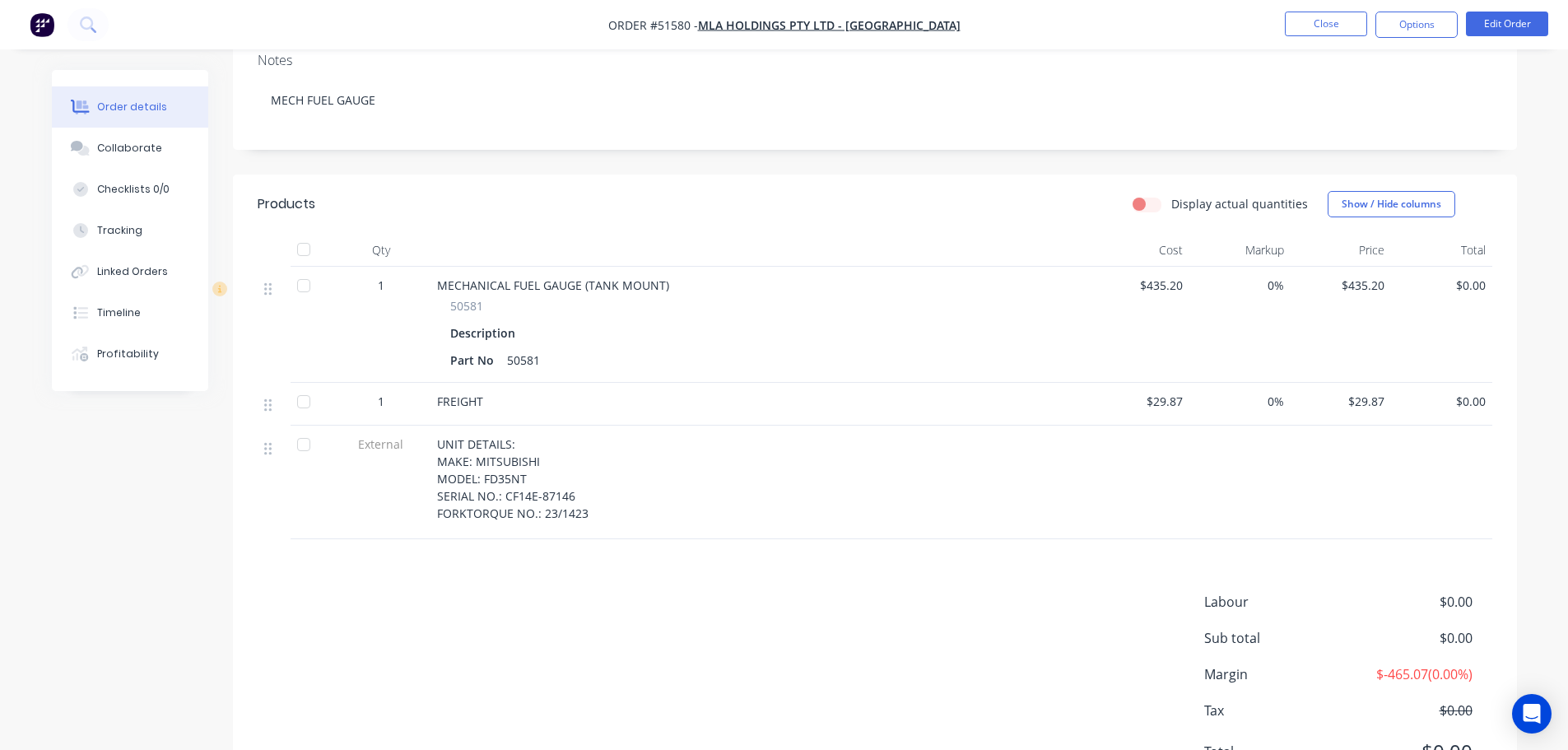
click at [1450, 290] on span "$0.00" at bounding box center [1442, 285] width 88 height 17
click at [1457, 285] on span "$0.00" at bounding box center [1442, 285] width 88 height 17
click at [1467, 284] on span "$0.00" at bounding box center [1442, 285] width 88 height 17
click at [1481, 30] on button "Edit Order" at bounding box center [1507, 24] width 82 height 25
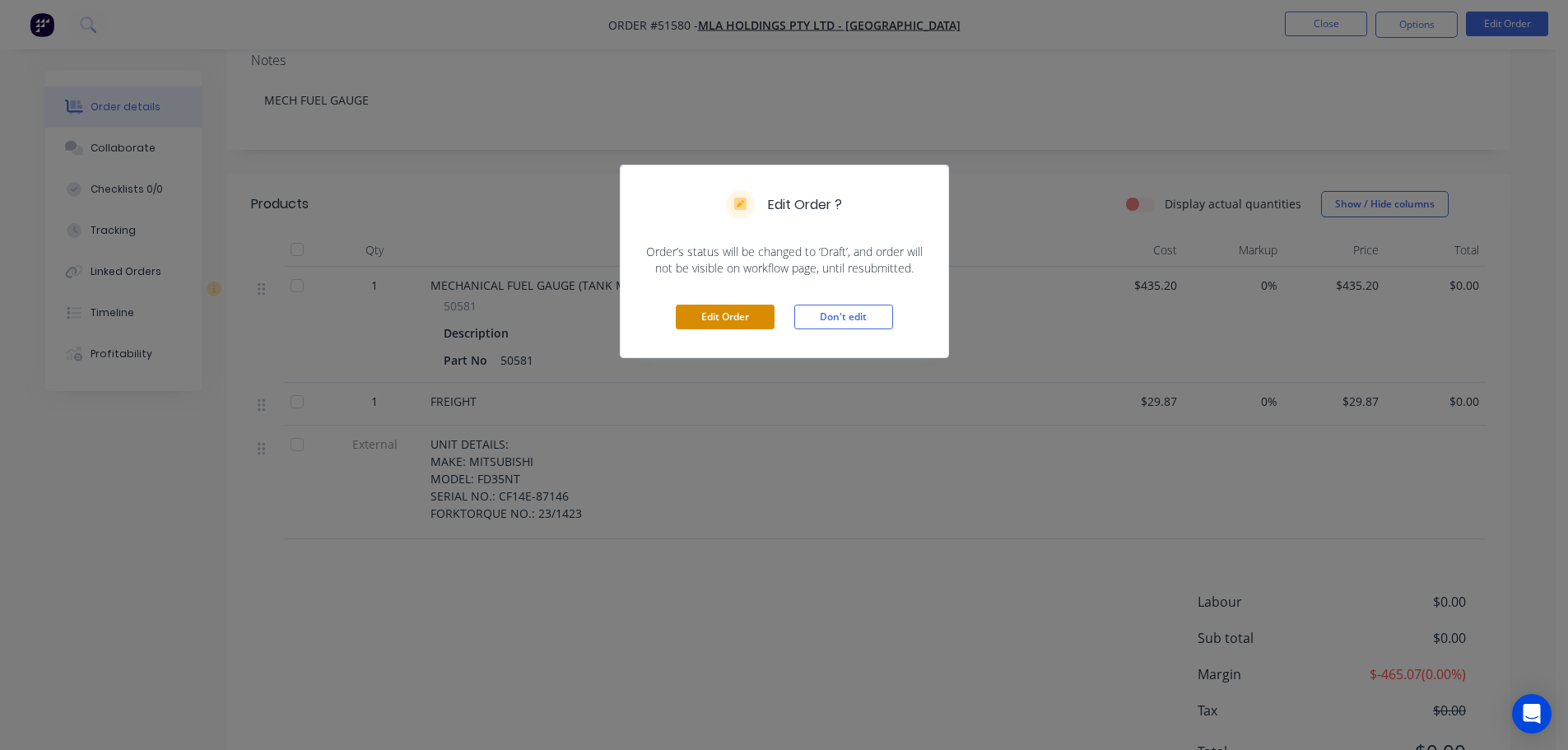
click at [742, 320] on button "Edit Order" at bounding box center [725, 317] width 98 height 25
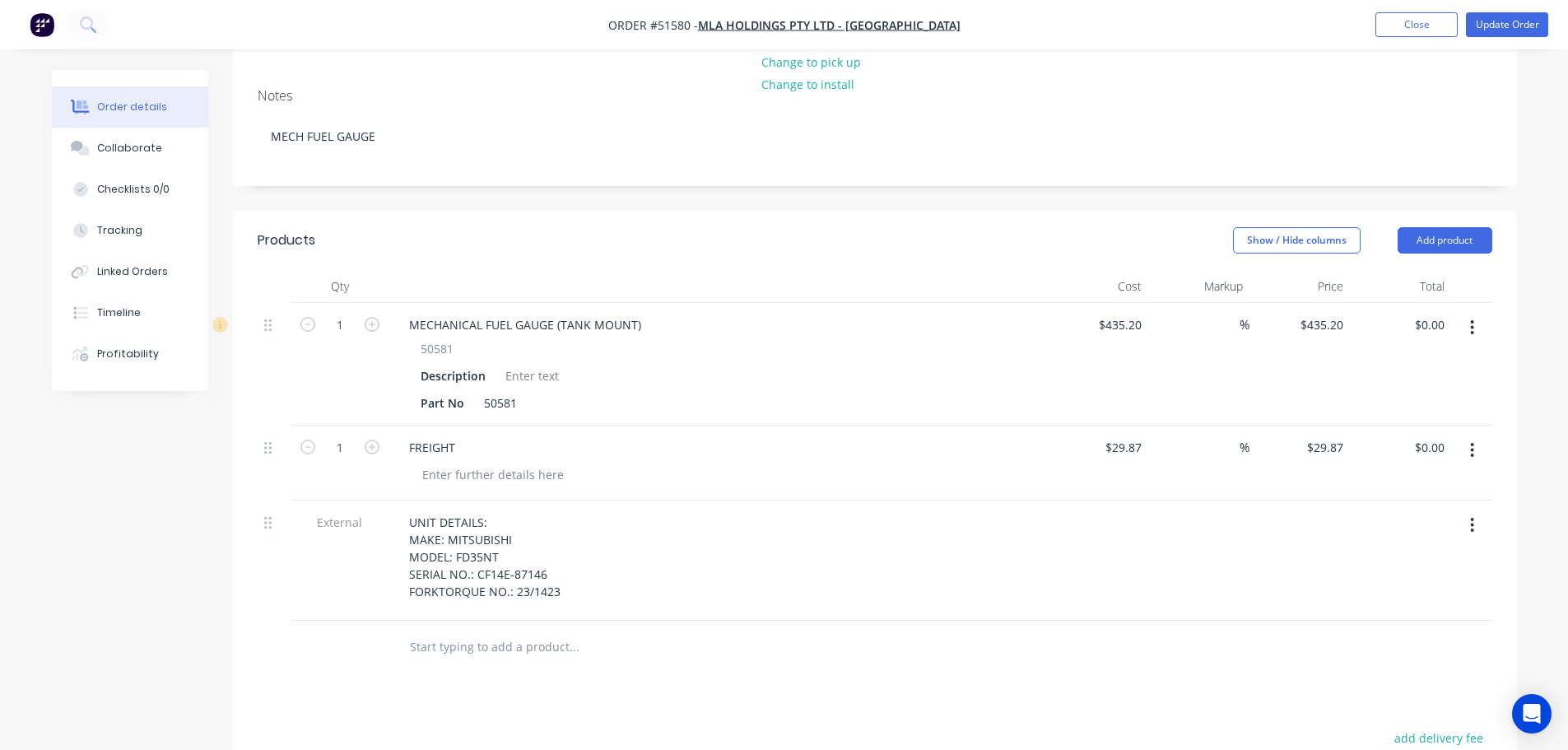
scroll to position [330, 0]
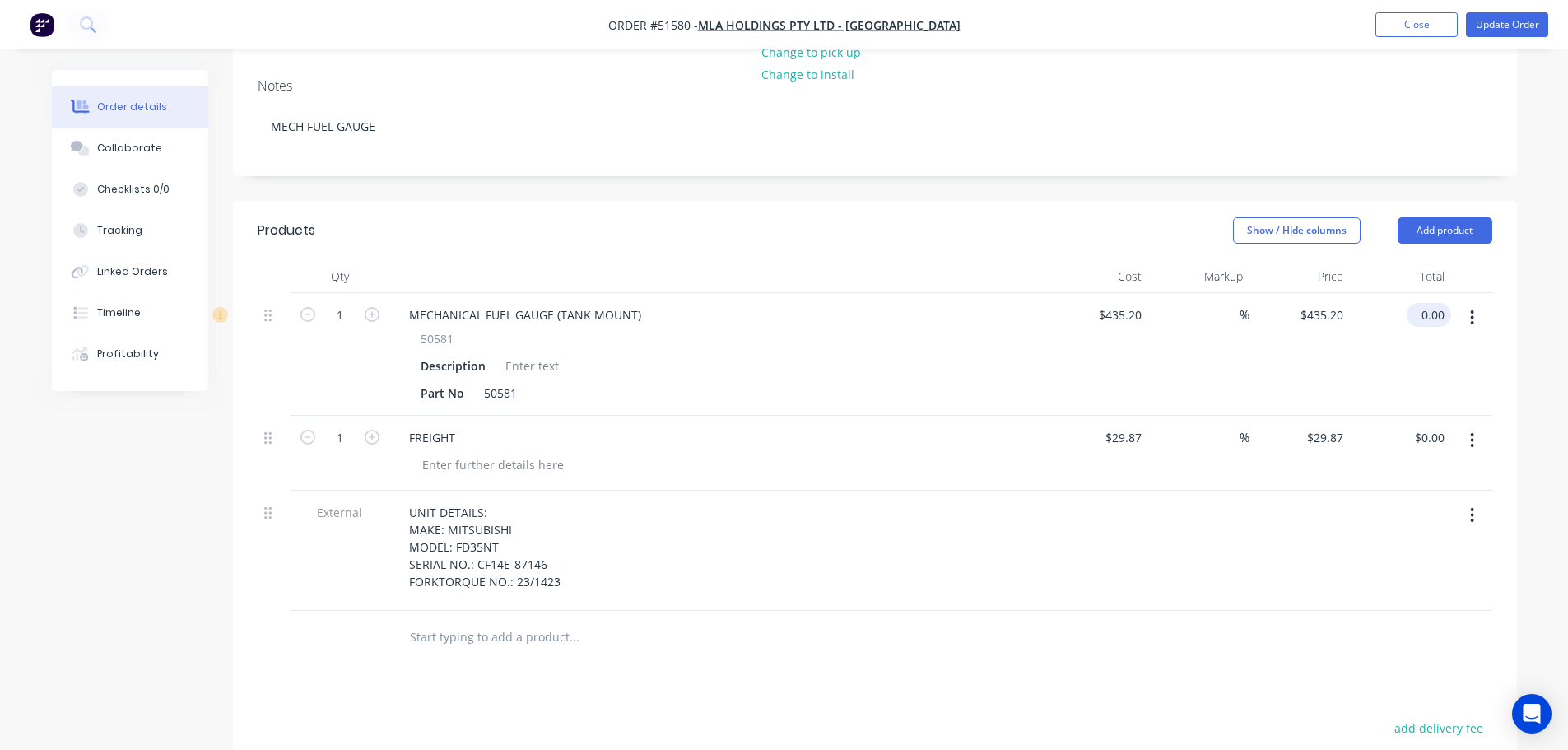
click at [1417, 303] on div "0.00 $0.00" at bounding box center [1429, 315] width 44 height 24
type input "$435.20"
drag, startPoint x: 1425, startPoint y: 391, endPoint x: 1413, endPoint y: 391, distance: 12.0
click at [1424, 426] on input "0.00" at bounding box center [1432, 437] width 38 height 24
type input "$29.87"
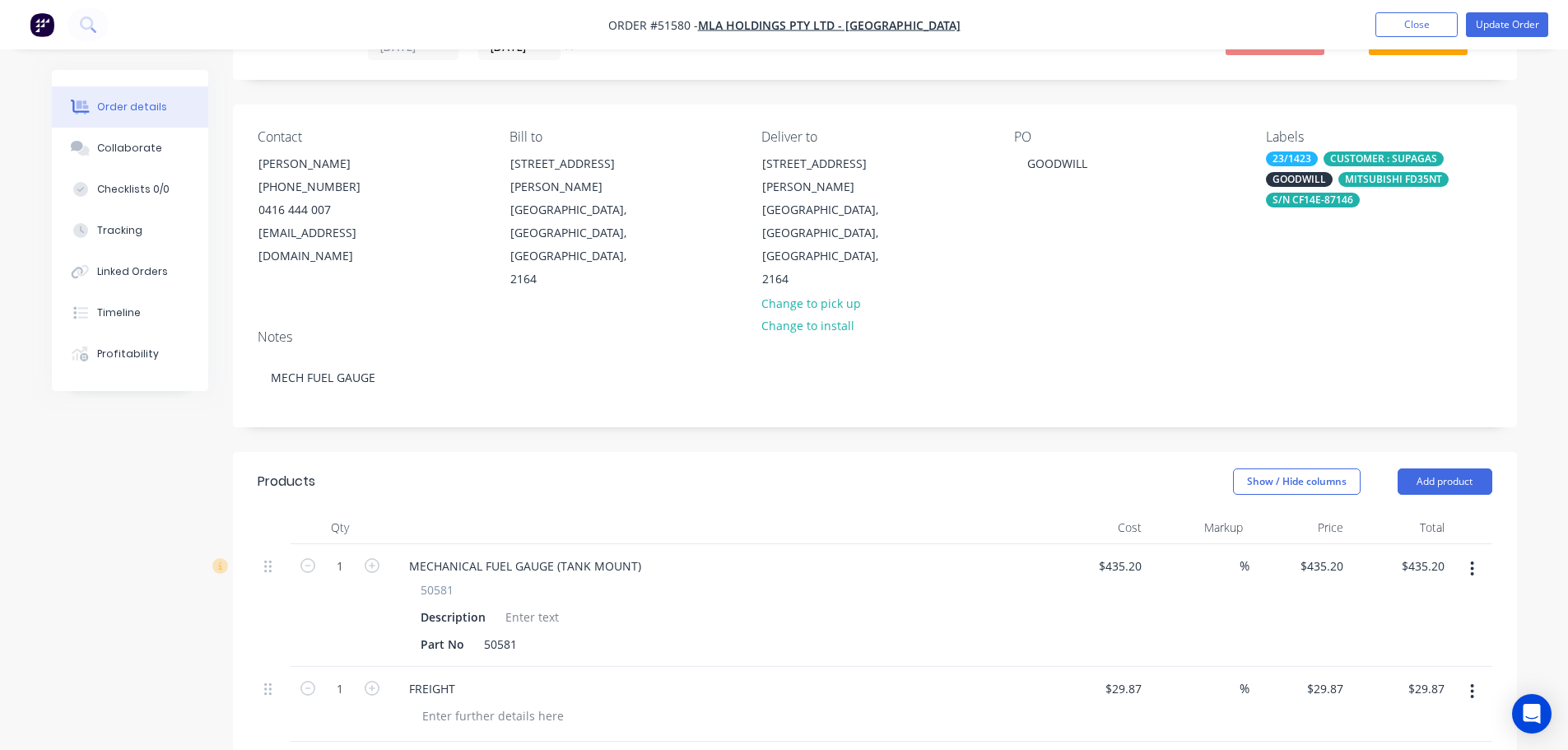
scroll to position [41, 0]
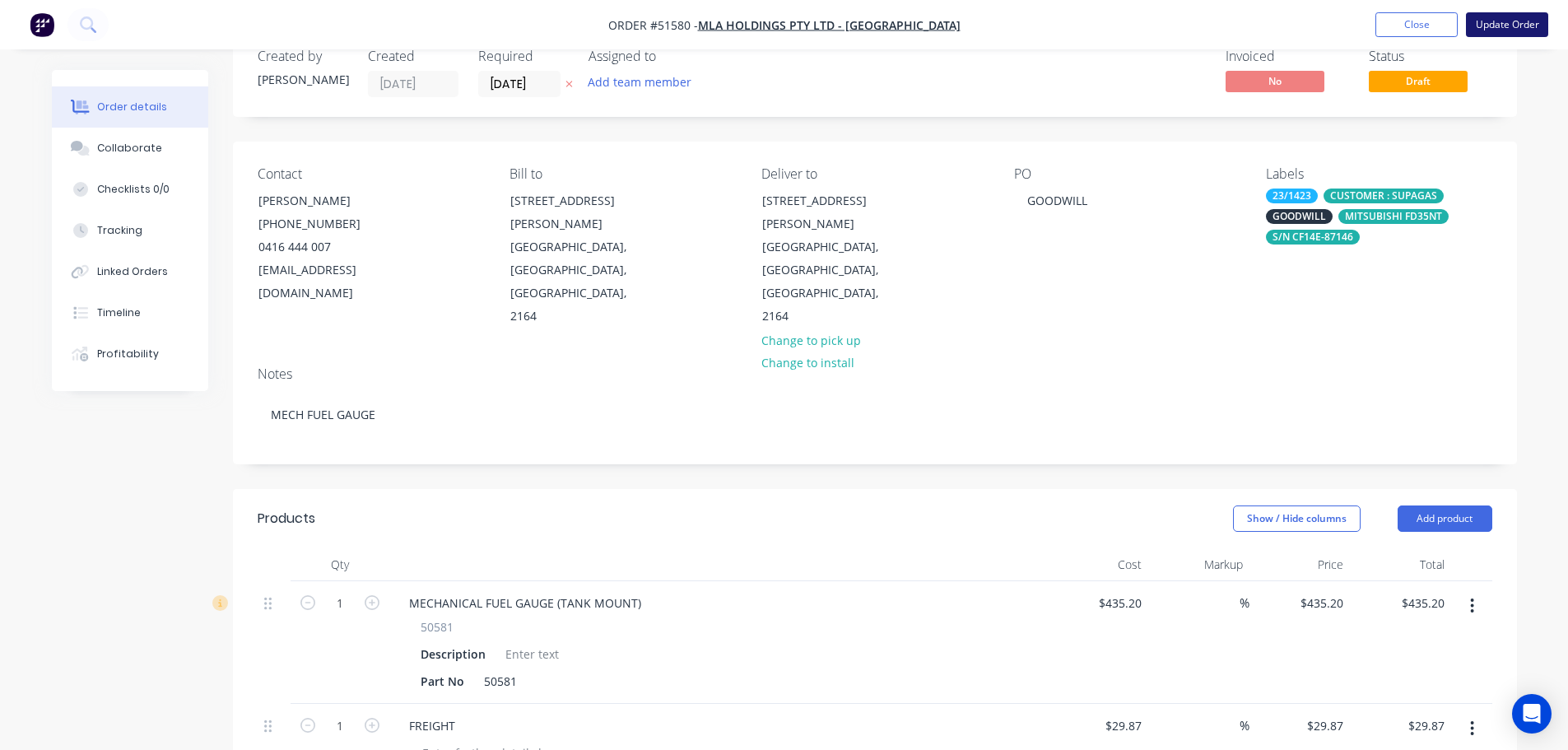
click at [1503, 27] on button "Update Order" at bounding box center [1507, 25] width 82 height 25
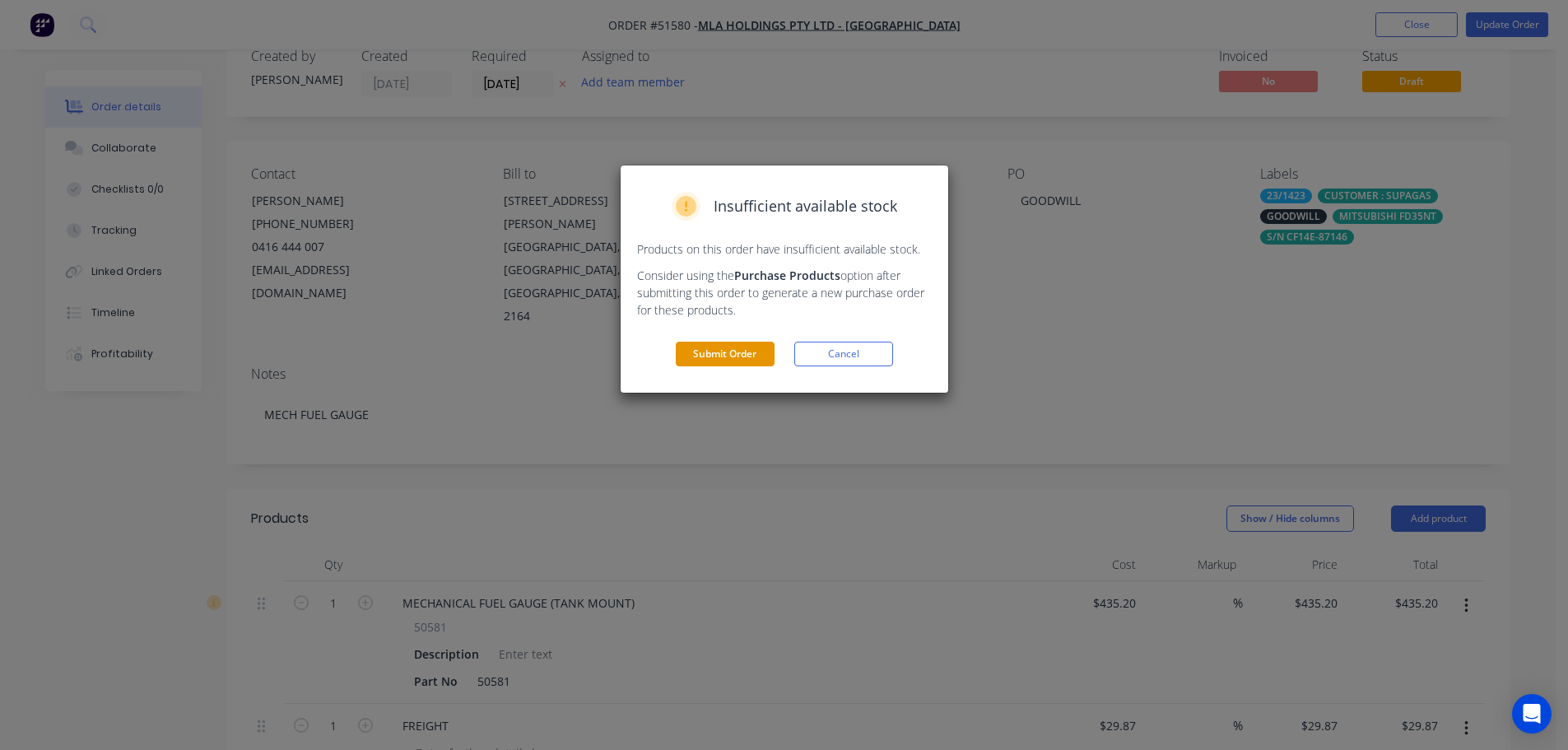
click at [745, 354] on button "Submit Order" at bounding box center [725, 353] width 98 height 25
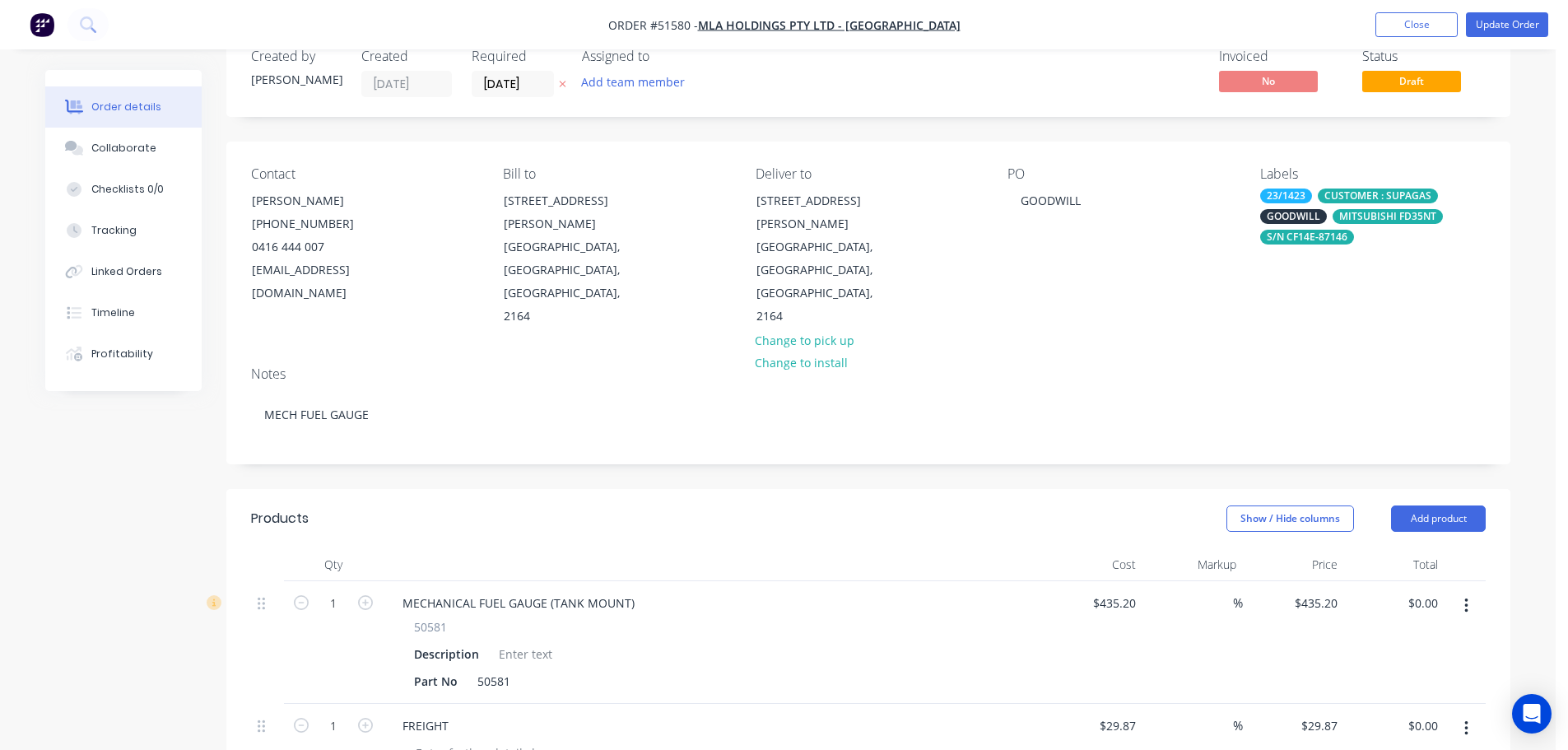
scroll to position [0, 0]
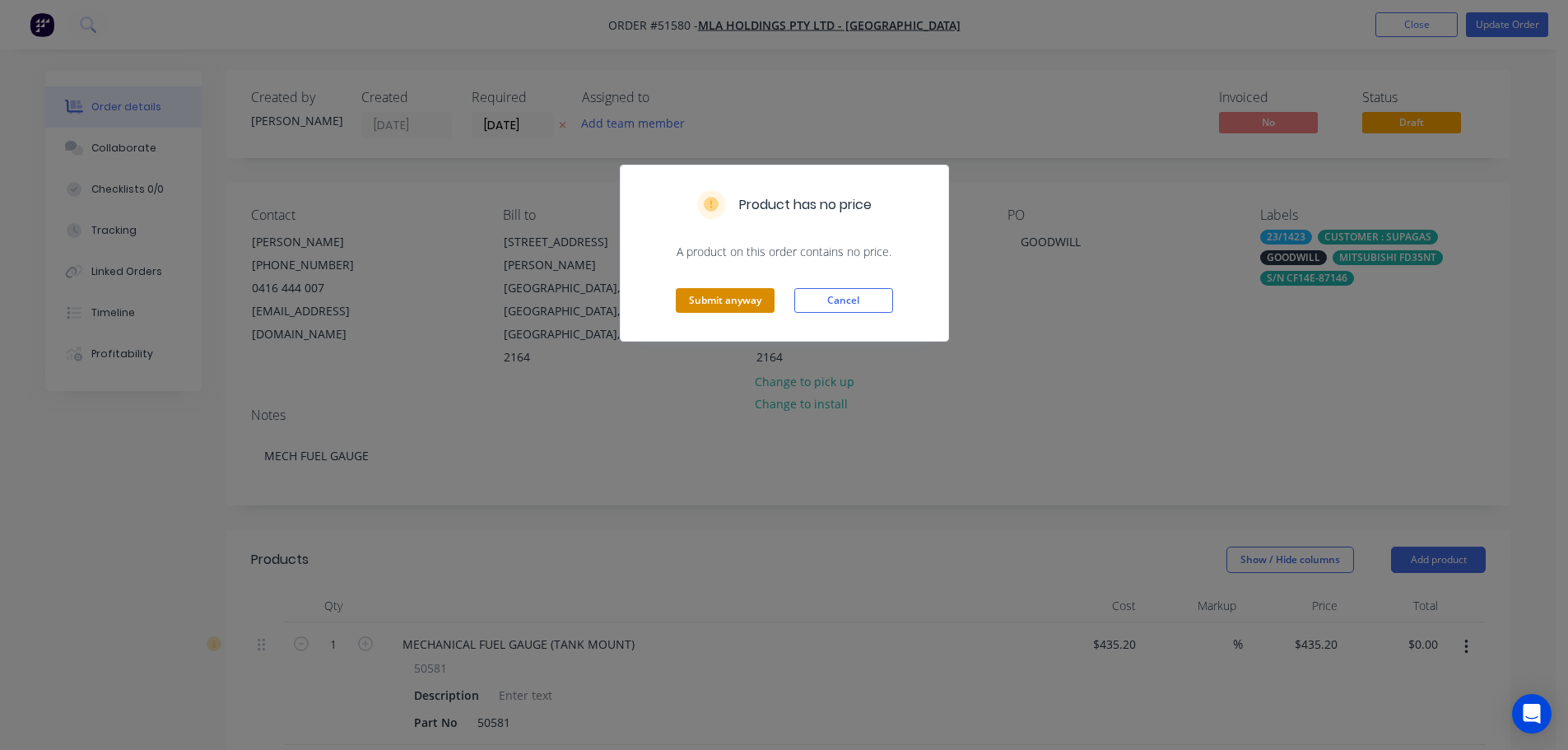
click at [732, 298] on button "Submit anyway" at bounding box center [725, 300] width 98 height 25
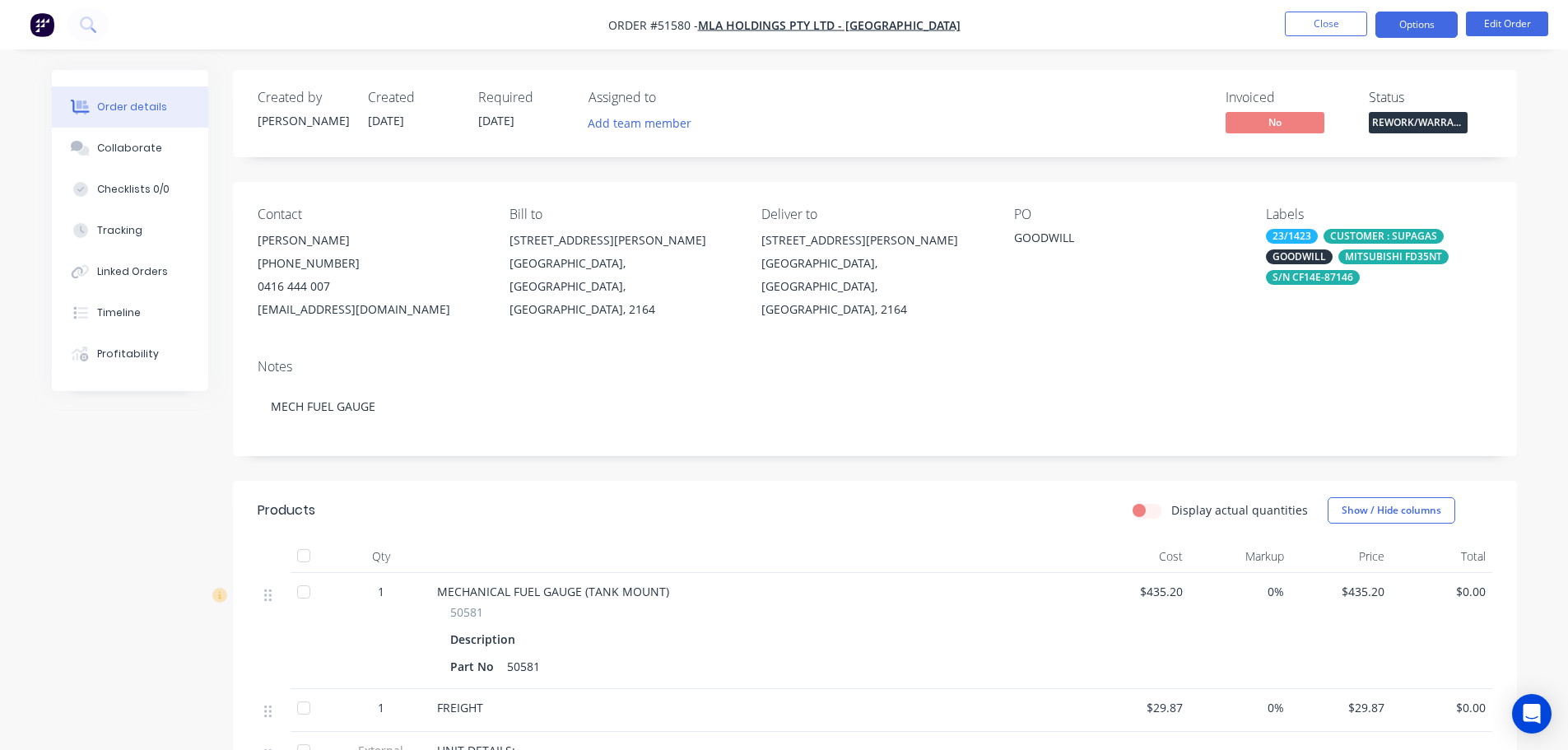
click at [1391, 25] on button "Options" at bounding box center [1416, 25] width 82 height 26
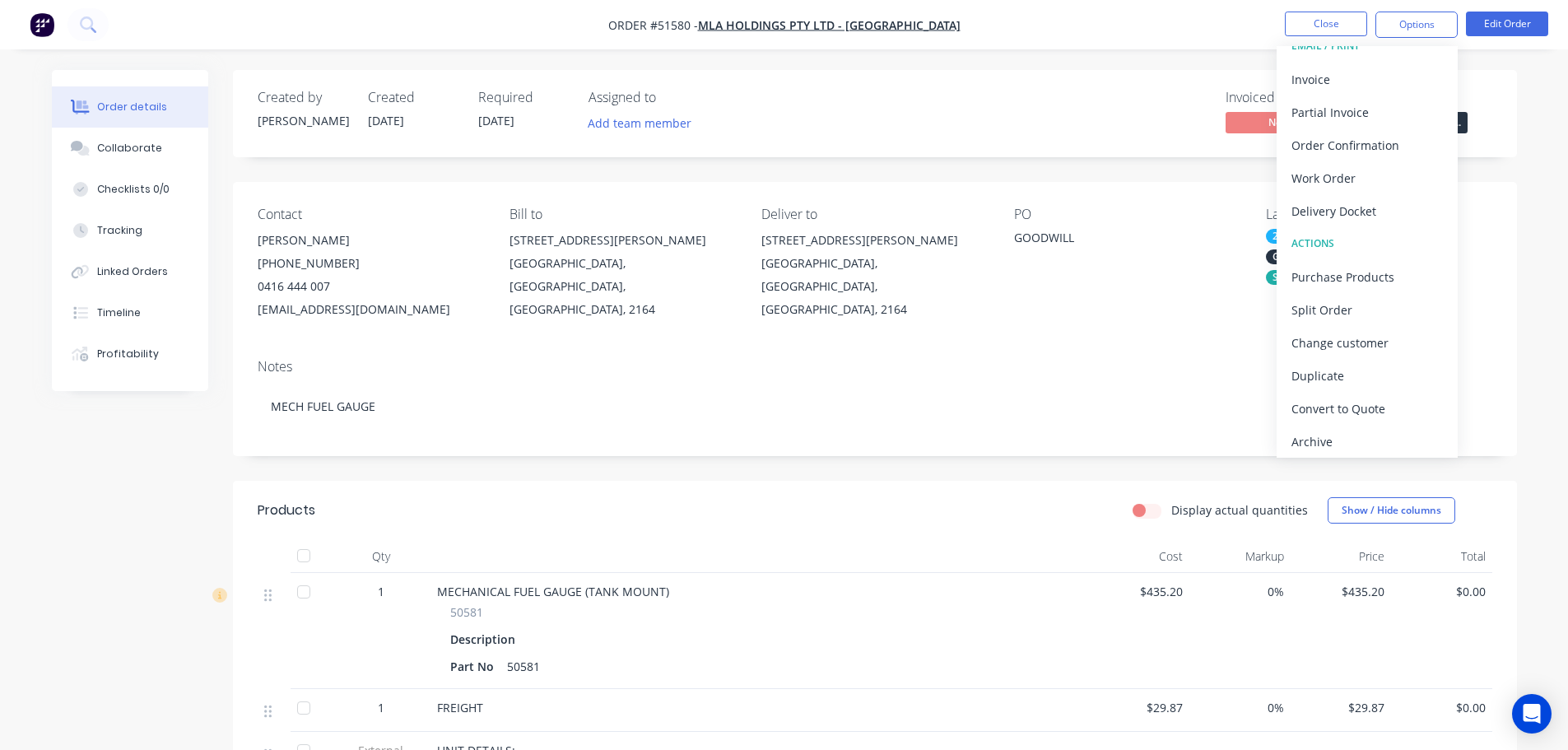
scroll to position [25, 0]
click at [1316, 444] on div "Archive" at bounding box center [1367, 437] width 151 height 24
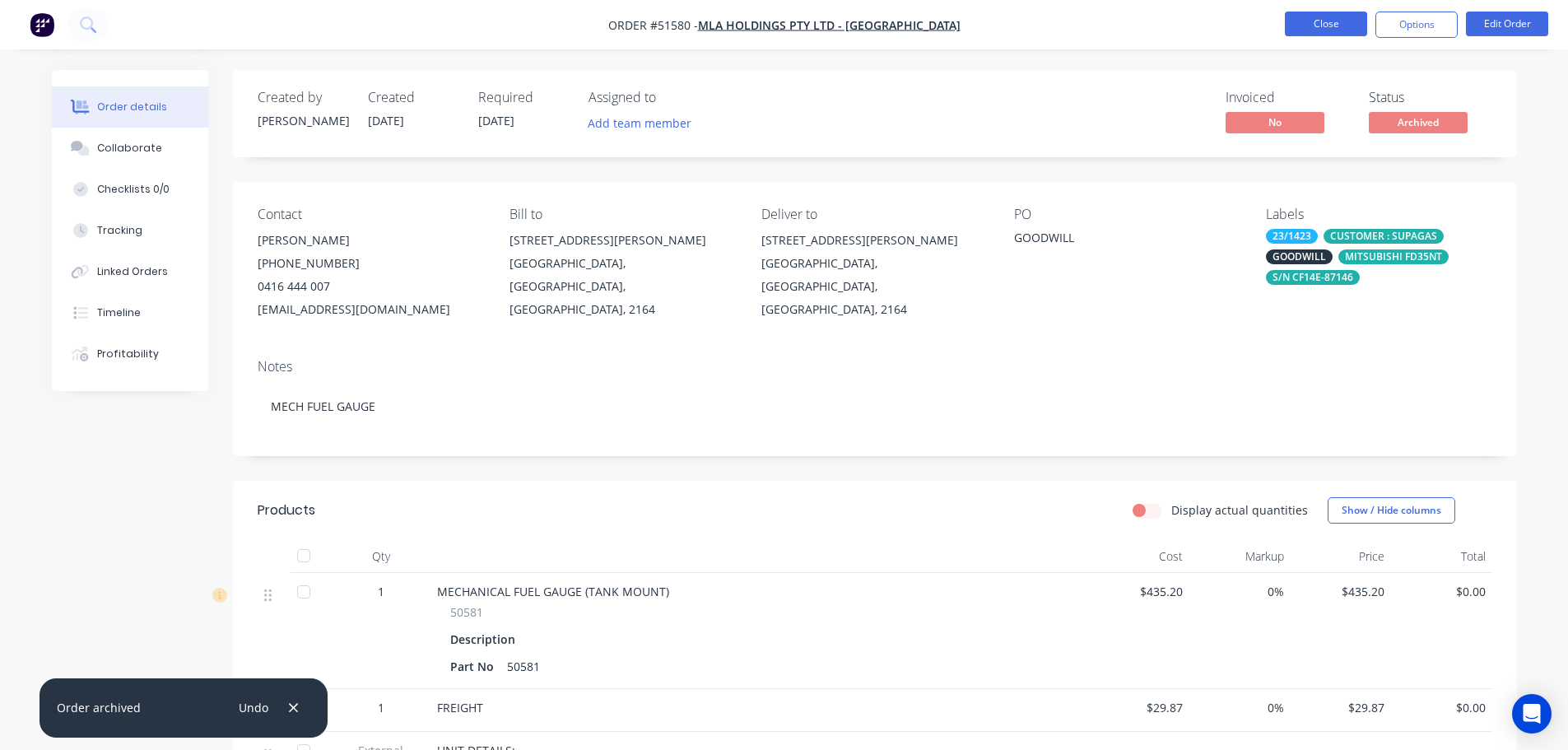
click at [1309, 24] on button "Close" at bounding box center [1325, 24] width 82 height 25
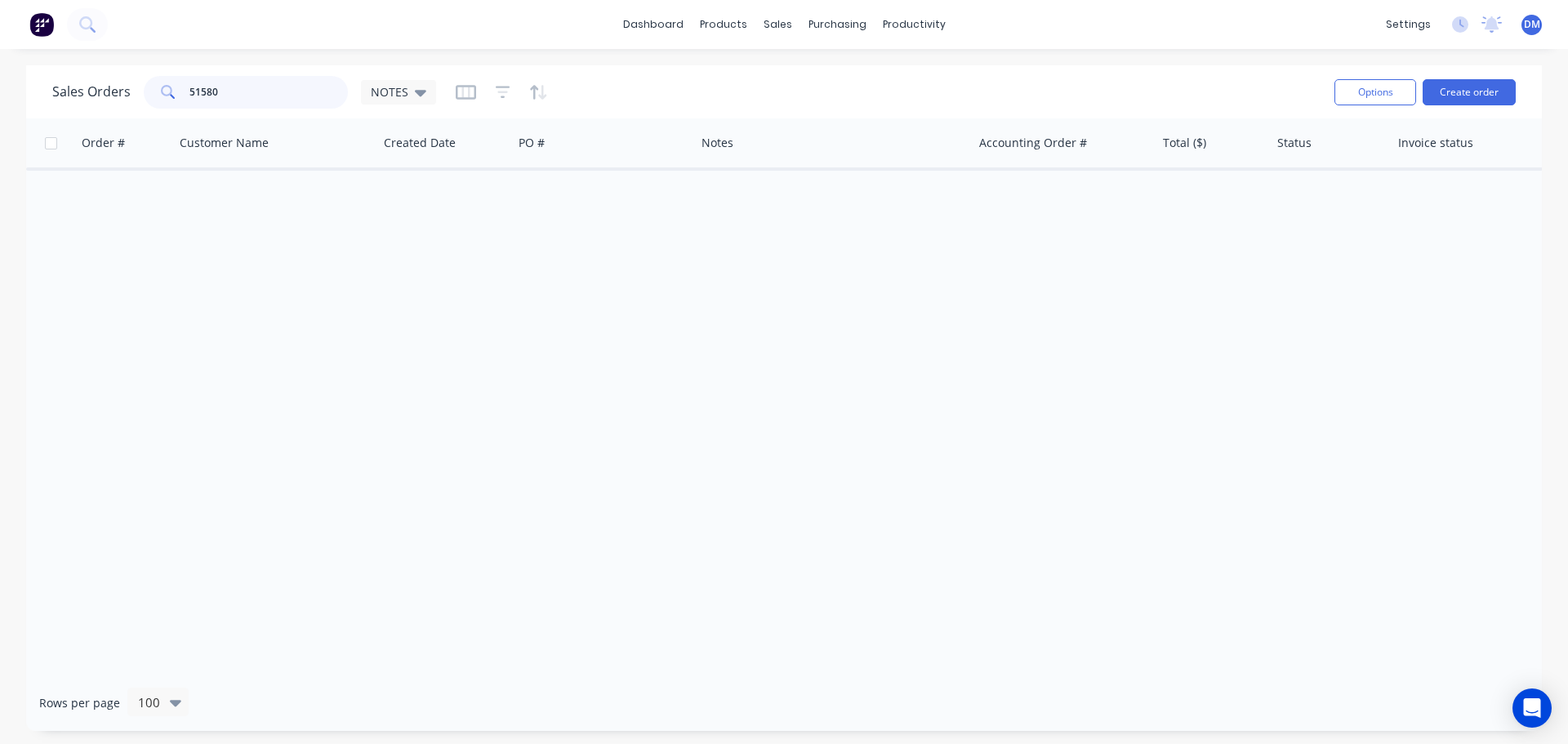
drag, startPoint x: 233, startPoint y: 87, endPoint x: 66, endPoint y: 79, distance: 167.2
click at [66, 79] on div "Sales Orders 51580 NOTES" at bounding box center [244, 92] width 384 height 33
type input "51664"
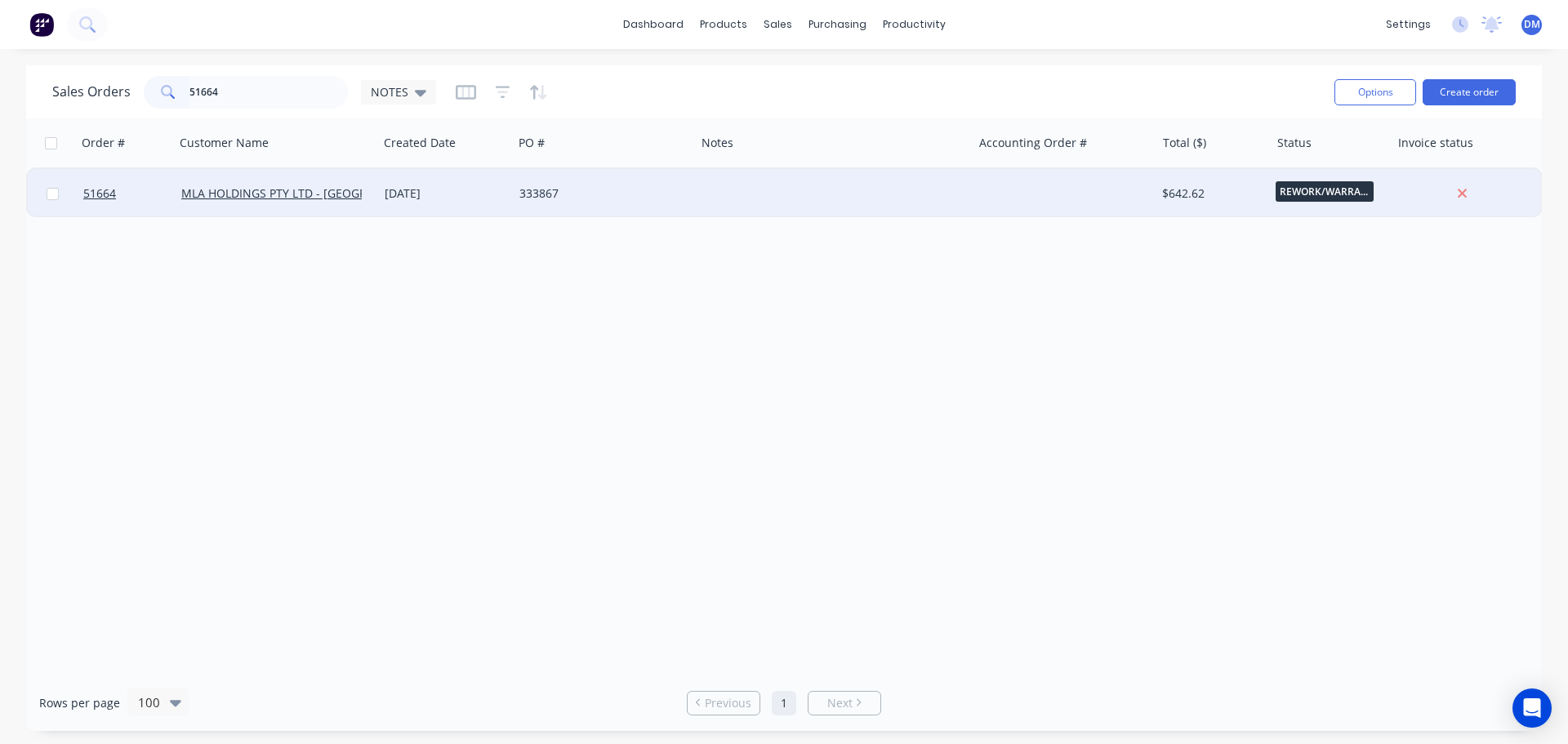
click at [561, 198] on div "333867" at bounding box center [600, 193] width 161 height 16
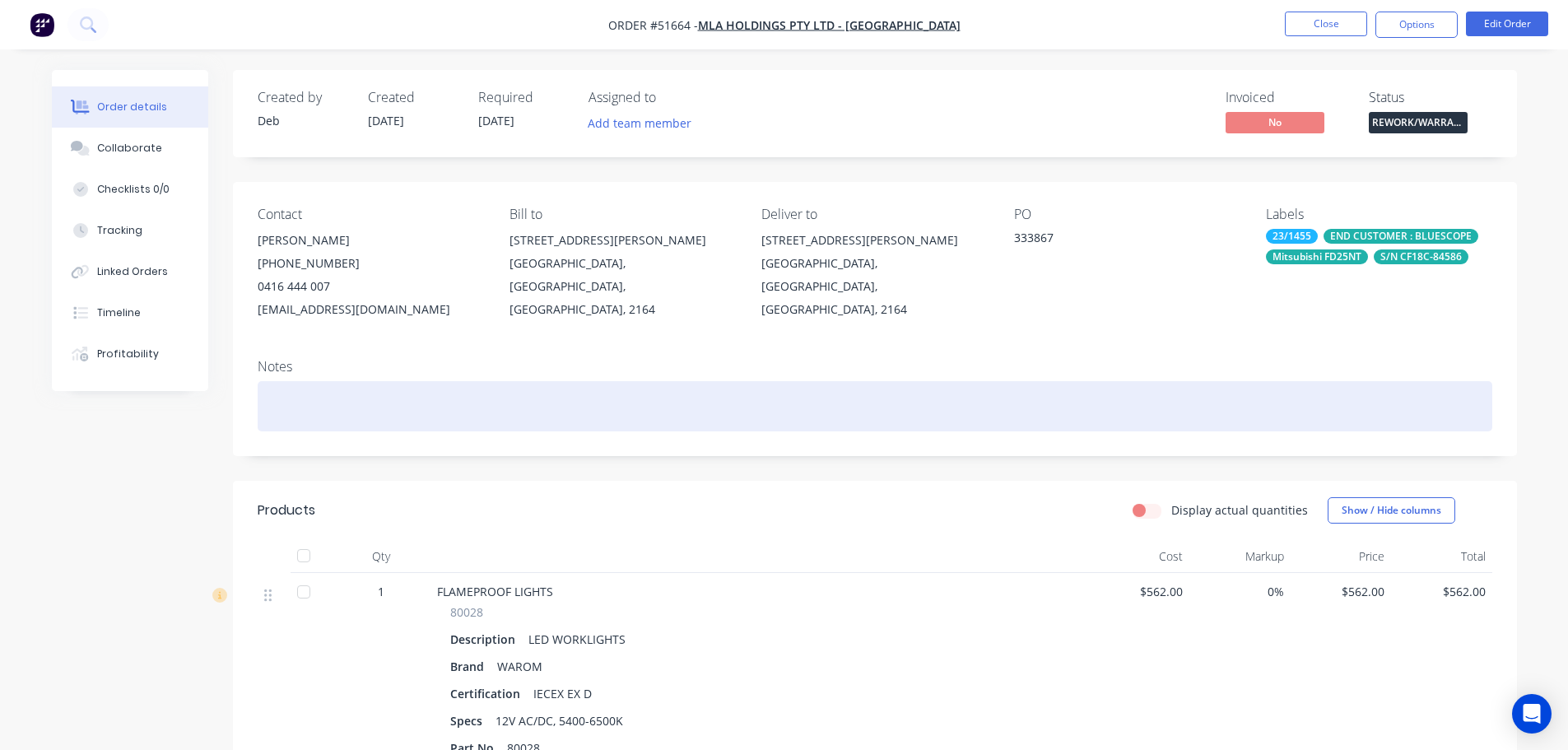
drag, startPoint x: 476, startPoint y: 410, endPoint x: 423, endPoint y: 381, distance: 60.4
click at [474, 411] on div at bounding box center [874, 406] width 1234 height 50
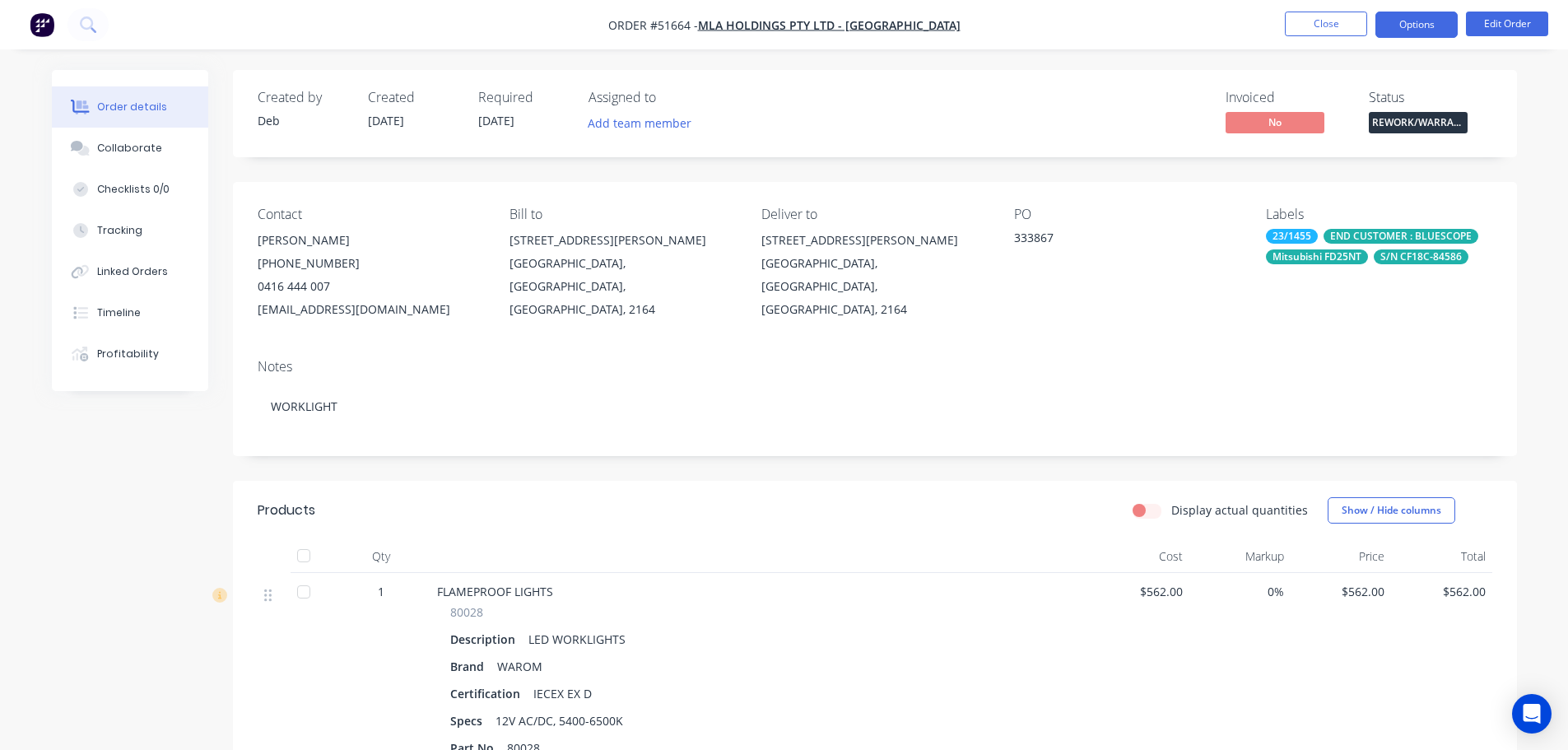
click at [1407, 27] on button "Options" at bounding box center [1416, 25] width 82 height 26
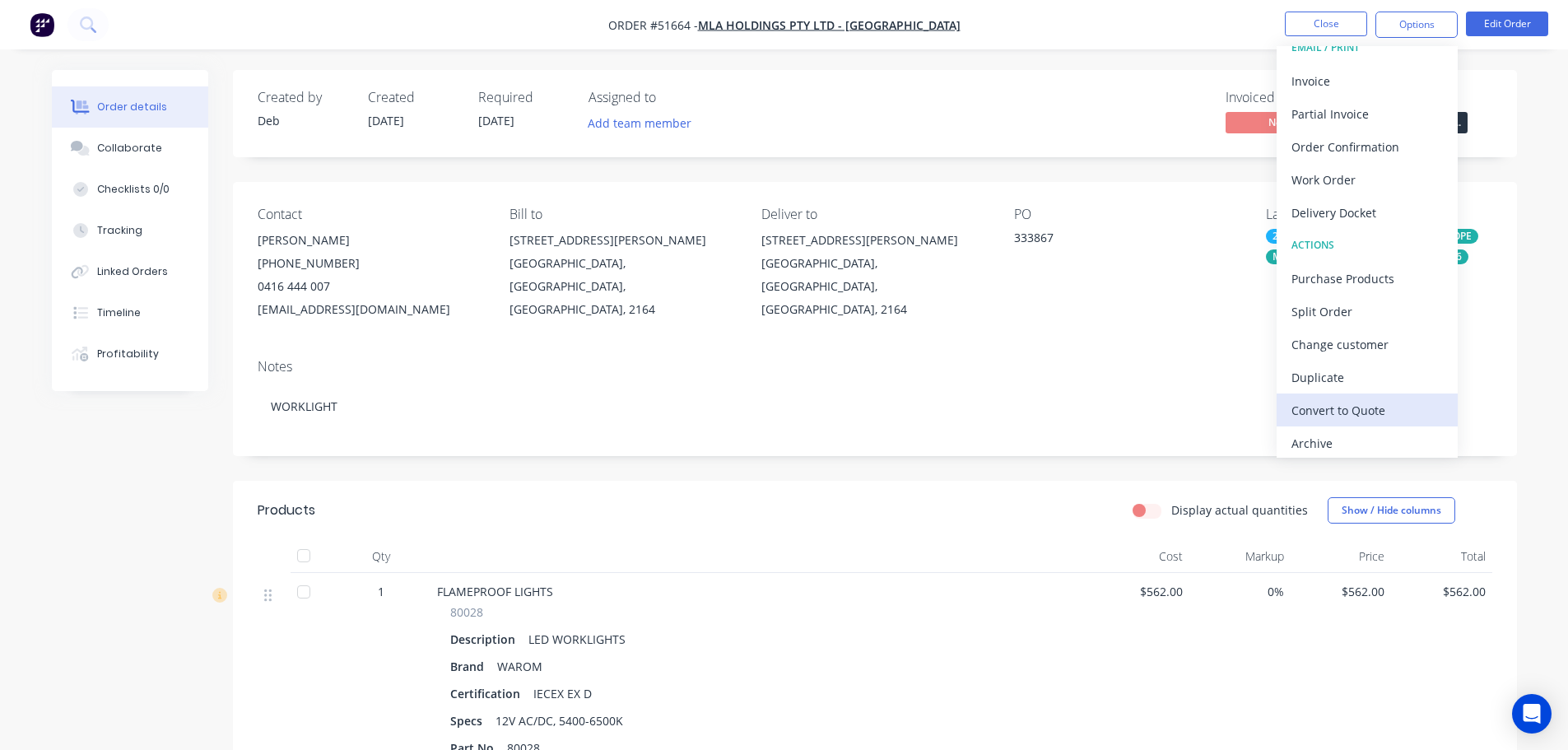
scroll to position [25, 0]
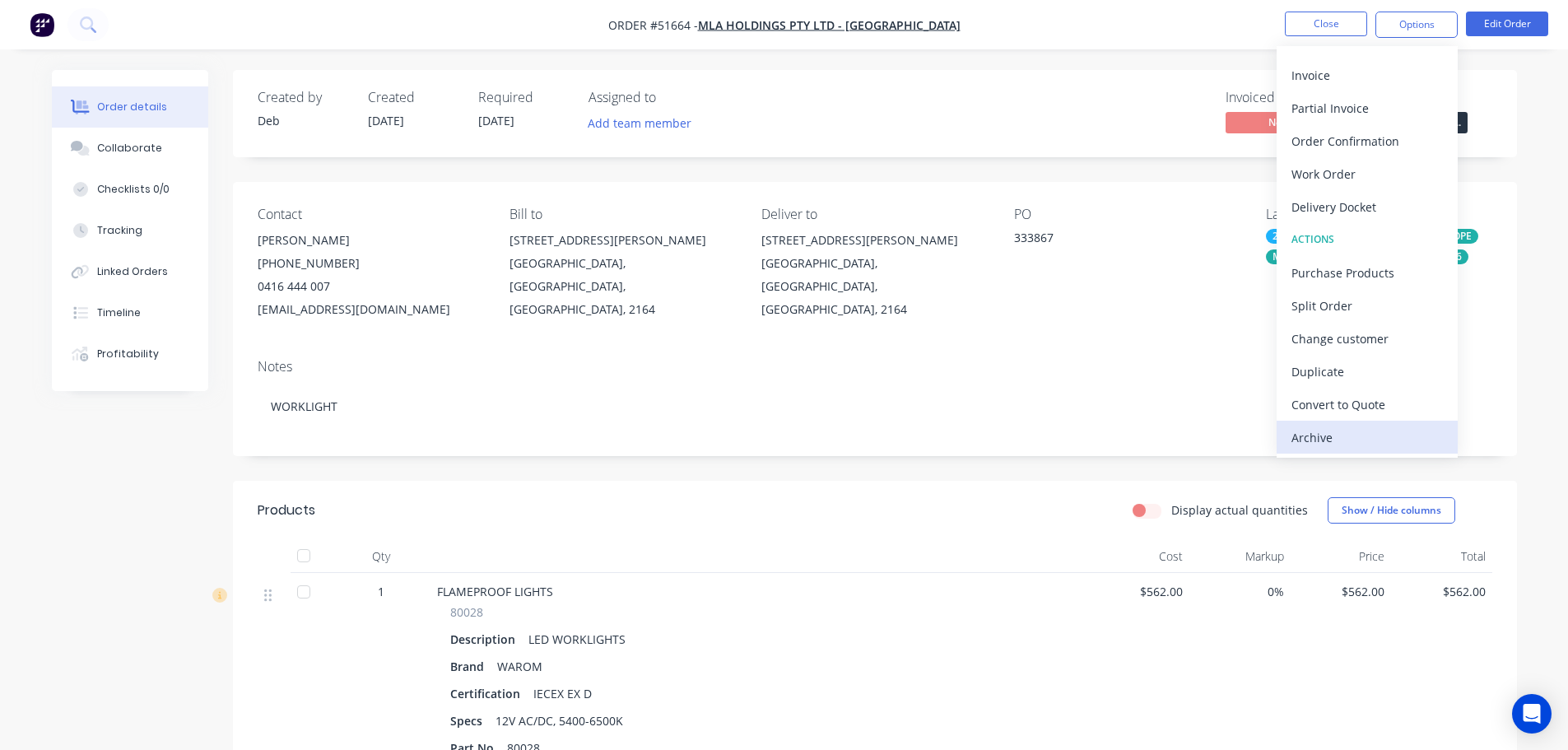
click at [1354, 436] on div "Archive" at bounding box center [1367, 437] width 151 height 24
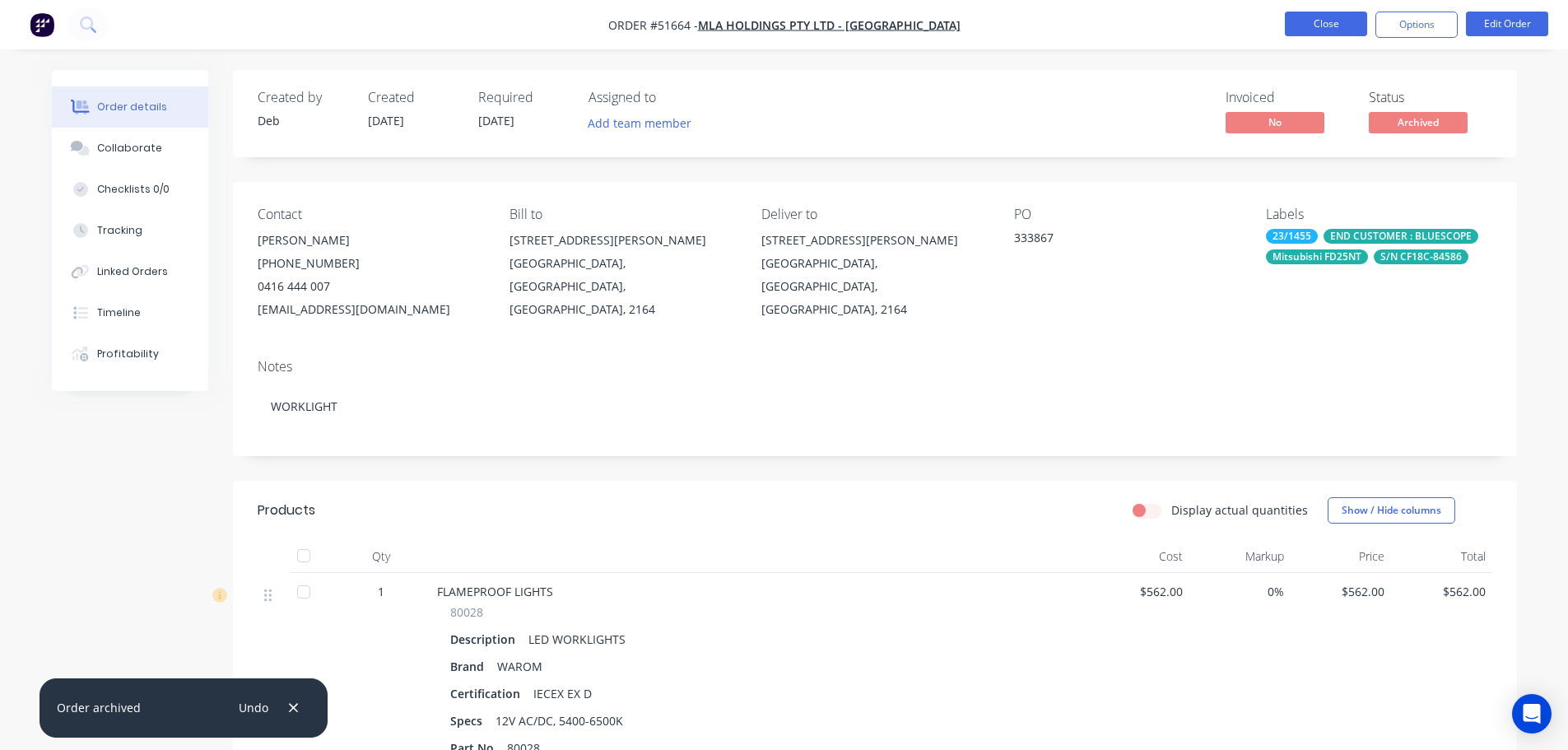
click at [1297, 27] on button "Close" at bounding box center [1325, 24] width 82 height 25
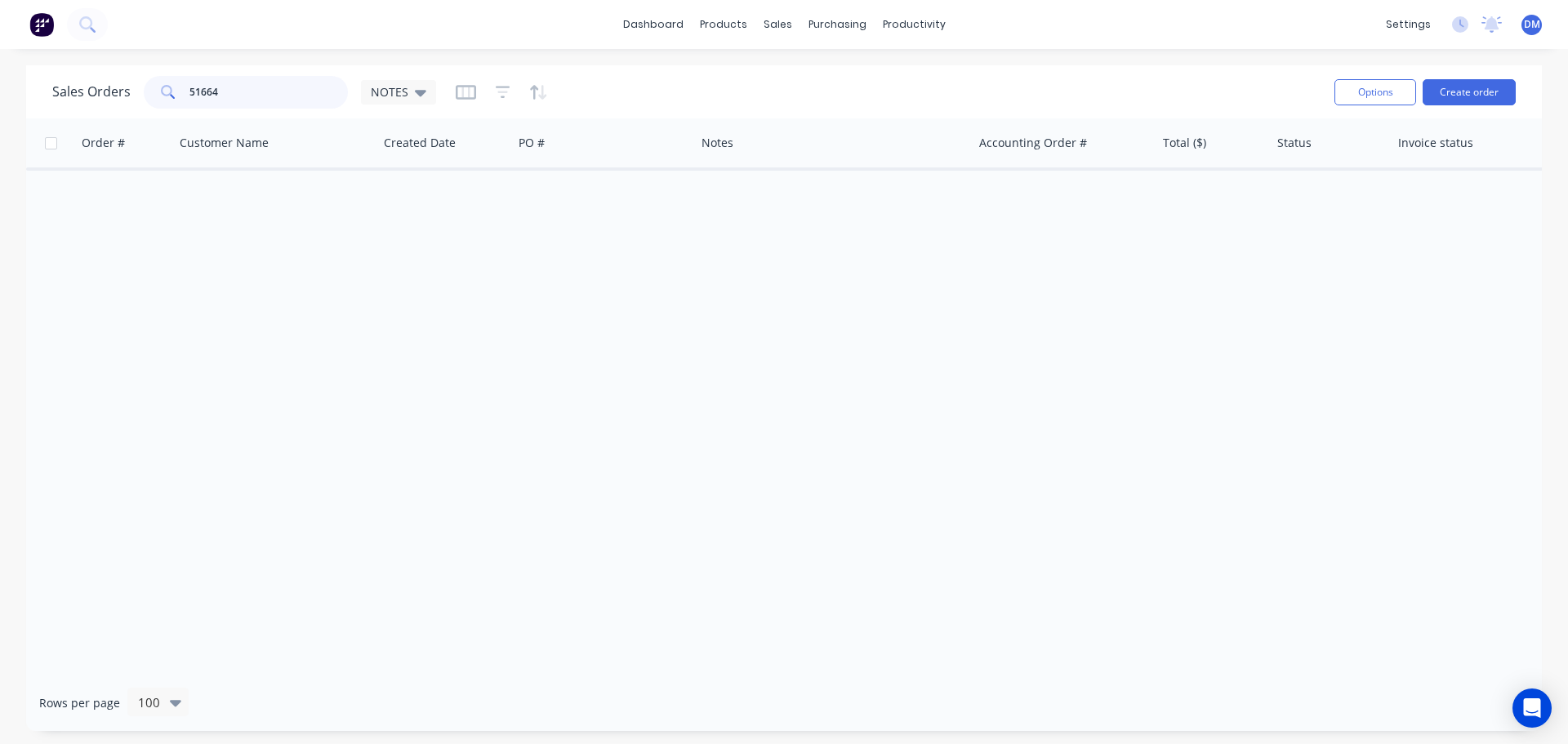
drag, startPoint x: 238, startPoint y: 87, endPoint x: -51, endPoint y: 88, distance: 289.0
click at [0, 88] on html "dashboard products sales purchasing productivity dashboard products Product Cat…" at bounding box center [784, 372] width 1568 height 744
type input "51690"
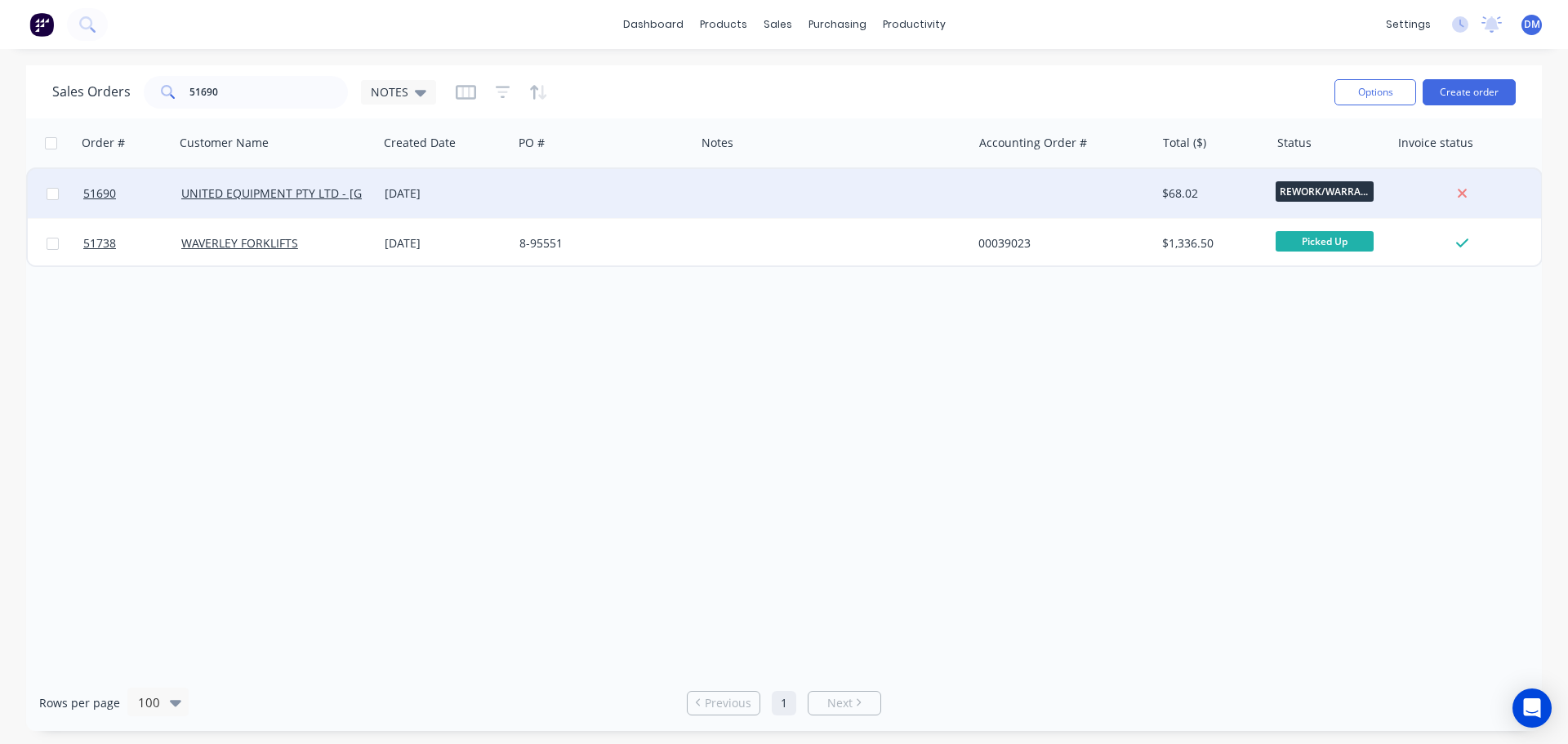
click at [505, 190] on div "[DATE]" at bounding box center [446, 193] width 121 height 16
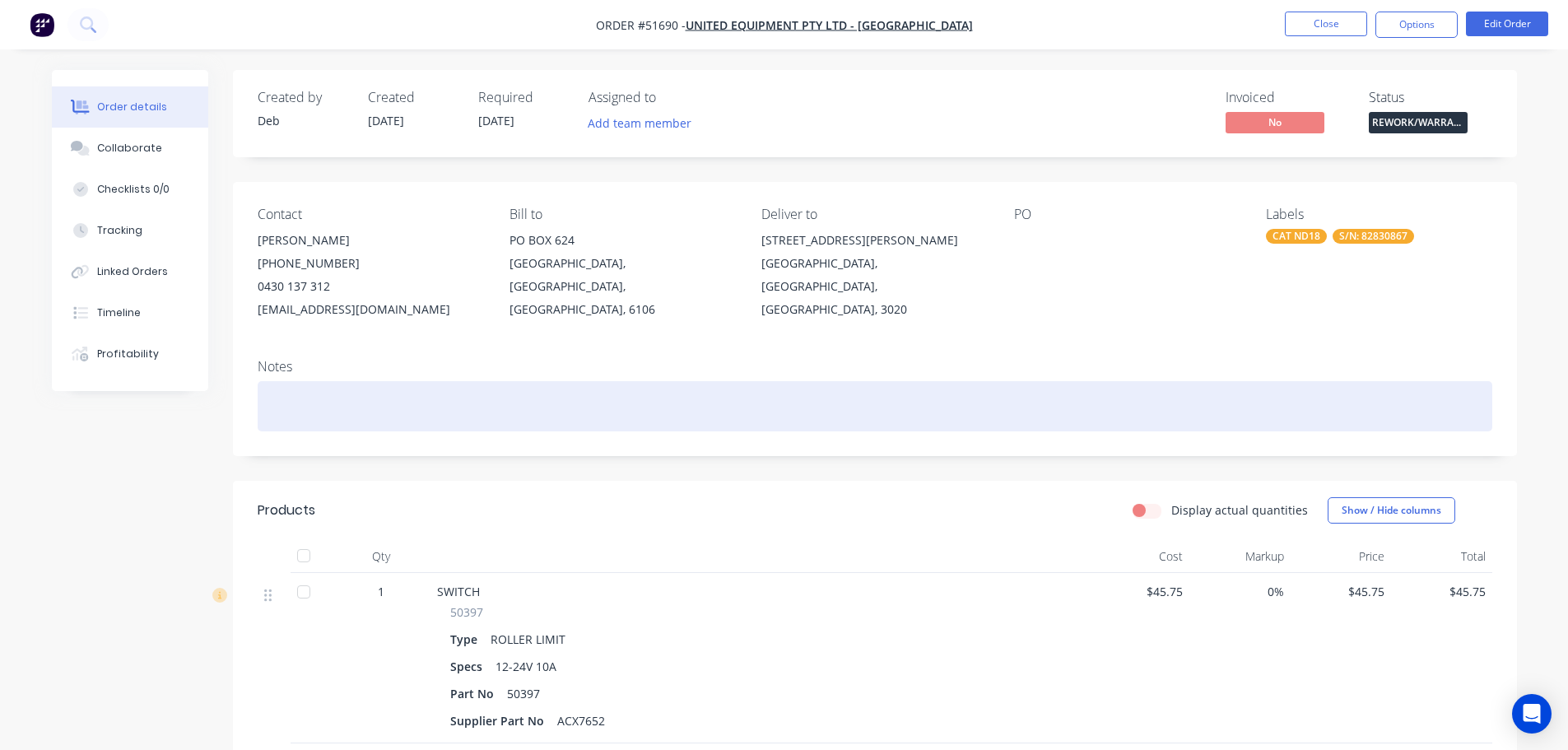
click at [337, 400] on div at bounding box center [874, 406] width 1234 height 50
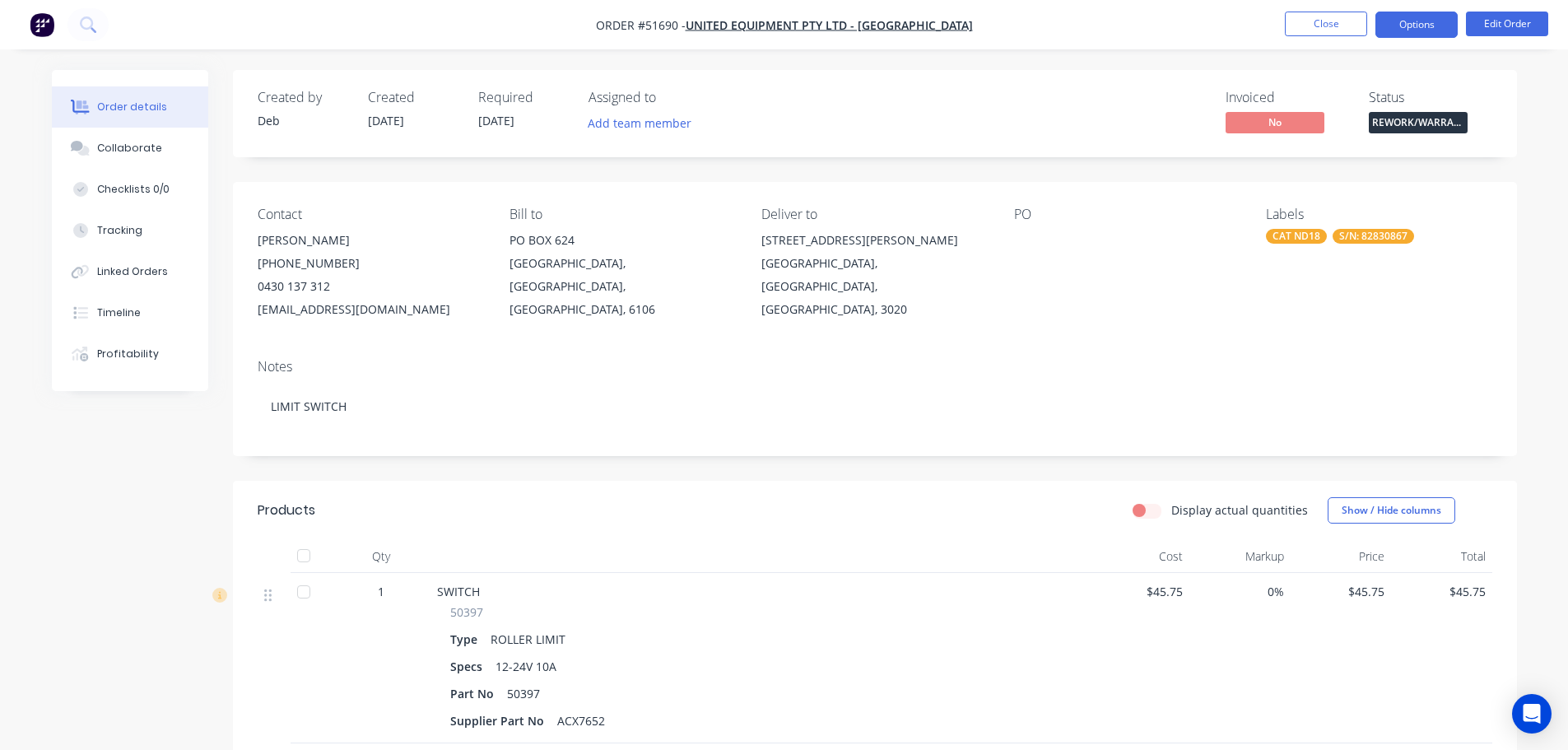
click at [1409, 25] on button "Options" at bounding box center [1416, 25] width 82 height 26
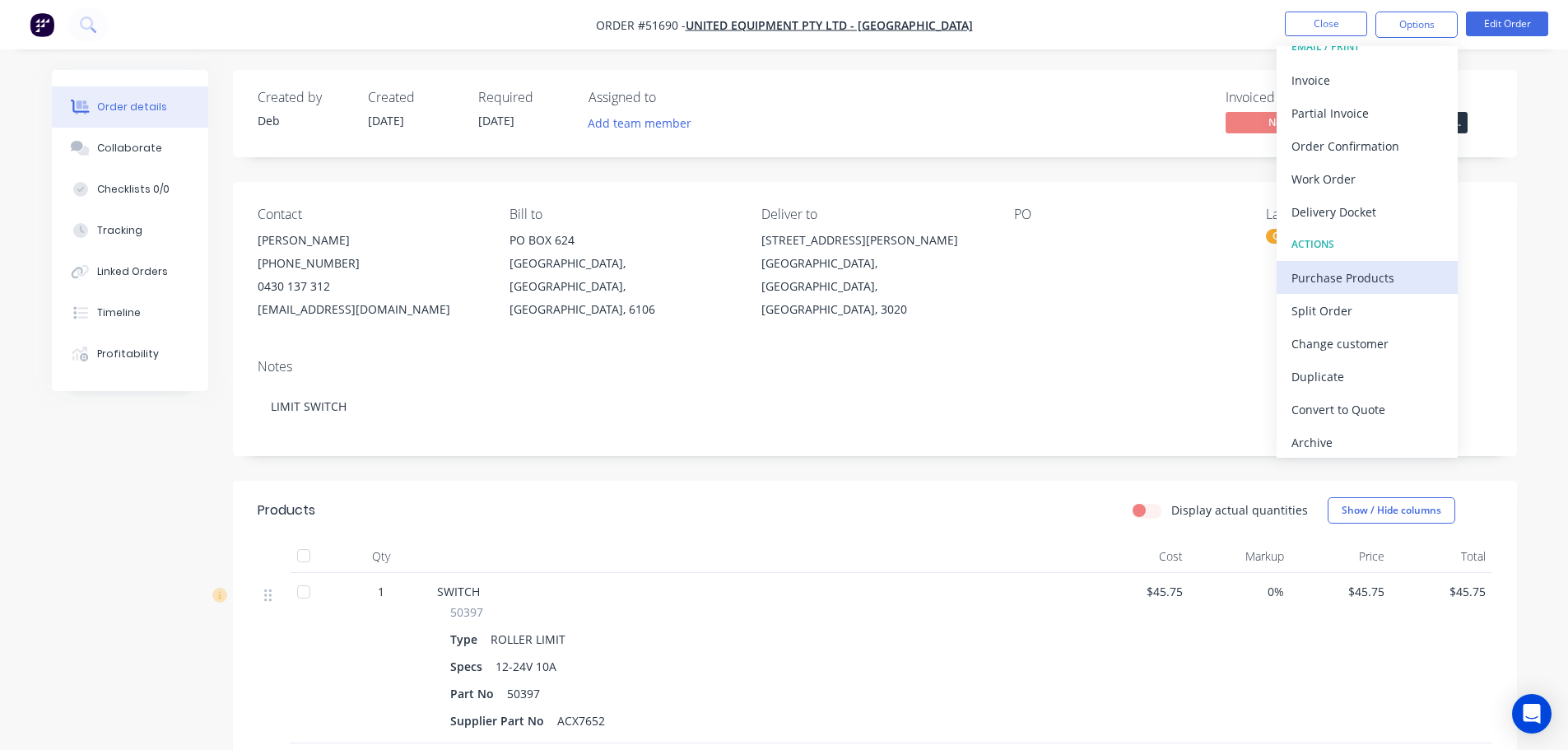
scroll to position [25, 0]
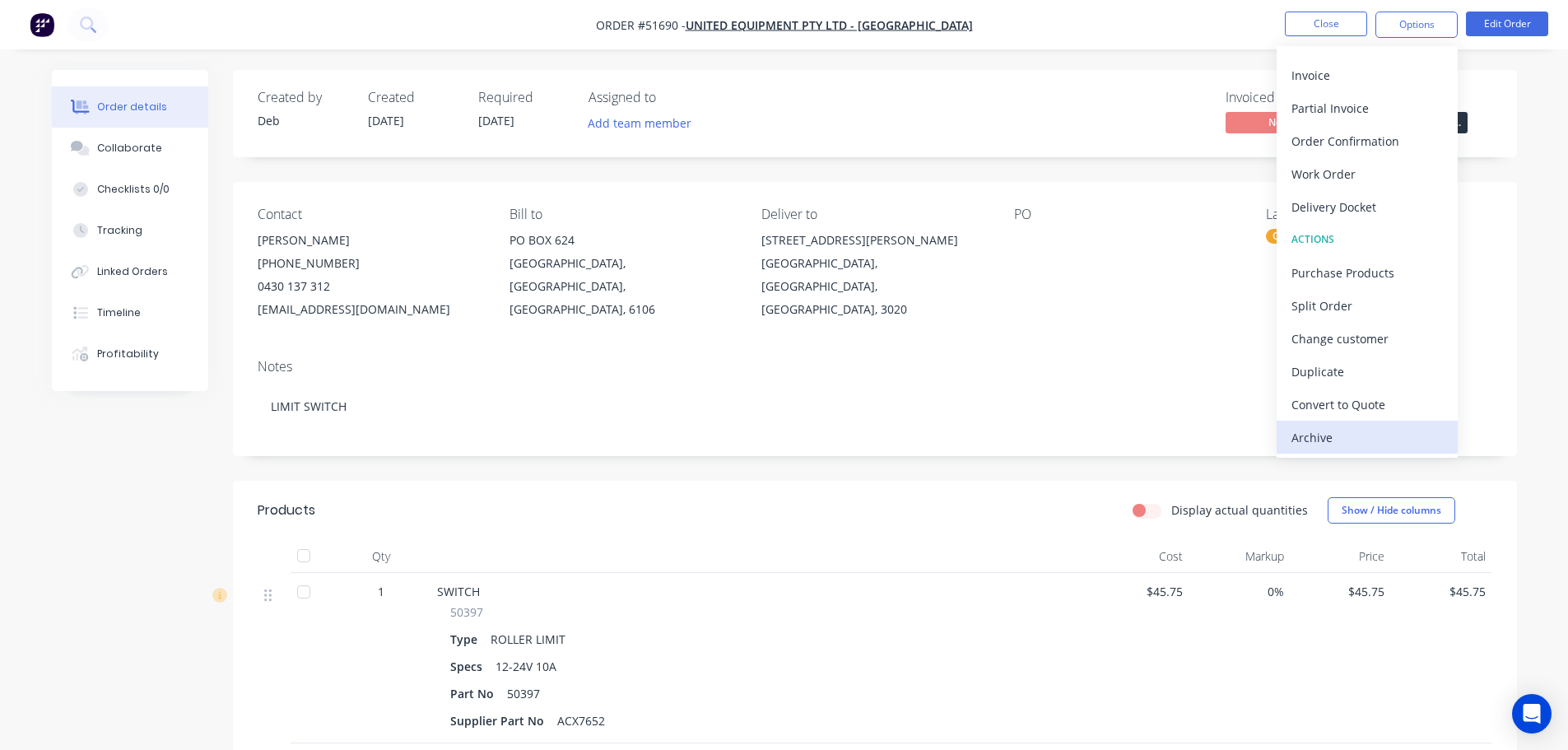
click at [1374, 432] on div "Archive" at bounding box center [1367, 437] width 151 height 24
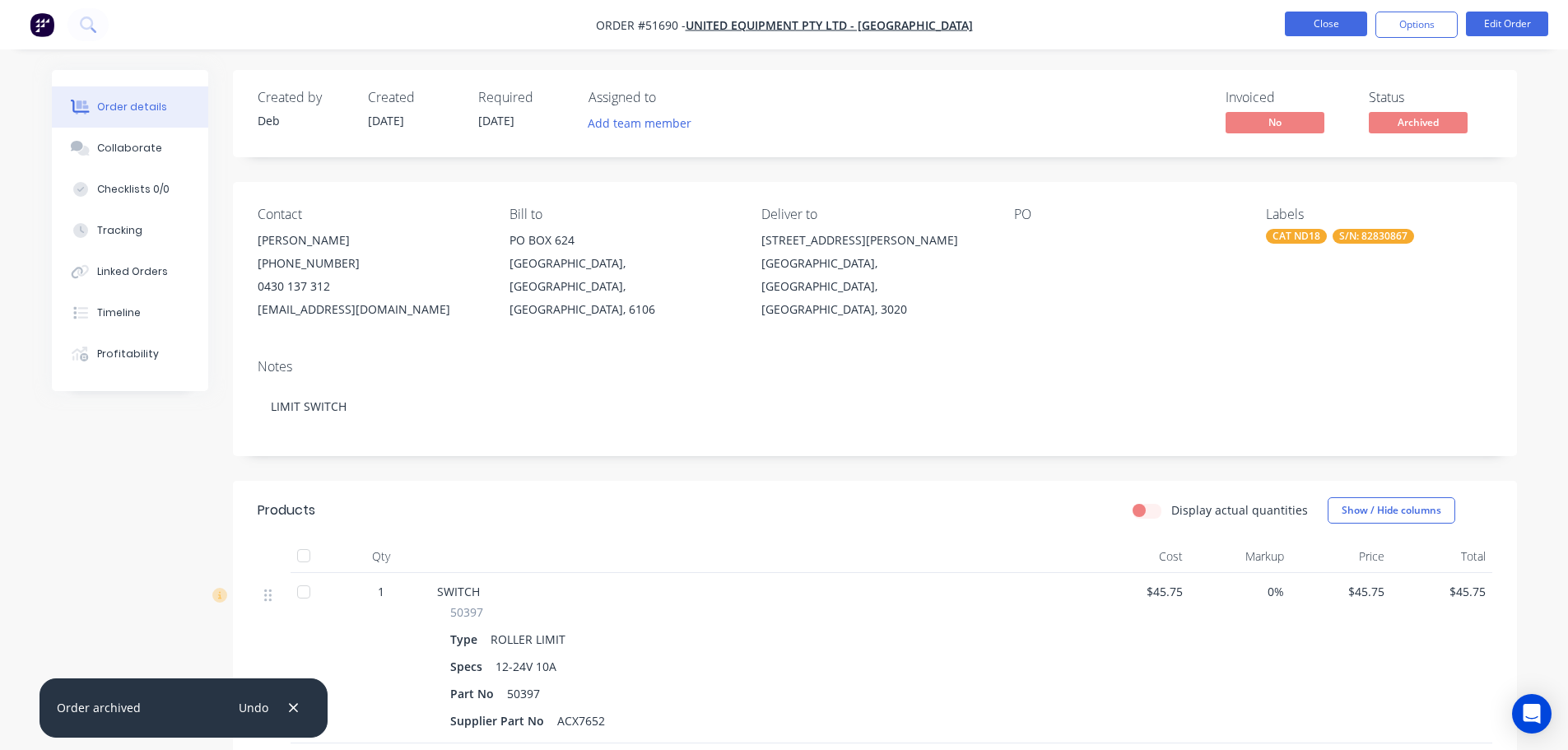
click at [1346, 21] on button "Close" at bounding box center [1325, 24] width 82 height 25
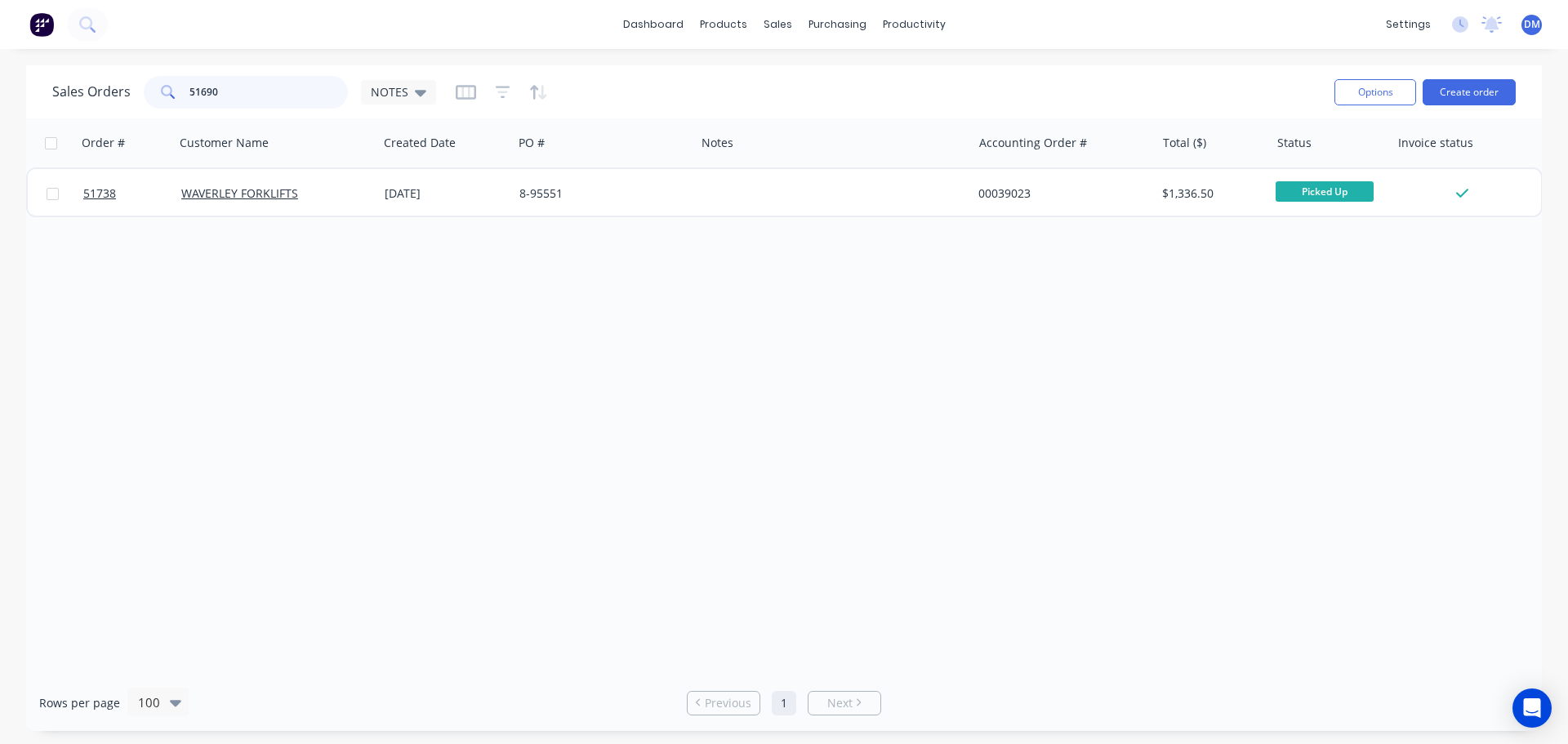
drag, startPoint x: 253, startPoint y: 81, endPoint x: 115, endPoint y: 96, distance: 138.8
click at [115, 96] on div "Sales Orders 51690 NOTES" at bounding box center [244, 92] width 384 height 33
type input "51756"
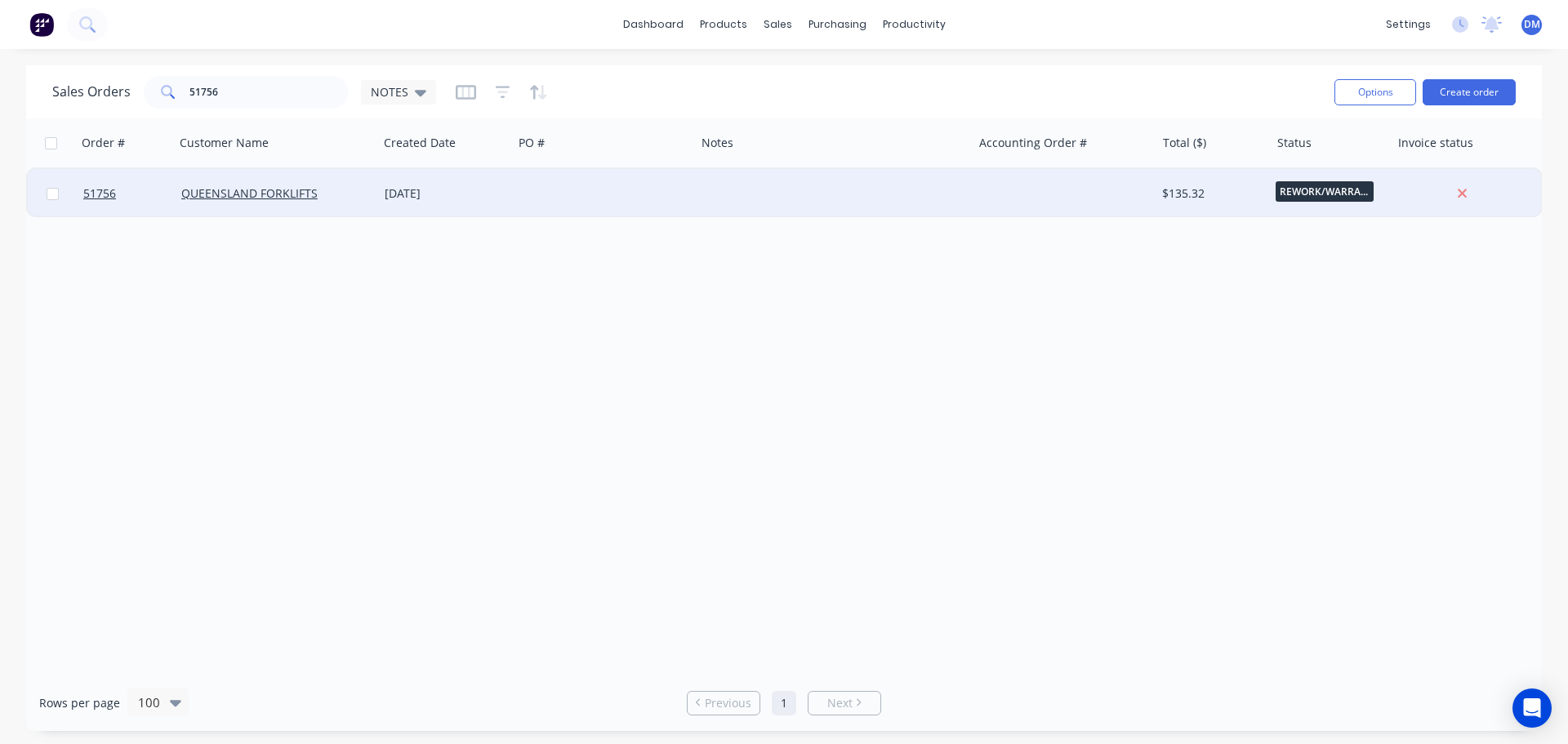
click at [670, 185] on div at bounding box center [604, 194] width 182 height 49
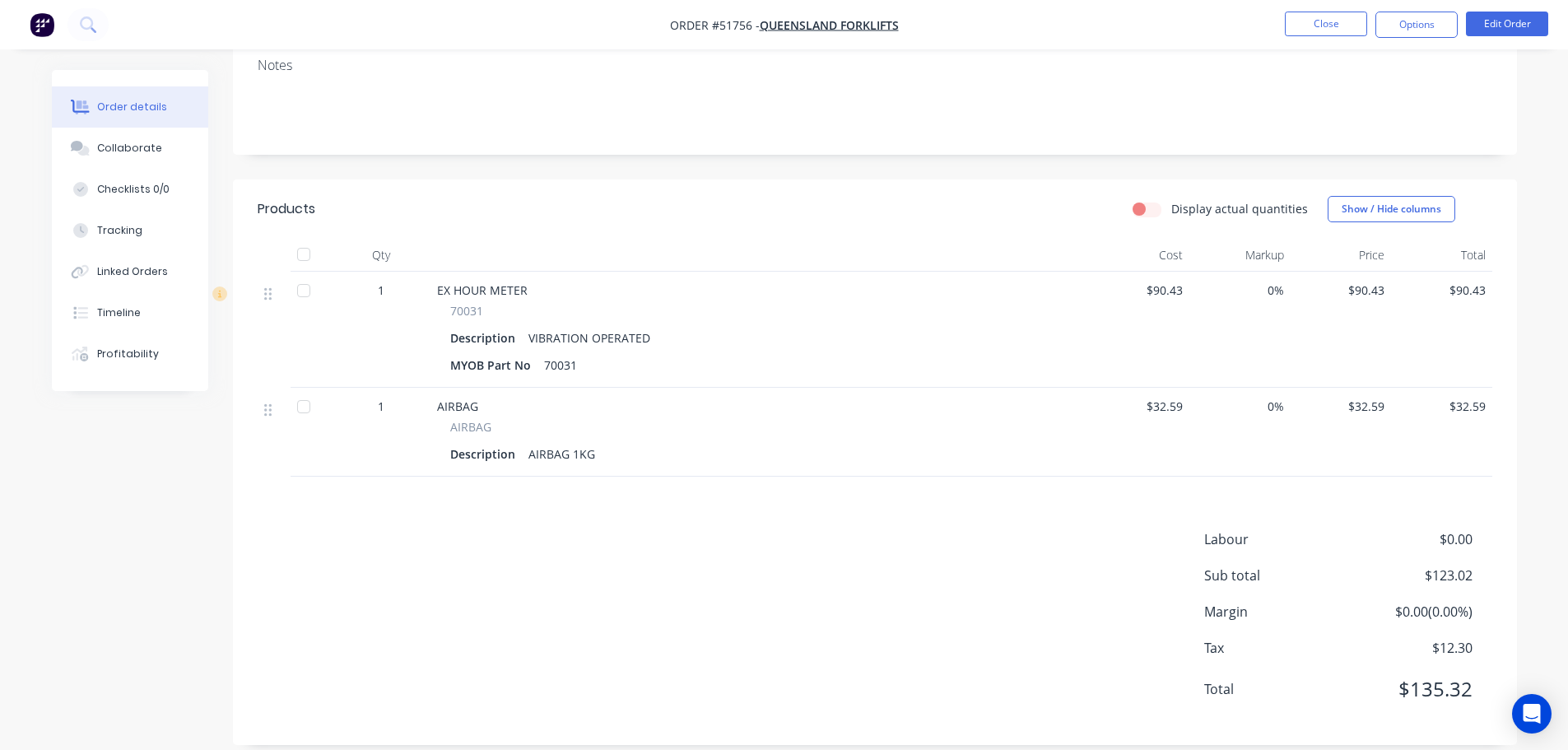
scroll to position [298, 0]
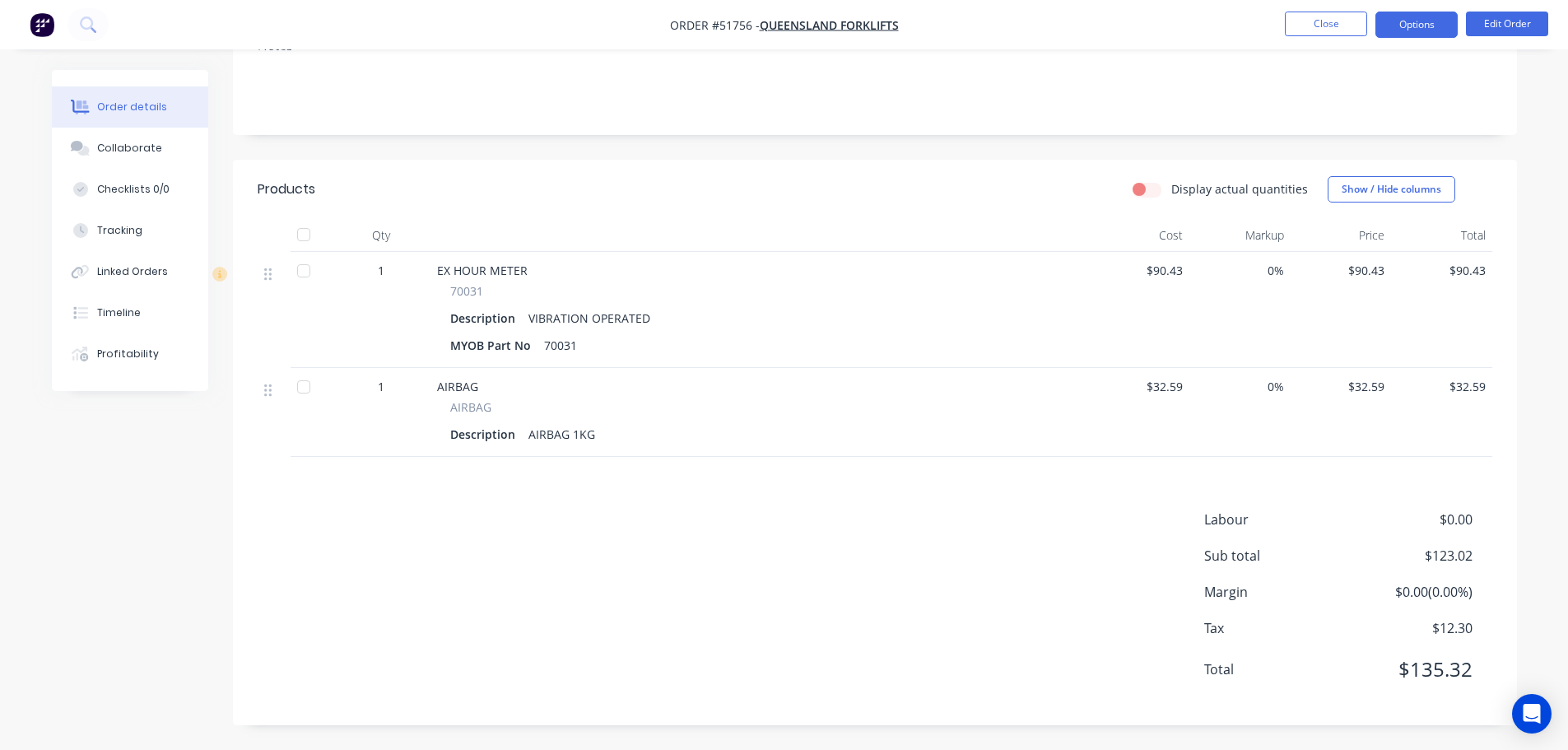
click at [1415, 24] on button "Options" at bounding box center [1416, 25] width 82 height 26
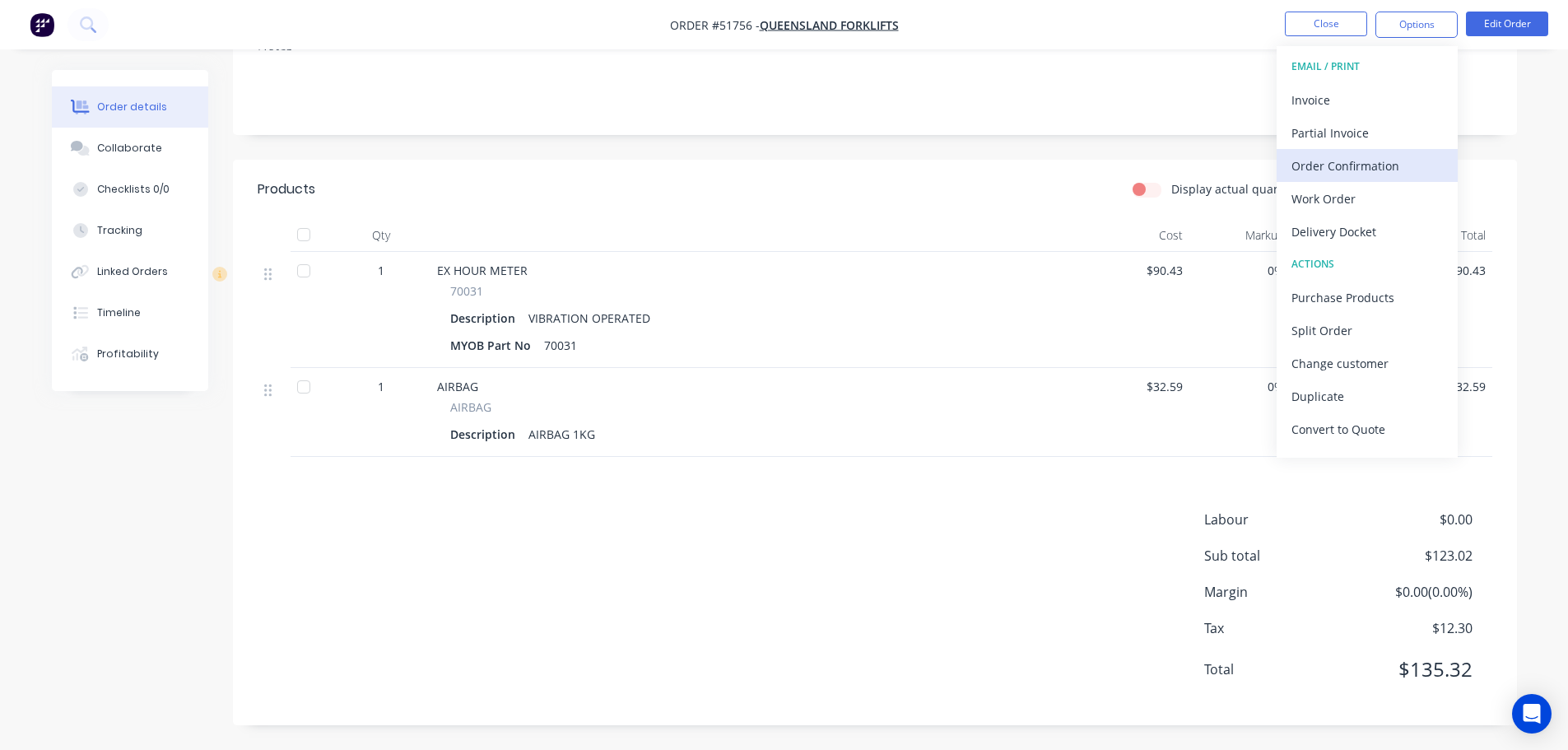
scroll to position [25, 0]
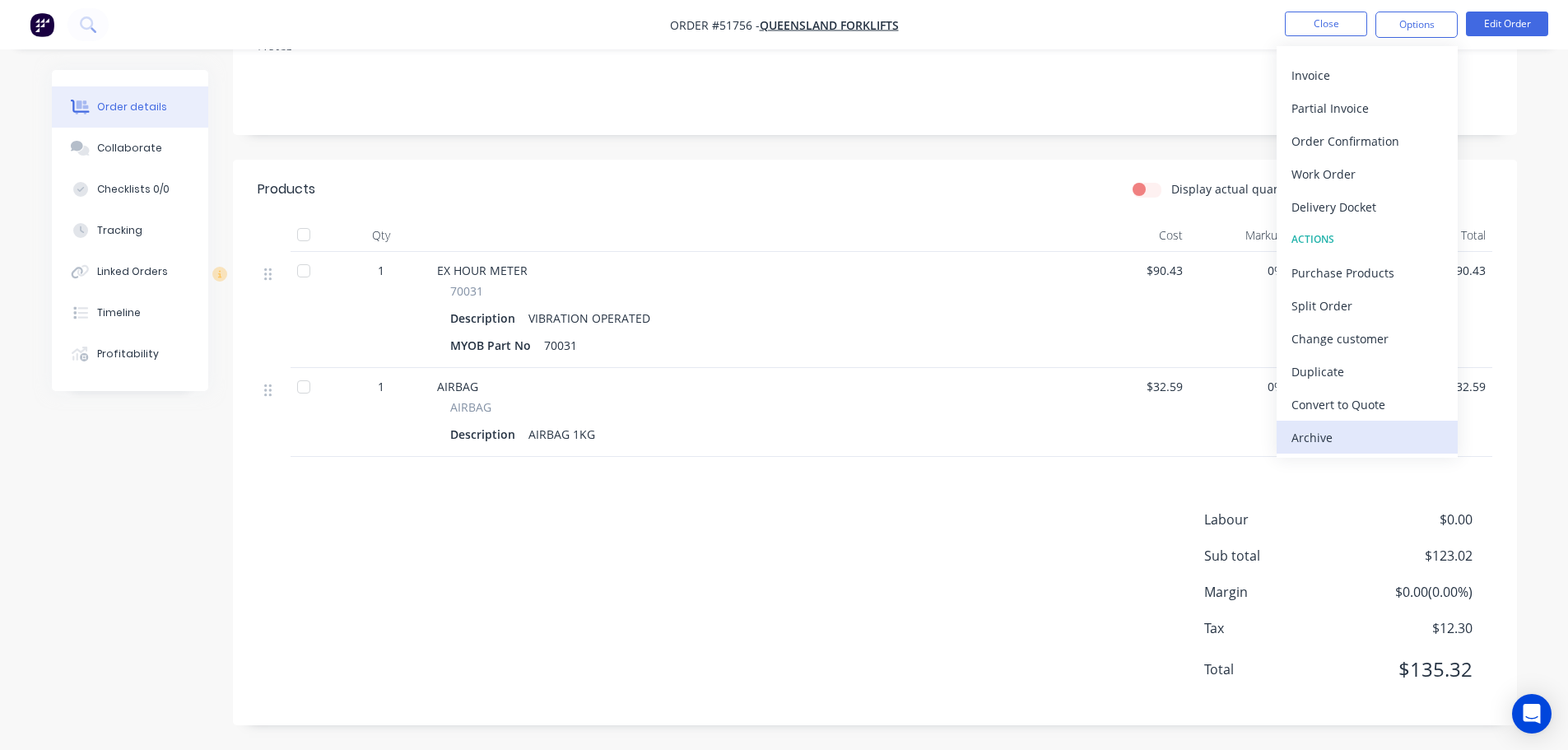
click at [1321, 431] on div "Archive" at bounding box center [1367, 437] width 151 height 24
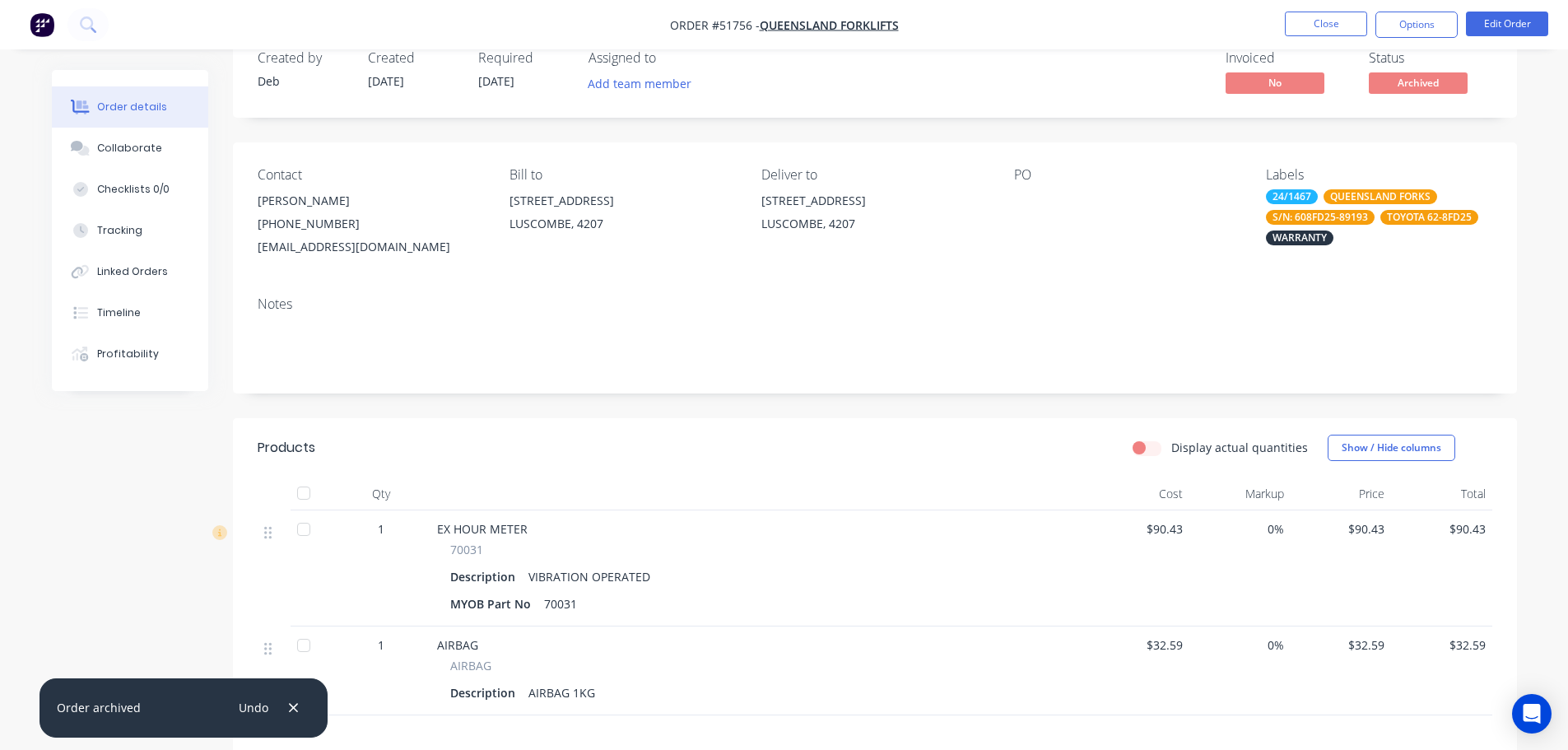
scroll to position [0, 0]
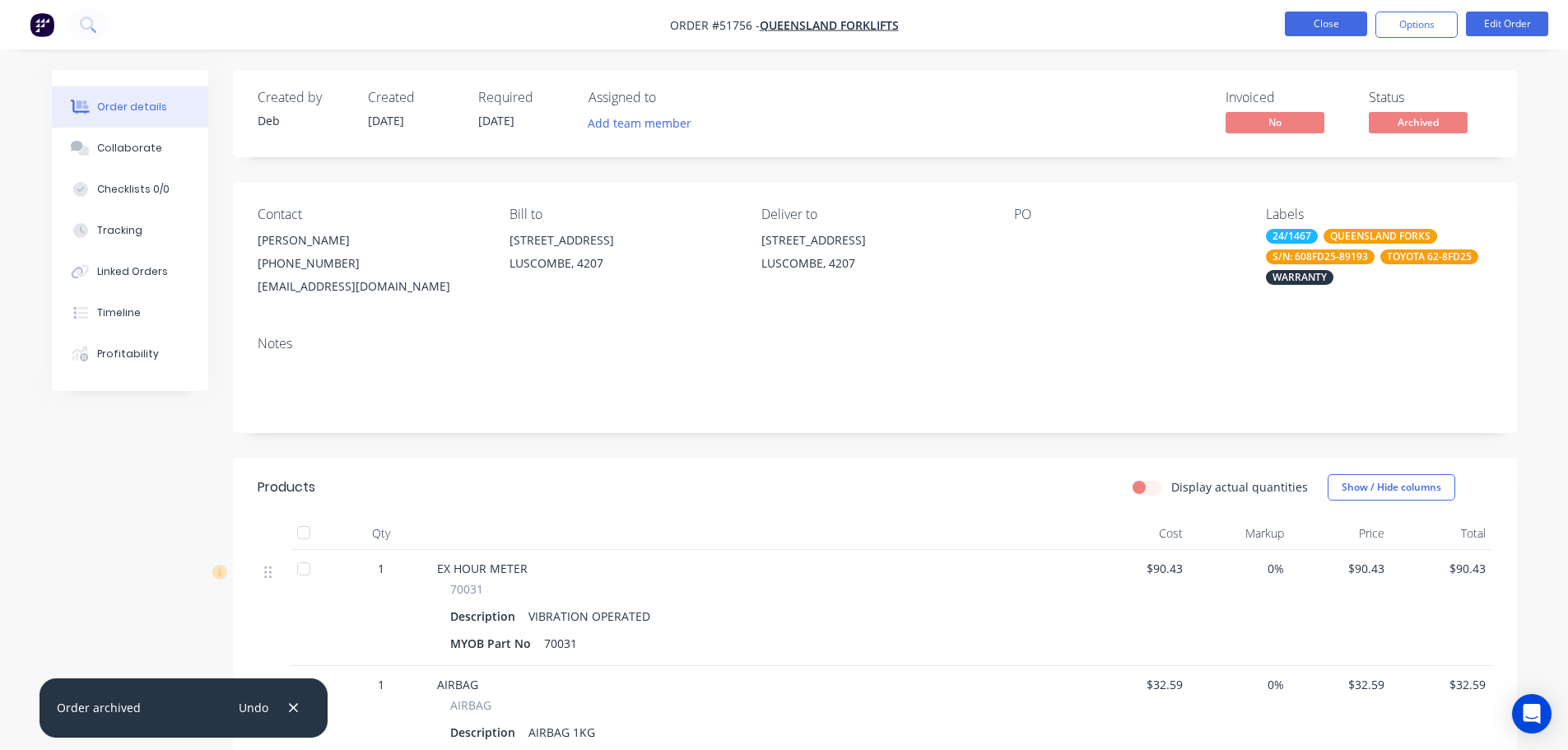
click at [1318, 30] on button "Close" at bounding box center [1325, 24] width 82 height 25
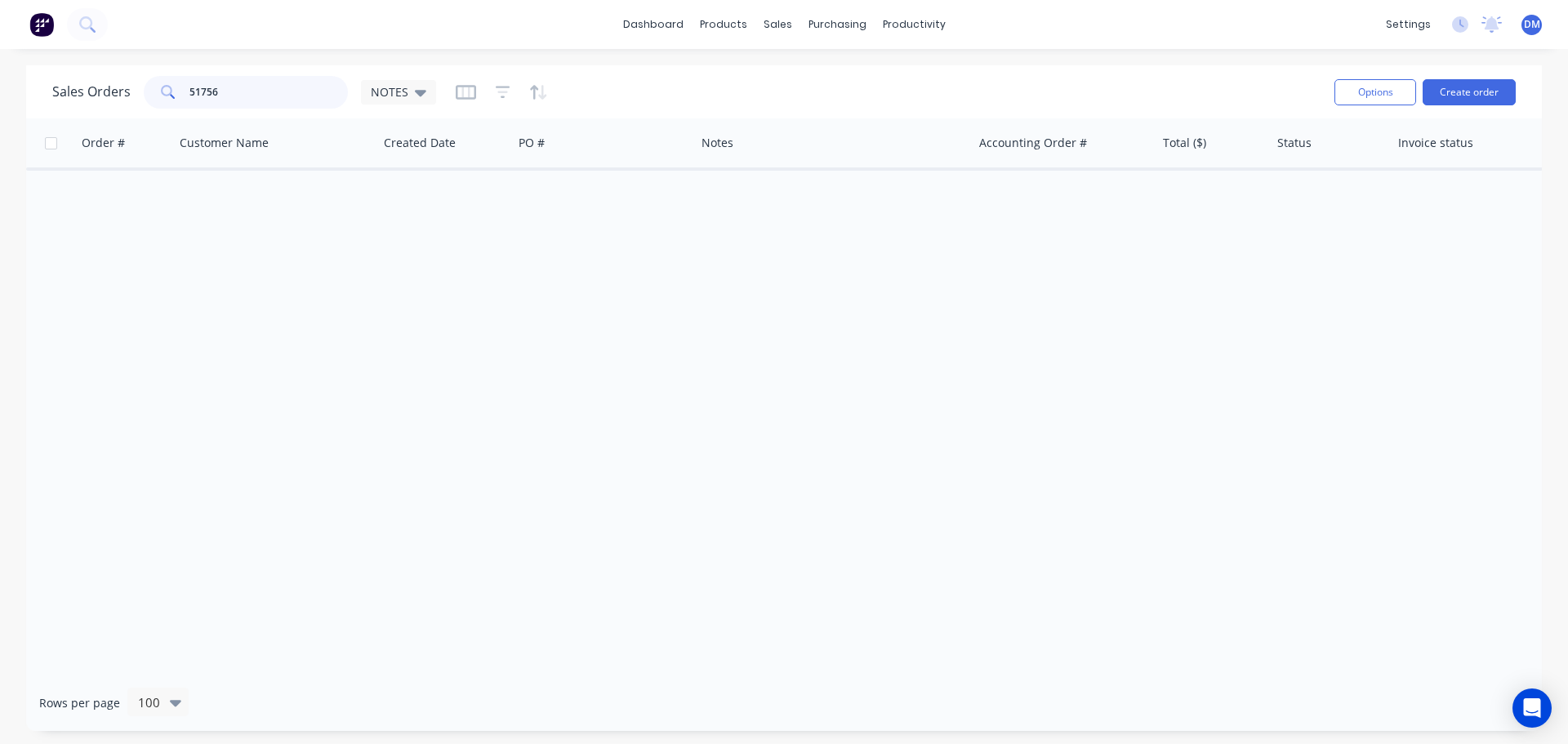
drag, startPoint x: 234, startPoint y: 88, endPoint x: 72, endPoint y: 82, distance: 162.1
click at [72, 82] on div "Sales Orders 51756 NOTES" at bounding box center [244, 92] width 384 height 33
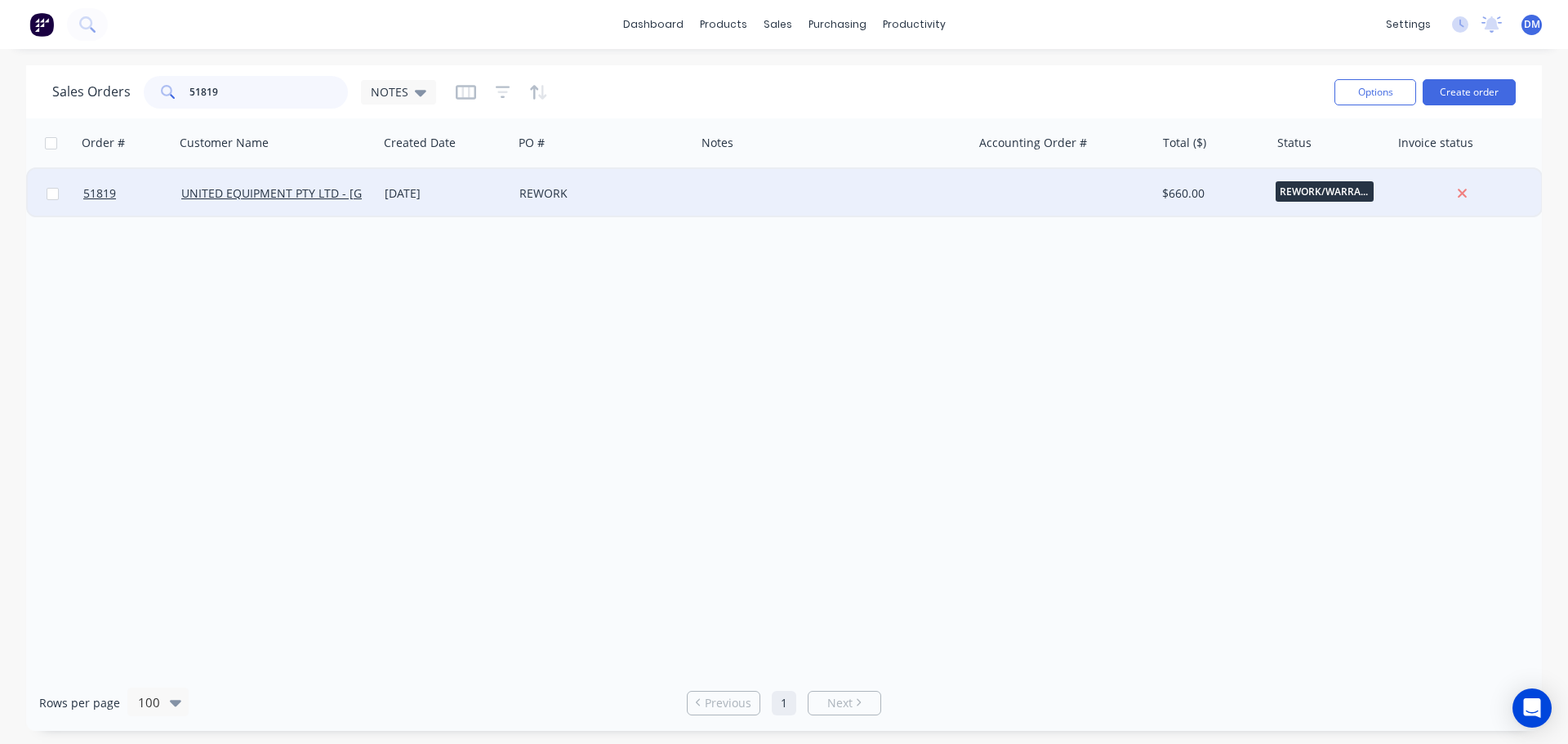
type input "51819"
click at [649, 185] on div "REWORK" at bounding box center [600, 193] width 161 height 16
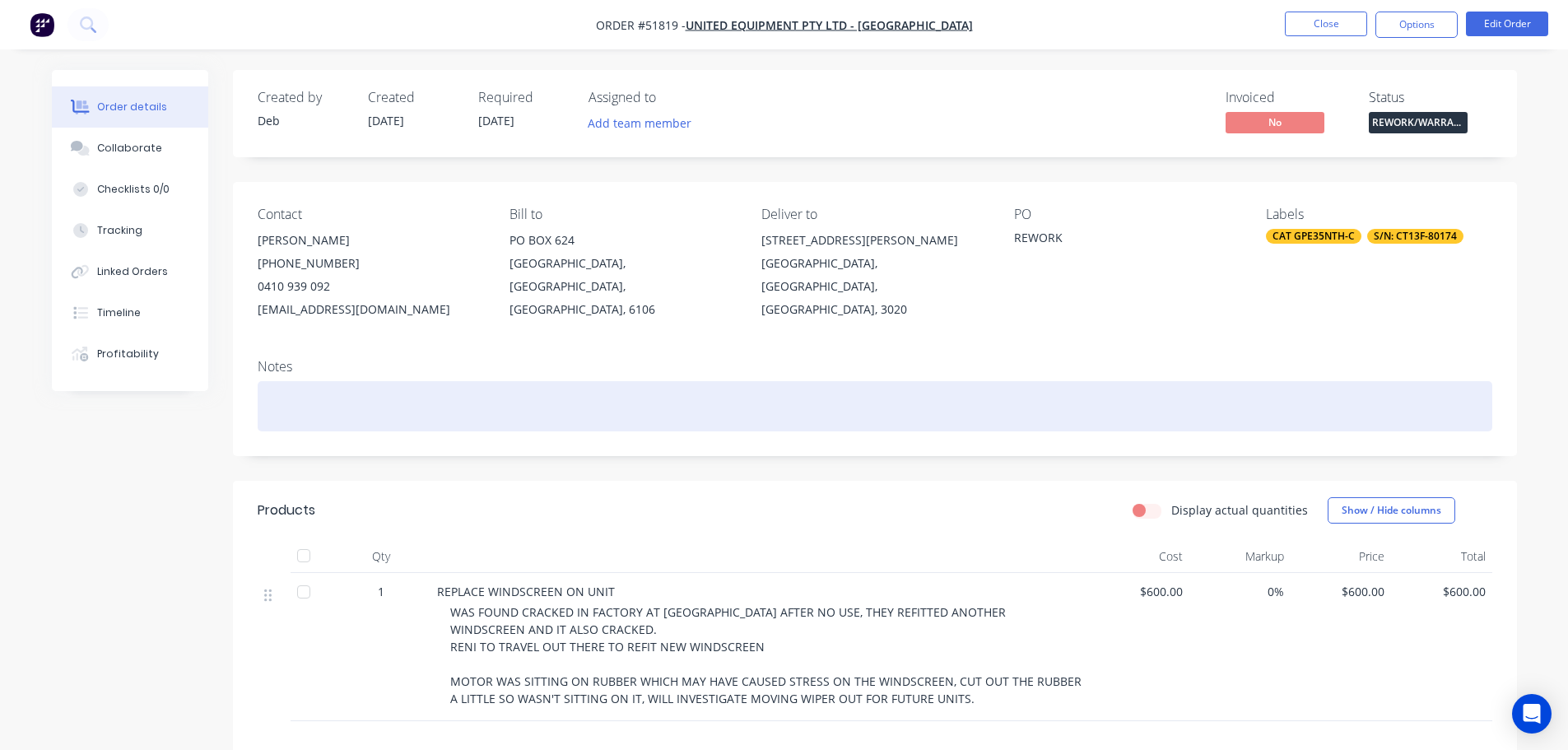
click at [288, 409] on div at bounding box center [874, 406] width 1234 height 50
click at [399, 401] on div at bounding box center [874, 406] width 1234 height 50
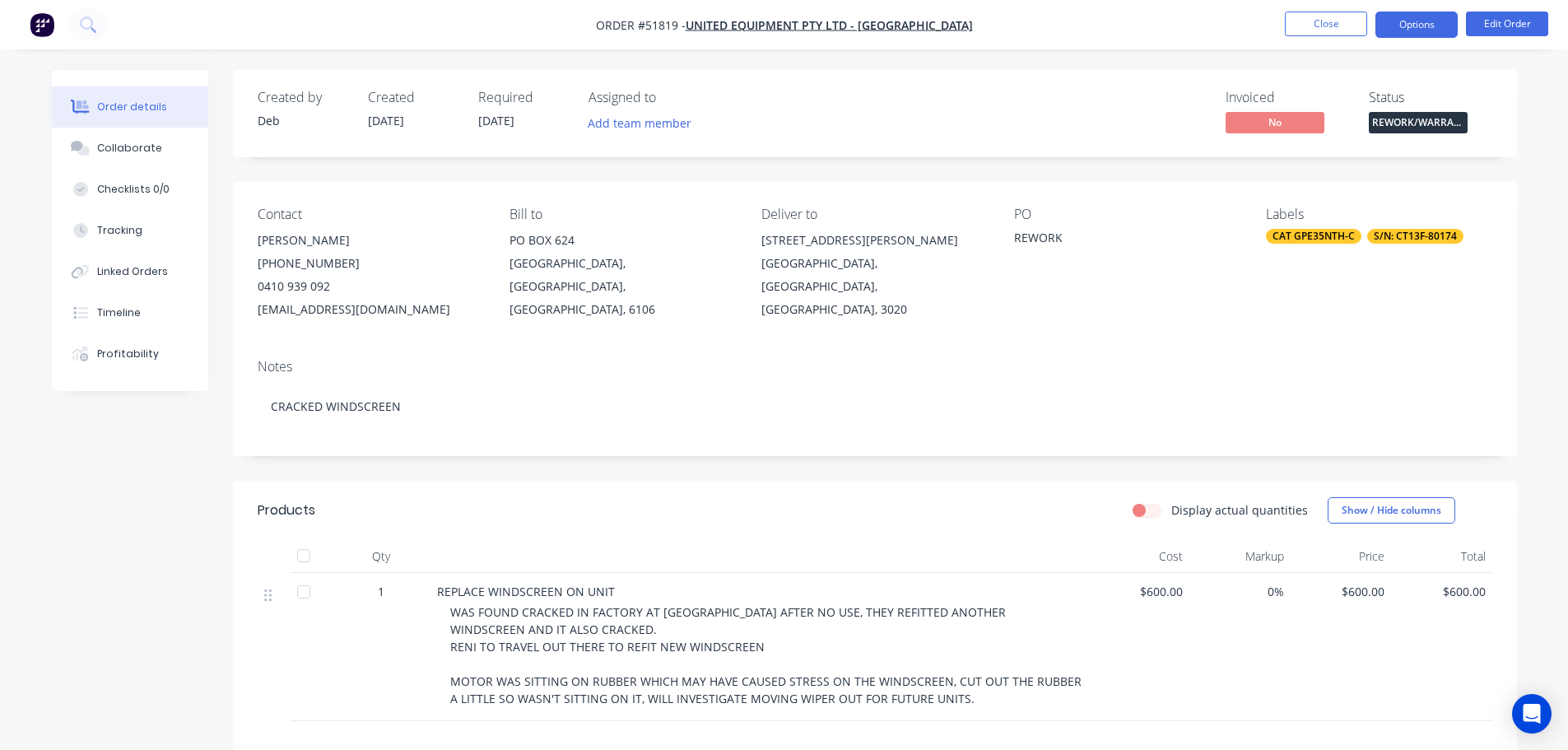
click at [1423, 20] on button "Options" at bounding box center [1416, 25] width 82 height 26
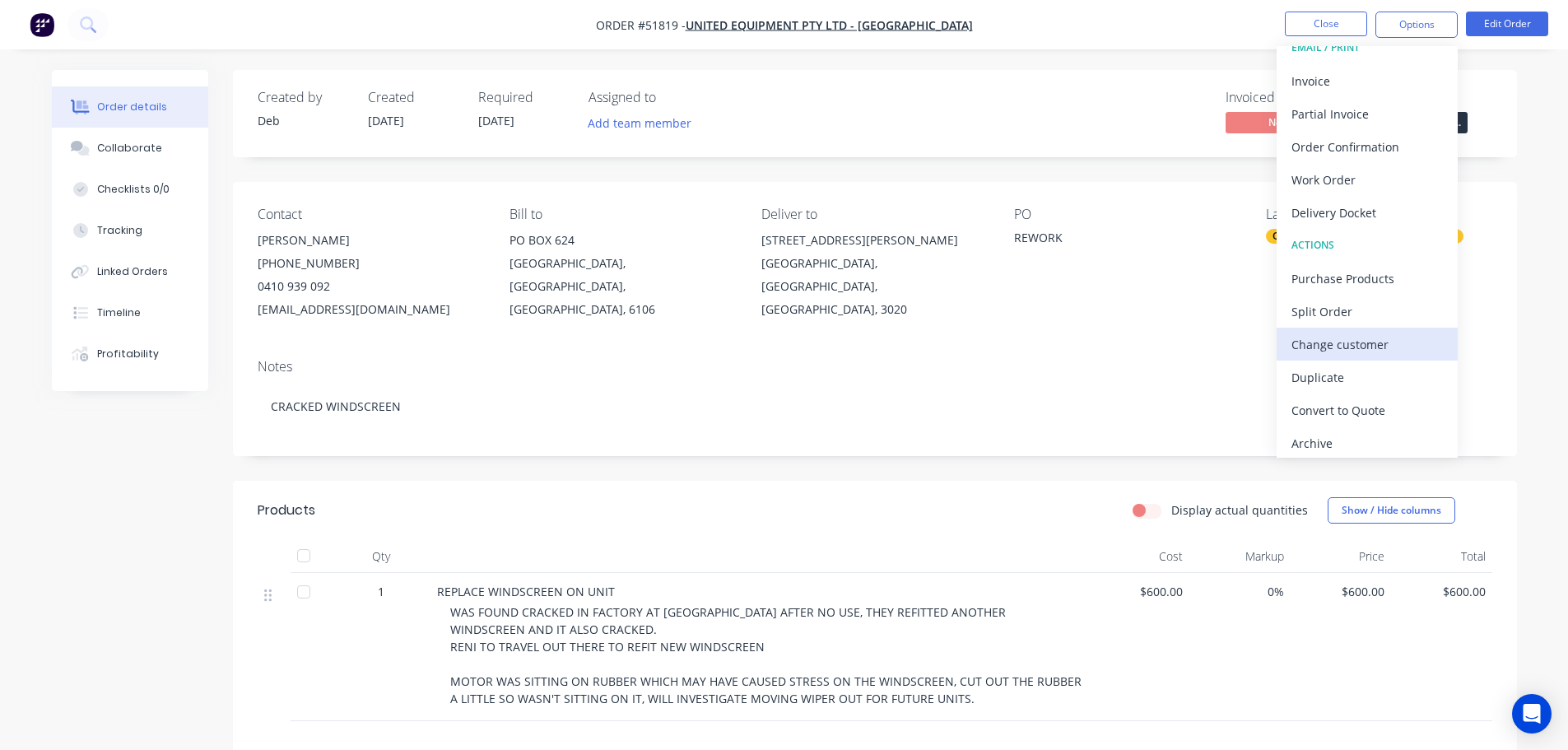
scroll to position [25, 0]
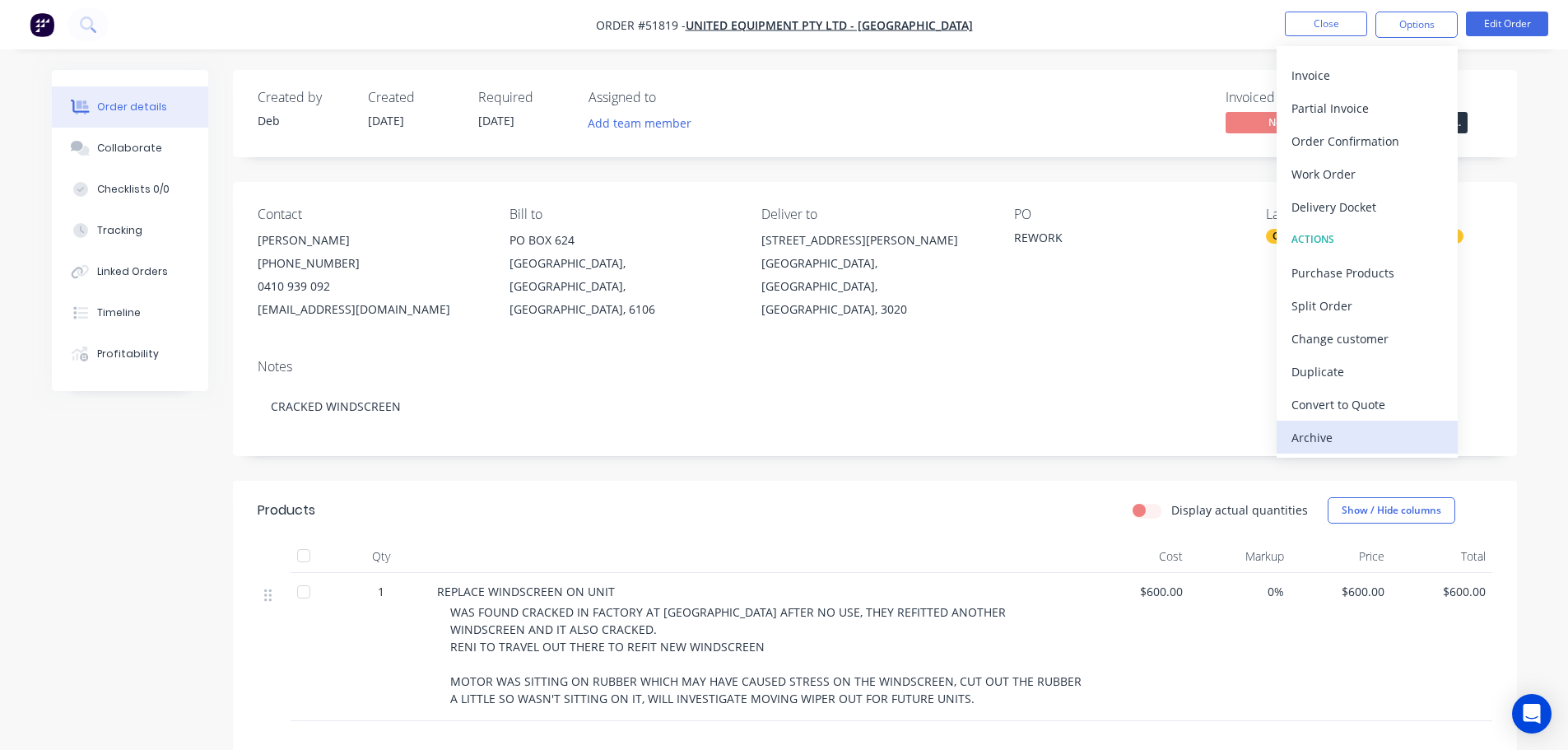
click at [1399, 443] on div "Archive" at bounding box center [1367, 437] width 151 height 24
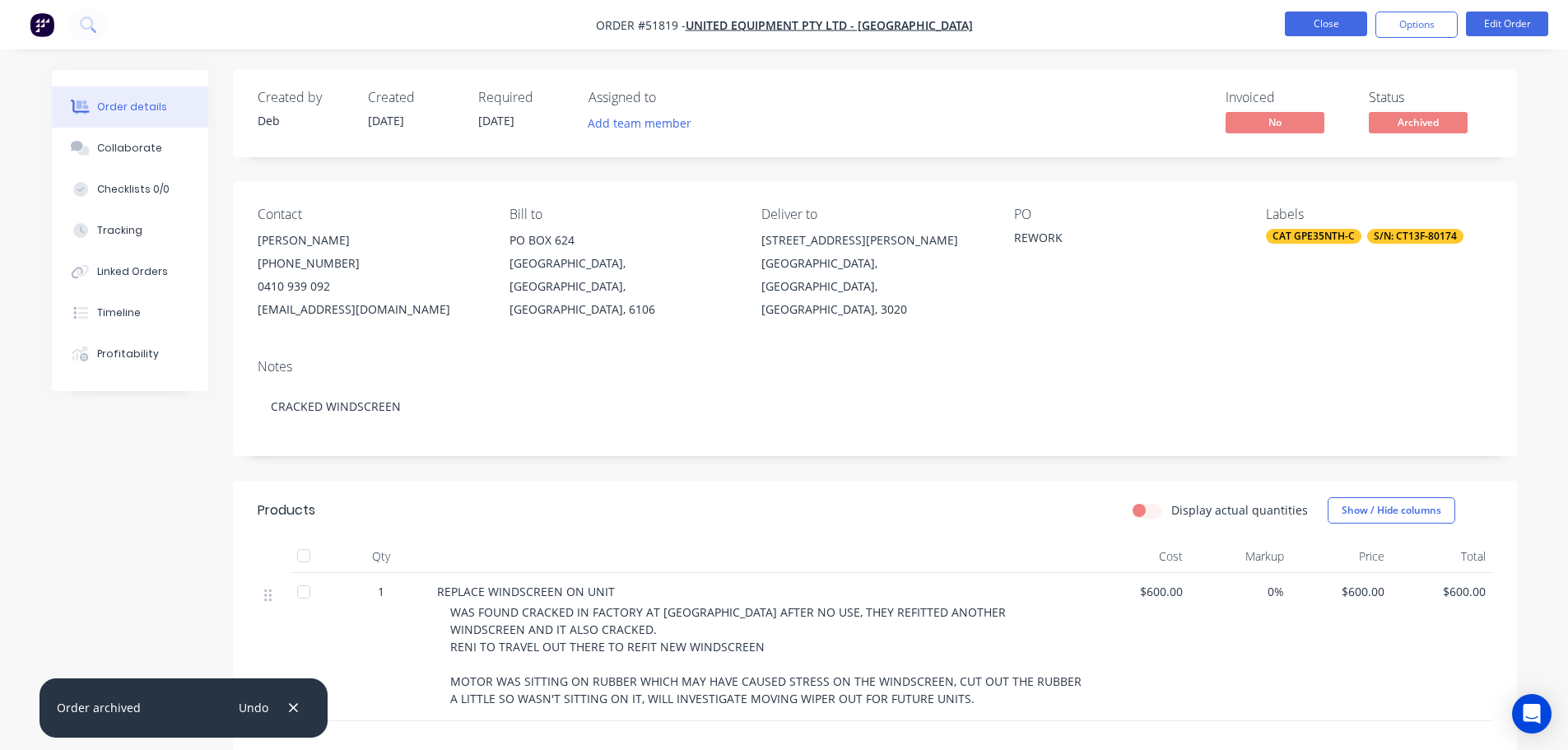
click at [1334, 27] on button "Close" at bounding box center [1325, 24] width 82 height 25
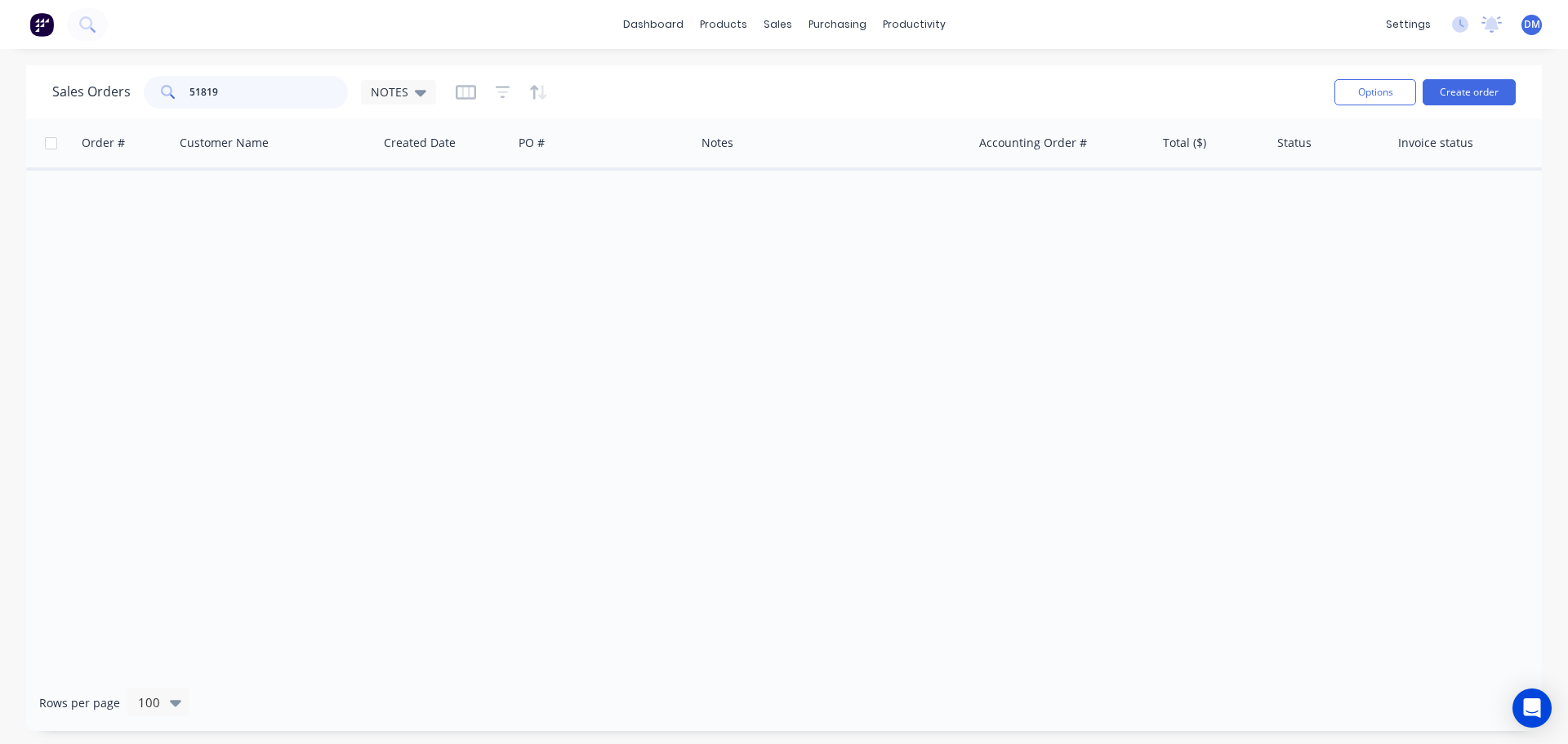
drag, startPoint x: 254, startPoint y: 94, endPoint x: 123, endPoint y: 101, distance: 131.2
click at [123, 101] on div "Sales Orders 51819 NOTES" at bounding box center [244, 92] width 384 height 33
type input "51793"
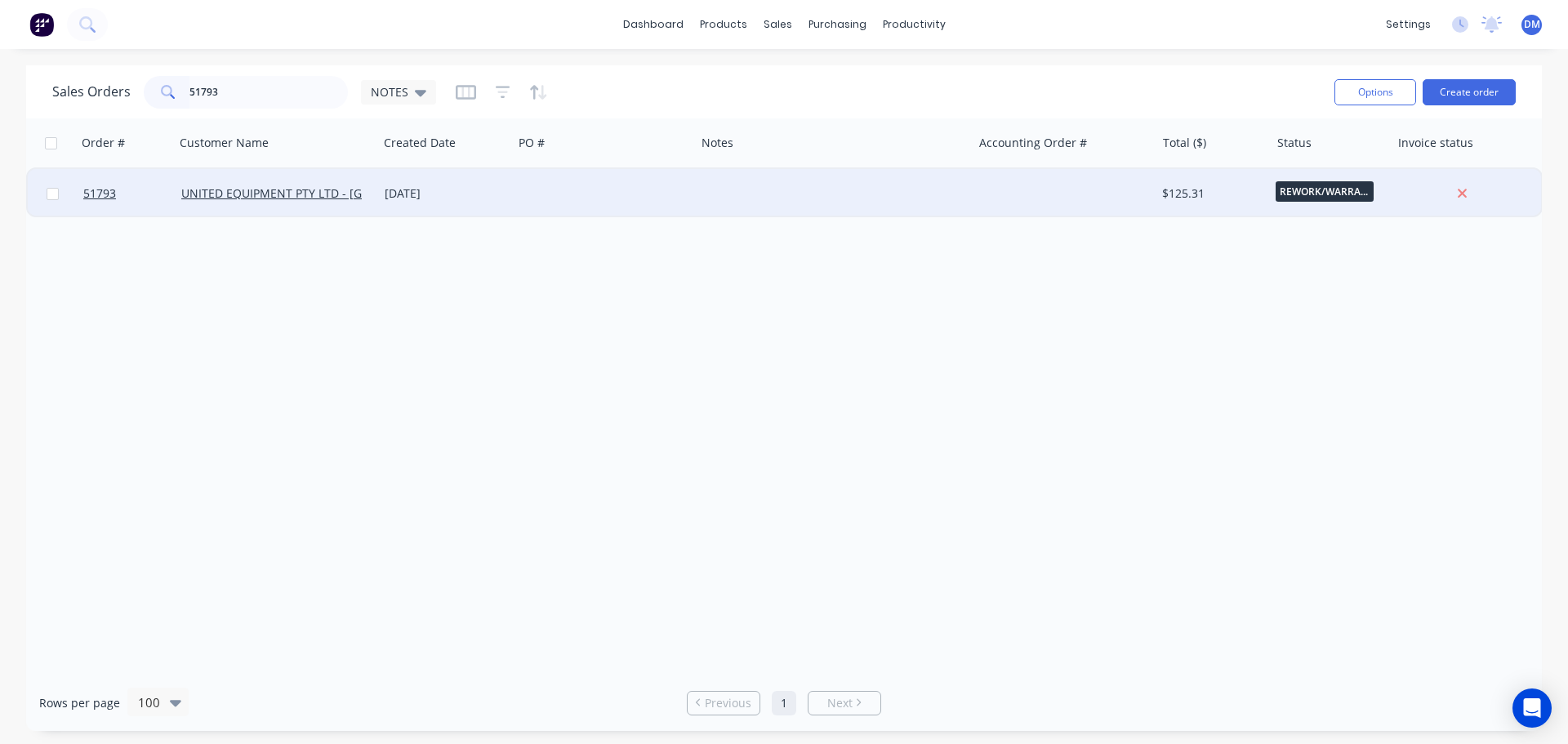
click at [552, 198] on div at bounding box center [604, 194] width 182 height 49
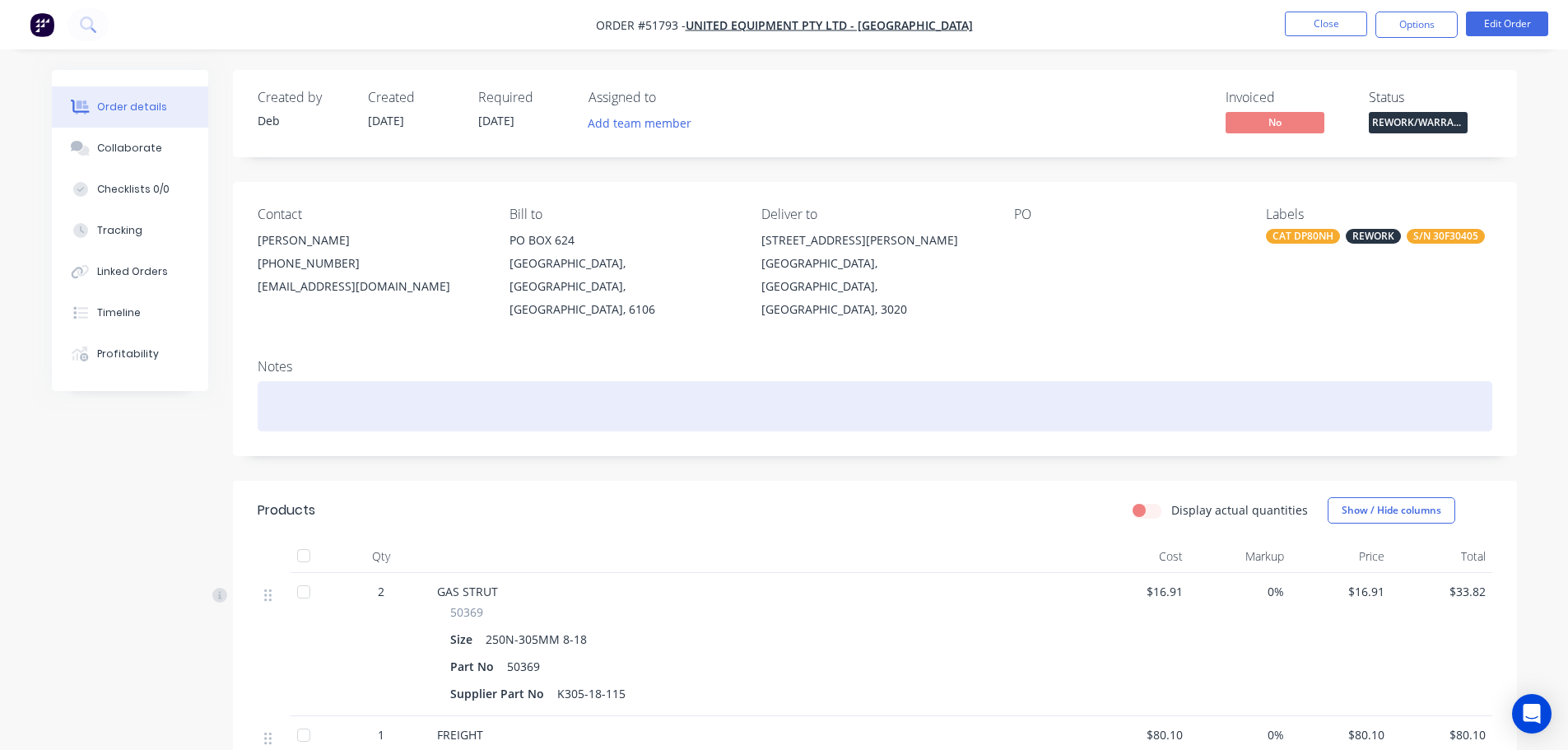
click at [419, 386] on div at bounding box center [874, 406] width 1234 height 50
click at [312, 386] on div at bounding box center [874, 406] width 1234 height 50
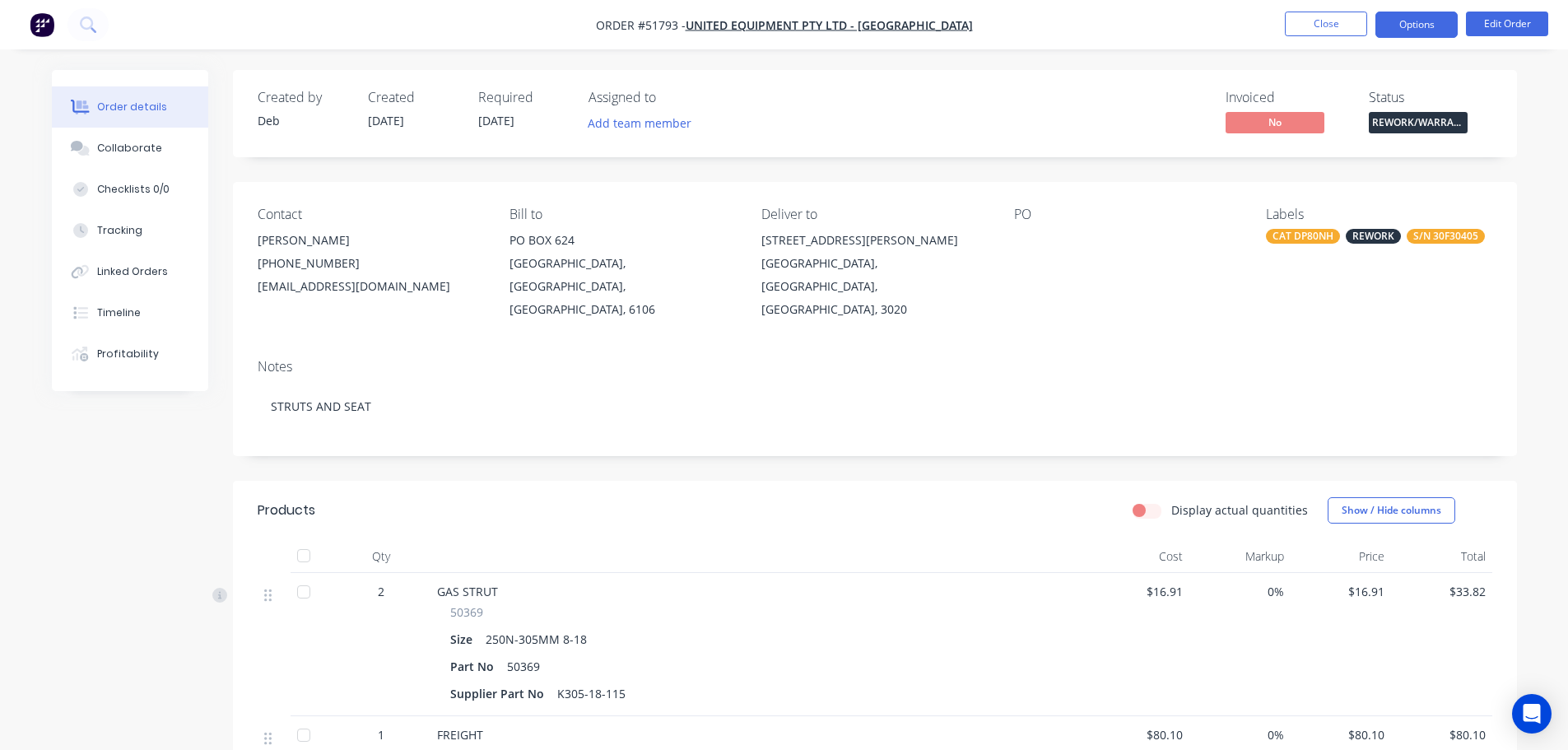
drag, startPoint x: 1418, startPoint y: 20, endPoint x: 1415, endPoint y: 37, distance: 17.3
click at [1417, 20] on button "Options" at bounding box center [1416, 25] width 82 height 26
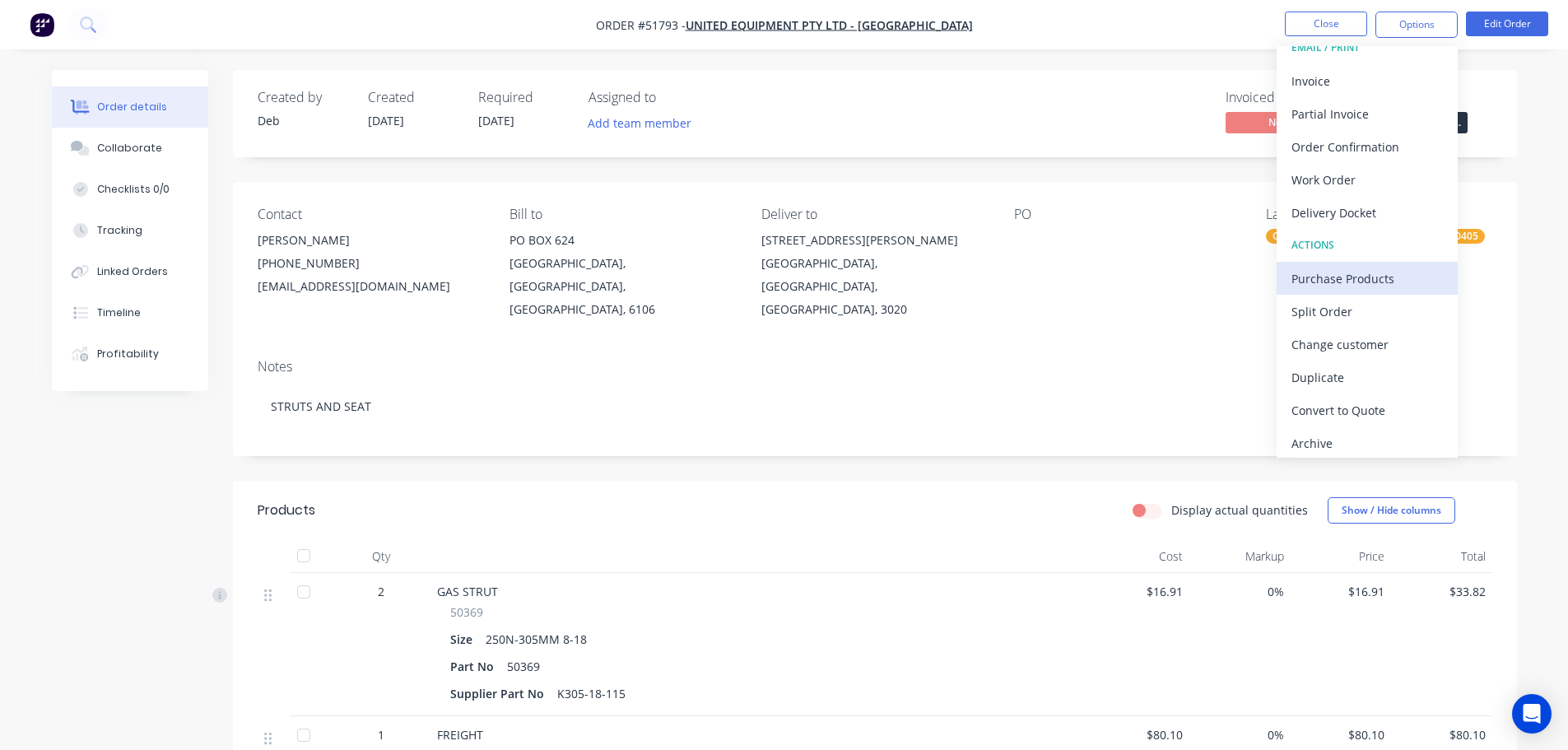
scroll to position [25, 0]
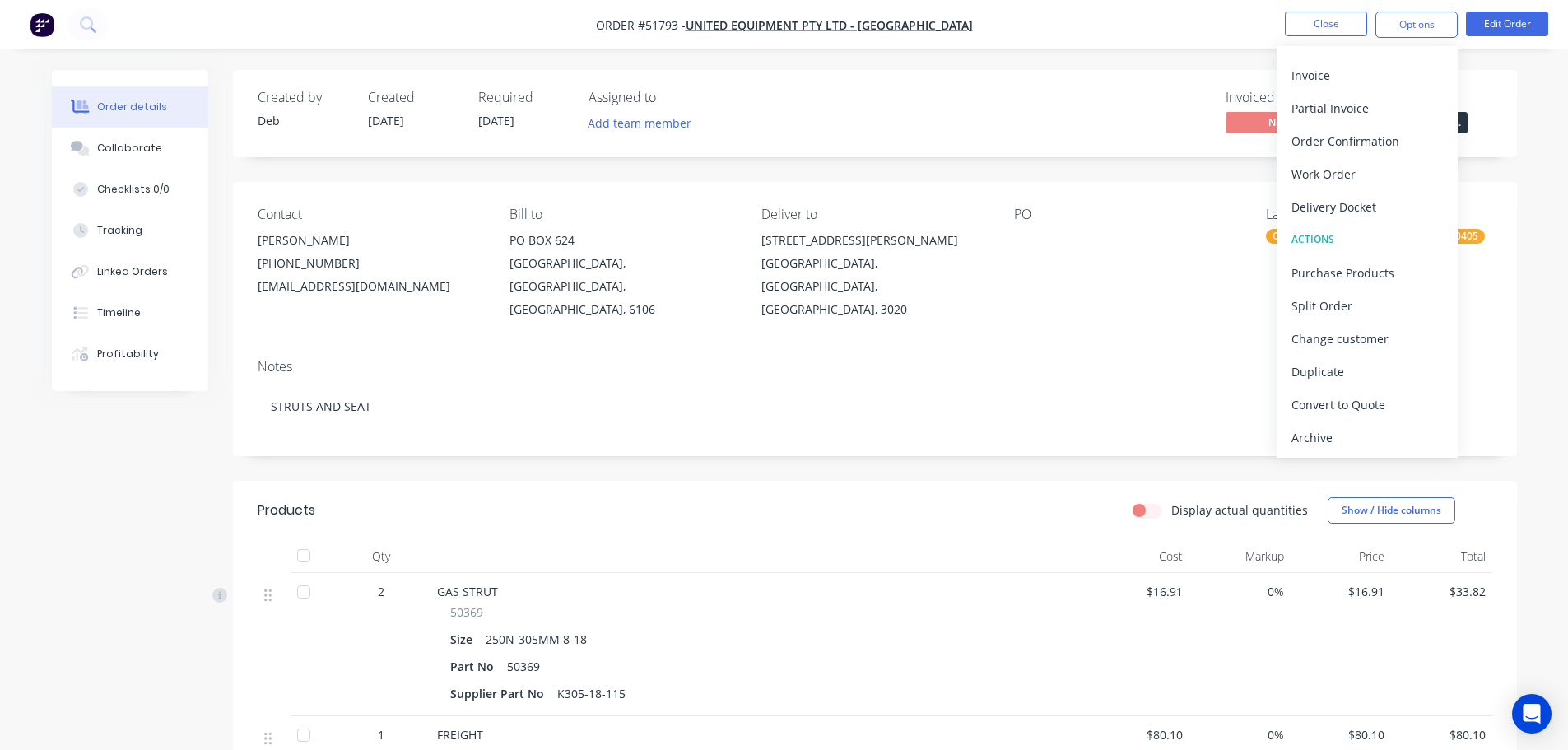
click at [1321, 437] on div "Archive" at bounding box center [1367, 437] width 151 height 24
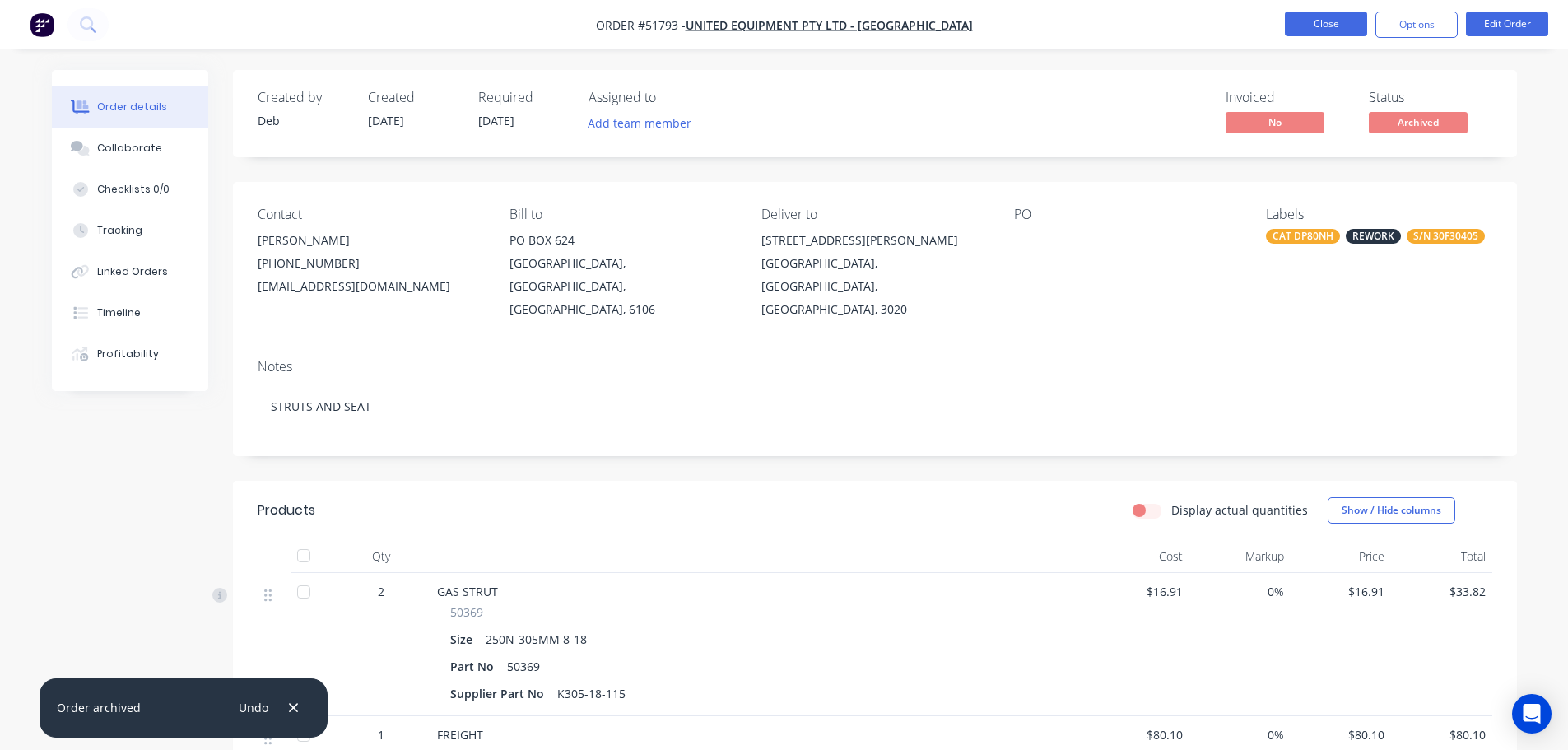
click at [1301, 23] on button "Close" at bounding box center [1325, 24] width 82 height 25
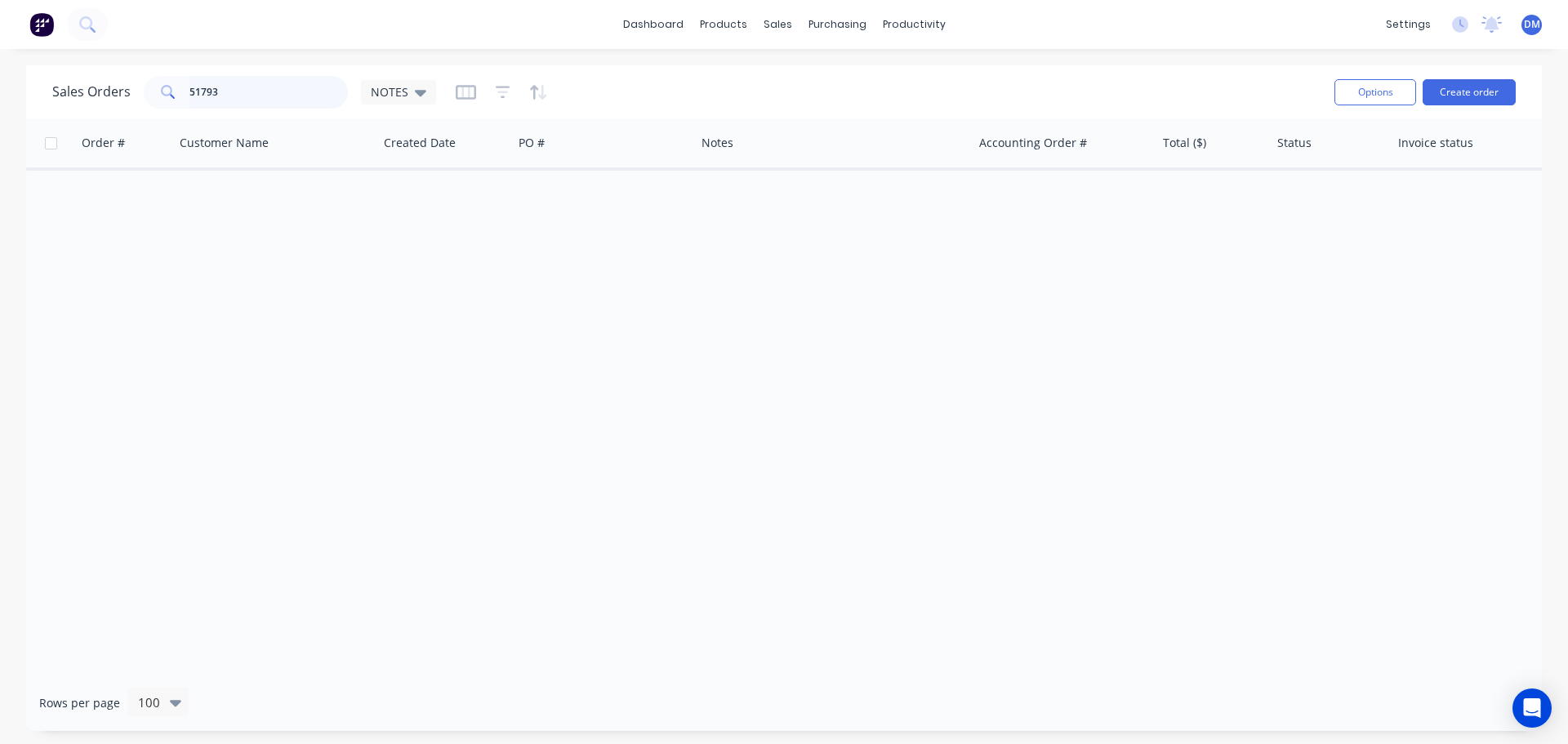
drag, startPoint x: 276, startPoint y: 88, endPoint x: -83, endPoint y: 68, distance: 359.6
click at [0, 68] on html "dashboard products sales purchasing productivity dashboard products Product Cat…" at bounding box center [784, 372] width 1568 height 744
type input "51032"
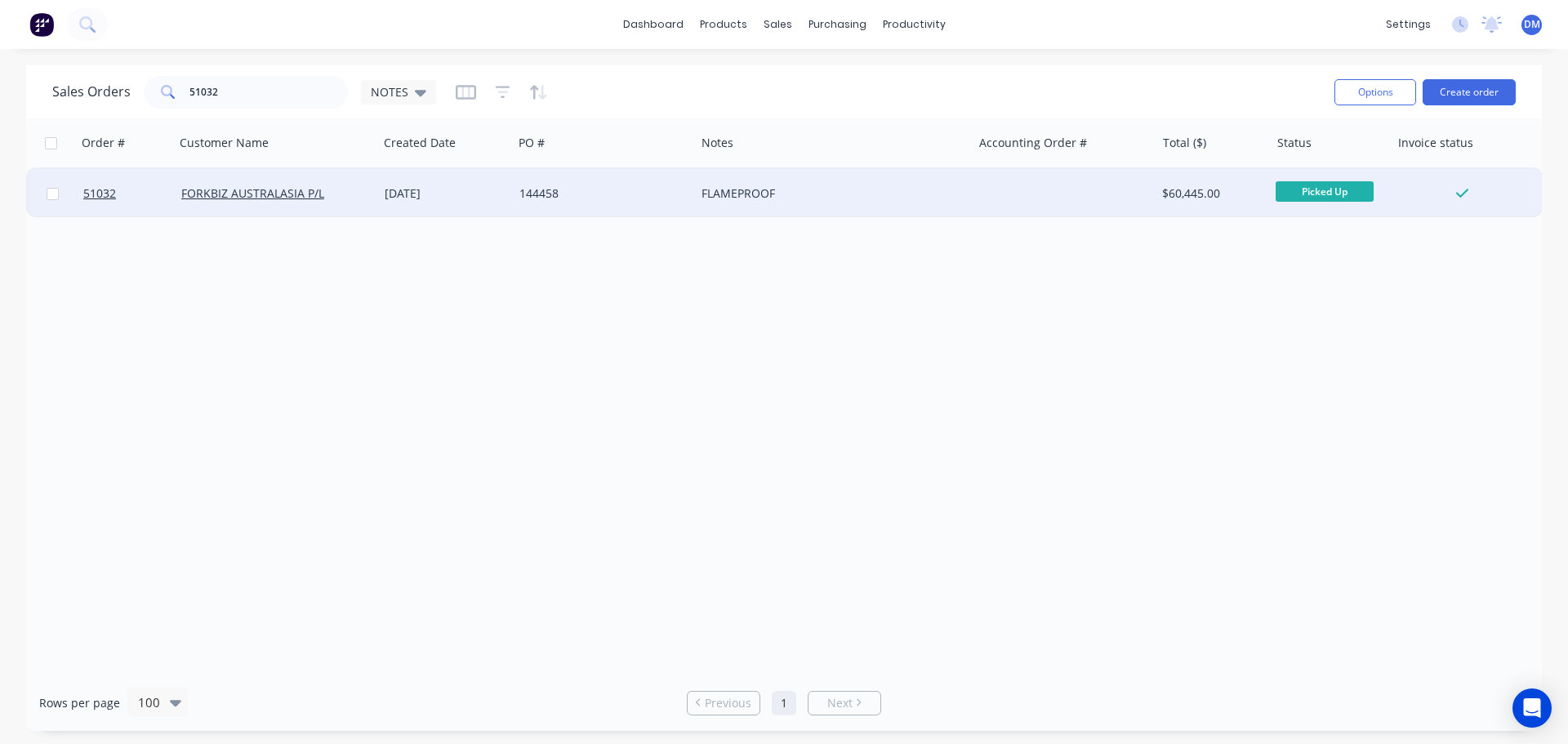
click at [606, 194] on div "144458" at bounding box center [600, 193] width 161 height 16
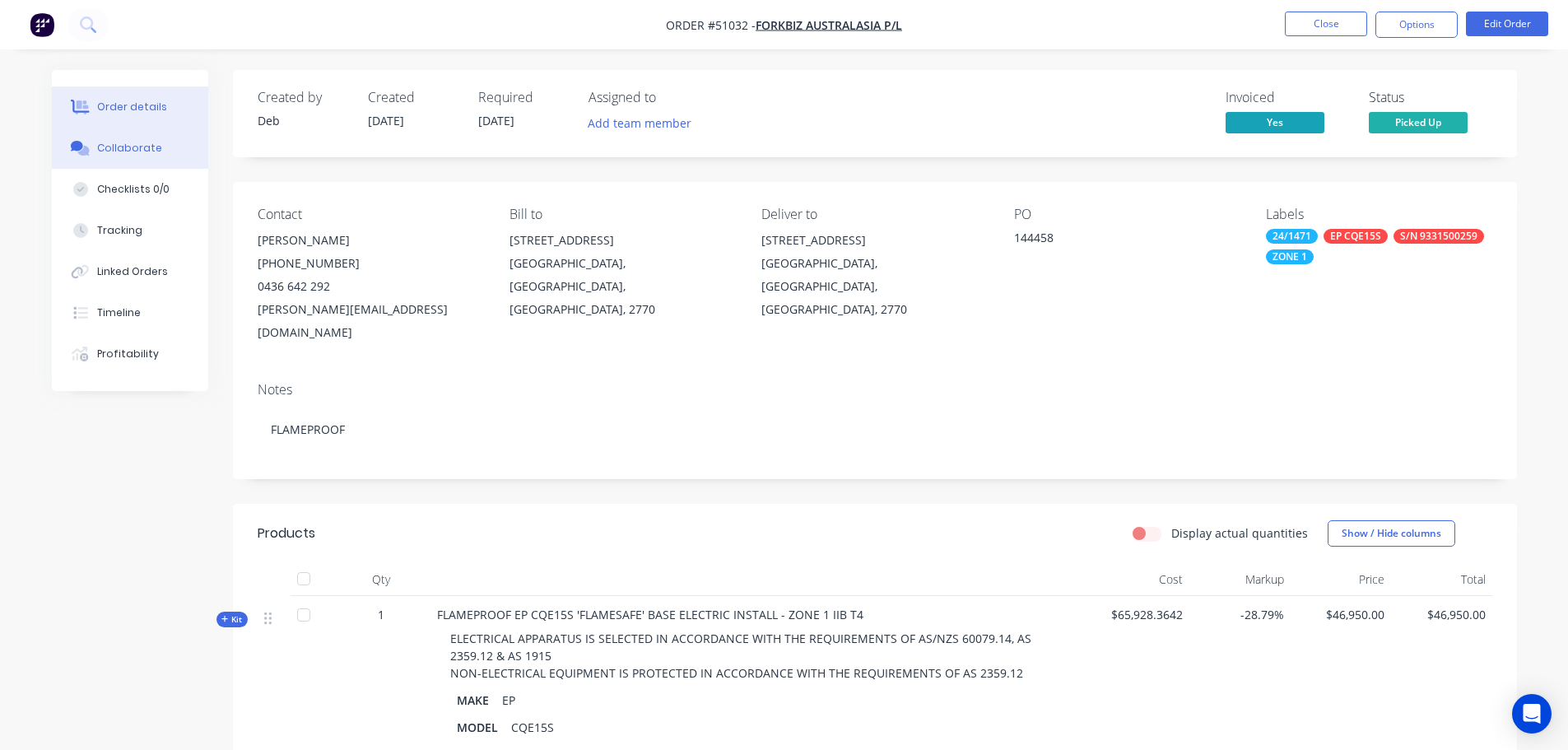
click at [136, 148] on div "Collaborate" at bounding box center [129, 148] width 65 height 14
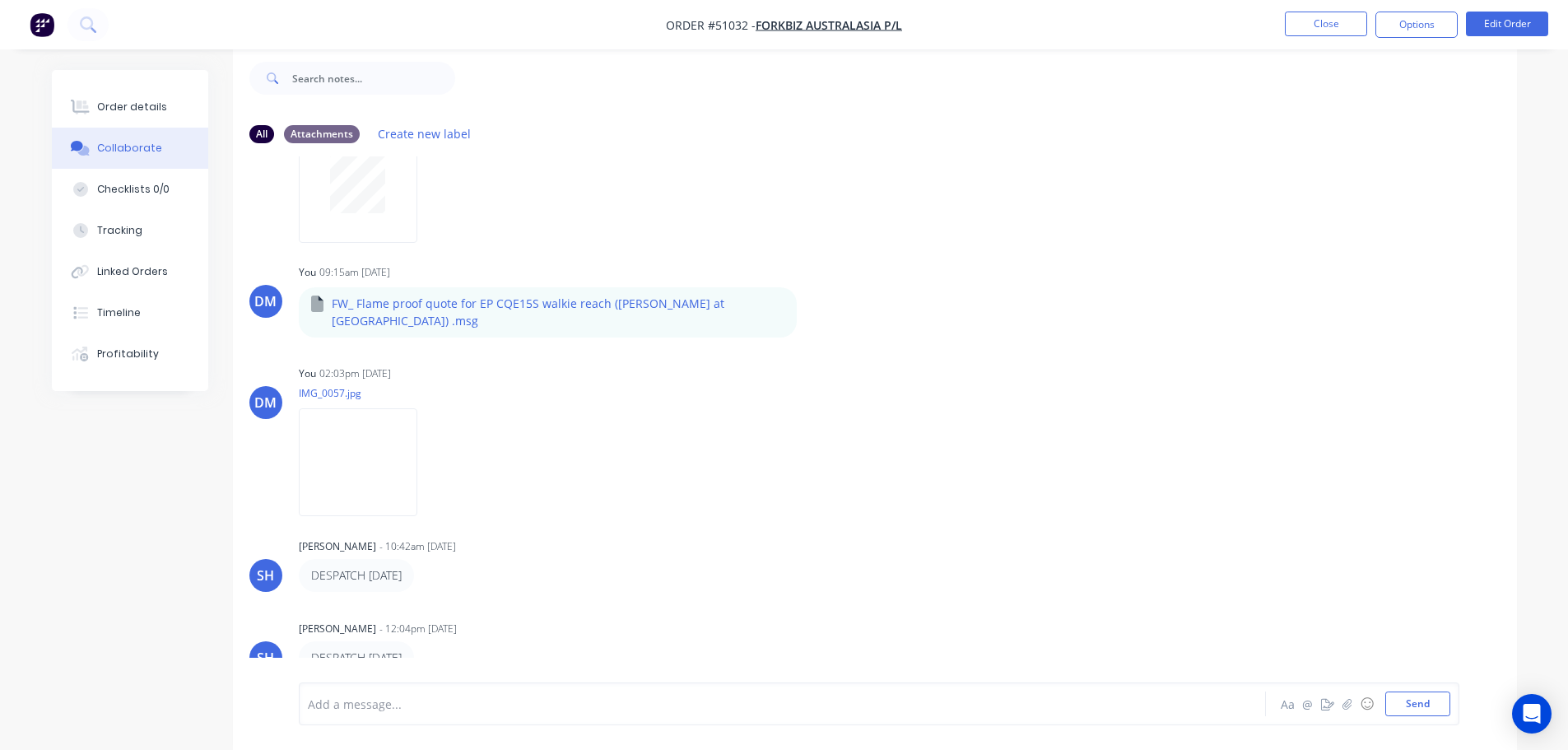
scroll to position [94, 0]
drag, startPoint x: 1407, startPoint y: 709, endPoint x: 1398, endPoint y: 705, distance: 9.8
click at [1406, 709] on button "Send" at bounding box center [1418, 703] width 65 height 25
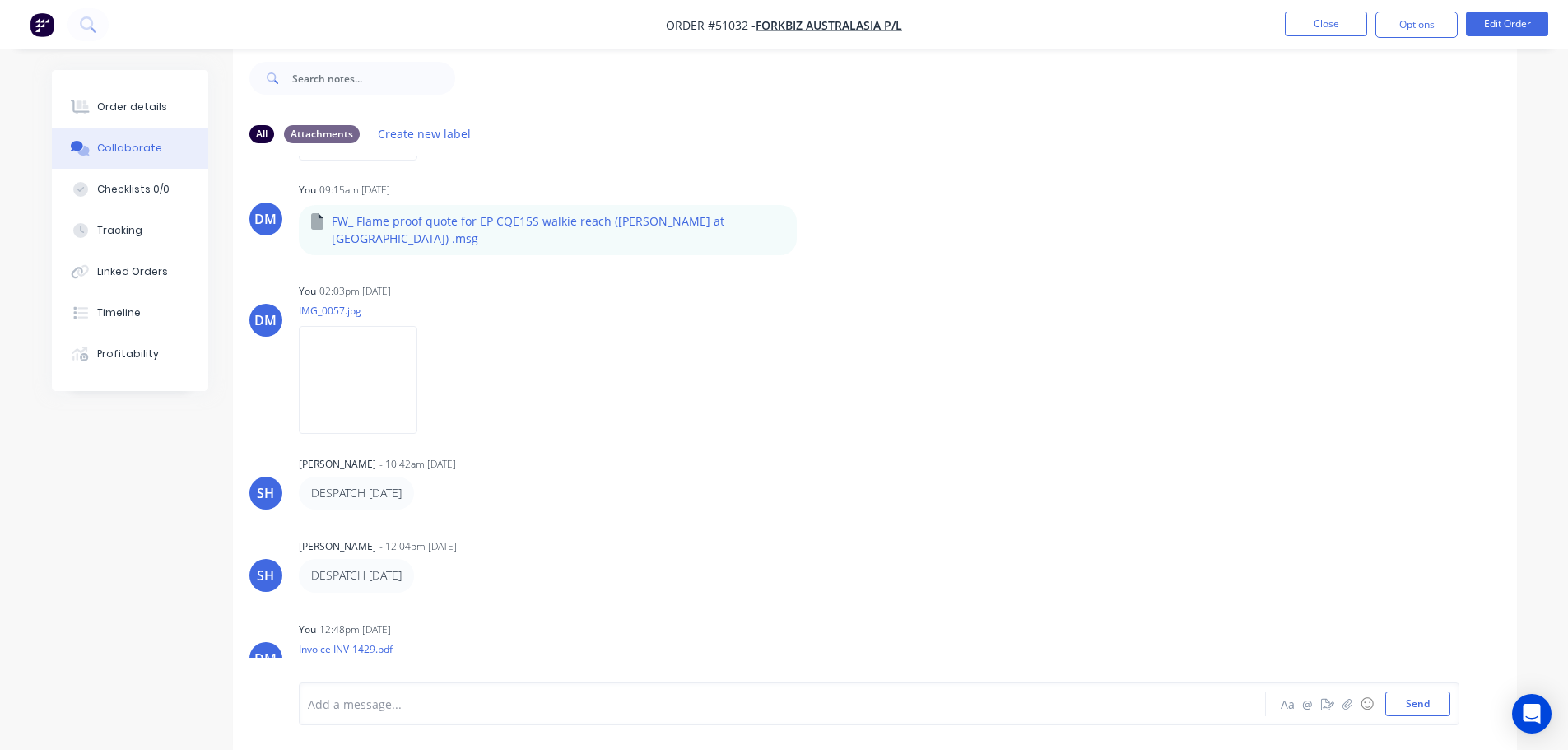
scroll to position [282, 0]
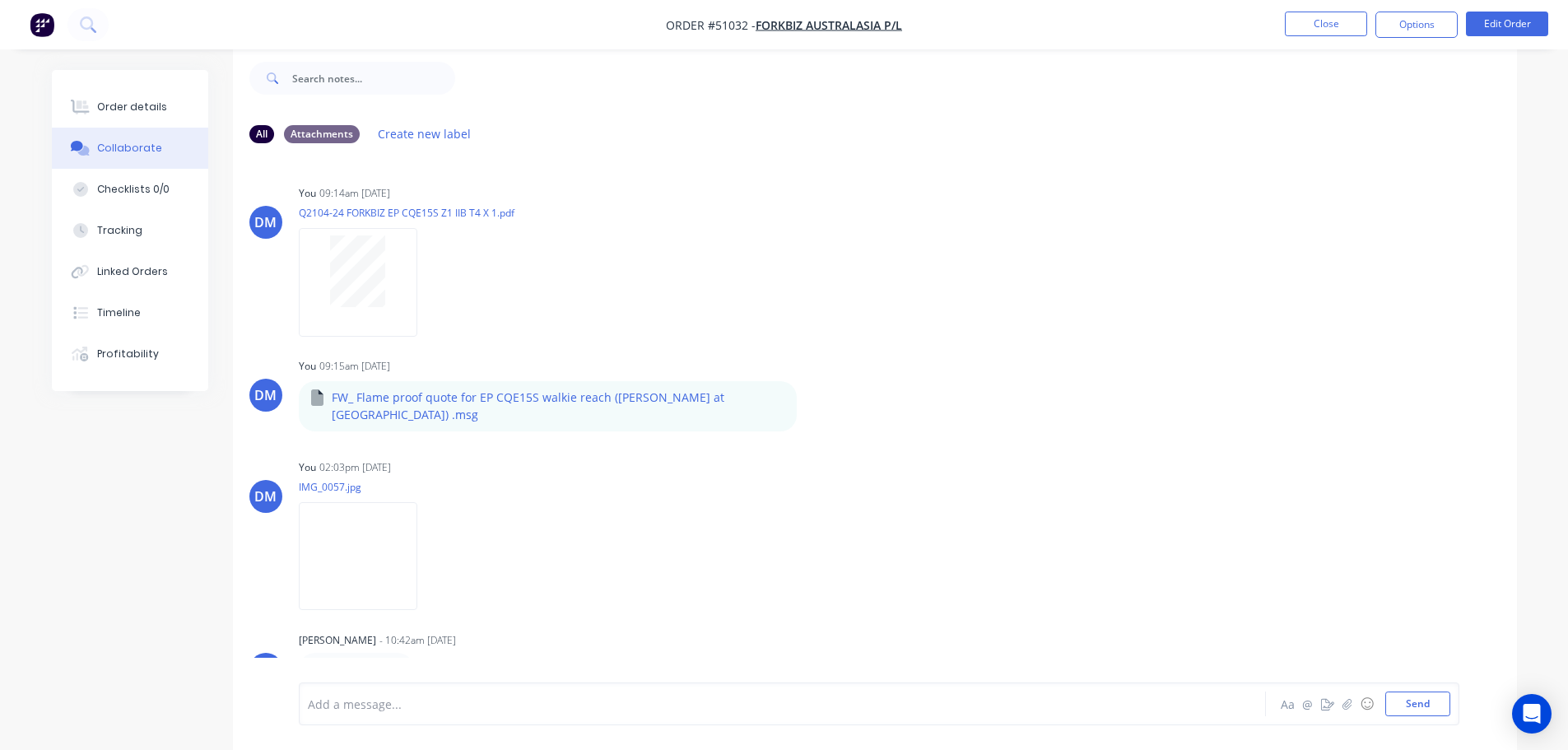
scroll to position [282, 0]
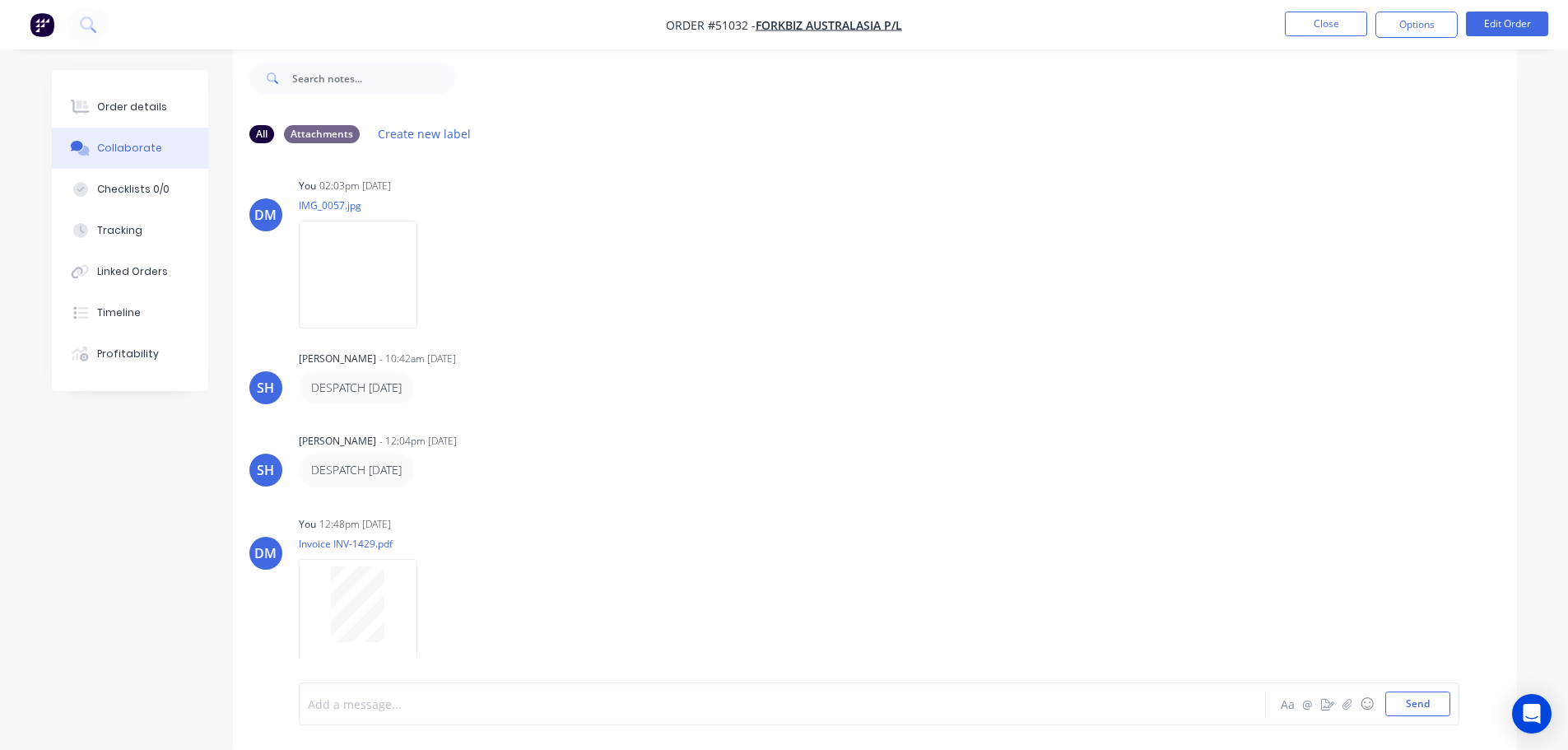
click at [424, 702] on div at bounding box center [737, 704] width 856 height 17
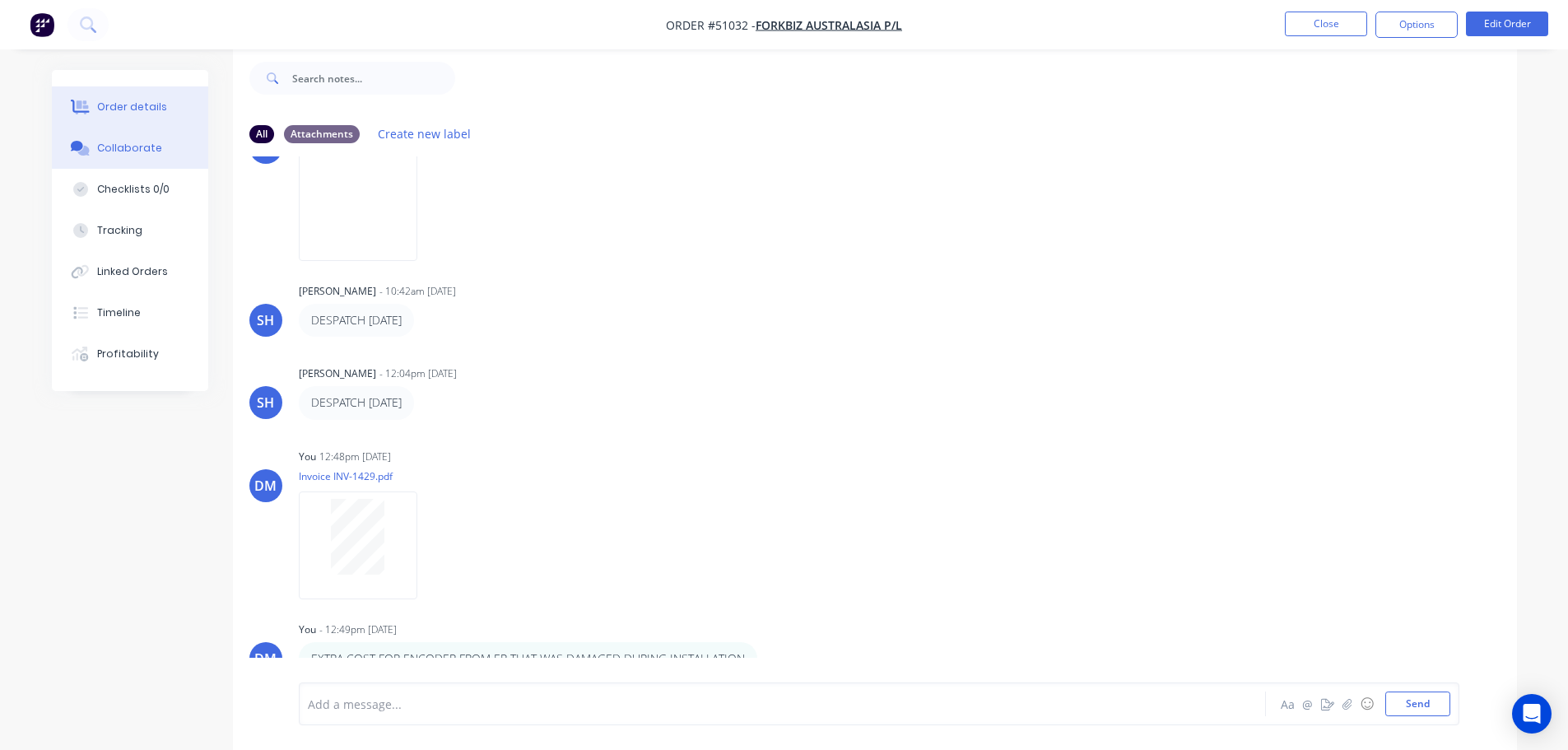
click at [133, 108] on div "Order details" at bounding box center [132, 106] width 70 height 14
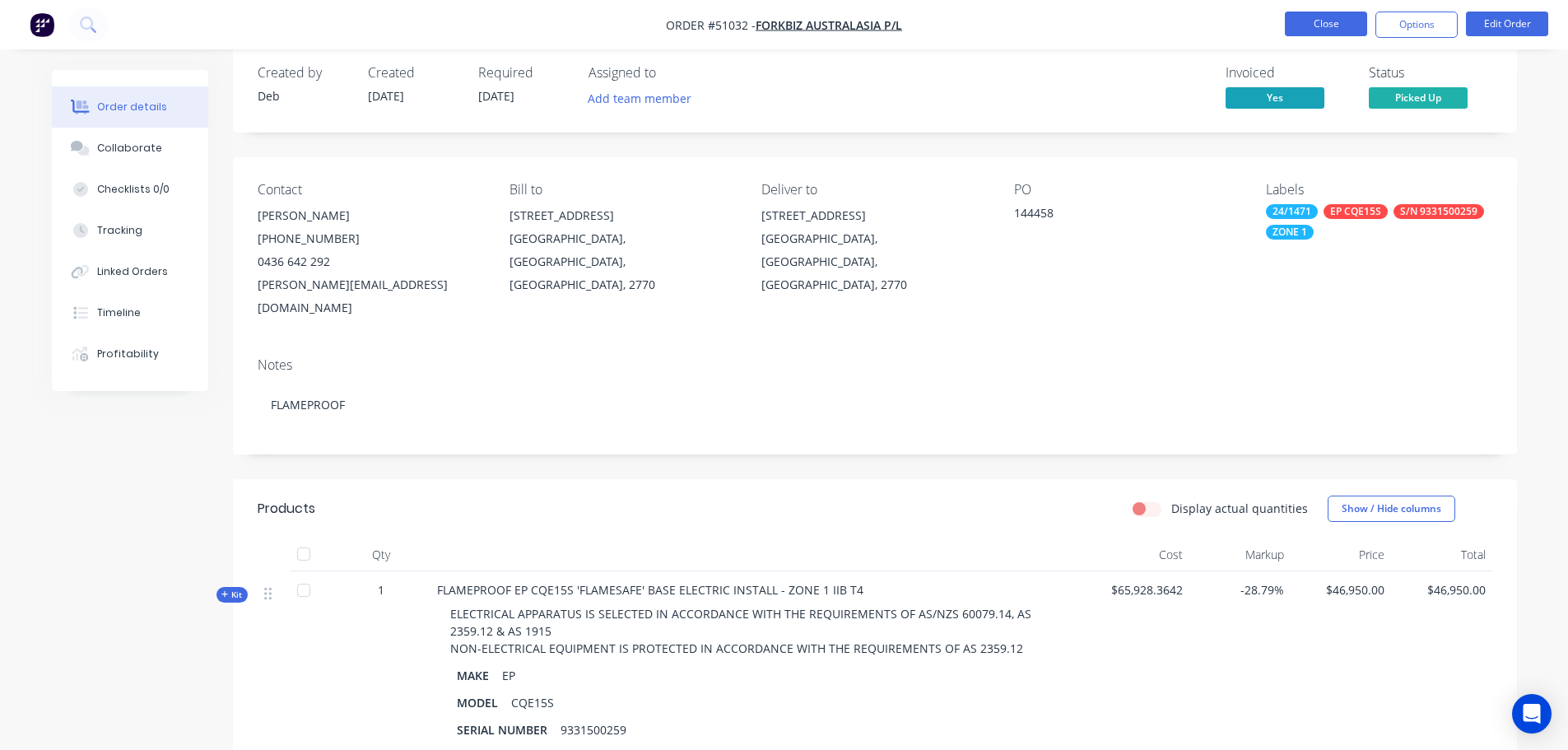
click at [1318, 20] on button "Close" at bounding box center [1325, 24] width 82 height 25
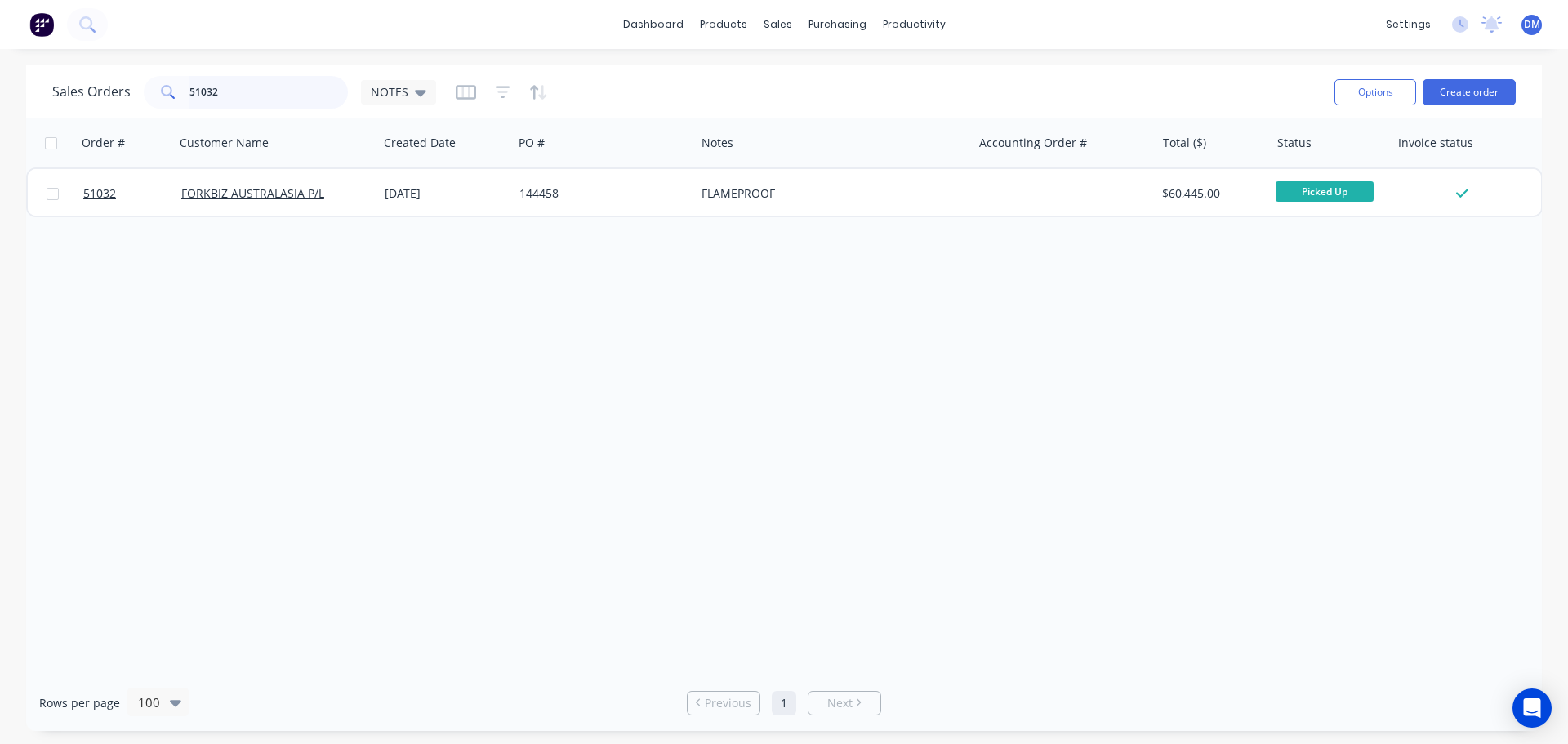
drag, startPoint x: 225, startPoint y: 91, endPoint x: 56, endPoint y: 67, distance: 170.7
click at [62, 67] on div "Sales Orders 51032 NOTES Options Create order" at bounding box center [784, 92] width 1516 height 53
type input "51803"
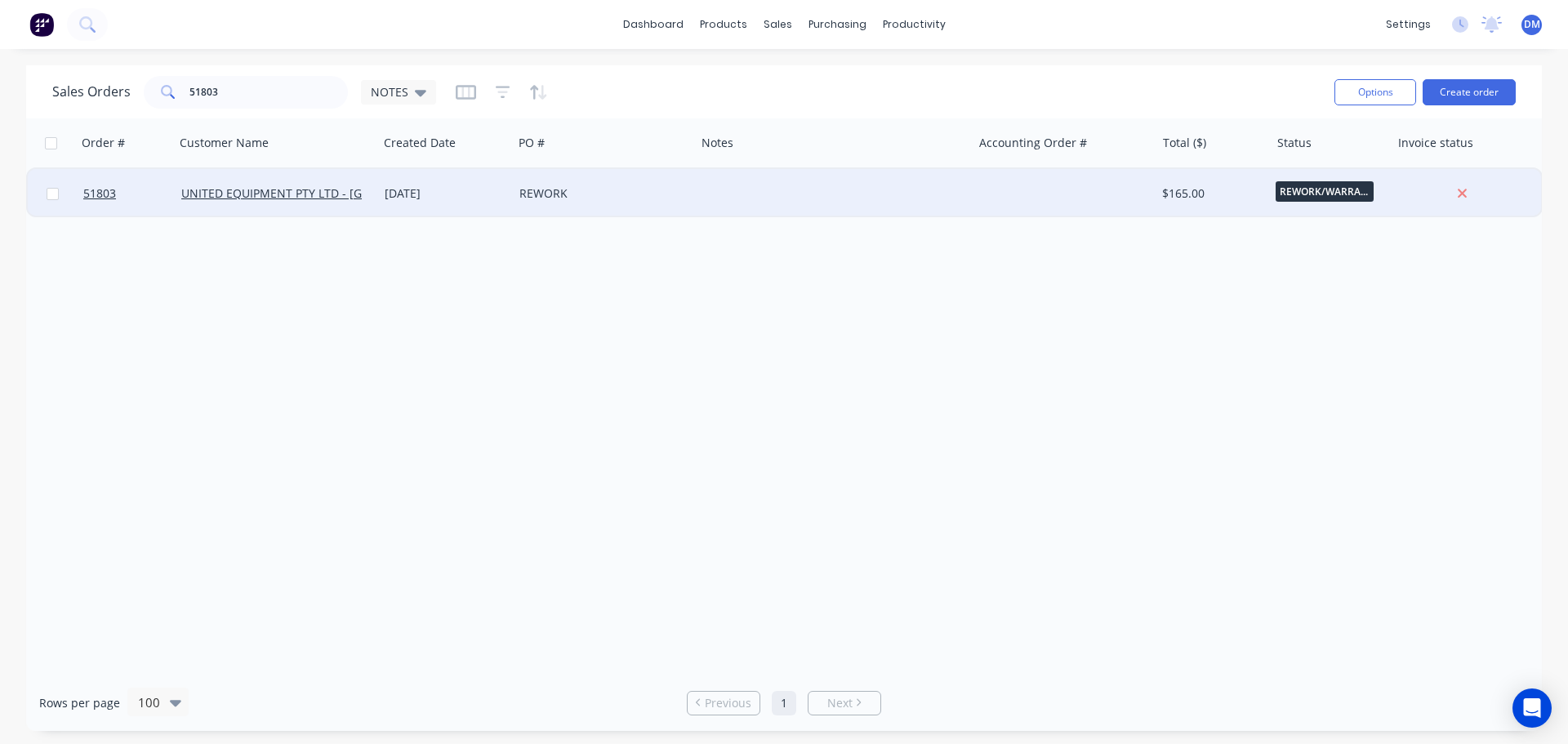
click at [647, 204] on div "REWORK" at bounding box center [604, 194] width 182 height 49
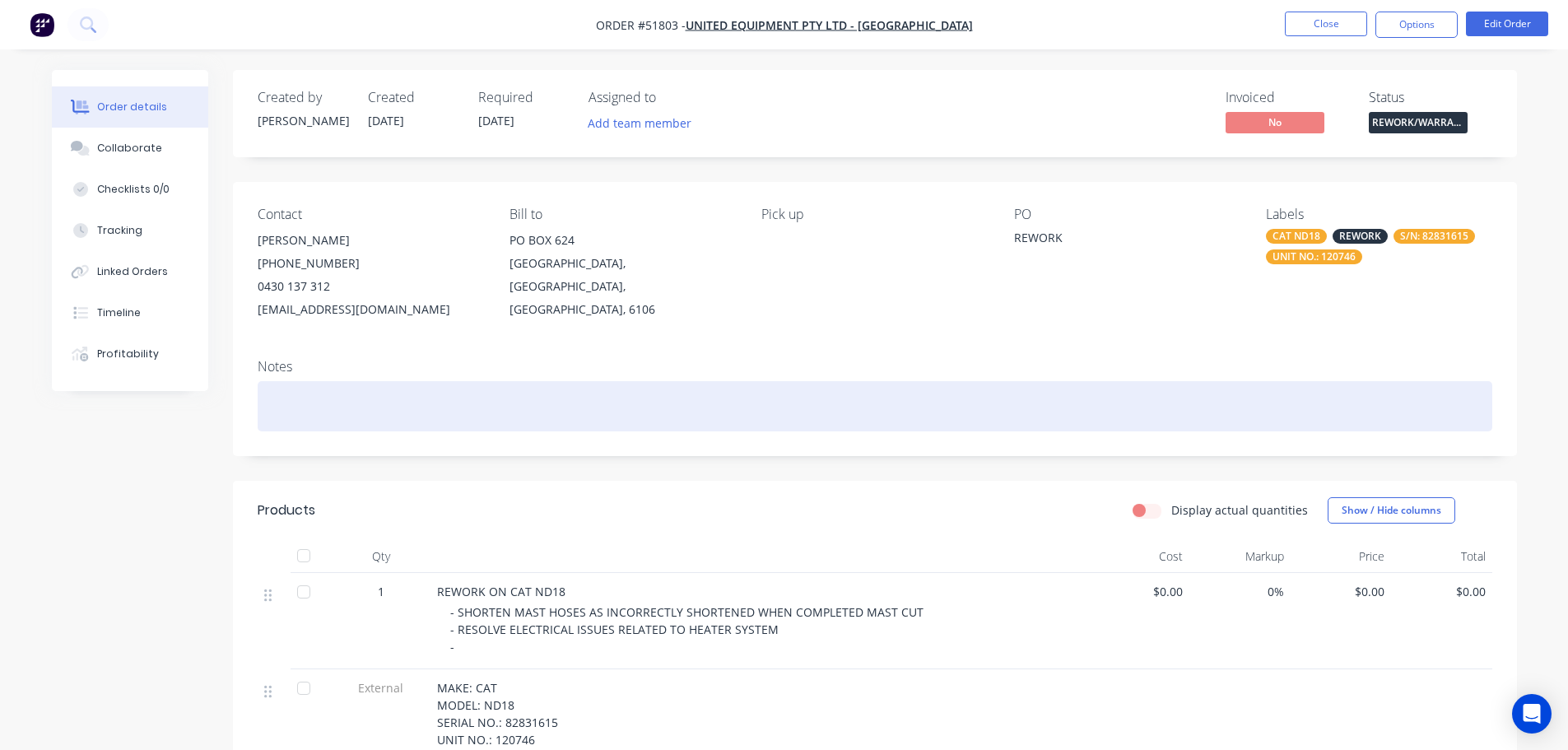
drag, startPoint x: 308, startPoint y: 401, endPoint x: 306, endPoint y: 392, distance: 9.2
click at [309, 401] on div at bounding box center [874, 406] width 1234 height 50
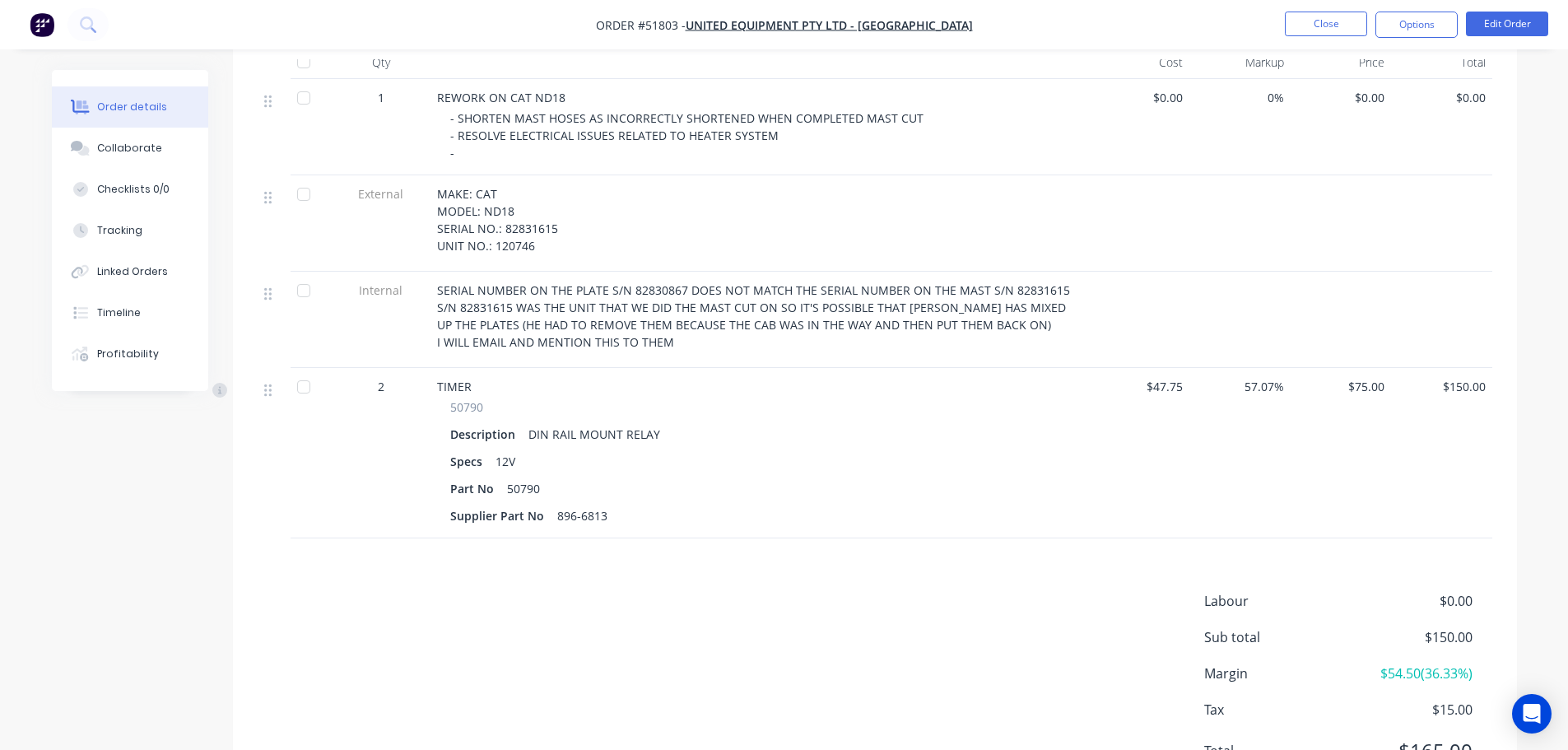
scroll to position [576, 0]
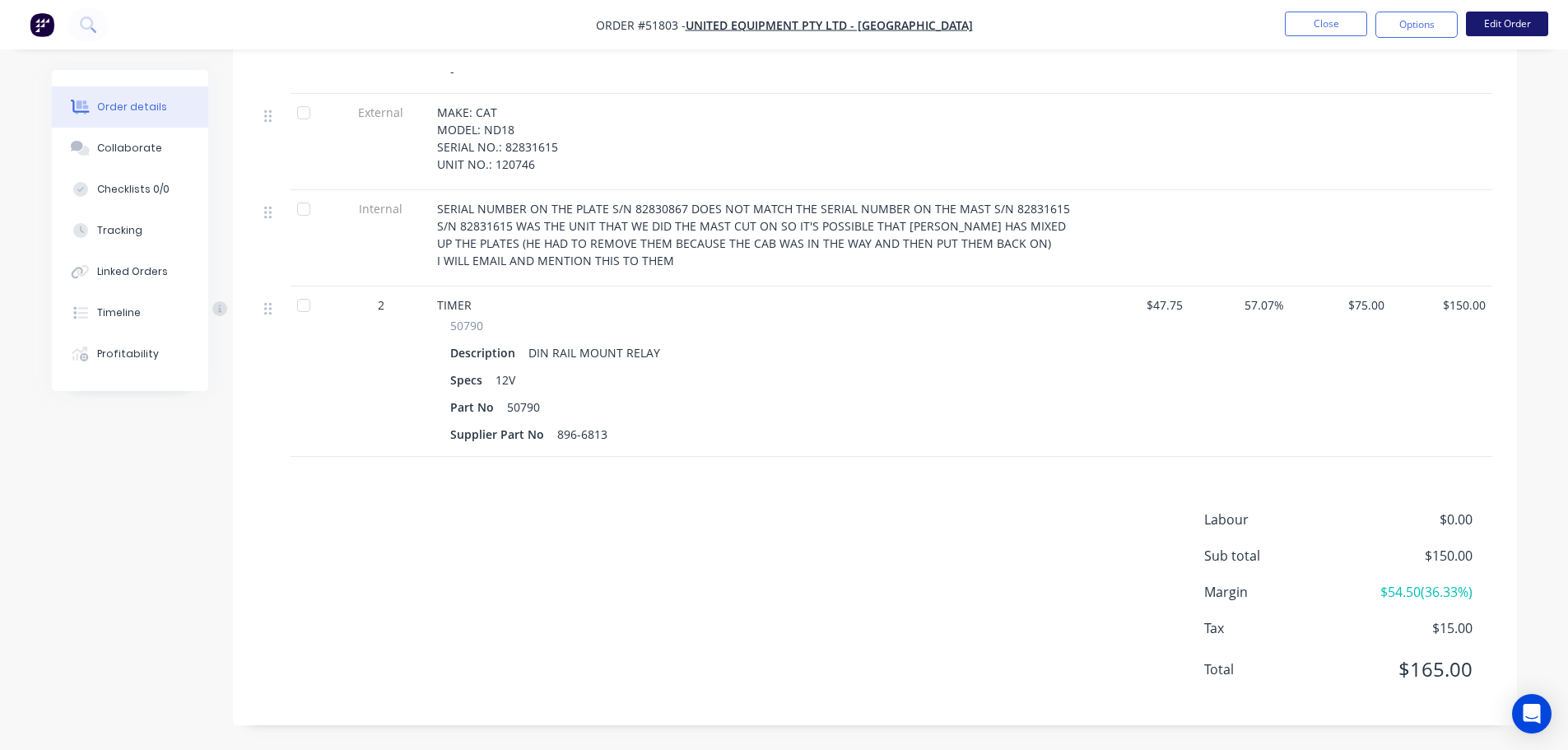
click at [1492, 24] on button "Edit Order" at bounding box center [1507, 24] width 82 height 25
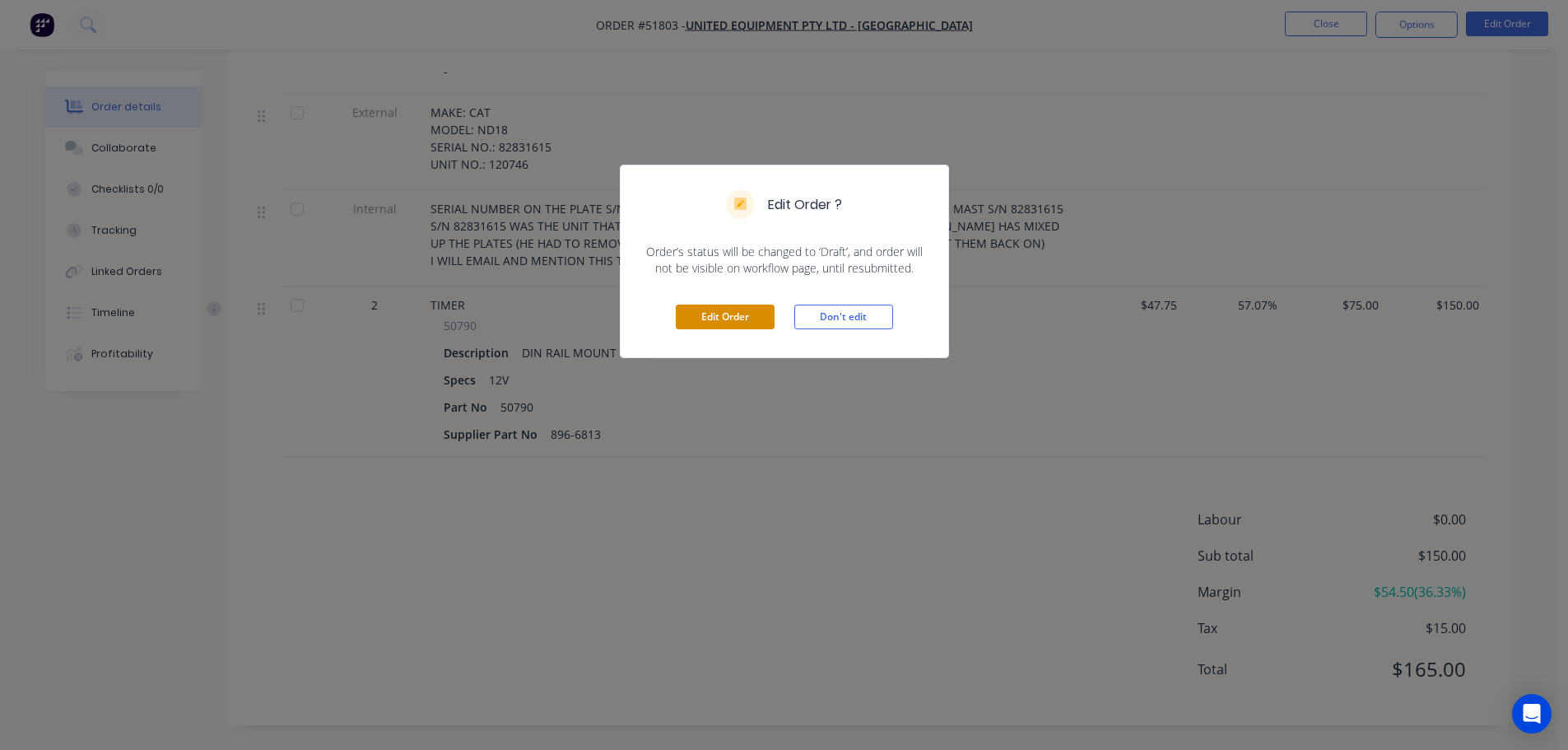
click at [727, 313] on button "Edit Order" at bounding box center [725, 317] width 98 height 25
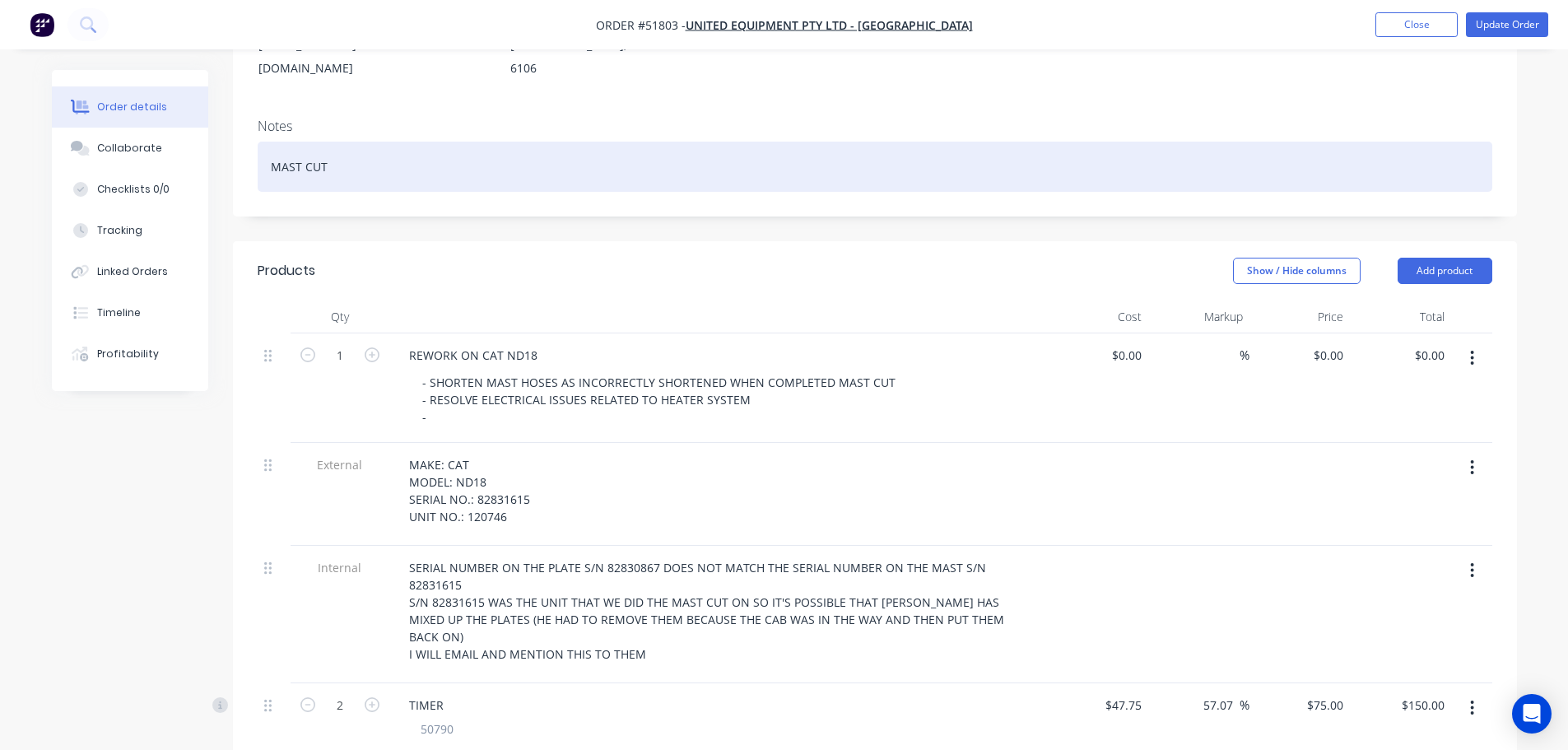
scroll to position [330, 0]
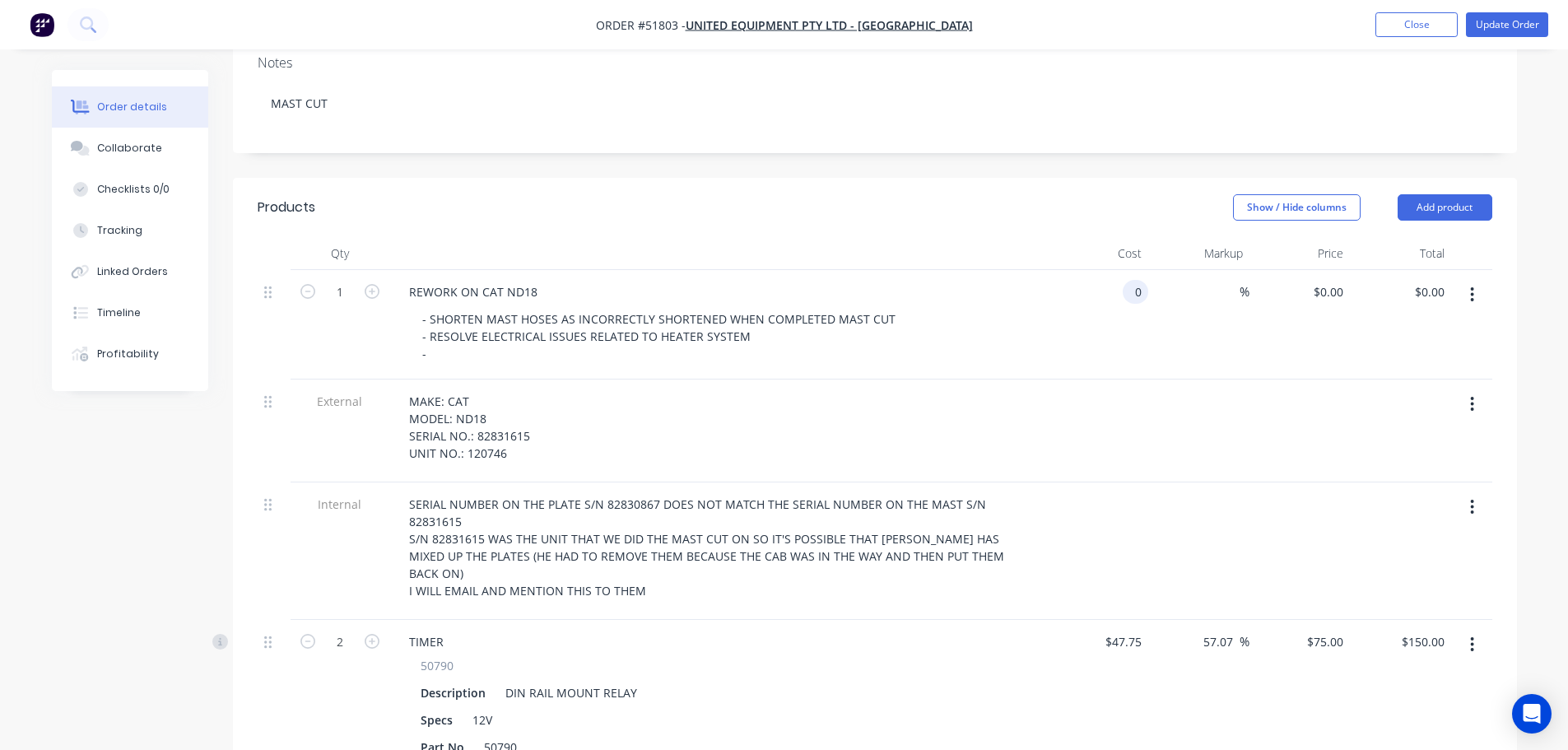
click at [1118, 270] on div "0 0" at bounding box center [1098, 324] width 101 height 110
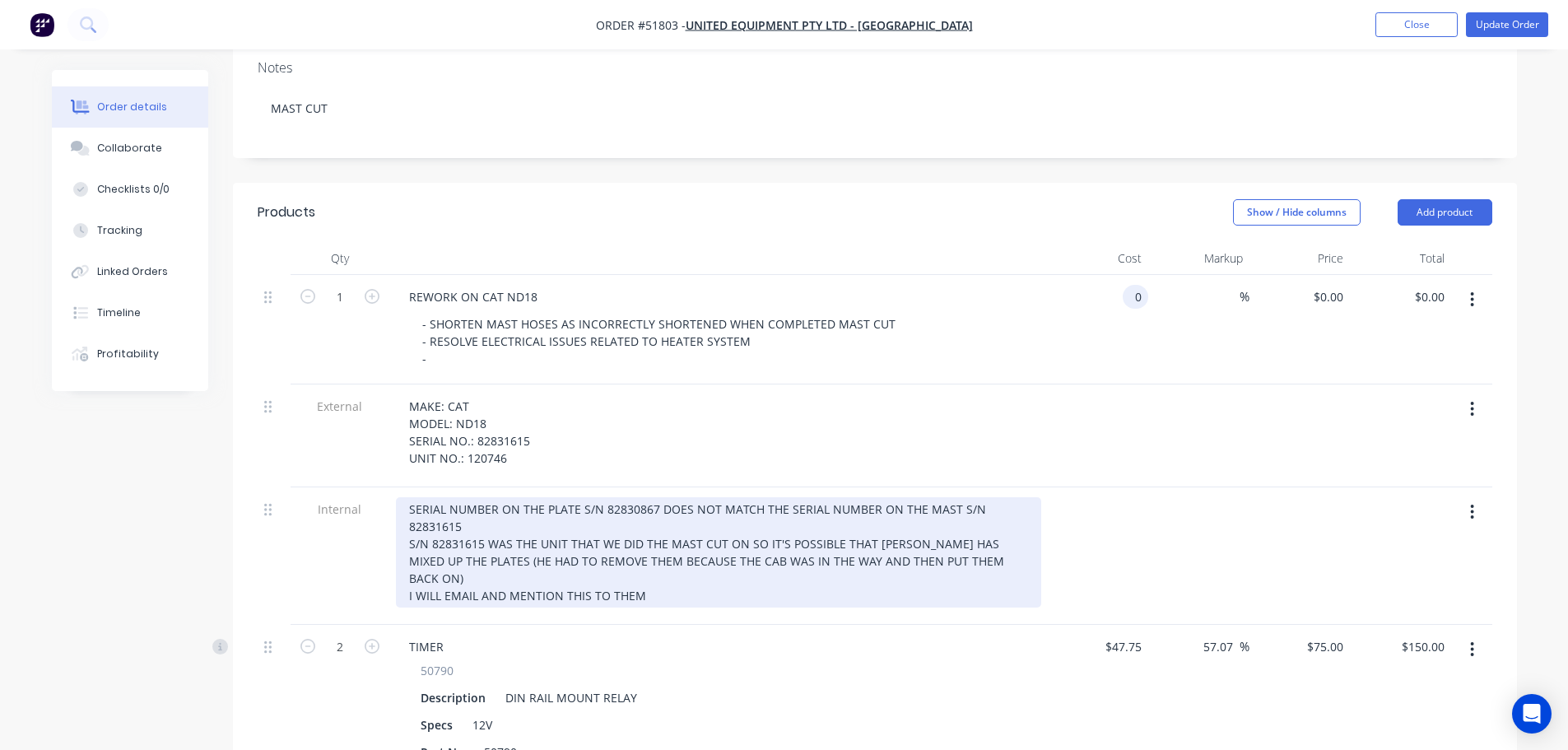
scroll to position [247, 0]
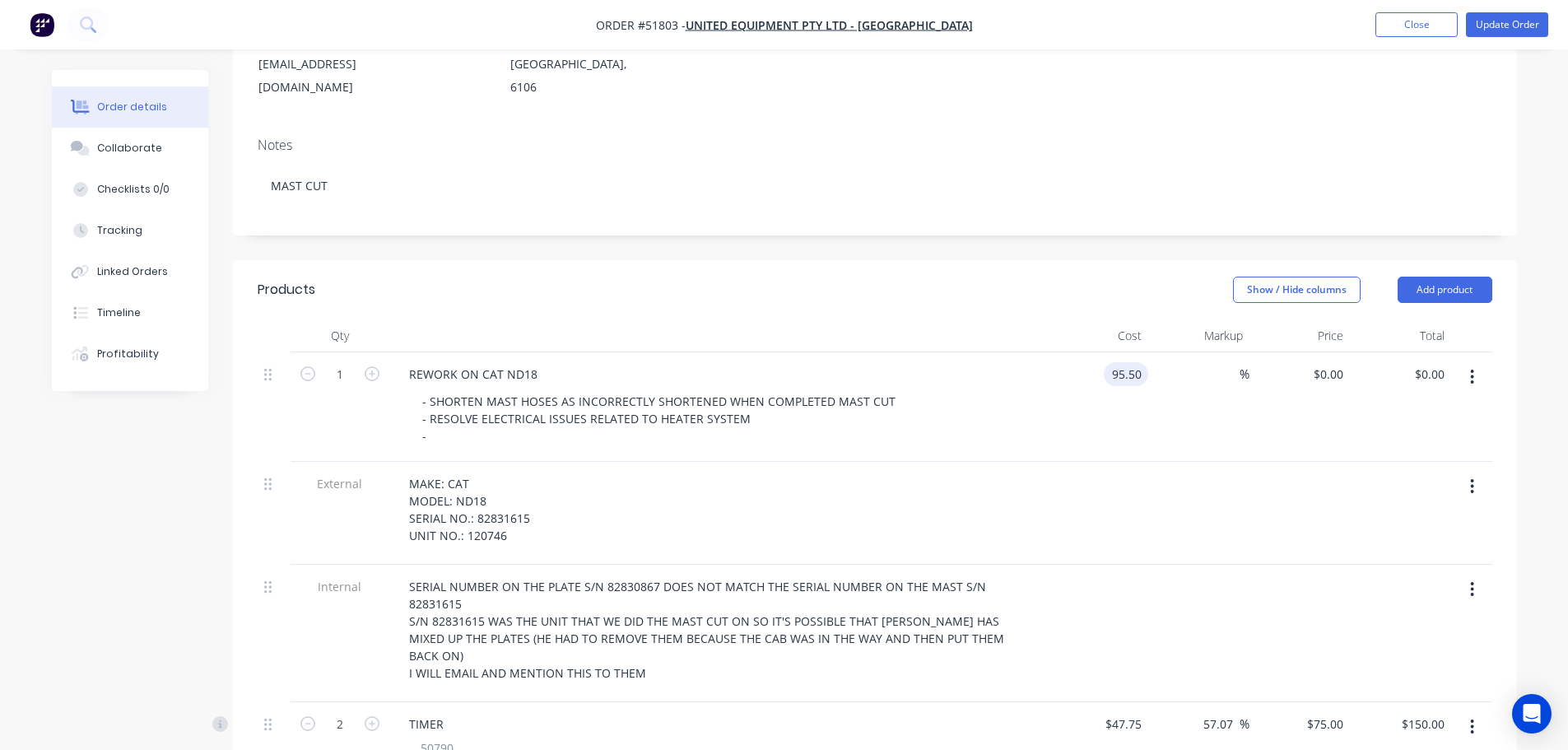
type input "$95.50"
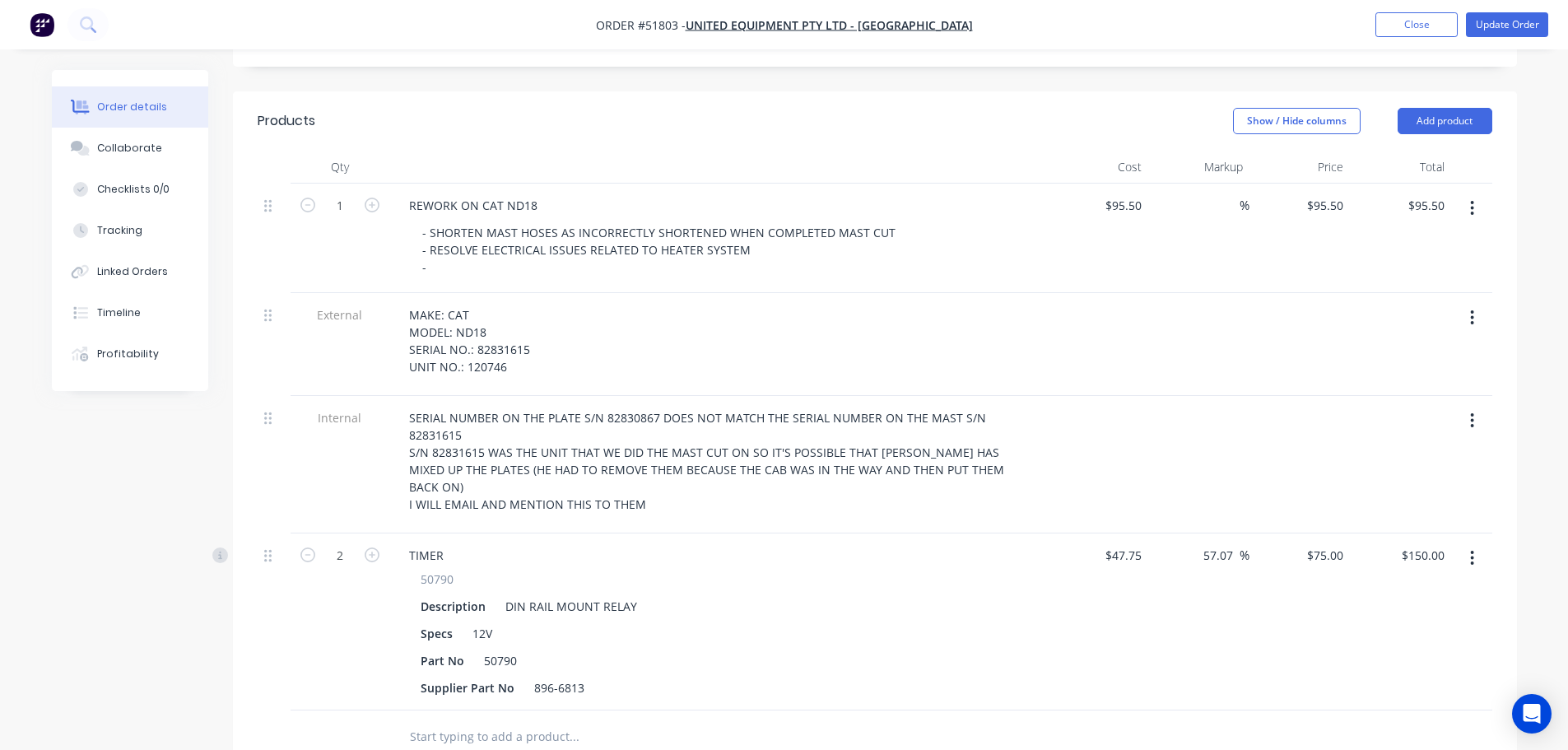
scroll to position [82, 0]
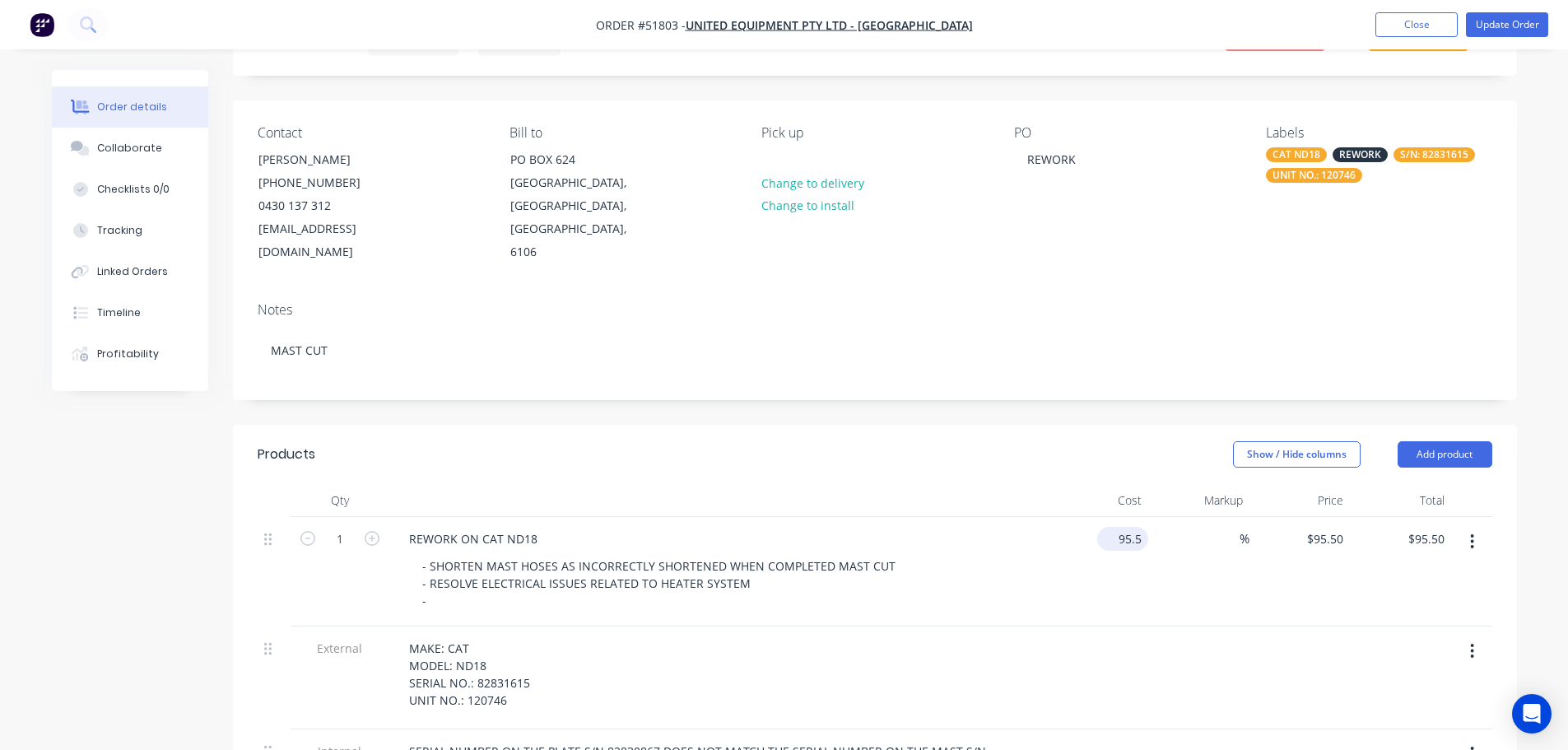
click at [1132, 527] on input "95.5" at bounding box center [1126, 539] width 44 height 24
type input "$0.00"
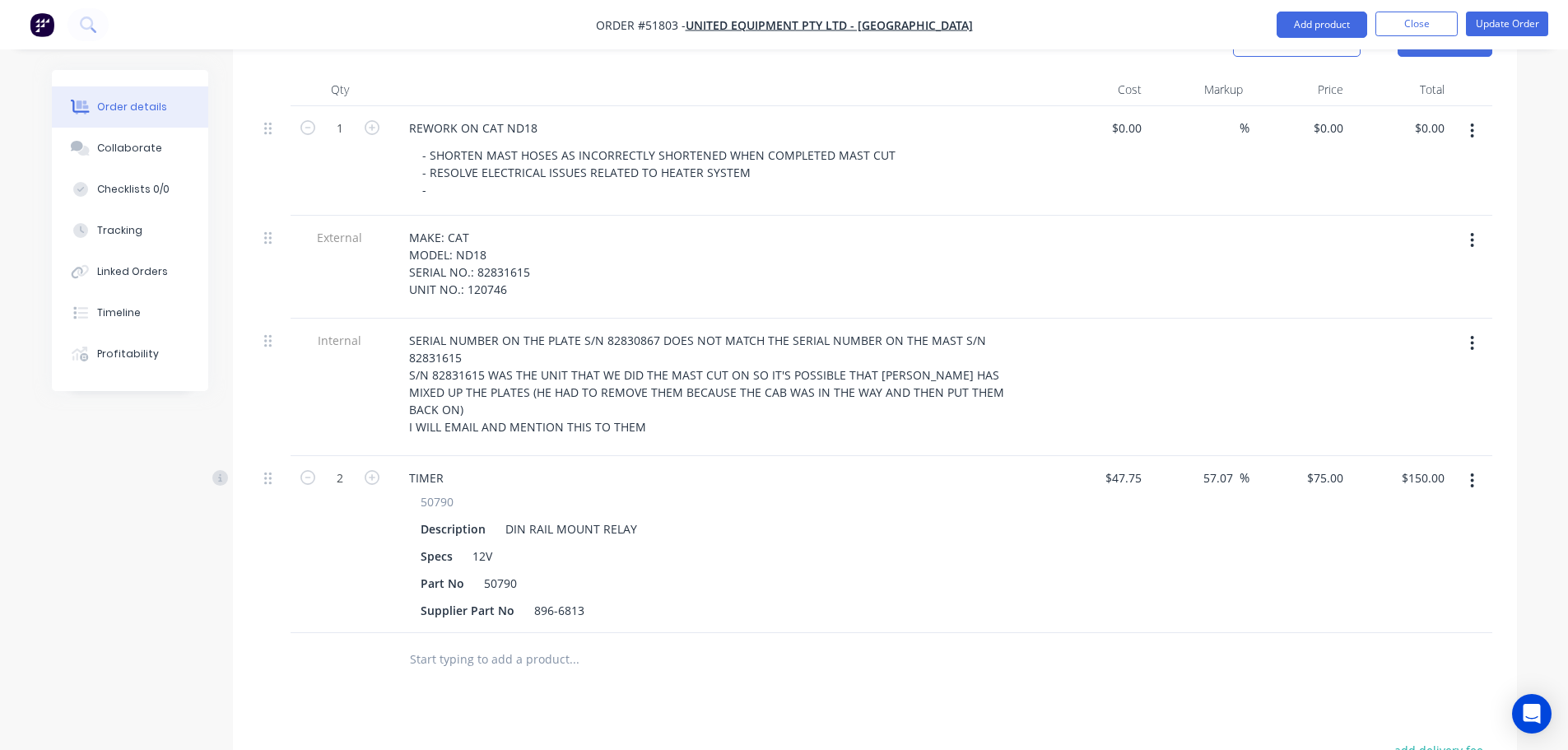
scroll to position [494, 0]
click at [1309, 455] on div "75 75" at bounding box center [1300, 544] width 101 height 177
type input "47.75"
type input "$47.75"
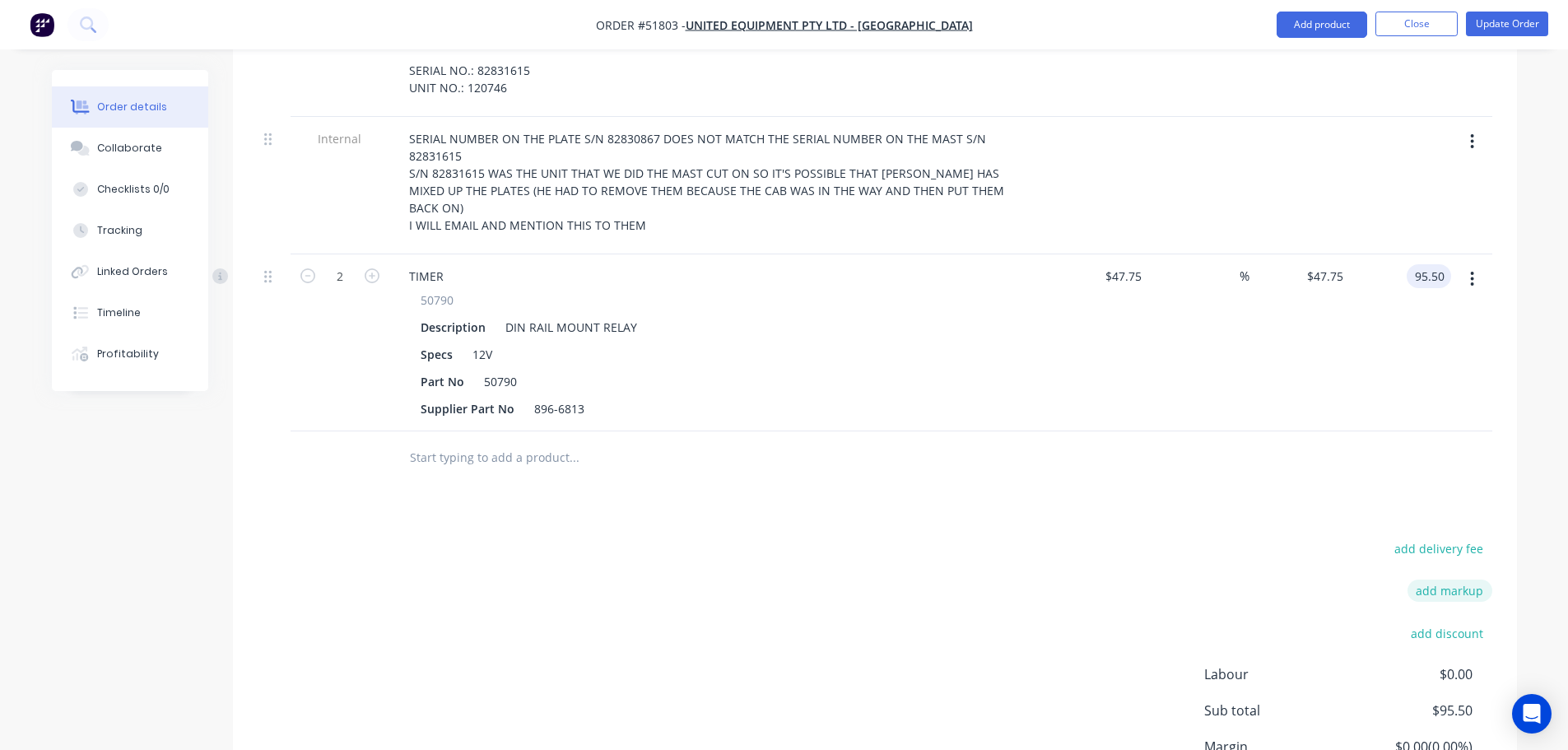
scroll to position [742, 0]
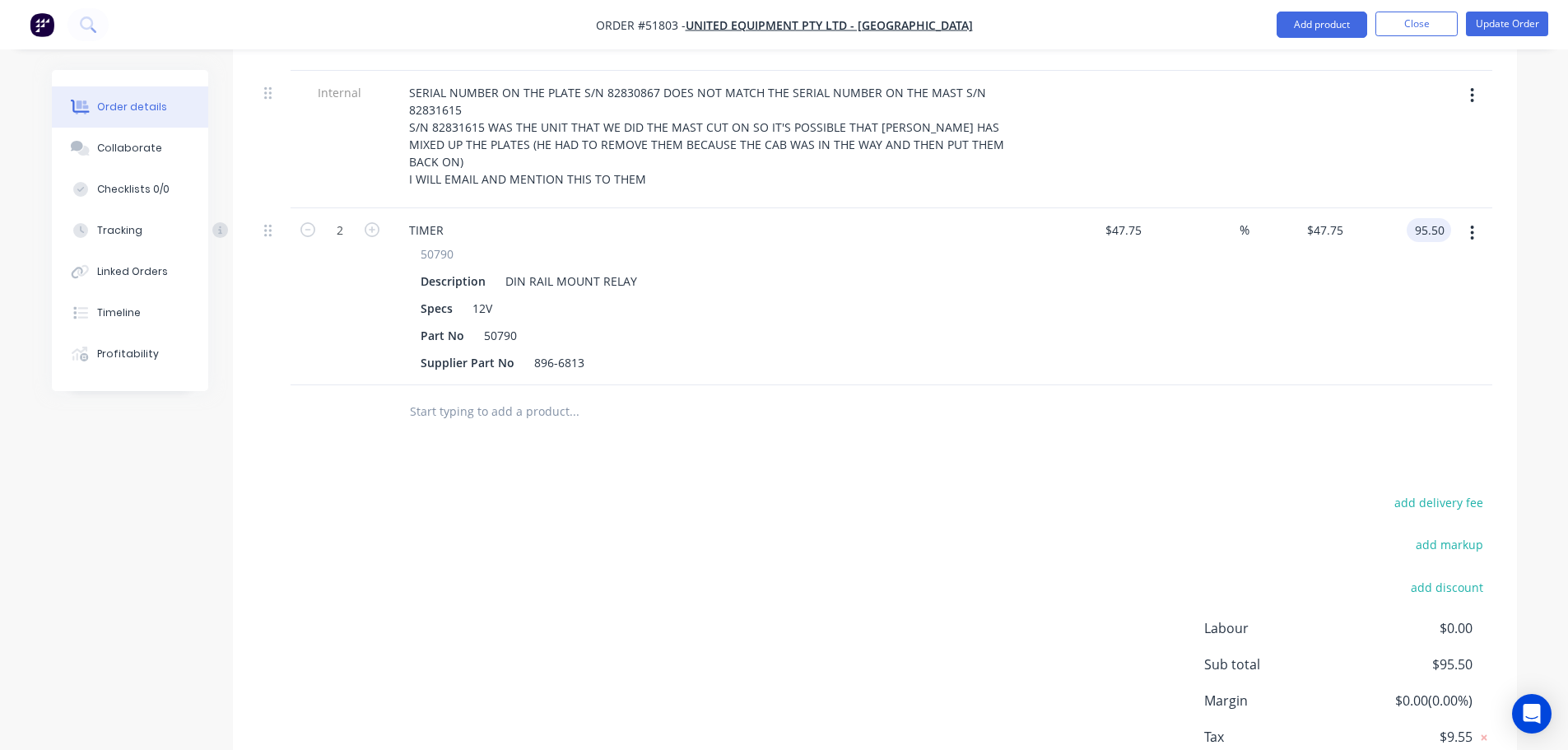
type input "$95.50"
click at [1453, 618] on span "$0.00" at bounding box center [1410, 628] width 121 height 20
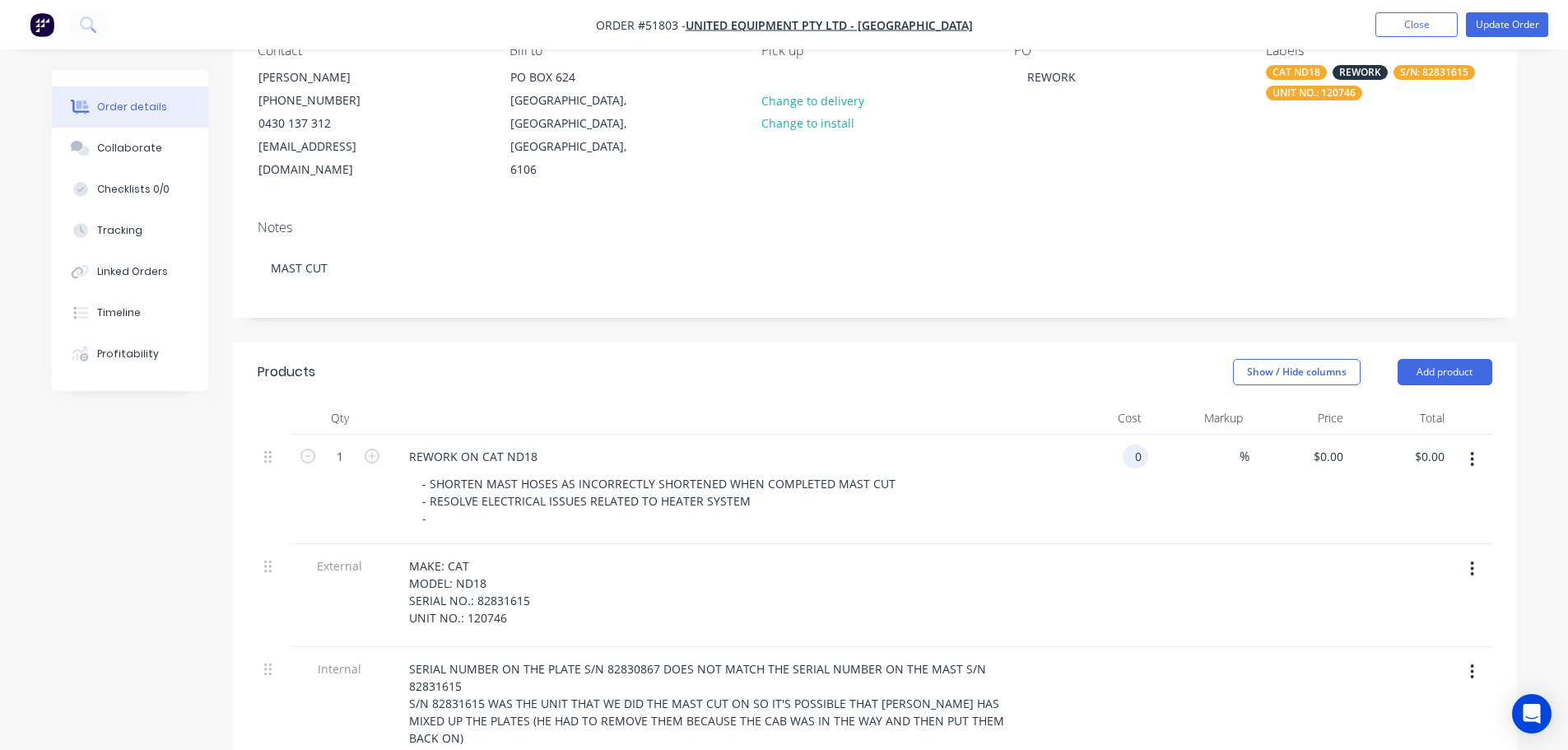
click at [1136, 445] on input "0" at bounding box center [1138, 457] width 19 height 24
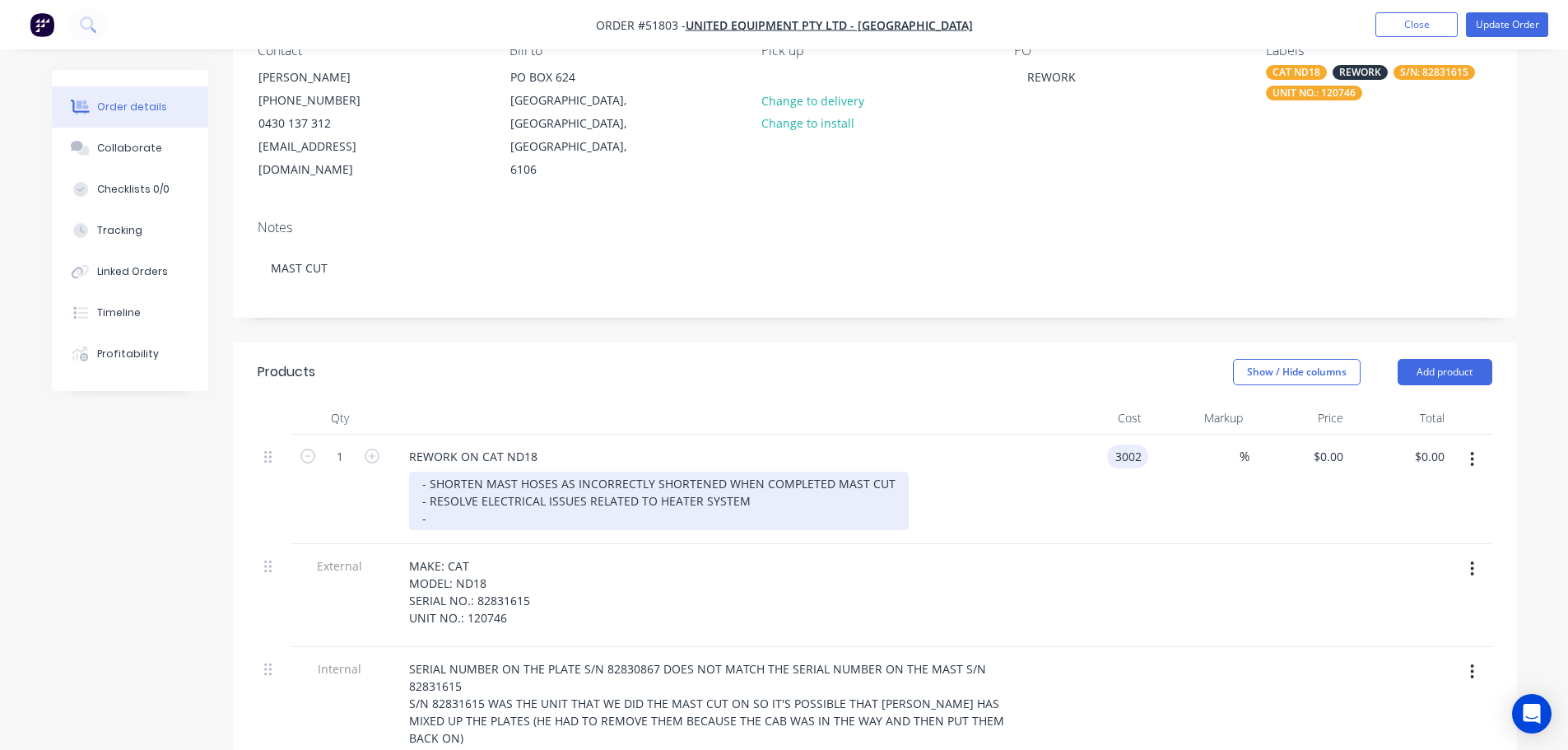
type input "$3,002.00"
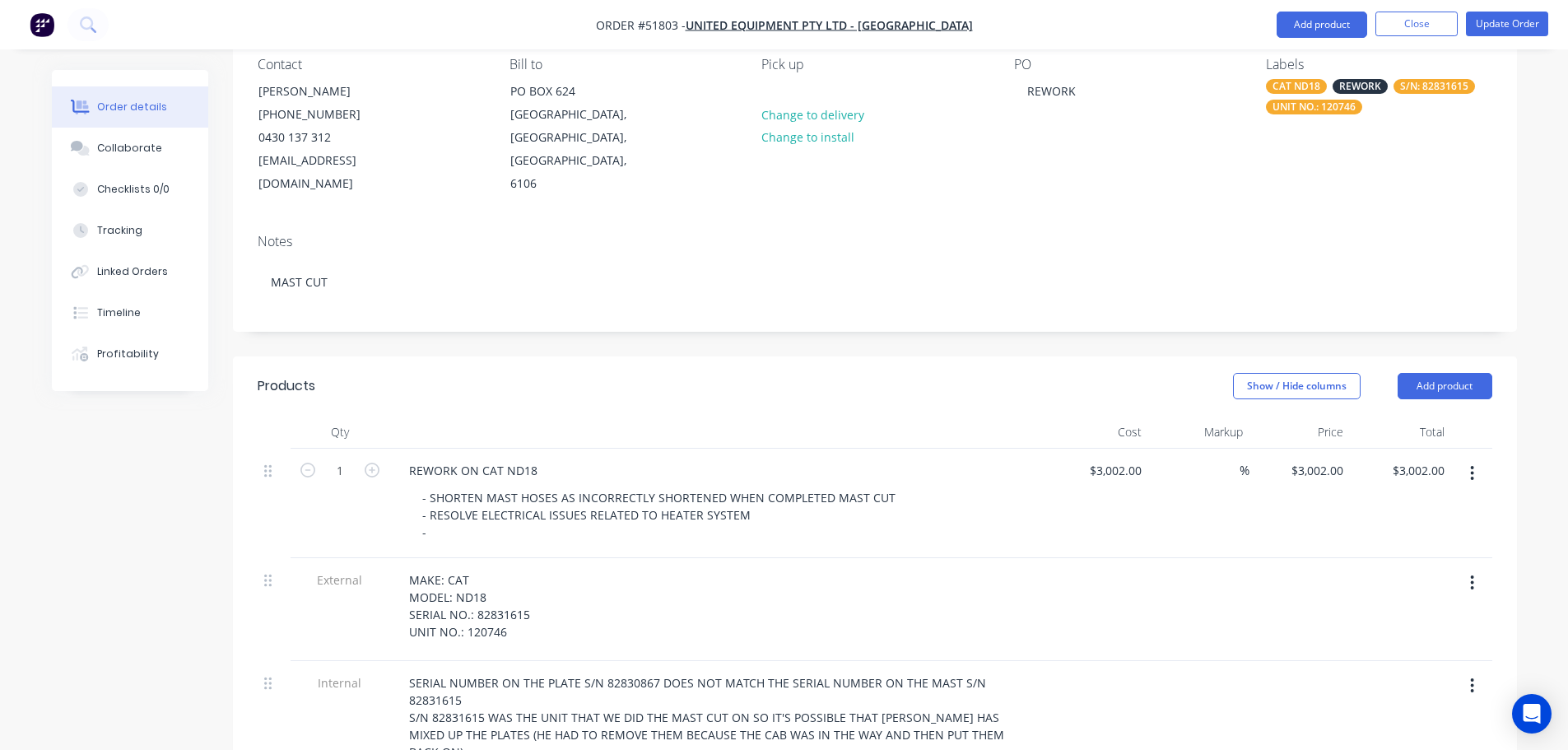
scroll to position [133, 0]
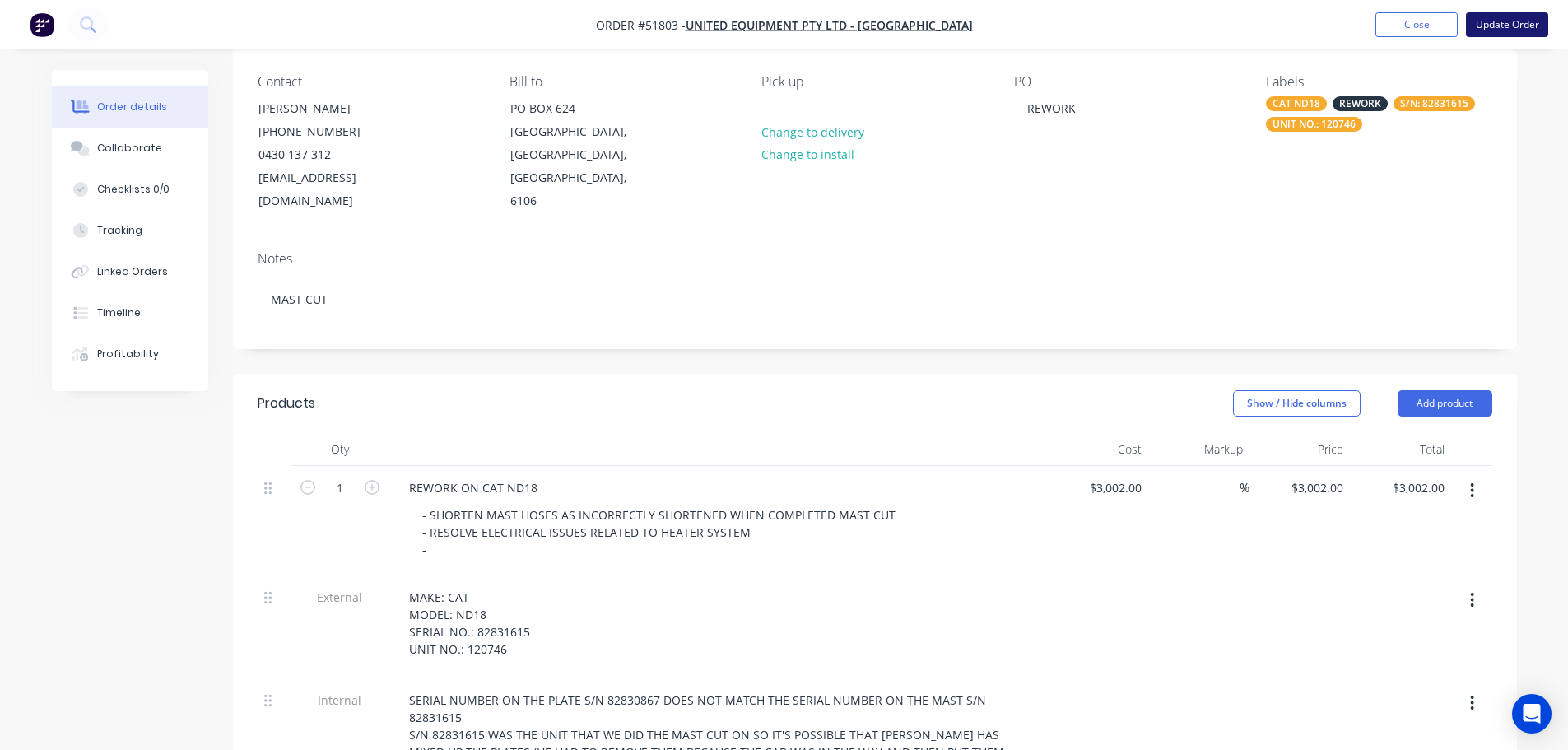
click at [1530, 21] on button "Update Order" at bounding box center [1507, 25] width 82 height 25
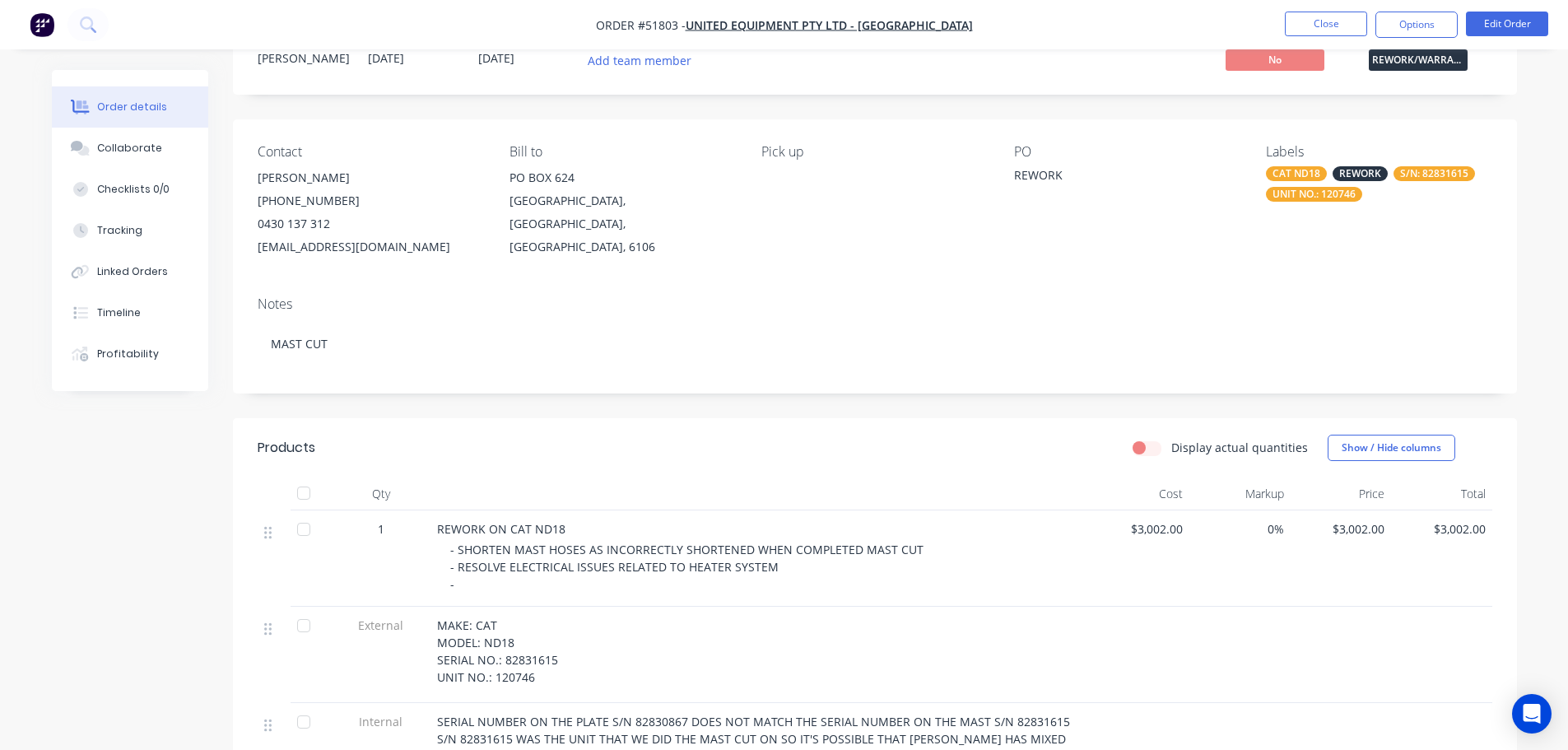
scroll to position [0, 0]
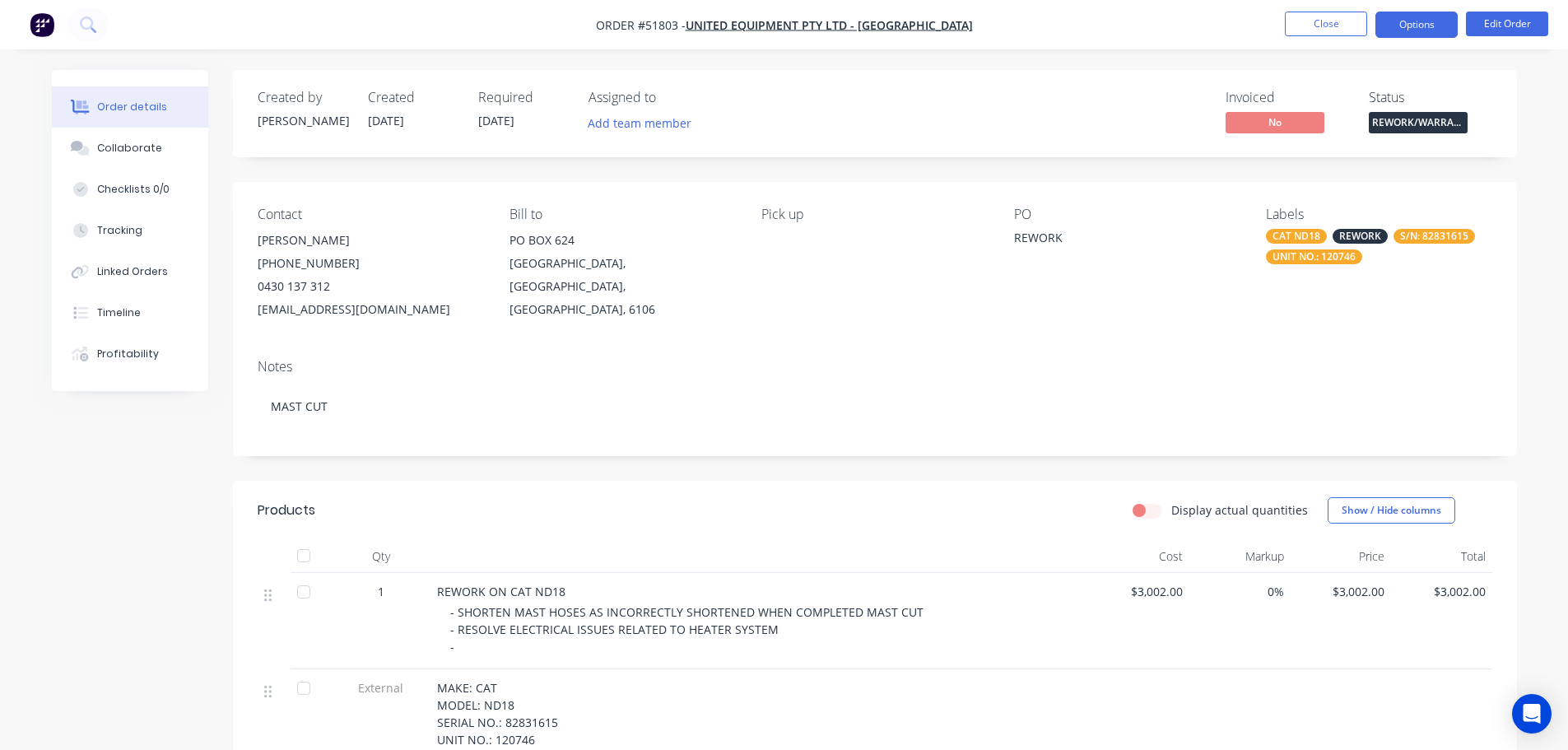
click at [1430, 25] on button "Options" at bounding box center [1416, 25] width 82 height 26
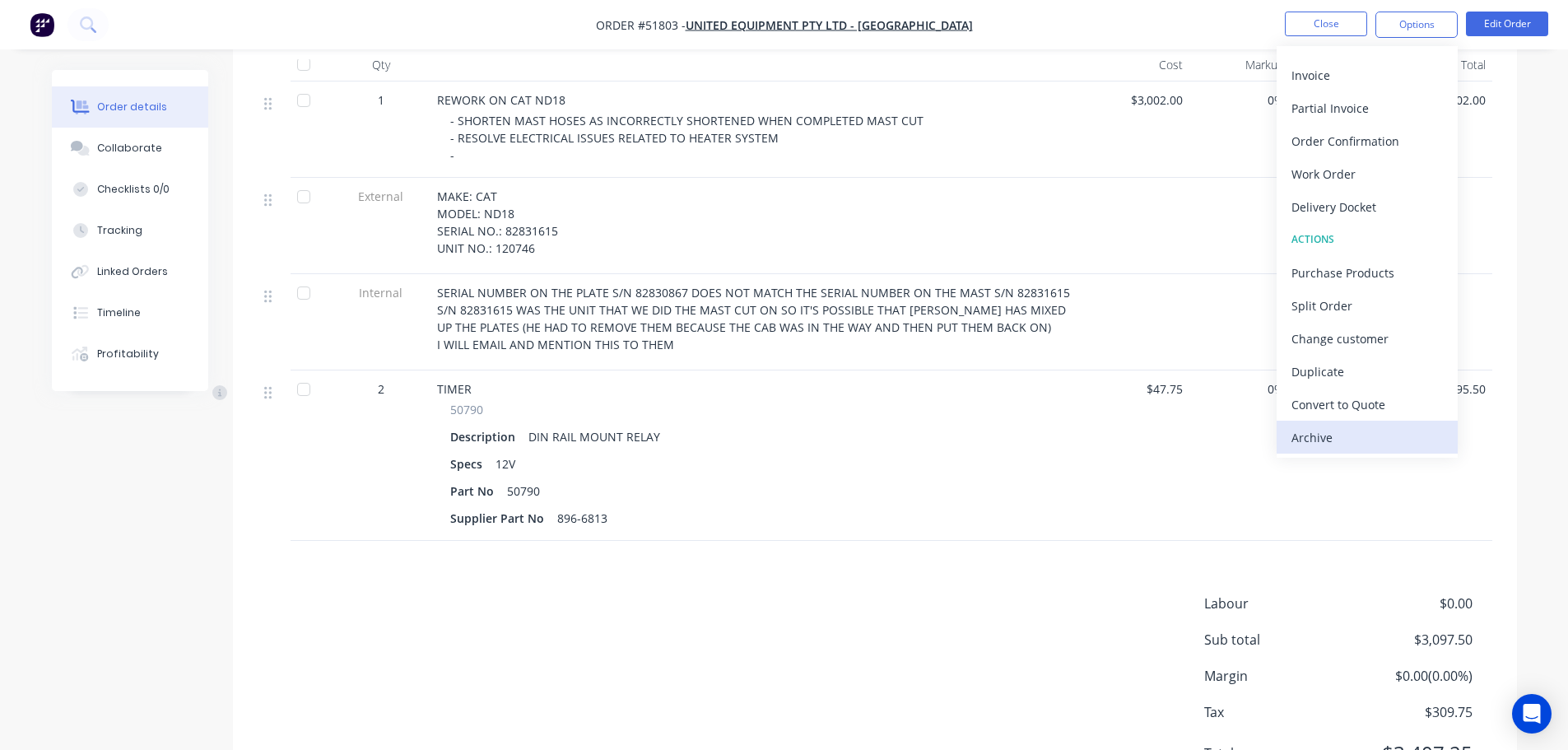
scroll to position [494, 0]
click at [1340, 442] on div "Archive" at bounding box center [1367, 437] width 151 height 24
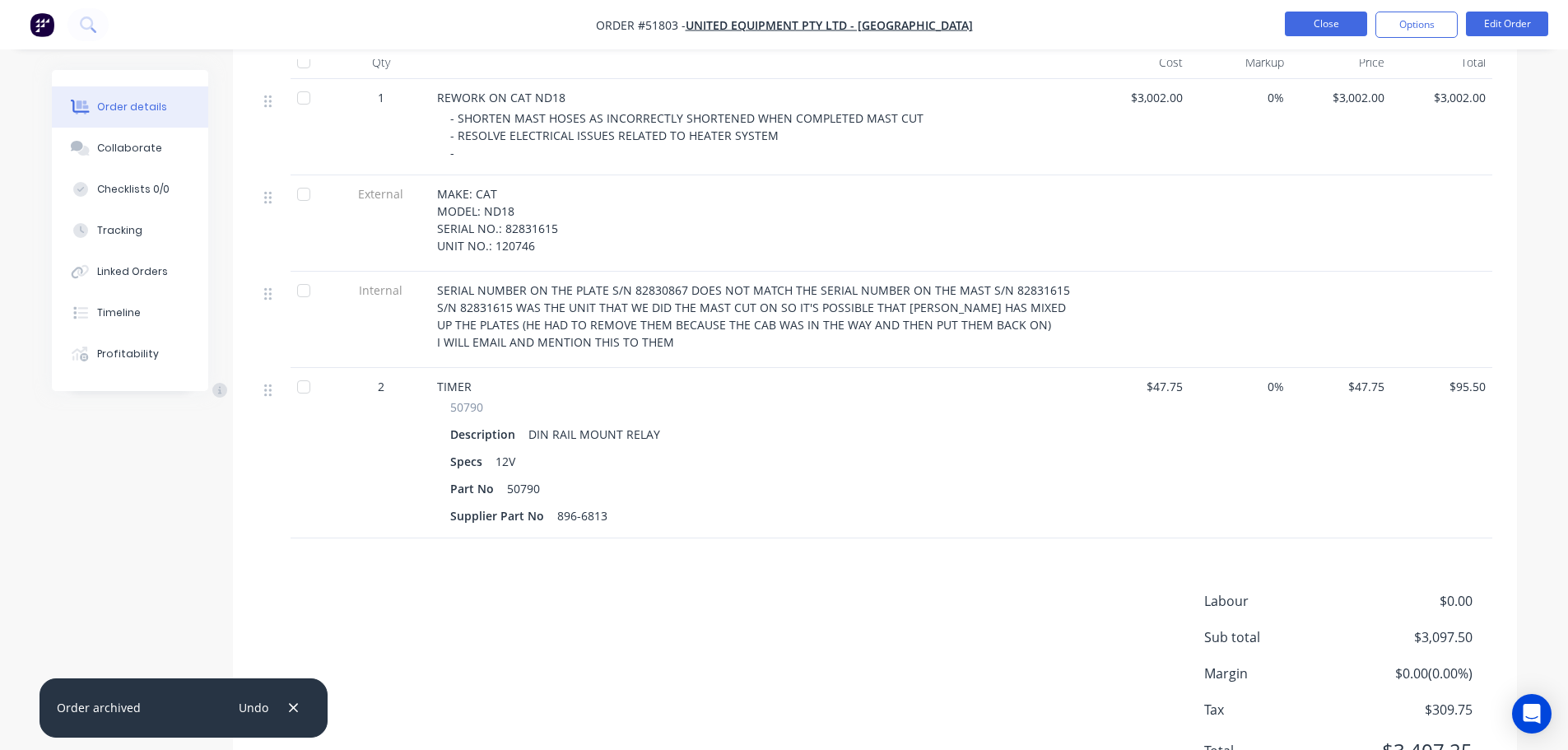
click at [1305, 19] on button "Close" at bounding box center [1325, 24] width 82 height 25
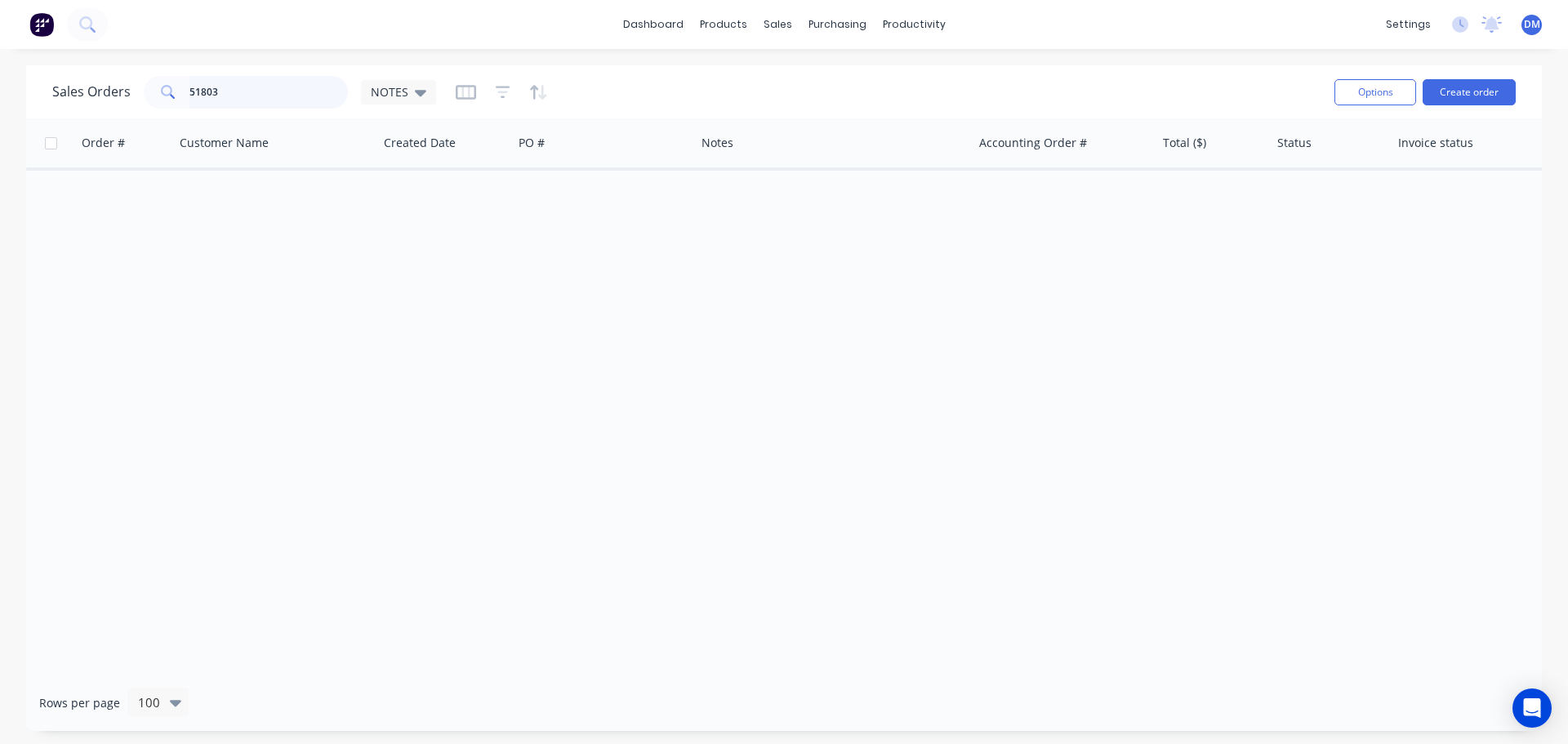
drag, startPoint x: 228, startPoint y: 94, endPoint x: 137, endPoint y: 103, distance: 91.4
click at [146, 101] on div "51803" at bounding box center [246, 92] width 204 height 33
type input "51814"
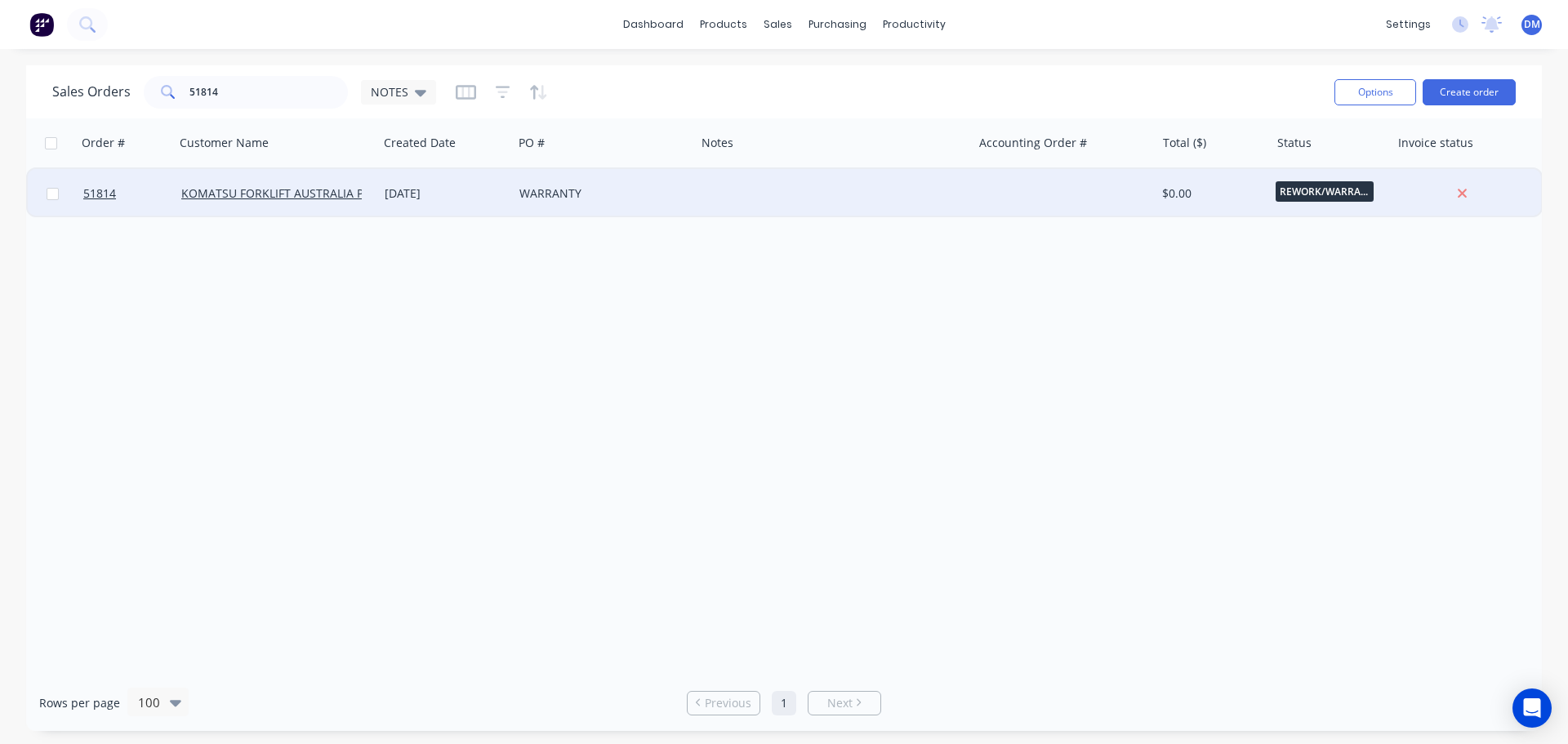
click at [577, 185] on div "WARRANTY" at bounding box center [600, 193] width 161 height 16
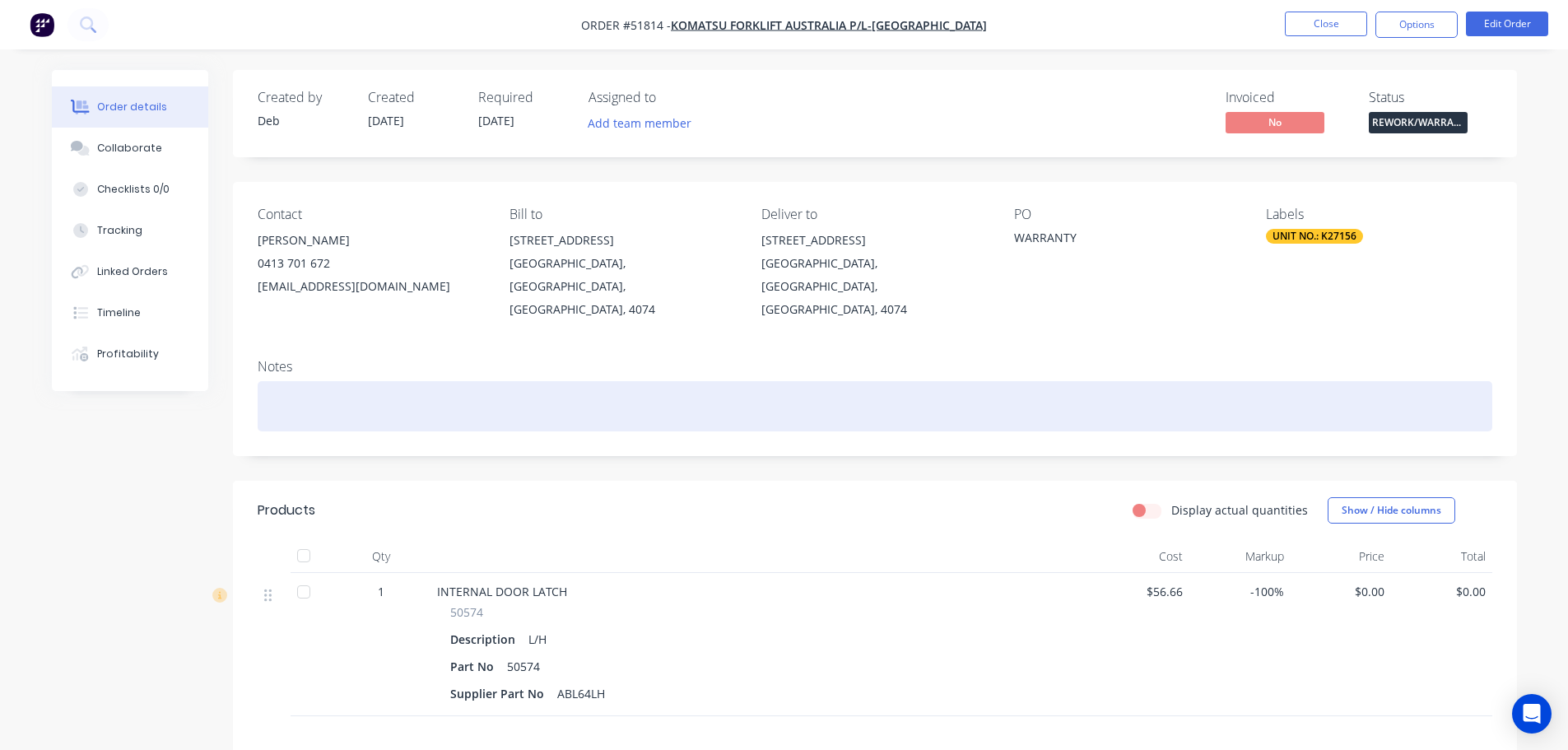
click at [330, 381] on div at bounding box center [874, 406] width 1234 height 50
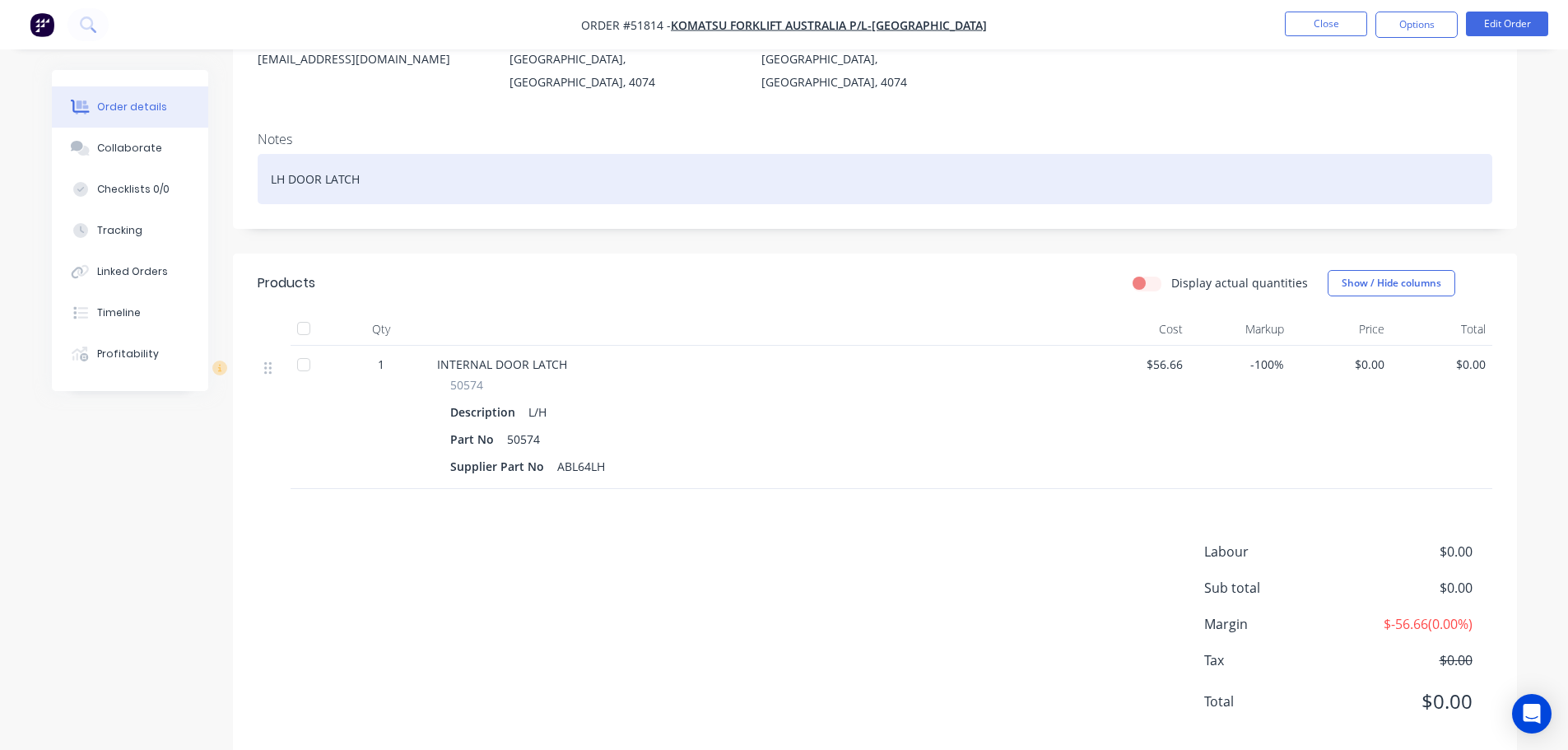
scroll to position [236, 0]
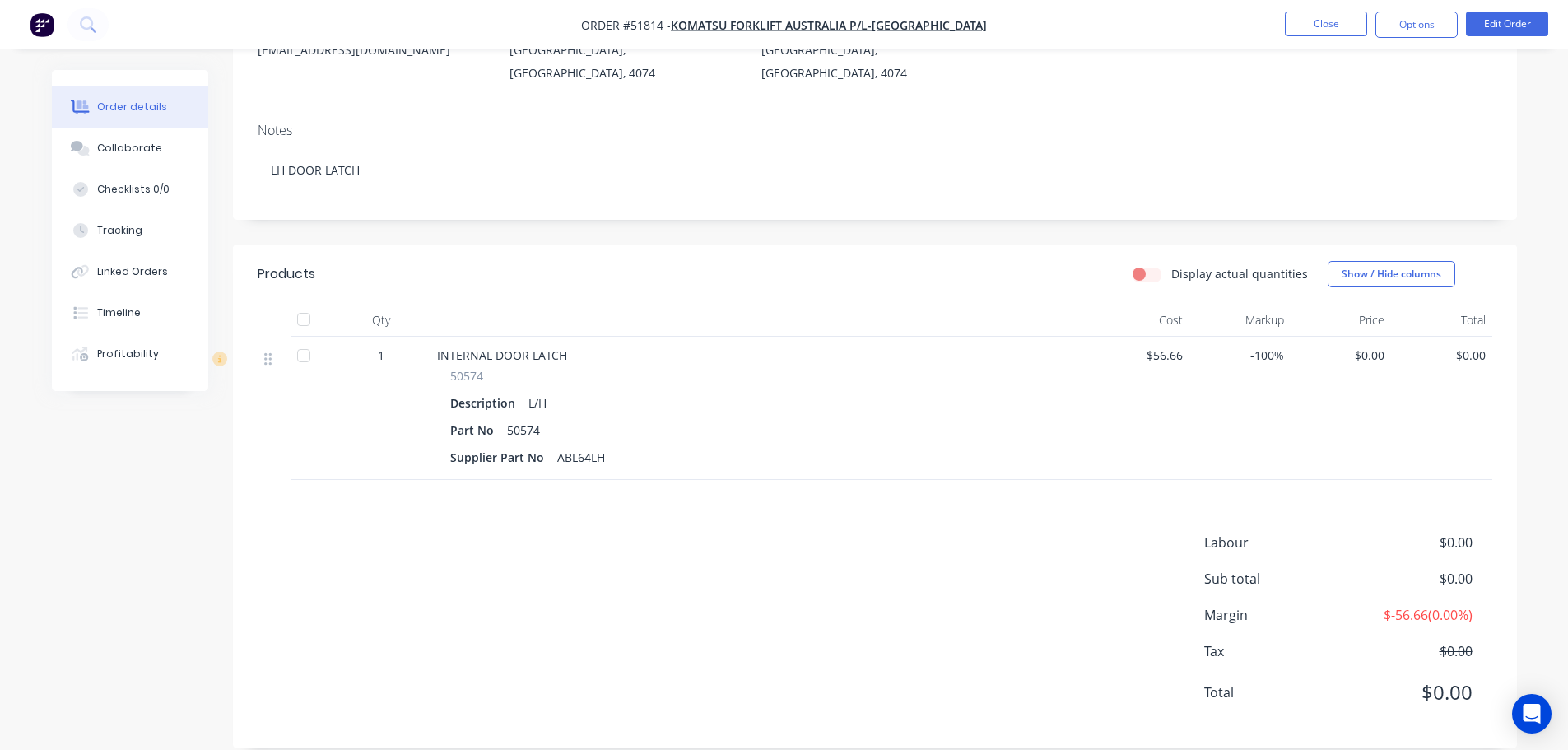
click at [1362, 347] on span "$0.00" at bounding box center [1341, 355] width 88 height 17
drag, startPoint x: 1357, startPoint y: 332, endPoint x: 1402, endPoint y: 332, distance: 45.0
click at [1402, 337] on div "1 INTERNAL DOOR LATCH 50574 Description L/H Part No 50574 Supplier Part No ABL6…" at bounding box center [874, 409] width 1234 height 144
click at [1499, 25] on button "Edit Order" at bounding box center [1507, 24] width 82 height 25
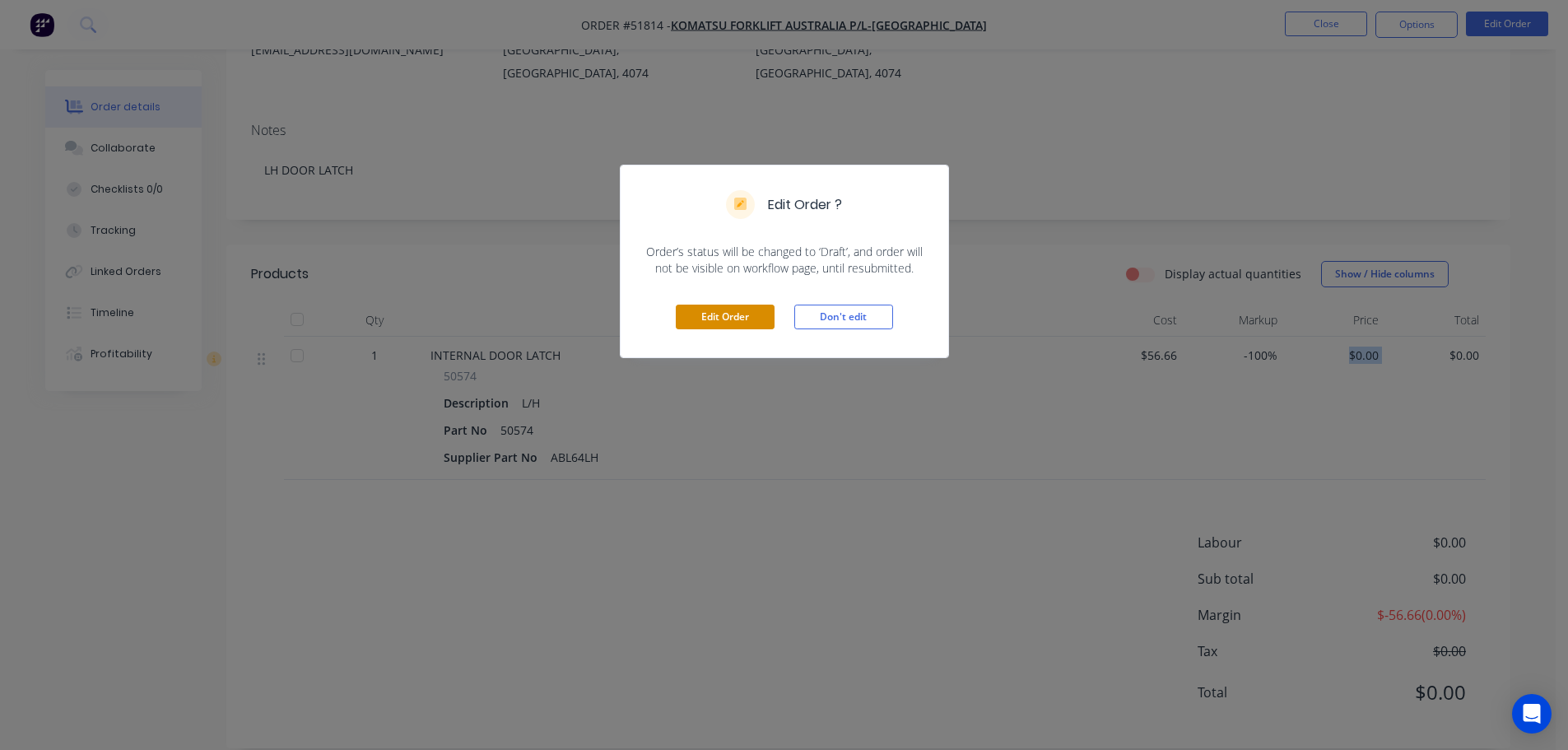
click at [739, 325] on button "Edit Order" at bounding box center [725, 317] width 98 height 25
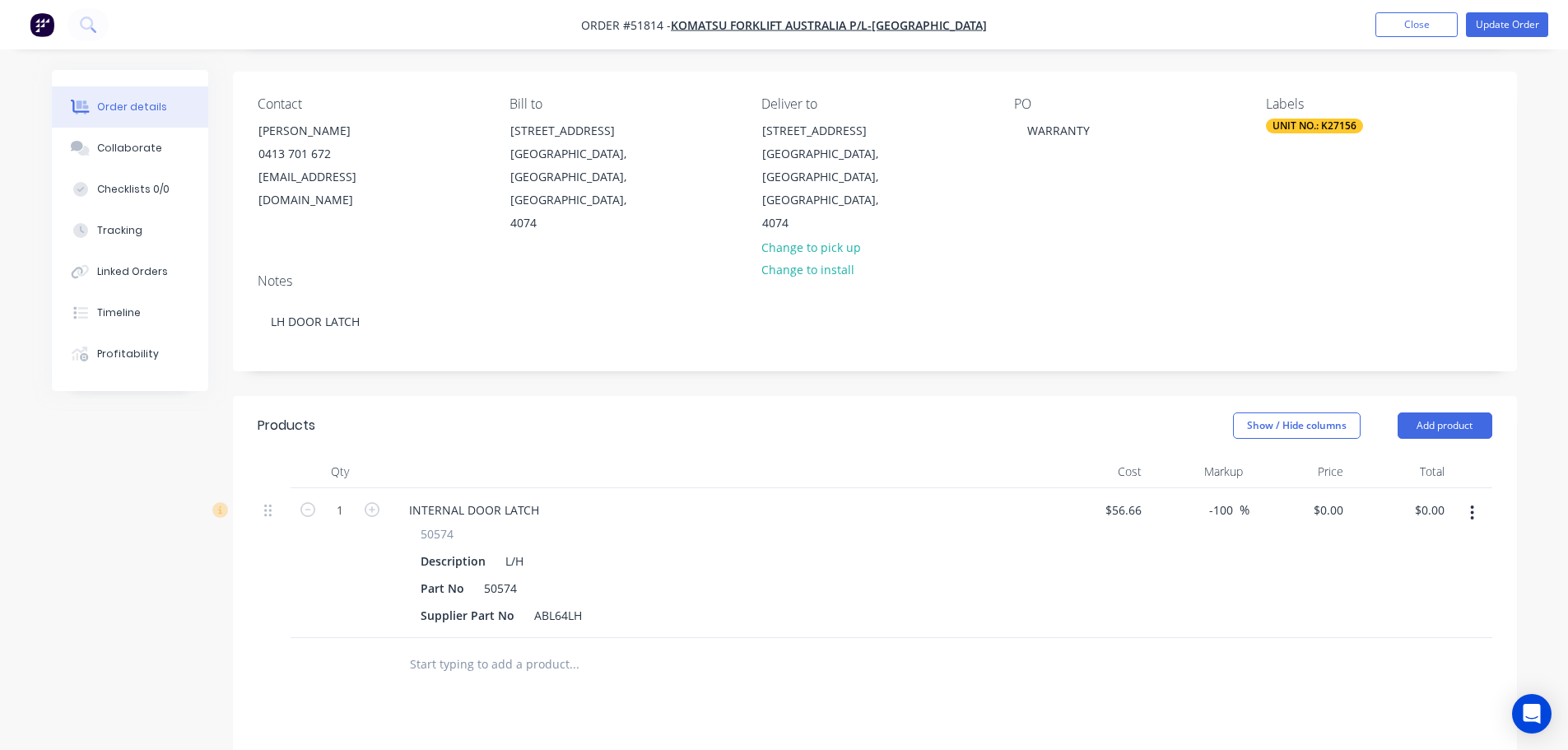
scroll to position [330, 0]
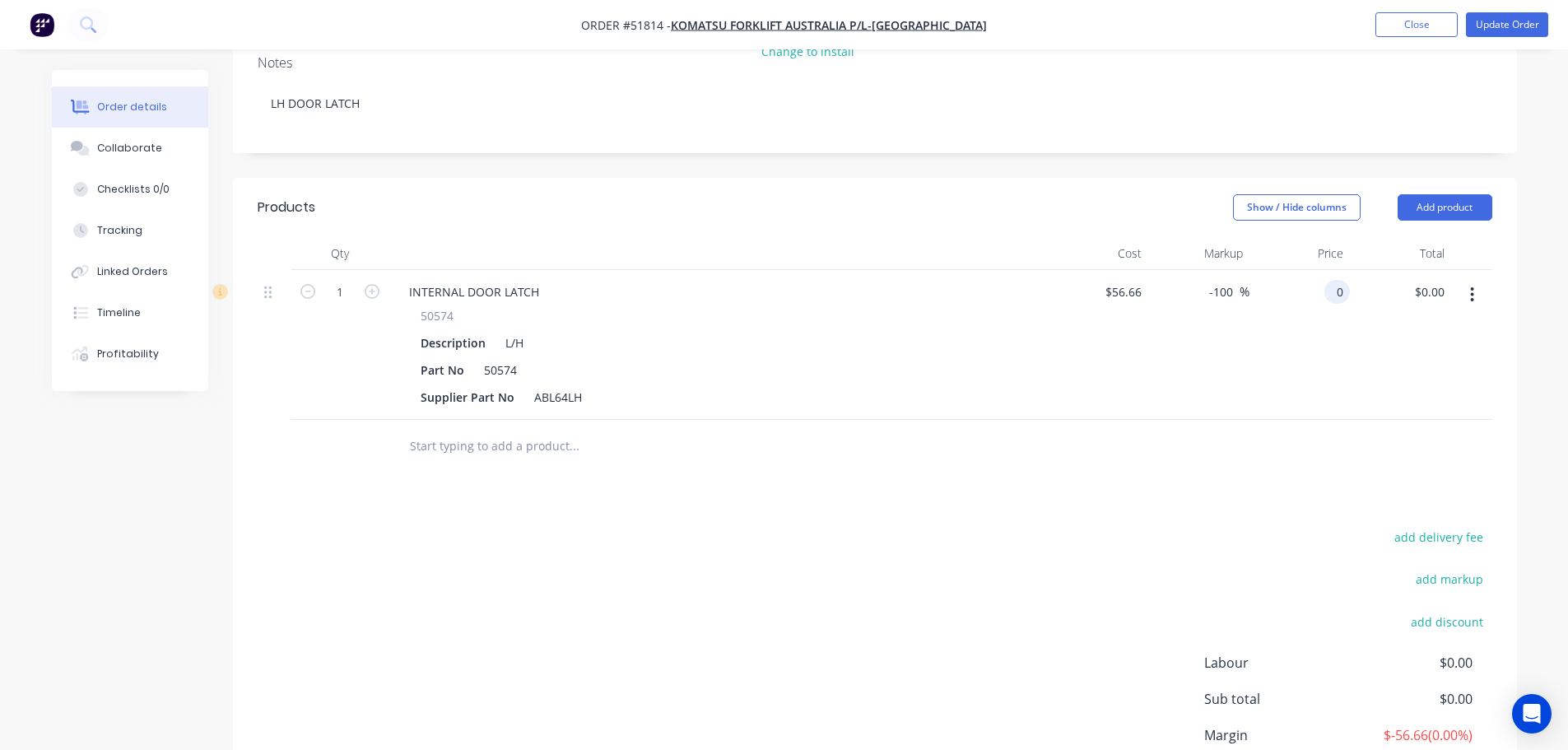
drag, startPoint x: 1319, startPoint y: 268, endPoint x: 1390, endPoint y: 236, distance: 77.9
click at [1401, 270] on div "1 INTERNAL DOOR LATCH 50574 Description L/H Part No 50574 Supplier Part No ABL6…" at bounding box center [874, 345] width 1234 height 149
type input "56.66"
type input "$56.66"
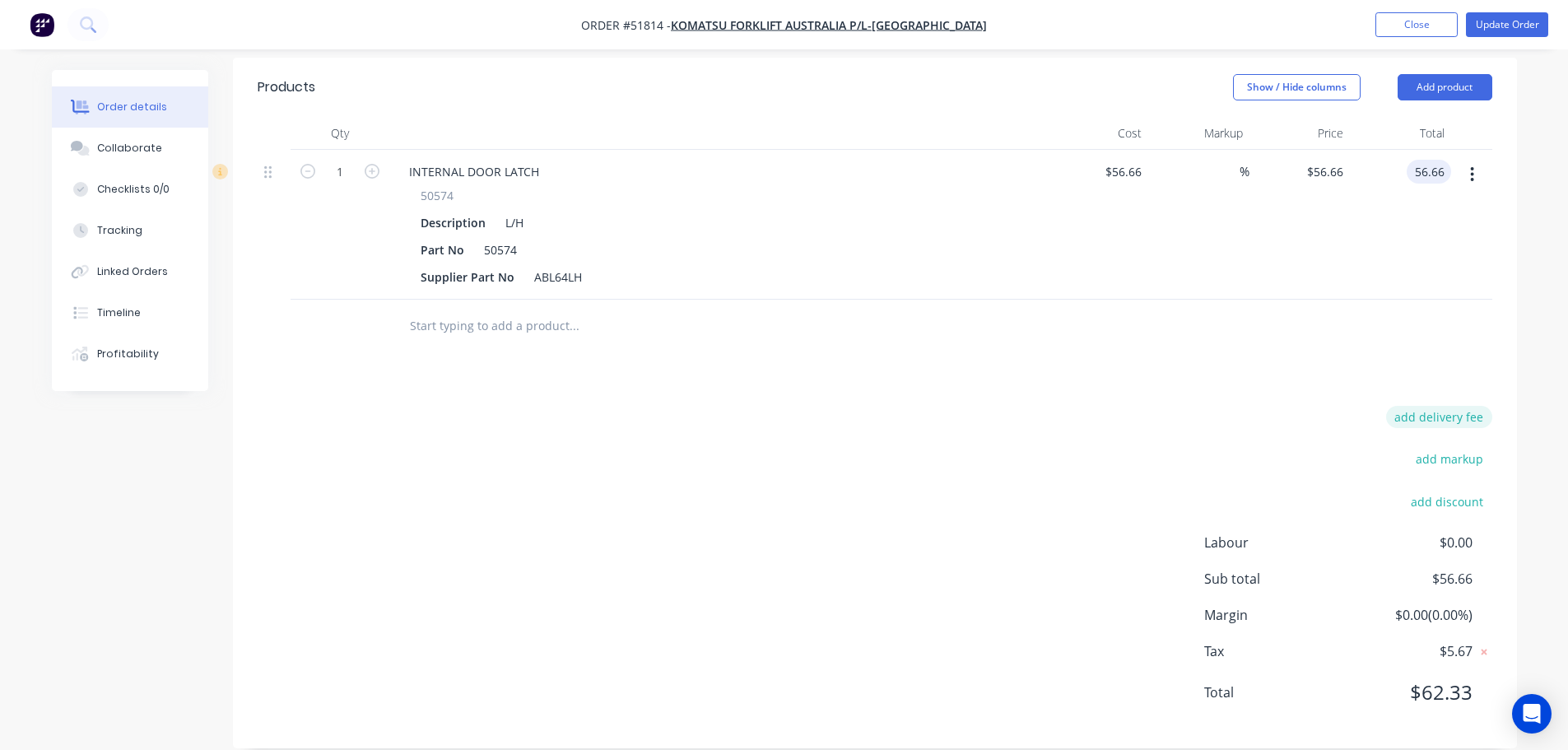
type input "$56.66"
click at [1425, 406] on button "add delivery fee" at bounding box center [1439, 417] width 106 height 22
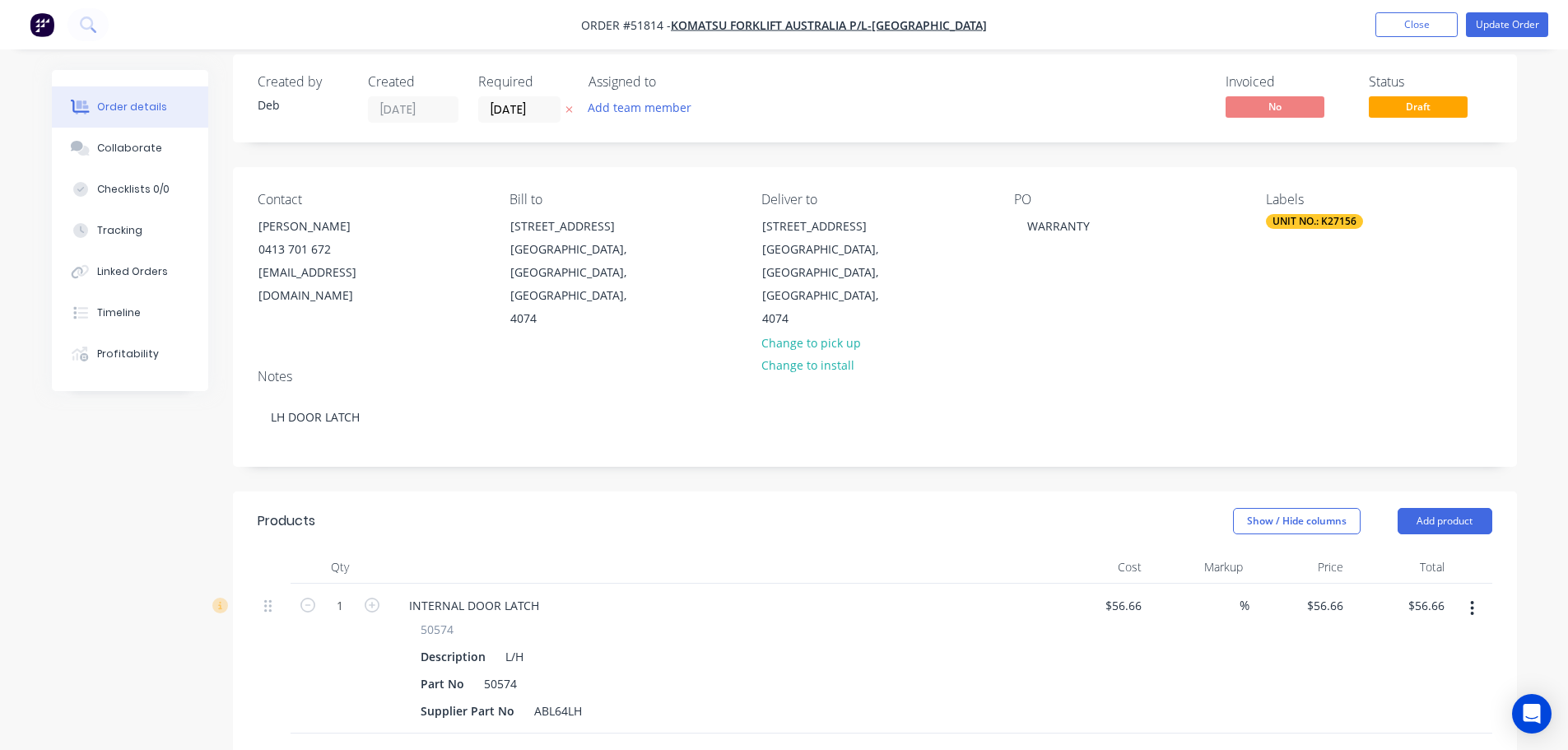
scroll to position [0, 0]
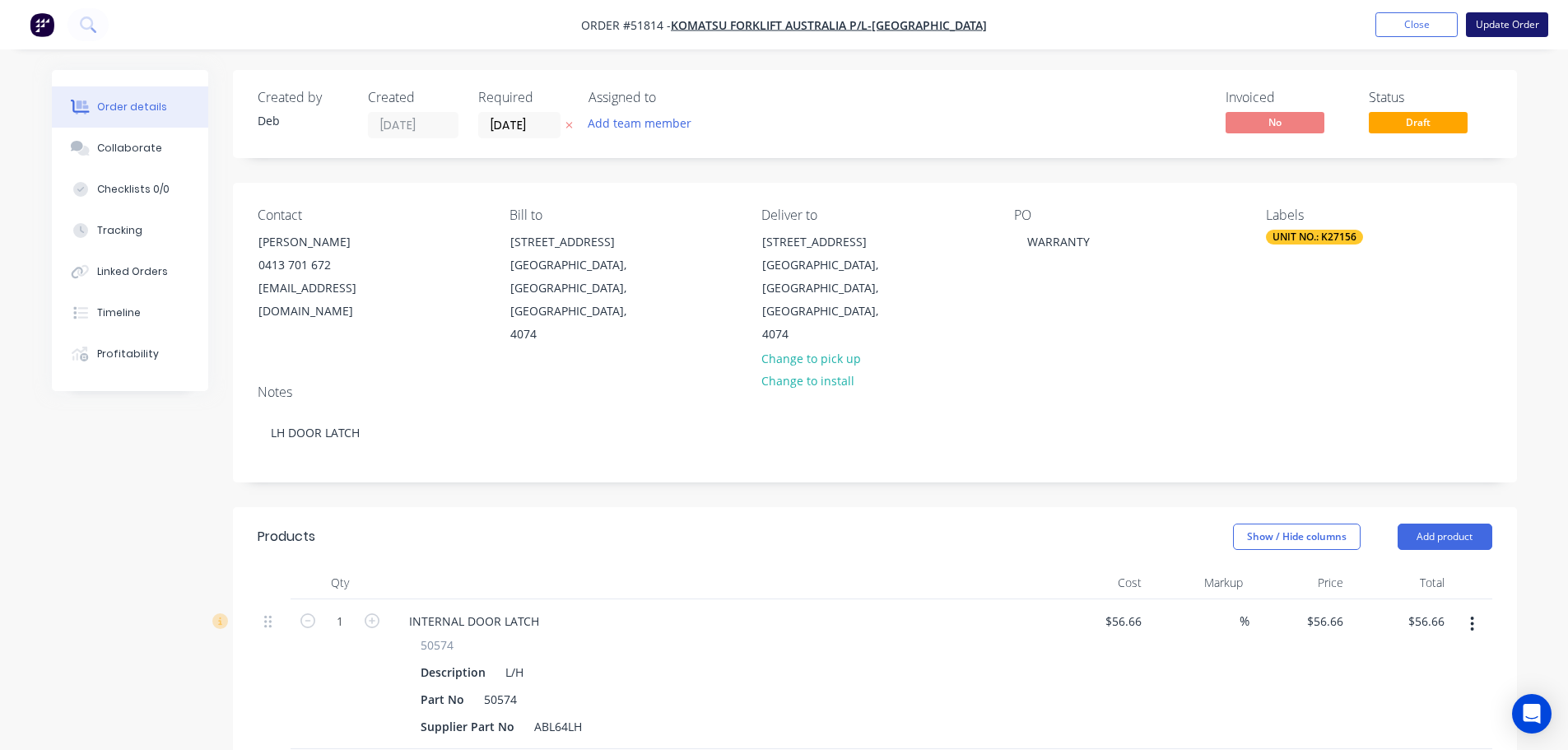
click at [1482, 18] on button "Update Order" at bounding box center [1507, 25] width 82 height 25
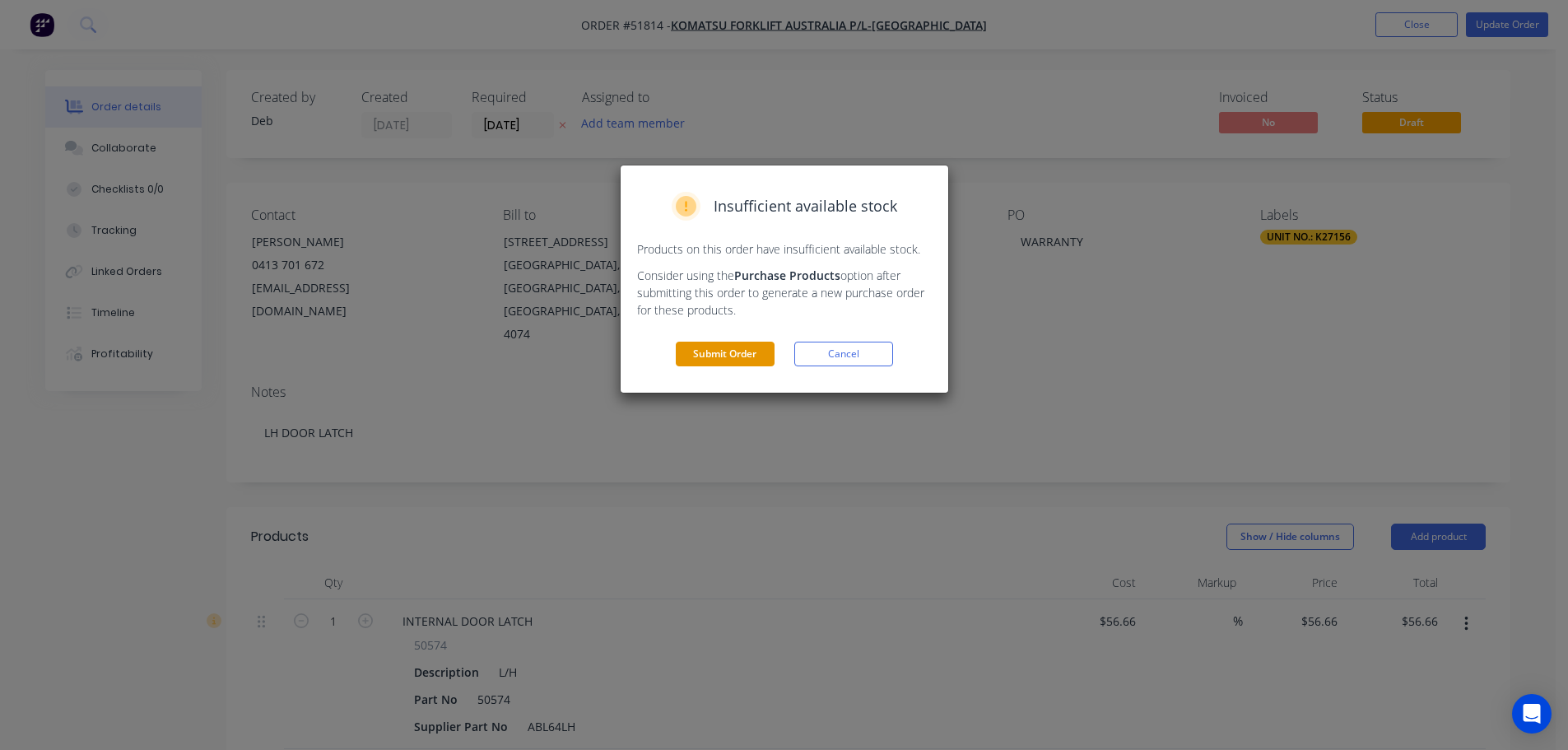
click at [742, 349] on button "Submit Order" at bounding box center [725, 353] width 98 height 25
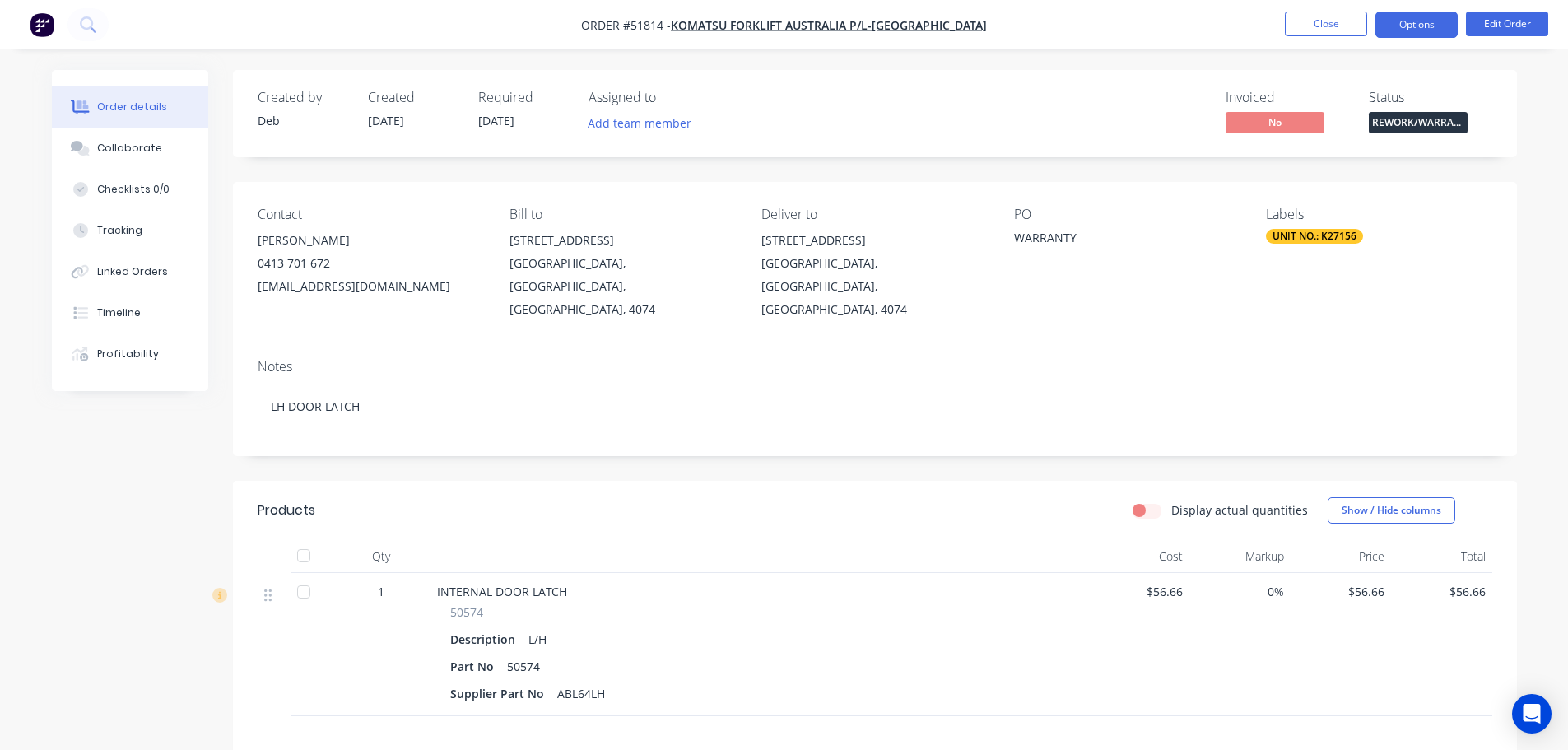
click at [1410, 25] on button "Options" at bounding box center [1416, 25] width 82 height 26
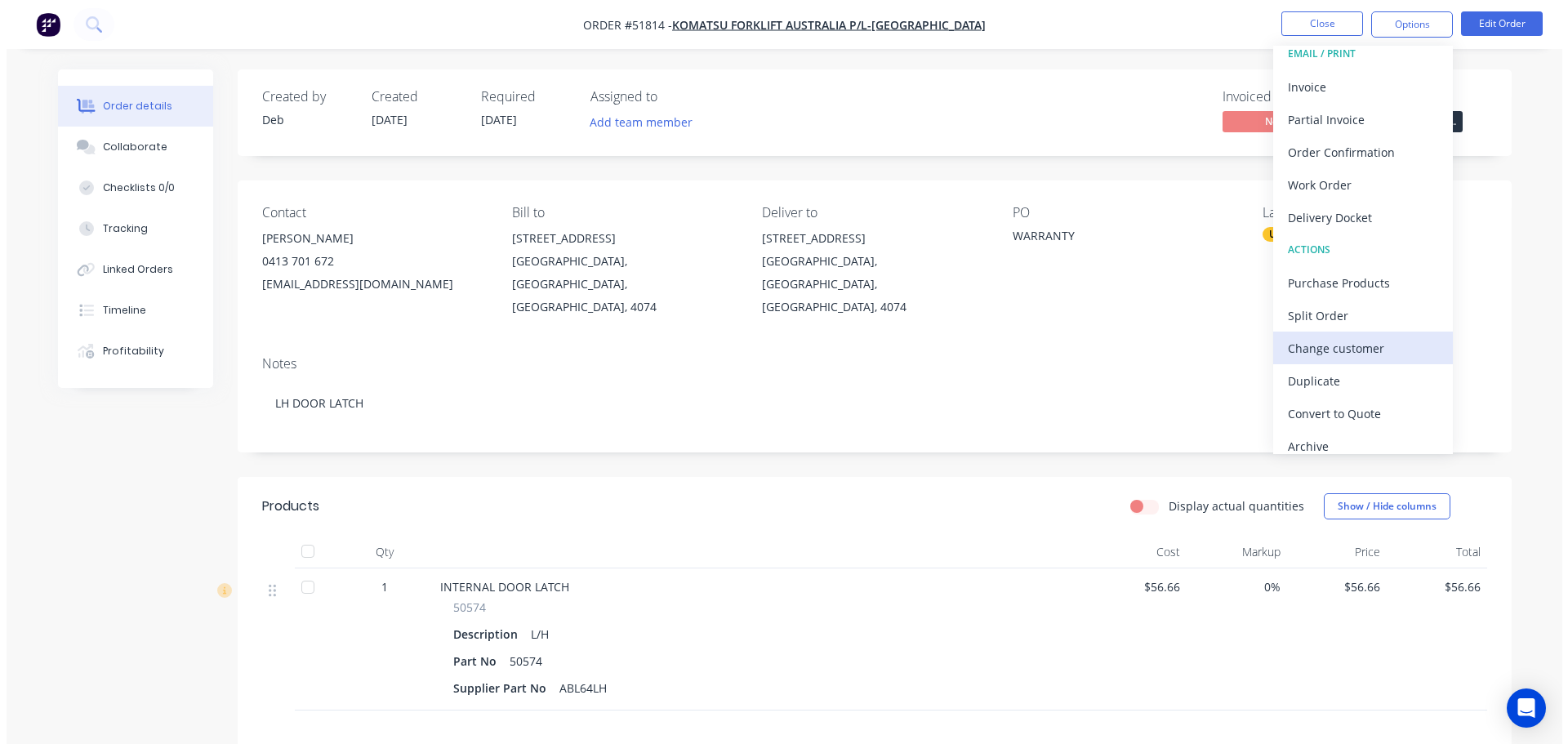
scroll to position [24, 0]
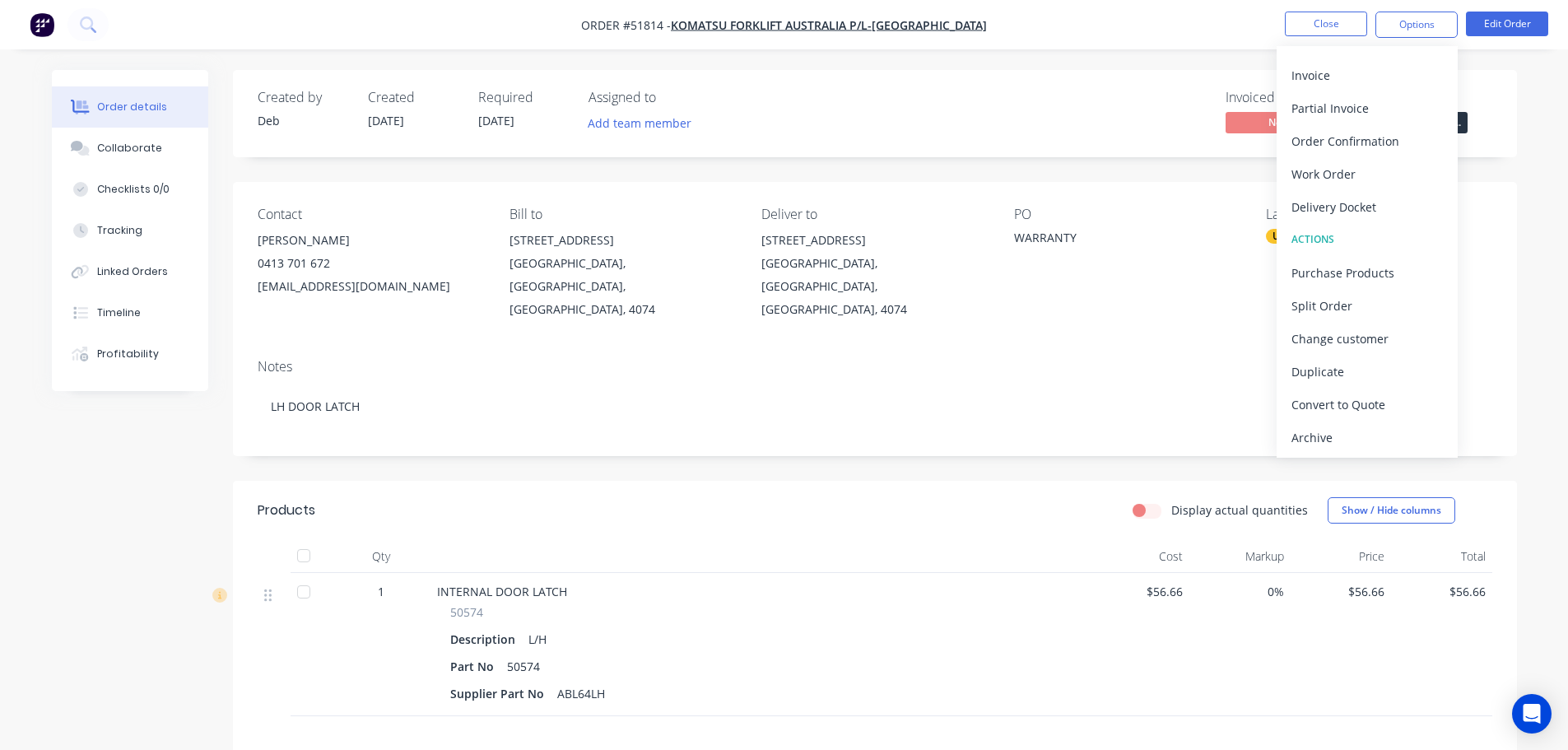
click at [1336, 439] on div "Archive" at bounding box center [1367, 437] width 151 height 24
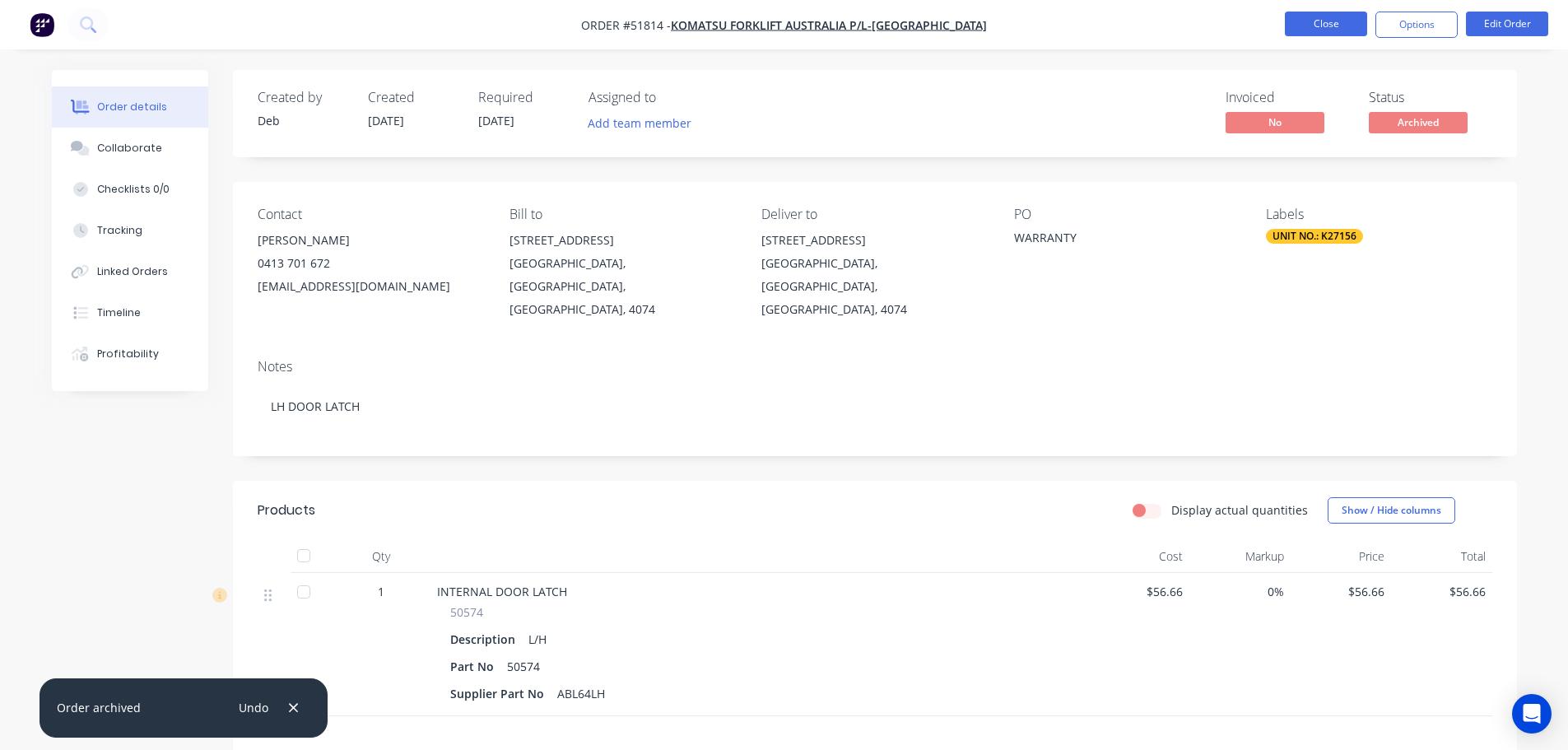
click at [1352, 25] on button "Close" at bounding box center [1325, 24] width 82 height 25
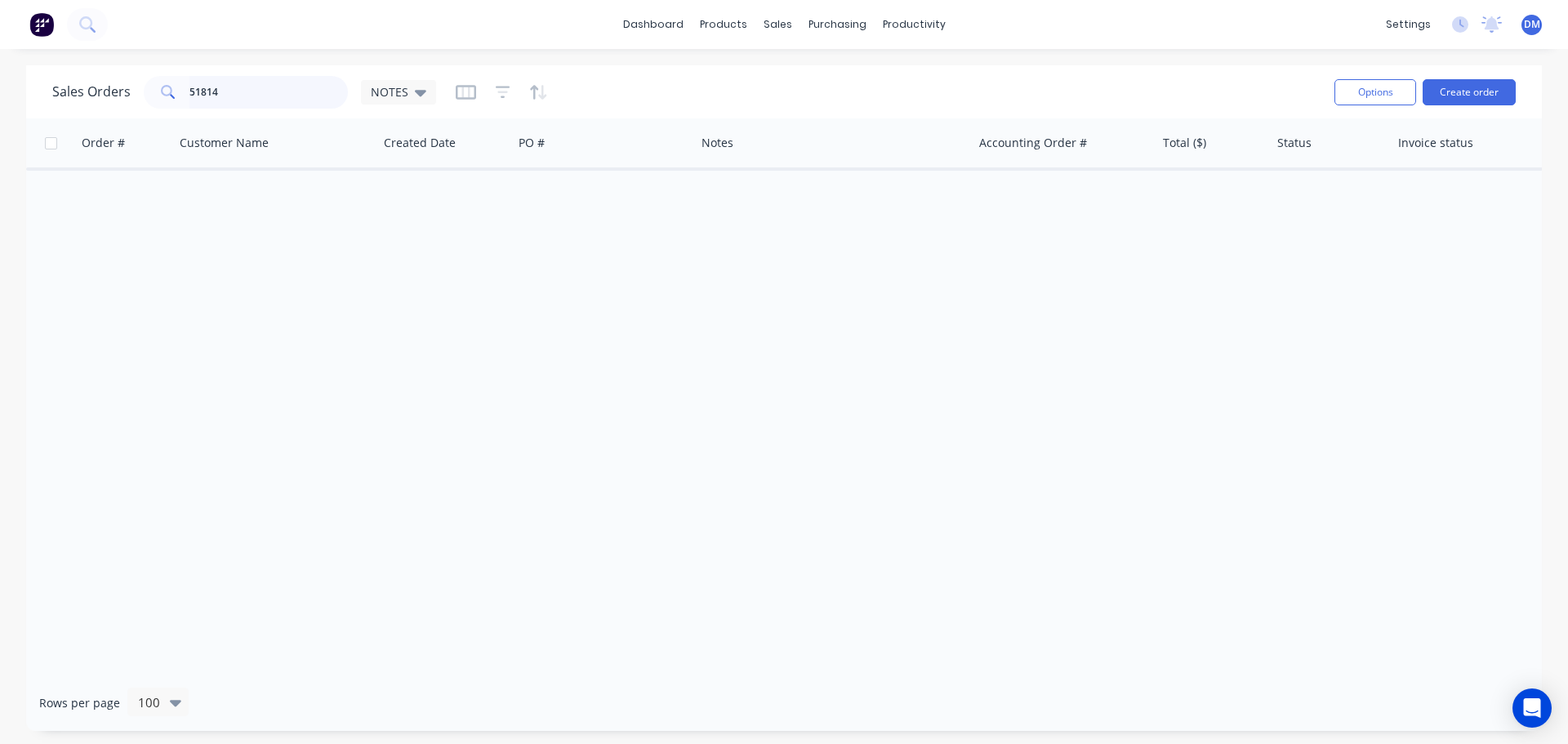
drag, startPoint x: 167, startPoint y: 90, endPoint x: 74, endPoint y: 94, distance: 93.1
click at [79, 94] on div "Sales Orders 51814 NOTES" at bounding box center [244, 92] width 384 height 33
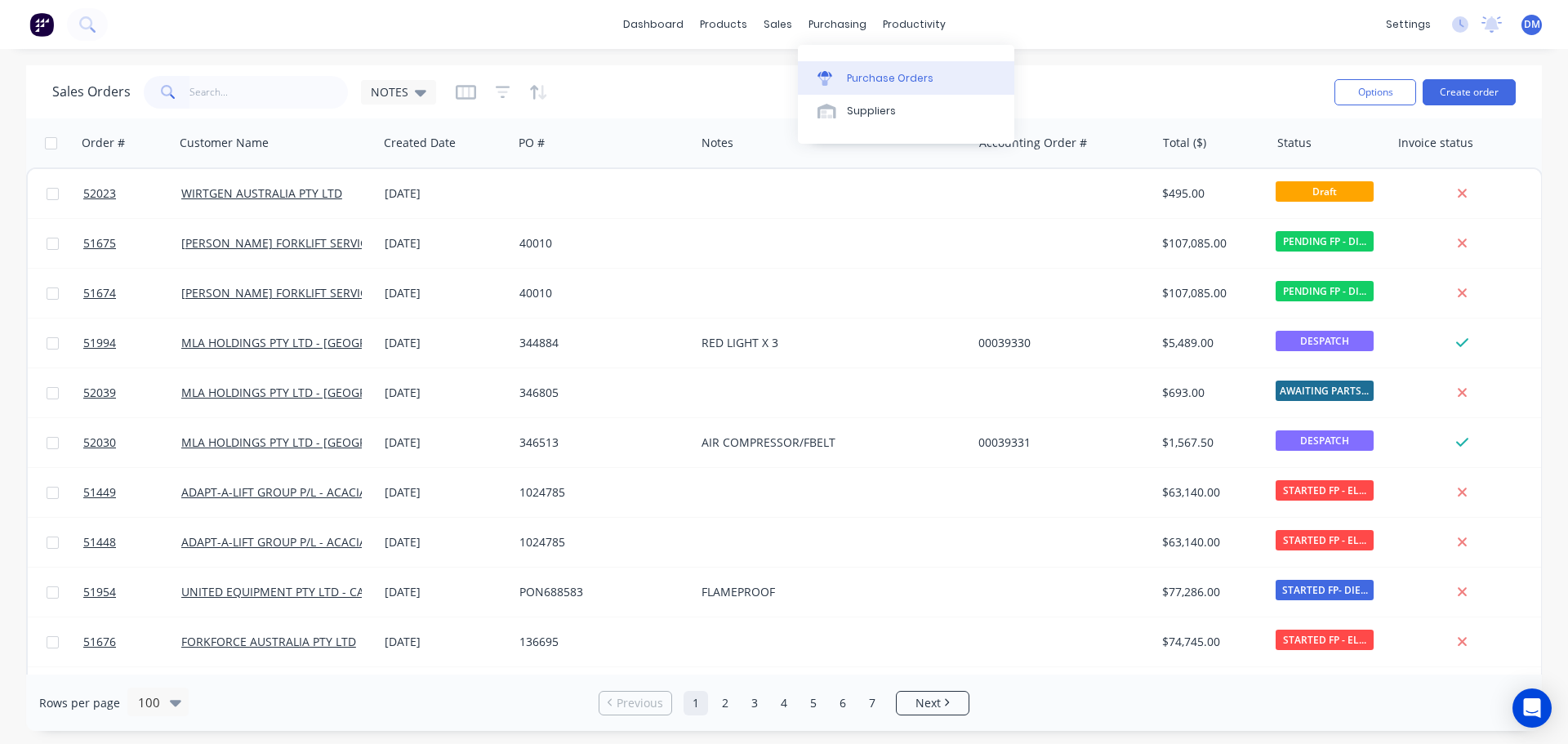
click at [875, 66] on link "Purchase Orders" at bounding box center [906, 78] width 217 height 33
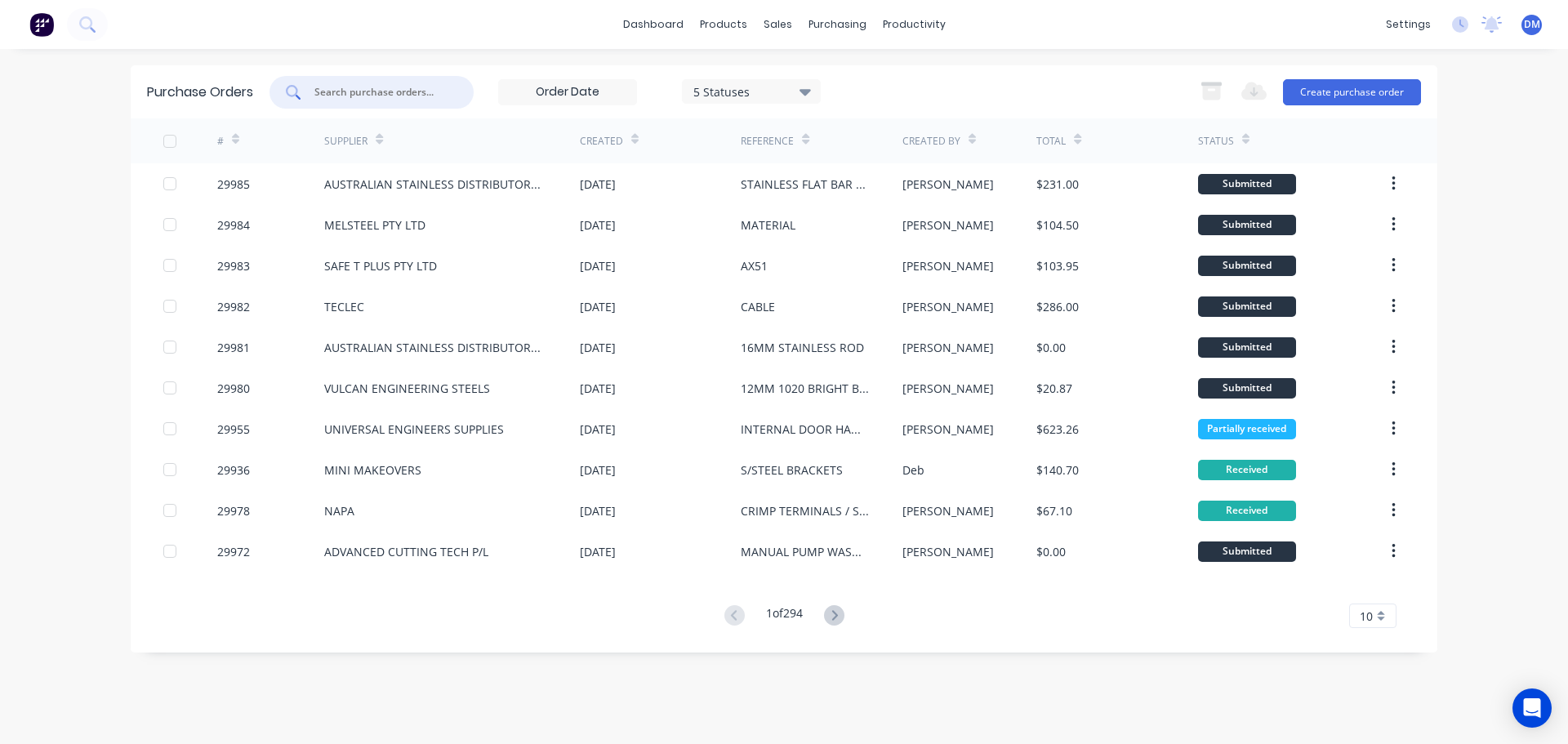
click at [358, 84] on input "text" at bounding box center [380, 92] width 136 height 16
type input "29937"
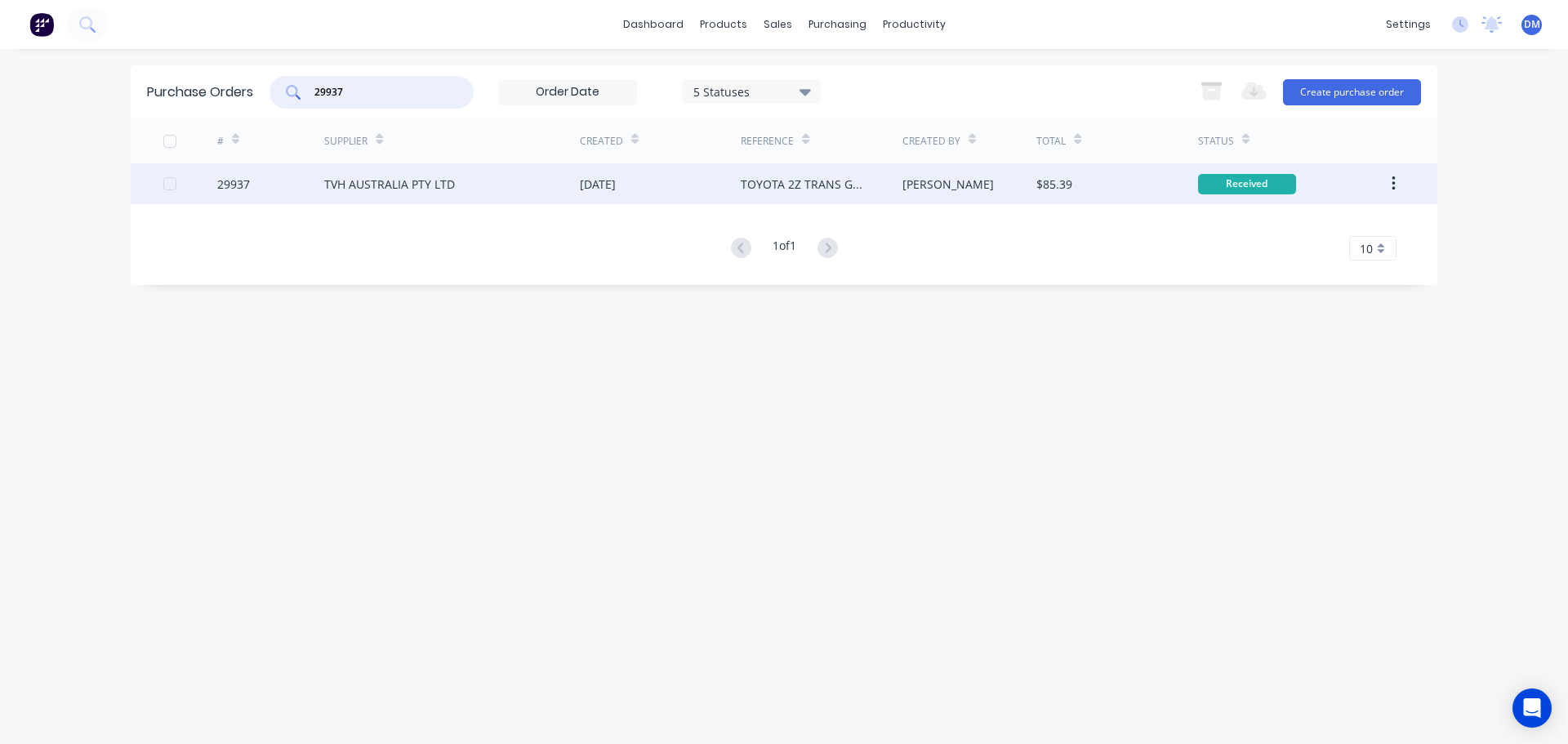
click at [950, 187] on div "[PERSON_NAME]" at bounding box center [970, 184] width 135 height 40
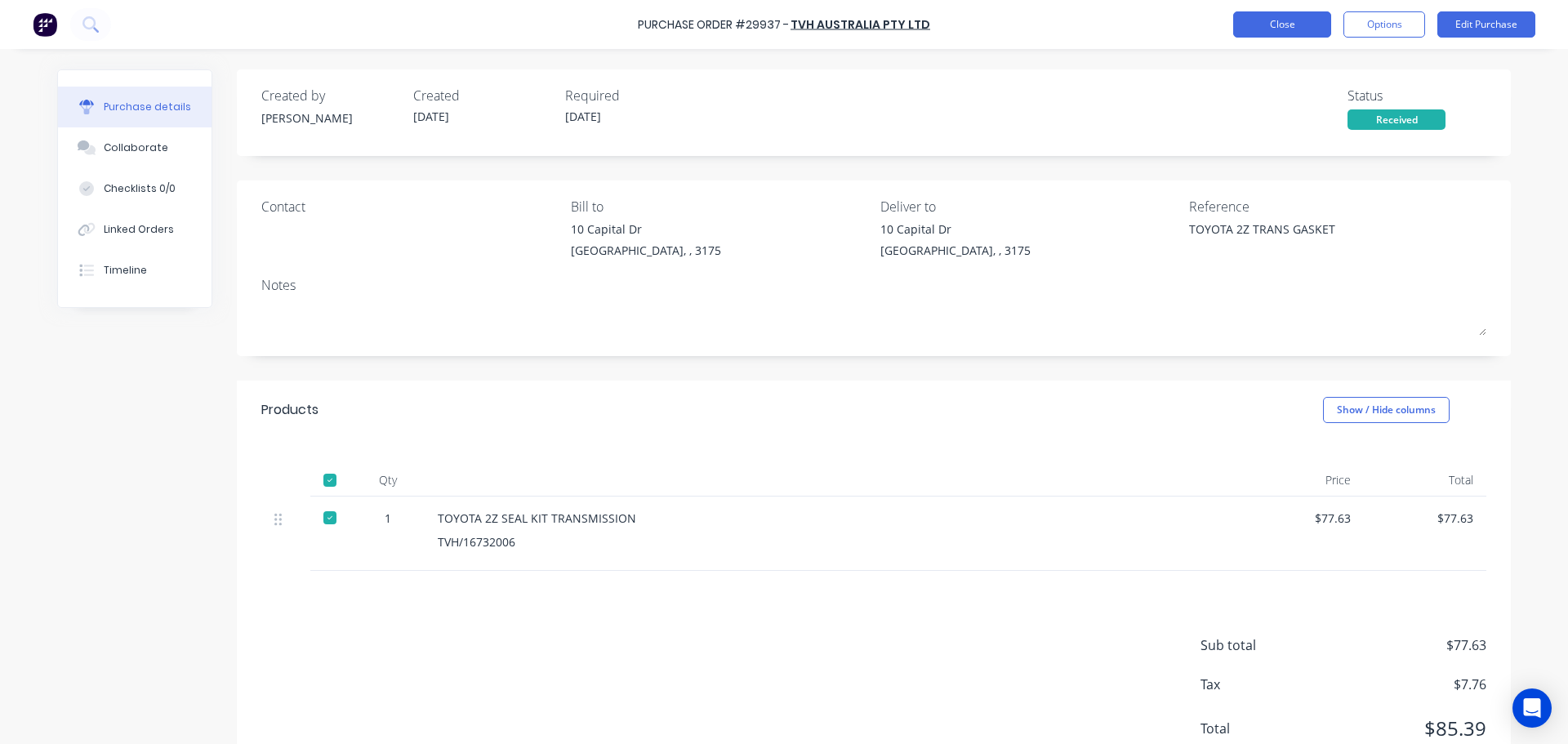
click at [1303, 24] on button "Close" at bounding box center [1282, 24] width 98 height 26
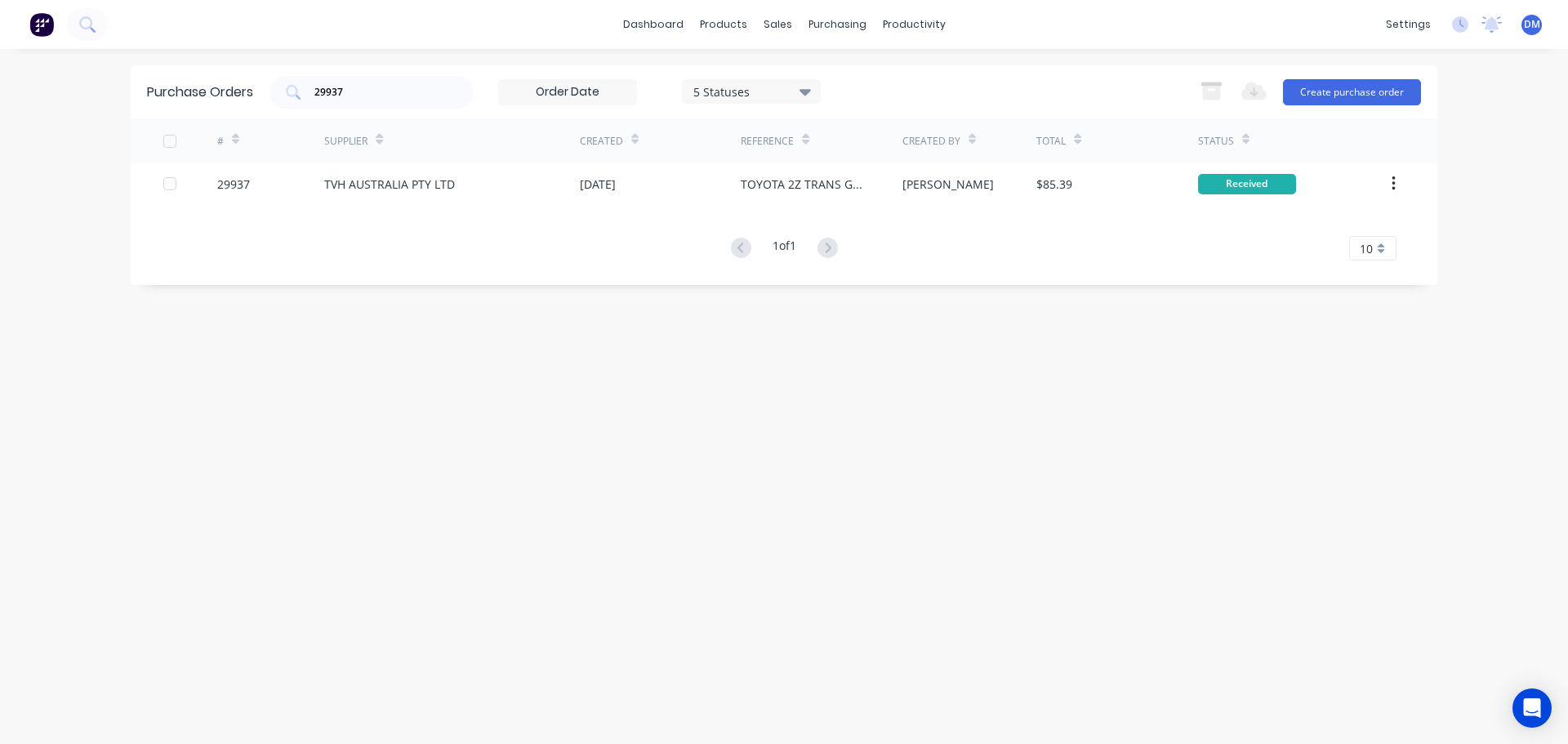
drag, startPoint x: 374, startPoint y: 91, endPoint x: 225, endPoint y: 82, distance: 149.3
click at [243, 85] on div "Purchase Orders 29937 5 Statuses 5 Statuses Export to Excel (XLSX) Create purch…" at bounding box center [784, 92] width 1307 height 53
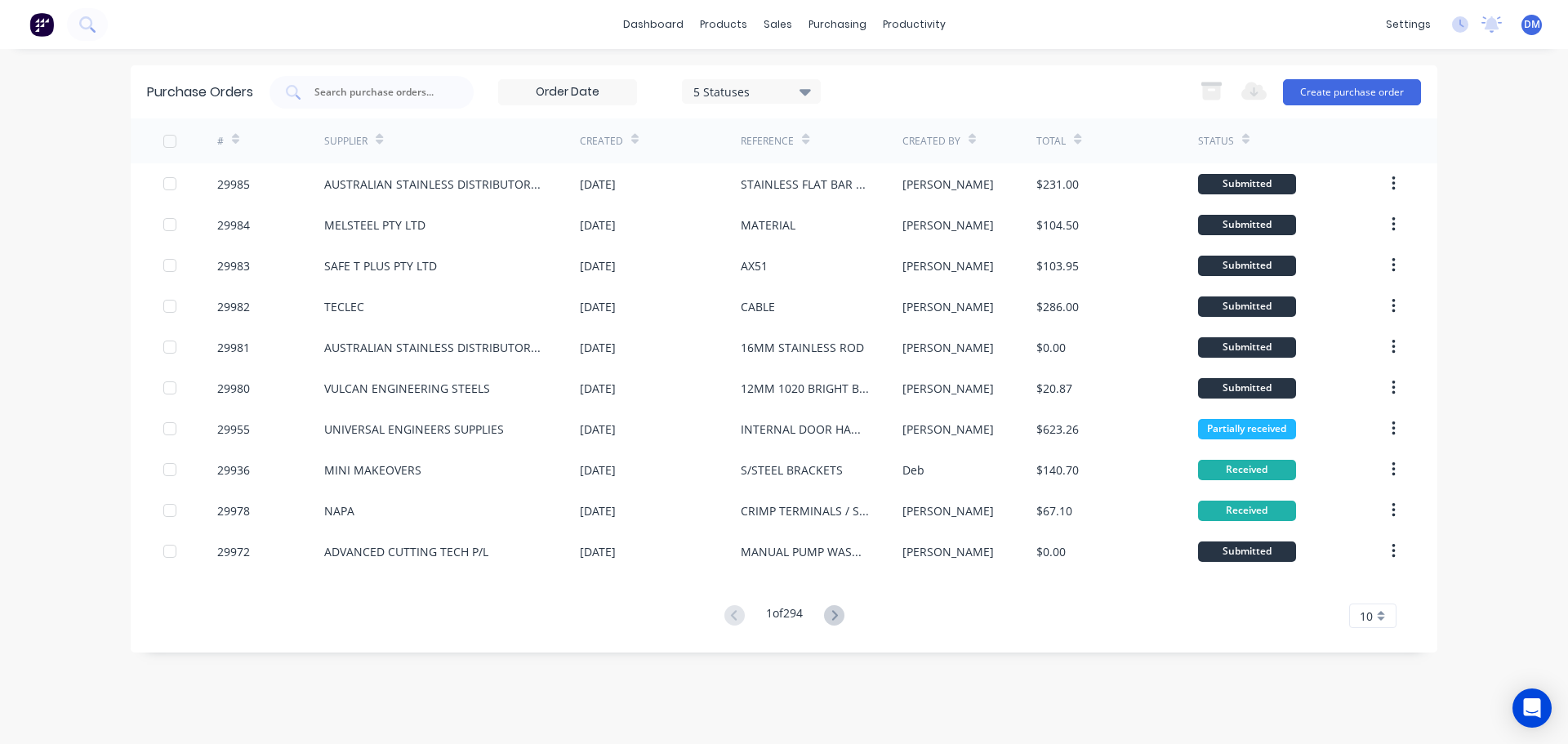
click at [42, 24] on img at bounding box center [41, 24] width 24 height 24
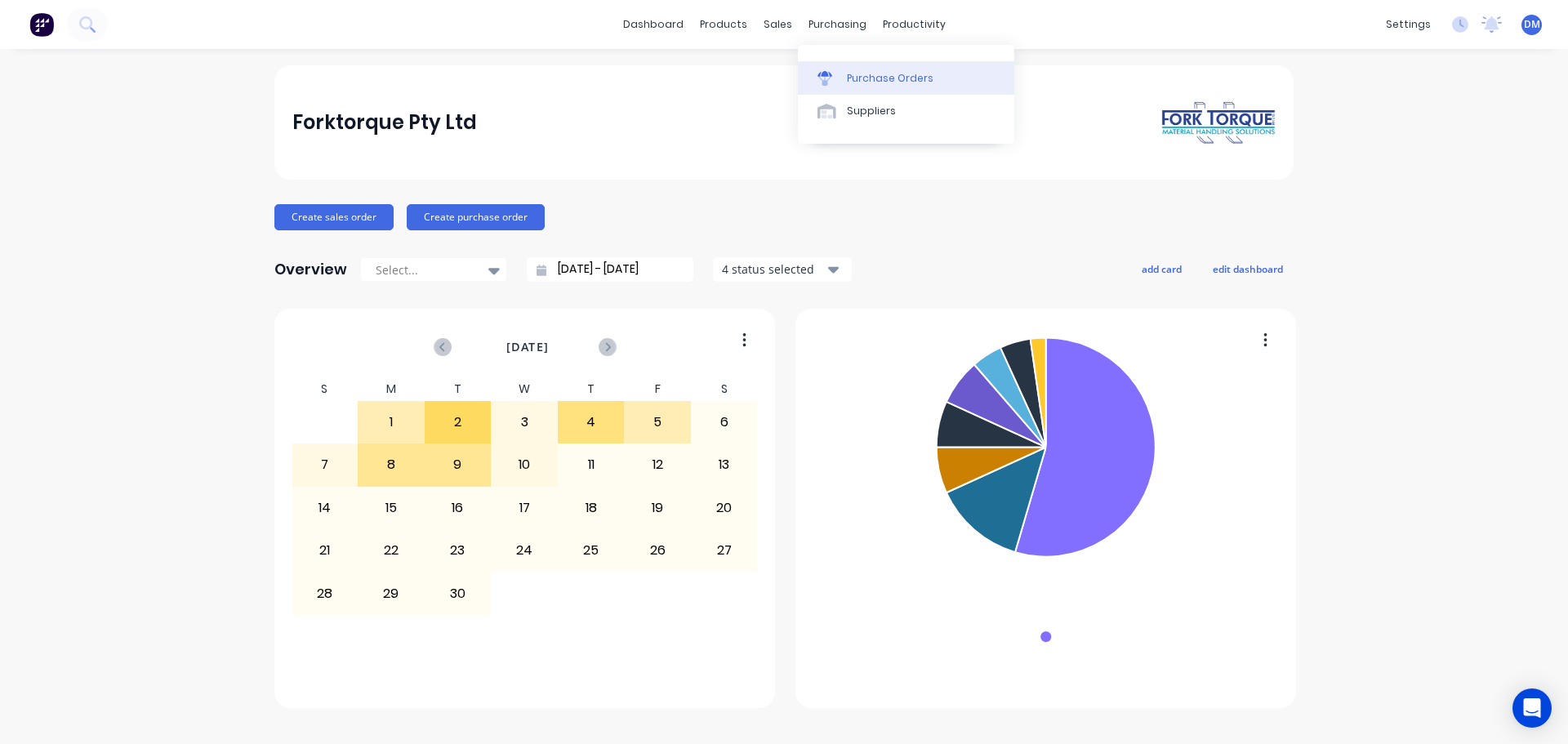
click at [864, 74] on div "Purchase Orders" at bounding box center [890, 78] width 87 height 14
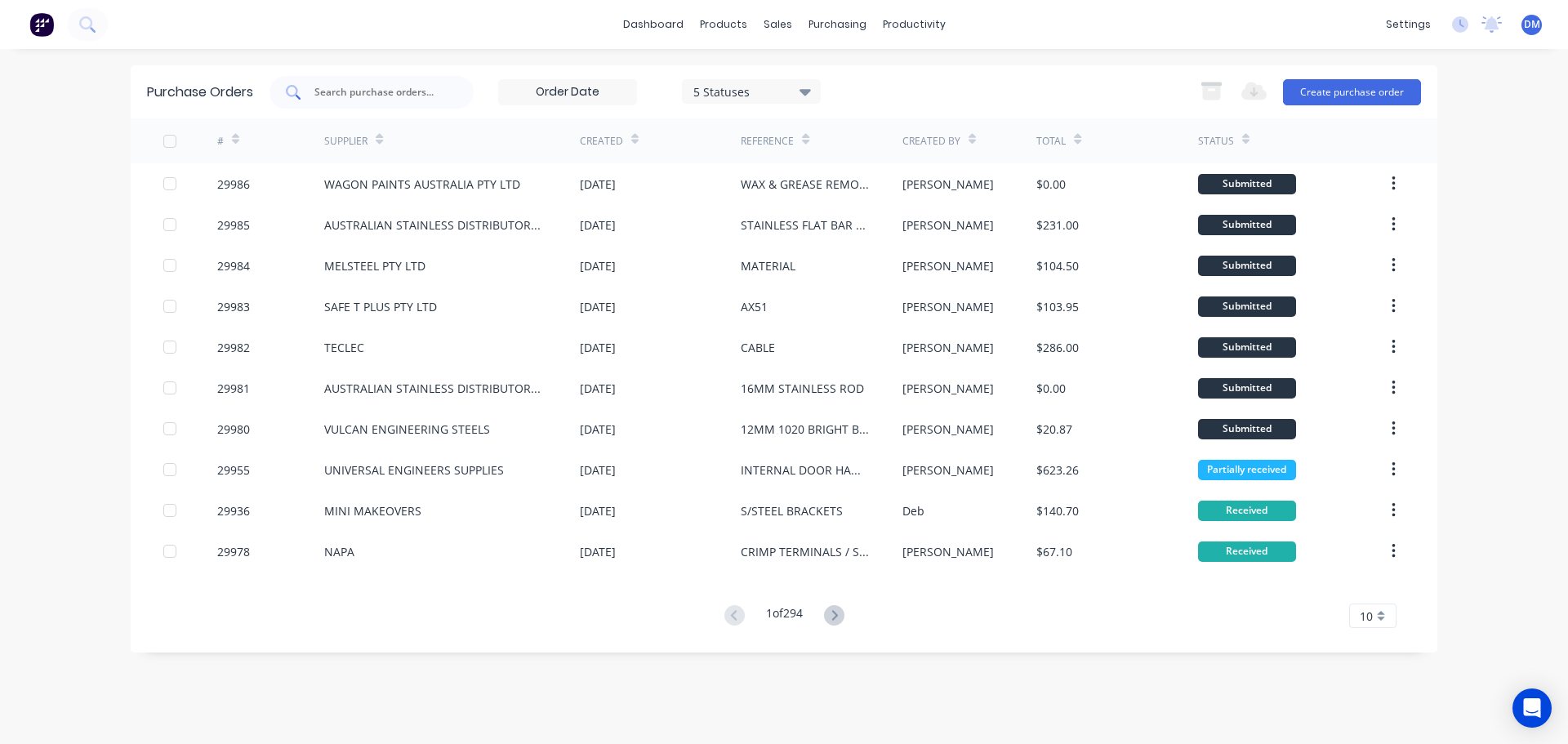
click at [356, 90] on input "text" at bounding box center [380, 92] width 136 height 16
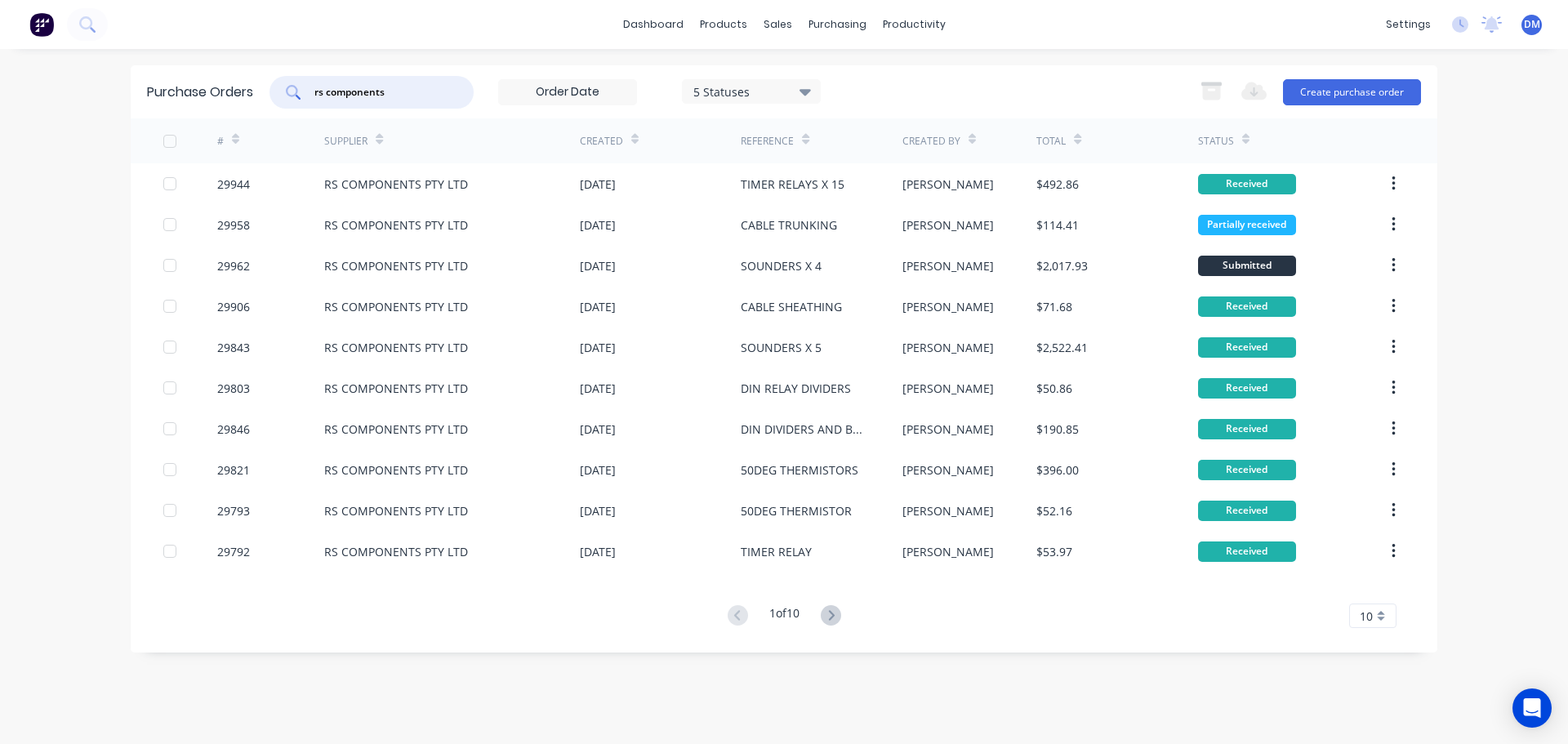
drag, startPoint x: 430, startPoint y: 90, endPoint x: 260, endPoint y: 105, distance: 170.7
click at [268, 100] on div "Purchase Orders rs components 5 Statuses 5 Statuses Export to Excel (XLSX) Crea…" at bounding box center [784, 92] width 1307 height 53
type input "29944"
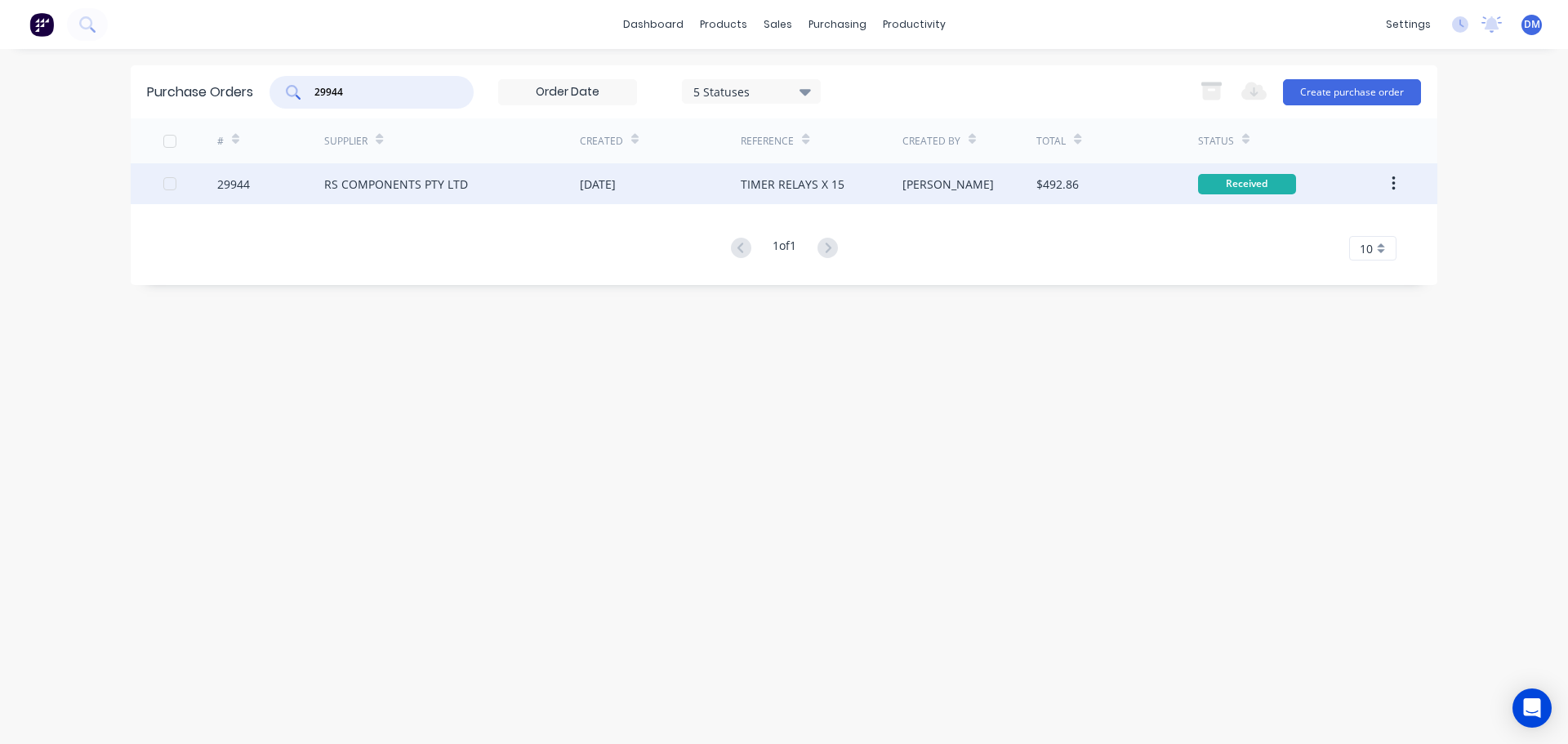
click at [834, 181] on div "TIMER RELAYS X 15" at bounding box center [792, 184] width 104 height 17
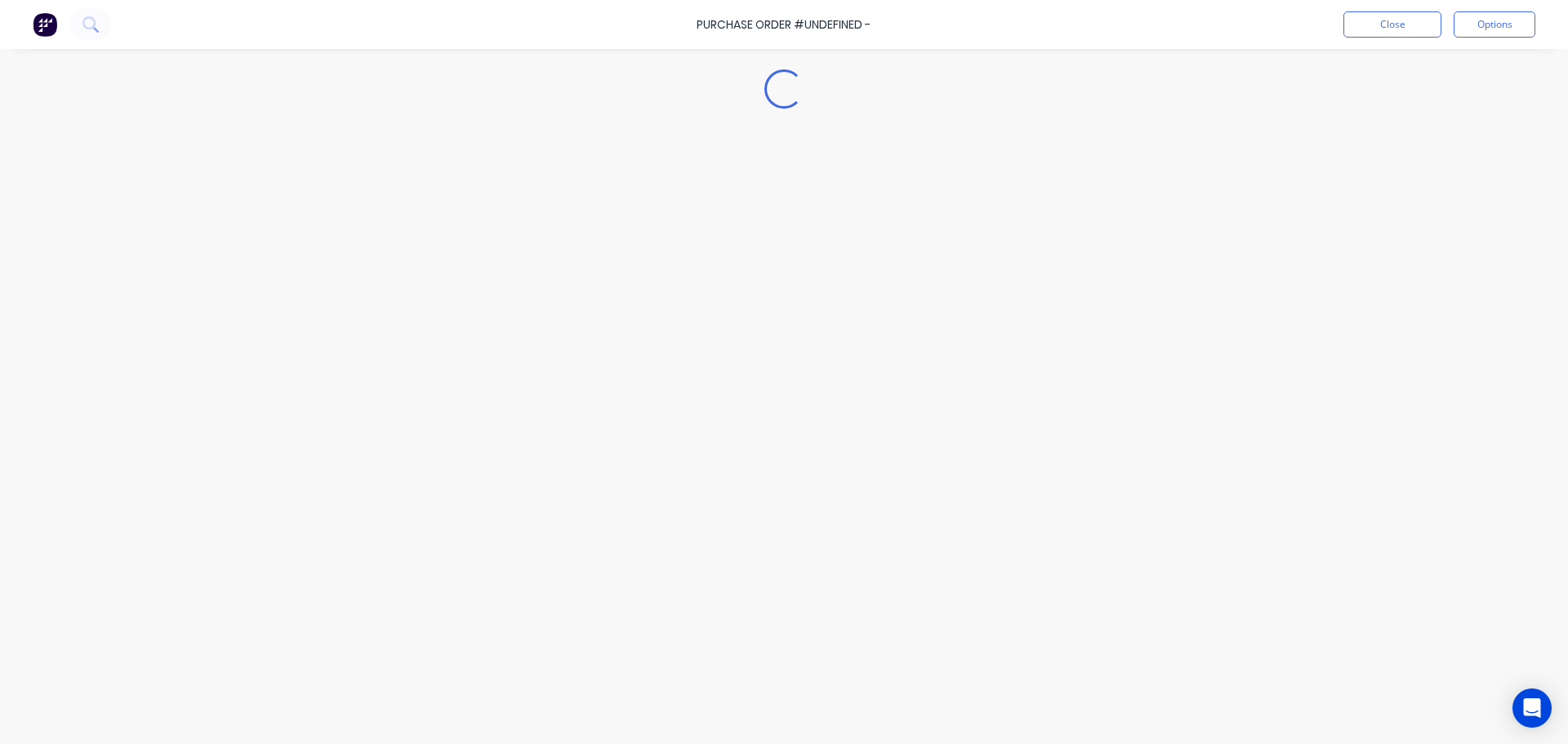
type textarea "x"
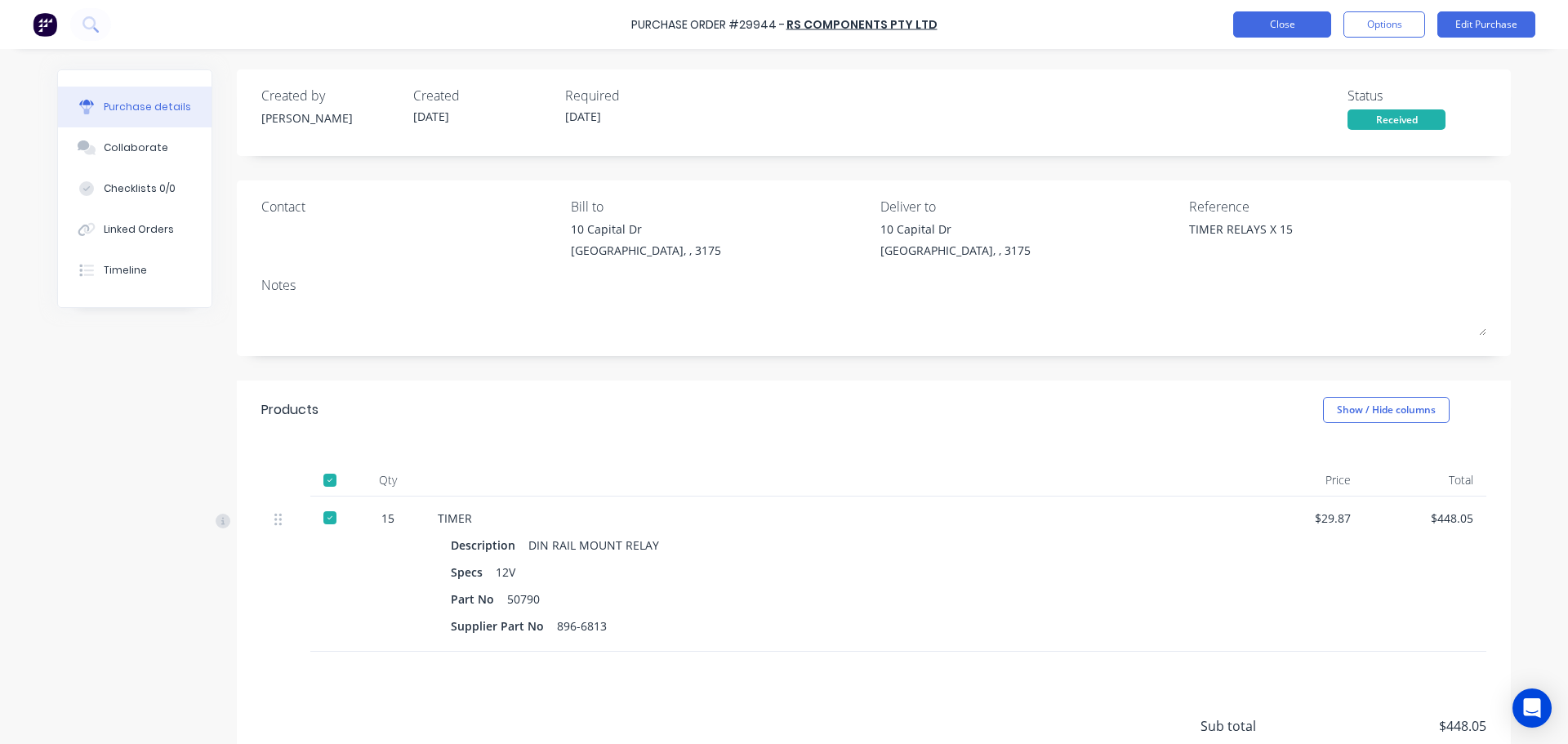
click at [1291, 21] on button "Close" at bounding box center [1282, 24] width 98 height 26
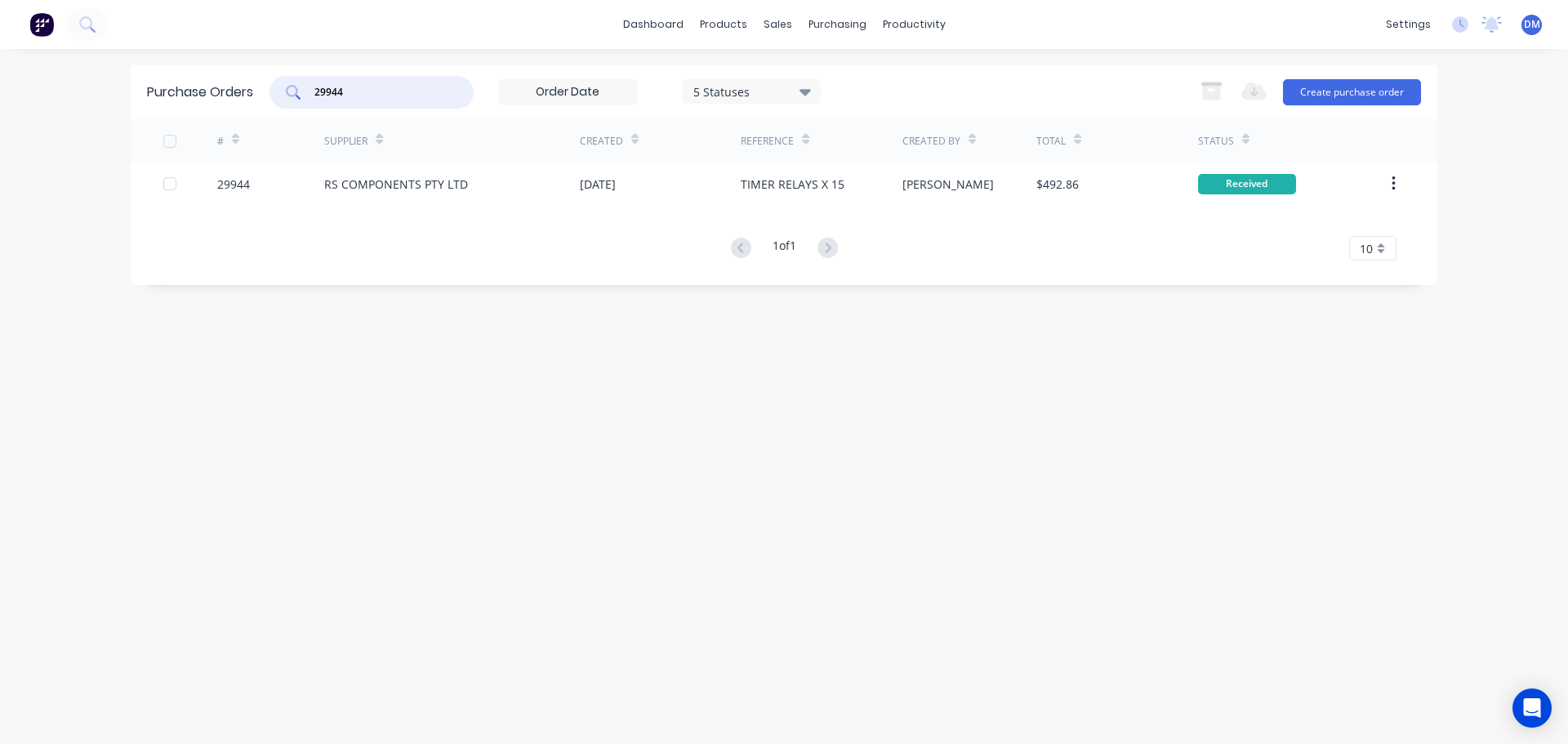
drag, startPoint x: 404, startPoint y: 92, endPoint x: 3, endPoint y: 87, distance: 401.0
click at [3, 87] on div "dashboard products sales purchasing productivity dashboard products Product Cat…" at bounding box center [784, 372] width 1568 height 744
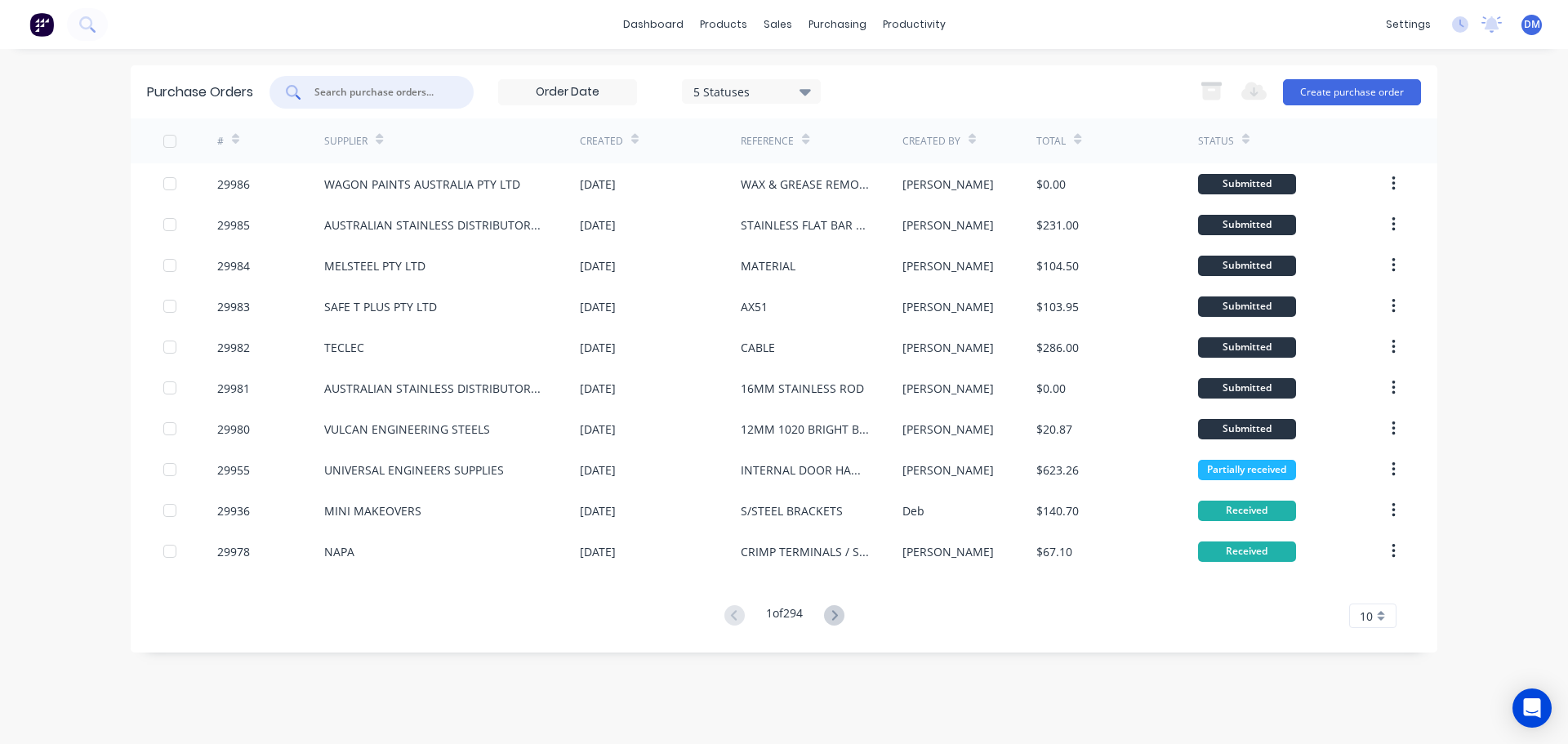
click at [50, 31] on img at bounding box center [41, 24] width 24 height 24
